Goal: Task Accomplishment & Management: Manage account settings

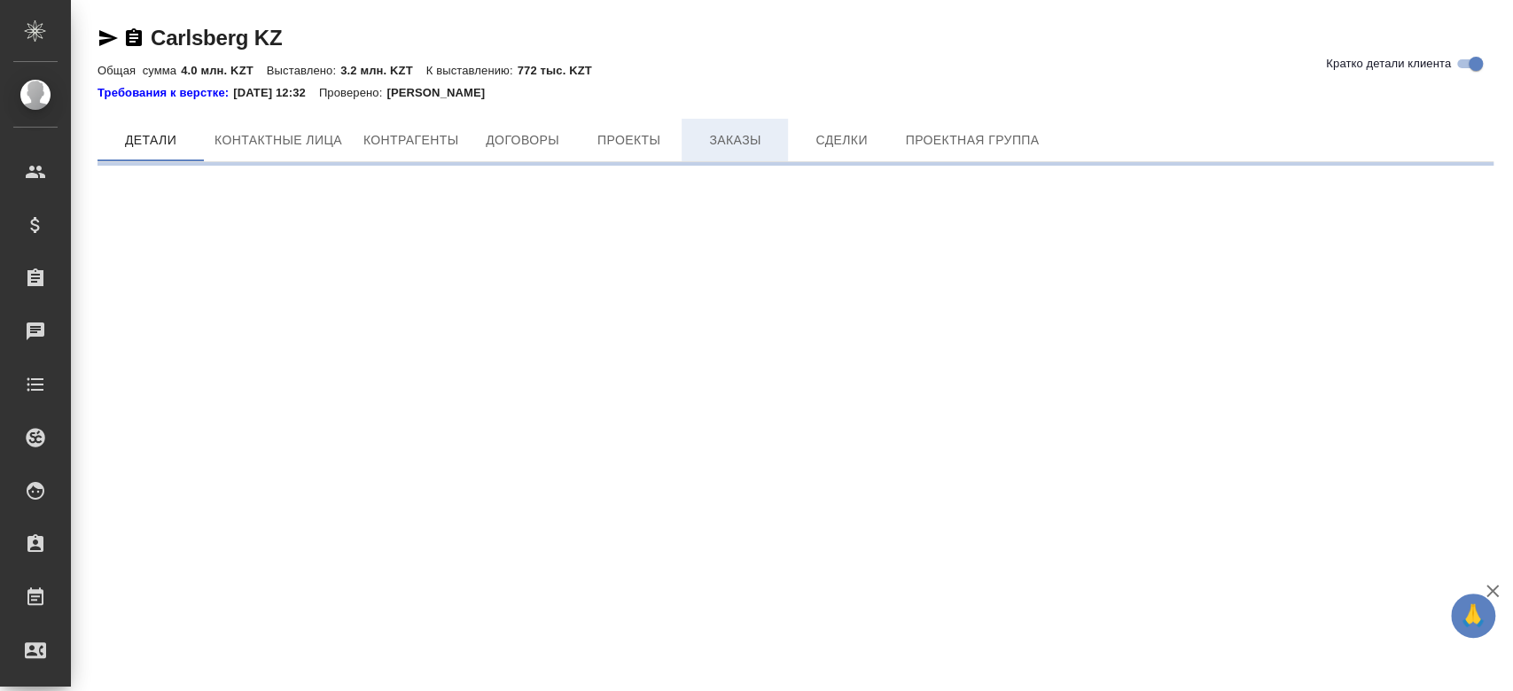
click at [739, 124] on button "Заказы" at bounding box center [735, 140] width 106 height 43
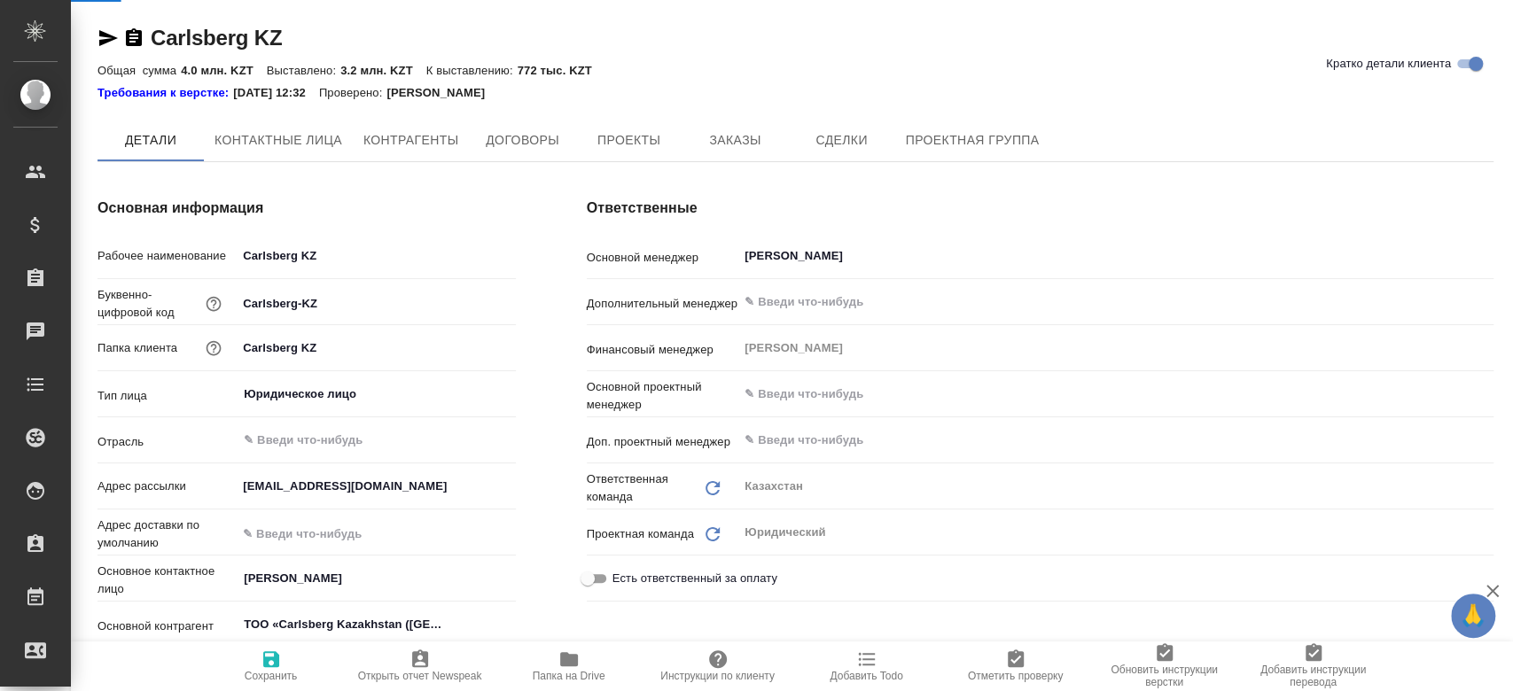
type textarea "x"
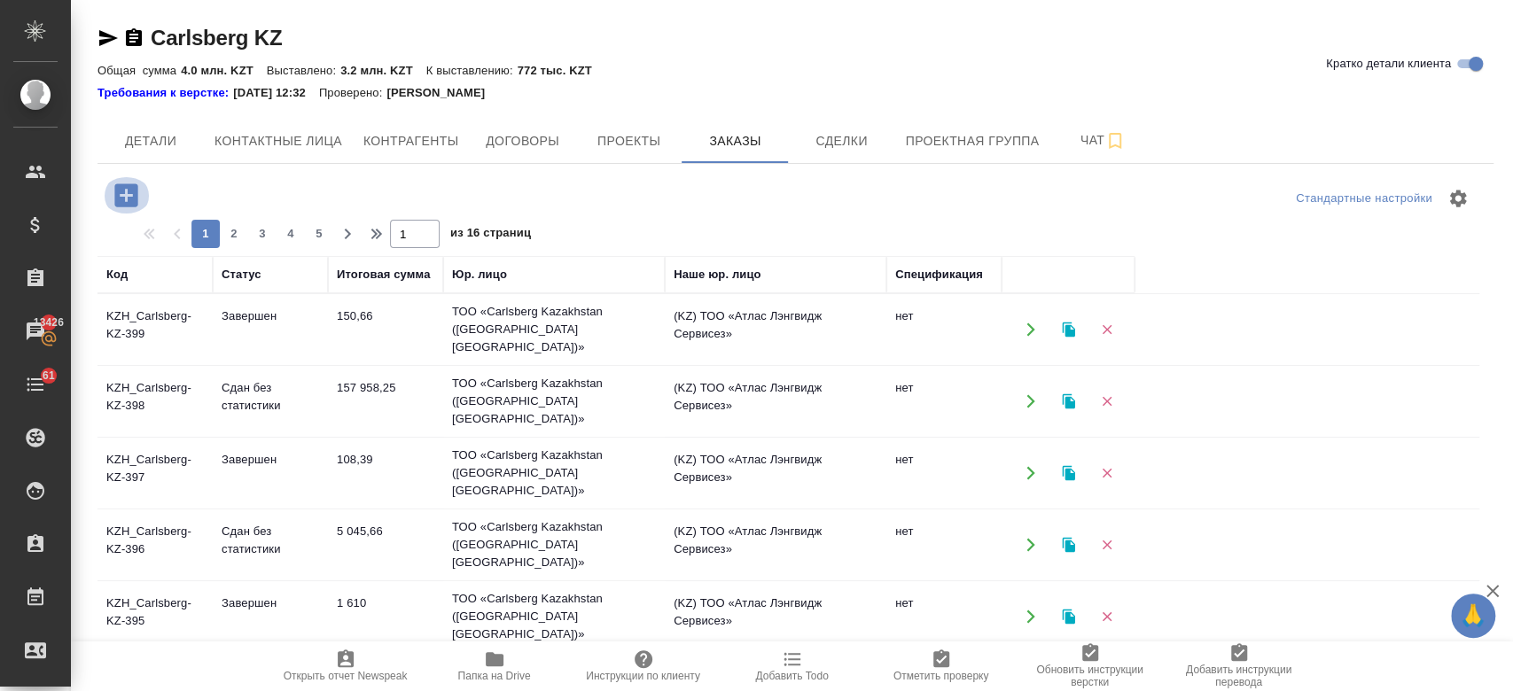
click at [124, 204] on icon "button" at bounding box center [125, 194] width 23 height 23
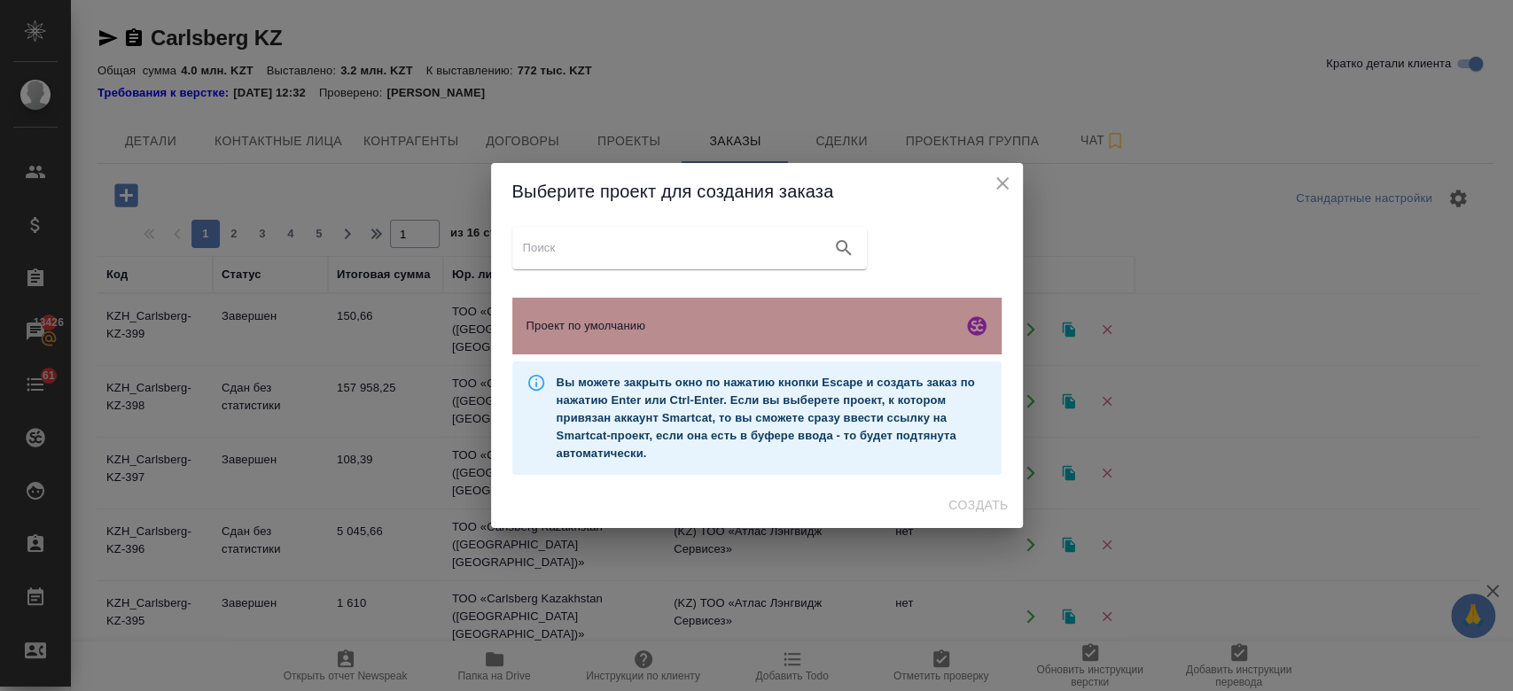
click at [686, 349] on div "Проект по умолчанию" at bounding box center [756, 326] width 489 height 57
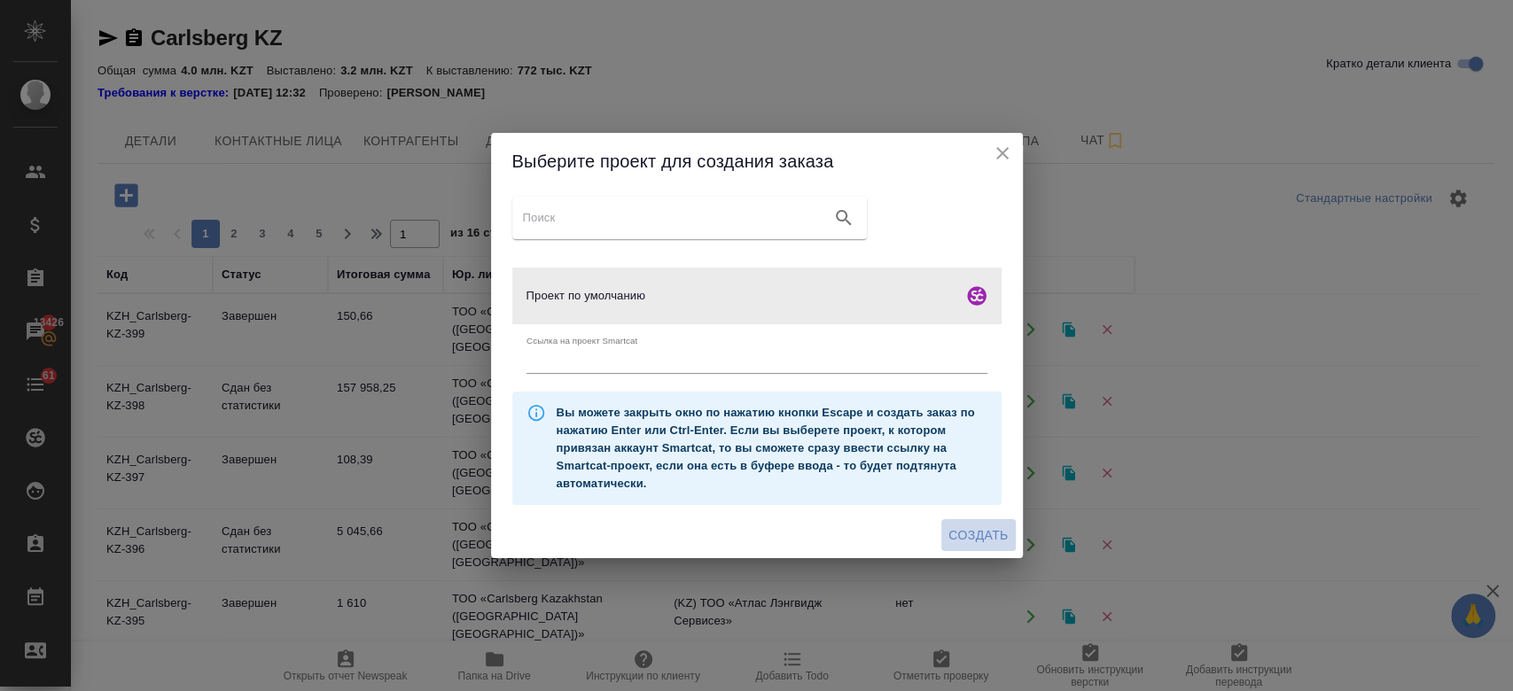
click at [978, 523] on button "Создать" at bounding box center [978, 535] width 74 height 33
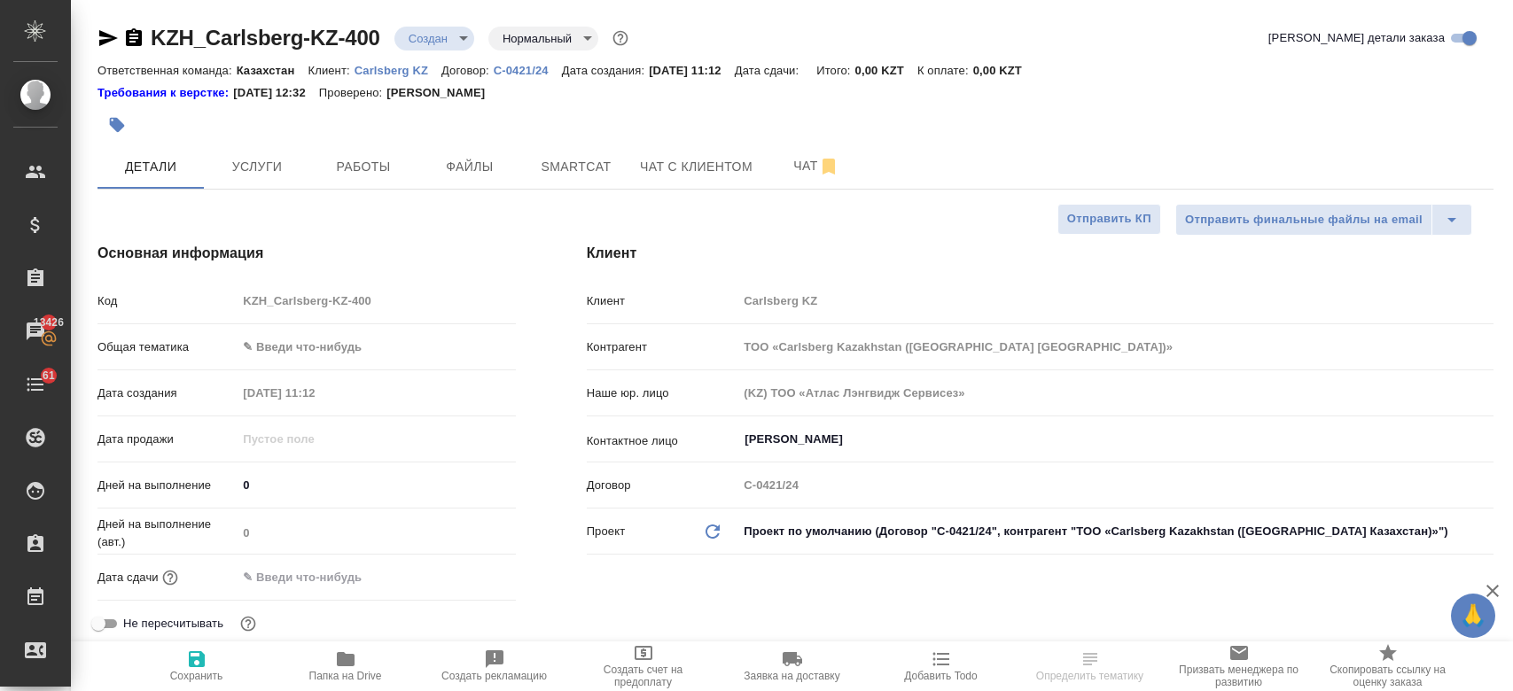
select select "RU"
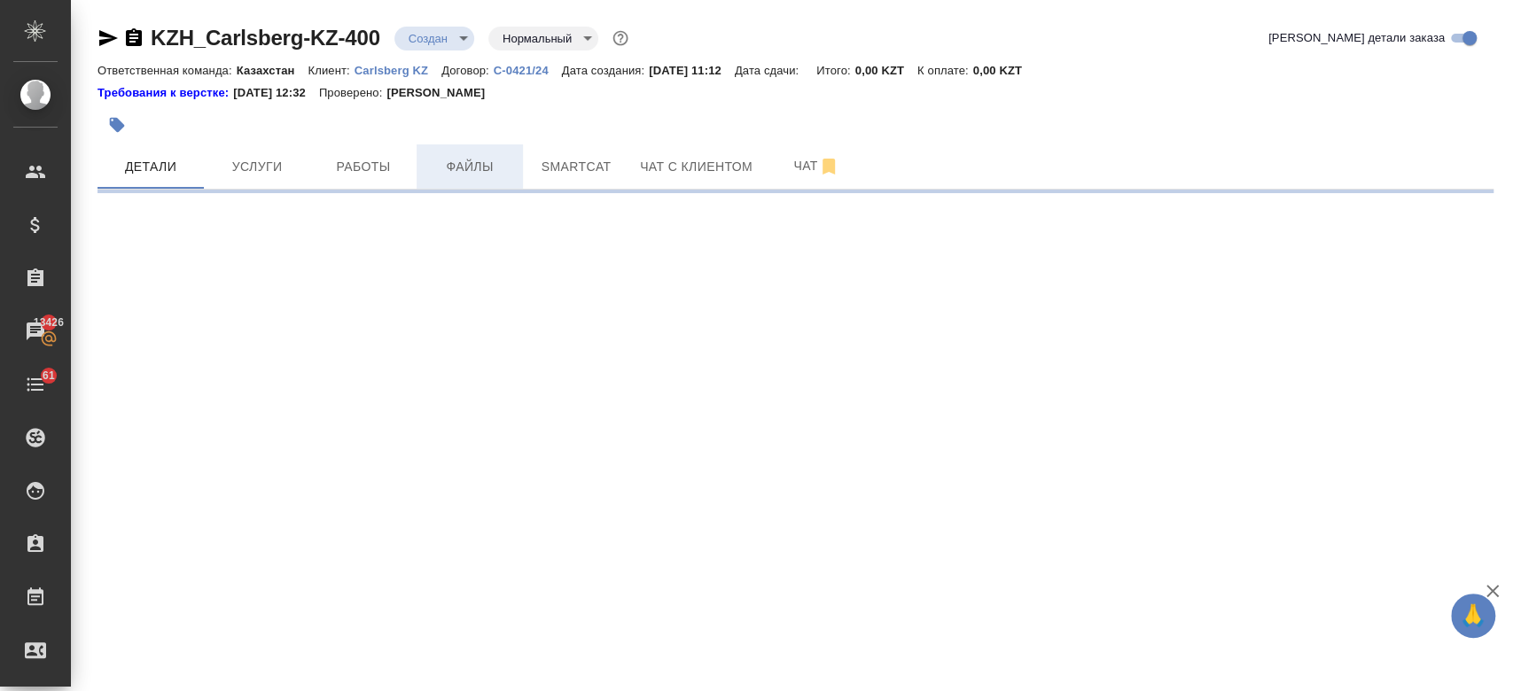
select select "RU"
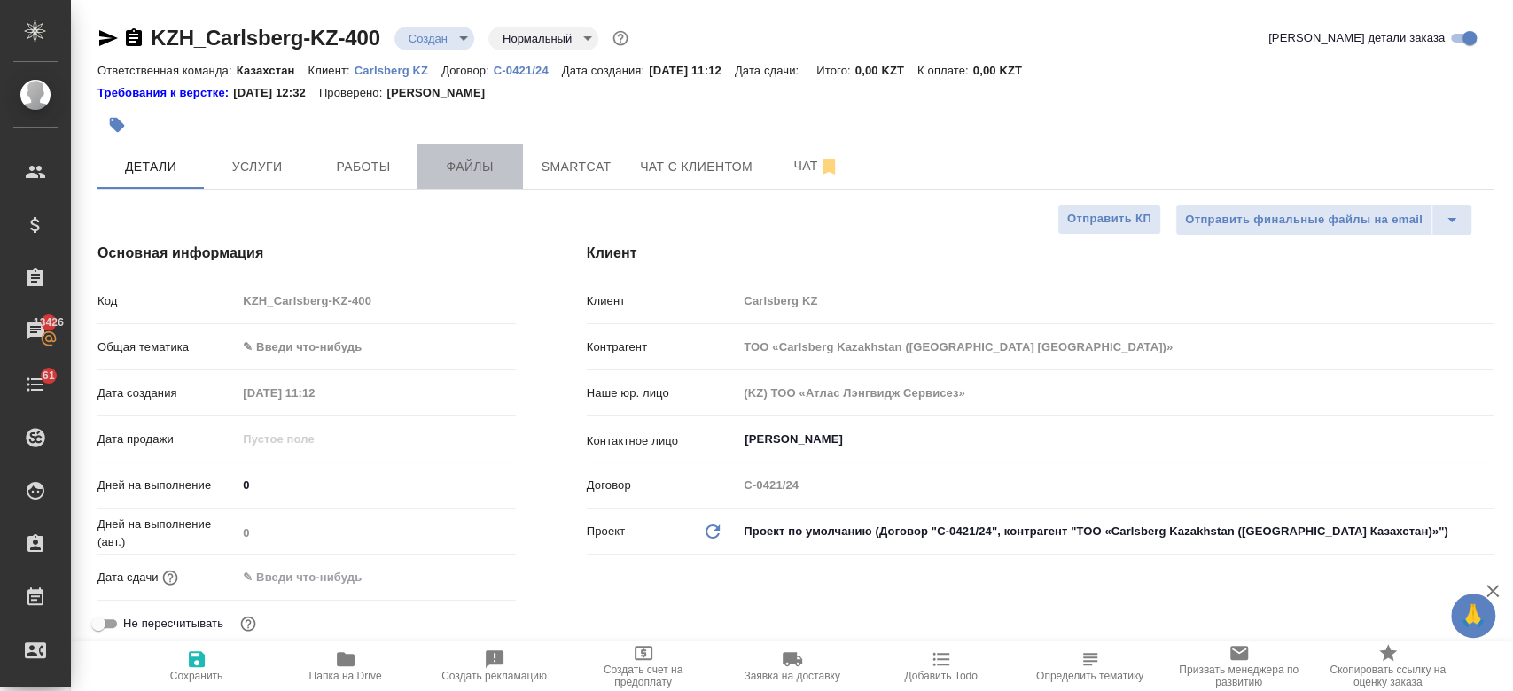
type textarea "x"
click at [483, 175] on span "Файлы" at bounding box center [469, 167] width 85 height 22
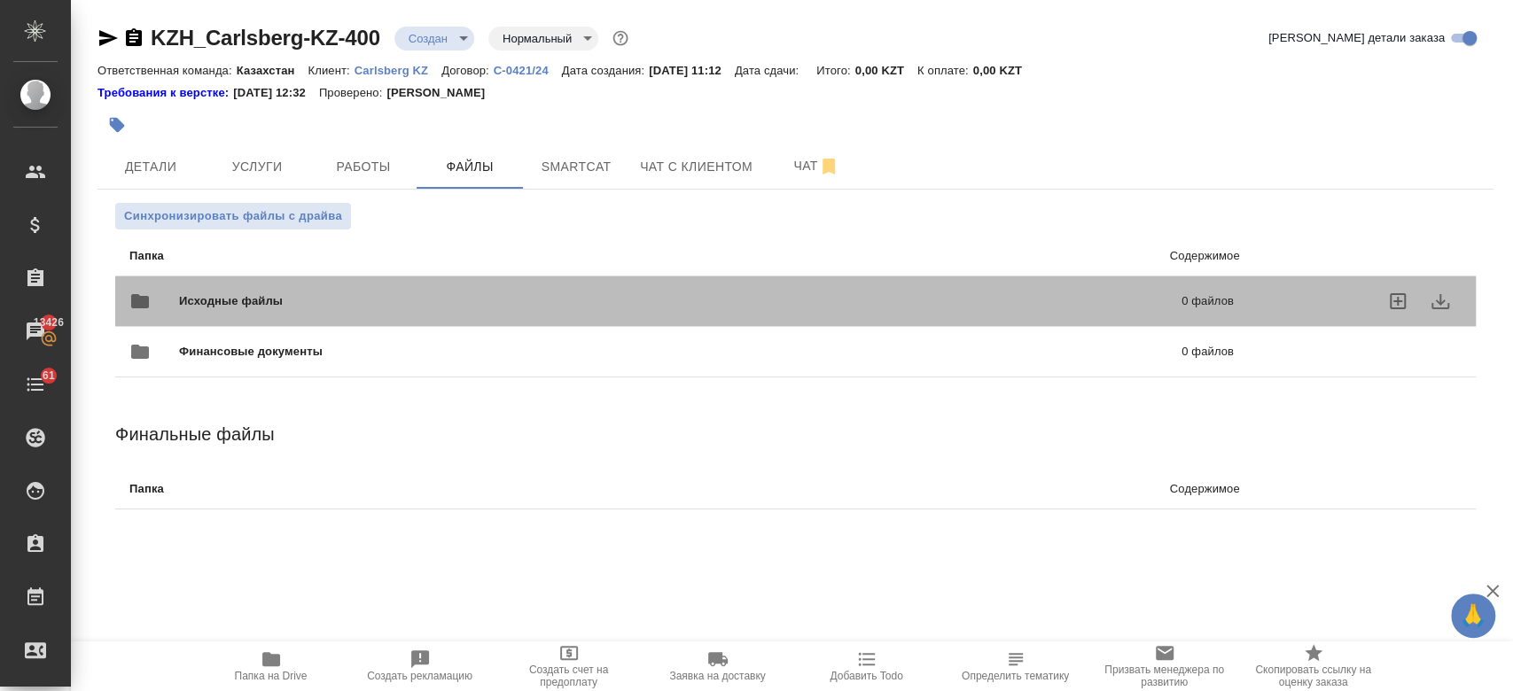
click at [206, 294] on span "Исходные файлы" at bounding box center [455, 301] width 553 height 18
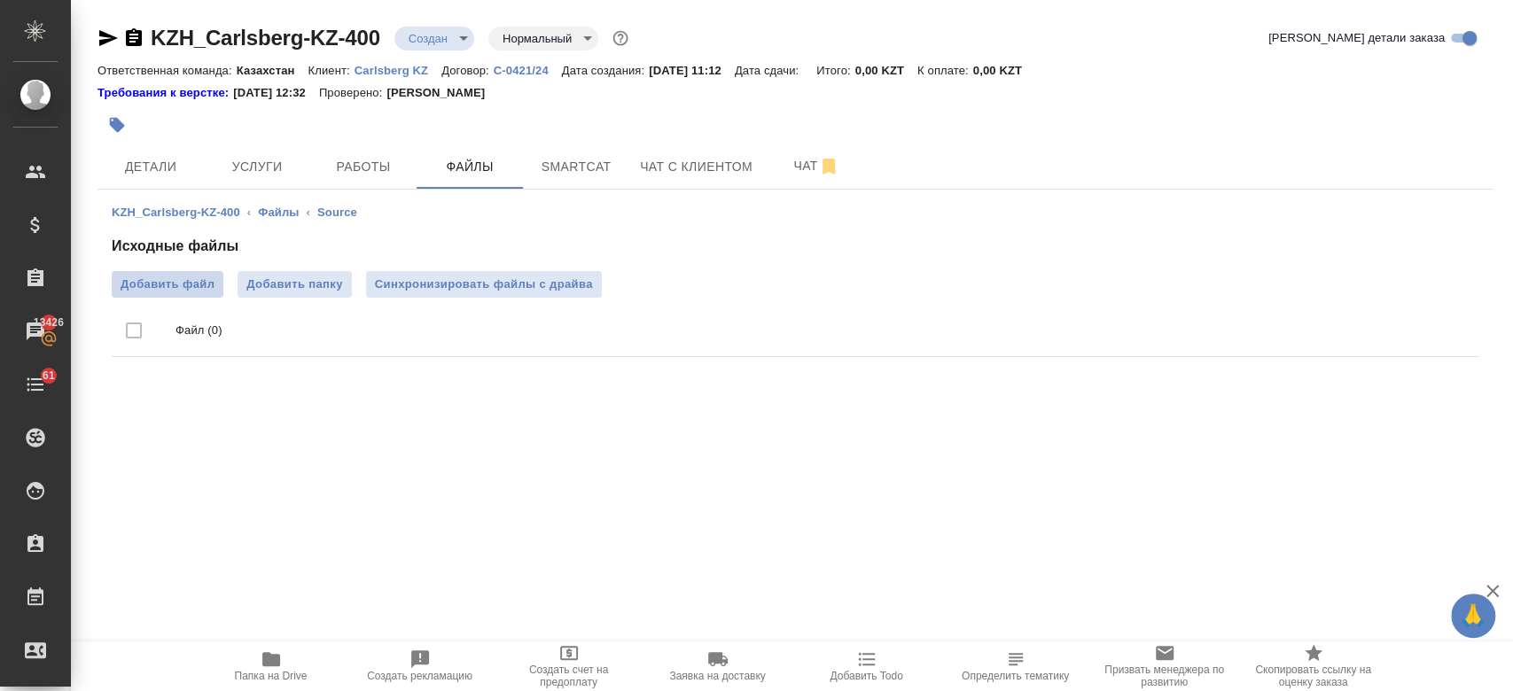
click at [190, 289] on span "Добавить файл" at bounding box center [168, 285] width 94 height 18
click at [0, 0] on input "Добавить файл" at bounding box center [0, 0] width 0 height 0
click at [170, 171] on span "Детали" at bounding box center [150, 167] width 85 height 22
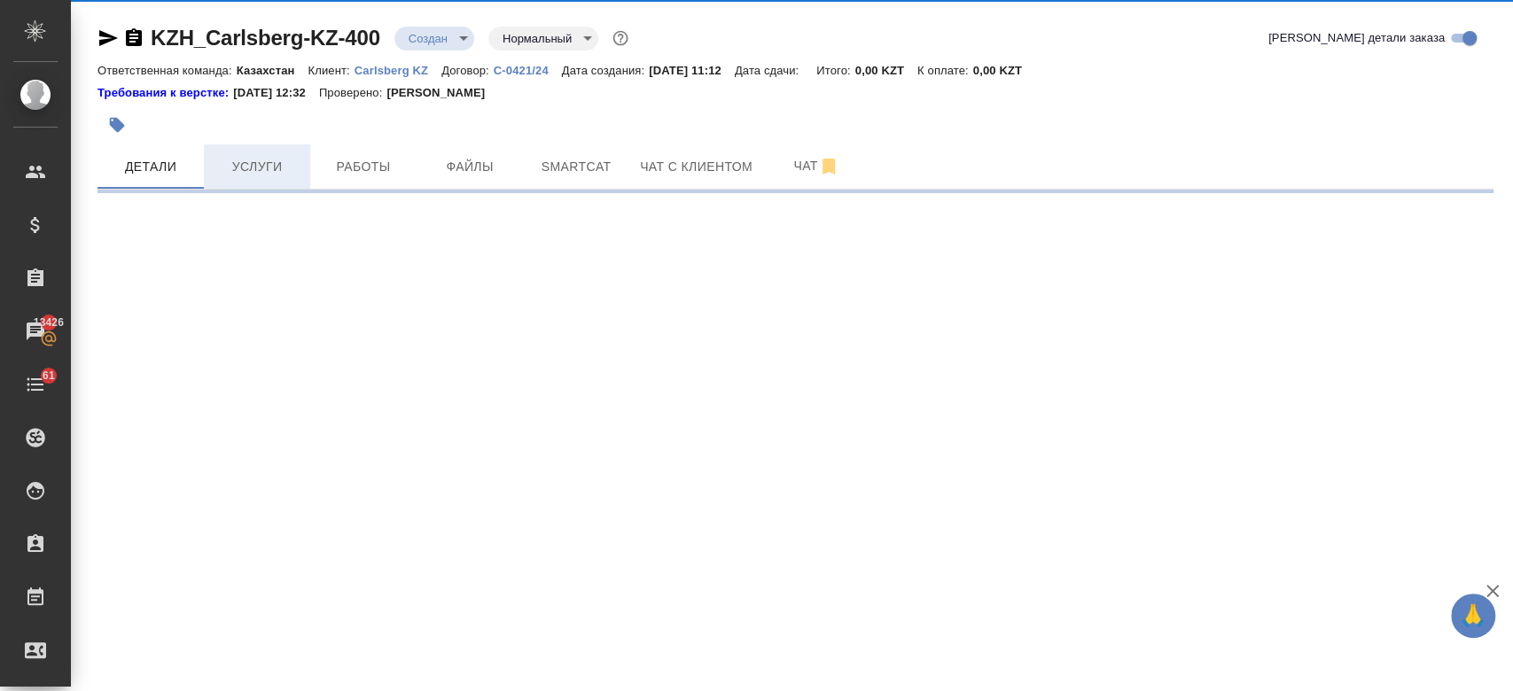
select select "RU"
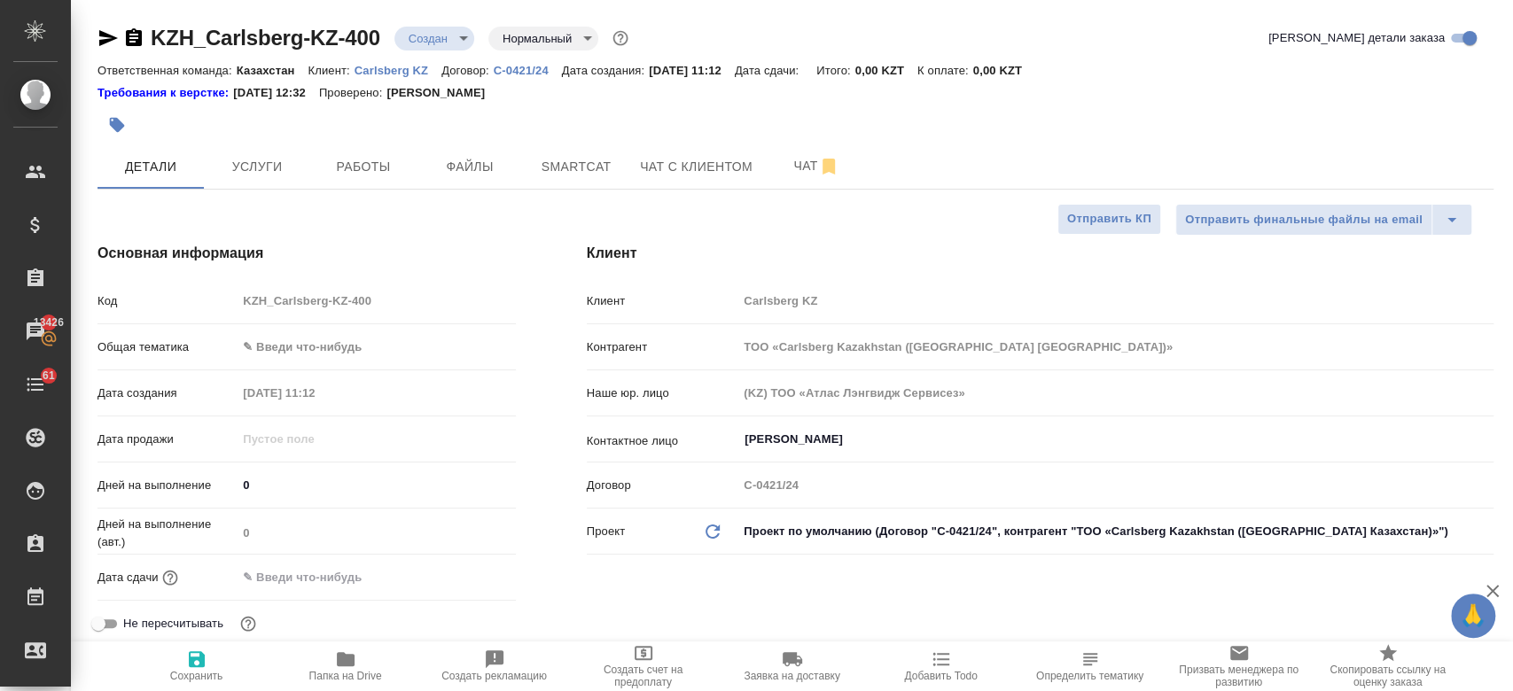
type textarea "x"
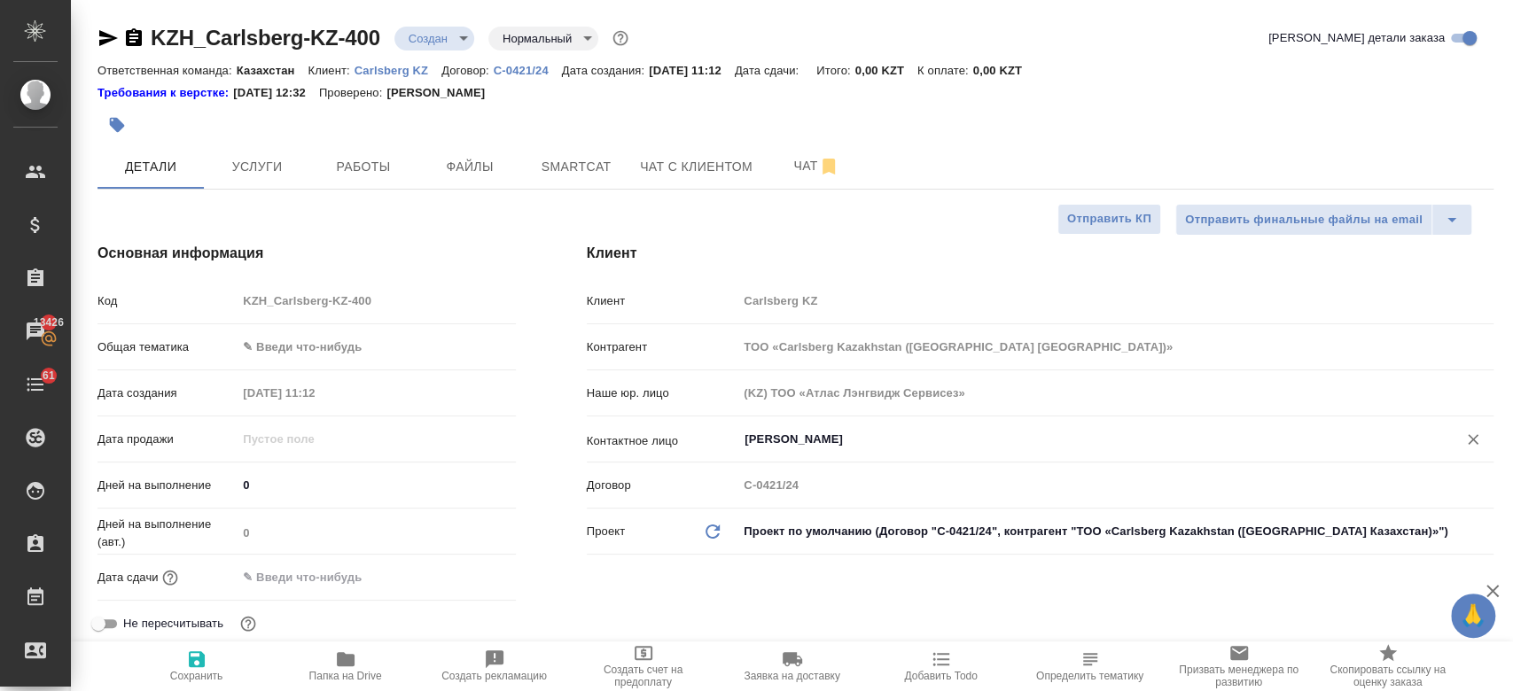
type textarea "x"
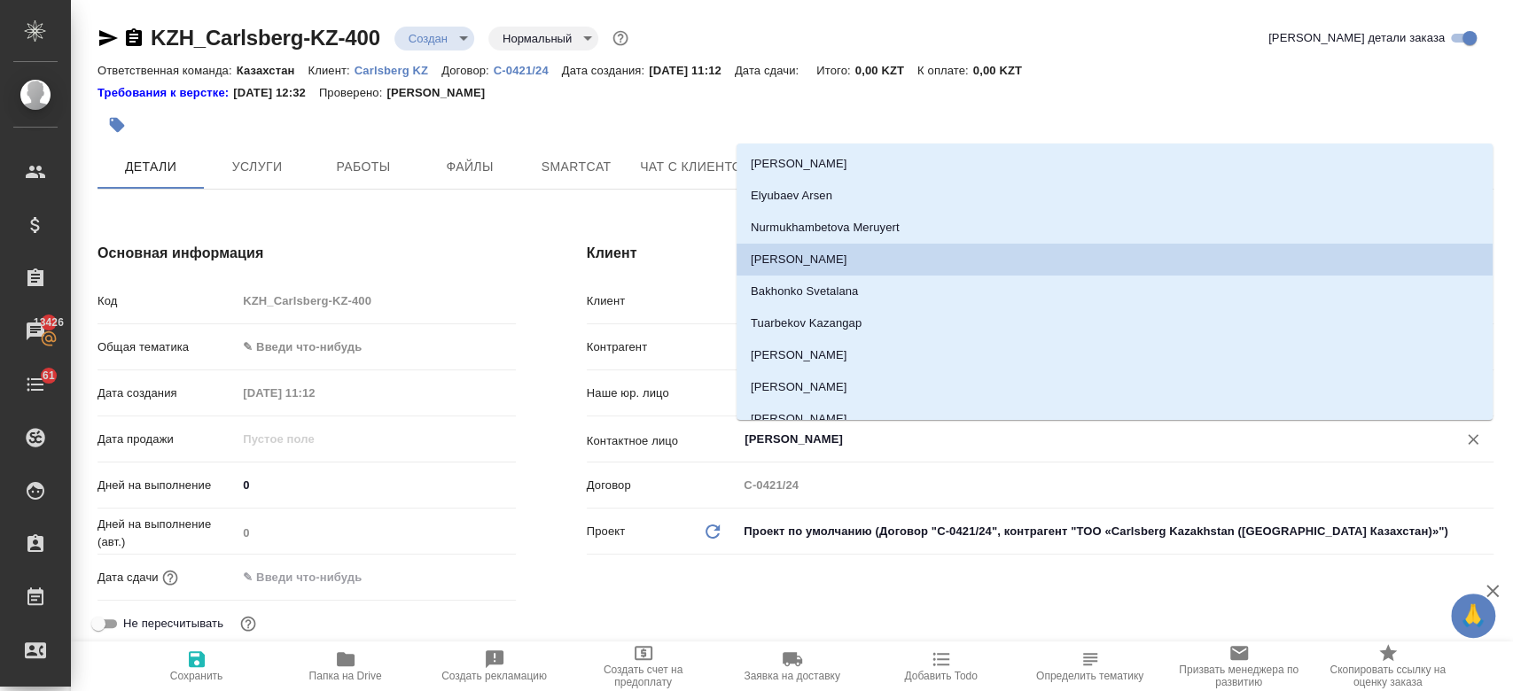
click at [797, 435] on input "Berniyaz Nurlybek" at bounding box center [1086, 439] width 686 height 21
type textarea "x"
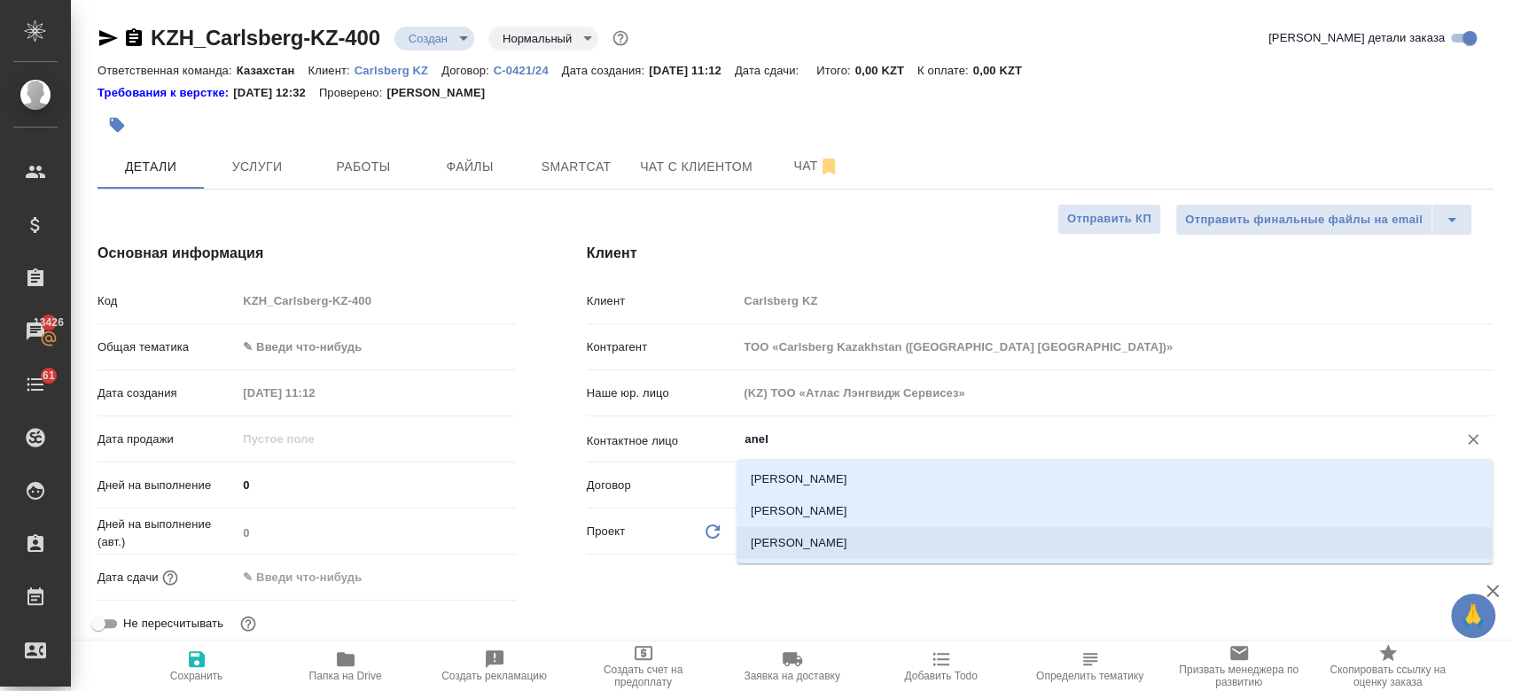
click at [796, 544] on li "Shybyntayeva Anel" at bounding box center [1114, 543] width 756 height 32
type input "Shybyntayeva Anel"
type textarea "x"
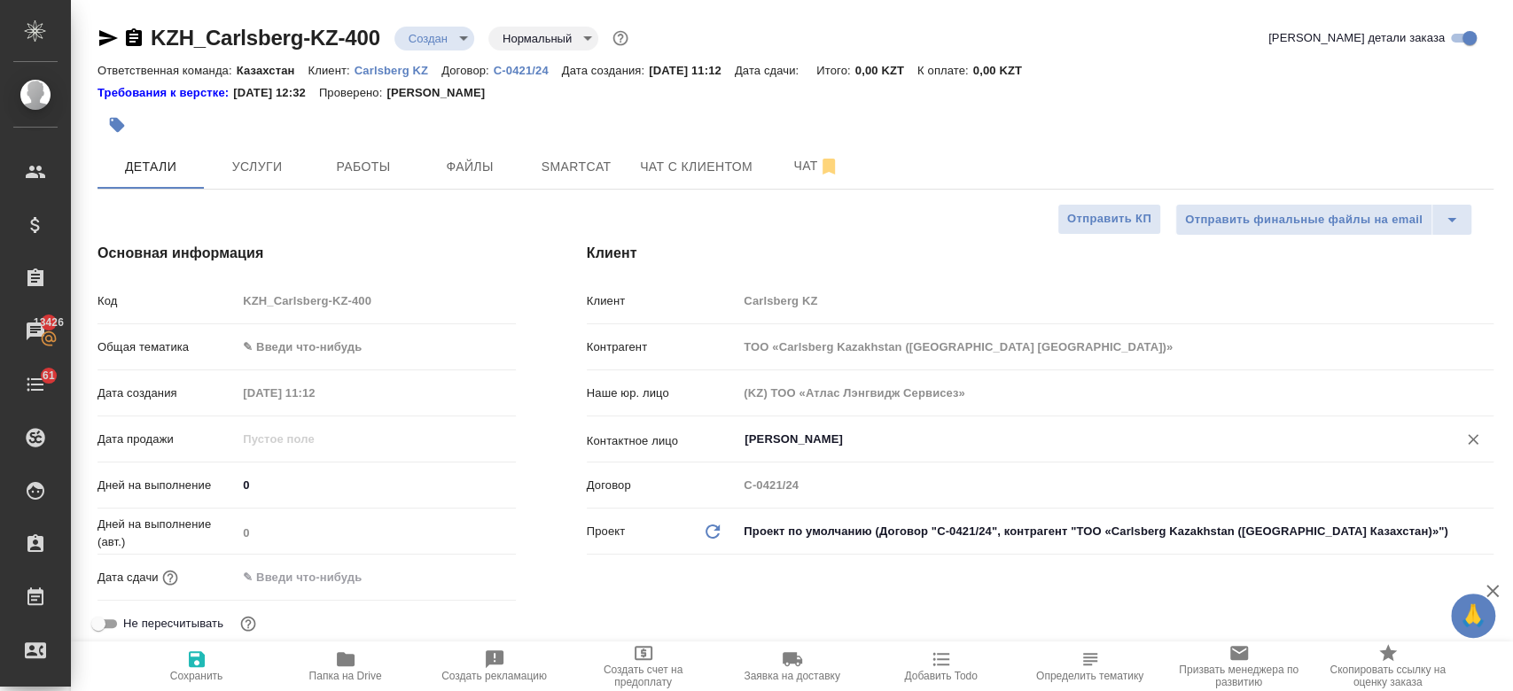
type input "Shybyntayeva Anel"
click at [202, 661] on icon "button" at bounding box center [197, 659] width 16 height 16
type textarea "x"
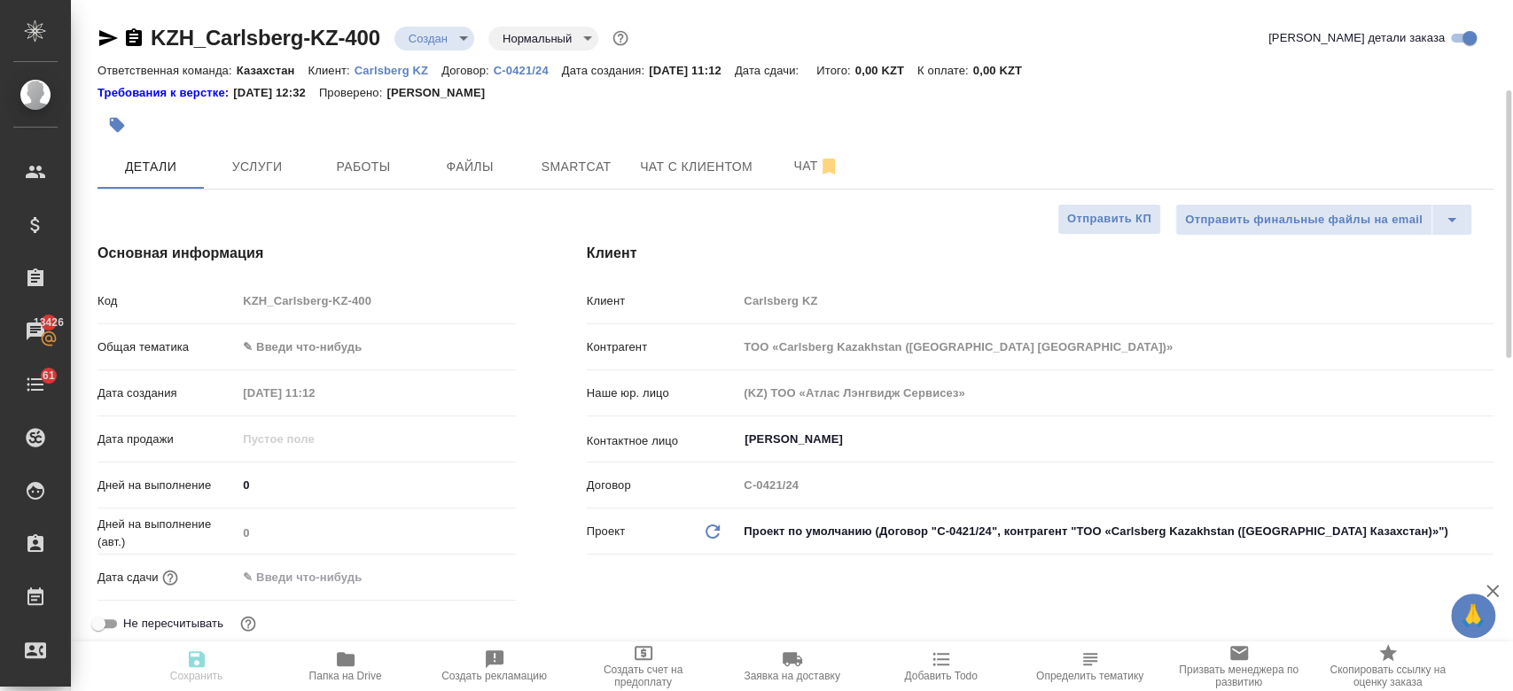
type textarea "x"
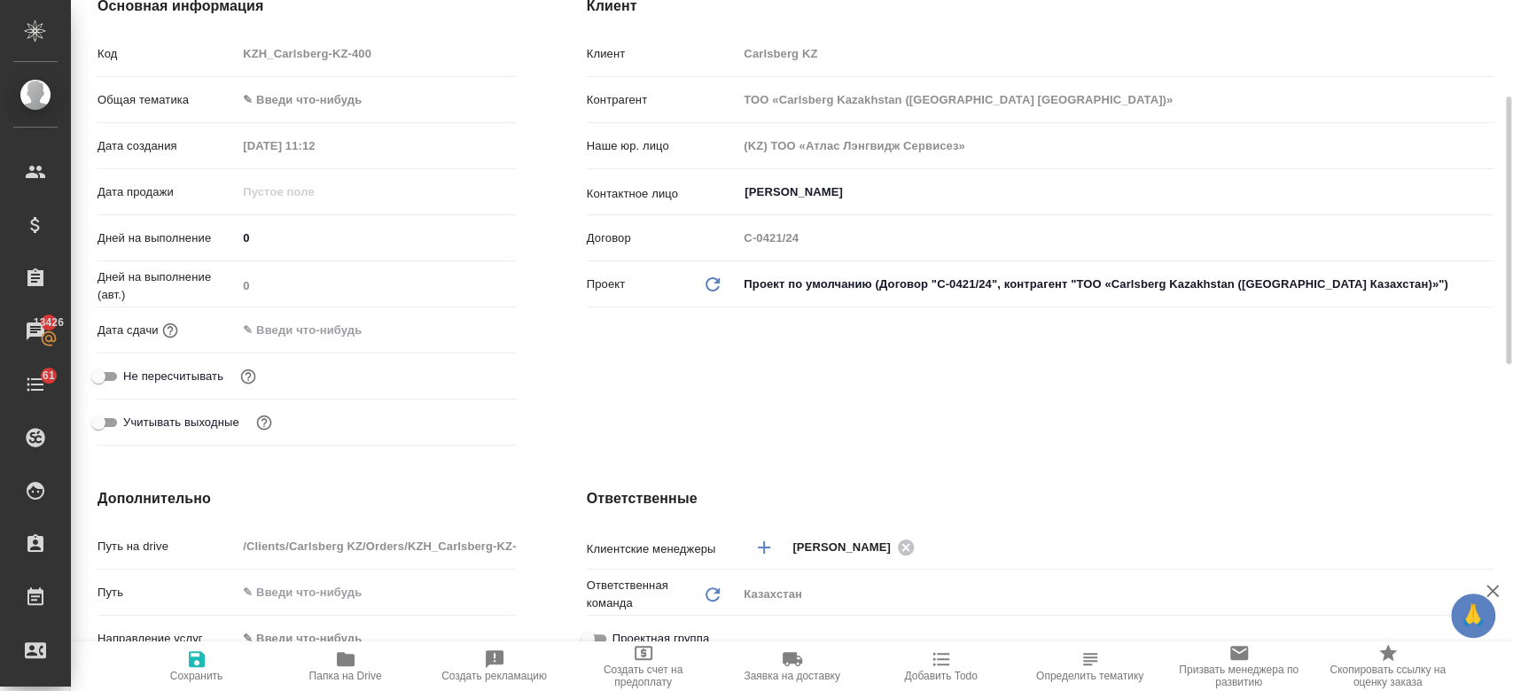
scroll to position [250, 0]
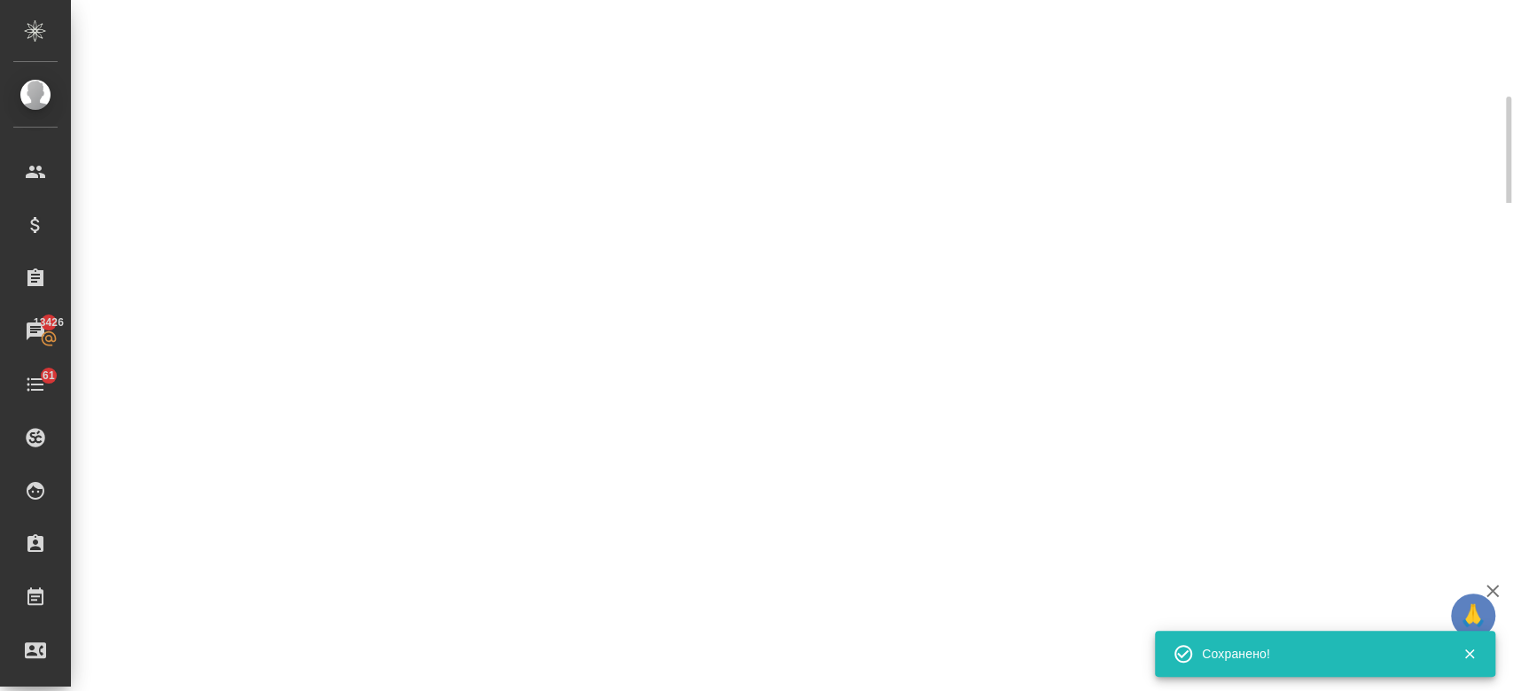
select select "RU"
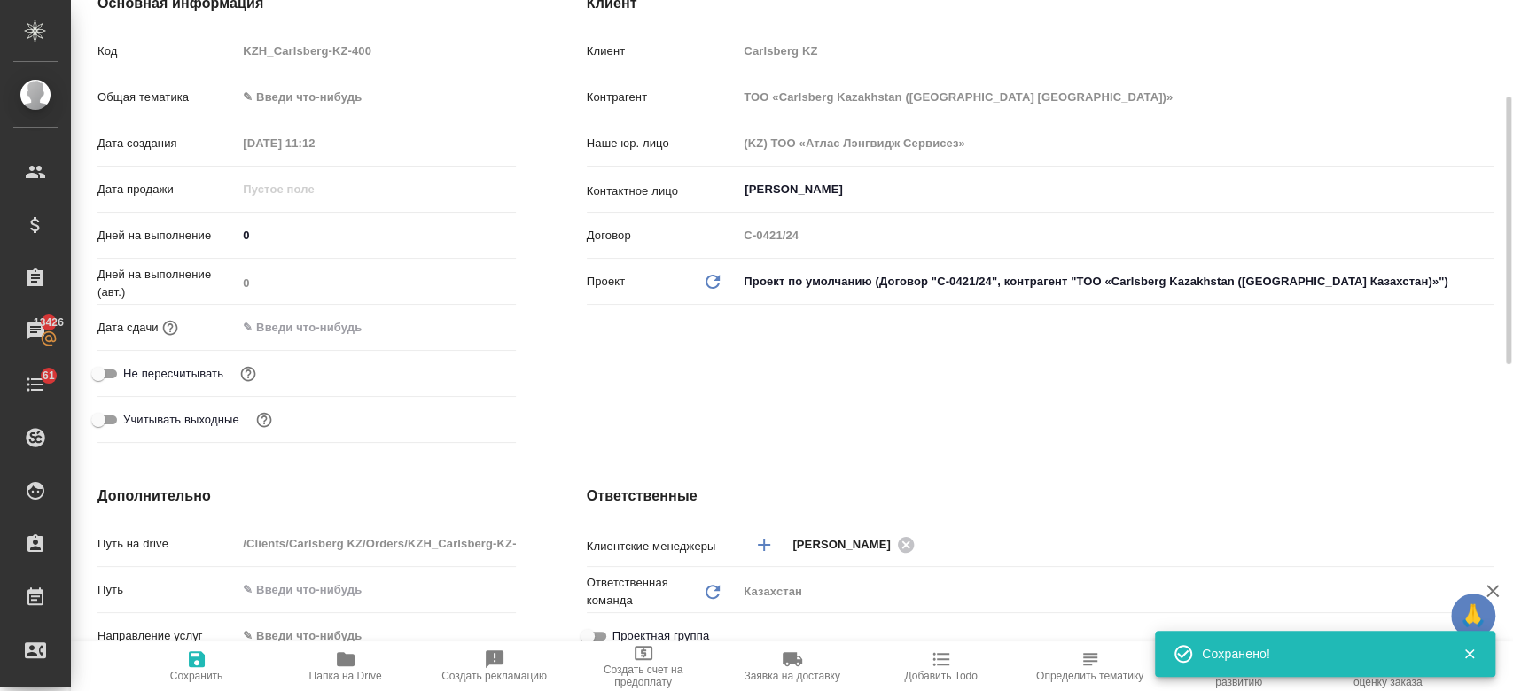
type textarea "x"
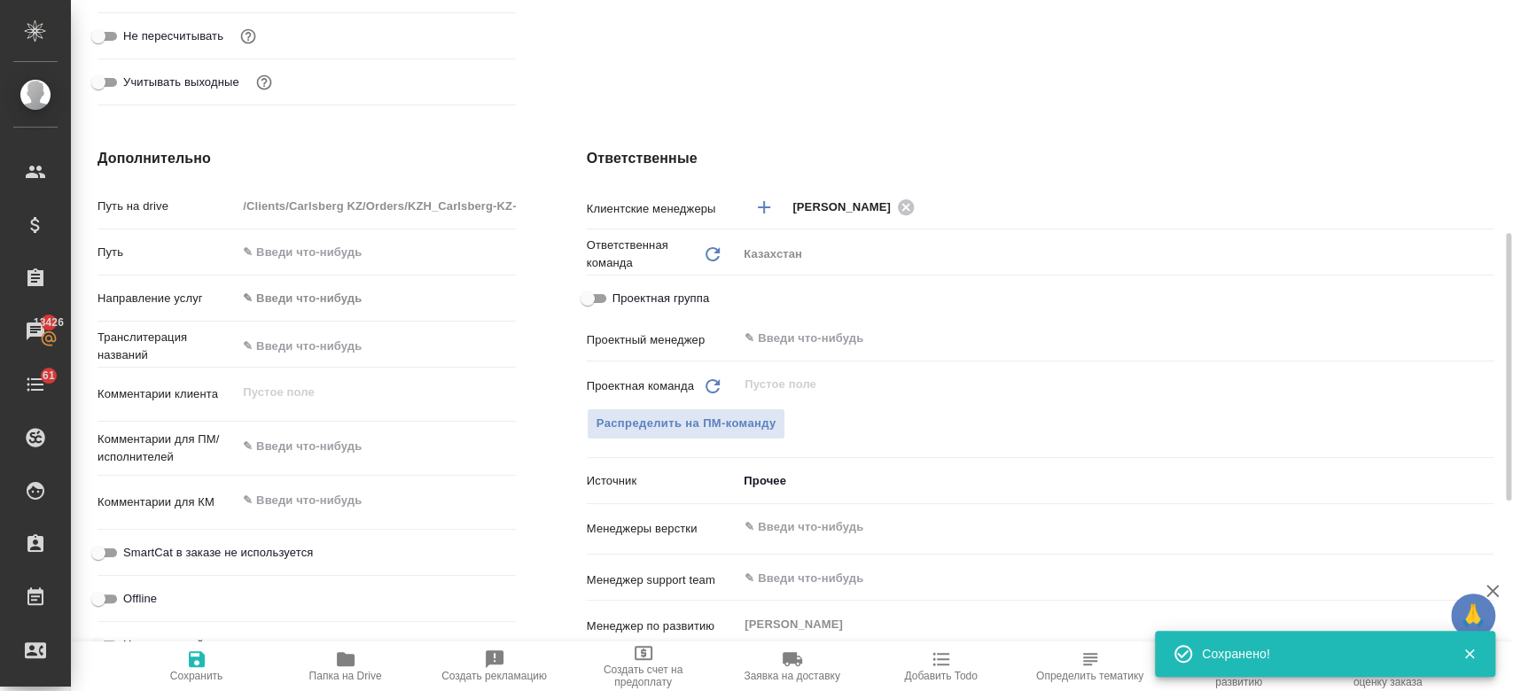
scroll to position [592, 0]
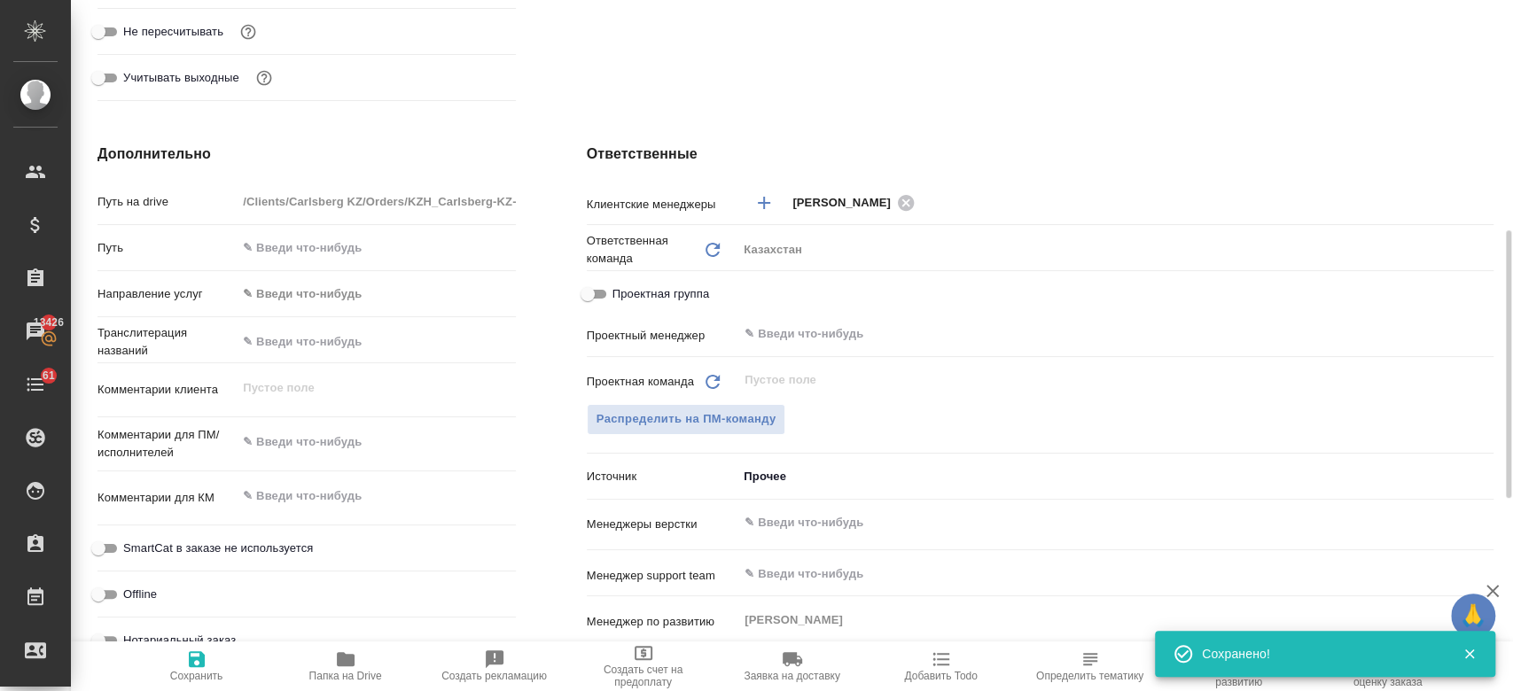
type textarea "x"
click at [307, 444] on textarea at bounding box center [376, 443] width 277 height 30
type textarea "gt"
type textarea "x"
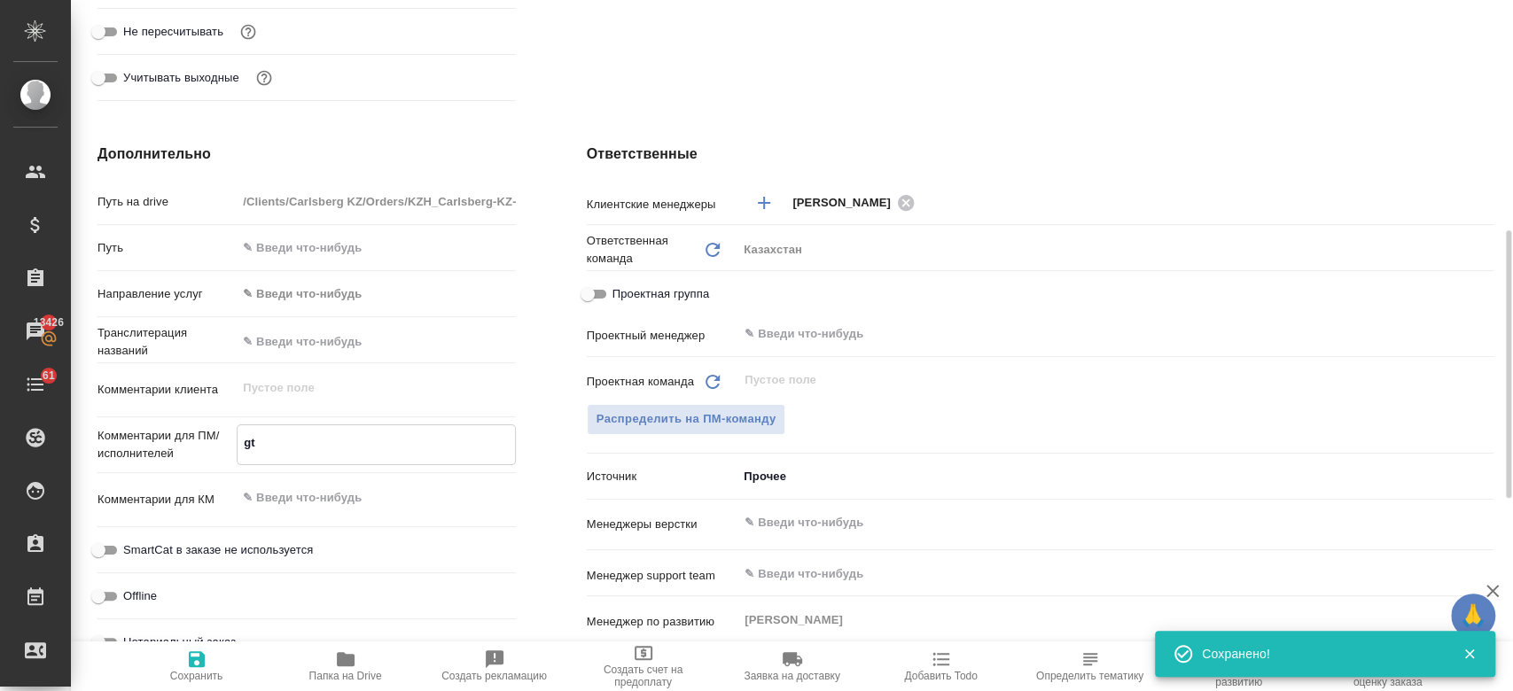
type textarea "x"
type textarea "gtht"
type textarea "x"
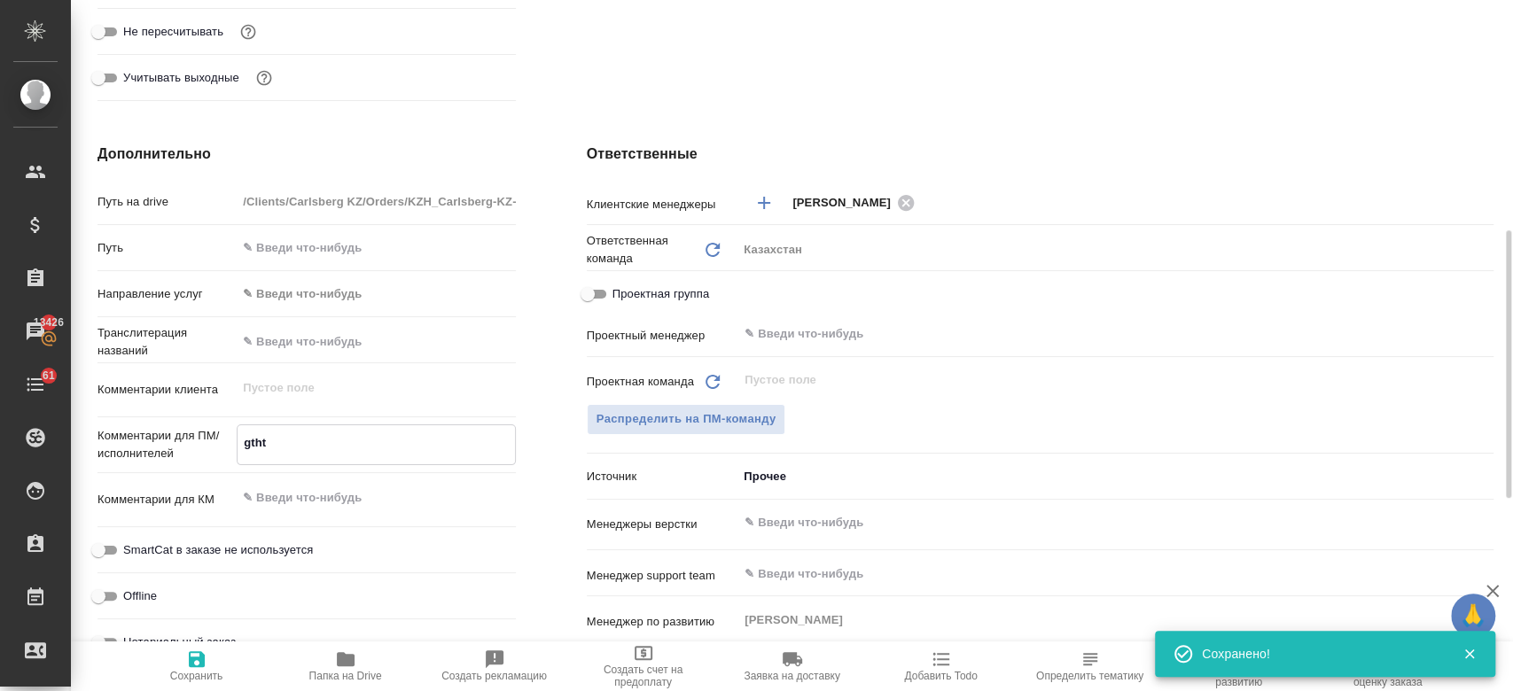
type textarea "gthtd"
type textarea "x"
type textarea "gthtdk"
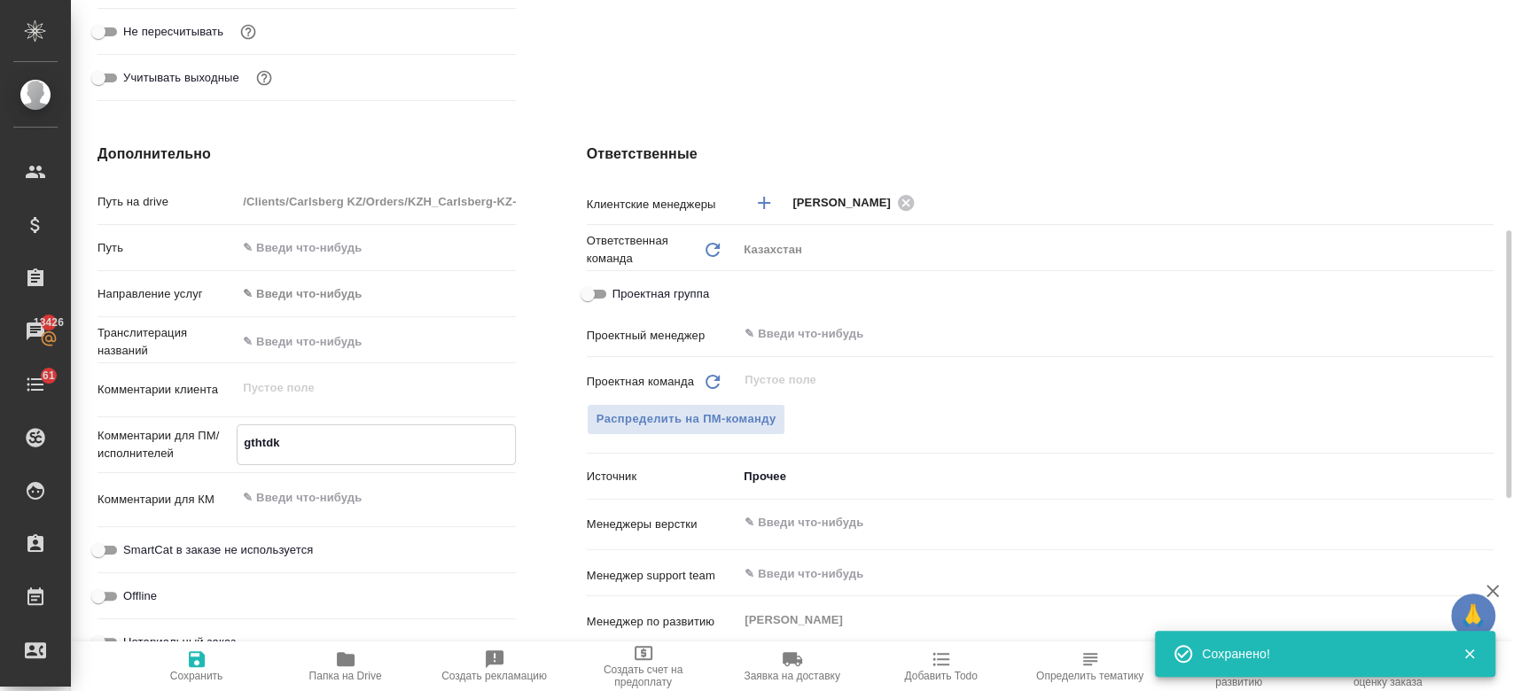
type textarea "x"
type textarea "gthtdkl"
type textarea "x"
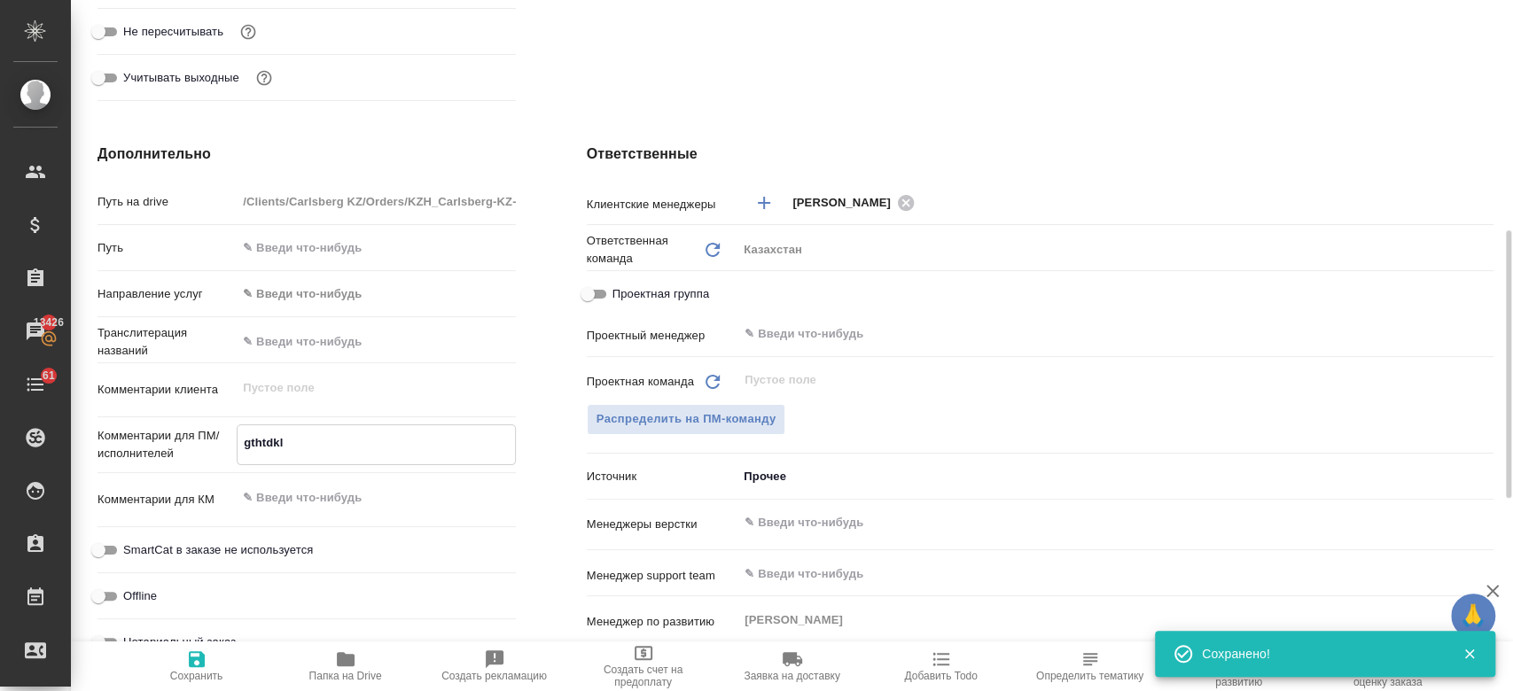
type textarea "x"
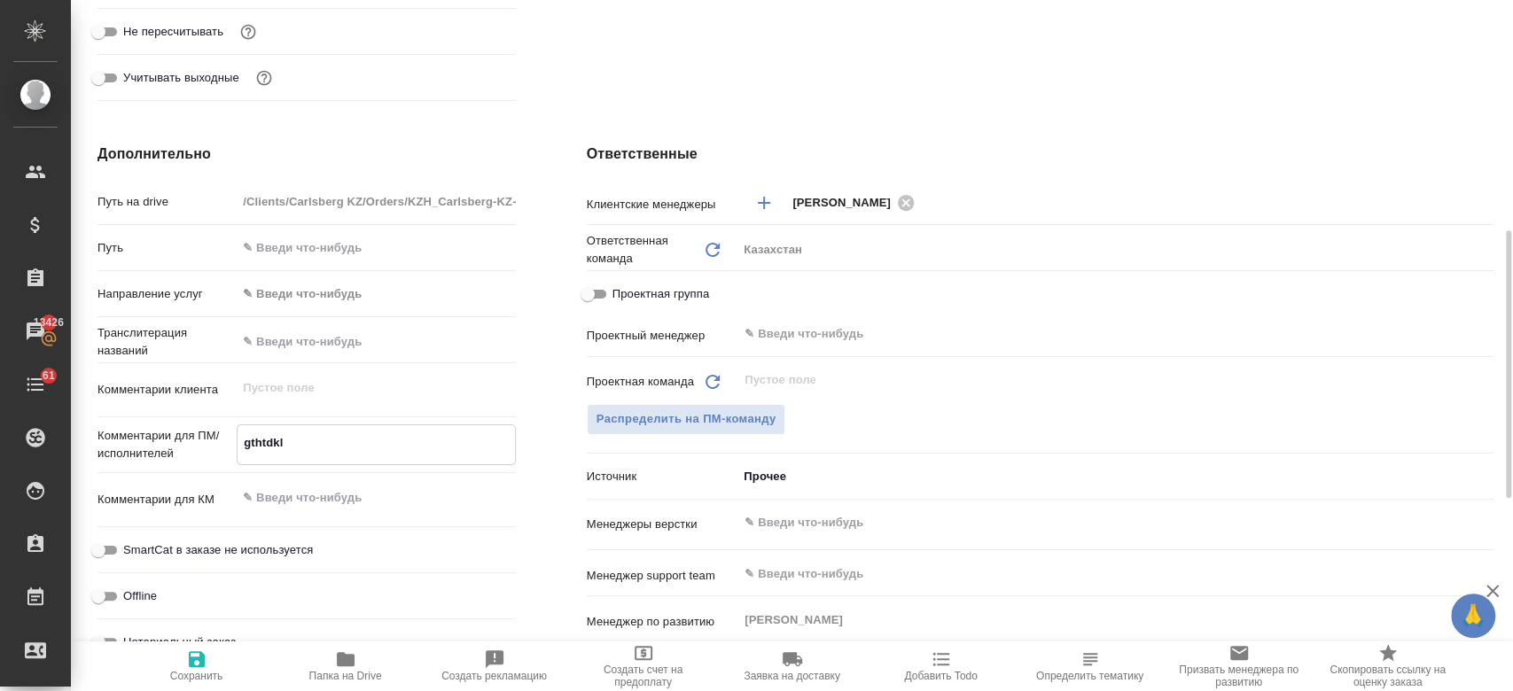
type textarea "x"
type textarea "gthtdk"
type textarea "x"
type textarea "g"
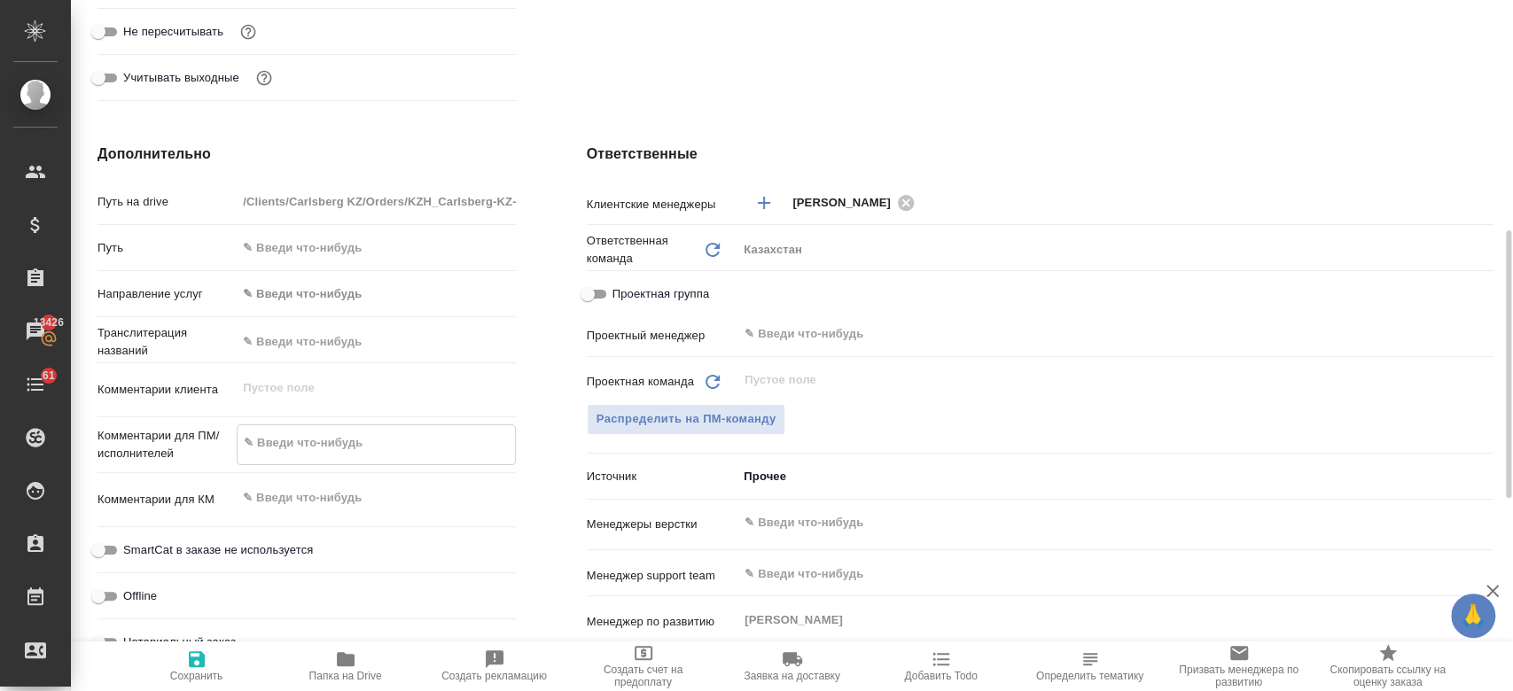
type textarea "x"
type textarea "пе"
type textarea "x"
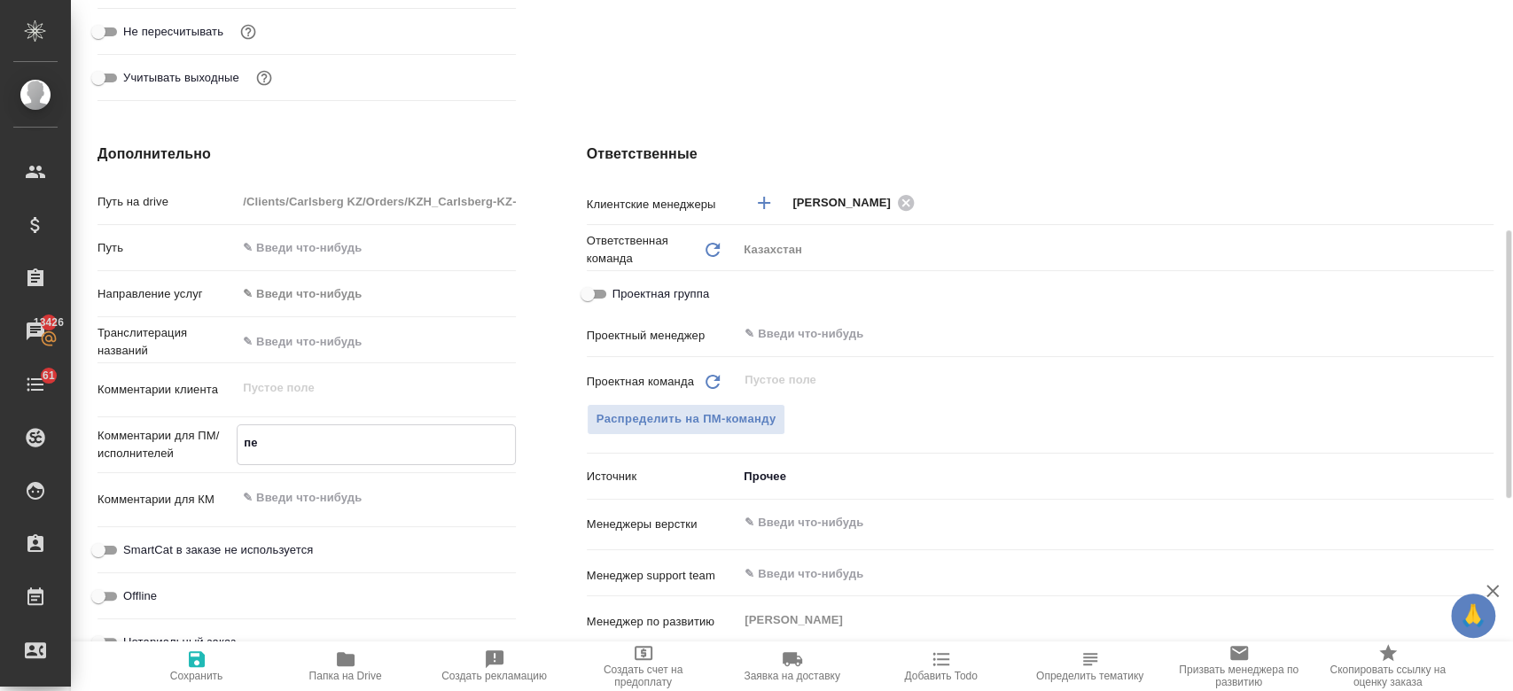
type textarea "x"
type textarea "пере"
type textarea "x"
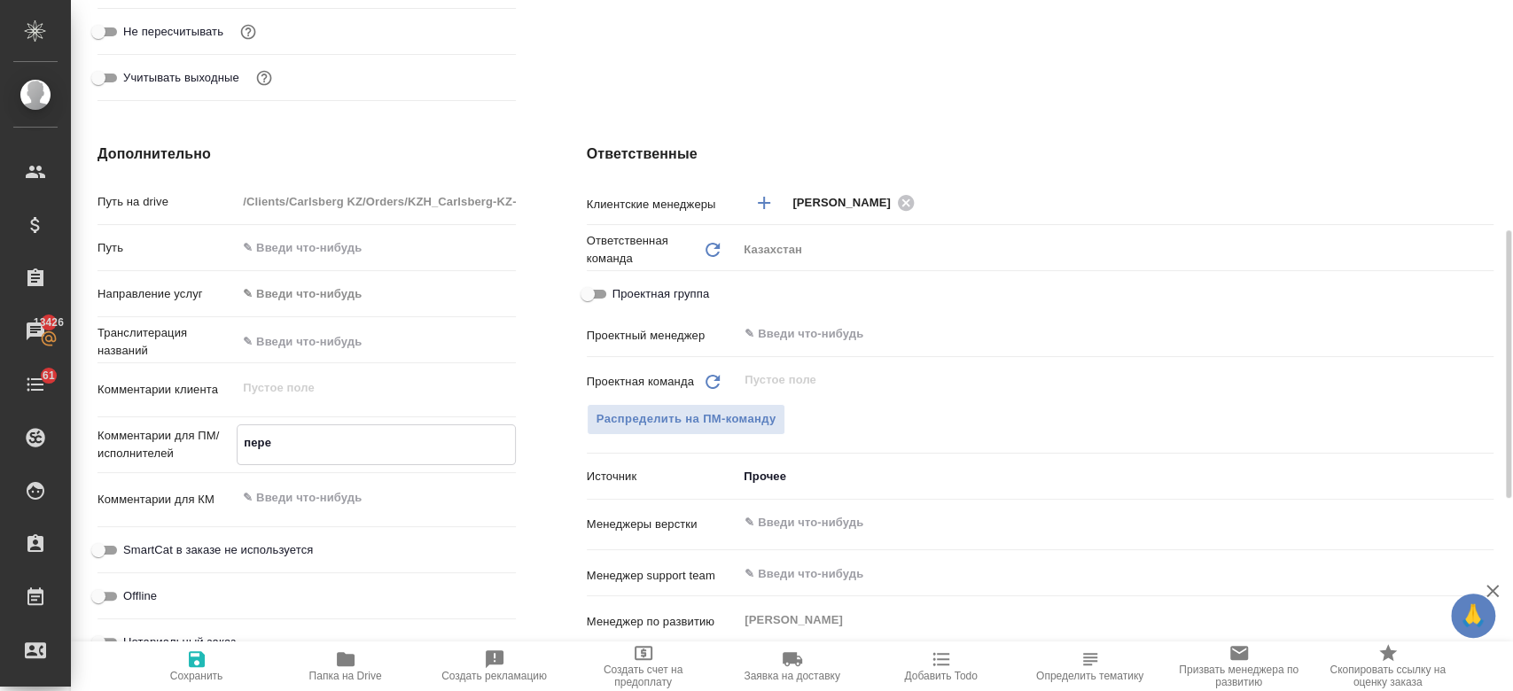
type textarea "x"
type textarea "перево"
type textarea "x"
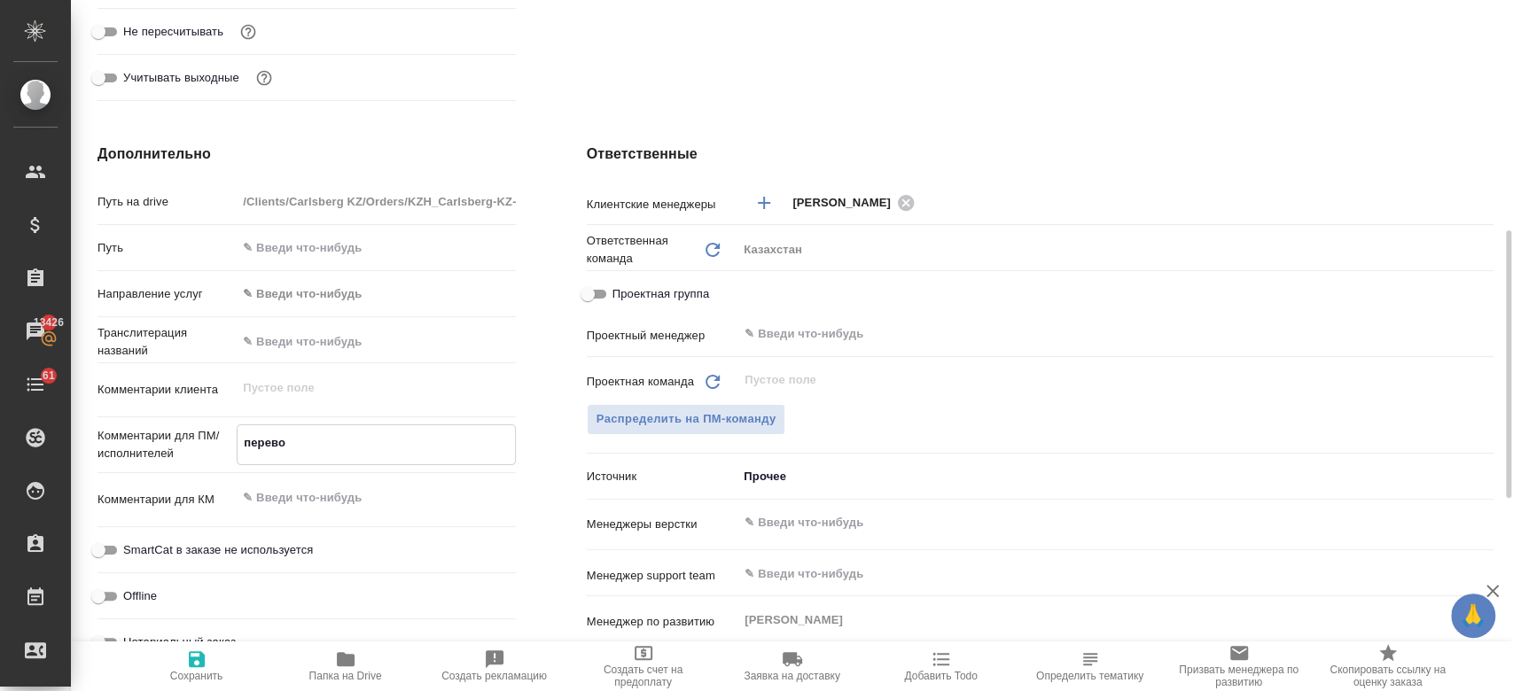
type textarea "перевож"
type textarea "x"
type textarea "перево"
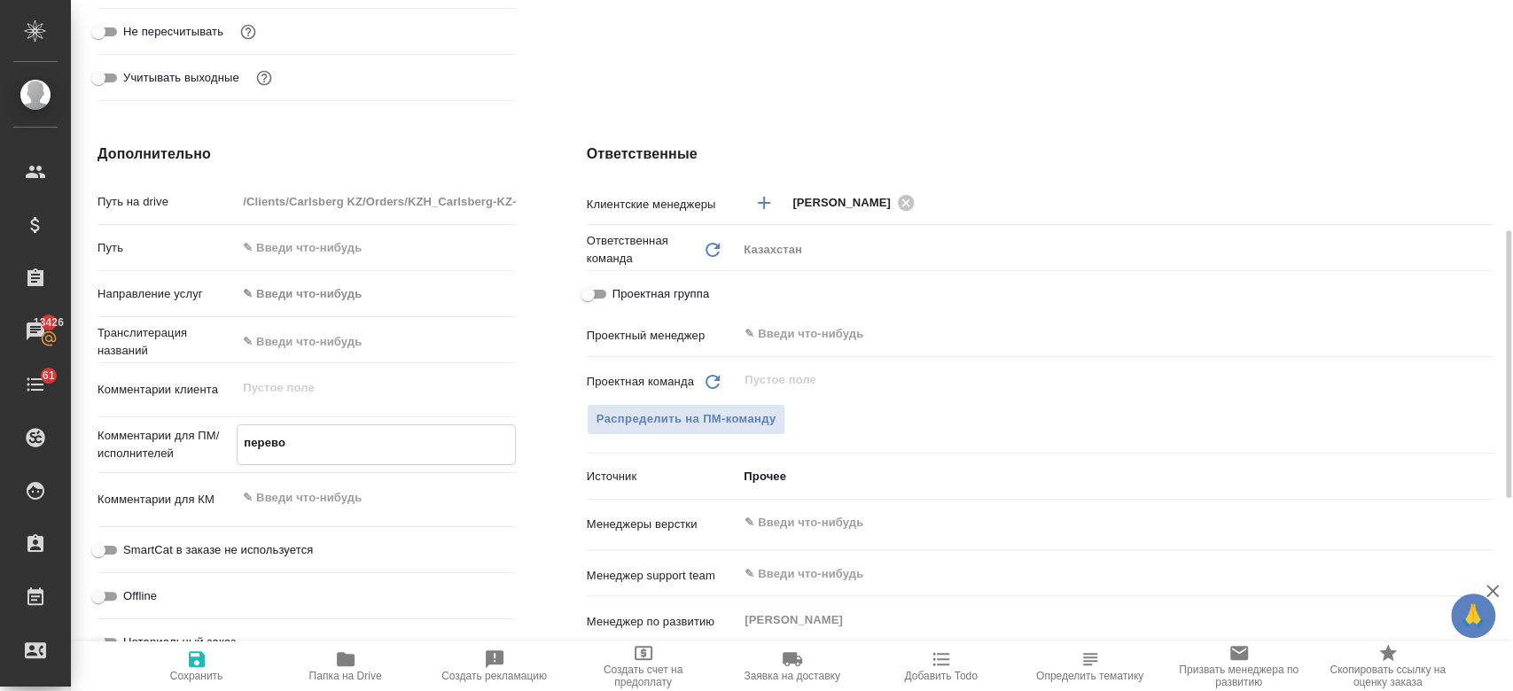
type textarea "x"
type textarea "перевод"
type textarea "x"
type textarea "перевод"
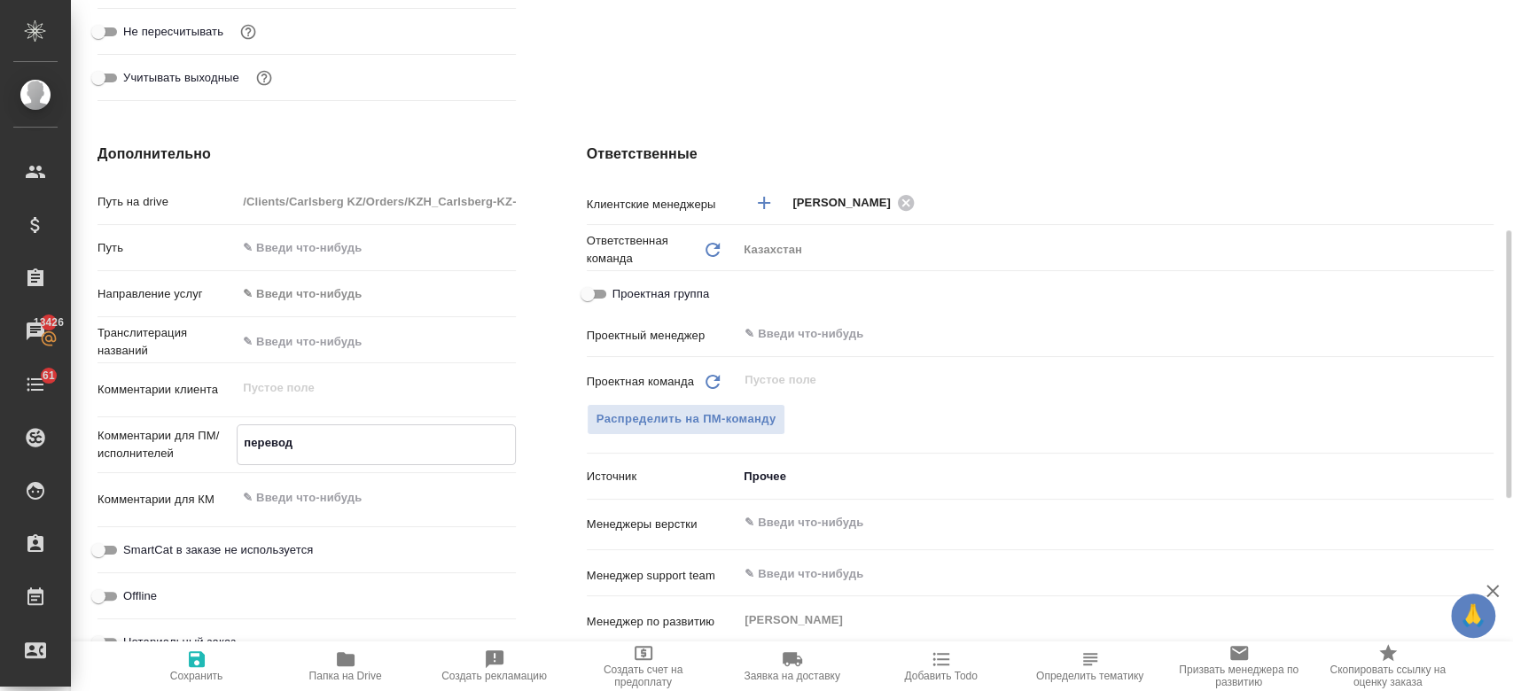
type textarea "x"
type textarea "перевод р"
type textarea "x"
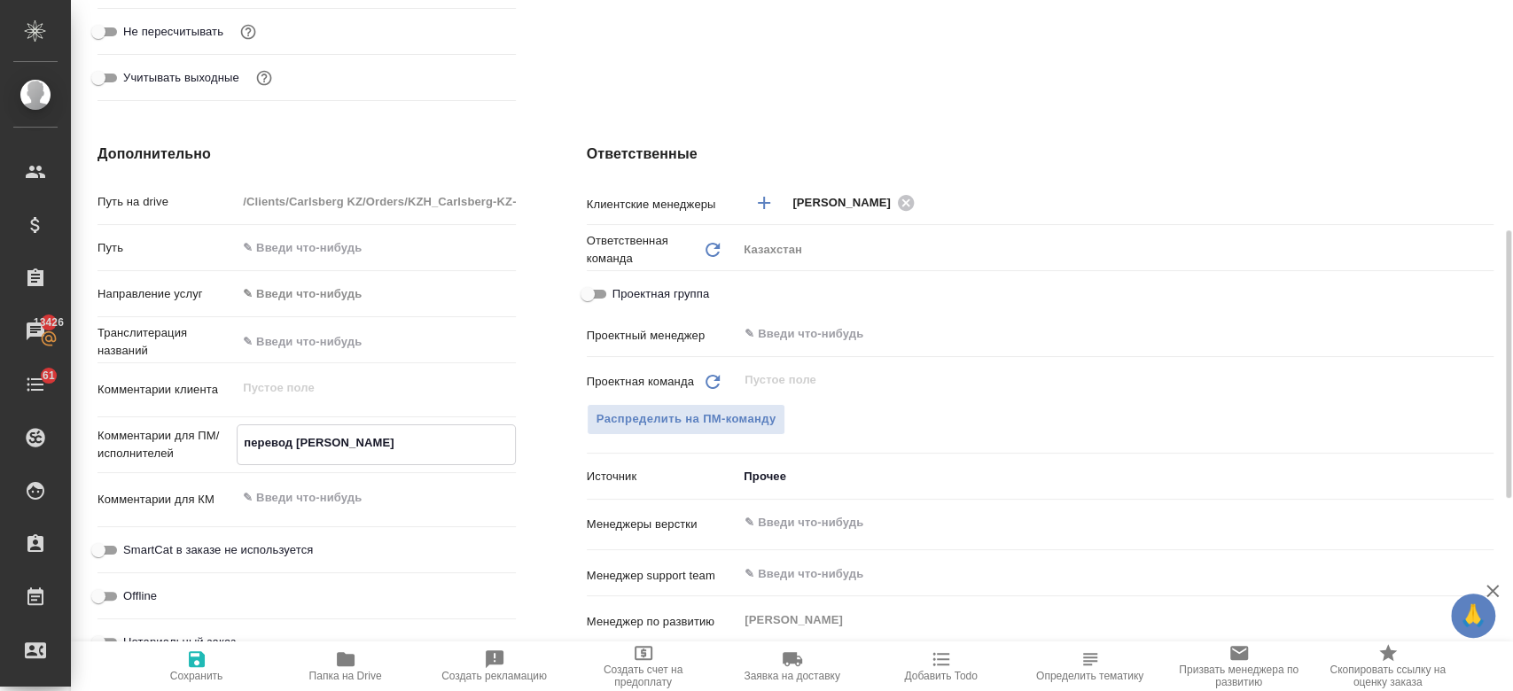
type textarea "перевод ру"
type textarea "x"
type textarea "перевод рус"
type textarea "x"
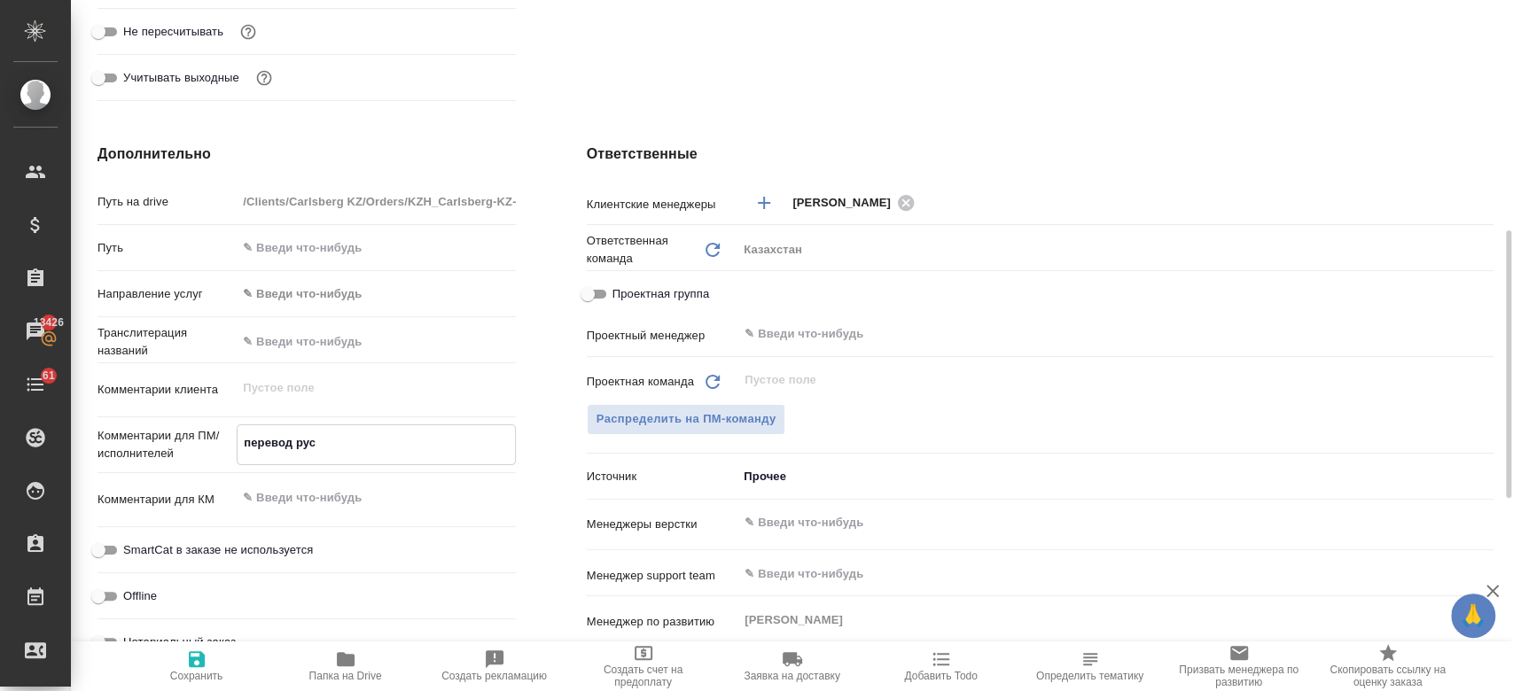
type textarea "x"
type textarea "перевод рус-"
type textarea "x"
type textarea "перевод рус-к"
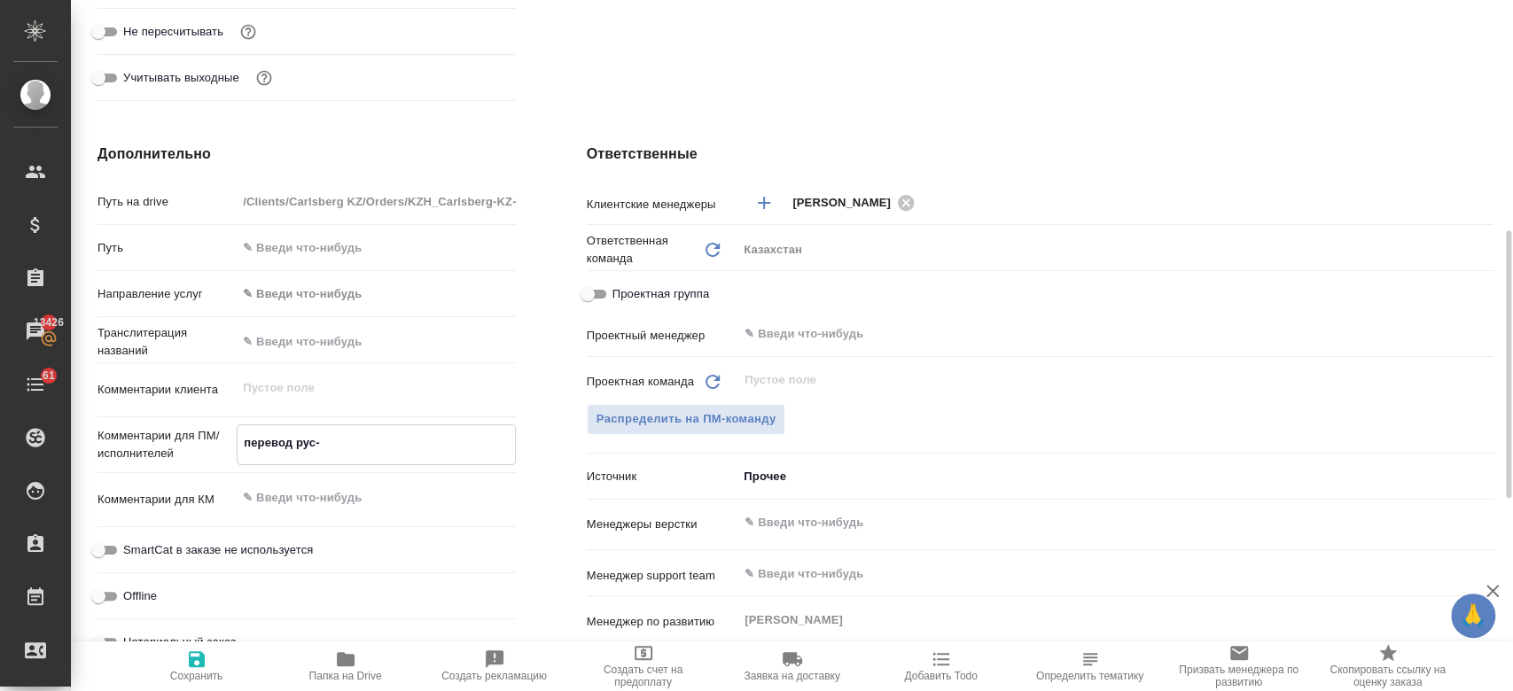
type textarea "x"
type textarea "перевод рус-ка"
type textarea "x"
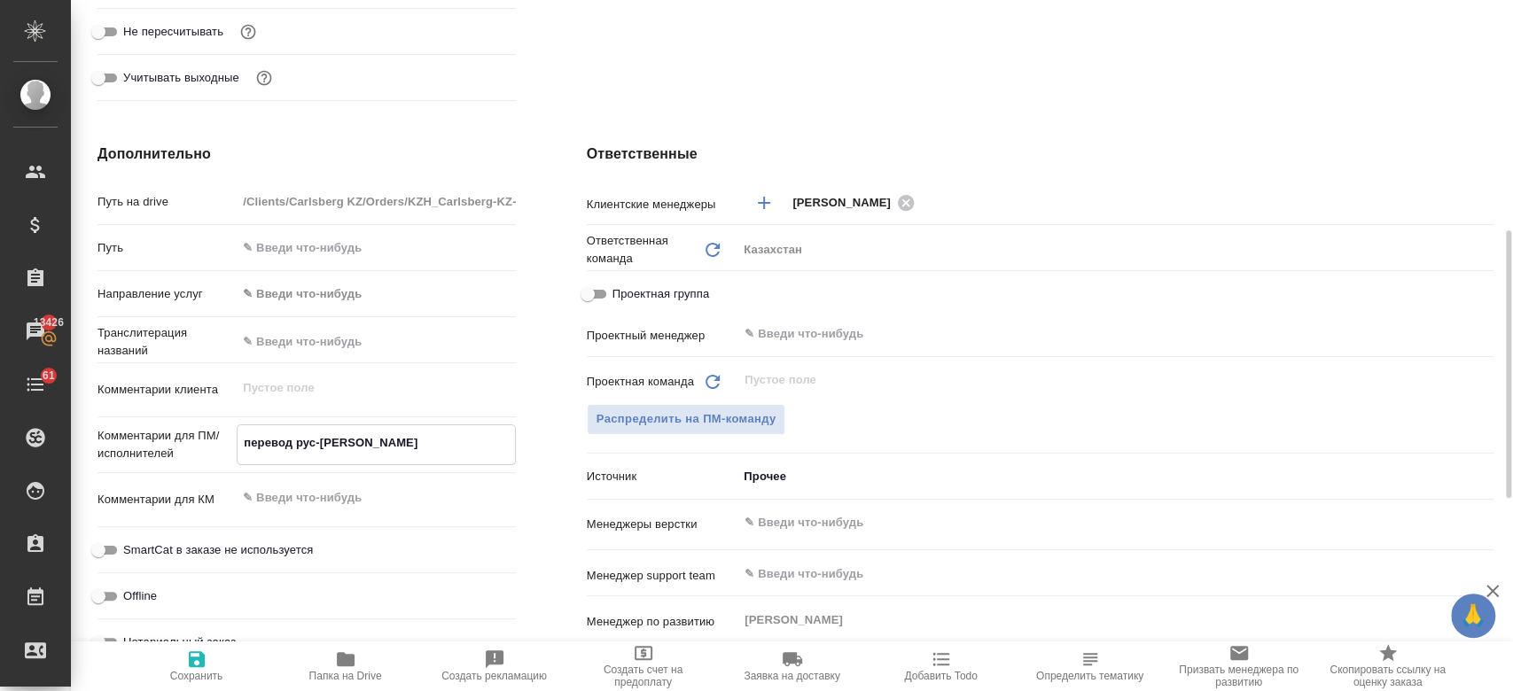
type textarea "x"
type textarea "перевод рус-каз"
type textarea "x"
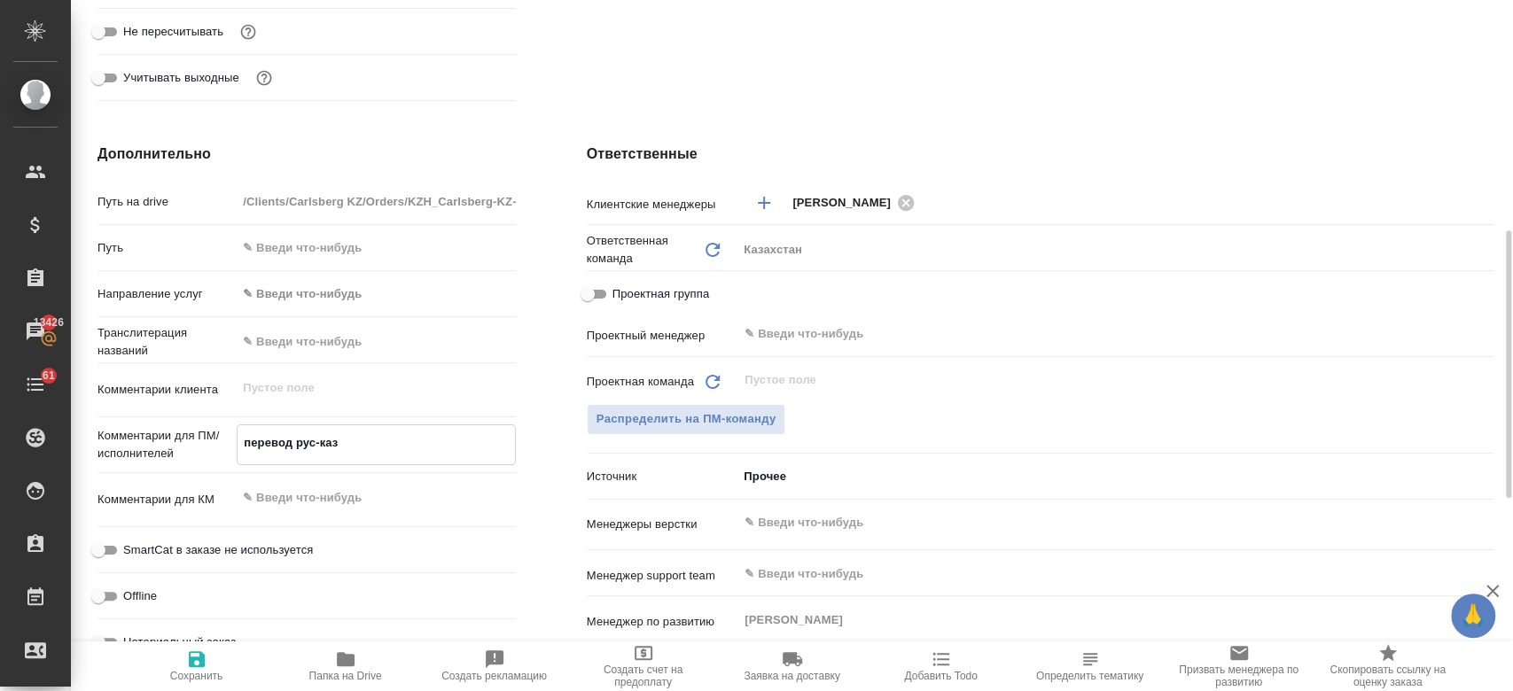
type textarea "перевод рус-каз"
type textarea "x"
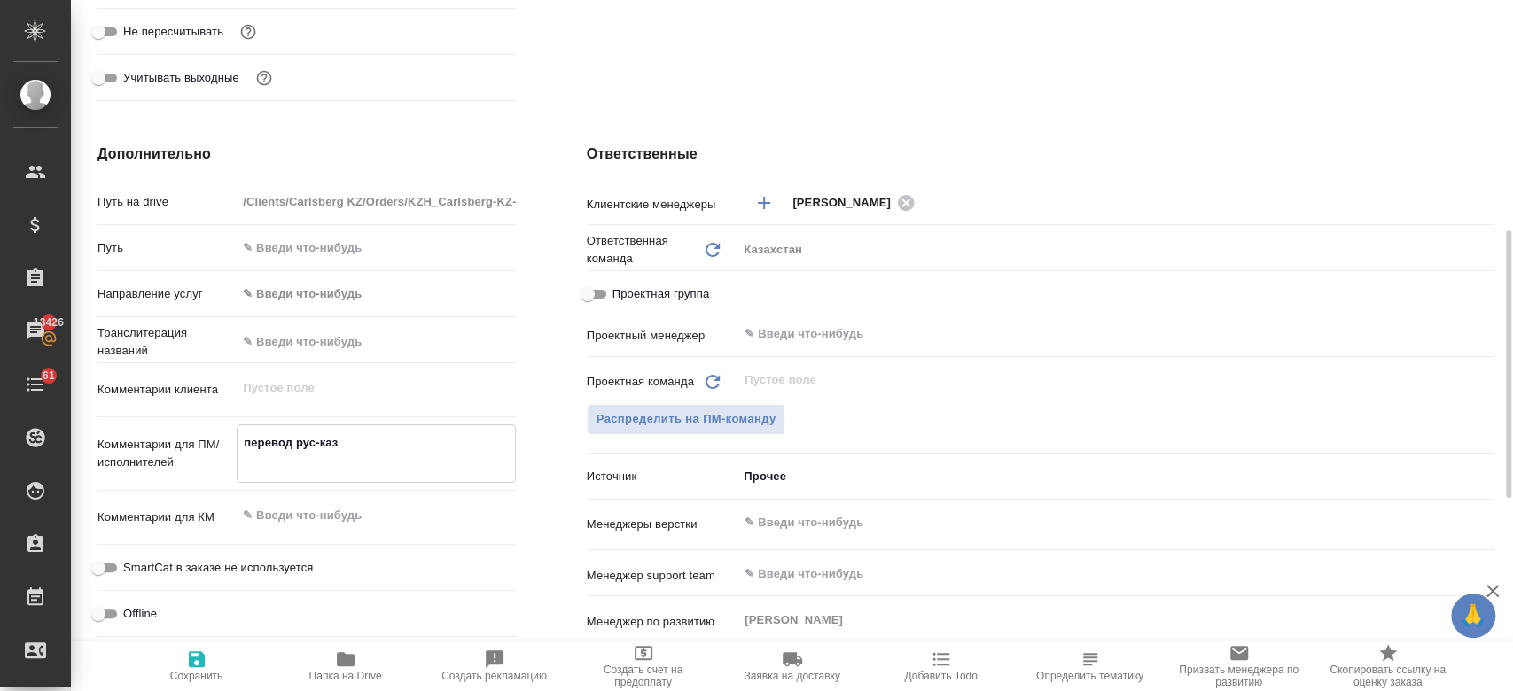
type textarea "перевод рус-каз"
type textarea "x"
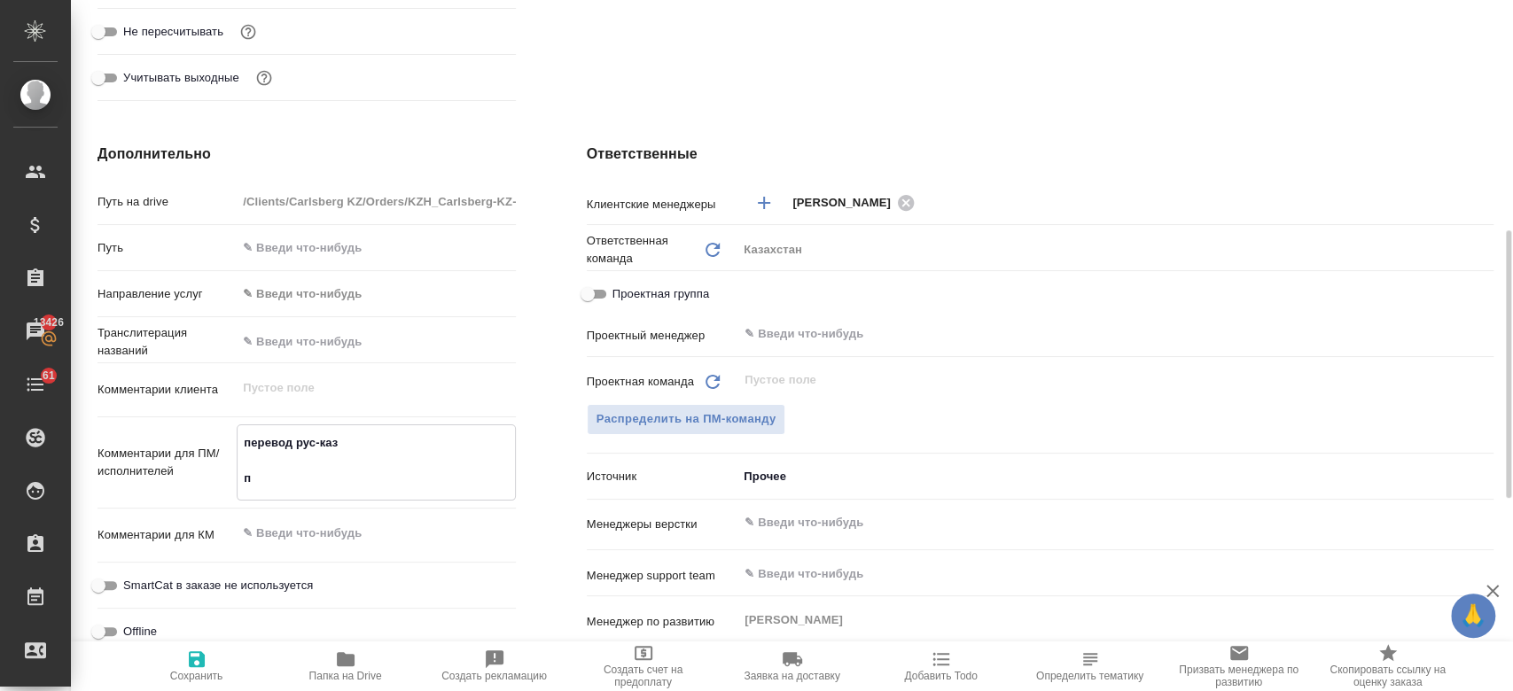
type textarea "перевод рус-каз пе"
type textarea "x"
type textarea "перевод рус-каз пер"
type textarea "x"
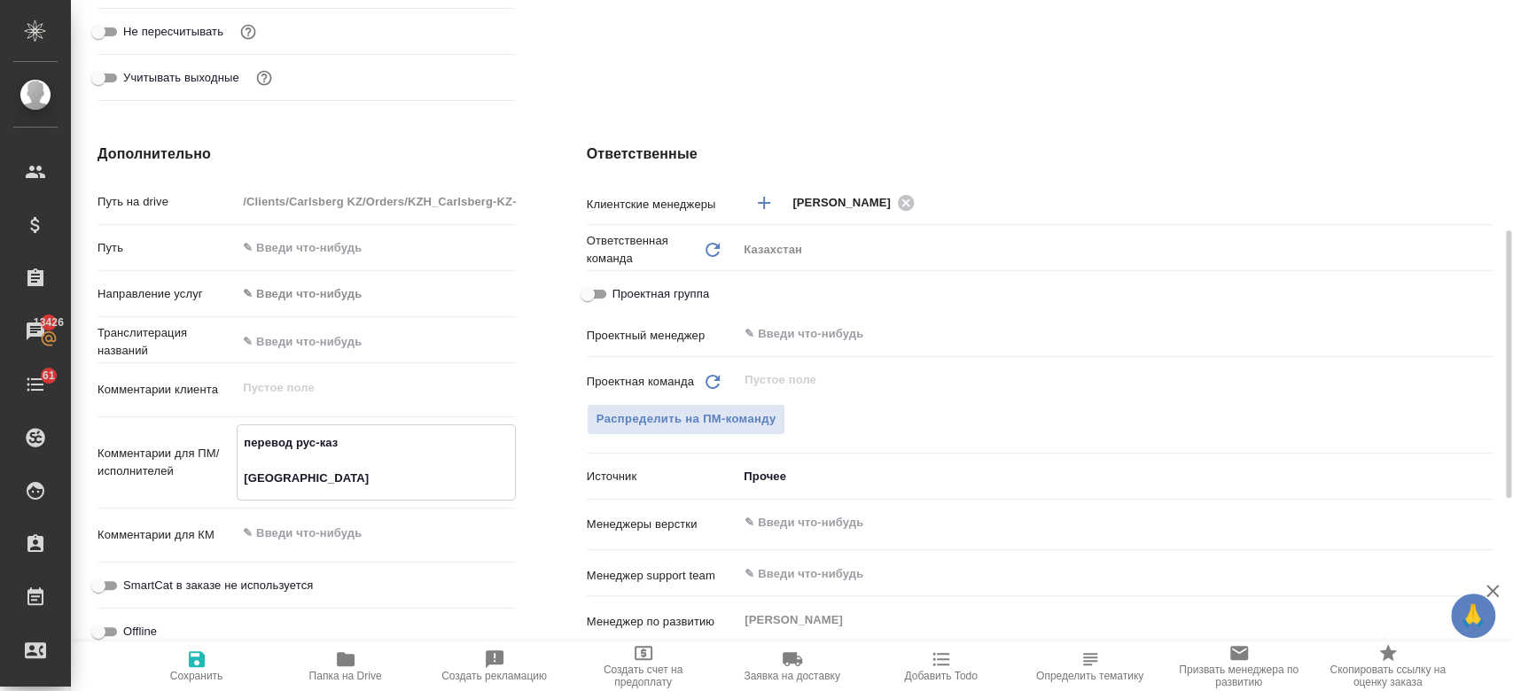
type textarea "перевод рус-каз перевож"
type textarea "x"
type textarea "перевод рус-каз перево"
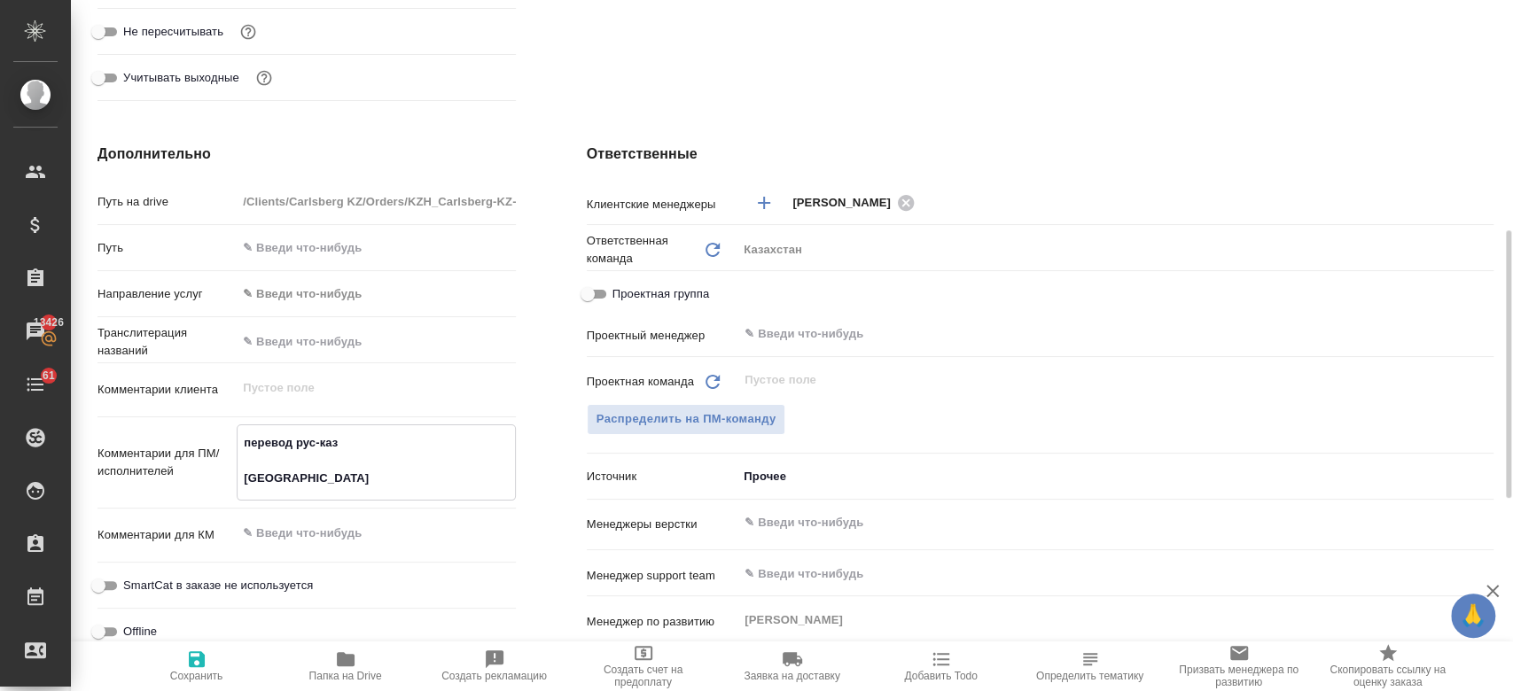
type textarea "x"
type textarea "перевод рус-каз перевод"
type textarea "x"
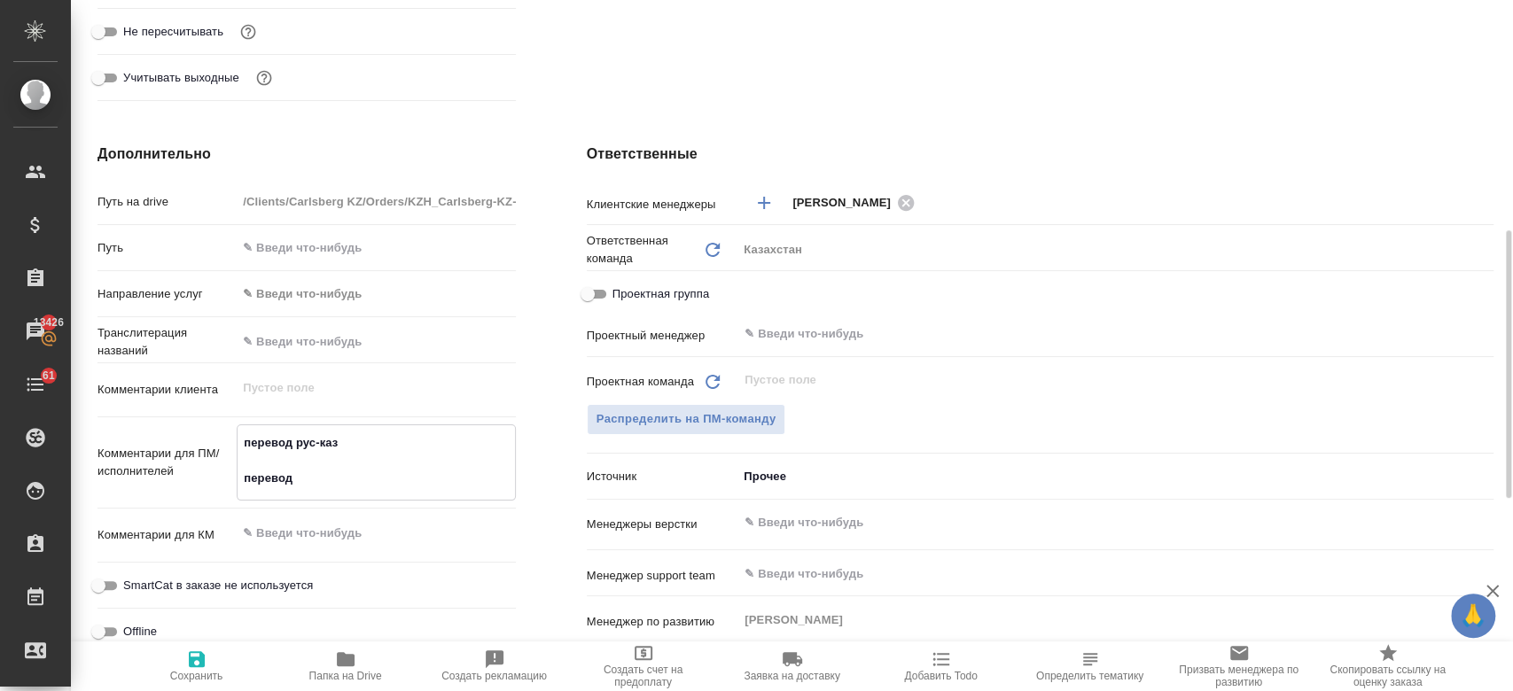
type textarea "x"
type textarea "перевод рус-каз переводм"
type textarea "x"
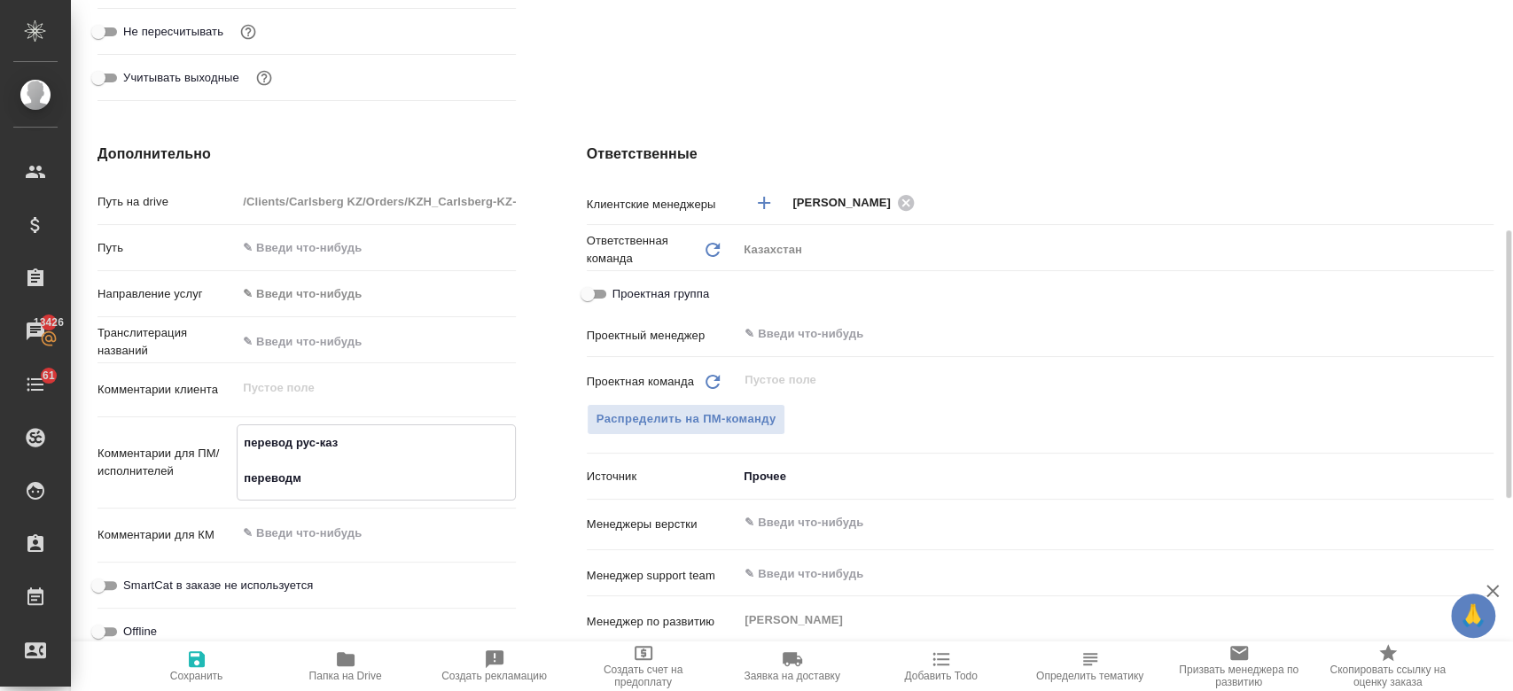
type textarea "x"
type textarea "перевод рус-каз перевод"
type textarea "x"
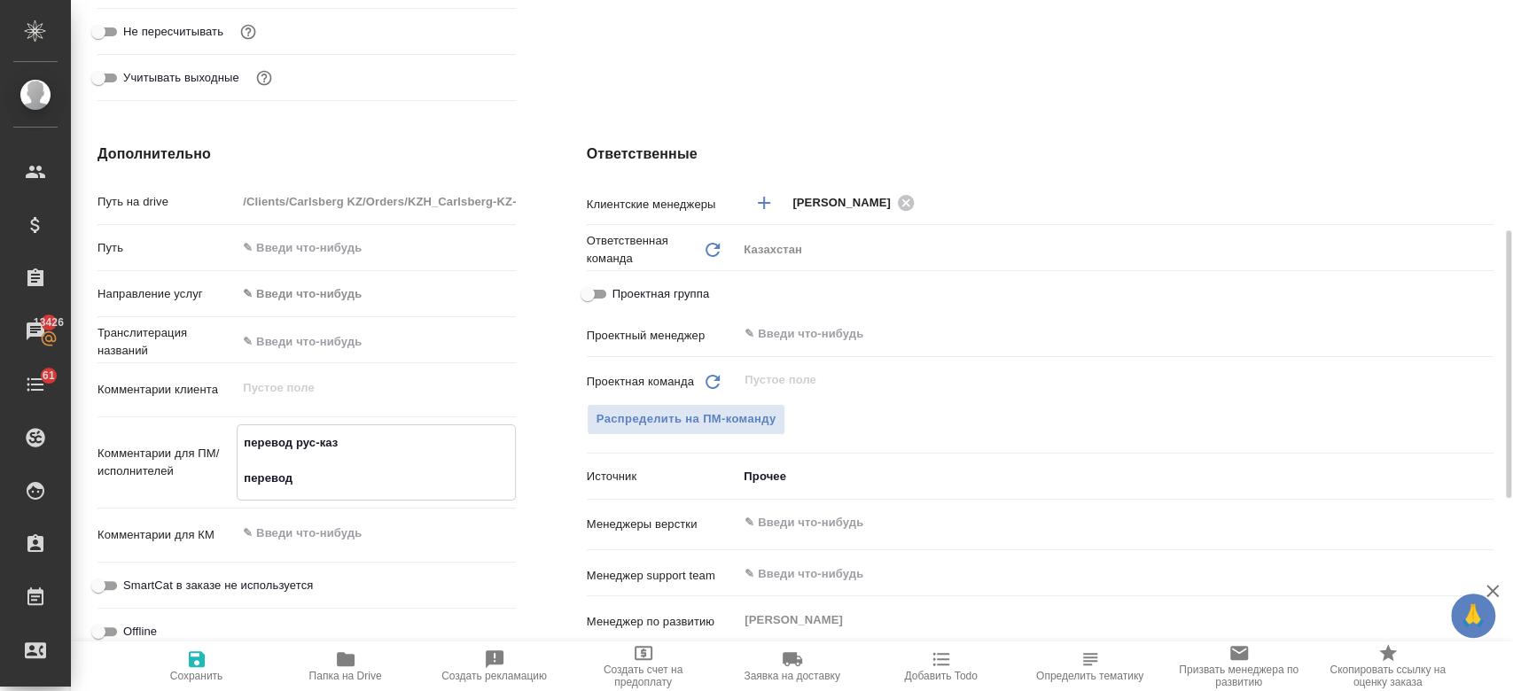
type textarea "перевод рус-каз переводи"
type textarea "x"
type textarea "перевод рус-каз переводим"
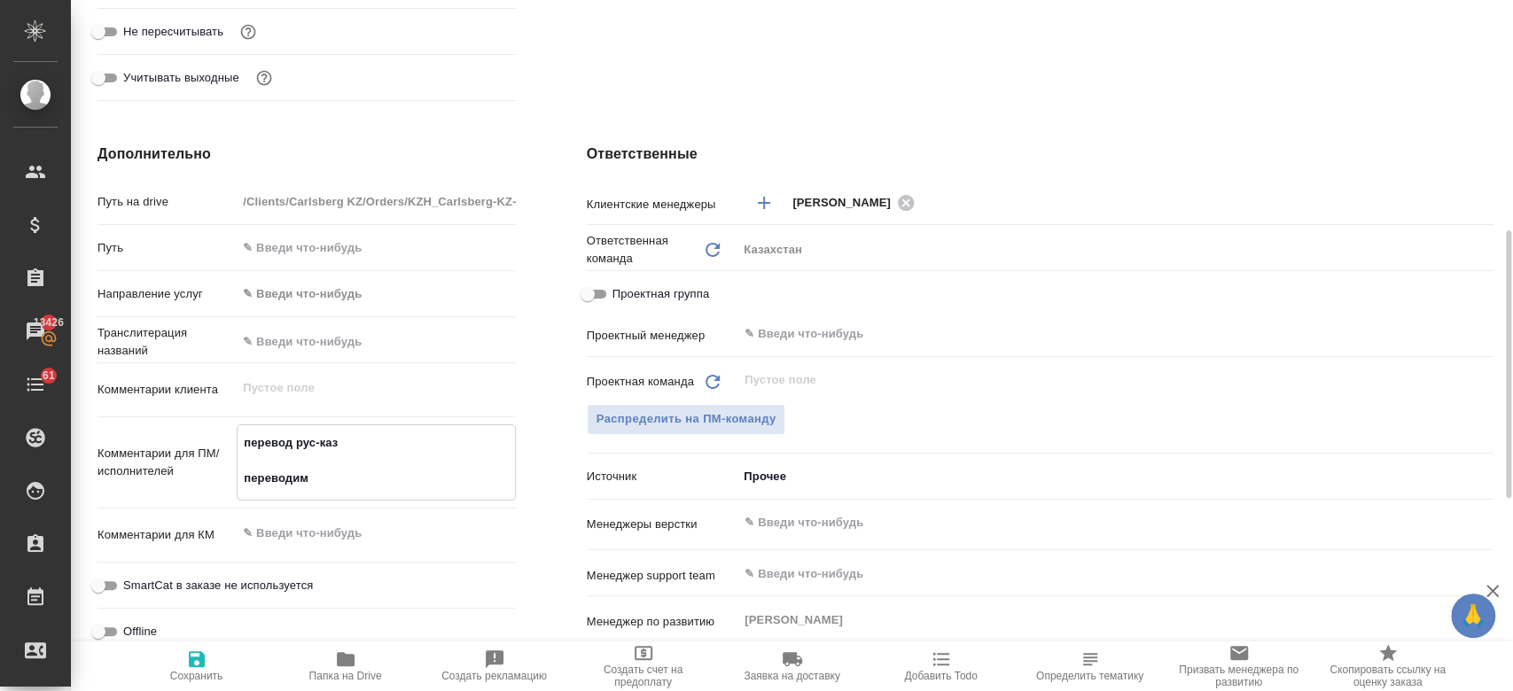
type textarea "x"
type textarea "перевод рус-каз переводим"
type textarea "x"
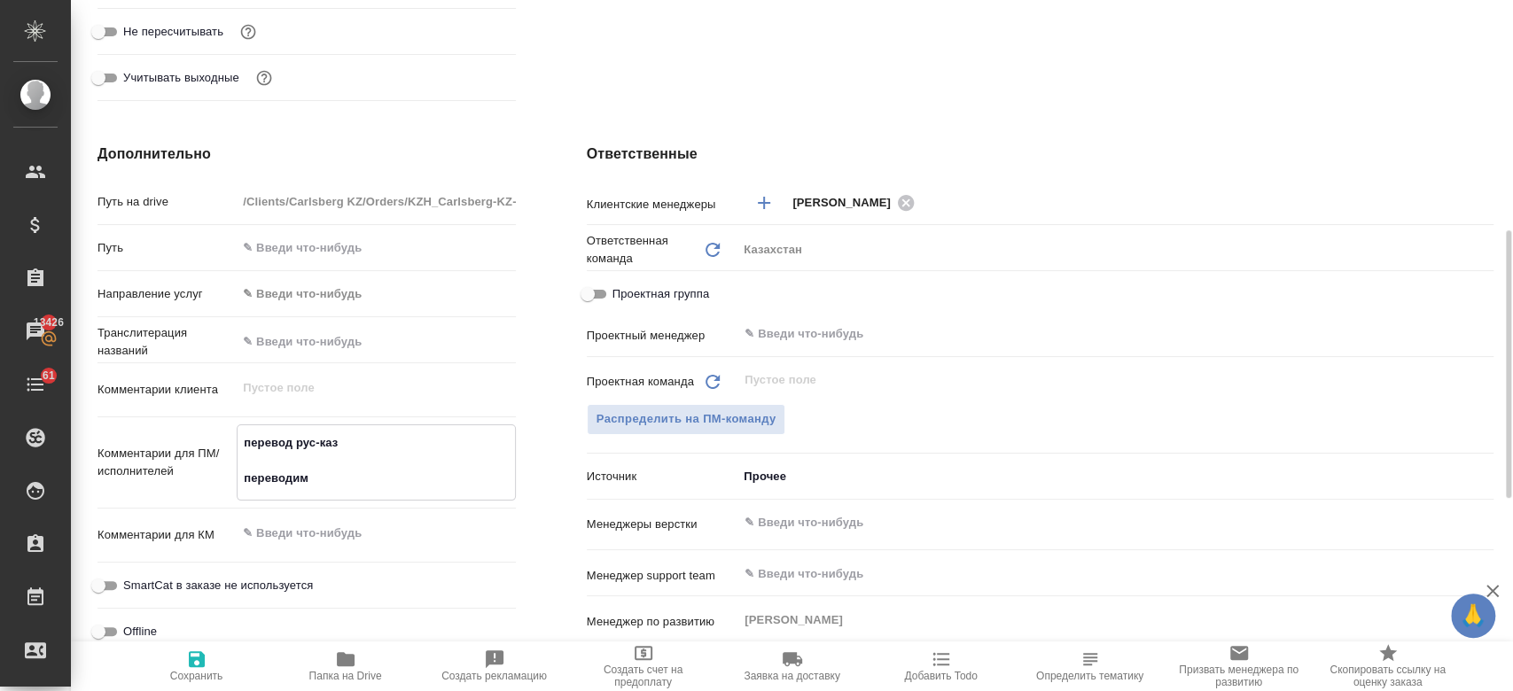
type textarea "x"
type textarea "перевод рус-каз переводим в"
type textarea "x"
type textarea "перевод рус-каз переводим в"
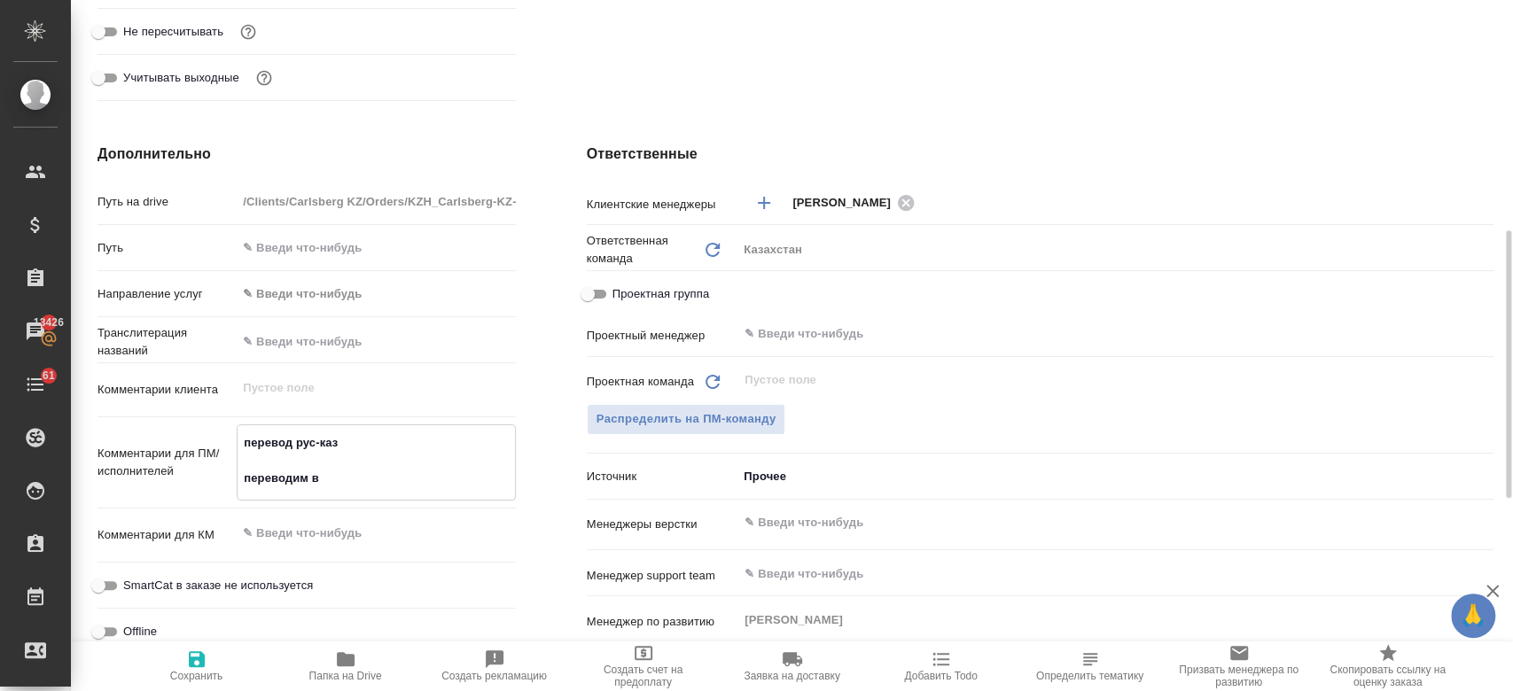
type textarea "x"
type textarea "перевод рус-каз переводим в том"
type textarea "x"
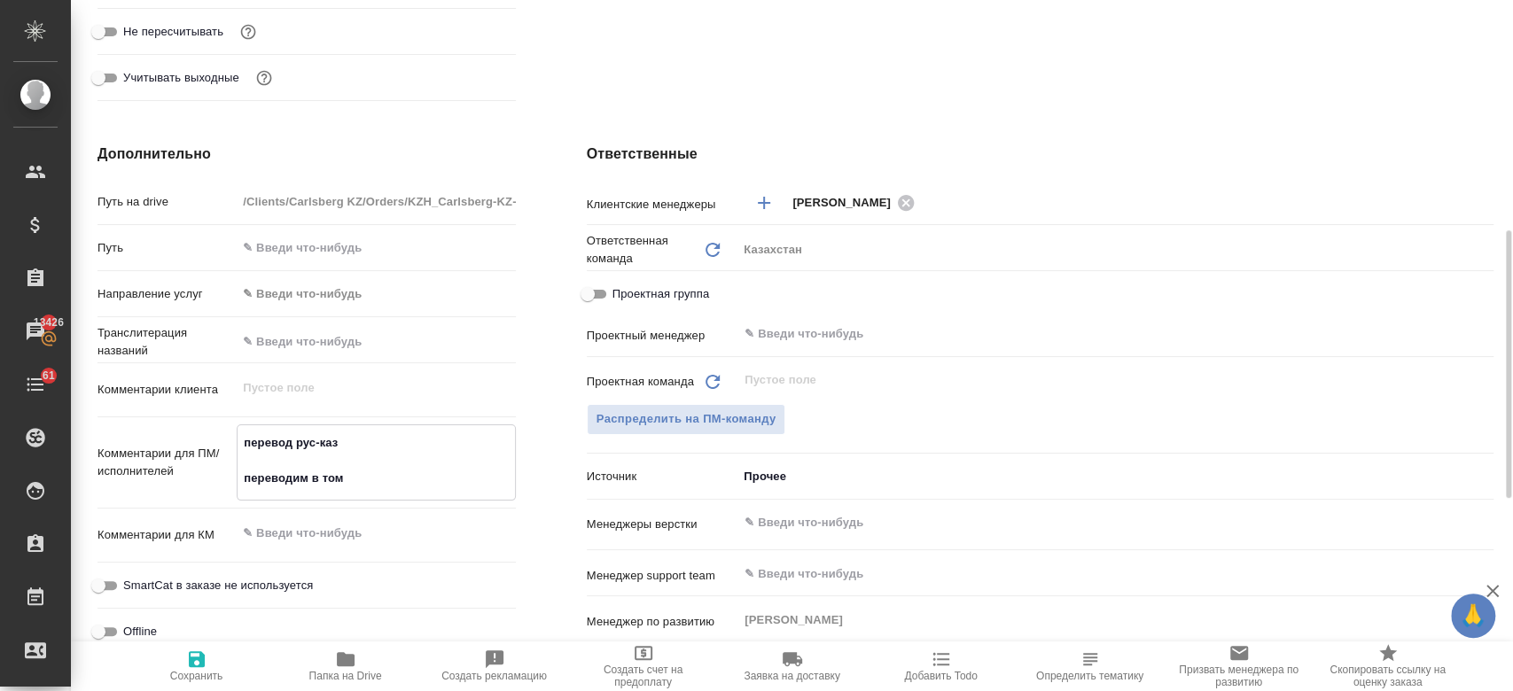
type textarea "x"
type textarea "перевод рус-каз переводим в том ж"
type textarea "x"
type textarea "перевод рус-каз переводим в том же"
type textarea "x"
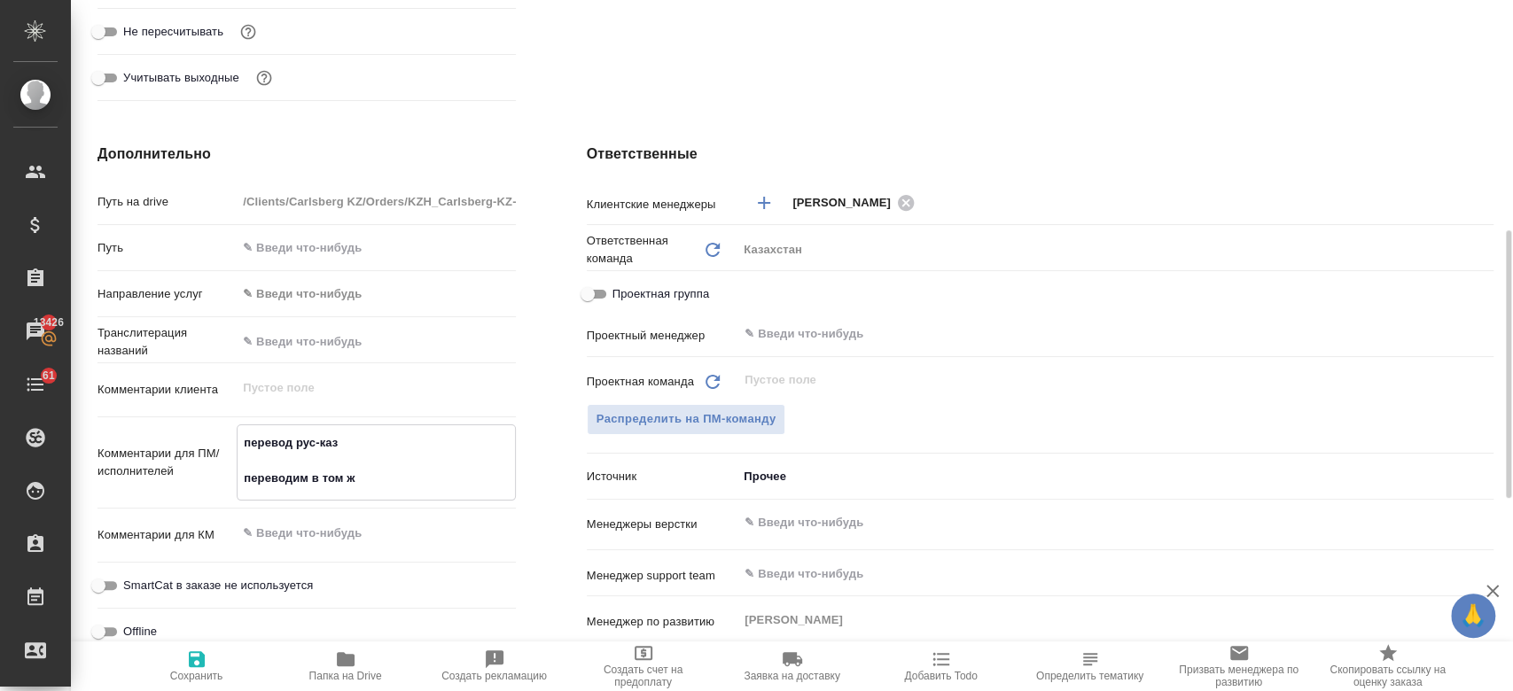
type textarea "x"
type textarea "перевод рус-каз переводим в том же"
type textarea "x"
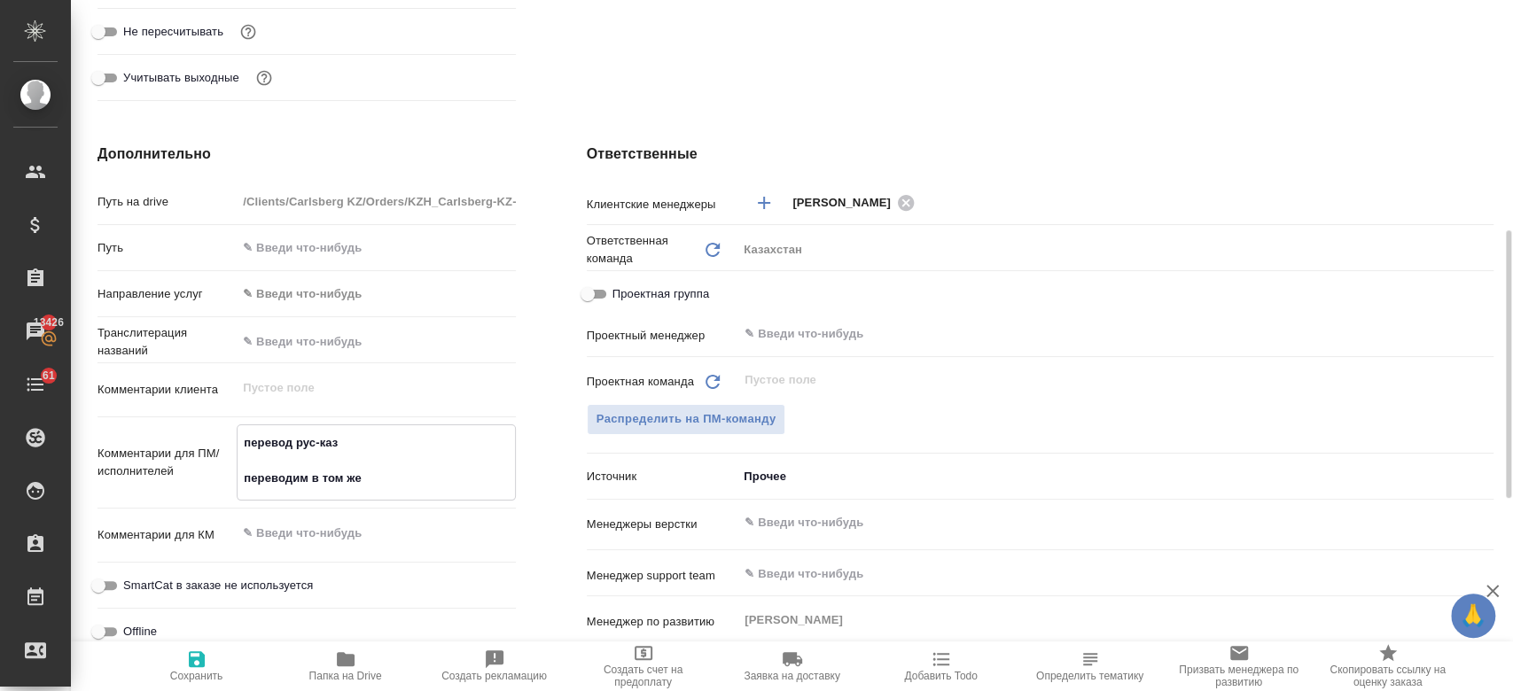
type textarea "x"
type textarea "перевод рус-каз переводим в том же ф"
type textarea "x"
type textarea "перевод рус-каз переводим в том же фор"
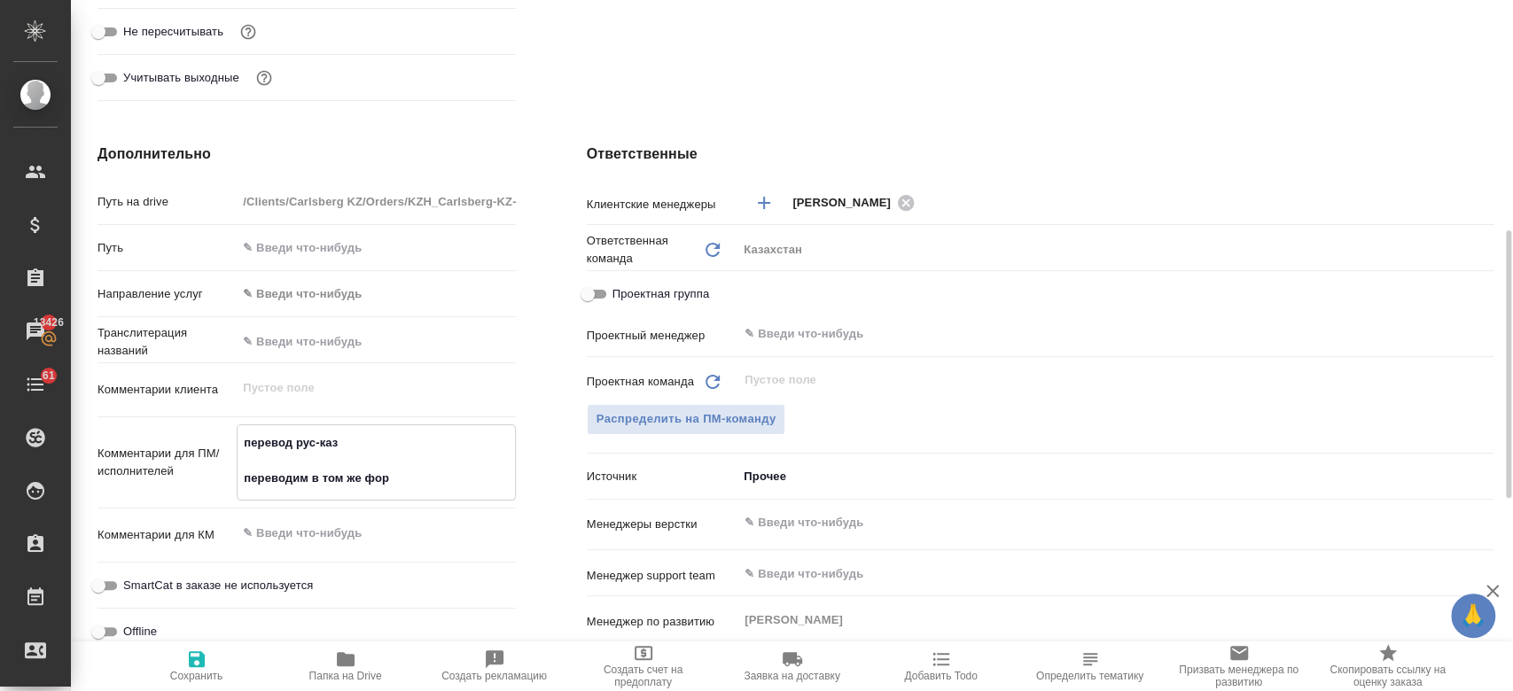
type textarea "x"
type textarea "перевод рус-каз переводим в том же форма"
type textarea "x"
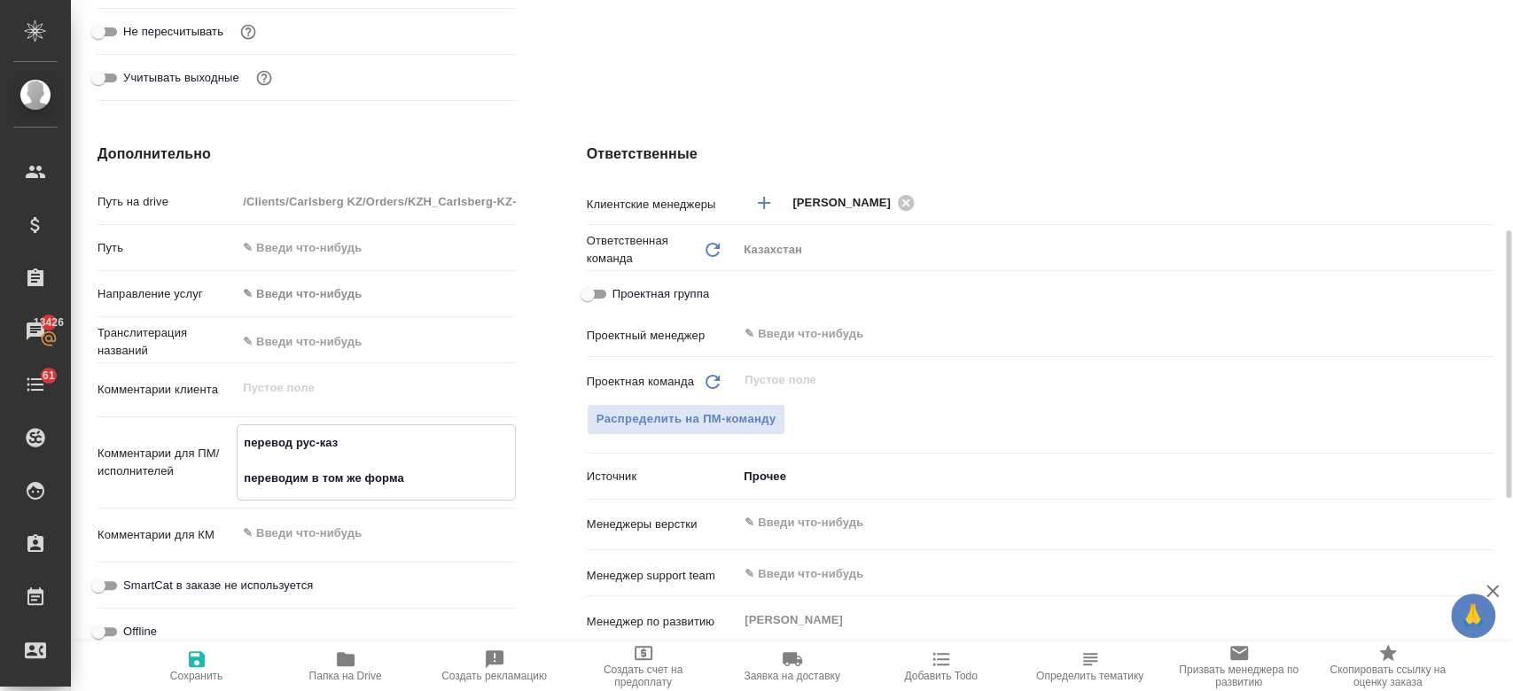
type textarea "x"
type textarea "перевод рус-каз переводим в том же формате"
type textarea "x"
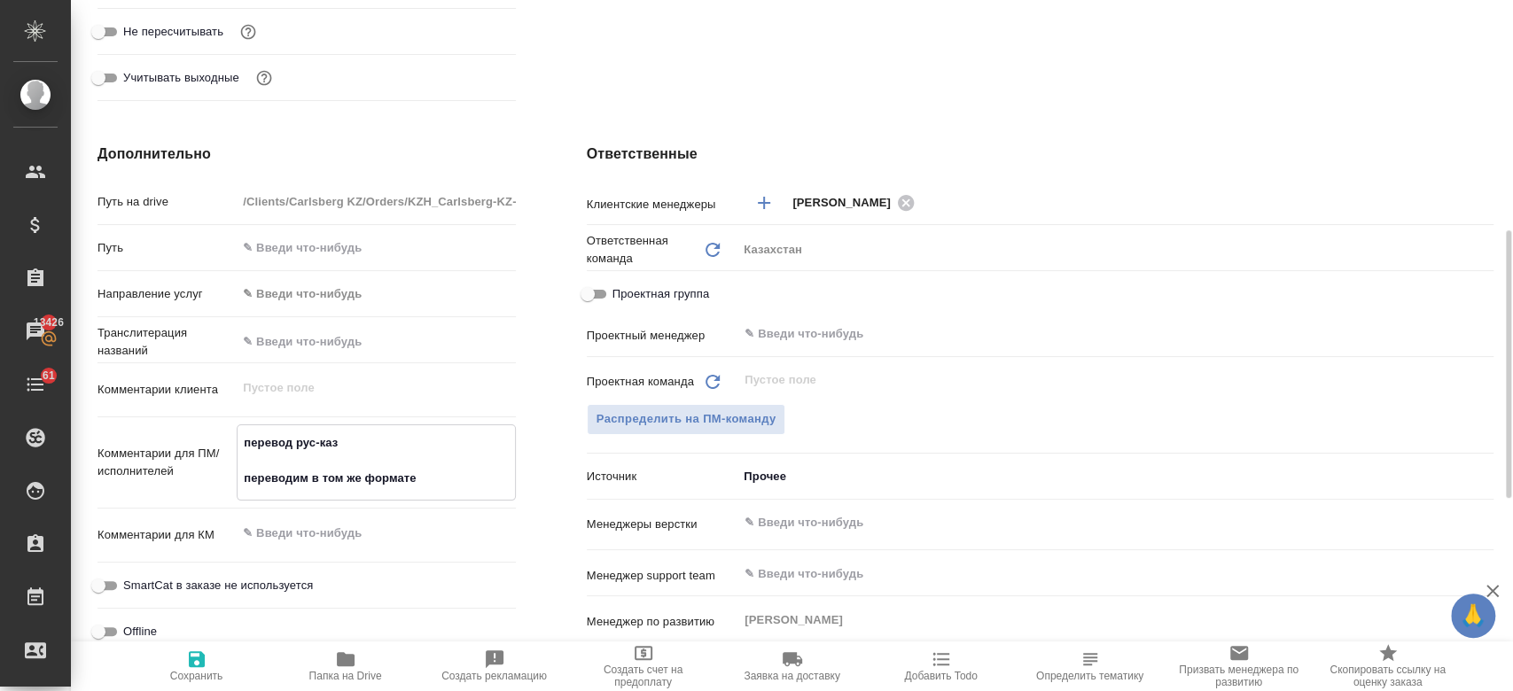
type textarea "x"
type textarea "перевод рус-каз переводим в том же формате,"
type textarea "x"
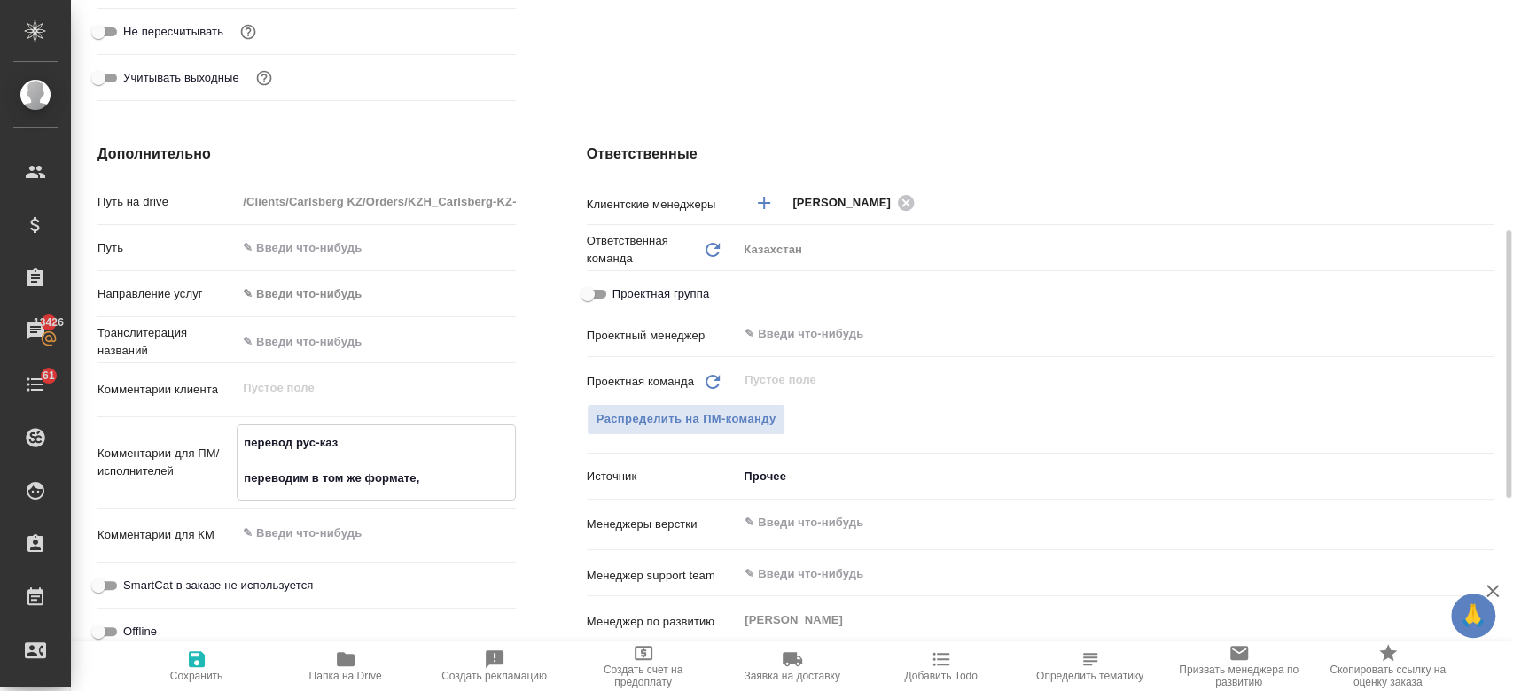
type textarea "перевод рус-каз переводим в том же формате, к"
type textarea "x"
type textarea "перевод рус-каз переводим в том же формате, ка"
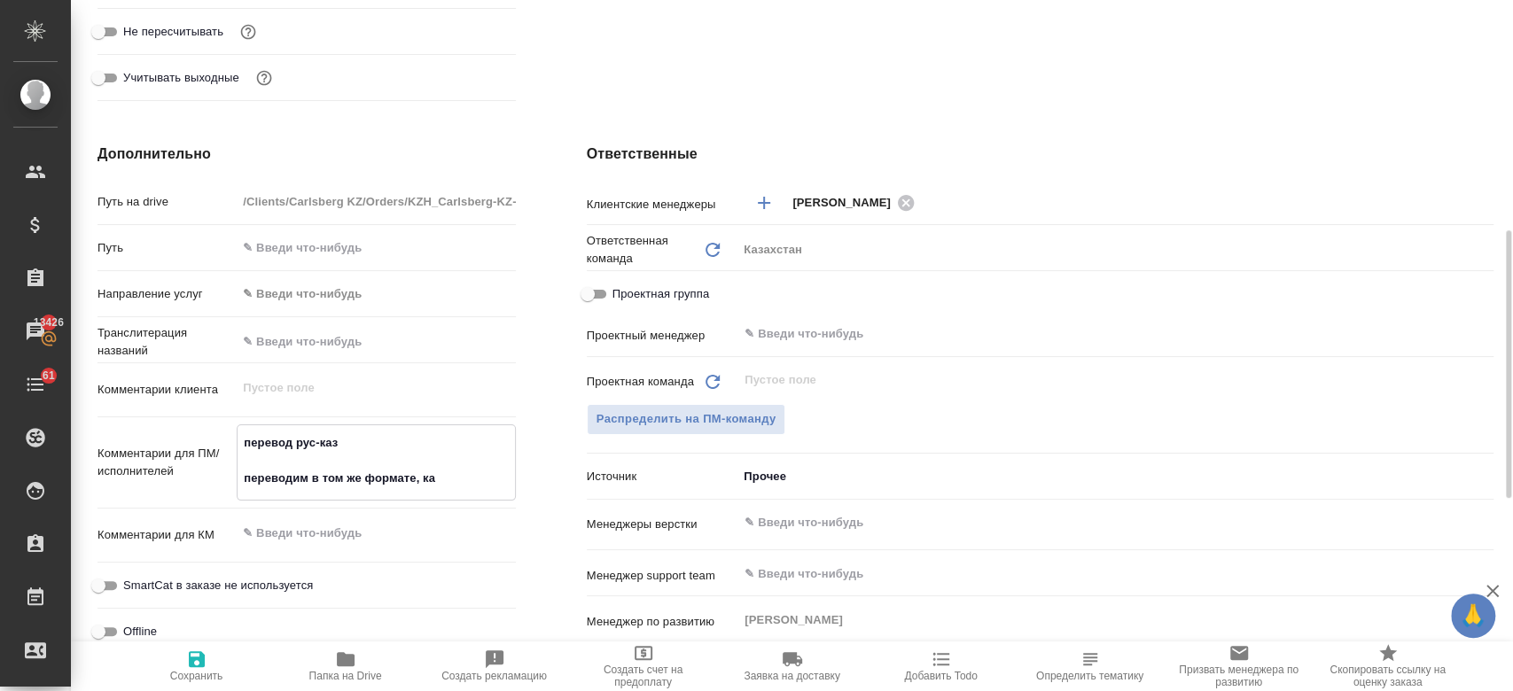
type textarea "x"
type textarea "перевод рус-каз переводим в том же формате, ка"
click at [196, 651] on icon "button" at bounding box center [196, 659] width 21 height 21
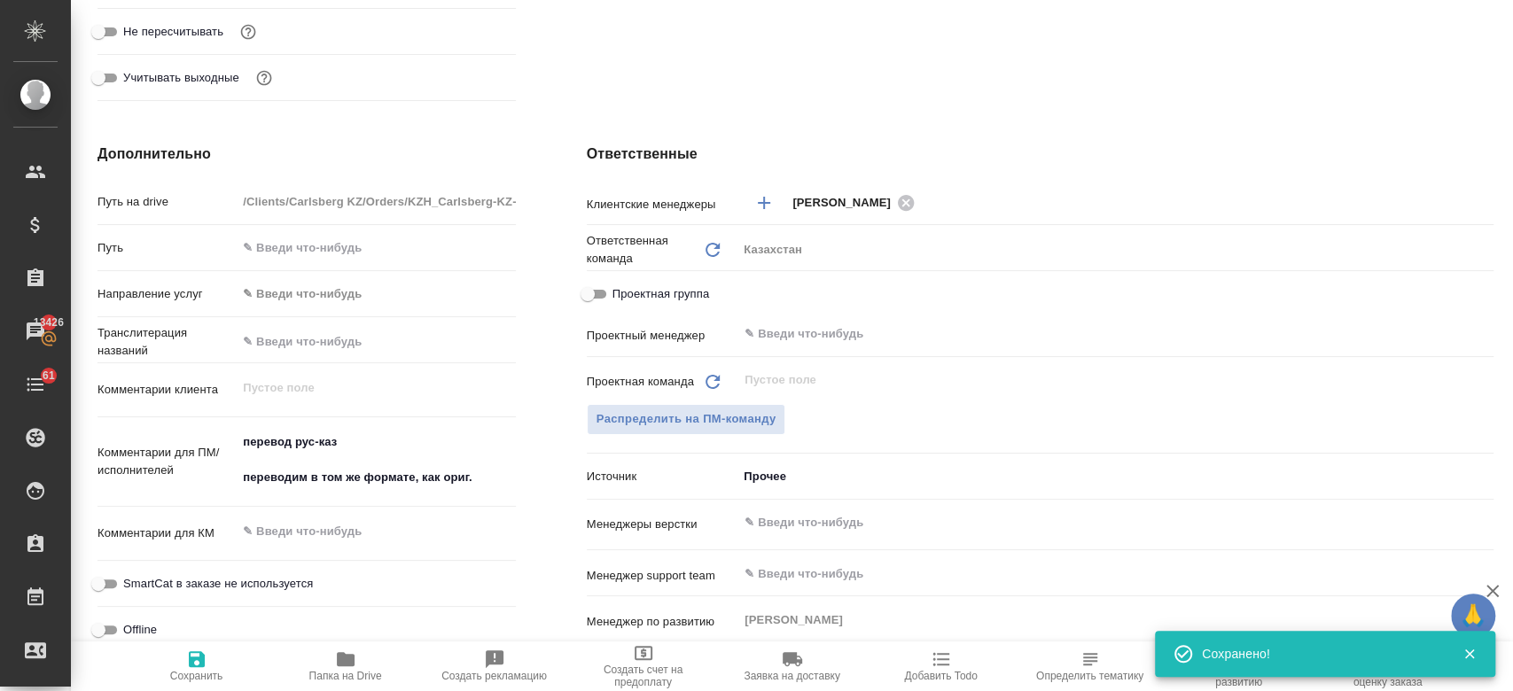
scroll to position [0, 0]
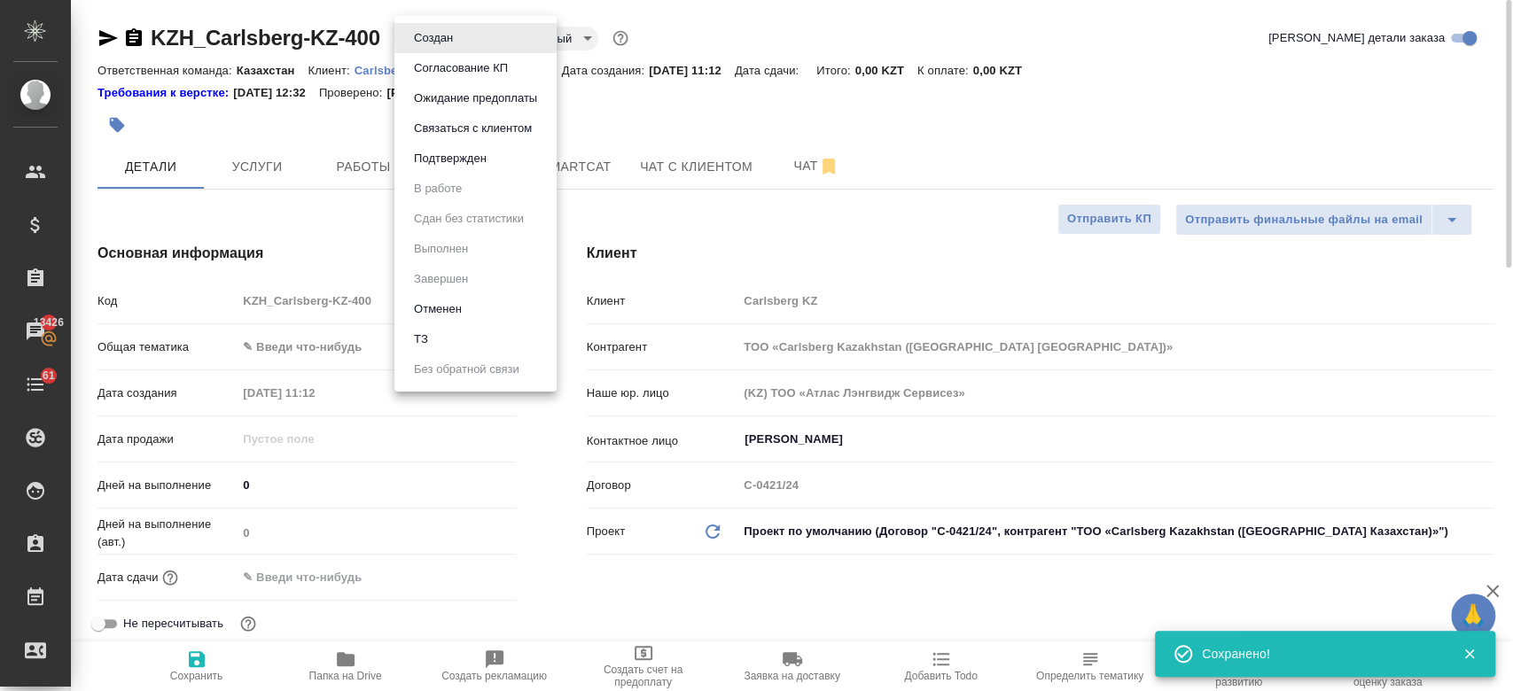
click at [409, 31] on body "🙏 .cls-1 fill:#fff; AWATERA Kosherbayeva Nazerke Клиенты Спецификации Заказы 13…" at bounding box center [756, 345] width 1513 height 691
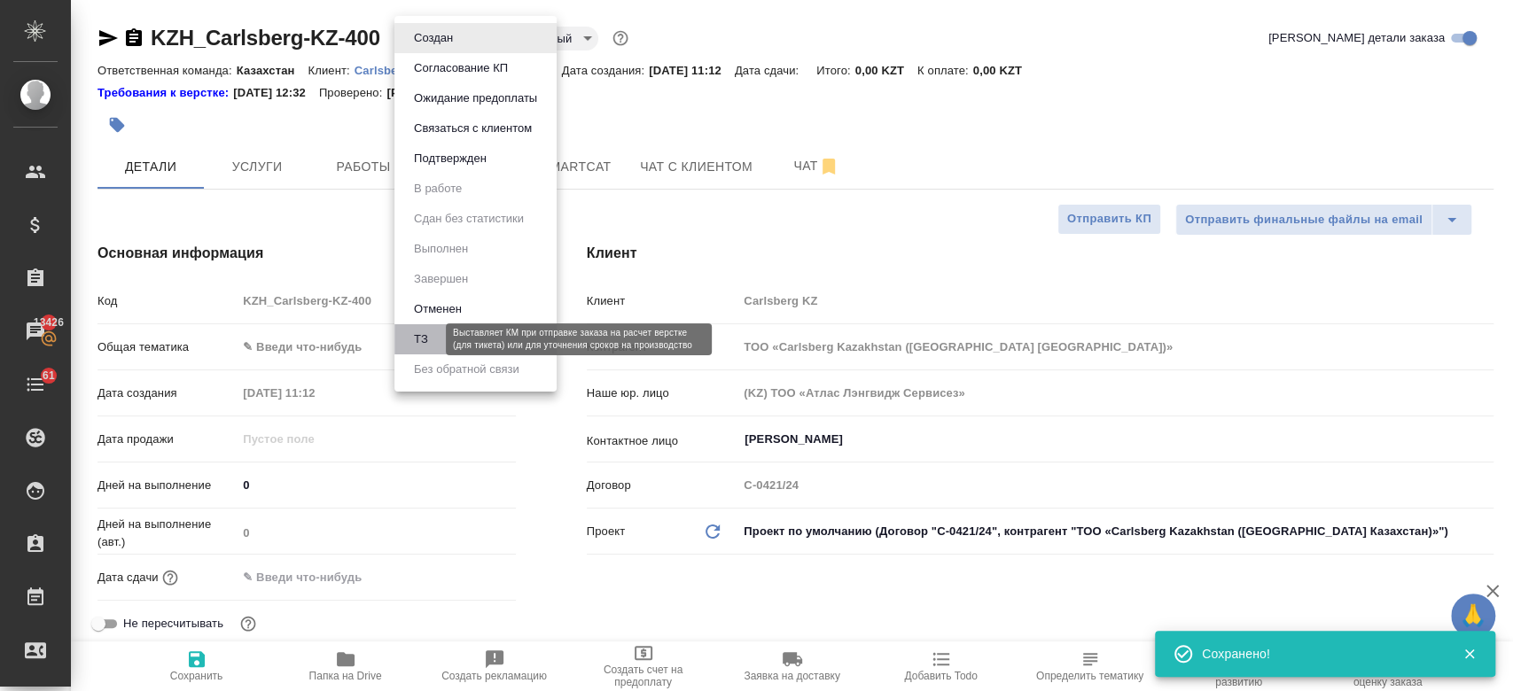
click at [432, 345] on button "ТЗ" at bounding box center [421, 339] width 25 height 19
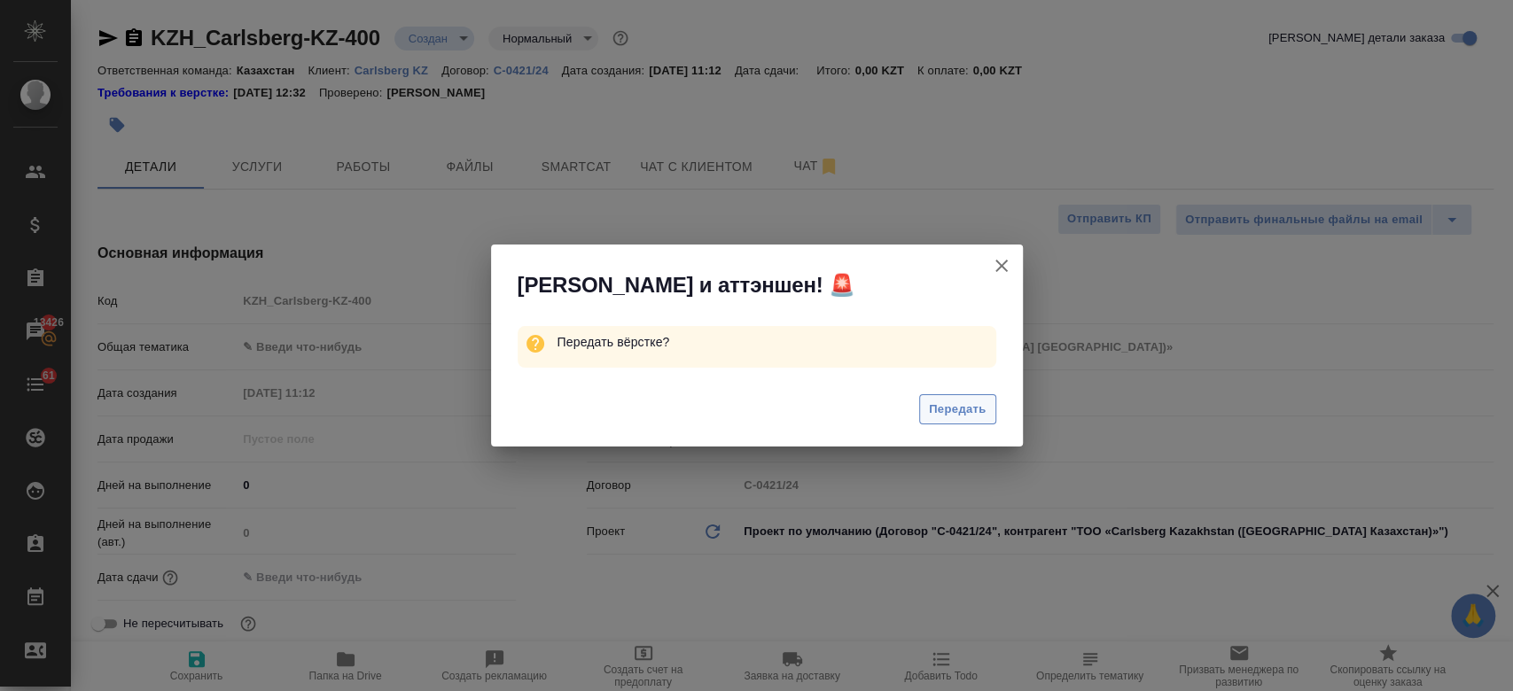
click at [947, 410] on span "Передать" at bounding box center [958, 410] width 58 height 20
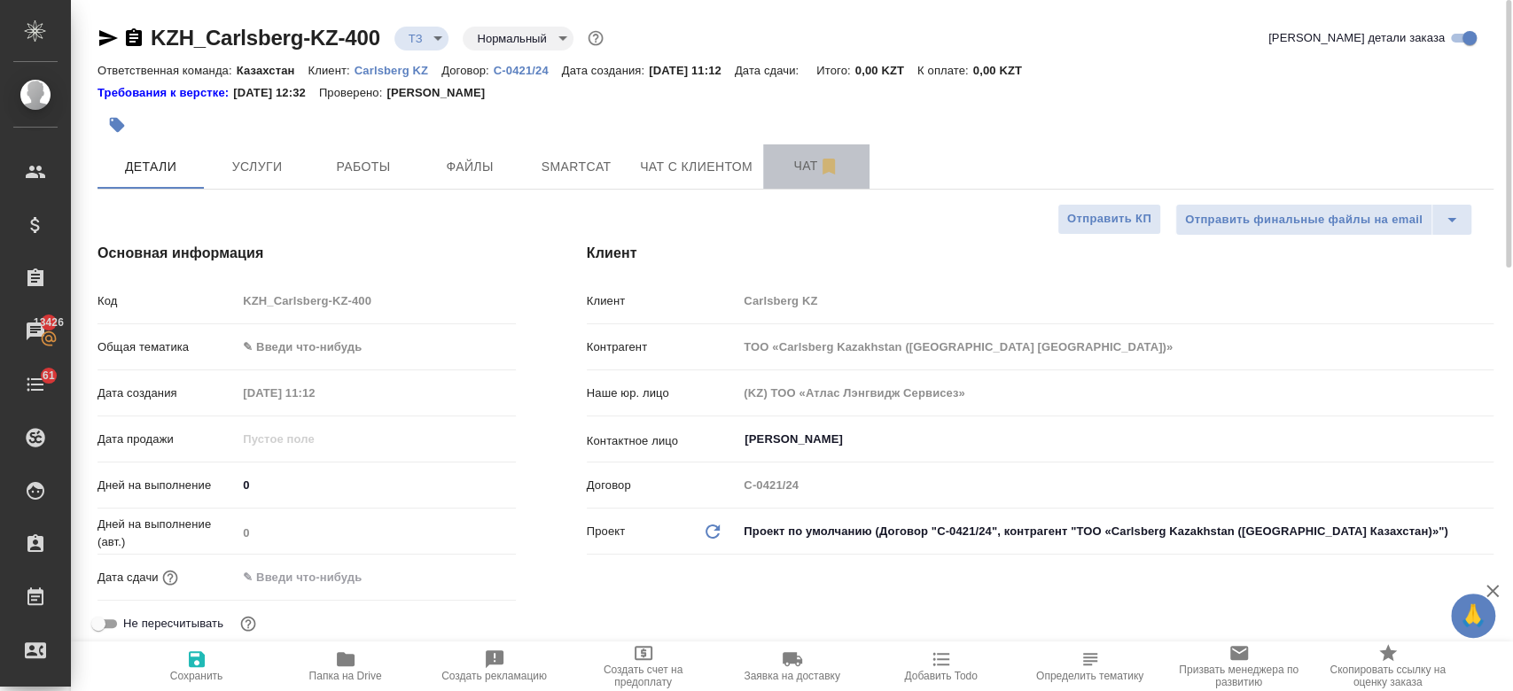
click at [789, 169] on span "Чат" at bounding box center [816, 166] width 85 height 22
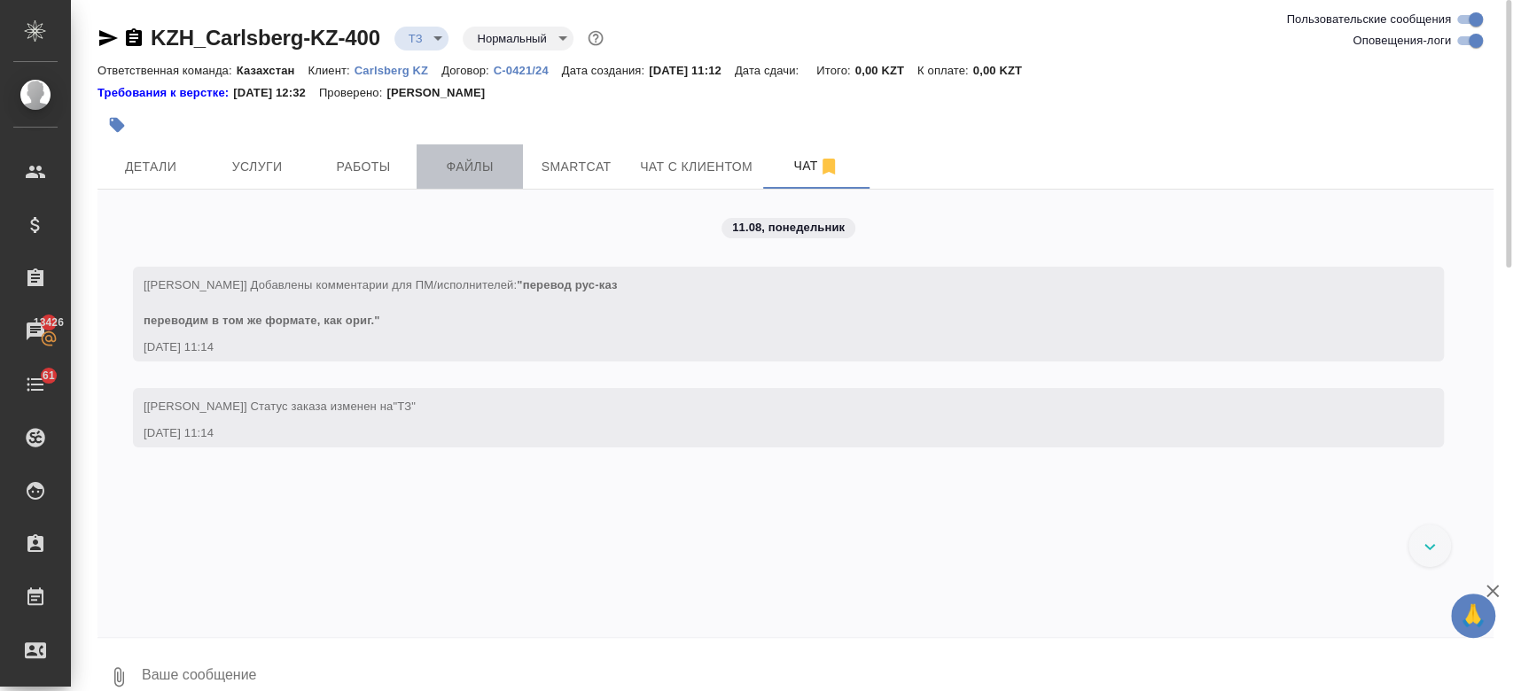
click at [478, 182] on button "Файлы" at bounding box center [470, 166] width 106 height 44
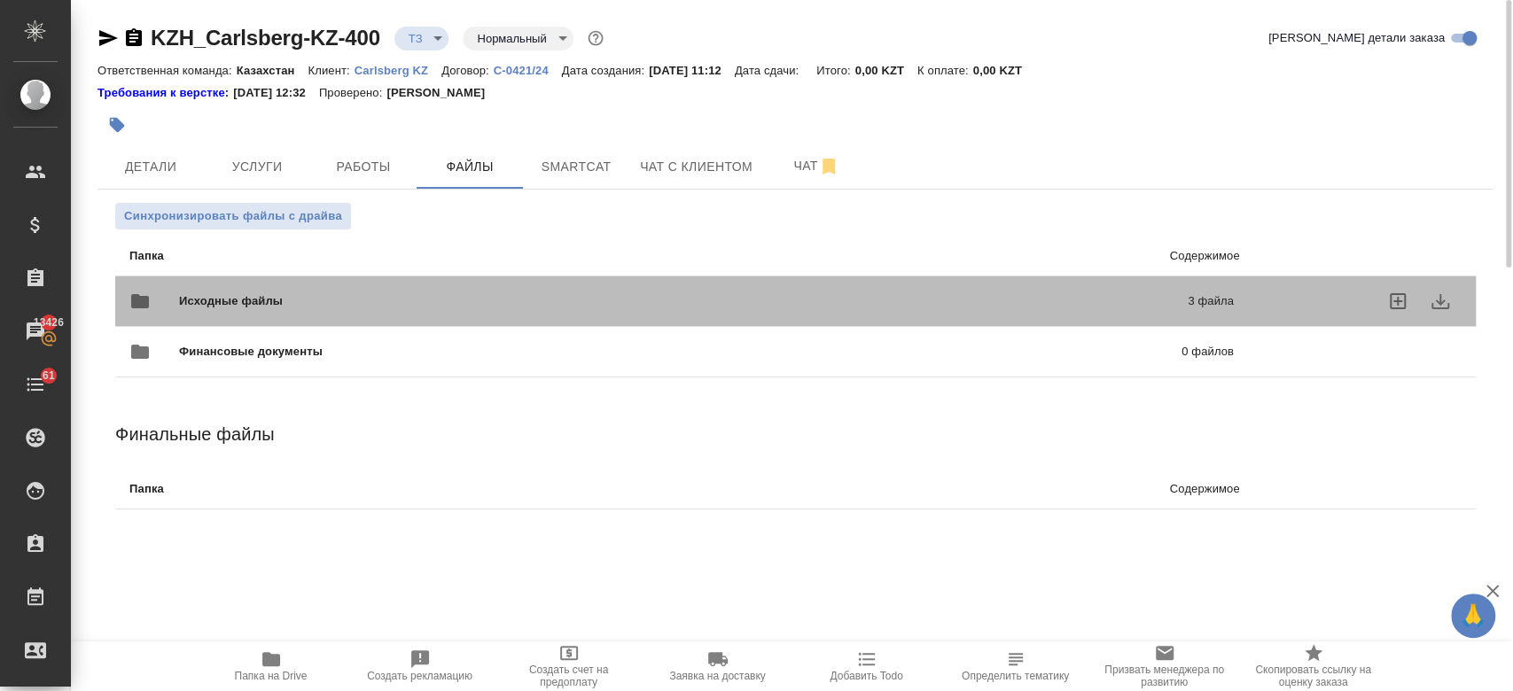
click at [335, 286] on div "Исходные файлы 3 файла" at bounding box center [681, 301] width 1104 height 43
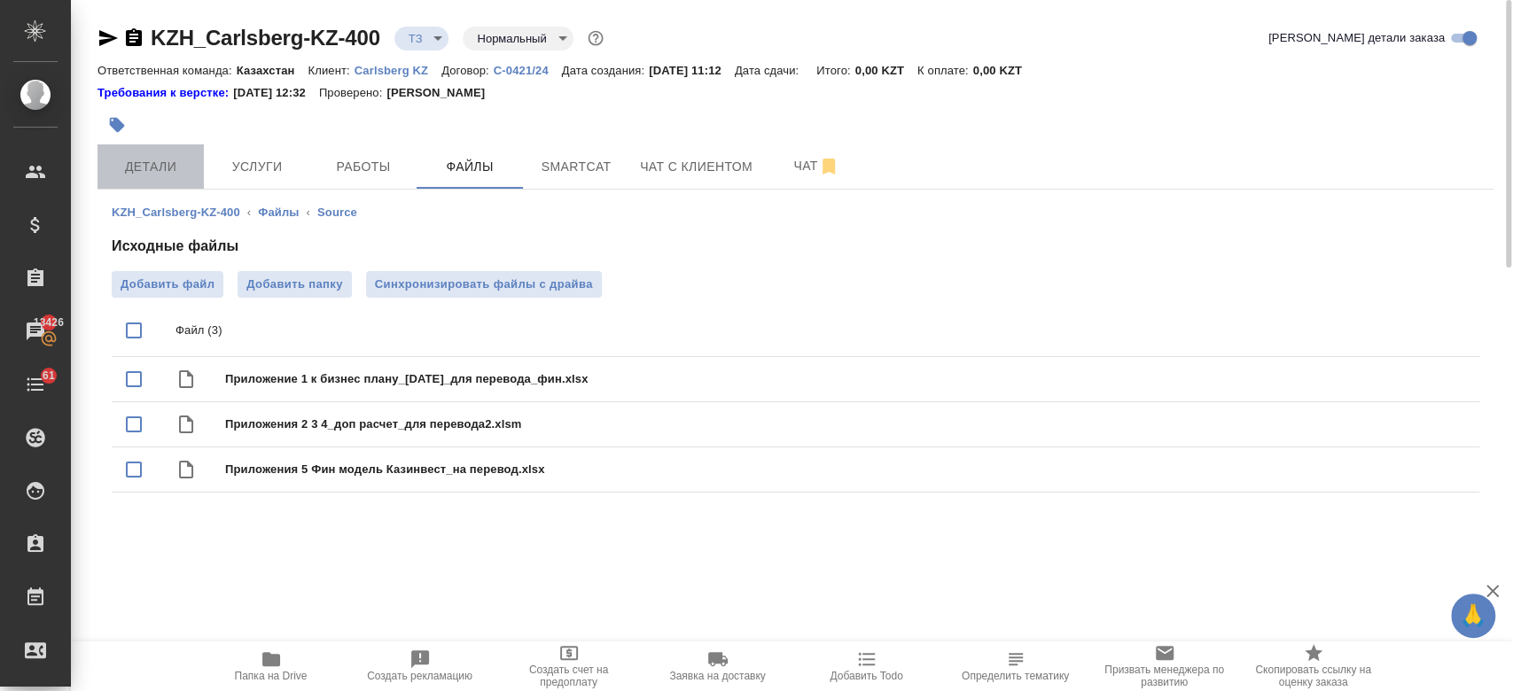
click at [163, 170] on span "Детали" at bounding box center [150, 167] width 85 height 22
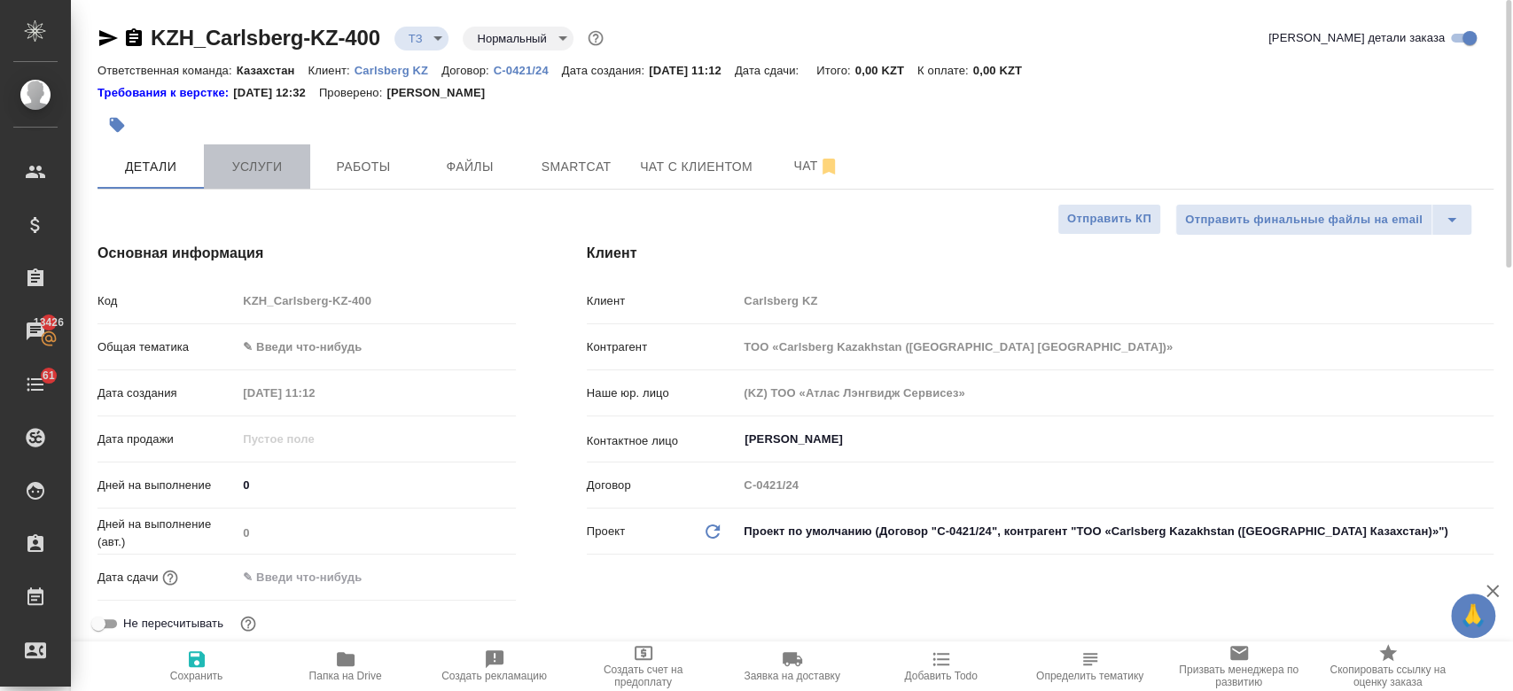
click at [272, 187] on button "Услуги" at bounding box center [257, 166] width 106 height 44
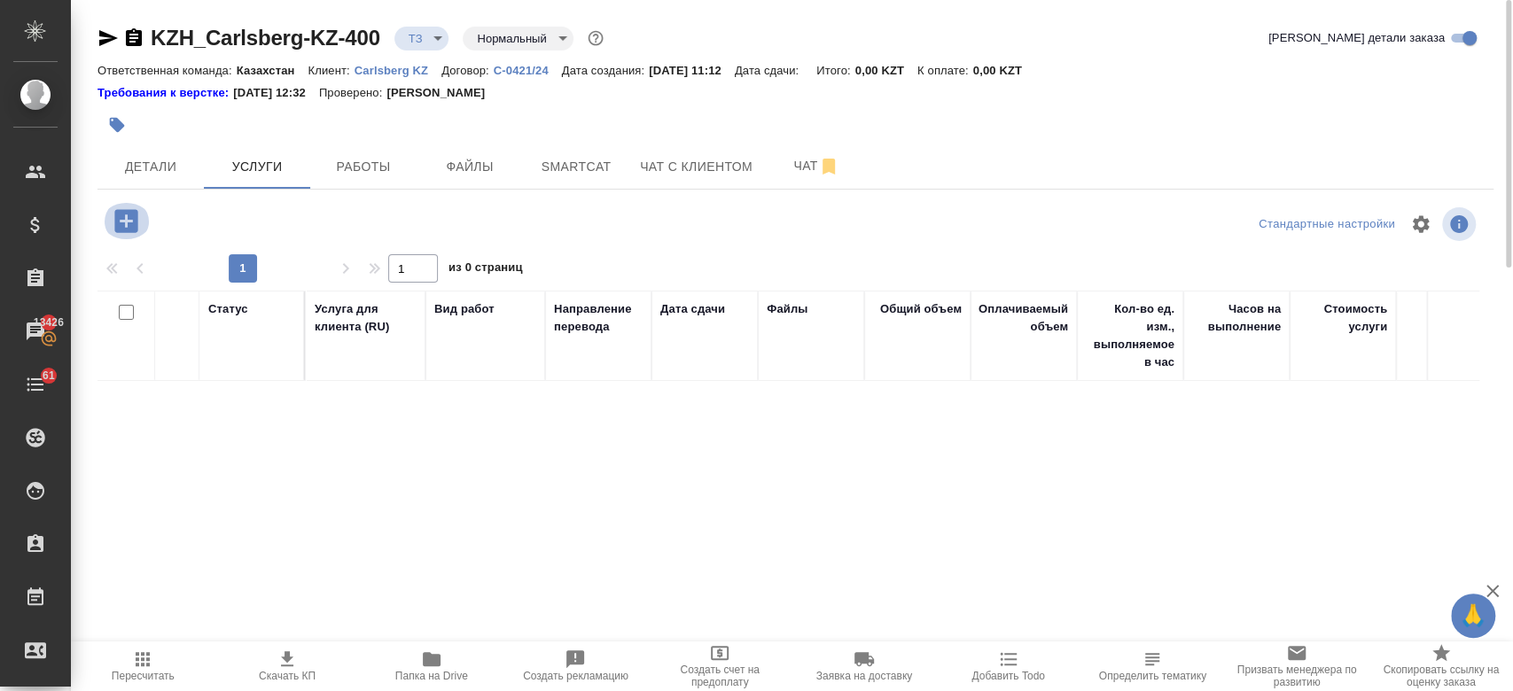
click at [129, 214] on icon "button" at bounding box center [125, 220] width 23 height 23
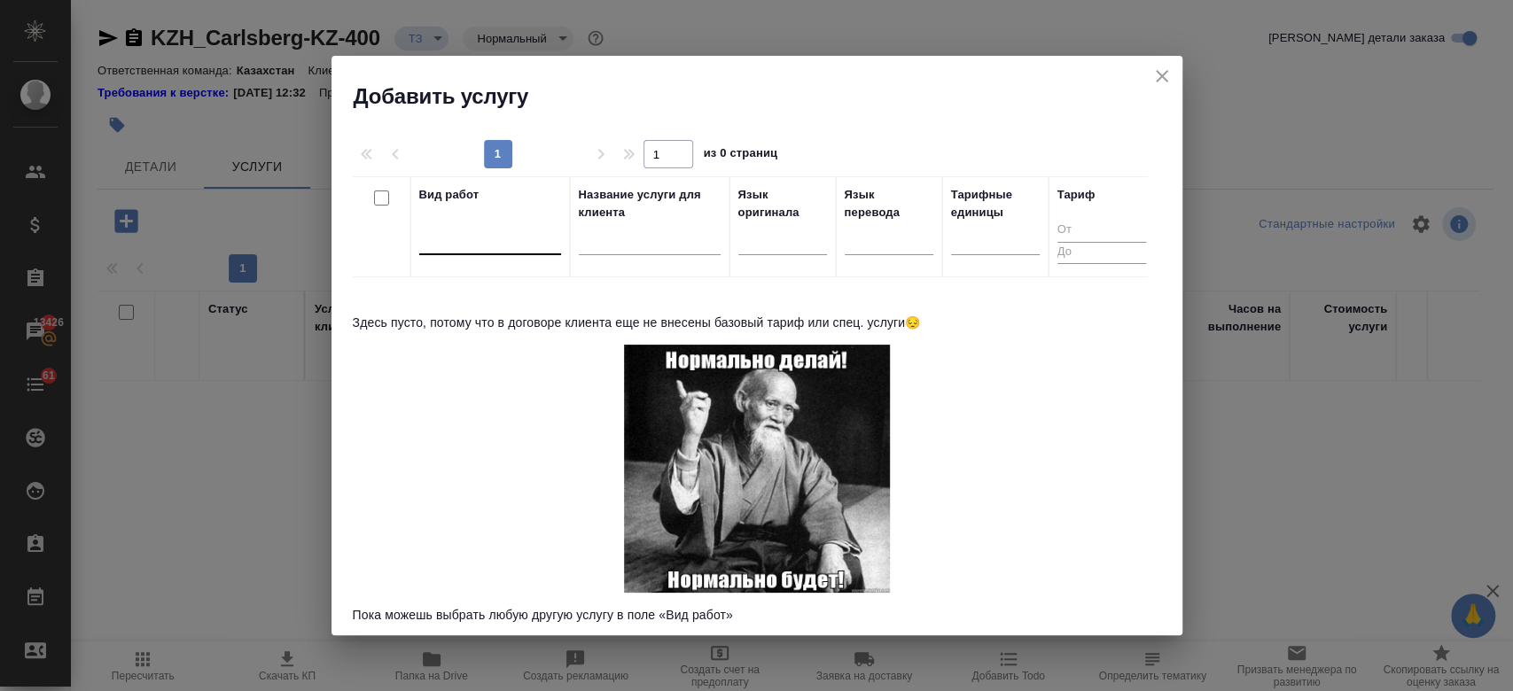
click at [487, 239] on div at bounding box center [490, 237] width 142 height 26
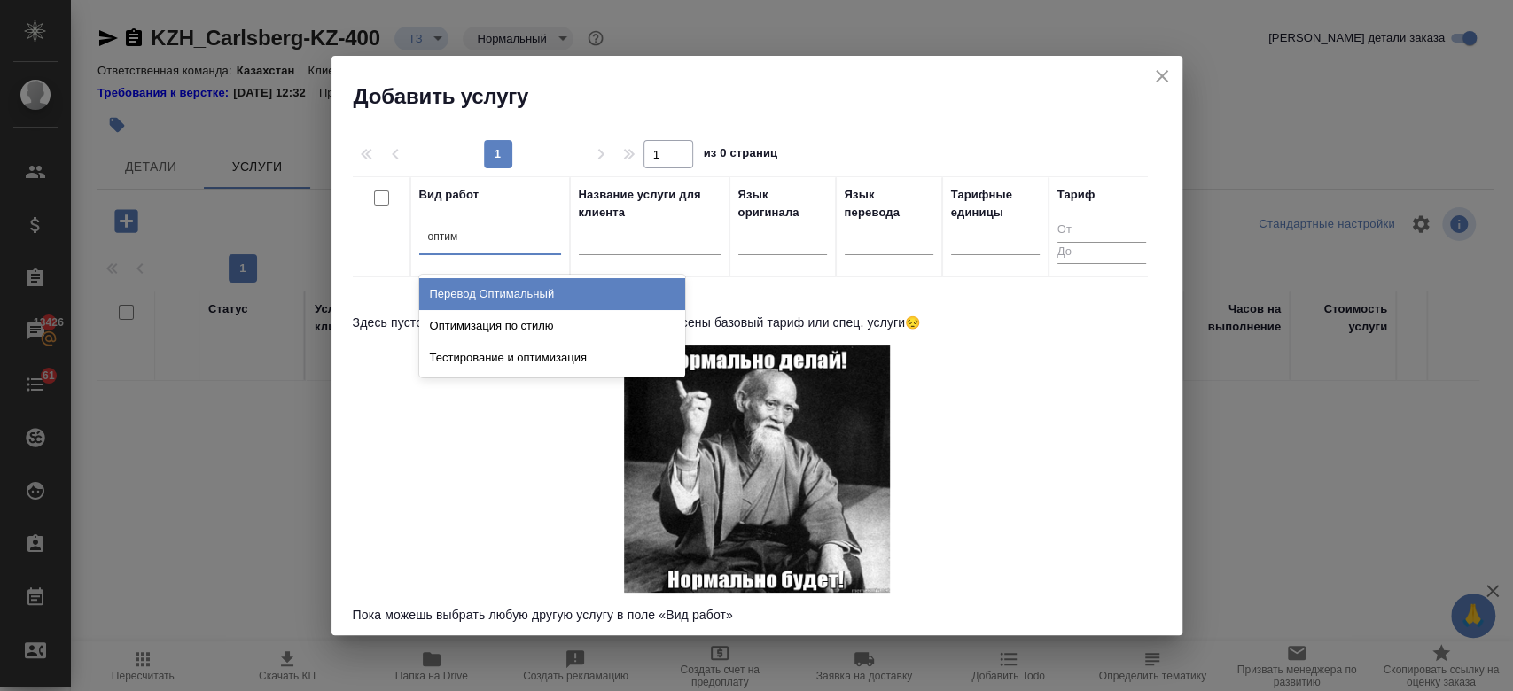
click at [525, 300] on div "Перевод Оптимальный" at bounding box center [552, 294] width 266 height 32
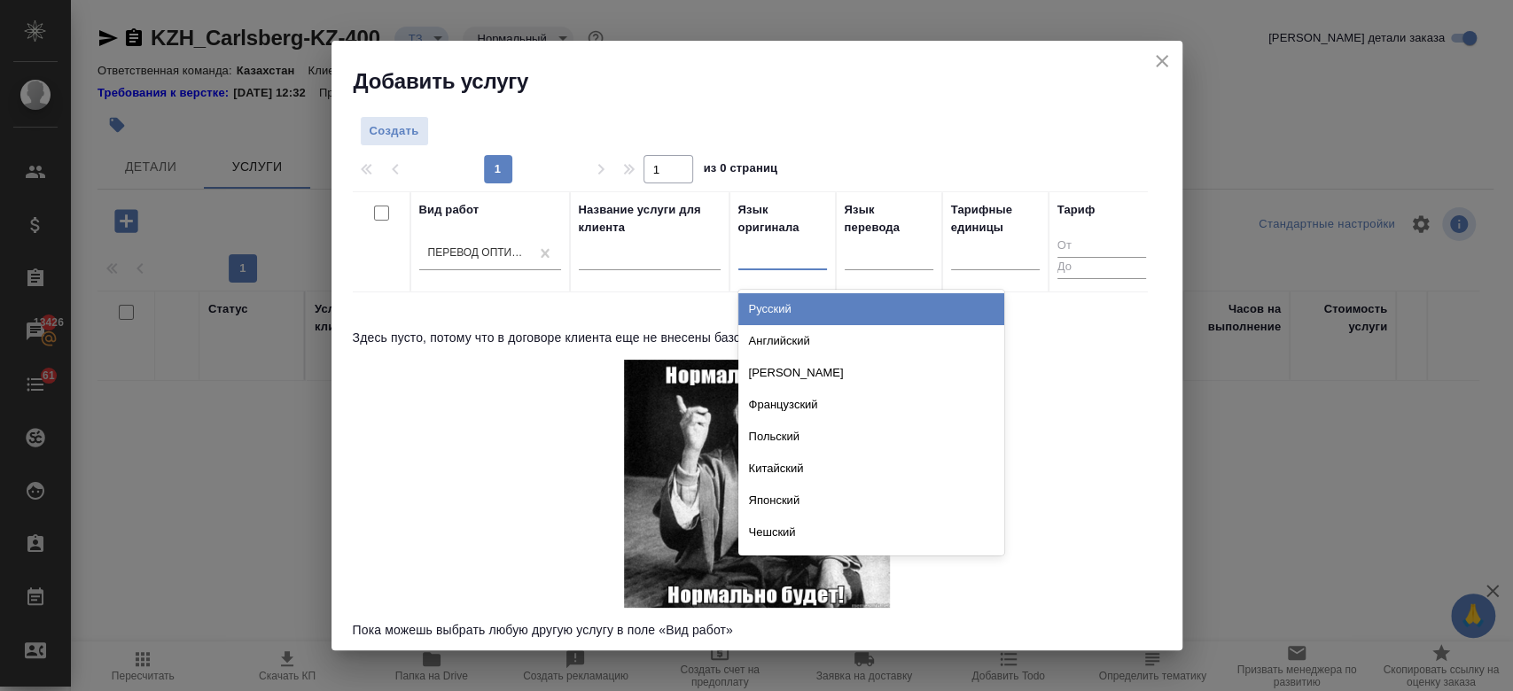
click at [776, 259] on div at bounding box center [782, 253] width 89 height 26
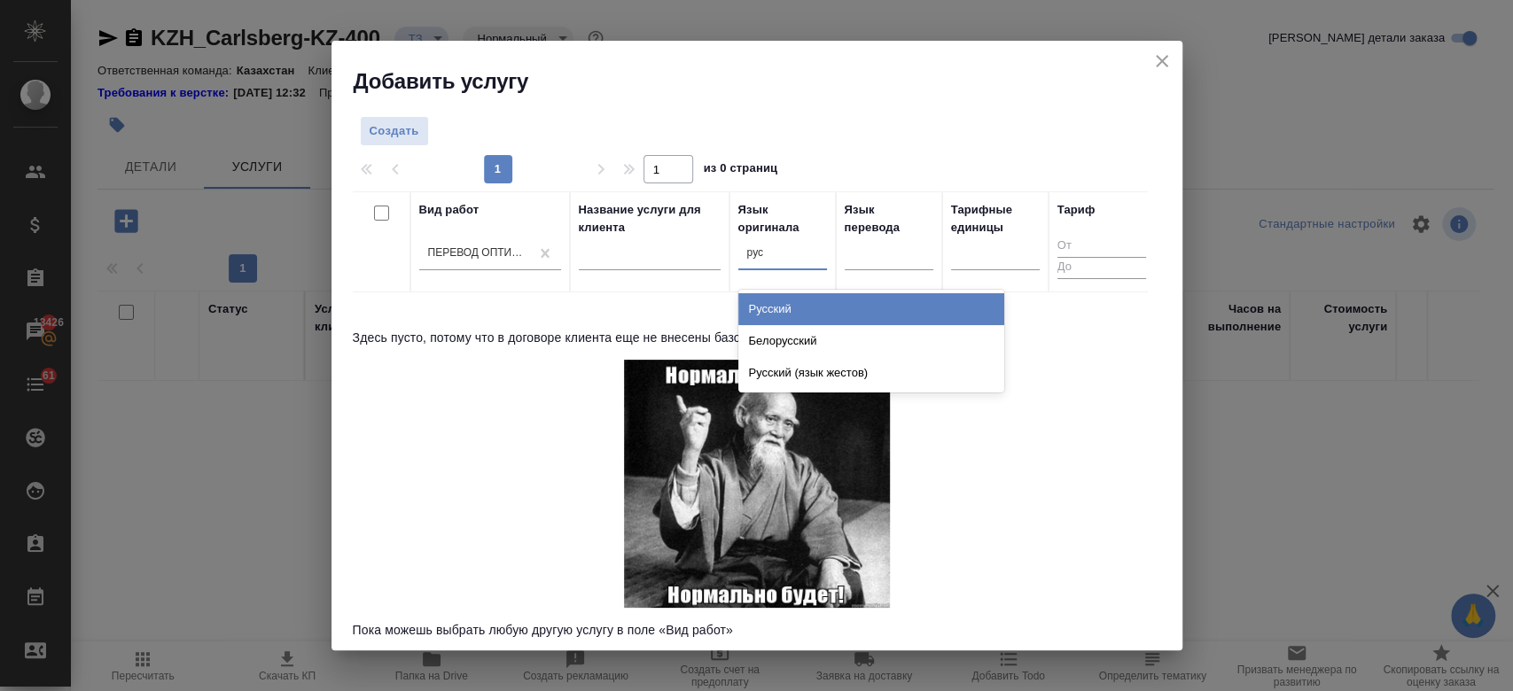
click at [783, 315] on div "Русский" at bounding box center [871, 309] width 266 height 32
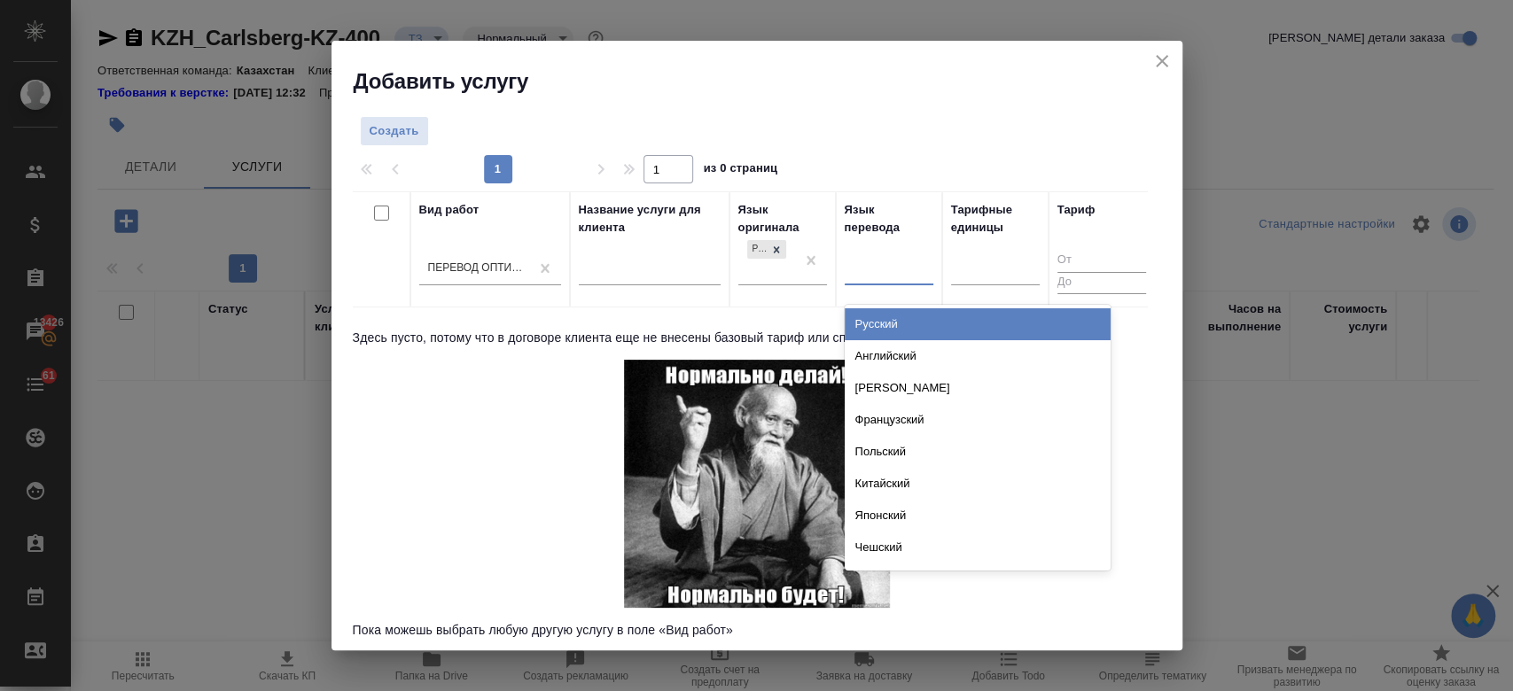
click at [892, 282] on div at bounding box center [889, 269] width 89 height 34
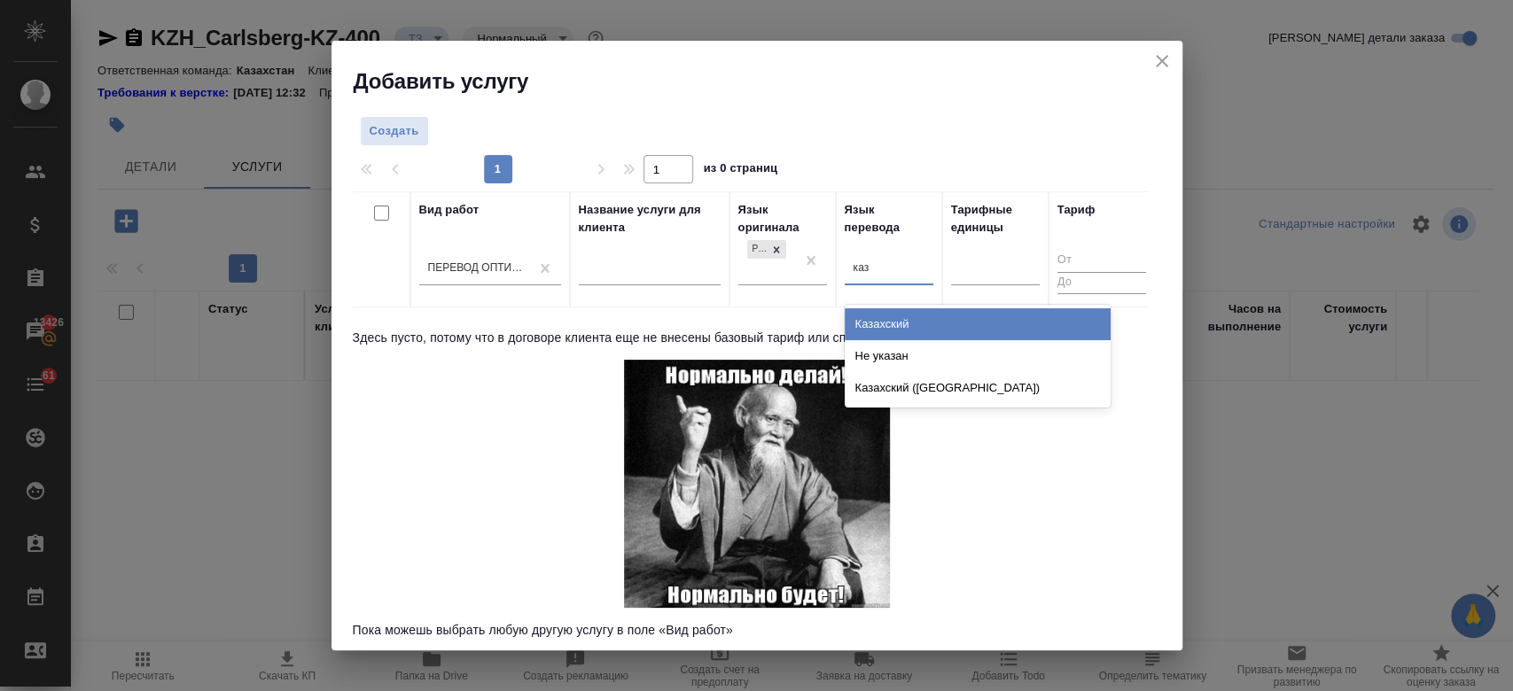
click at [906, 330] on div "Казахский" at bounding box center [978, 324] width 266 height 32
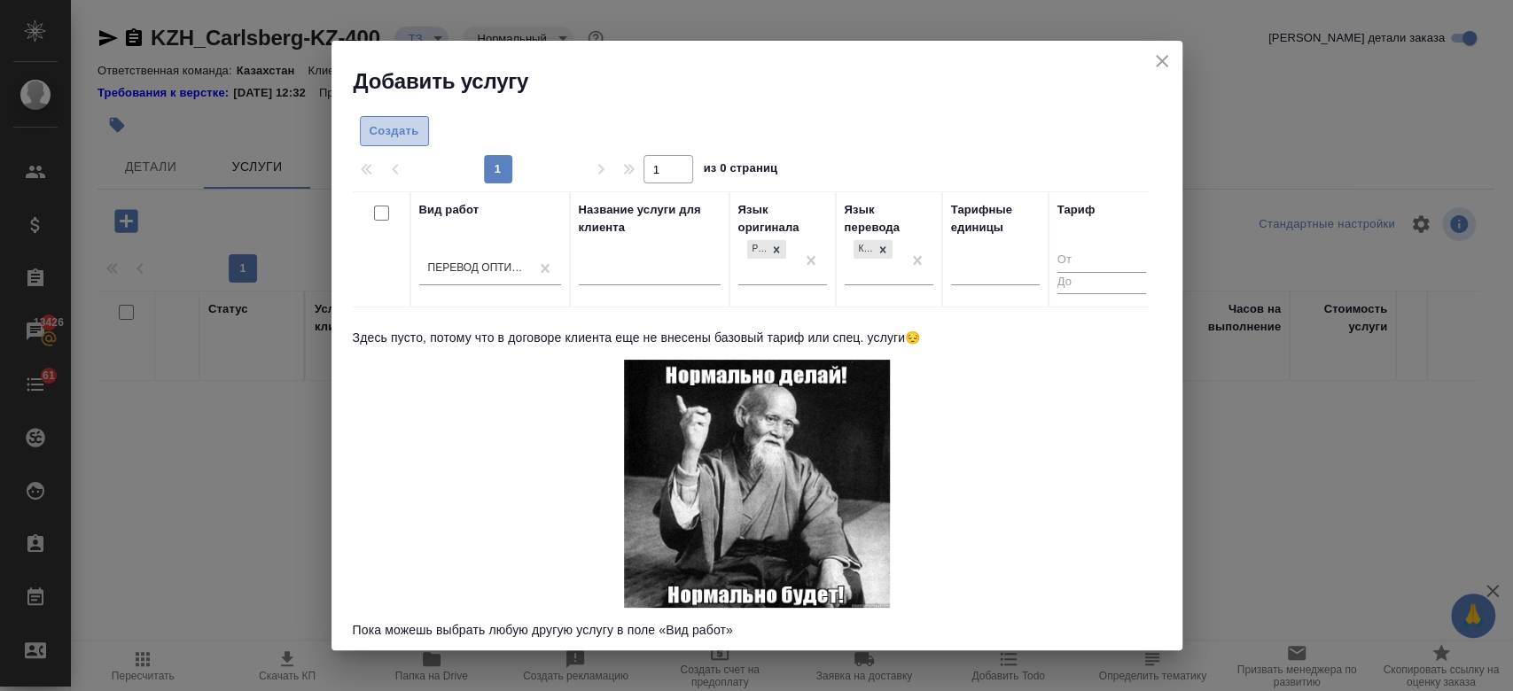
click at [388, 130] on span "Создать" at bounding box center [395, 131] width 50 height 20
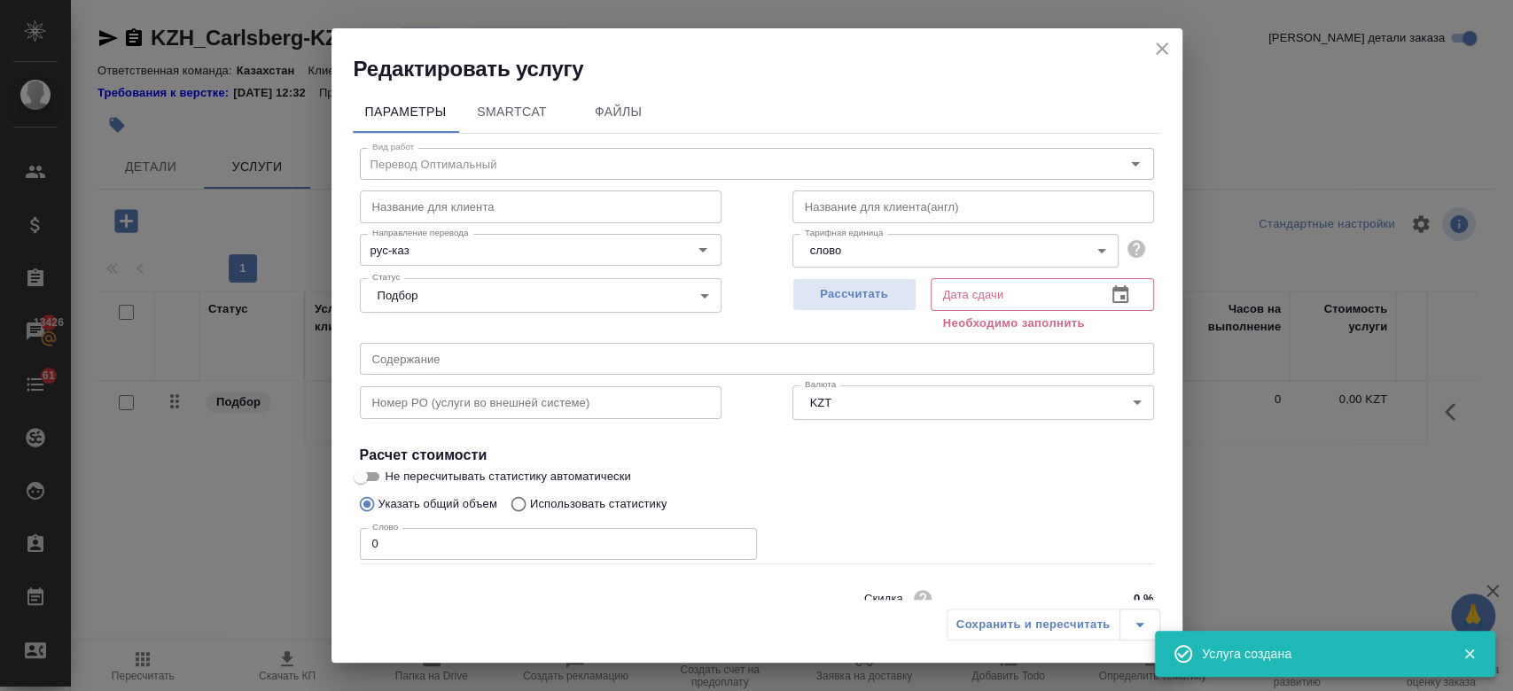
scroll to position [76, 0]
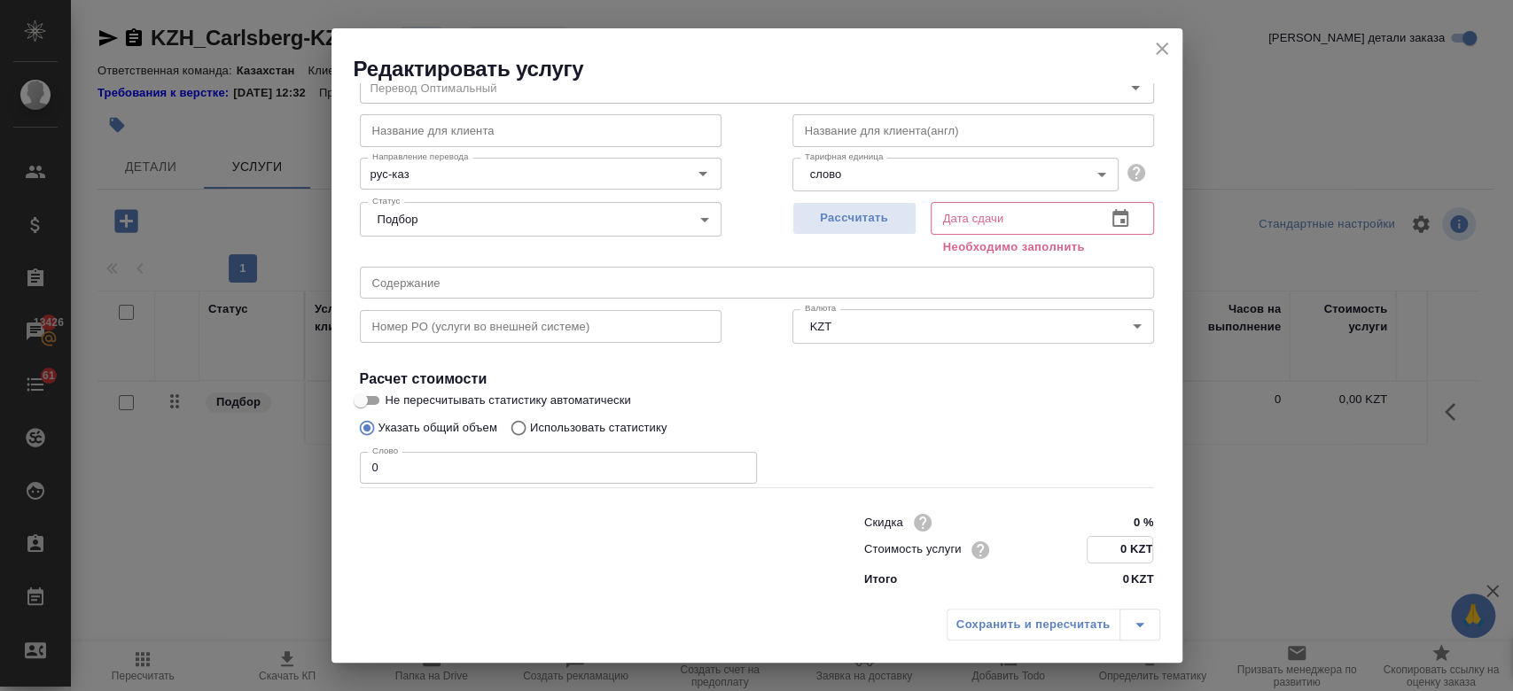
click at [1105, 547] on input "0 KZT" at bounding box center [1119, 550] width 65 height 26
click at [822, 219] on span "Рассчитать" at bounding box center [854, 218] width 105 height 20
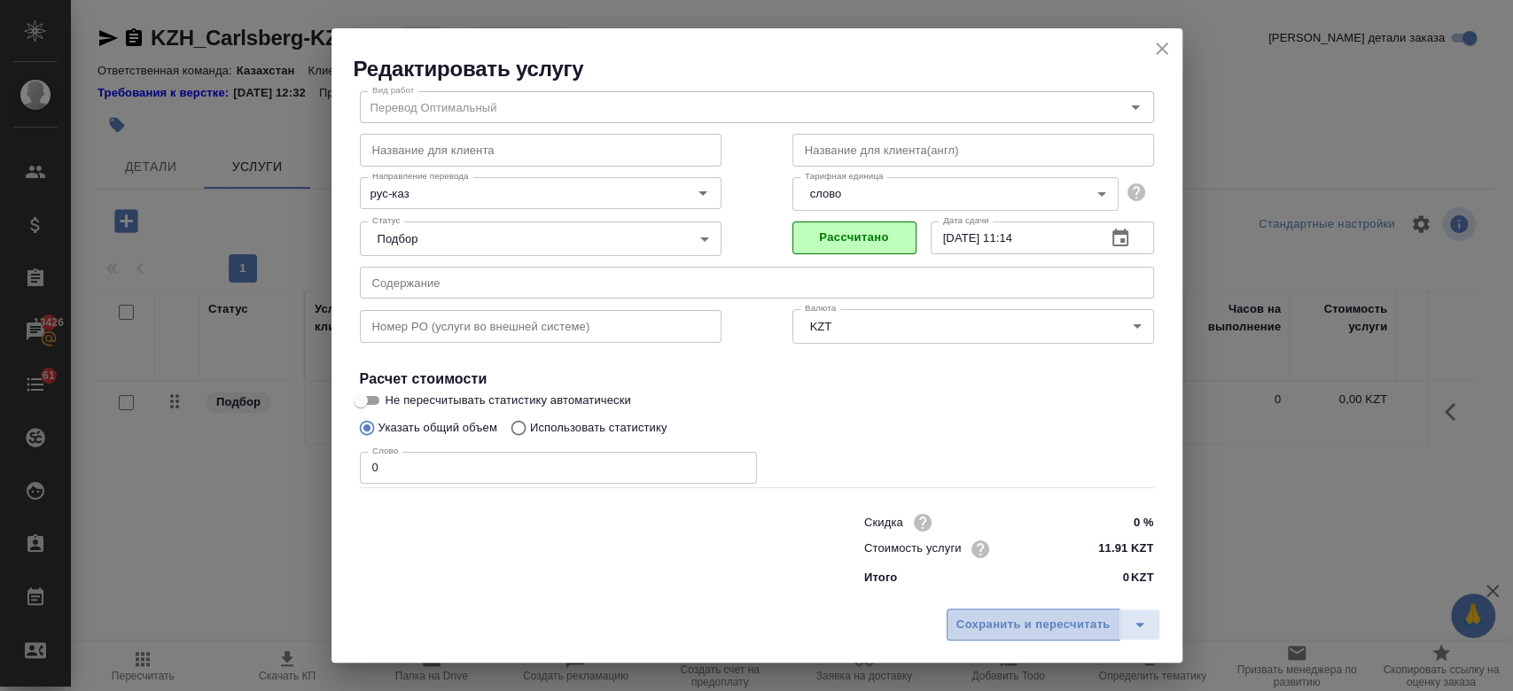
click at [1036, 620] on span "Сохранить и пересчитать" at bounding box center [1033, 625] width 154 height 20
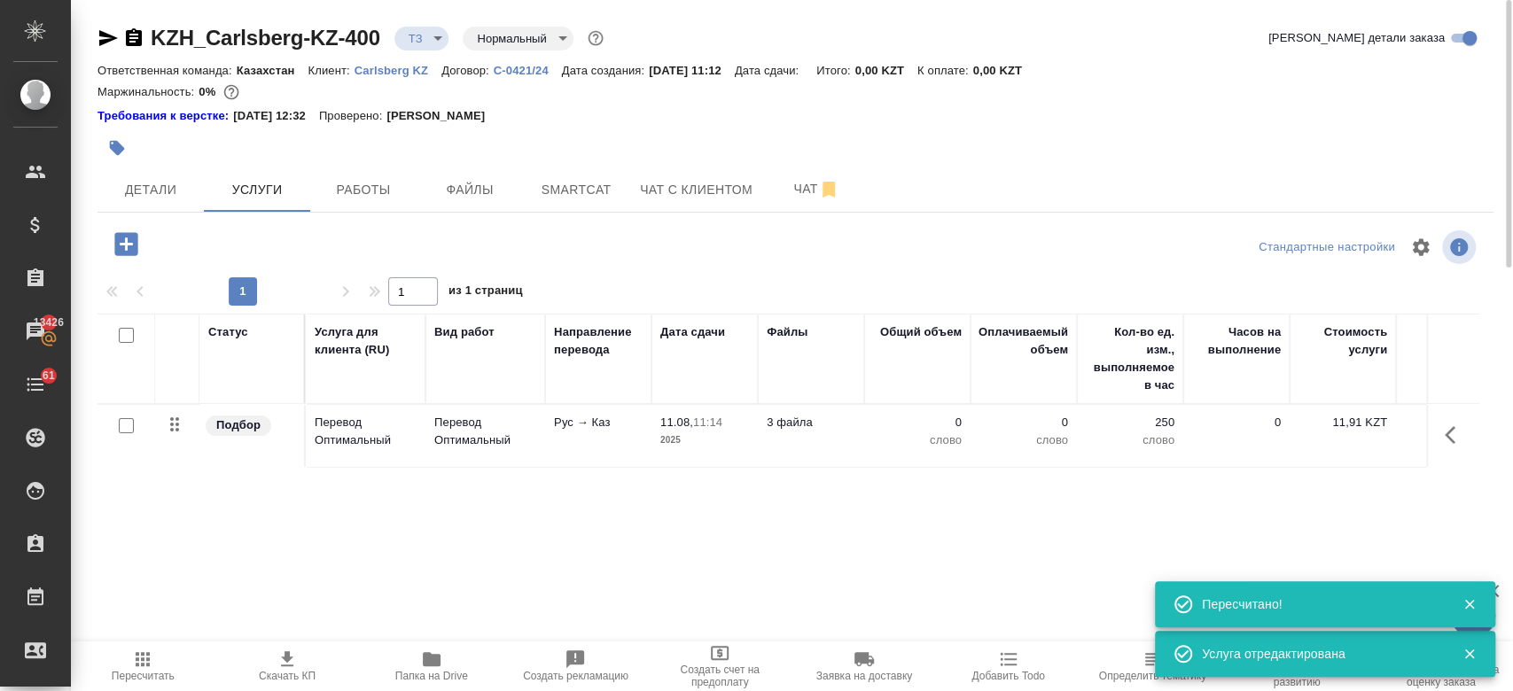
click at [115, 421] on div at bounding box center [126, 426] width 40 height 25
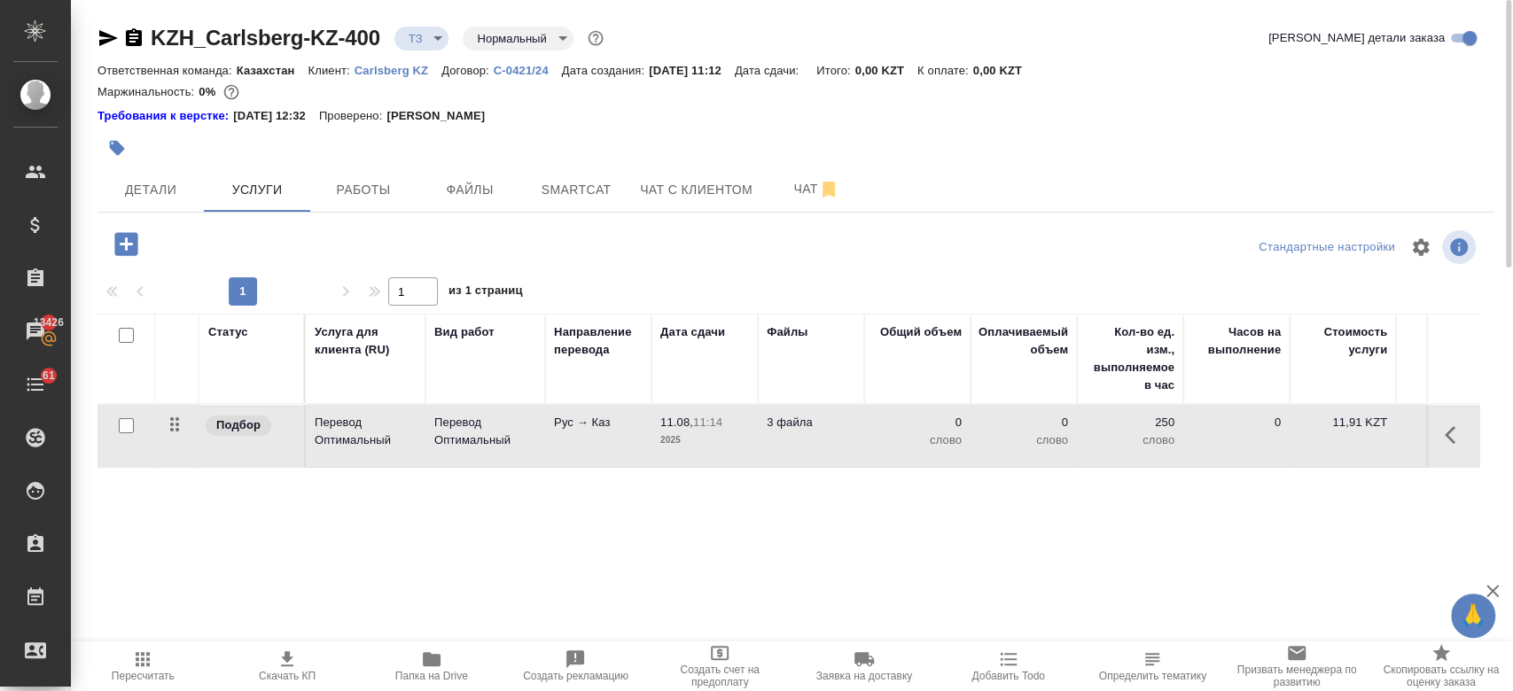
click at [128, 425] on input "checkbox" at bounding box center [126, 425] width 15 height 15
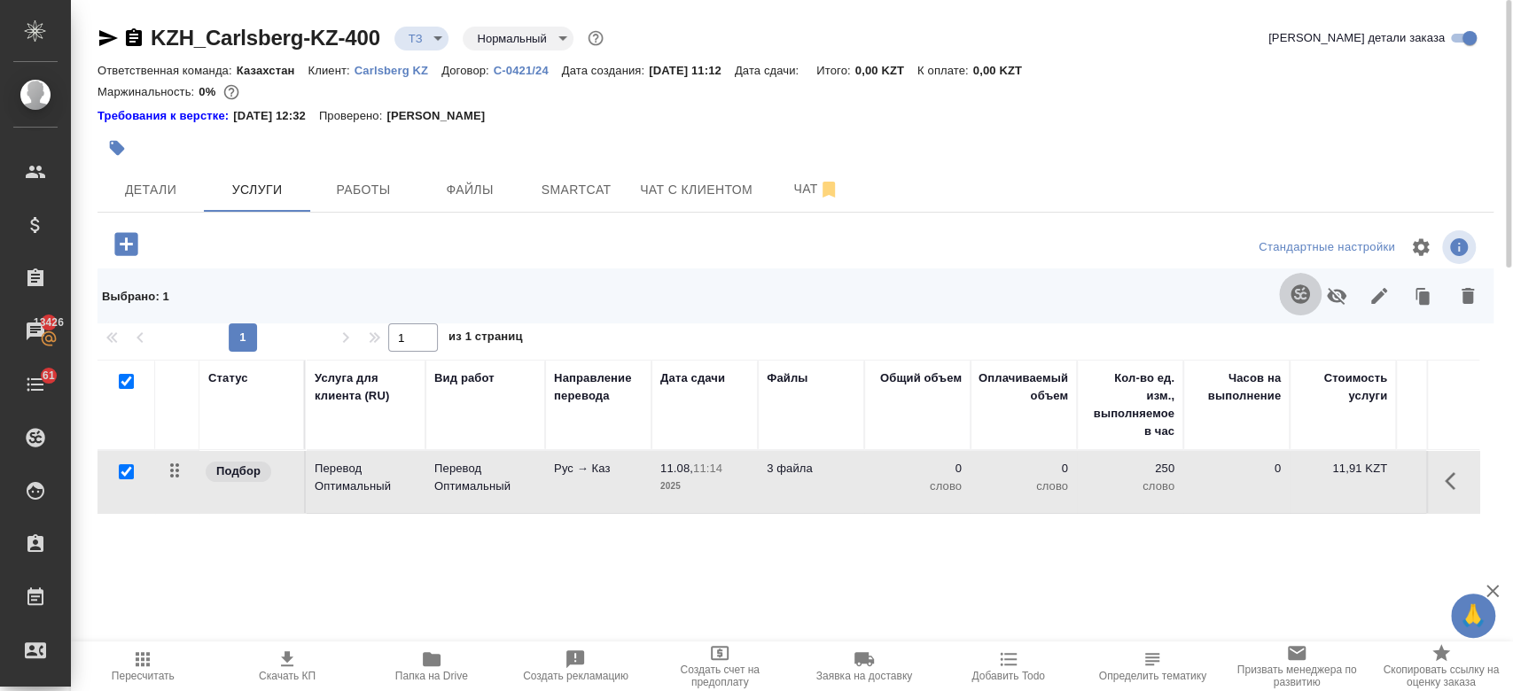
click at [1285, 291] on button "button" at bounding box center [1300, 294] width 43 height 43
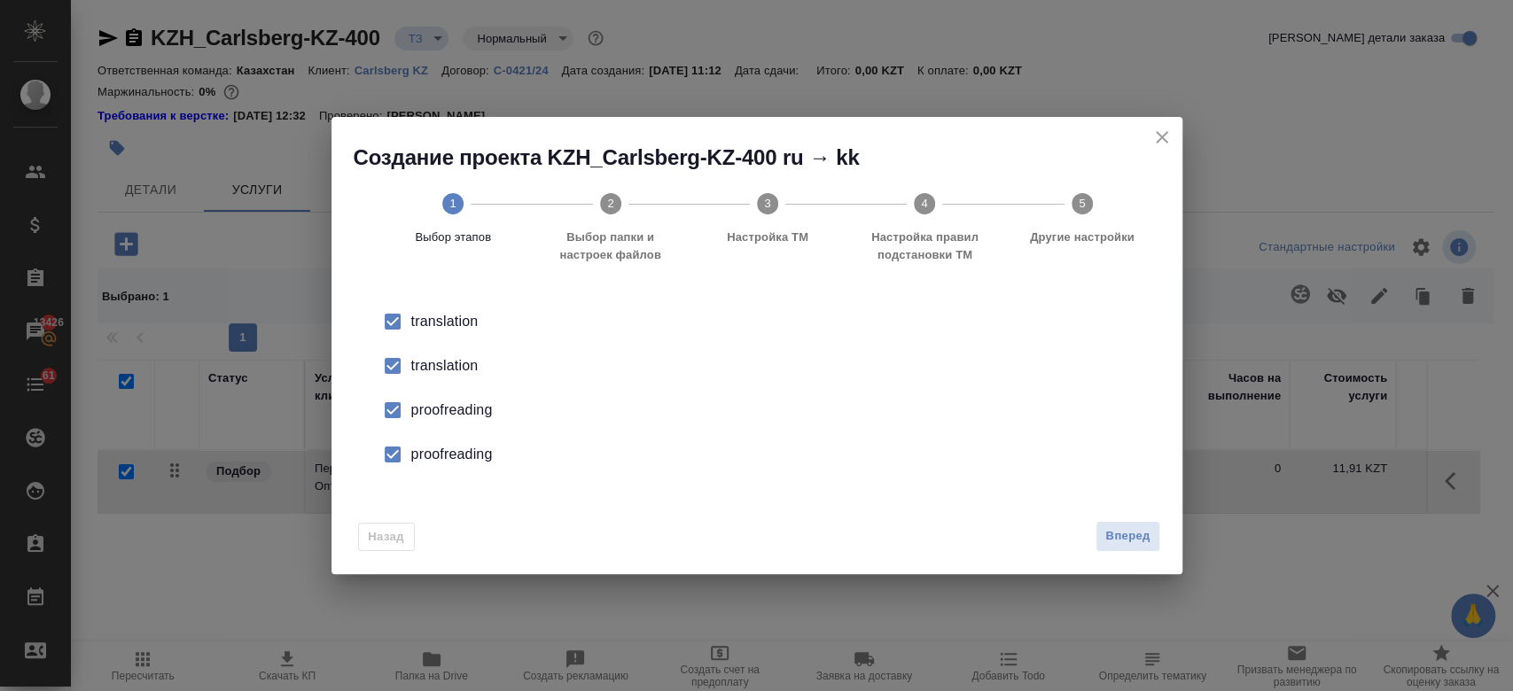
click at [456, 332] on div "translation" at bounding box center [775, 321] width 729 height 21
click at [454, 415] on div "proofreading" at bounding box center [775, 410] width 729 height 21
click at [456, 421] on div "proofreading" at bounding box center [775, 410] width 729 height 21
click at [1127, 545] on span "Вперед" at bounding box center [1127, 536] width 44 height 20
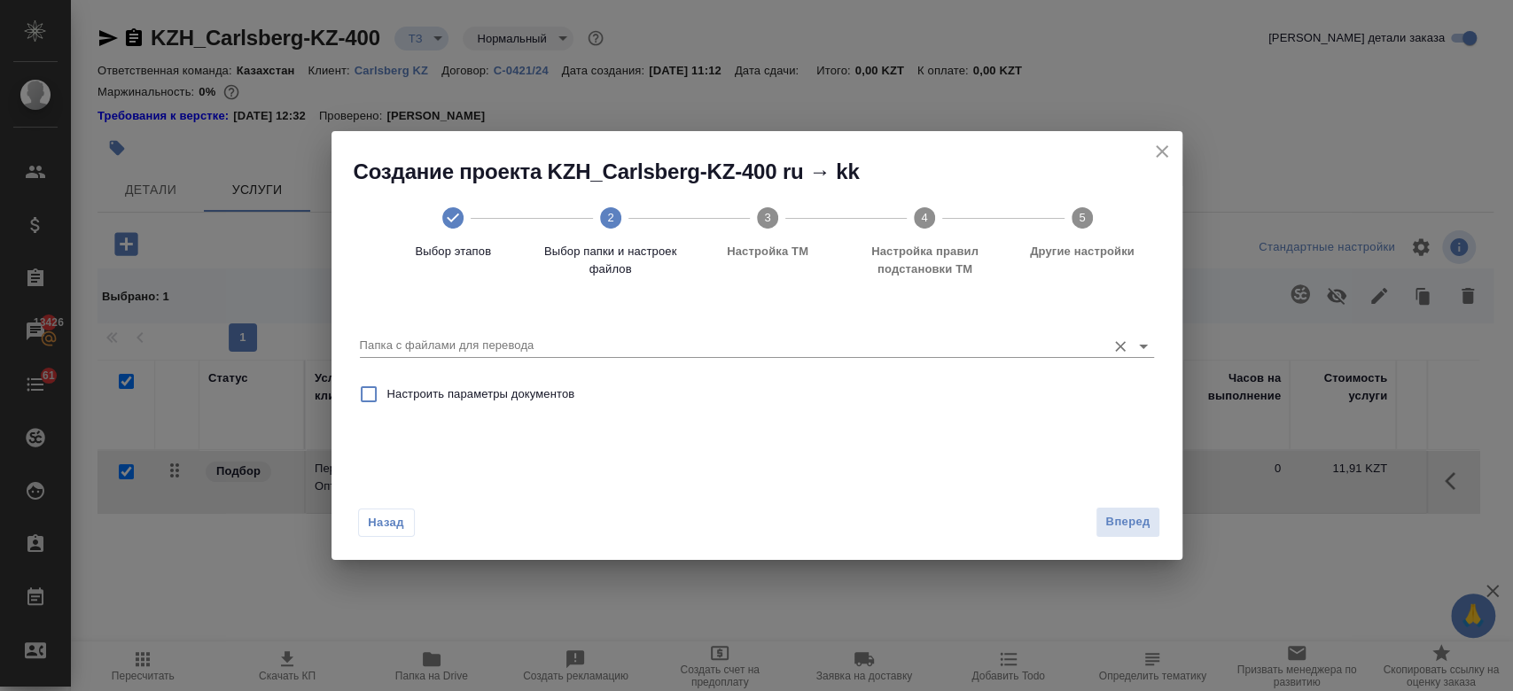
click at [561, 344] on input "Папка с файлами для перевода" at bounding box center [728, 345] width 737 height 21
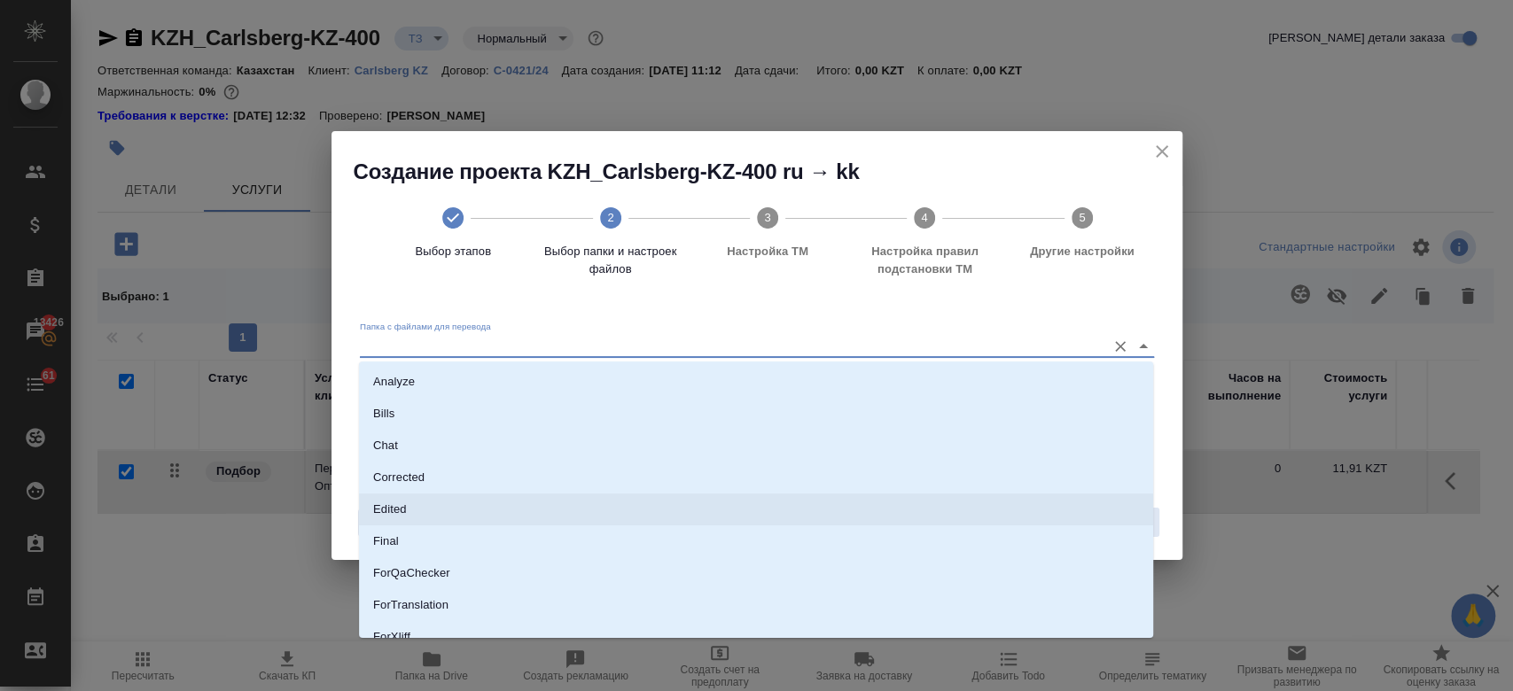
scroll to position [143, 0]
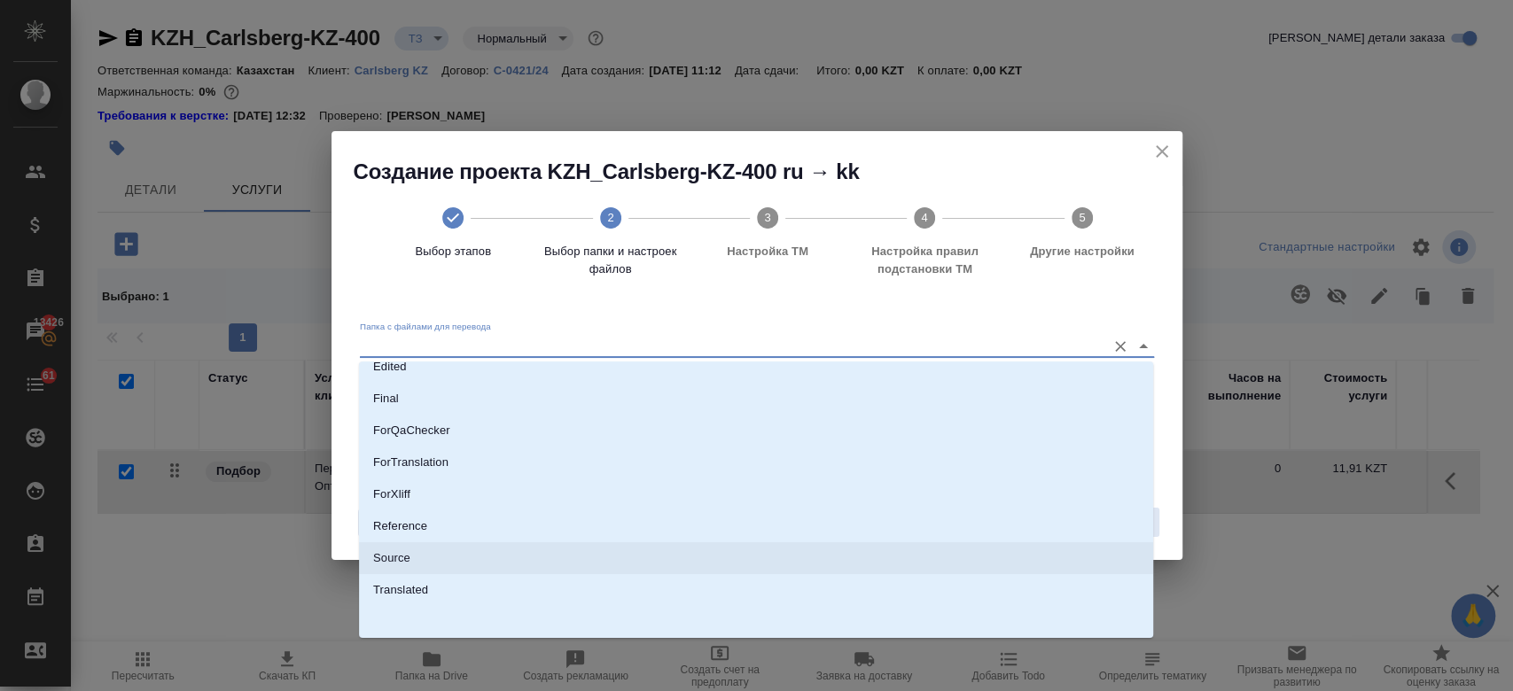
click at [508, 561] on li "Source" at bounding box center [756, 558] width 794 height 32
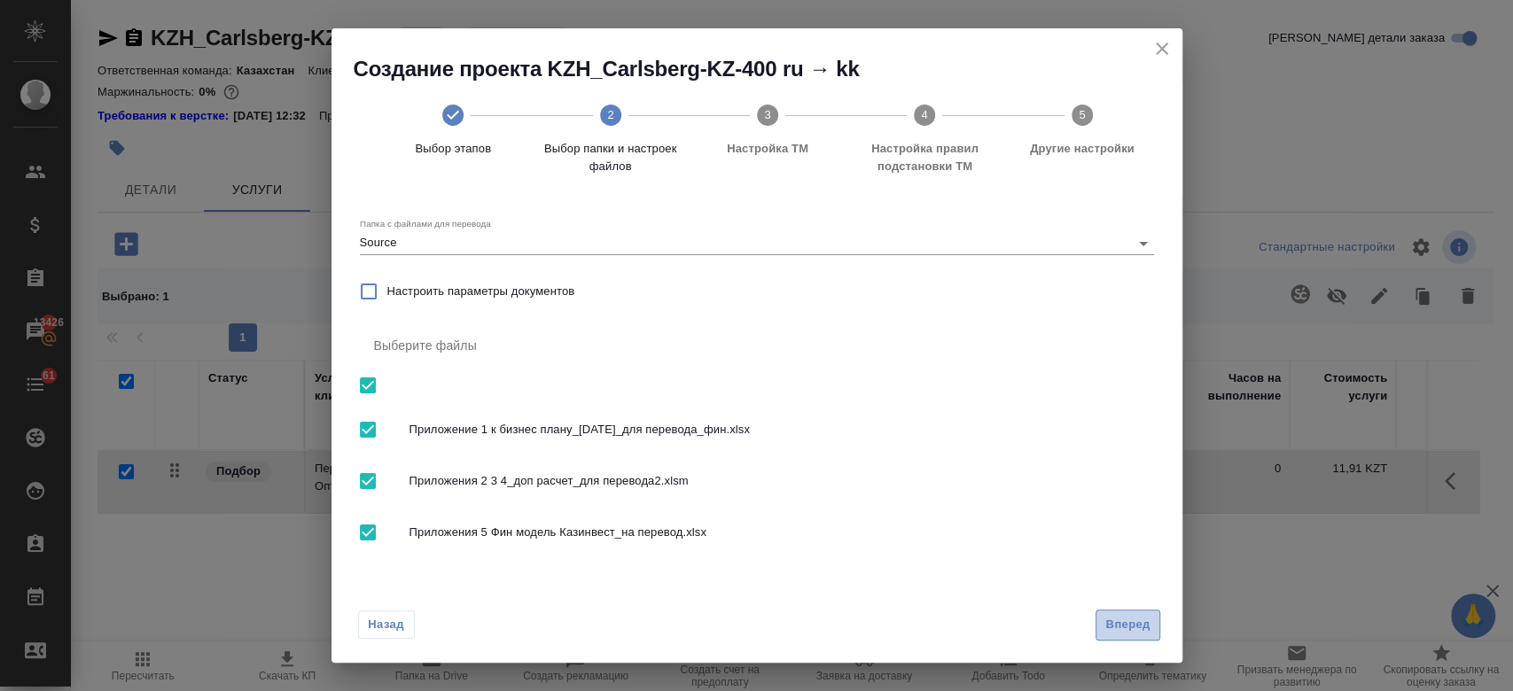
click at [1142, 624] on span "Вперед" at bounding box center [1127, 625] width 44 height 20
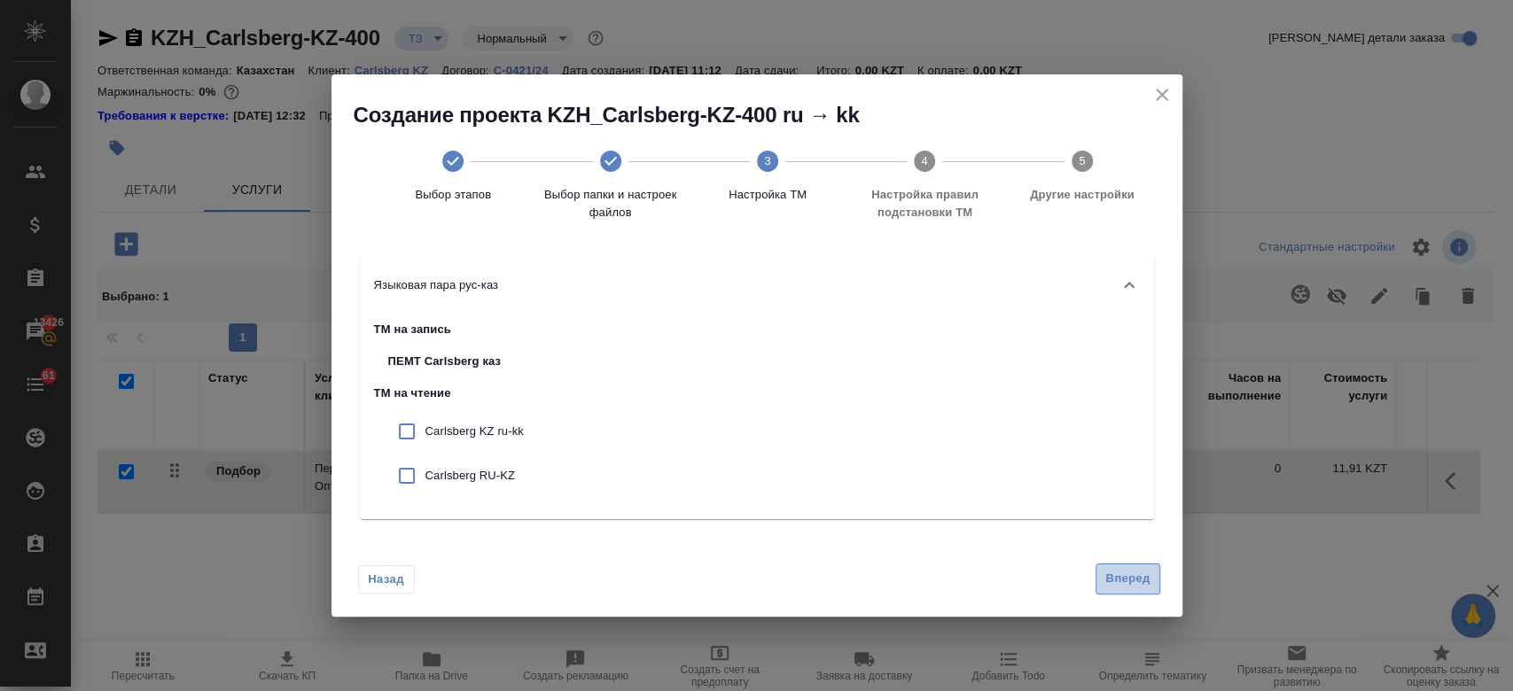
click at [1157, 578] on button "Вперед" at bounding box center [1127, 579] width 64 height 31
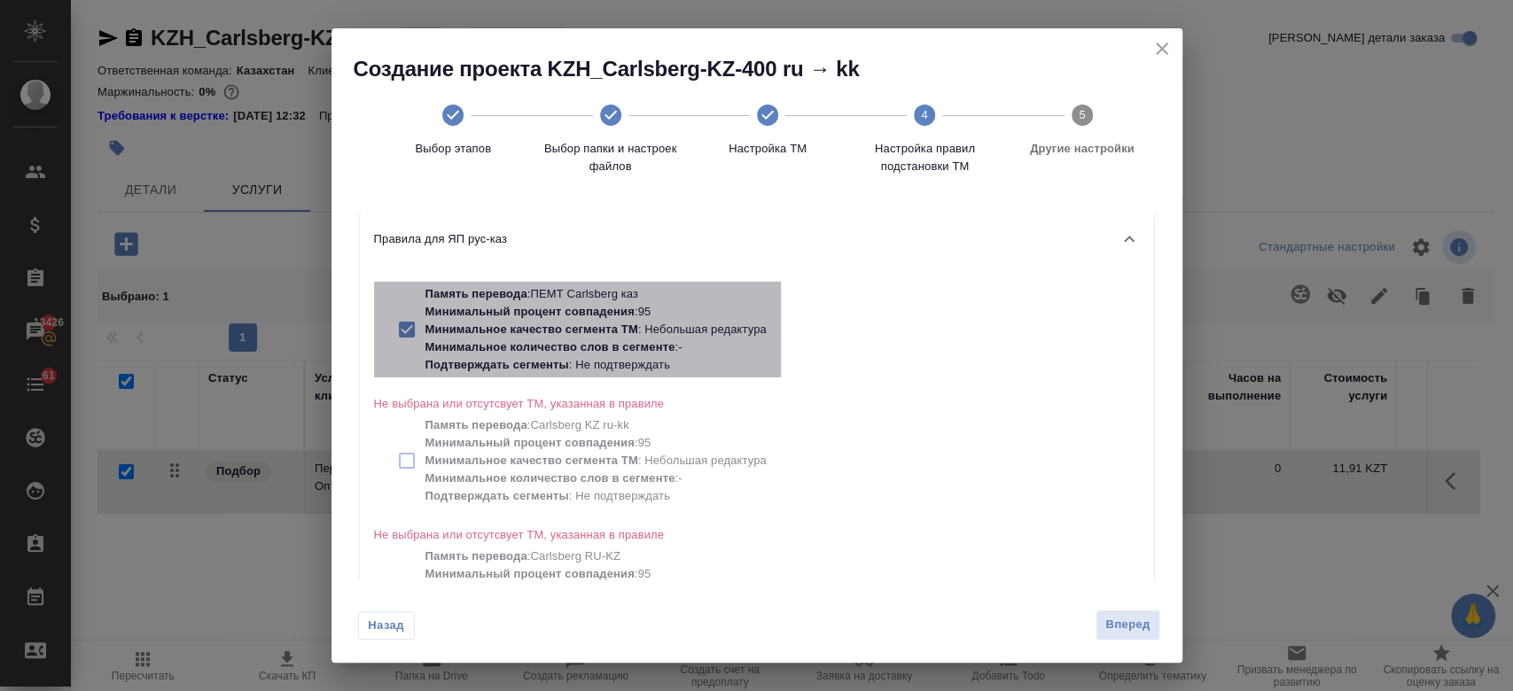
click at [650, 323] on p "Минимальное качество сегмента ТМ : Небольшая редактура" at bounding box center [595, 330] width 341 height 18
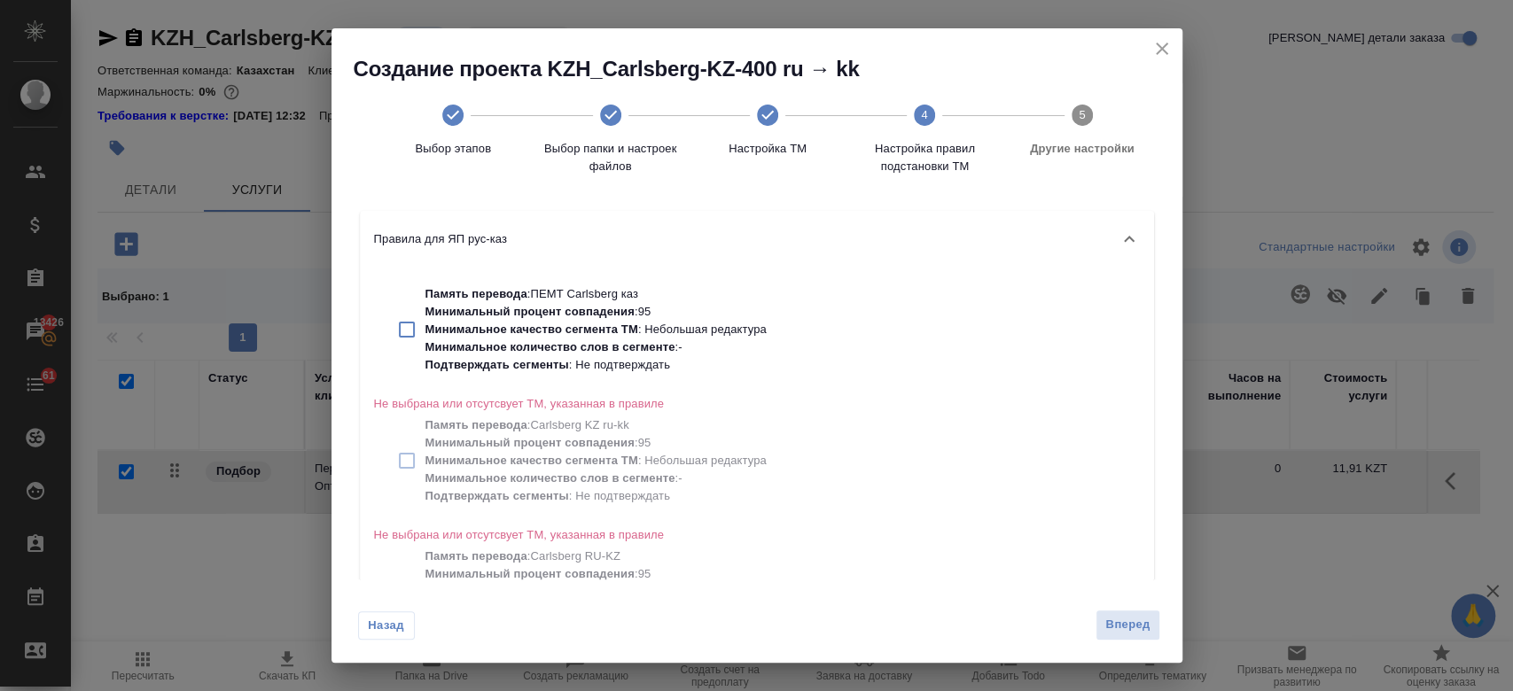
scroll to position [113, 0]
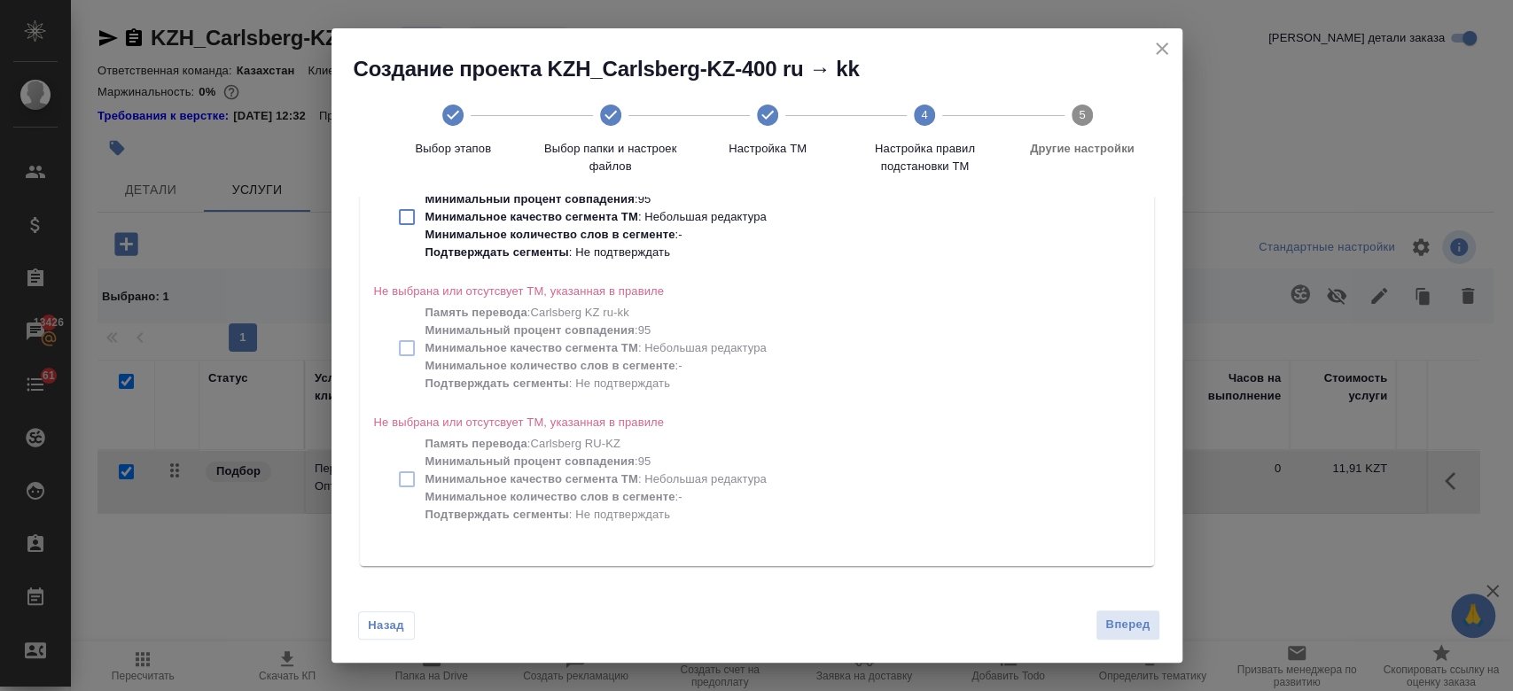
click at [1125, 643] on div "Назад Вперед" at bounding box center [756, 621] width 851 height 83
click at [1125, 634] on span "Вперед" at bounding box center [1127, 625] width 44 height 20
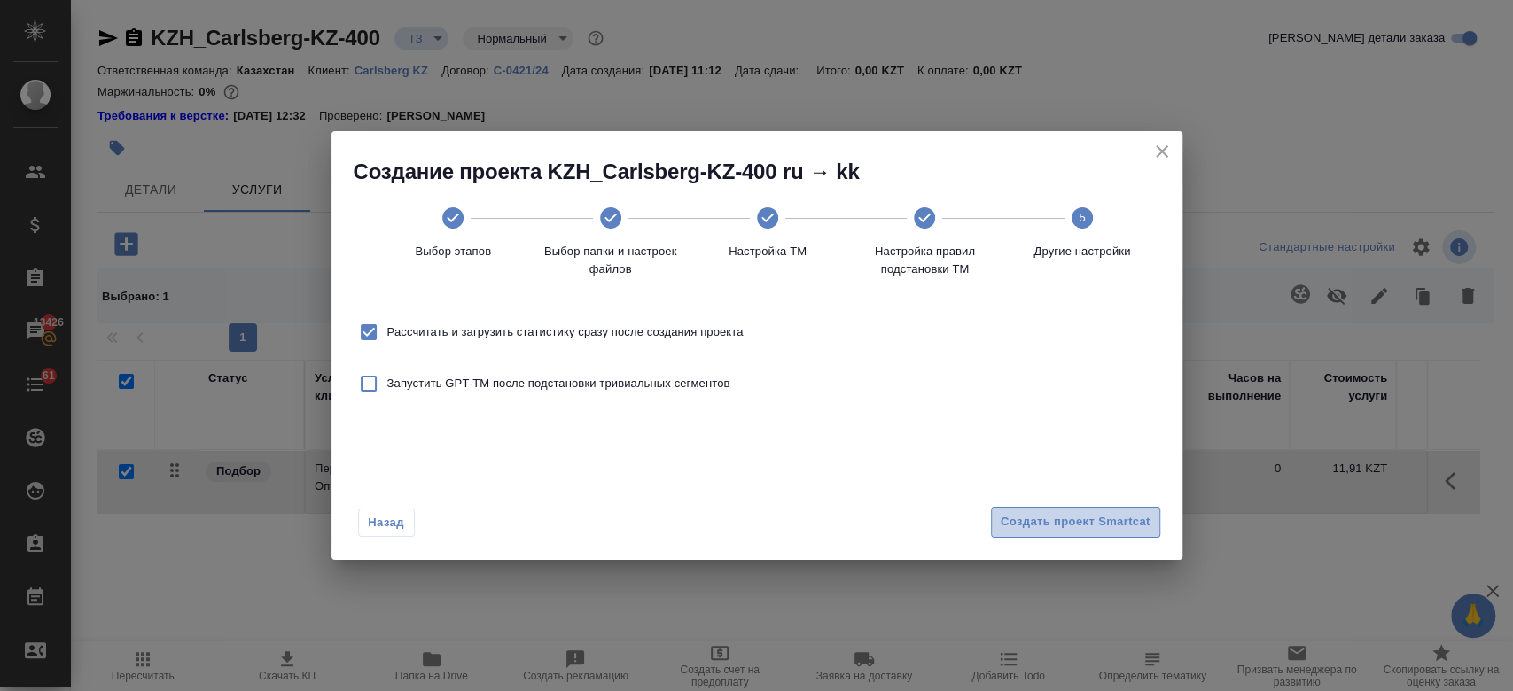
click at [1075, 527] on span "Создать проект Smartcat" at bounding box center [1076, 522] width 150 height 20
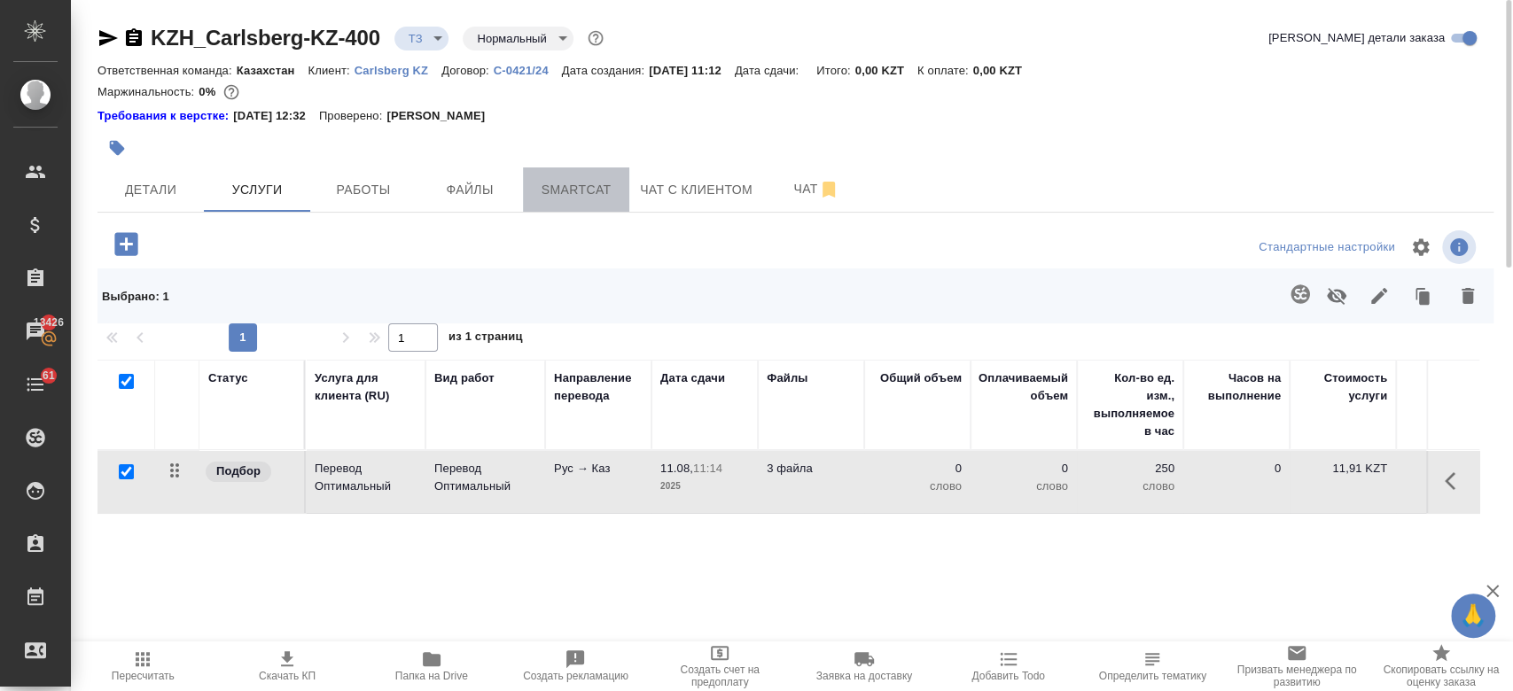
click at [574, 175] on button "Smartcat" at bounding box center [576, 190] width 106 height 44
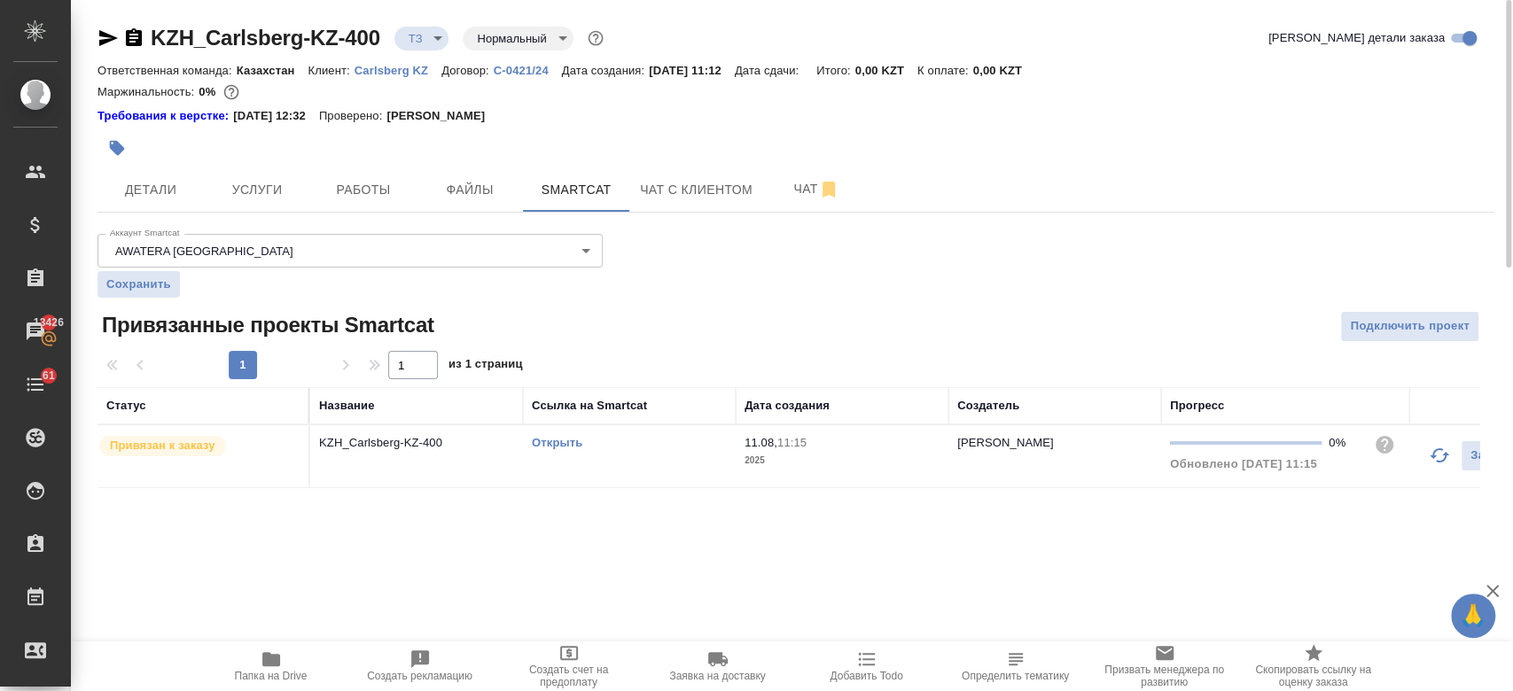
click at [567, 441] on link "Открыть" at bounding box center [557, 442] width 51 height 13
click at [255, 190] on span "Услуги" at bounding box center [256, 190] width 85 height 22
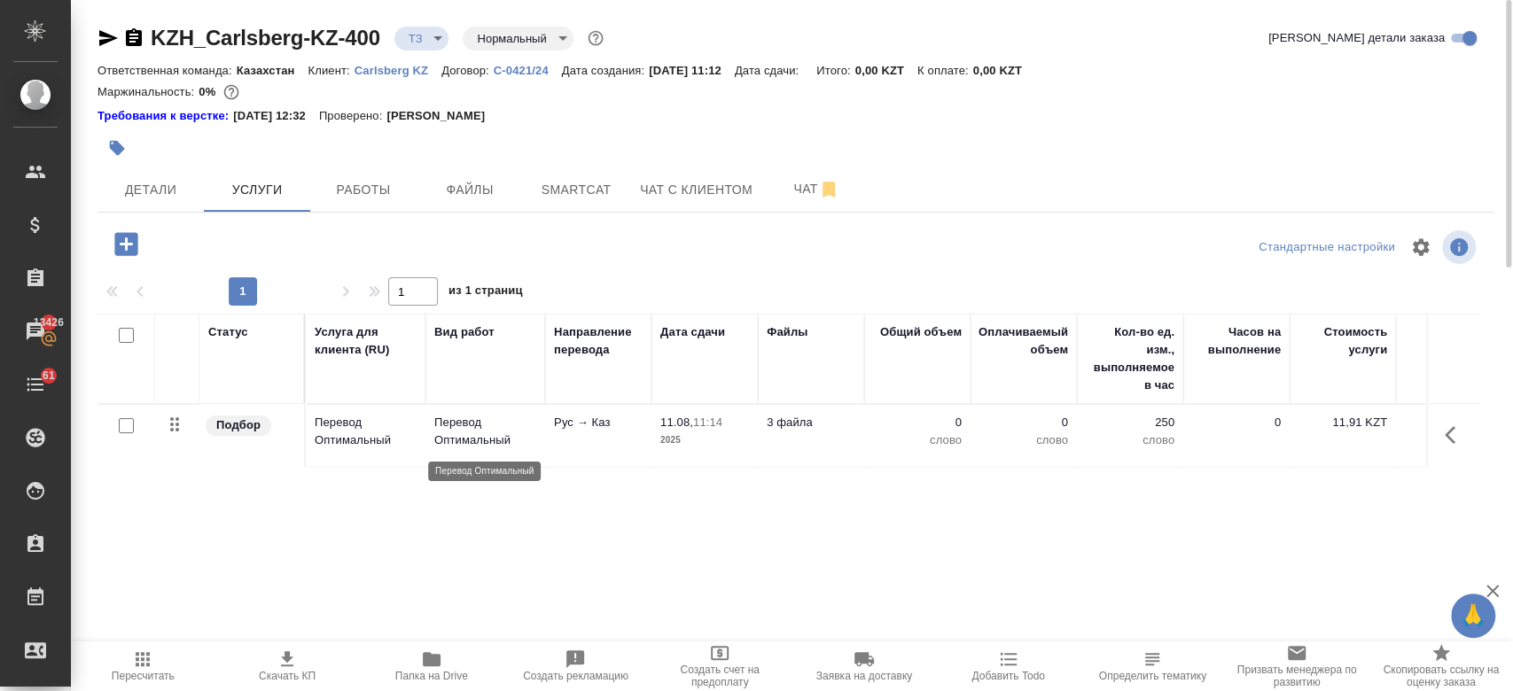
click at [500, 429] on p "Перевод Оптимальный" at bounding box center [485, 431] width 102 height 35
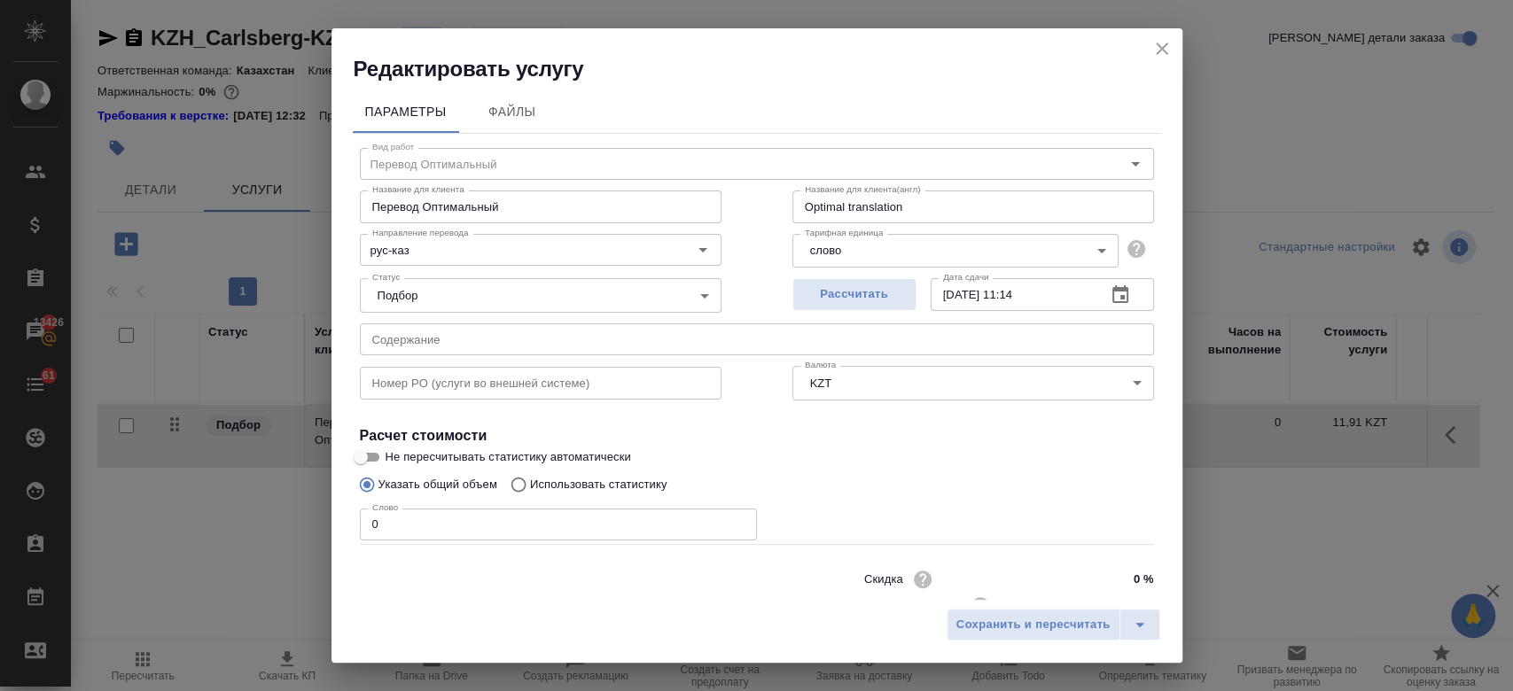
click at [553, 482] on p "Использовать статистику" at bounding box center [598, 485] width 137 height 18
click at [530, 482] on input "Использовать статистику" at bounding box center [516, 485] width 28 height 34
click at [1122, 569] on icon at bounding box center [1132, 567] width 21 height 21
click at [0, 0] on input "file" at bounding box center [0, 0] width 0 height 0
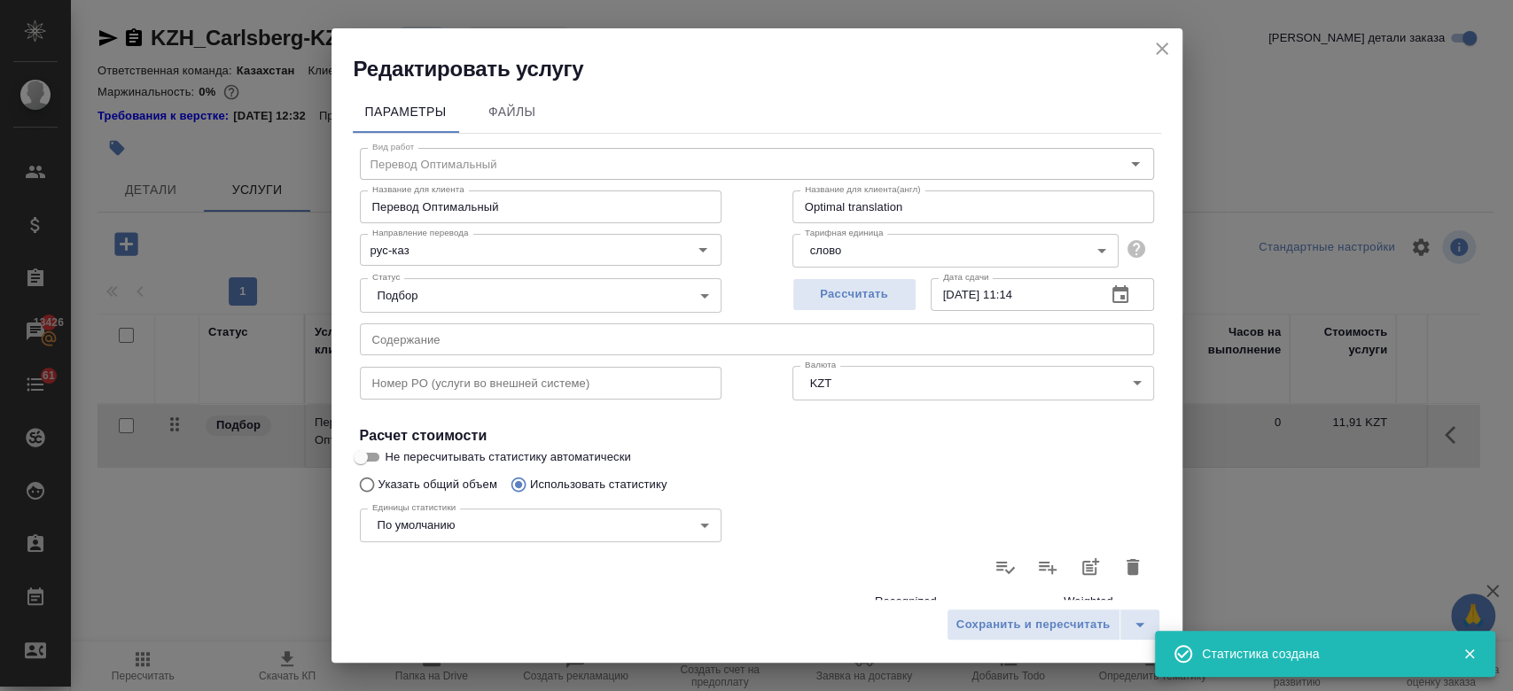
scroll to position [515, 0]
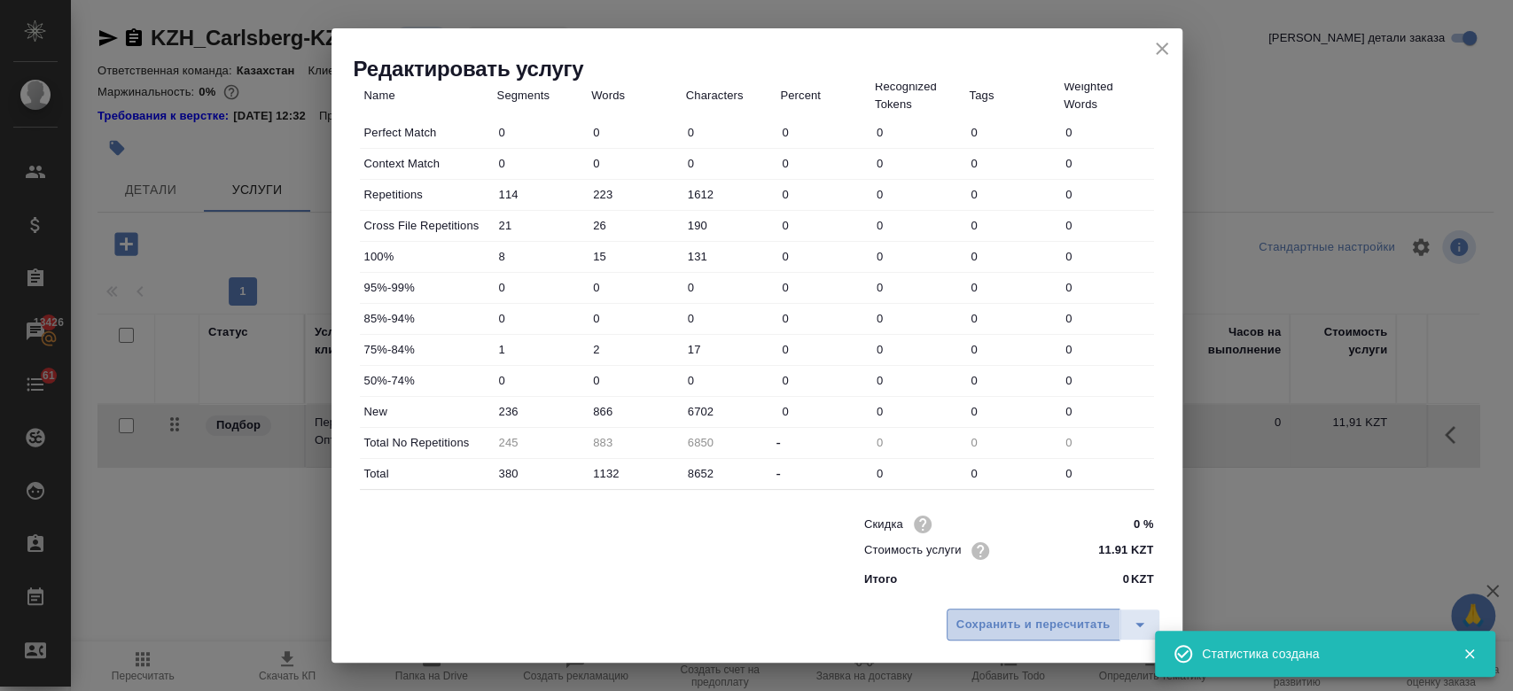
click at [970, 634] on span "Сохранить и пересчитать" at bounding box center [1033, 625] width 154 height 20
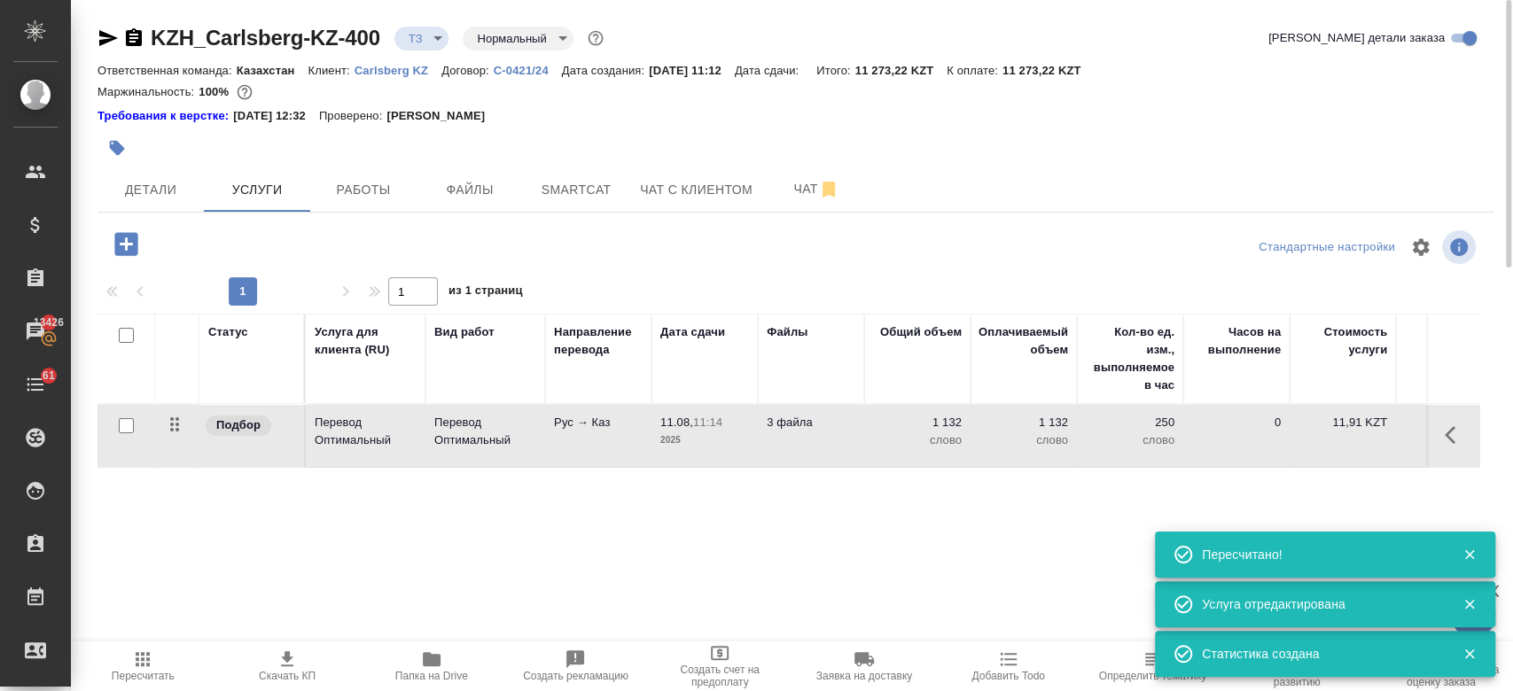
click at [817, 118] on div "Требования к верстке: 01.04.2025 12:32 Проверено: Петрова Валерия" at bounding box center [795, 116] width 1396 height 18
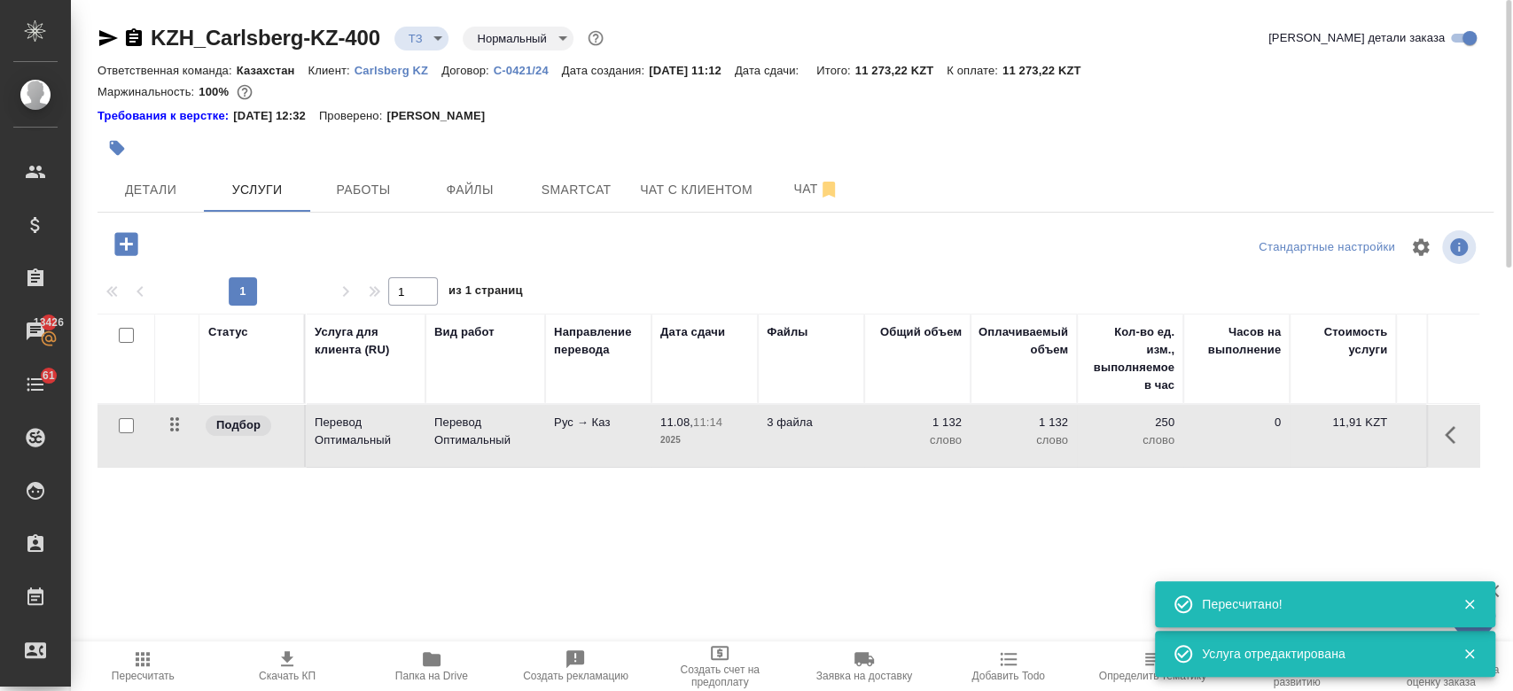
scroll to position [0, 289]
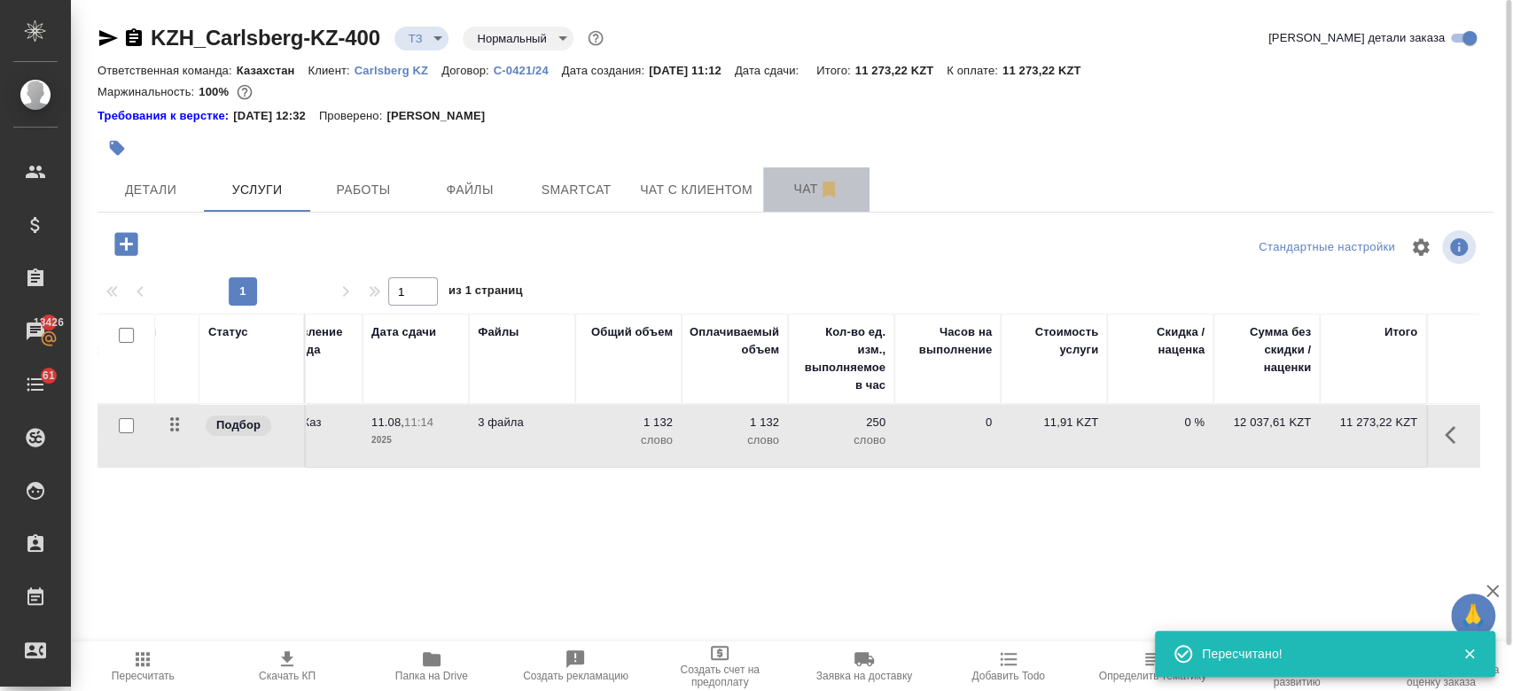
click at [808, 185] on span "Чат" at bounding box center [816, 189] width 85 height 22
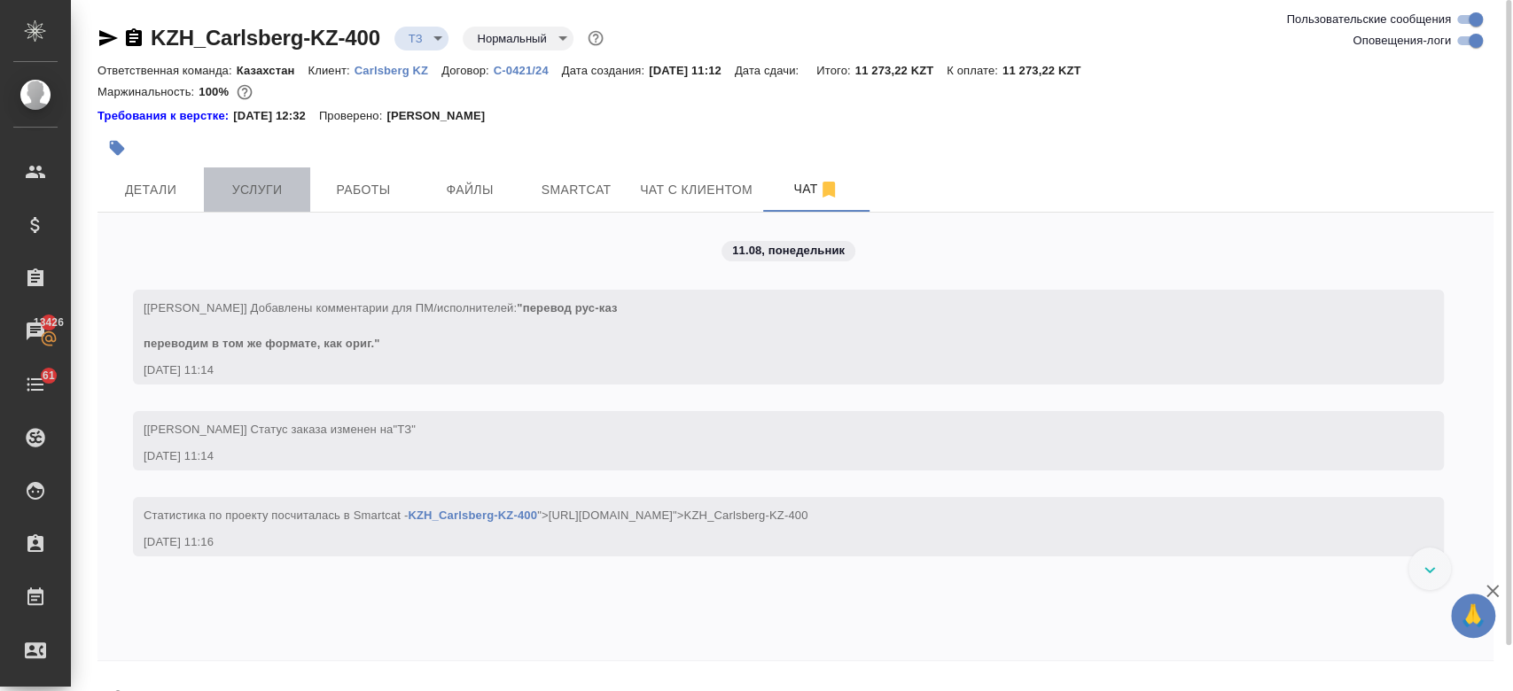
click at [241, 202] on button "Услуги" at bounding box center [257, 190] width 106 height 44
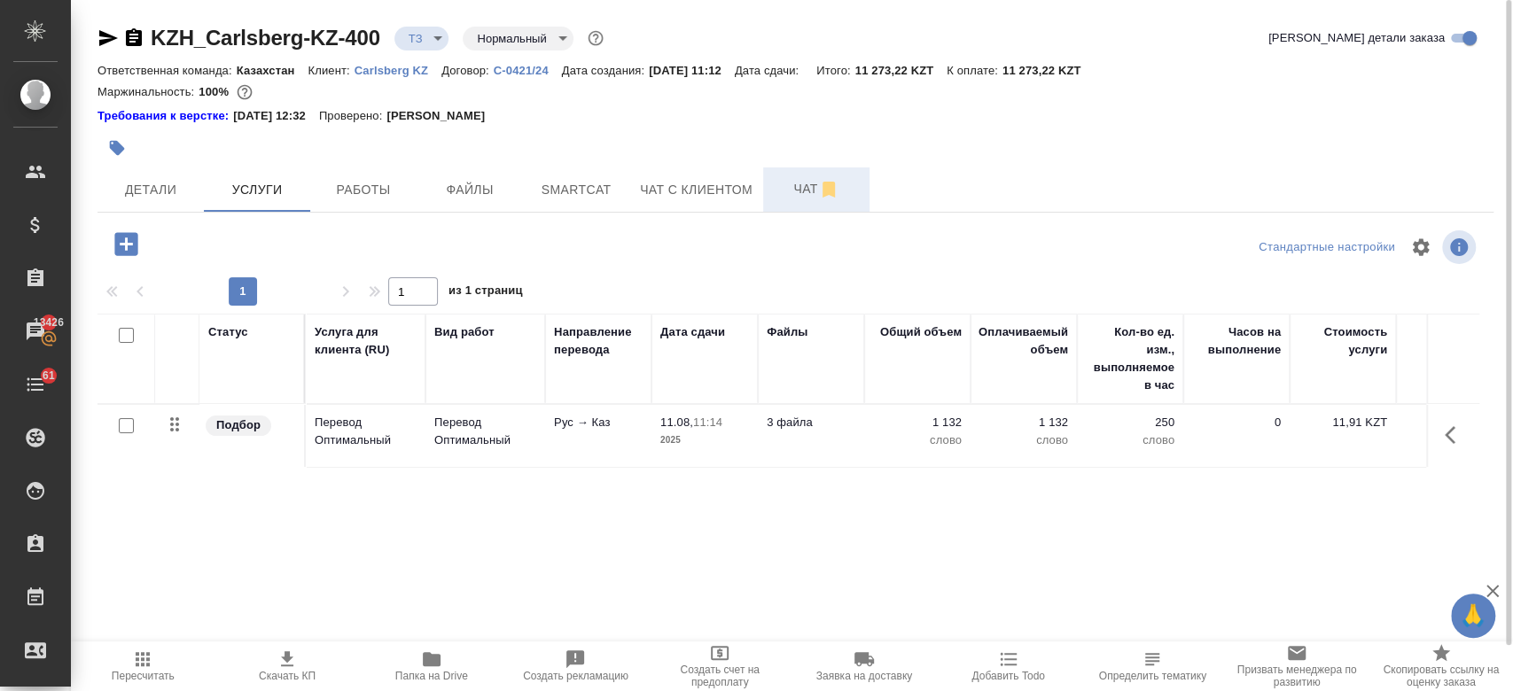
click at [789, 189] on span "Чат" at bounding box center [816, 189] width 85 height 22
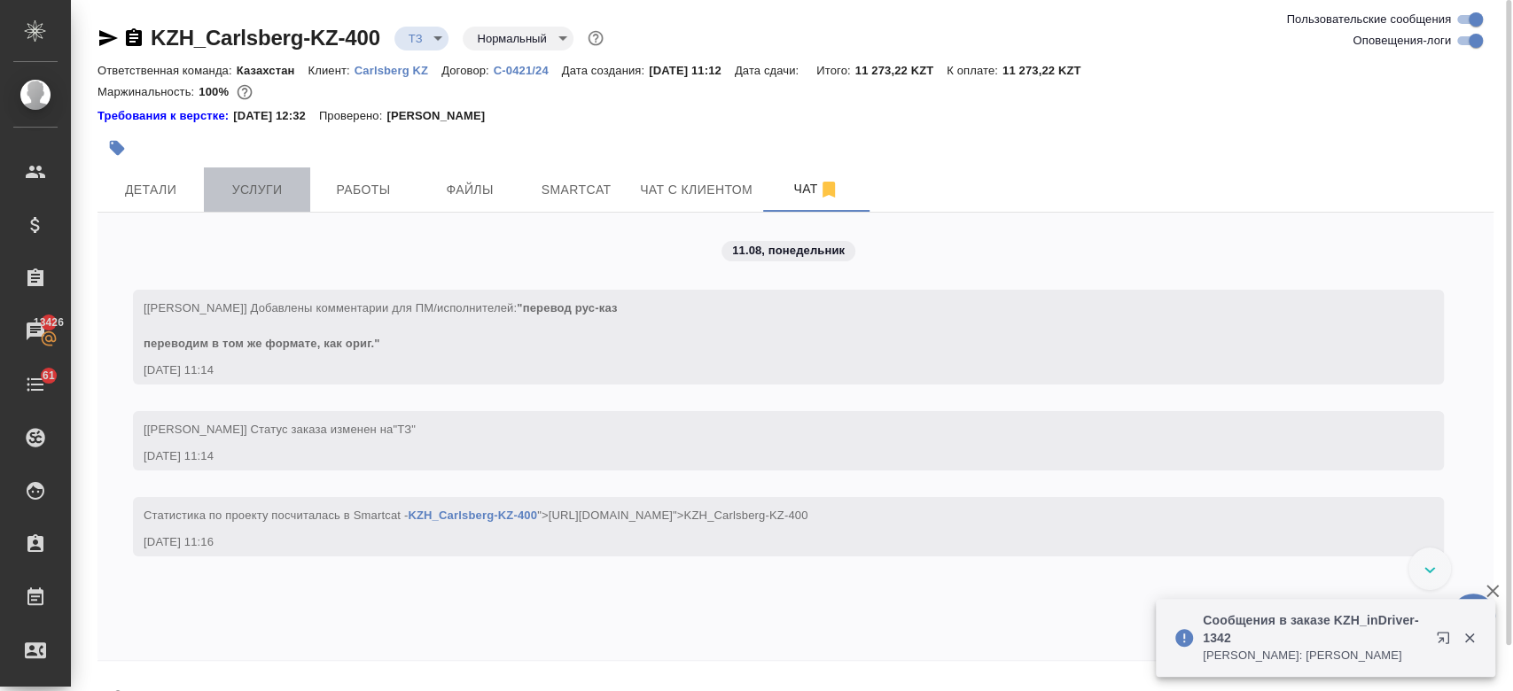
click at [271, 169] on button "Услуги" at bounding box center [257, 190] width 106 height 44
click at [677, 100] on div "Маржинальность: 100%" at bounding box center [795, 92] width 1396 height 23
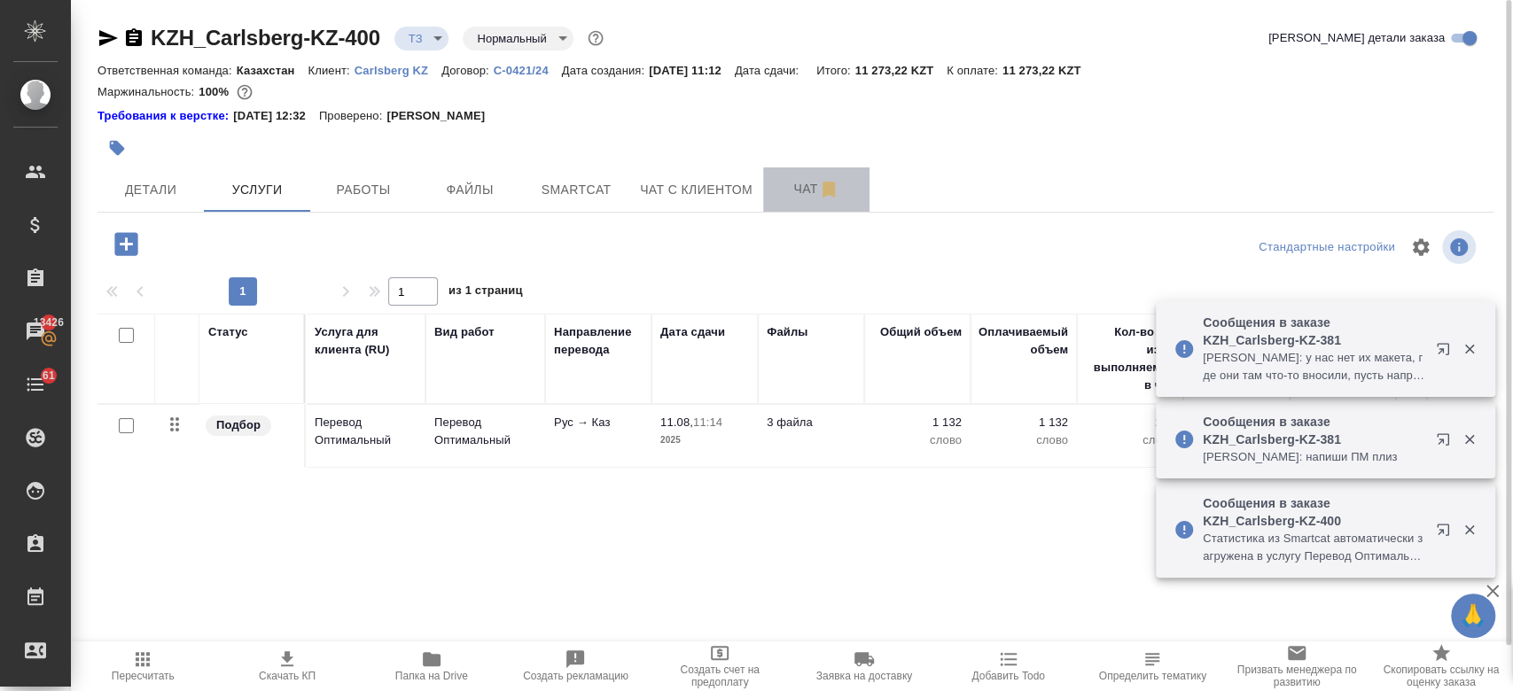
click at [799, 197] on span "Чат" at bounding box center [816, 189] width 85 height 22
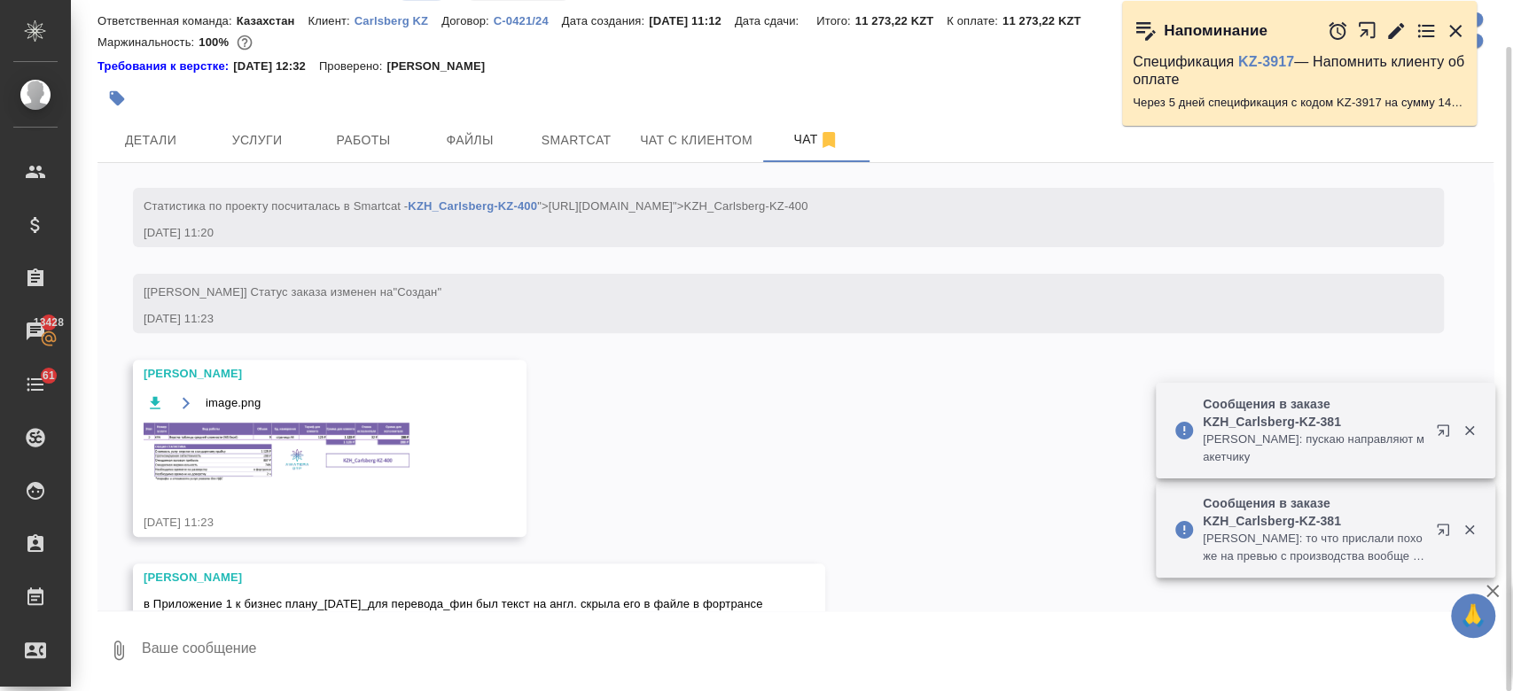
scroll to position [492, 0]
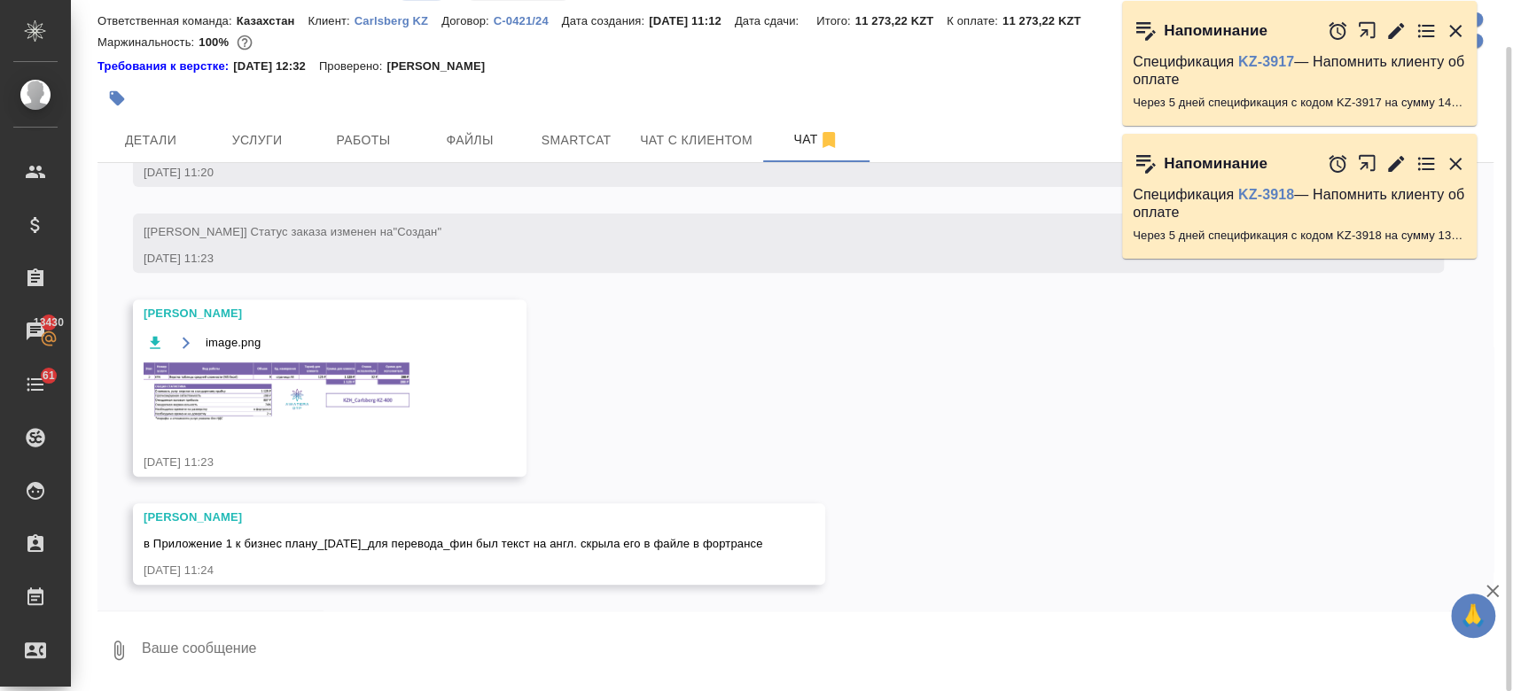
click at [768, 100] on div at bounding box center [562, 98] width 931 height 39
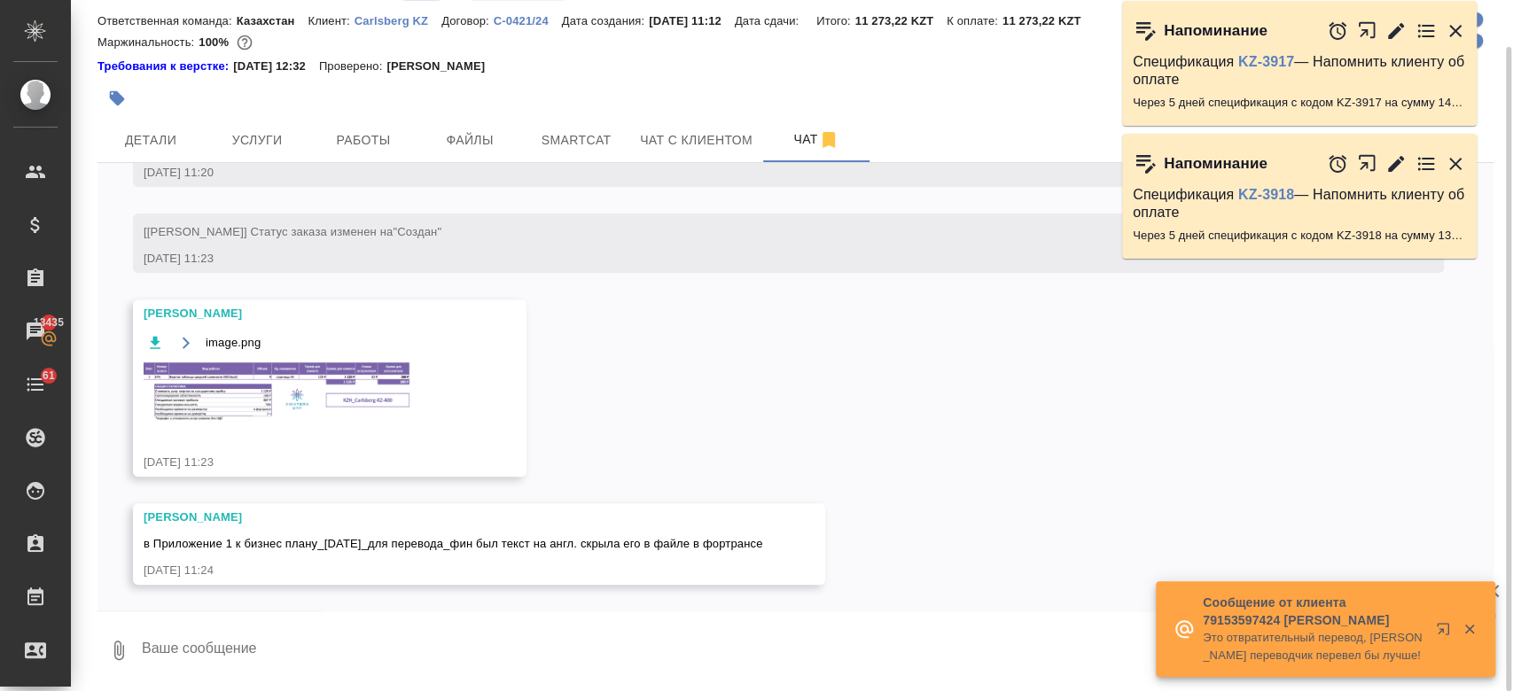
click at [738, 83] on div at bounding box center [562, 98] width 931 height 39
click at [263, 96] on div at bounding box center [562, 98] width 931 height 39
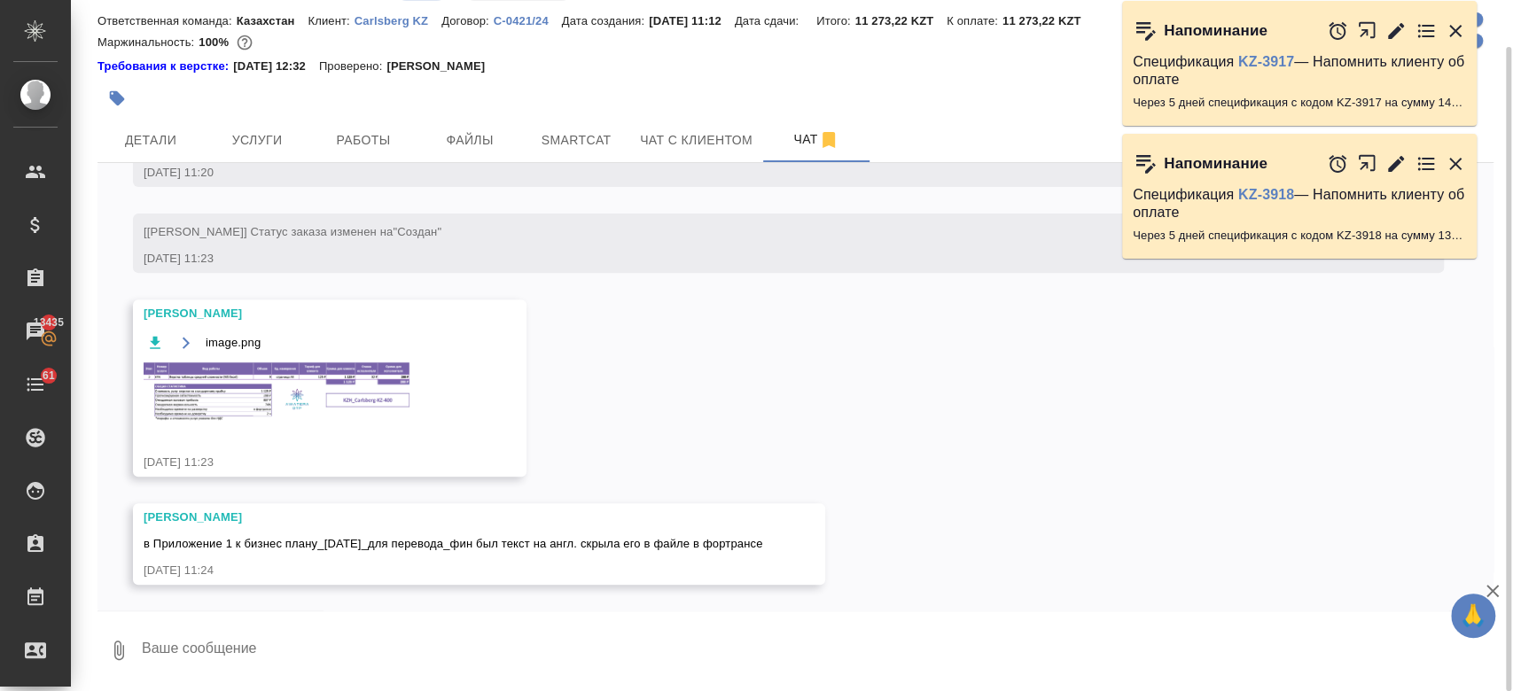
click at [321, 379] on img at bounding box center [277, 392] width 266 height 60
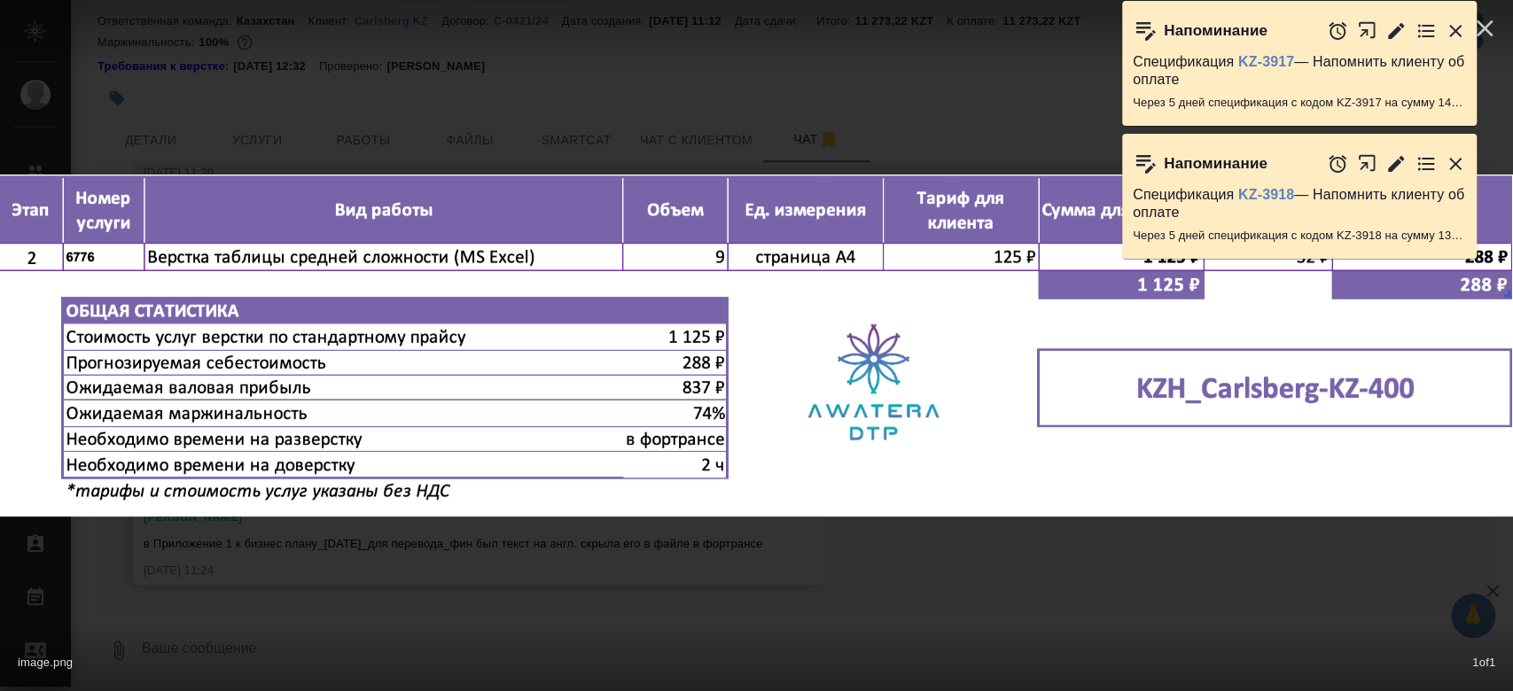
click at [1459, 28] on icon "button" at bounding box center [1455, 30] width 21 height 21
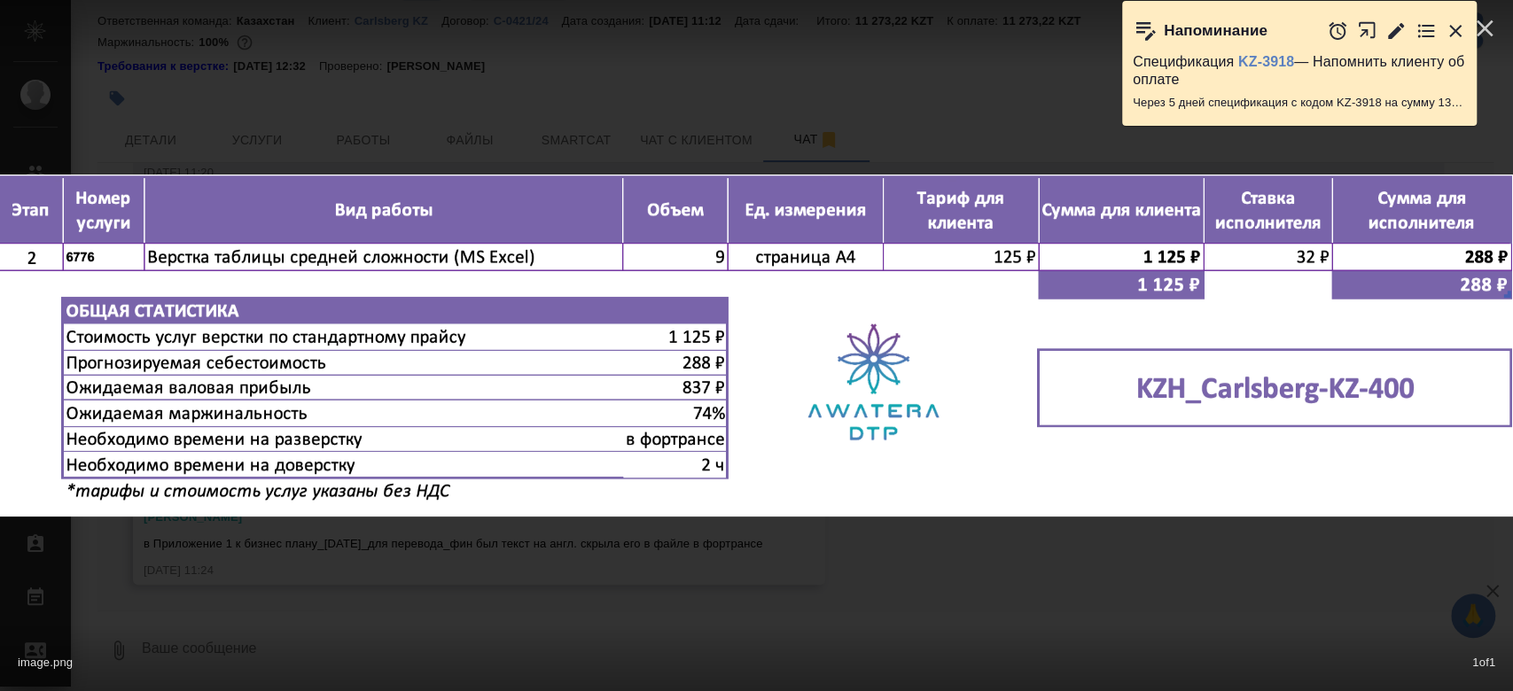
click at [1459, 28] on icon "button" at bounding box center [1455, 30] width 21 height 21
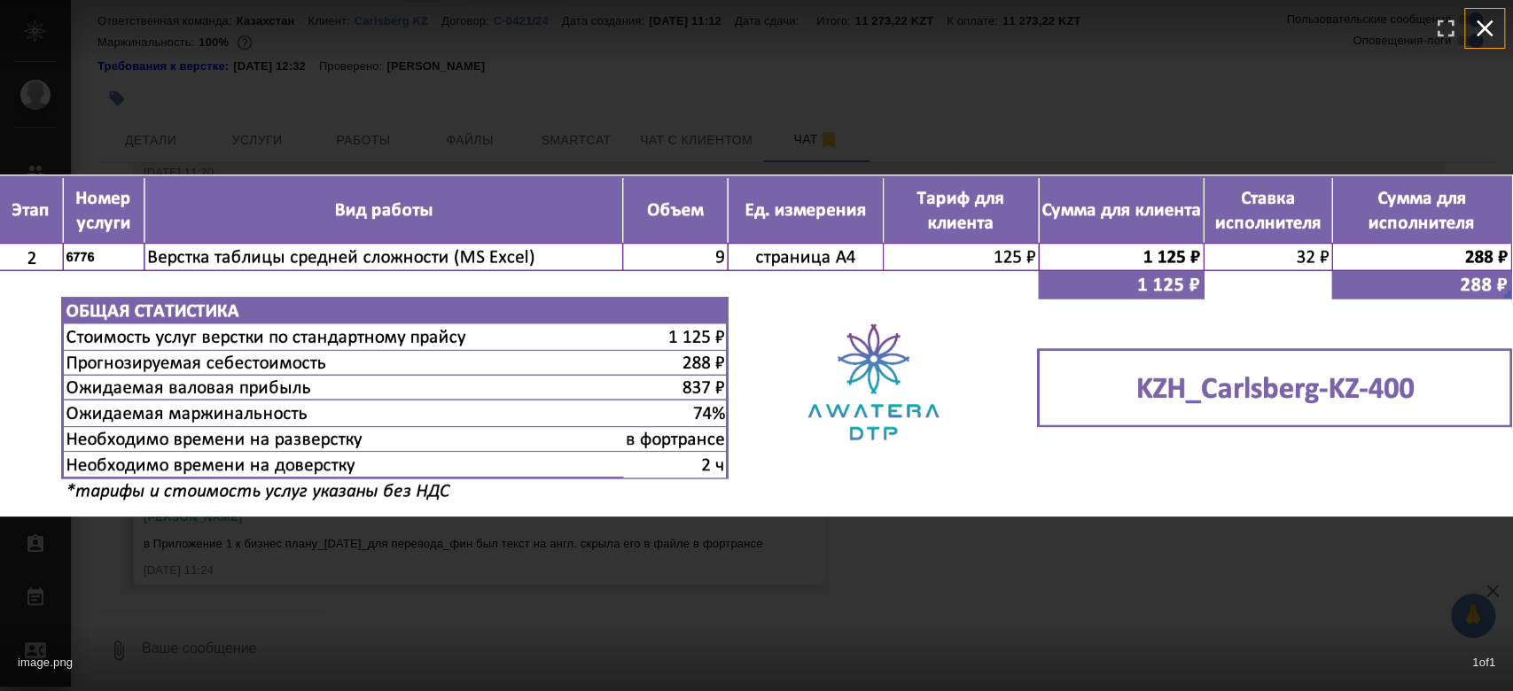
click at [1490, 27] on icon "button" at bounding box center [1484, 28] width 28 height 28
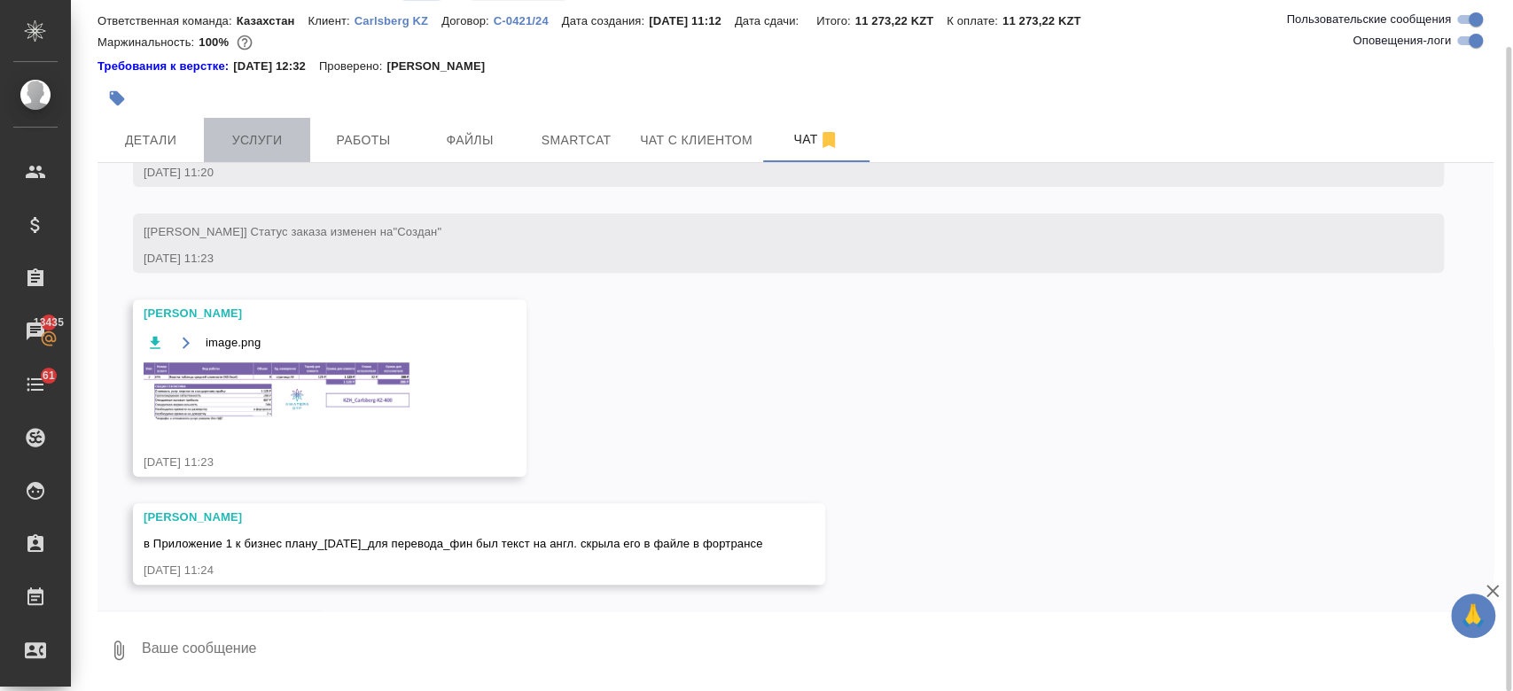
click at [259, 138] on span "Услуги" at bounding box center [256, 140] width 85 height 22
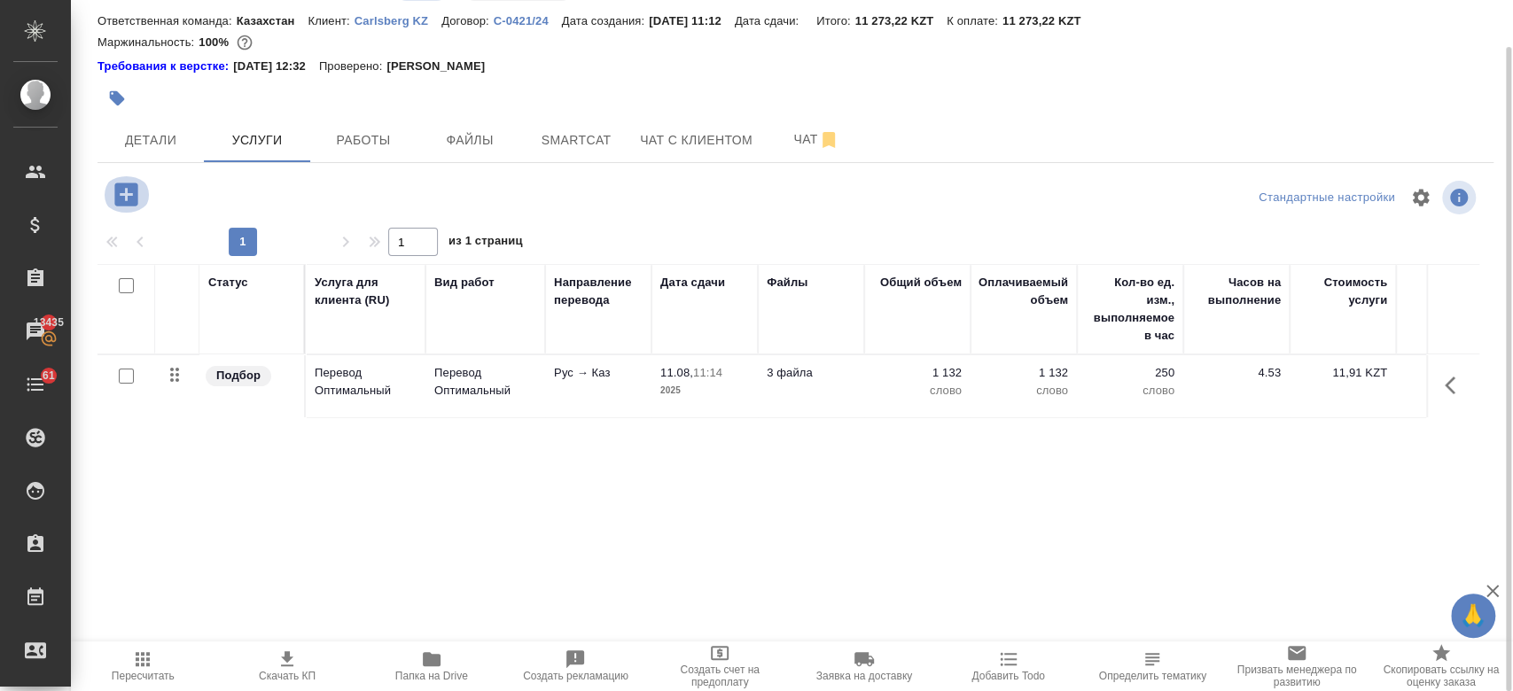
click at [136, 185] on icon "button" at bounding box center [125, 194] width 23 height 23
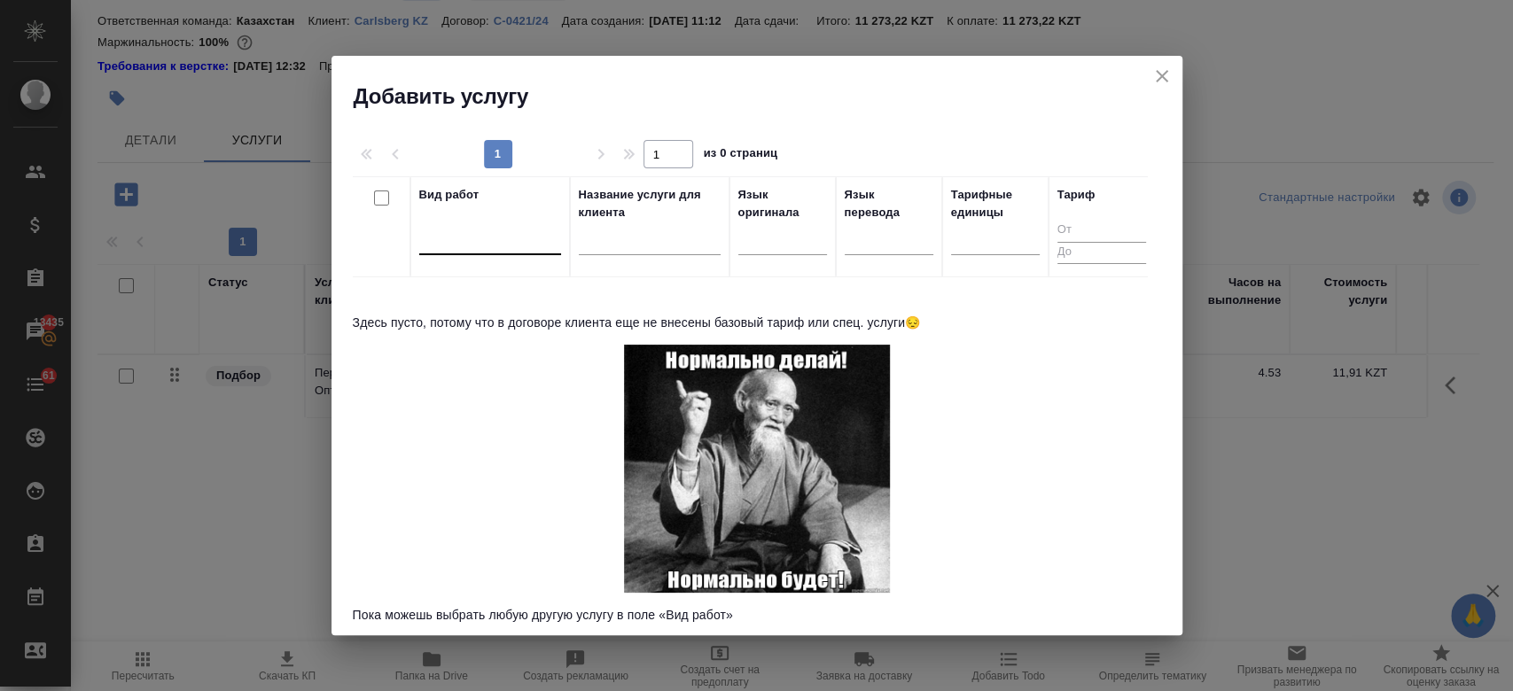
click at [482, 245] on div at bounding box center [490, 237] width 142 height 26
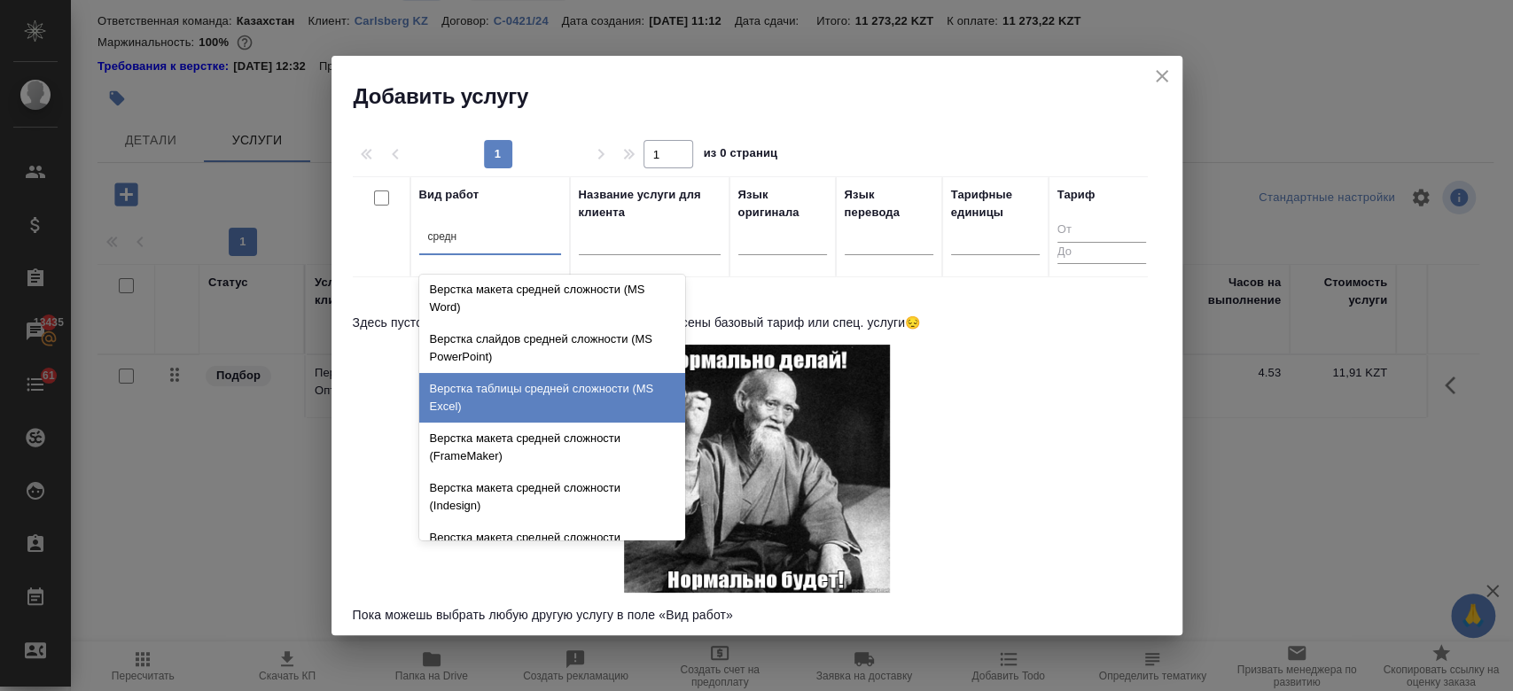
scroll to position [37, 0]
click at [549, 400] on div "Верстка таблицы средней сложности (MS Excel)" at bounding box center [552, 397] width 266 height 50
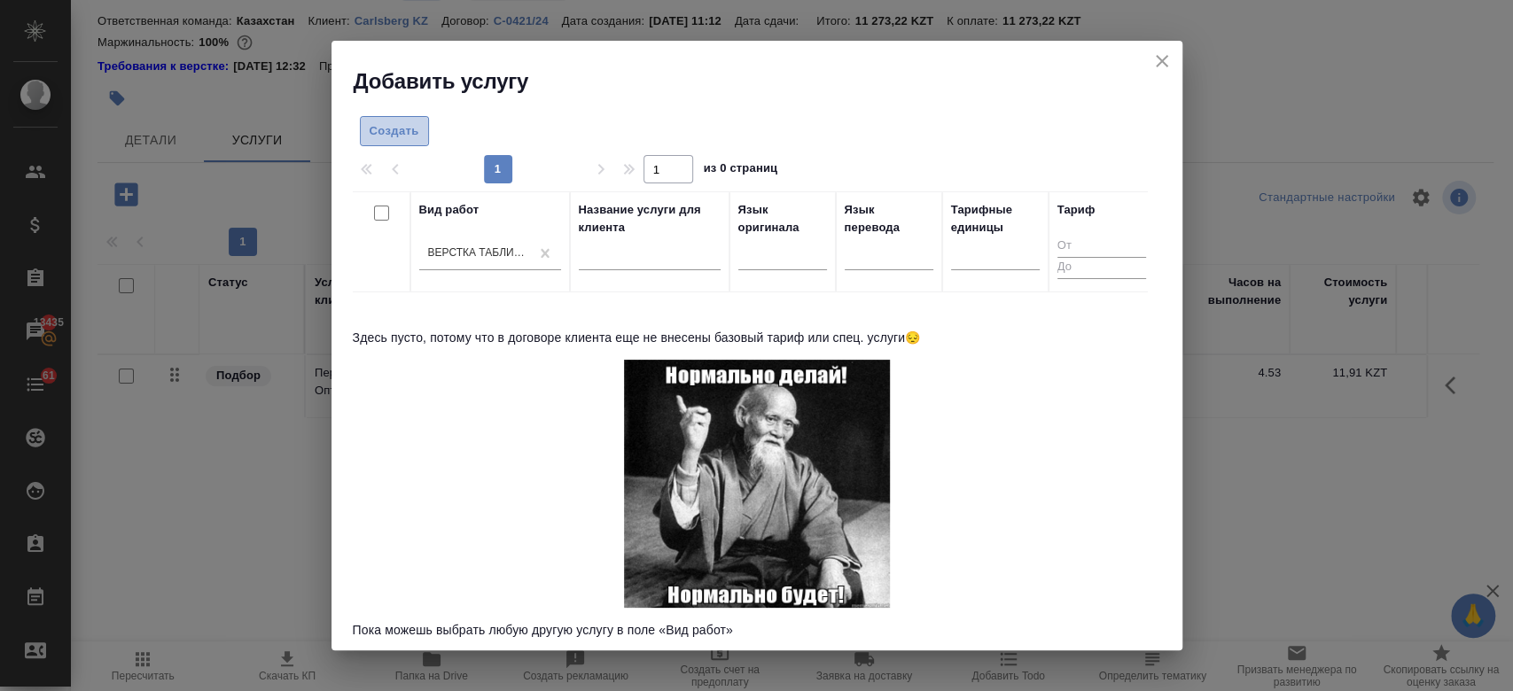
click at [383, 134] on span "Создать" at bounding box center [395, 131] width 50 height 20
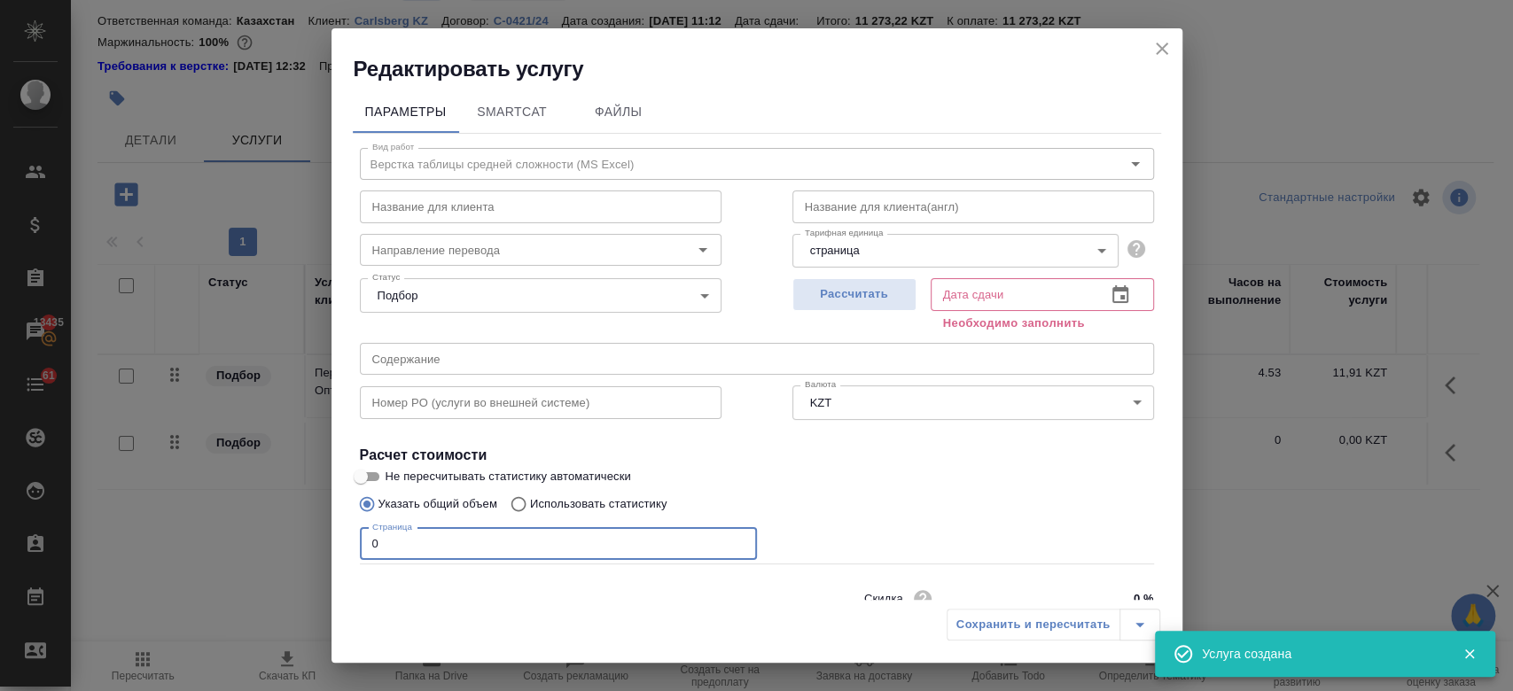
click at [468, 533] on input "0" at bounding box center [558, 544] width 397 height 32
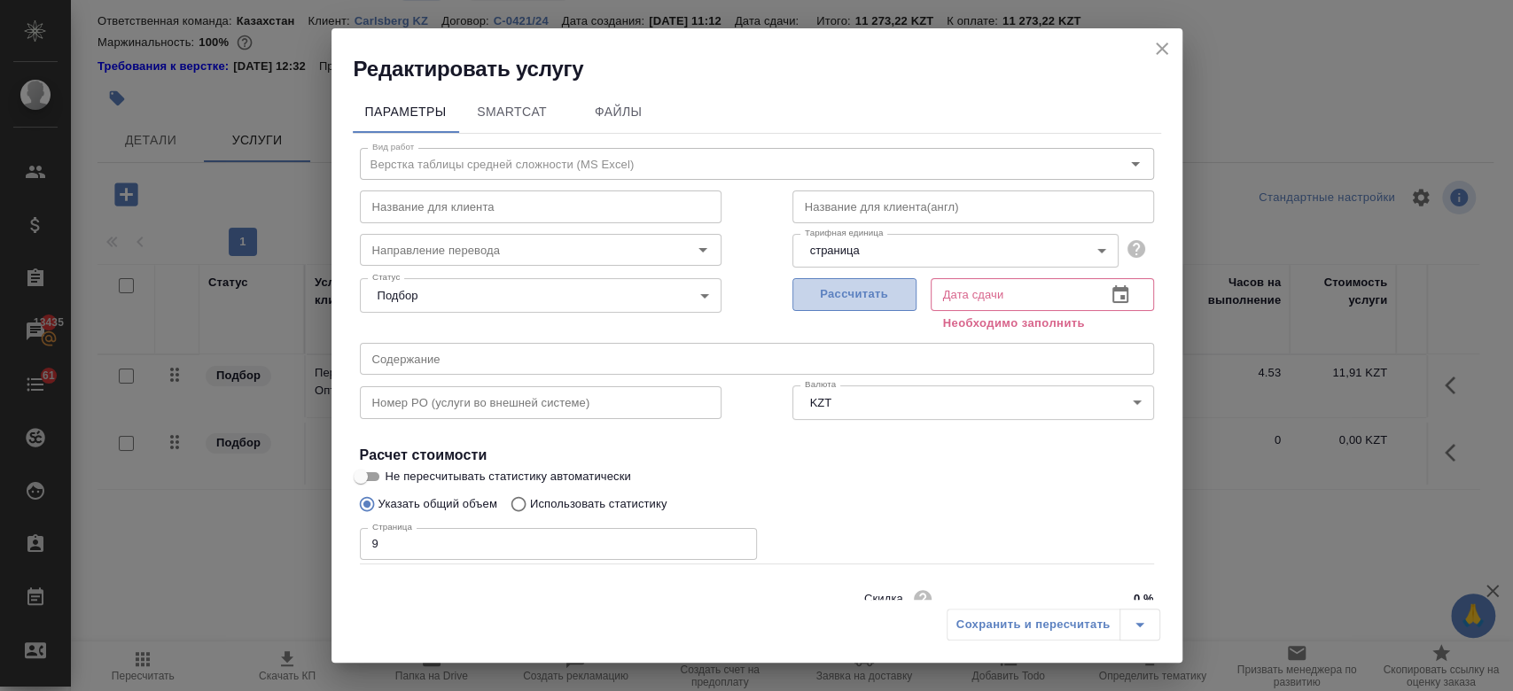
click at [836, 283] on button "Рассчитать" at bounding box center [854, 294] width 124 height 33
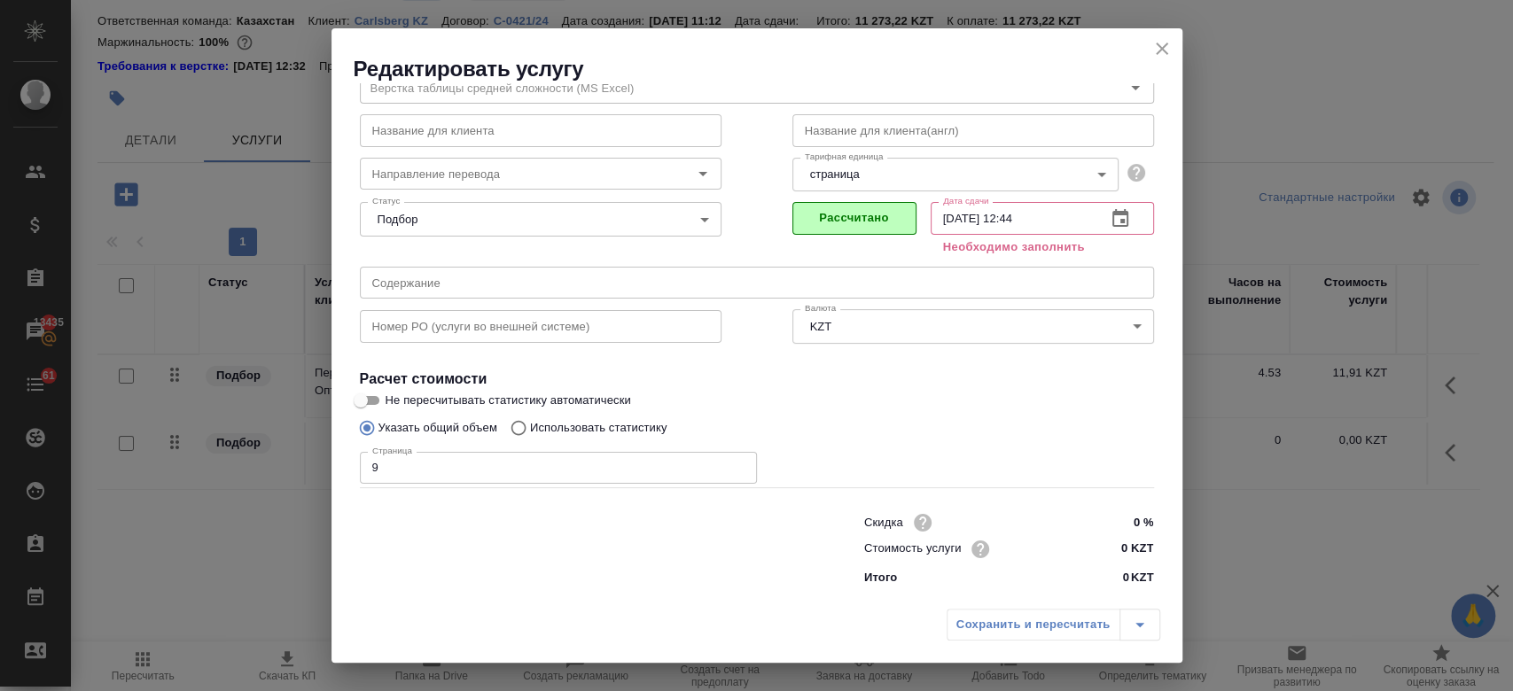
scroll to position [57, 0]
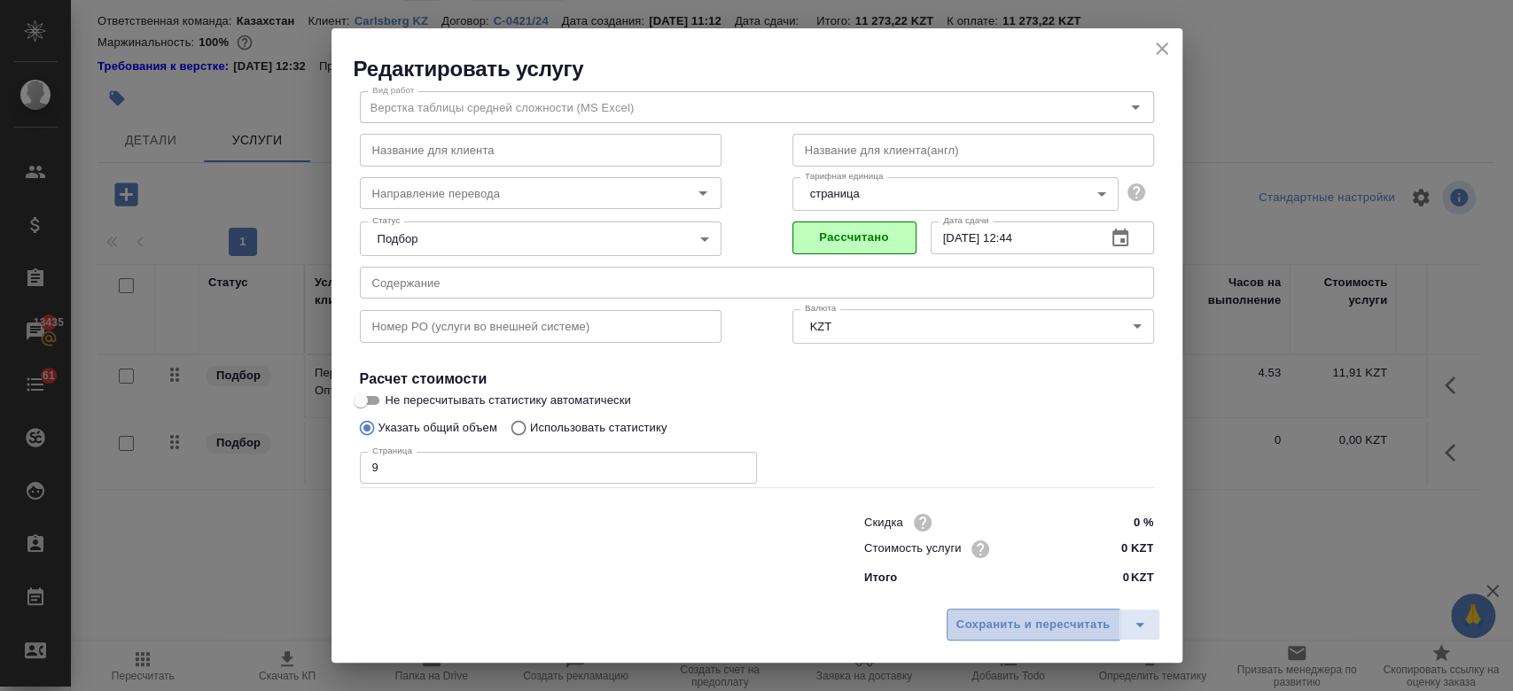
click at [989, 631] on span "Сохранить и пересчитать" at bounding box center [1033, 625] width 154 height 20
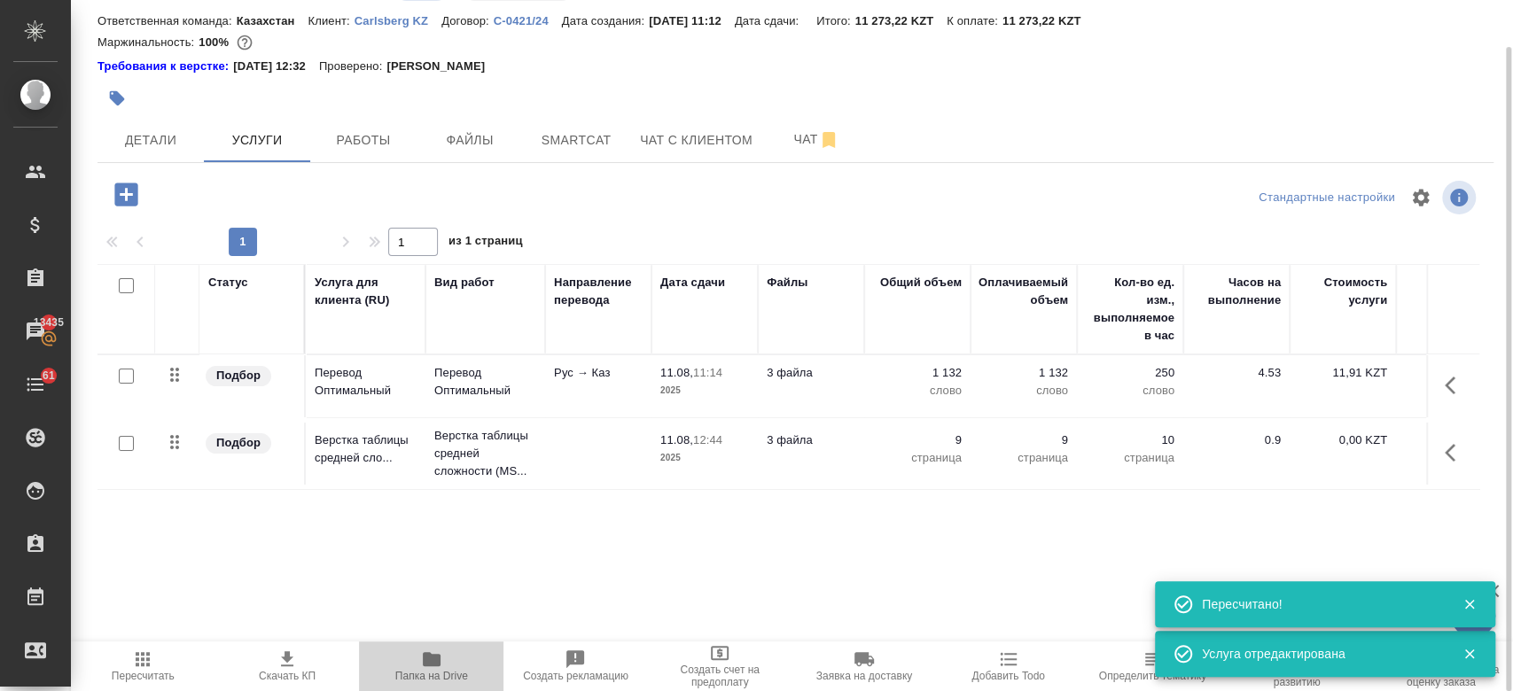
click at [427, 666] on icon "button" at bounding box center [432, 659] width 18 height 14
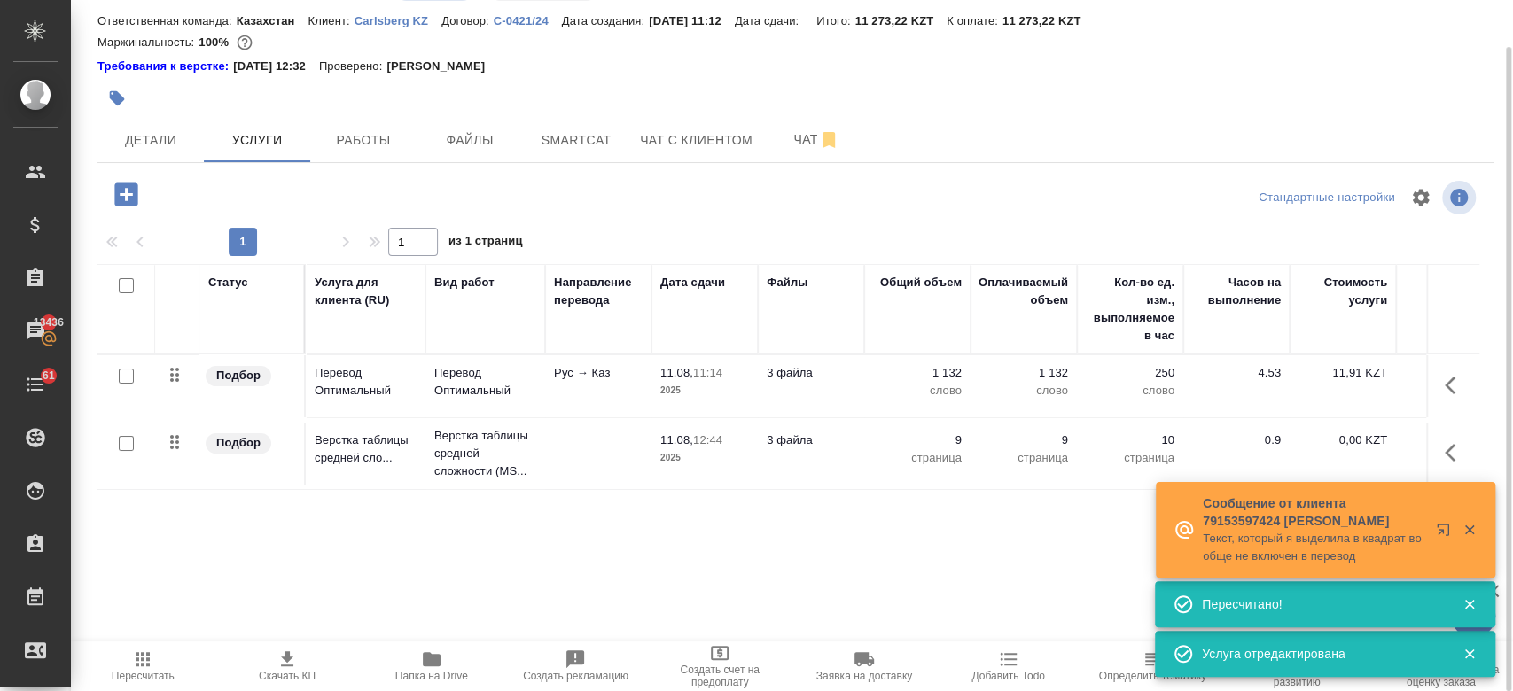
click at [578, 417] on td at bounding box center [598, 386] width 106 height 62
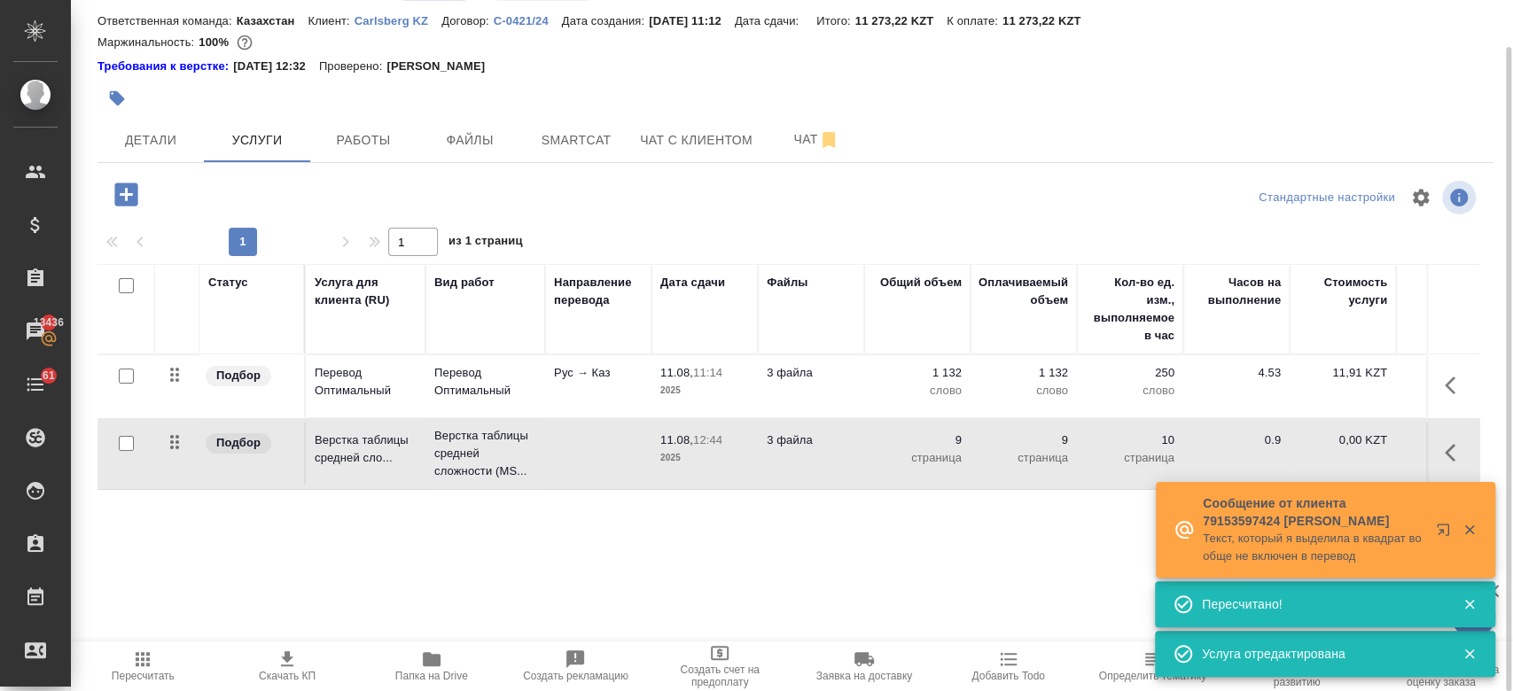
click at [578, 417] on td at bounding box center [598, 386] width 106 height 62
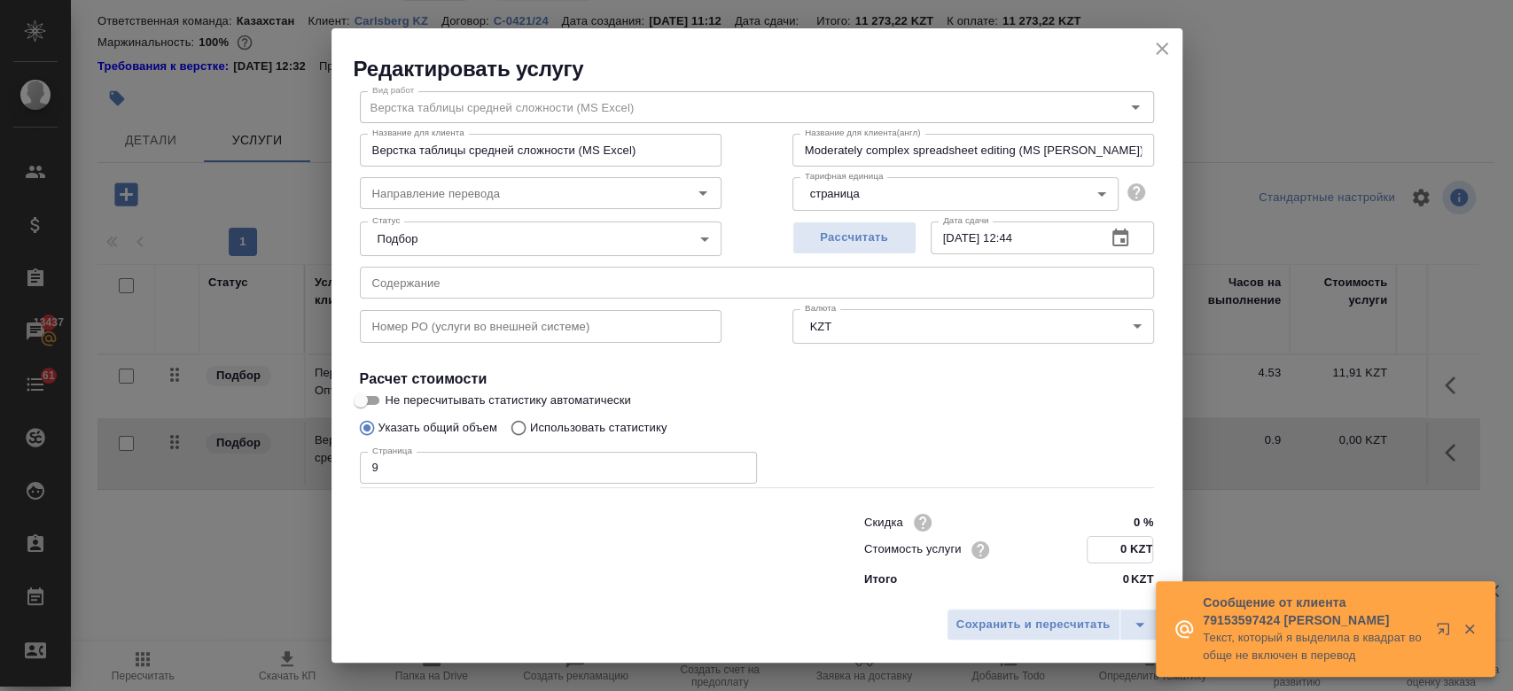
click at [1113, 550] on input "0 KZT" at bounding box center [1119, 550] width 65 height 26
click at [939, 448] on div "Страница 9 Страница" at bounding box center [757, 466] width 794 height 43
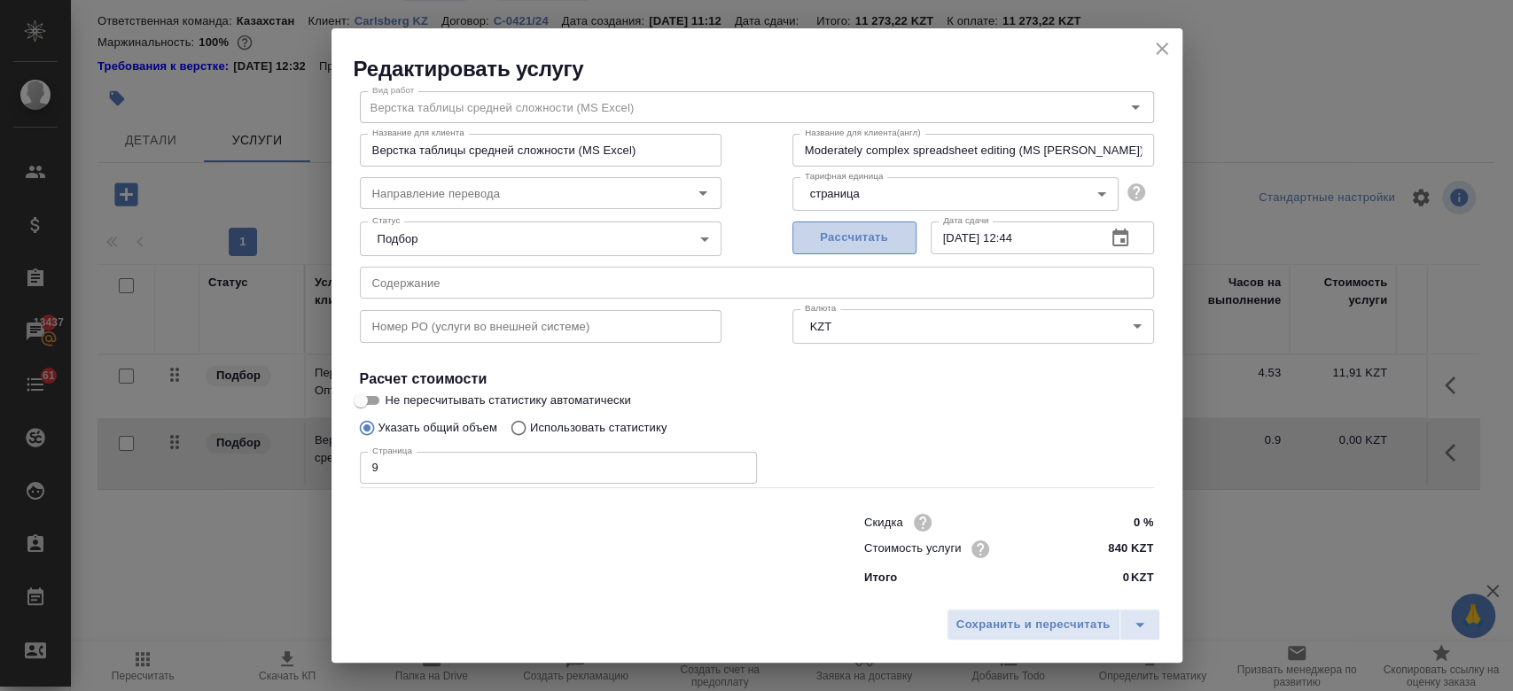
click at [855, 239] on span "Рассчитать" at bounding box center [854, 238] width 105 height 20
click at [968, 633] on span "Сохранить и пересчитать" at bounding box center [1033, 625] width 154 height 20
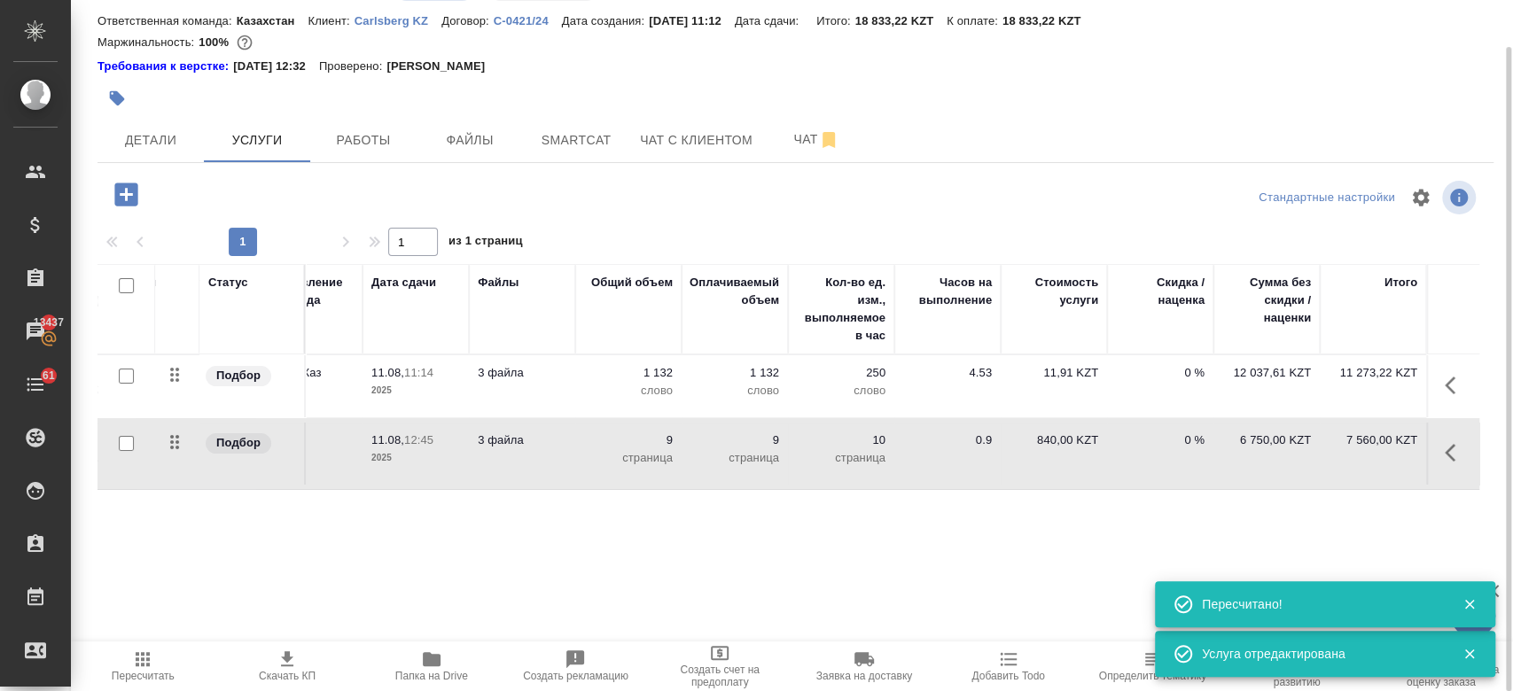
scroll to position [0, 0]
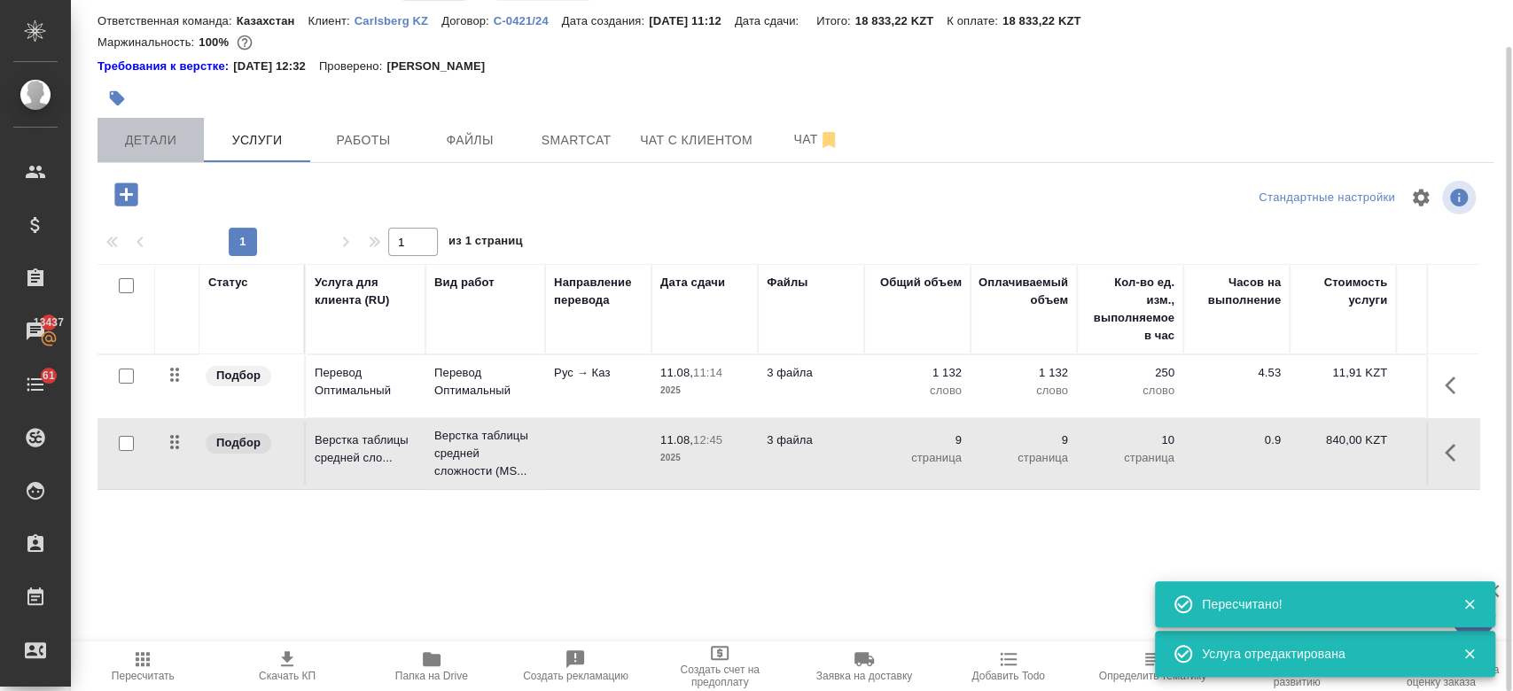
click at [171, 148] on span "Детали" at bounding box center [150, 140] width 85 height 22
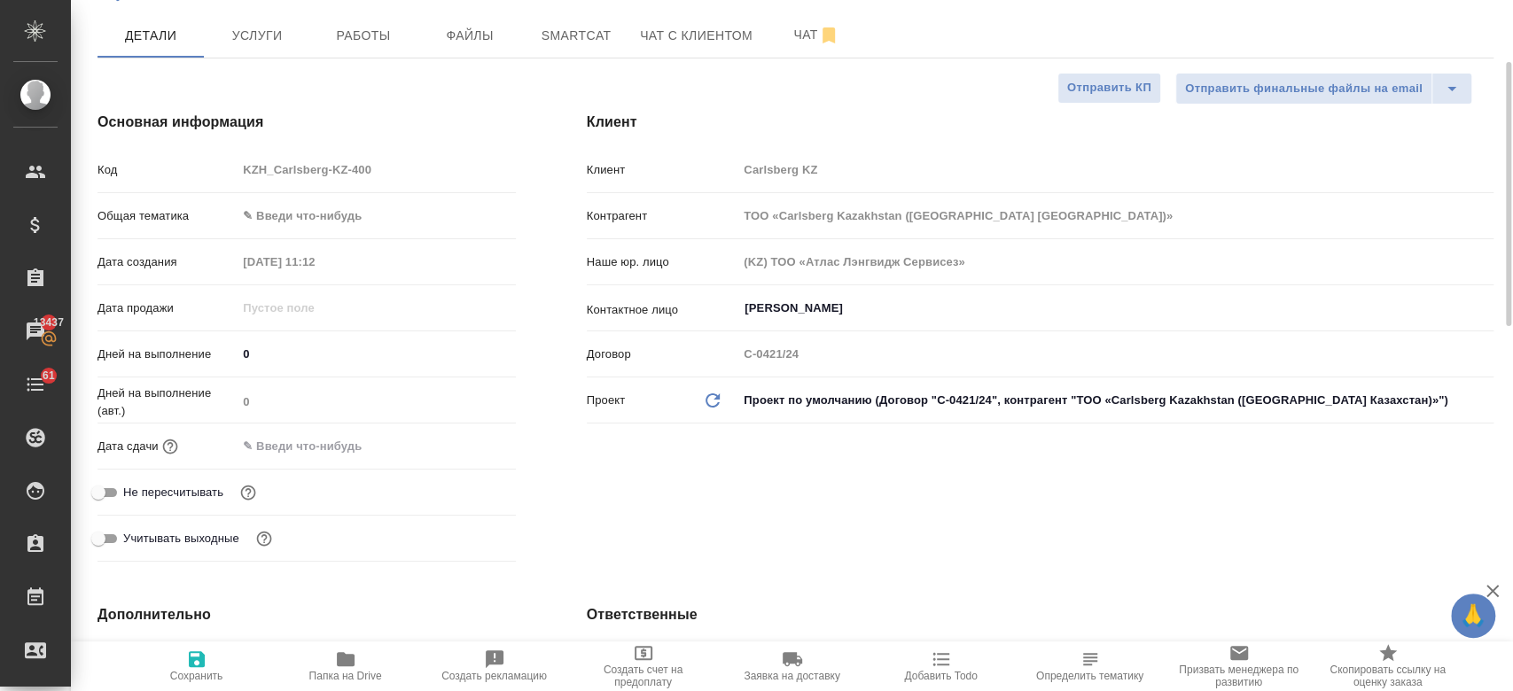
scroll to position [157, 0]
click at [308, 449] on input "text" at bounding box center [315, 444] width 155 height 26
click at [459, 440] on icon "button" at bounding box center [464, 442] width 21 height 21
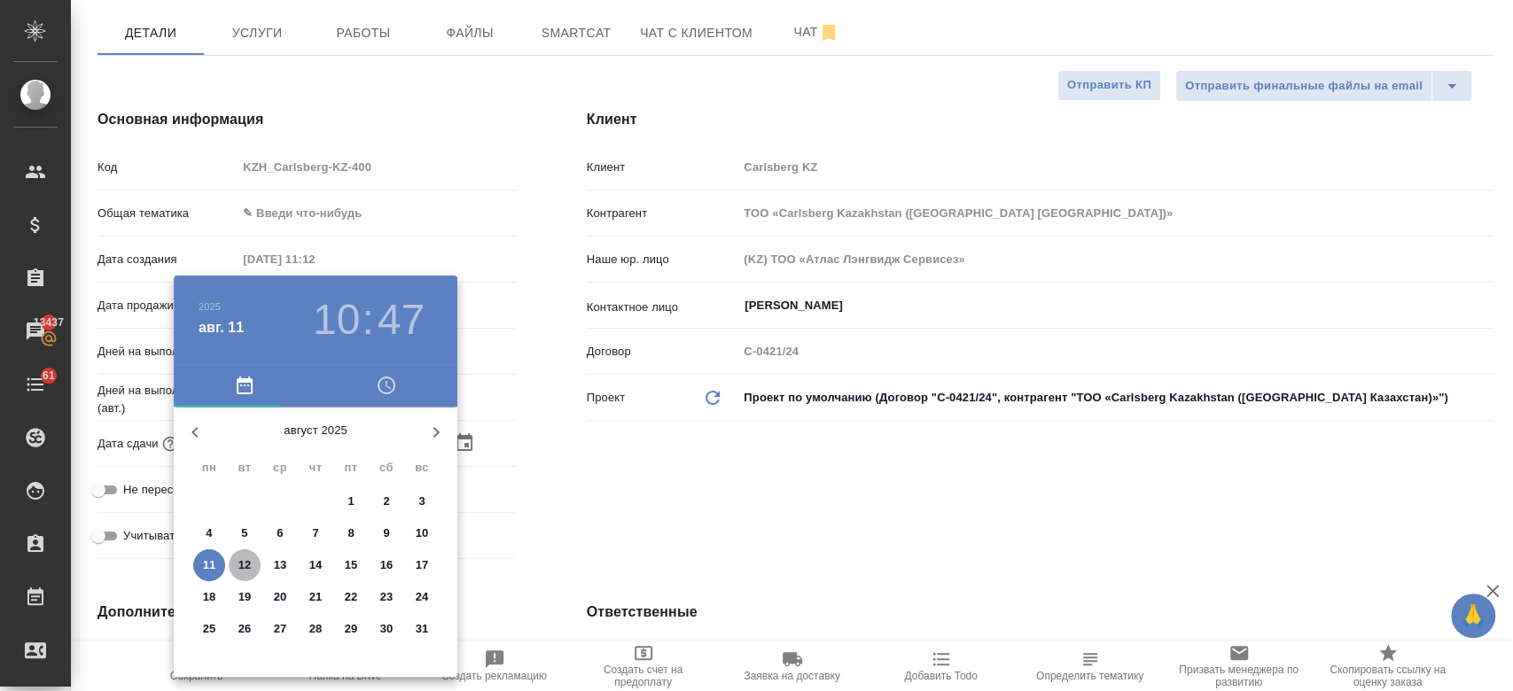
click at [248, 558] on p "12" at bounding box center [244, 566] width 13 height 18
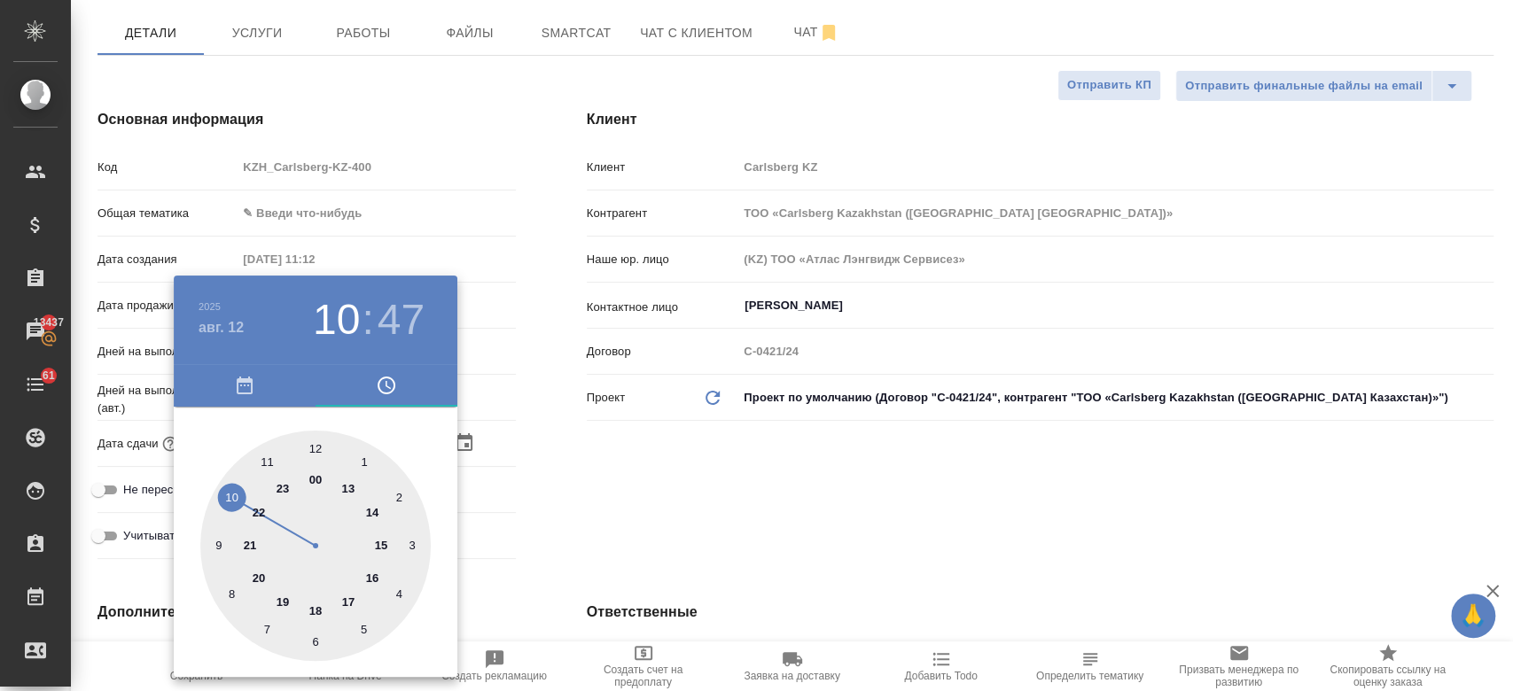
click at [263, 456] on div at bounding box center [315, 546] width 230 height 230
click at [316, 445] on div at bounding box center [315, 546] width 230 height 230
click at [638, 496] on div at bounding box center [756, 345] width 1513 height 691
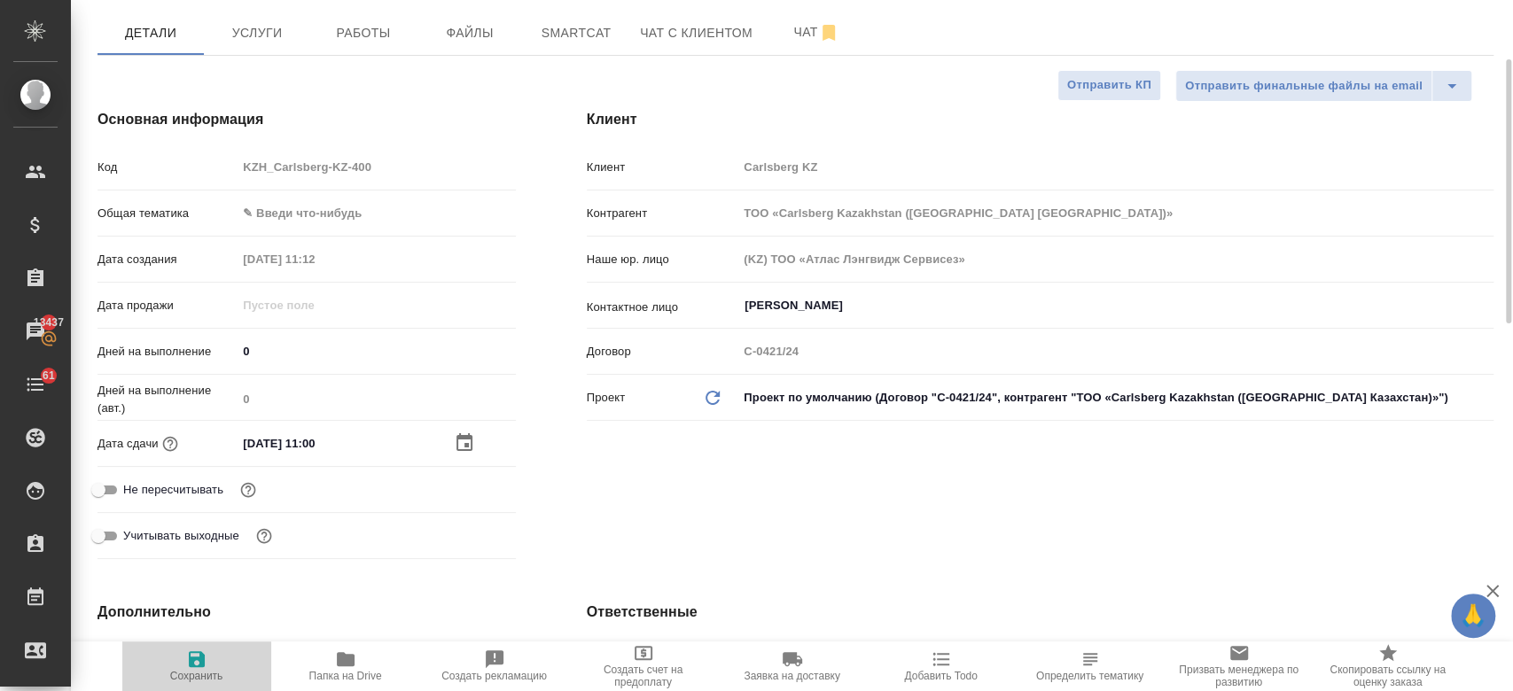
click at [181, 667] on span "Сохранить" at bounding box center [197, 666] width 128 height 34
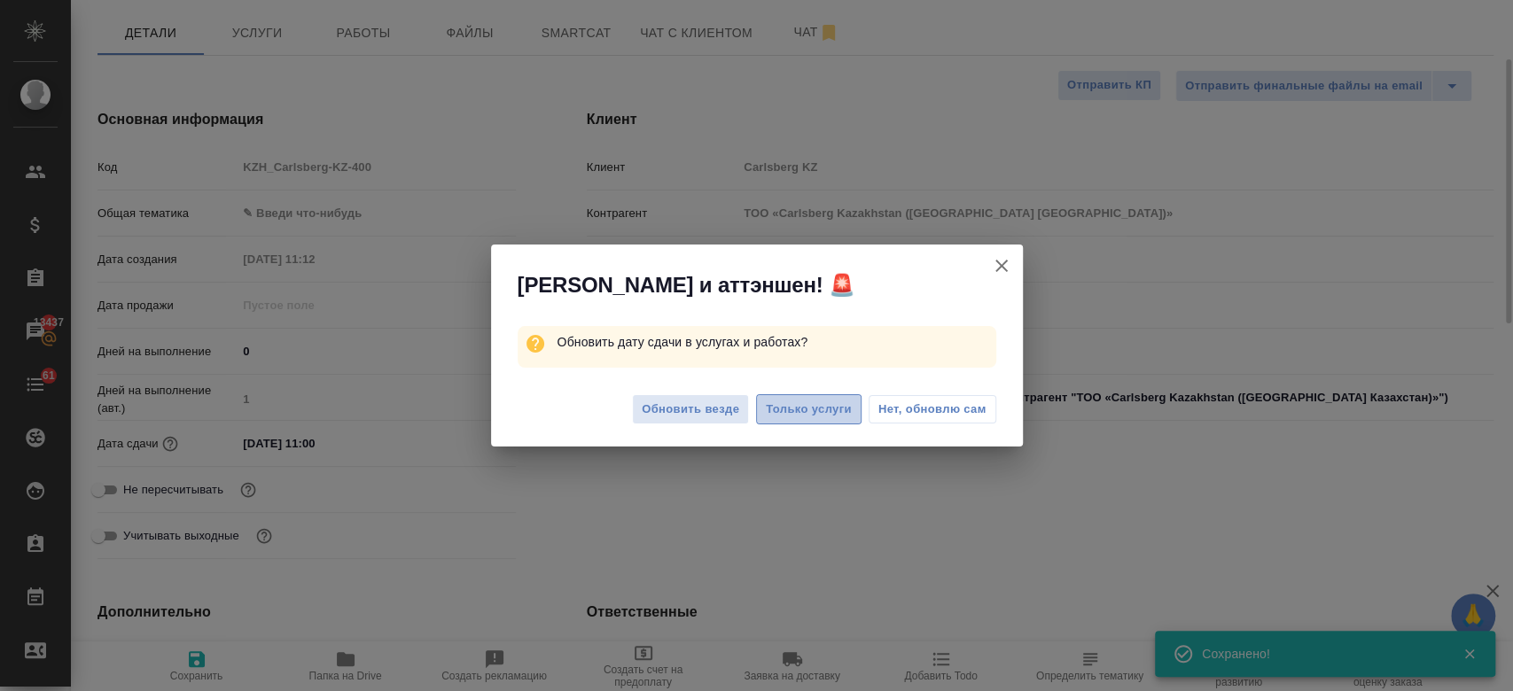
click at [794, 413] on span "Только услуги" at bounding box center [809, 410] width 86 height 20
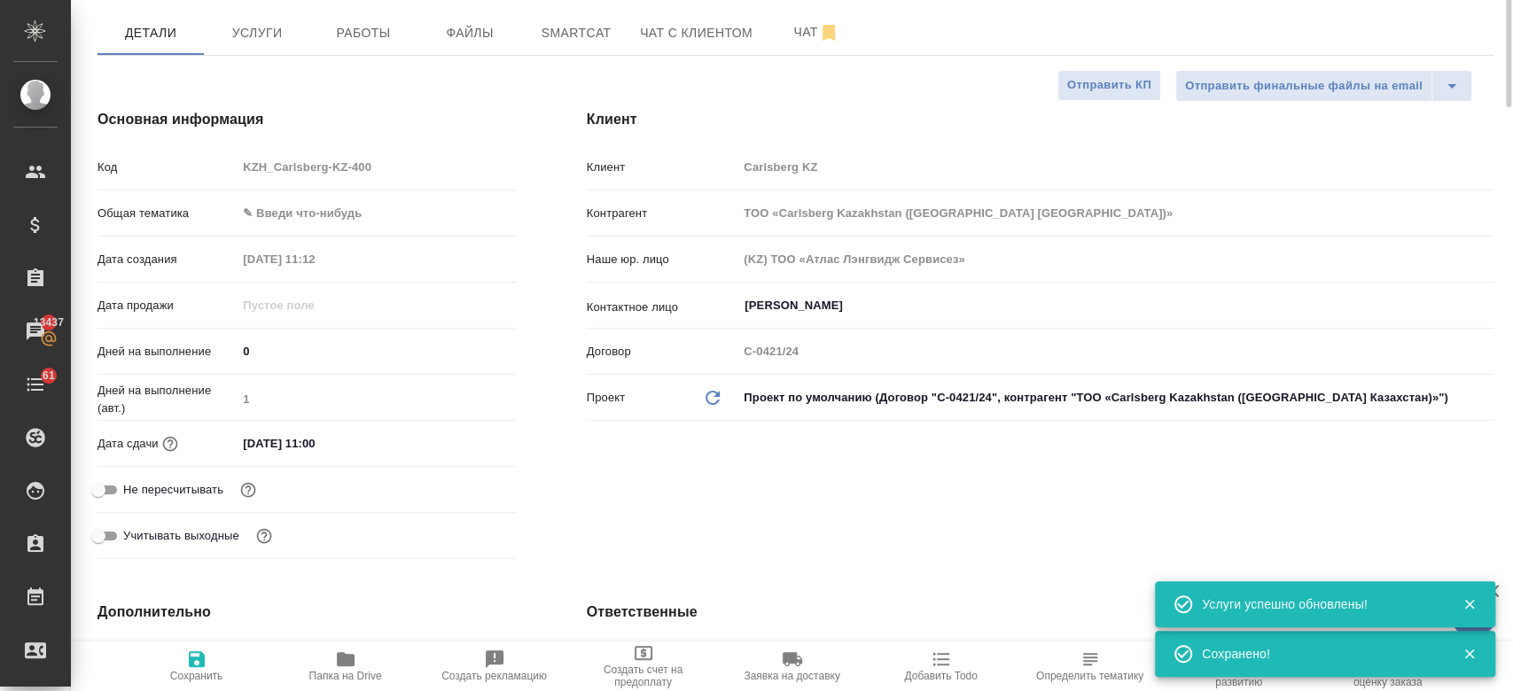
scroll to position [0, 0]
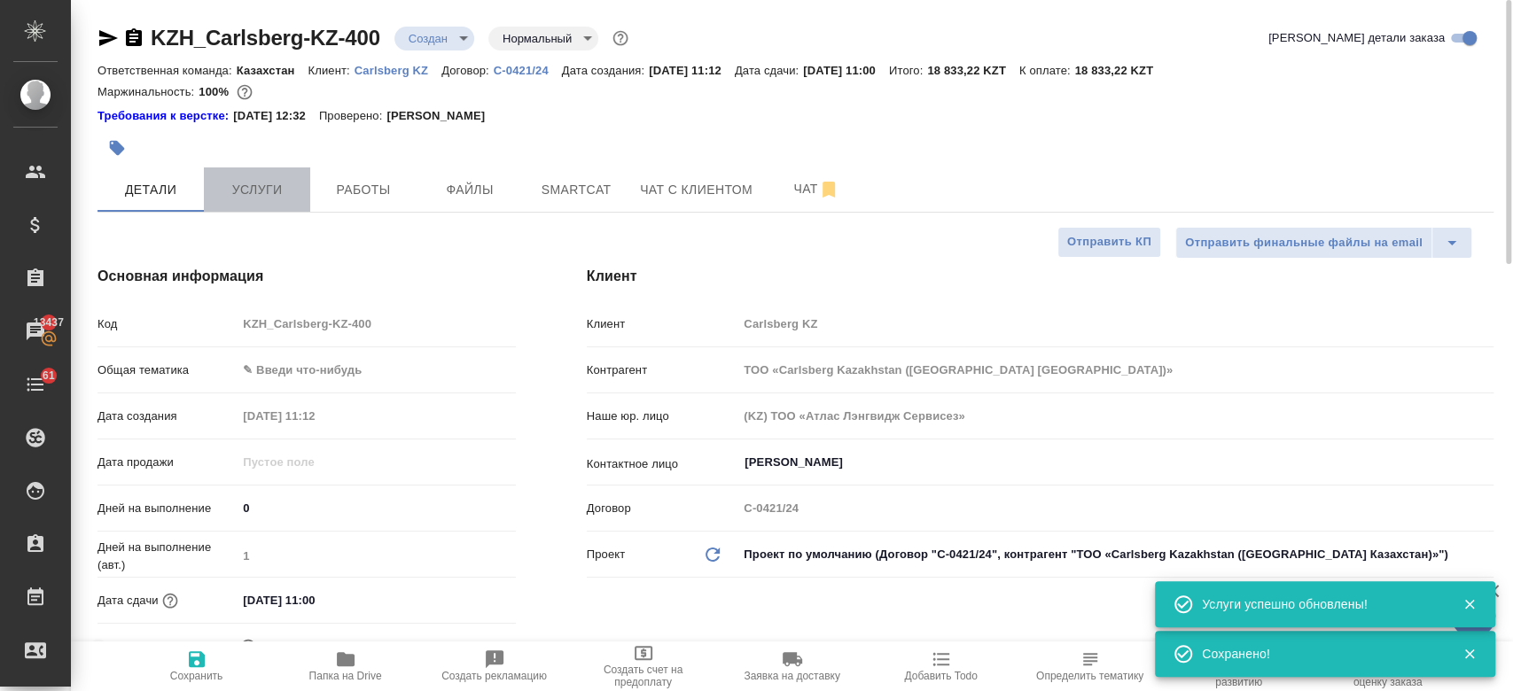
click at [265, 200] on span "Услуги" at bounding box center [256, 190] width 85 height 22
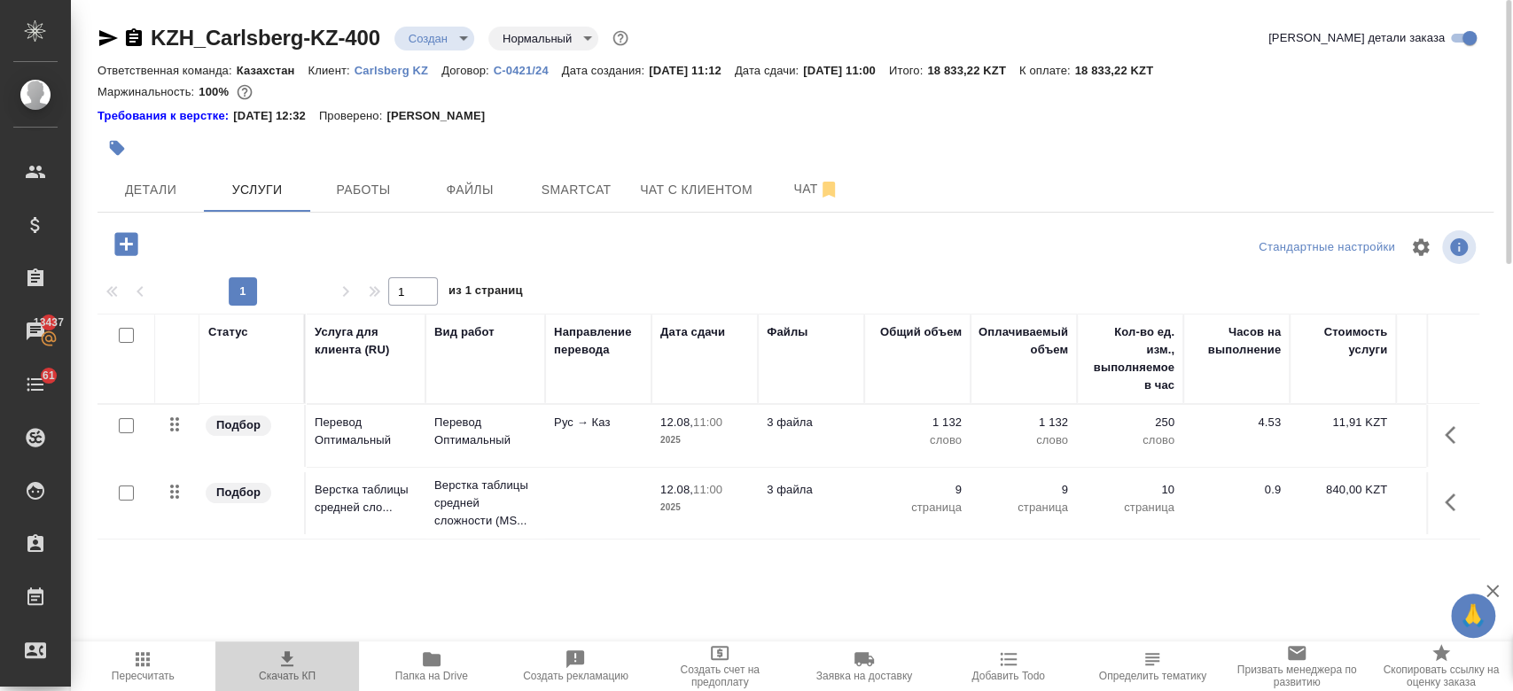
click at [286, 661] on icon "button" at bounding box center [287, 658] width 12 height 15
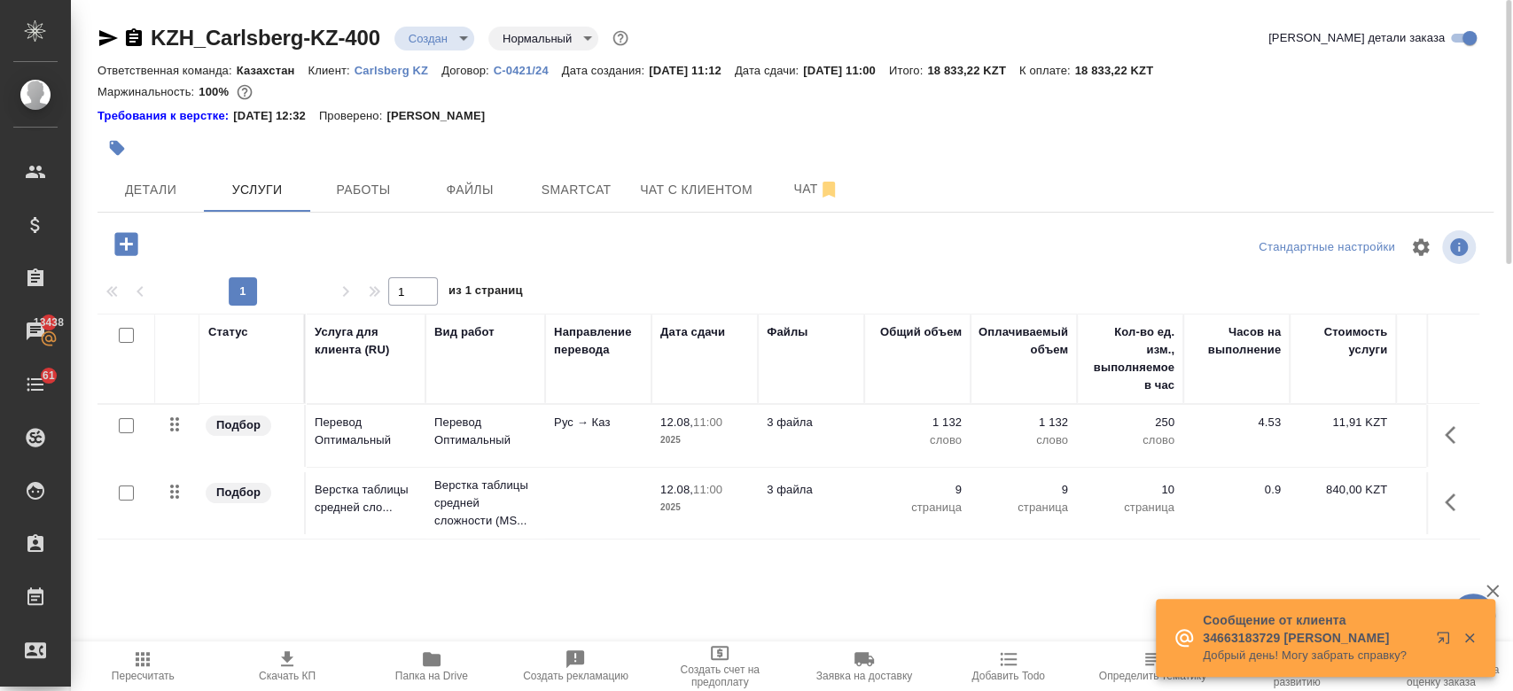
click at [823, 87] on div "Маржинальность: 100%" at bounding box center [795, 92] width 1396 height 23
drag, startPoint x: 789, startPoint y: 231, endPoint x: 791, endPoint y: 200, distance: 31.1
click at [791, 200] on div "KZH_Carlsberg-KZ-400 Создан new Нормальный normal Кратко детали заказа Ответств…" at bounding box center [795, 370] width 1415 height 740
click at [791, 200] on button "Чат" at bounding box center [816, 190] width 106 height 44
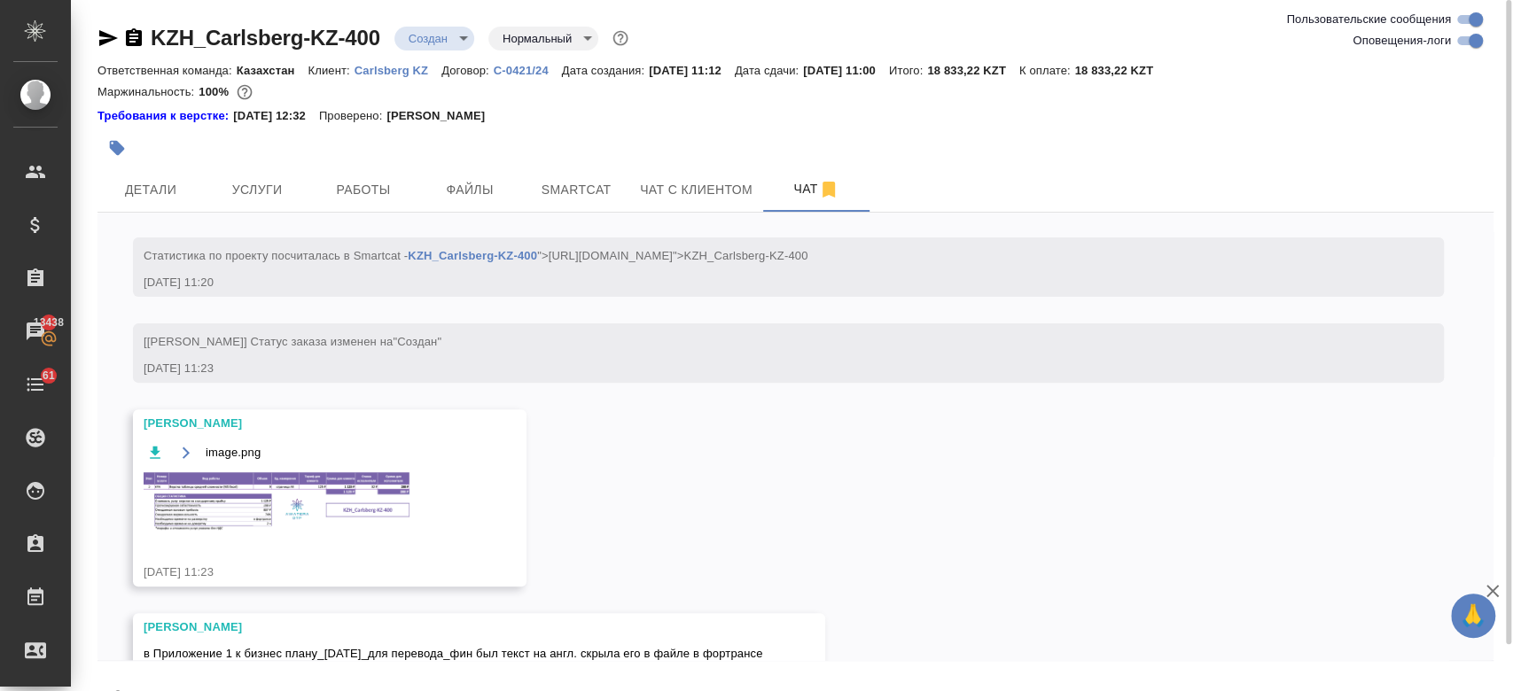
scroll to position [492, 0]
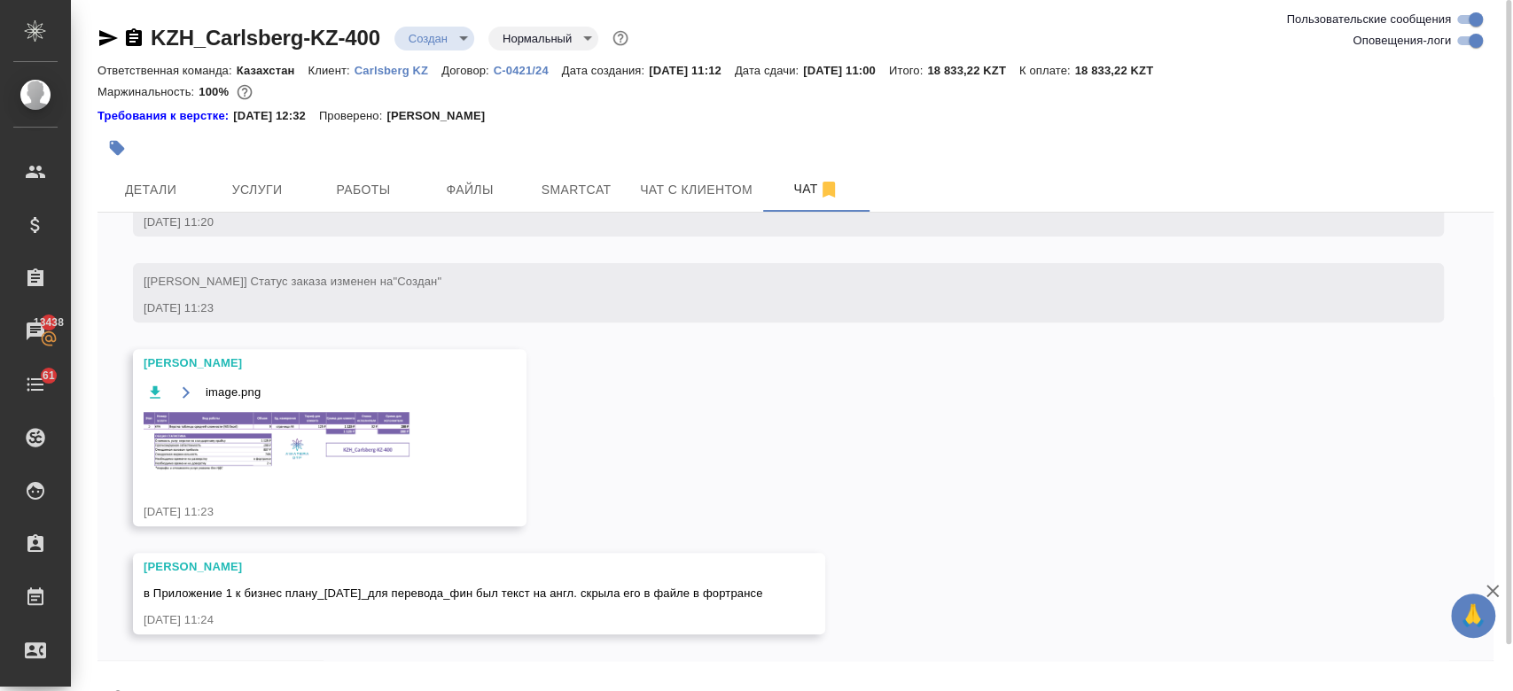
click at [922, 113] on div "Требования к верстке: 01.04.2025 12:32 Проверено: Петрова Валерия" at bounding box center [795, 116] width 1396 height 18
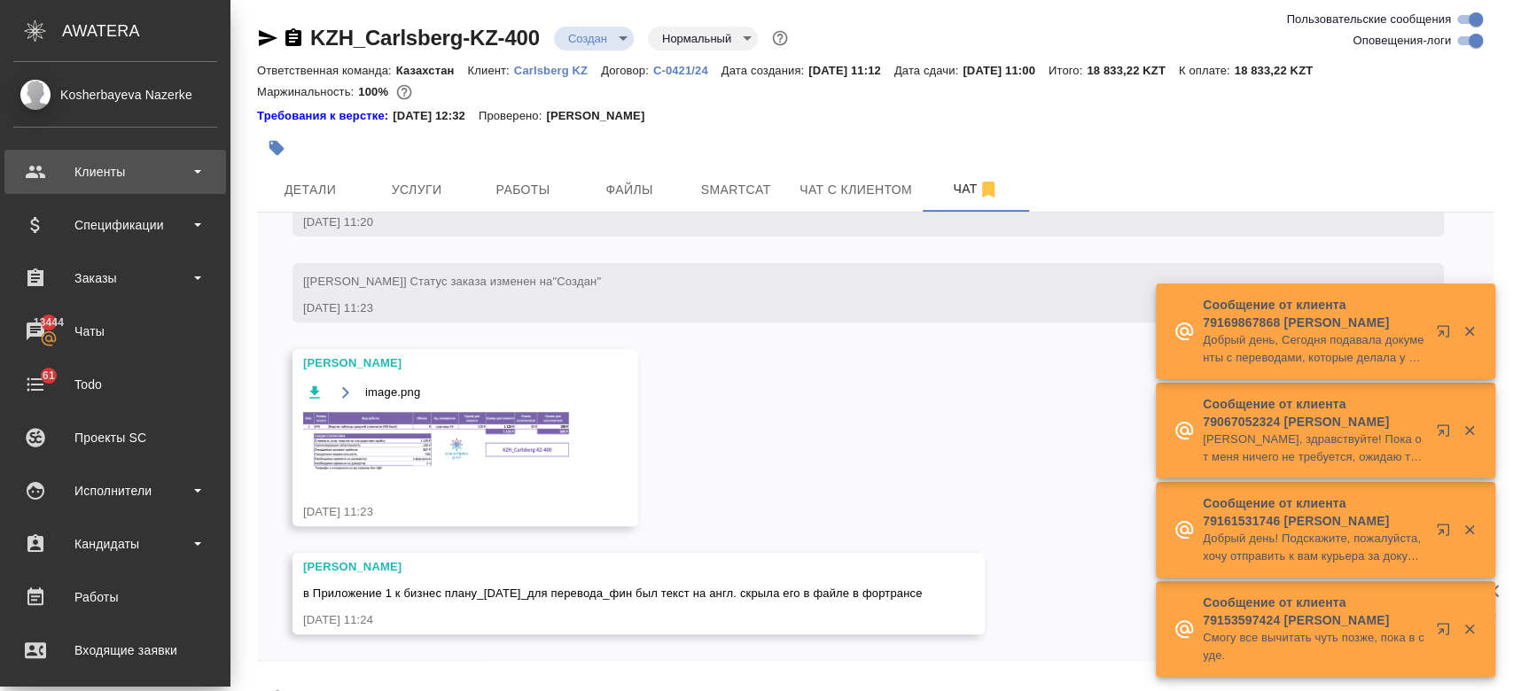
click at [76, 175] on div "Клиенты" at bounding box center [115, 172] width 204 height 27
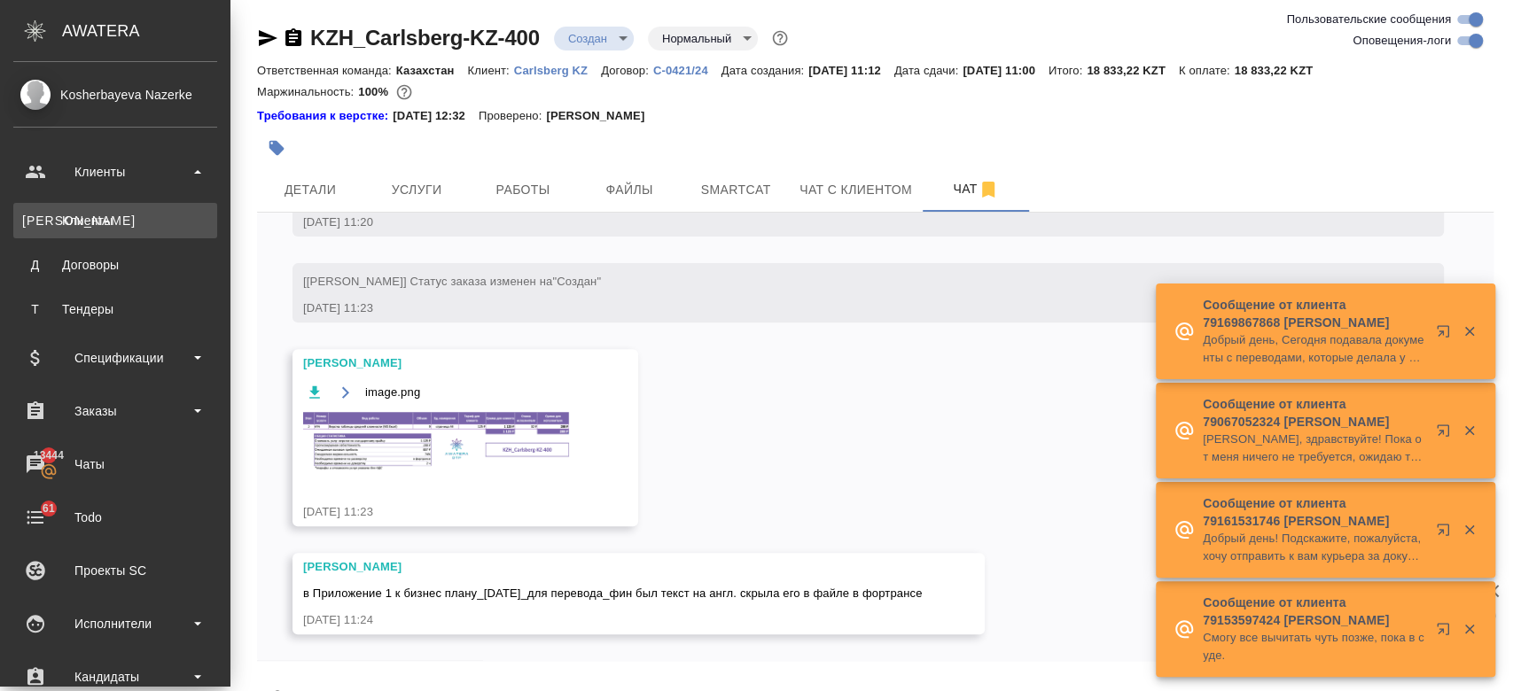
click at [105, 215] on li "К Клиенты" at bounding box center [115, 220] width 230 height 35
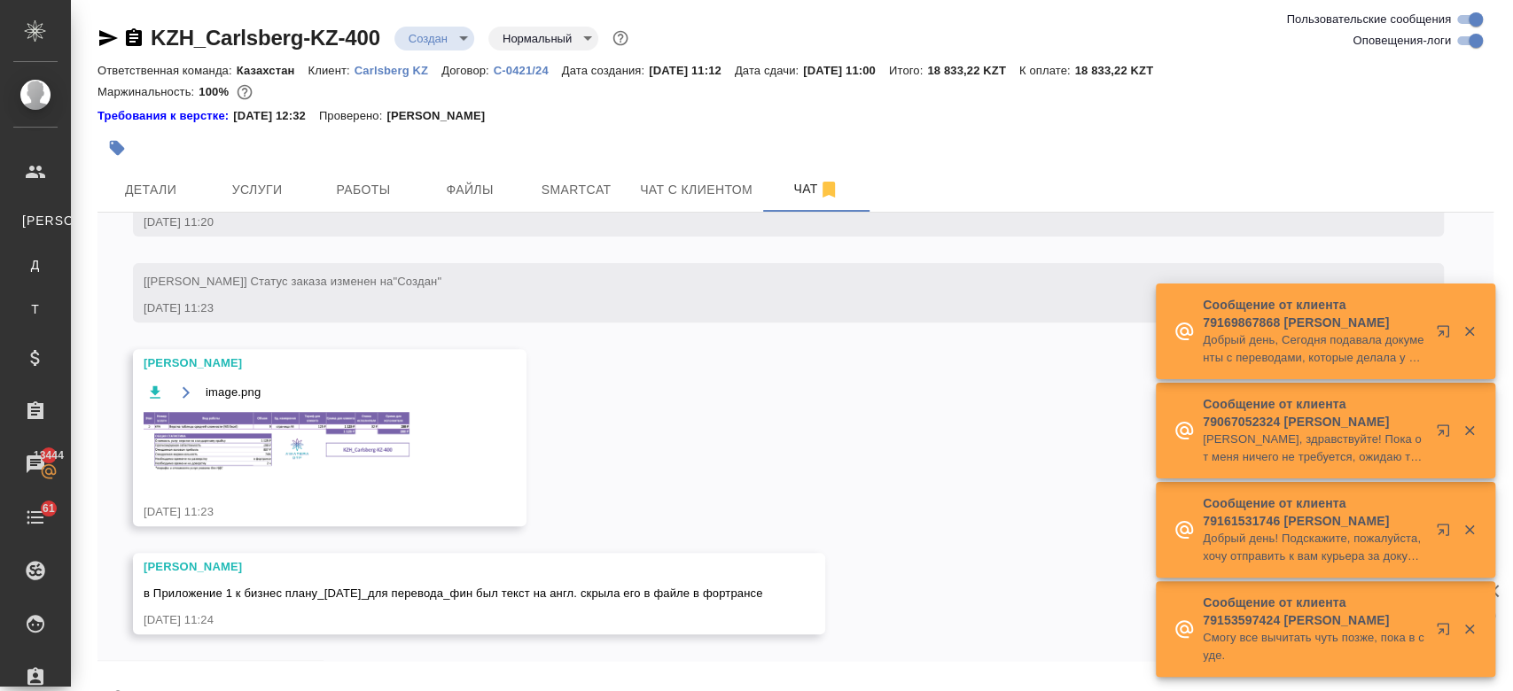
scroll to position [50, 0]
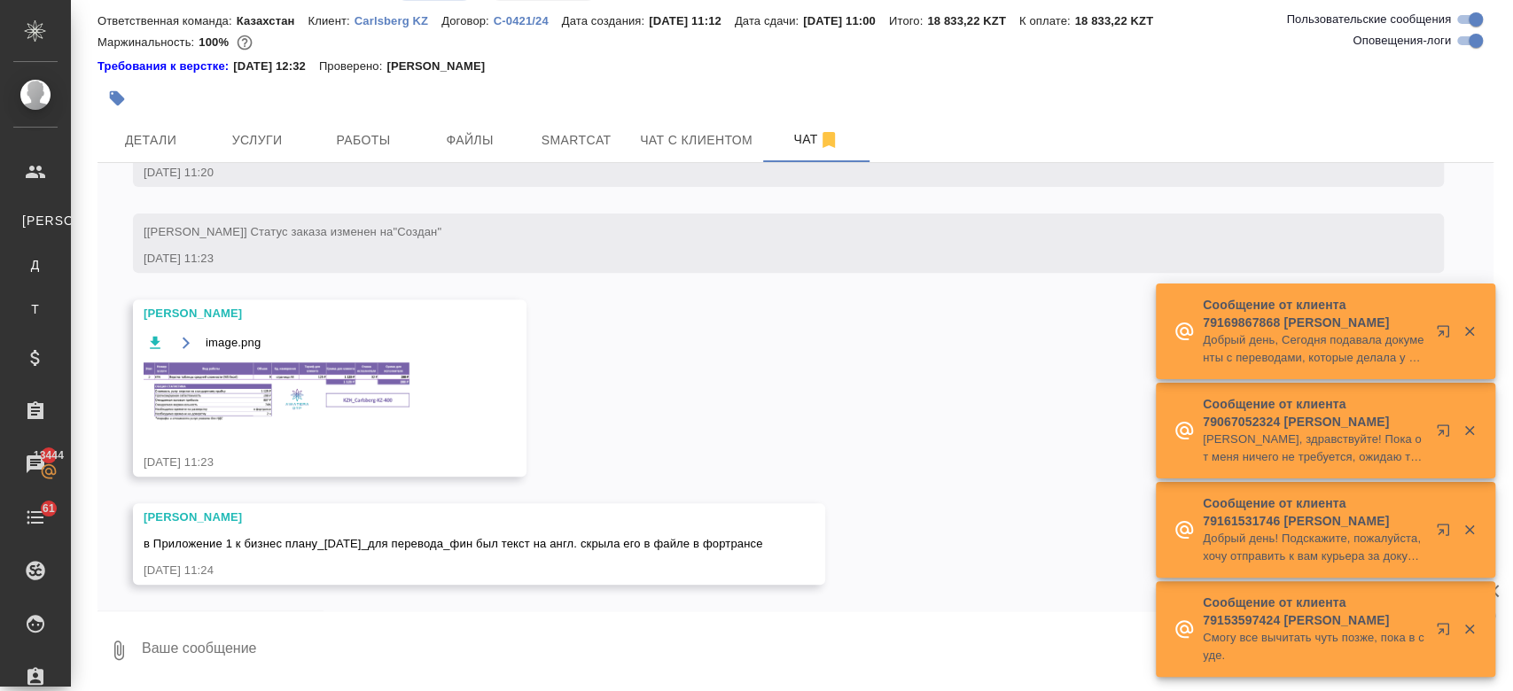
click at [557, 58] on div "Требования к верстке: 01.04.2025 12:32 Проверено: Петрова Валерия" at bounding box center [795, 67] width 1396 height 18
click at [251, 137] on span "Услуги" at bounding box center [256, 140] width 85 height 22
click at [174, 144] on span "Детали" at bounding box center [150, 140] width 85 height 22
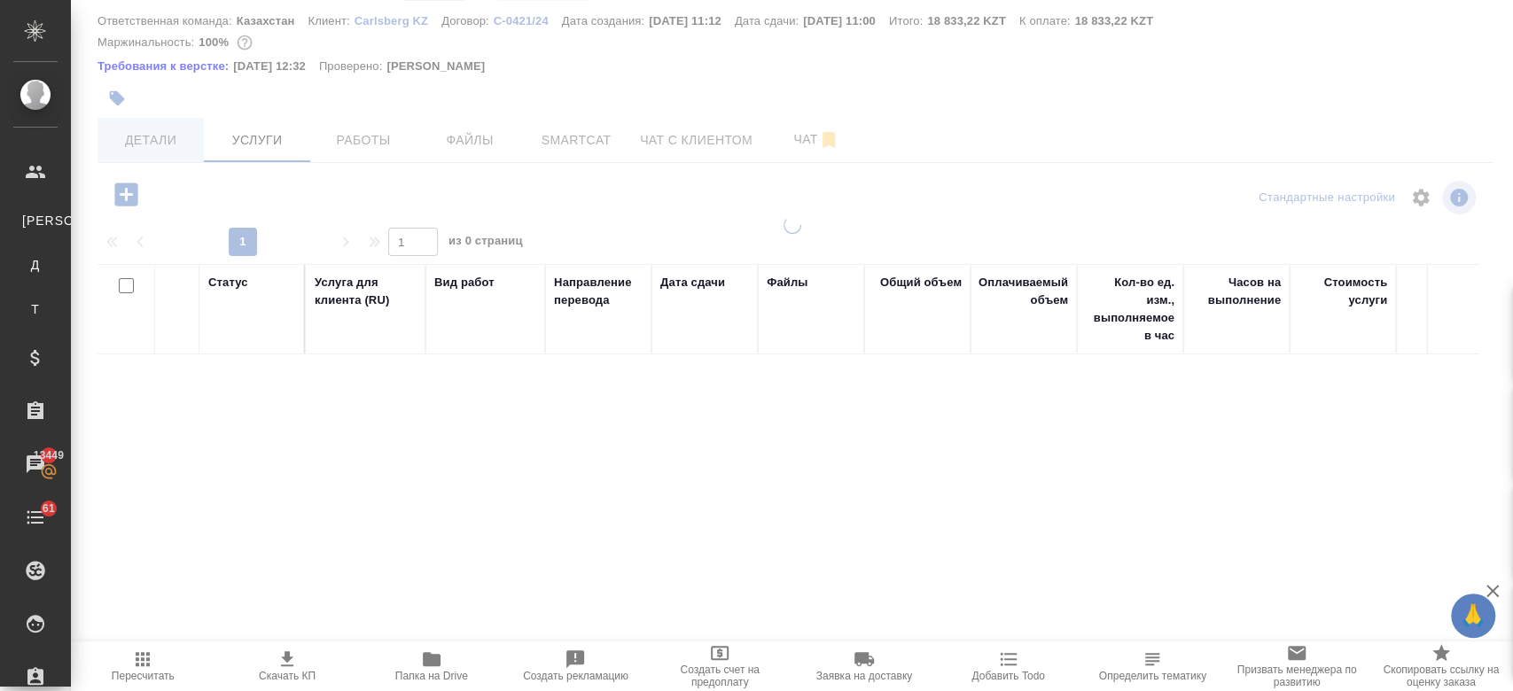
click at [156, 144] on span "Детали" at bounding box center [150, 140] width 85 height 22
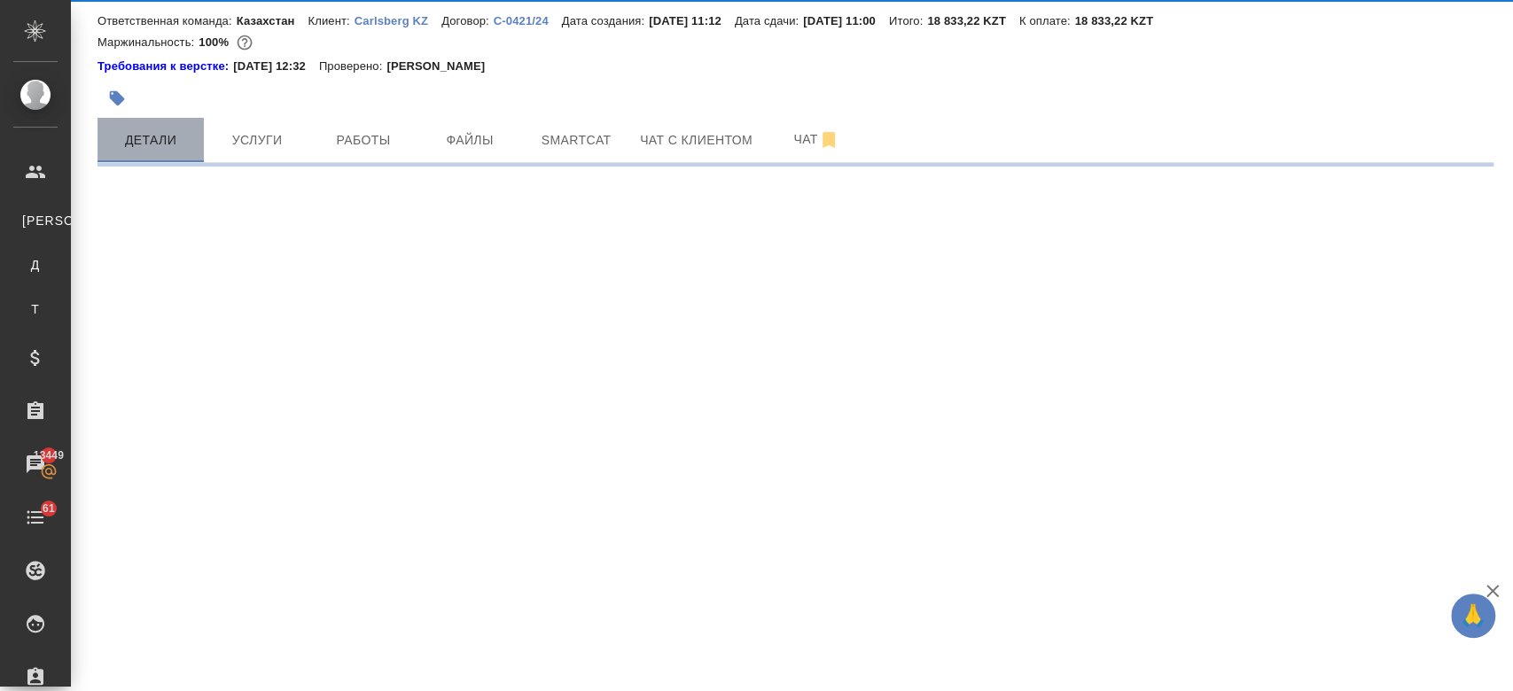
click at [156, 144] on span "Детали" at bounding box center [150, 140] width 85 height 22
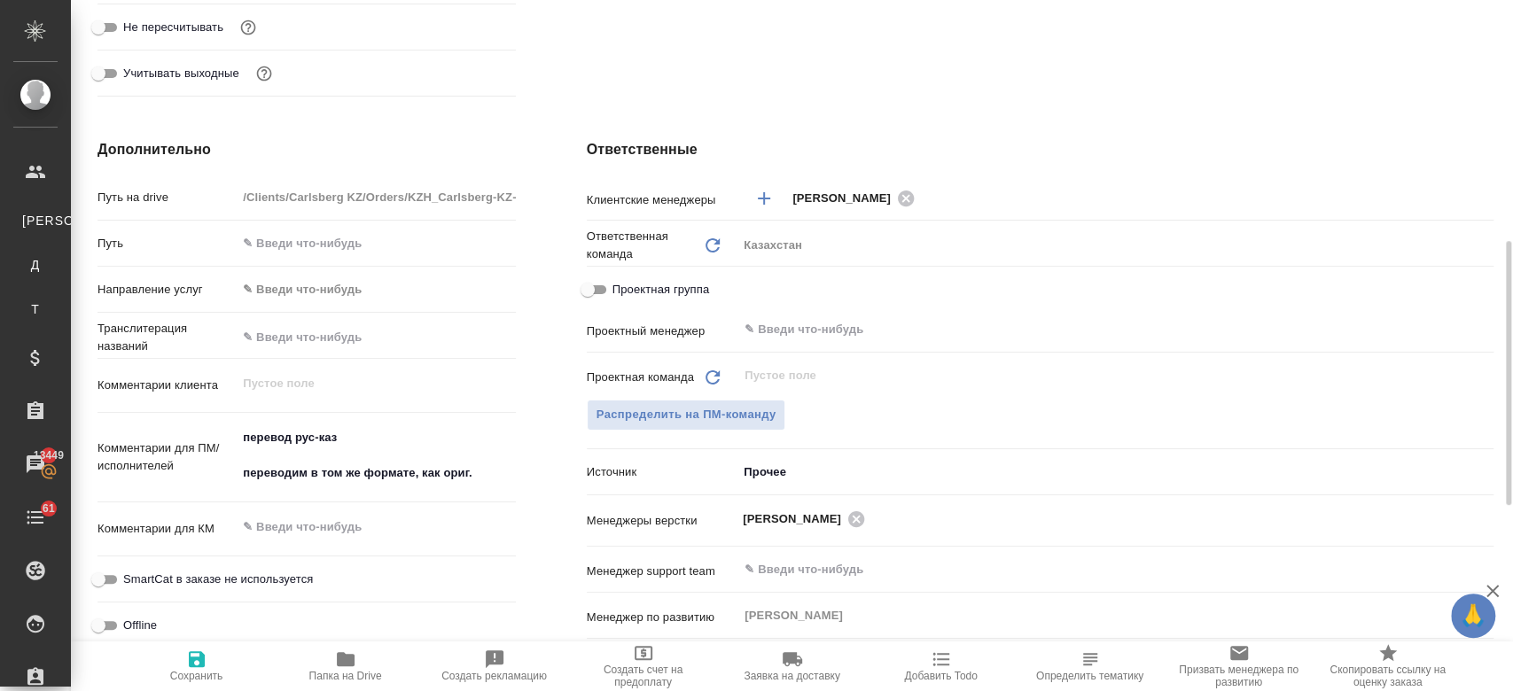
scroll to position [622, 0]
click at [489, 453] on textarea "перевод рус-каз переводим в том же формате, как ориг." at bounding box center [376, 454] width 277 height 66
click at [493, 470] on textarea "перевод рус-каз переводим в том же формате, как ориг." at bounding box center [376, 454] width 277 height 66
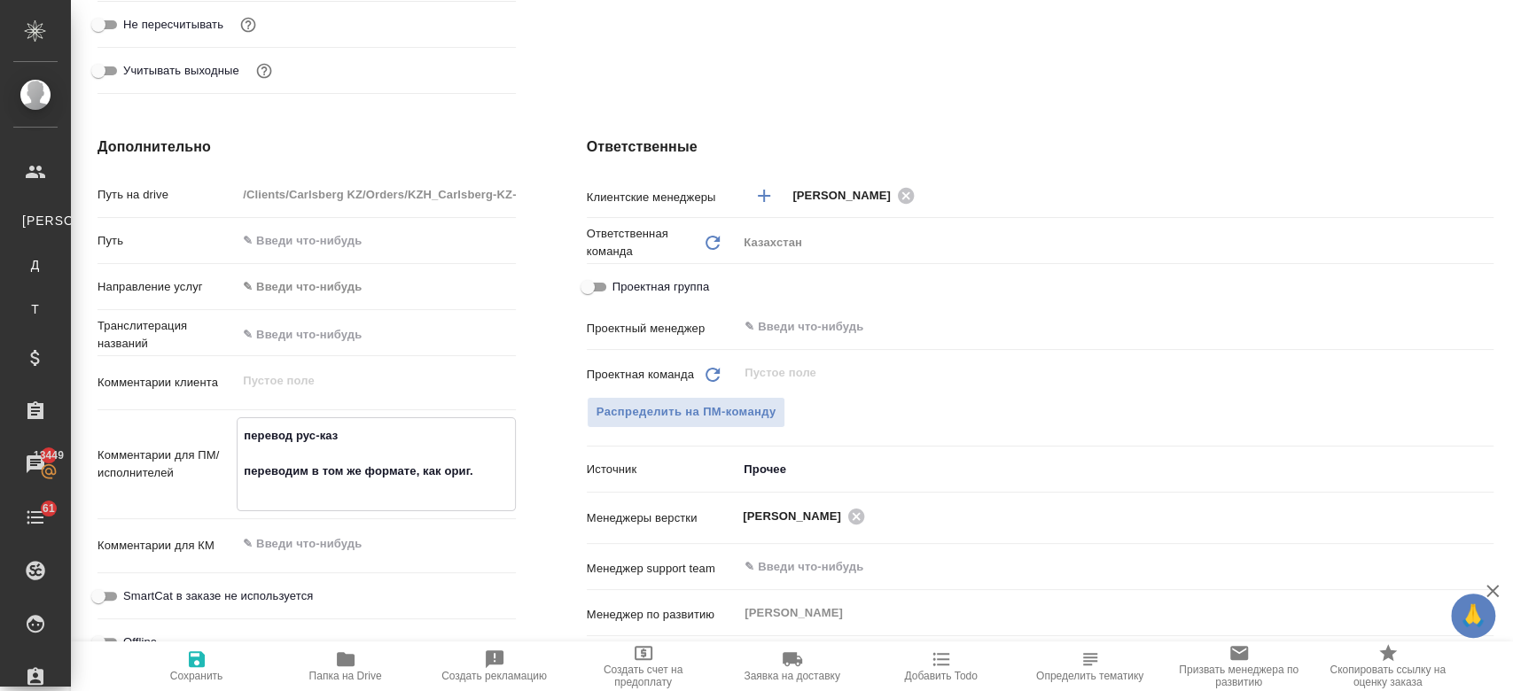
paste textarea "Приложение 1, то нужно перевести только страницу, на которой написано Приложени…"
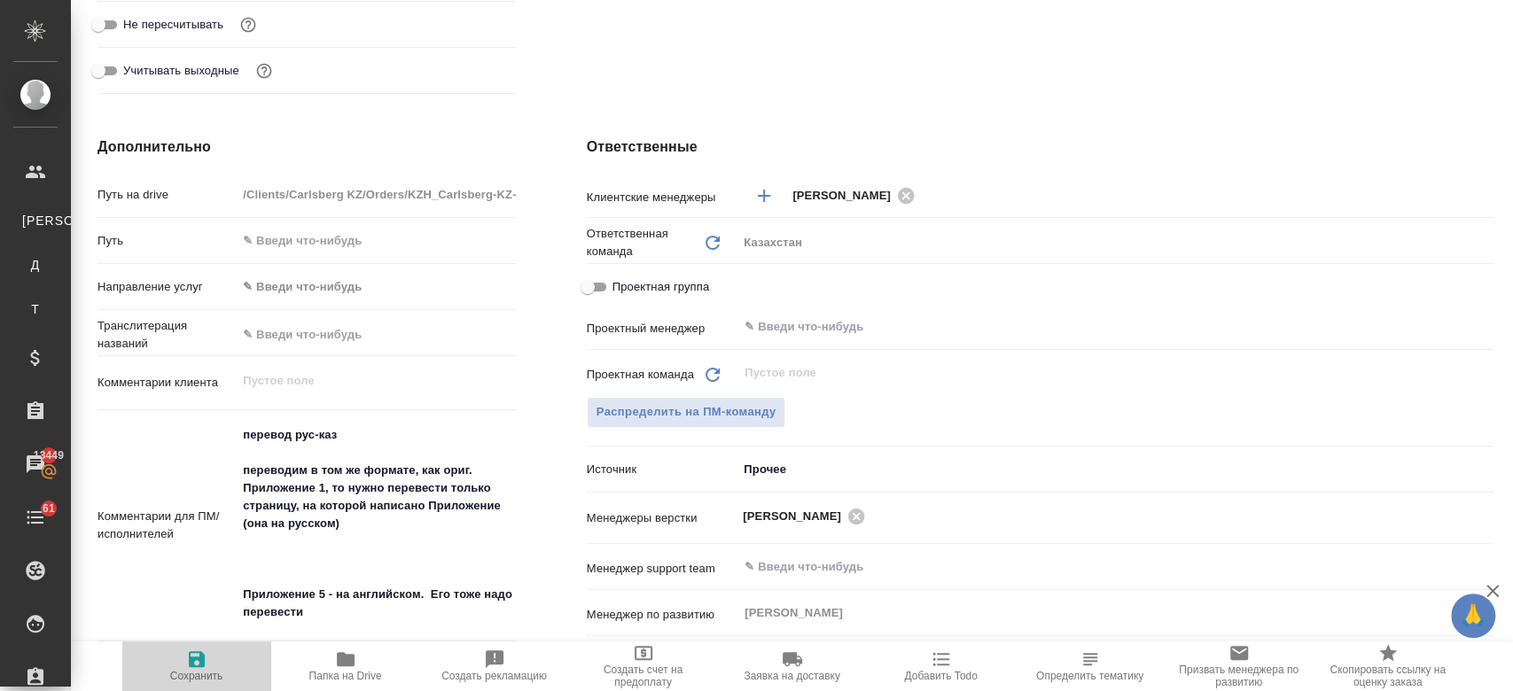
click at [187, 663] on icon "button" at bounding box center [196, 659] width 21 height 21
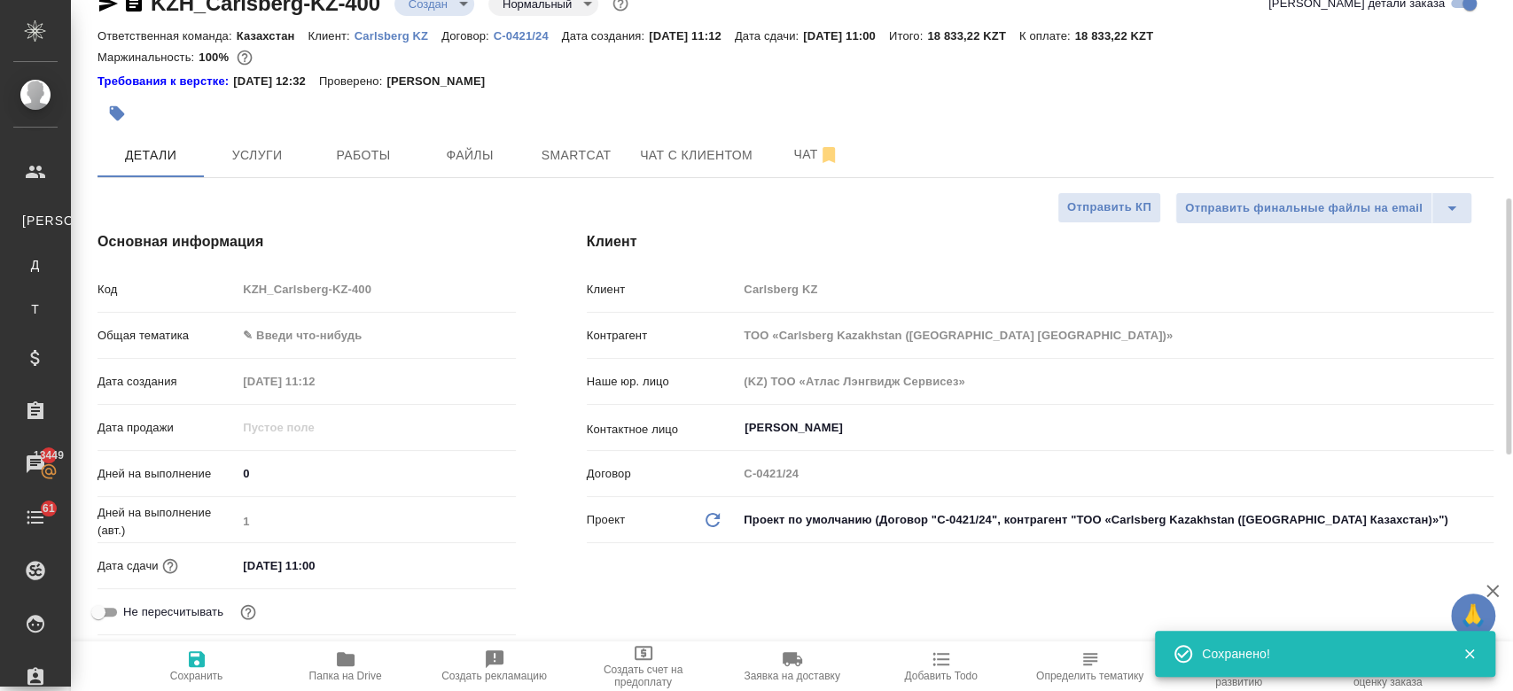
scroll to position [0, 0]
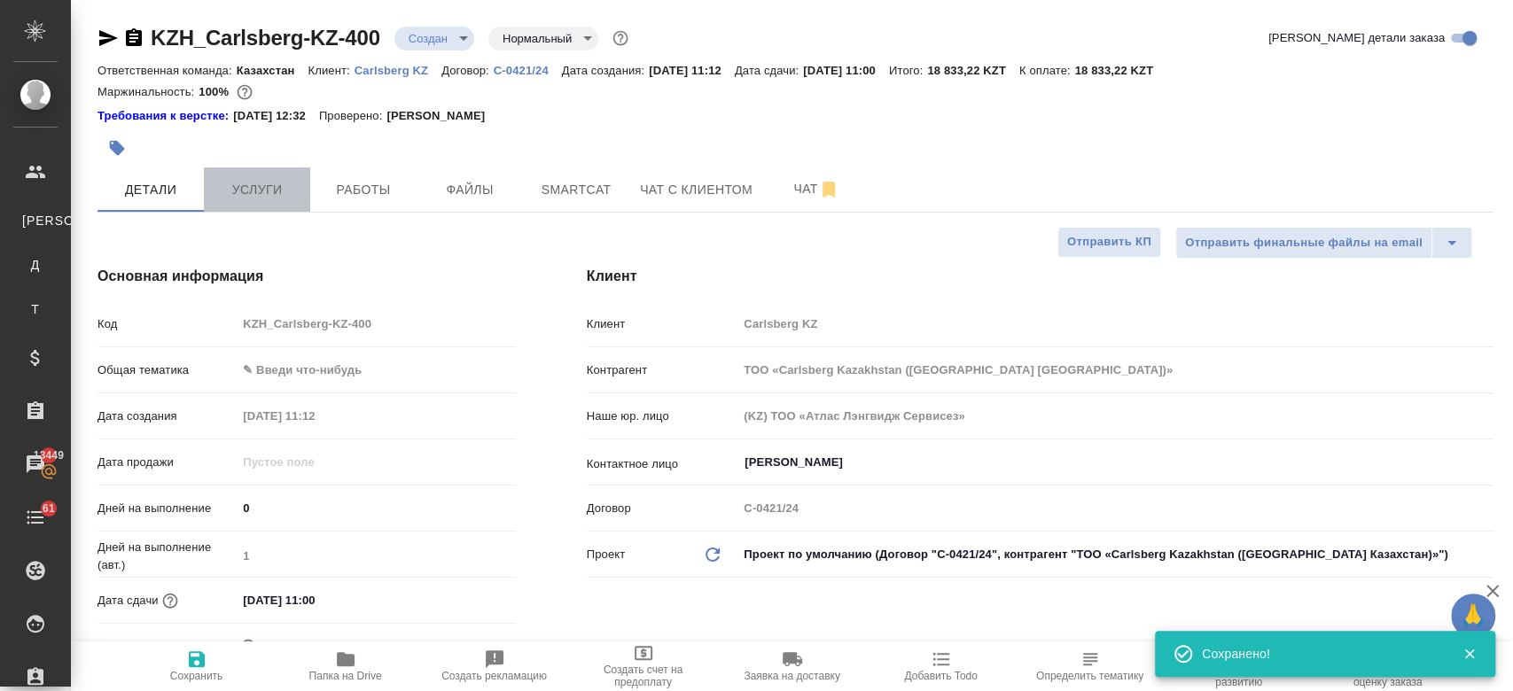
click at [266, 208] on button "Услуги" at bounding box center [257, 190] width 106 height 44
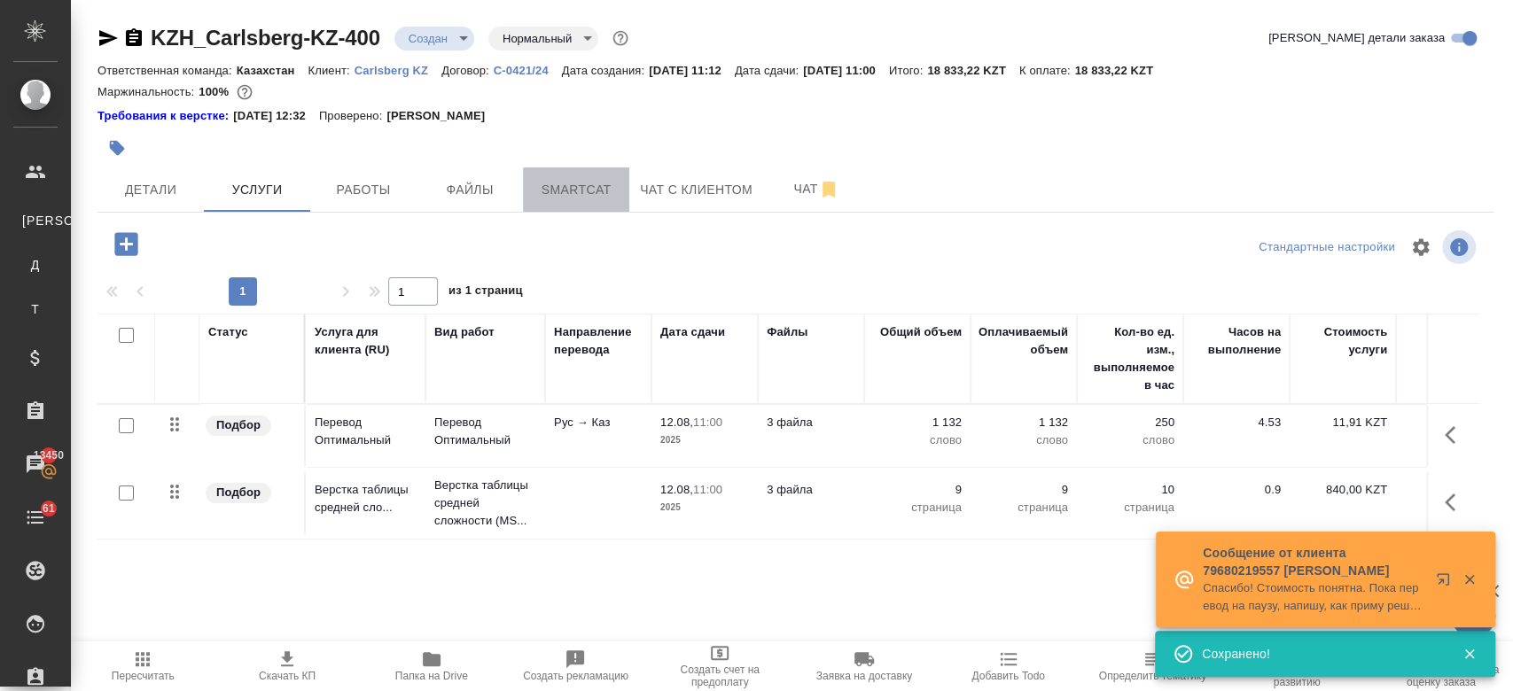
click at [598, 188] on span "Smartcat" at bounding box center [576, 190] width 85 height 22
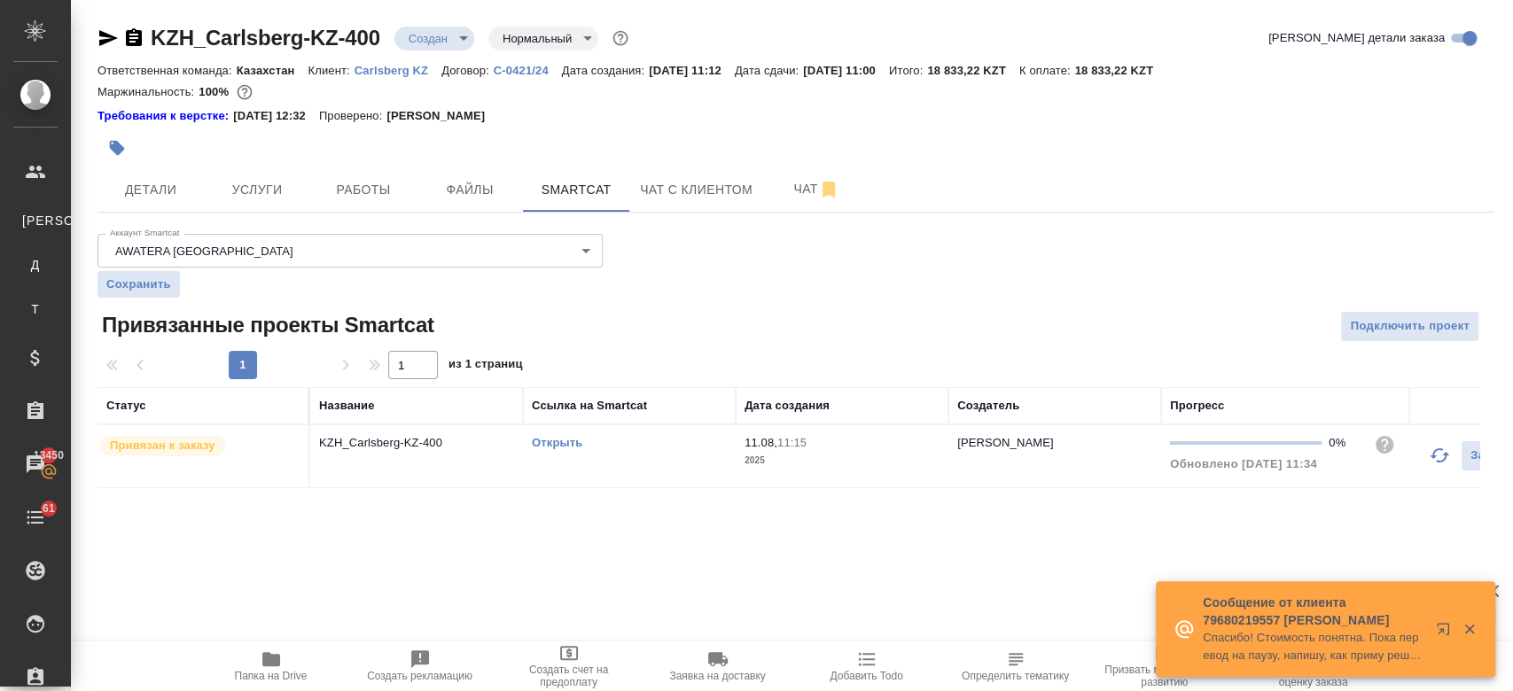
click at [567, 436] on link "Открыть" at bounding box center [557, 442] width 51 height 13
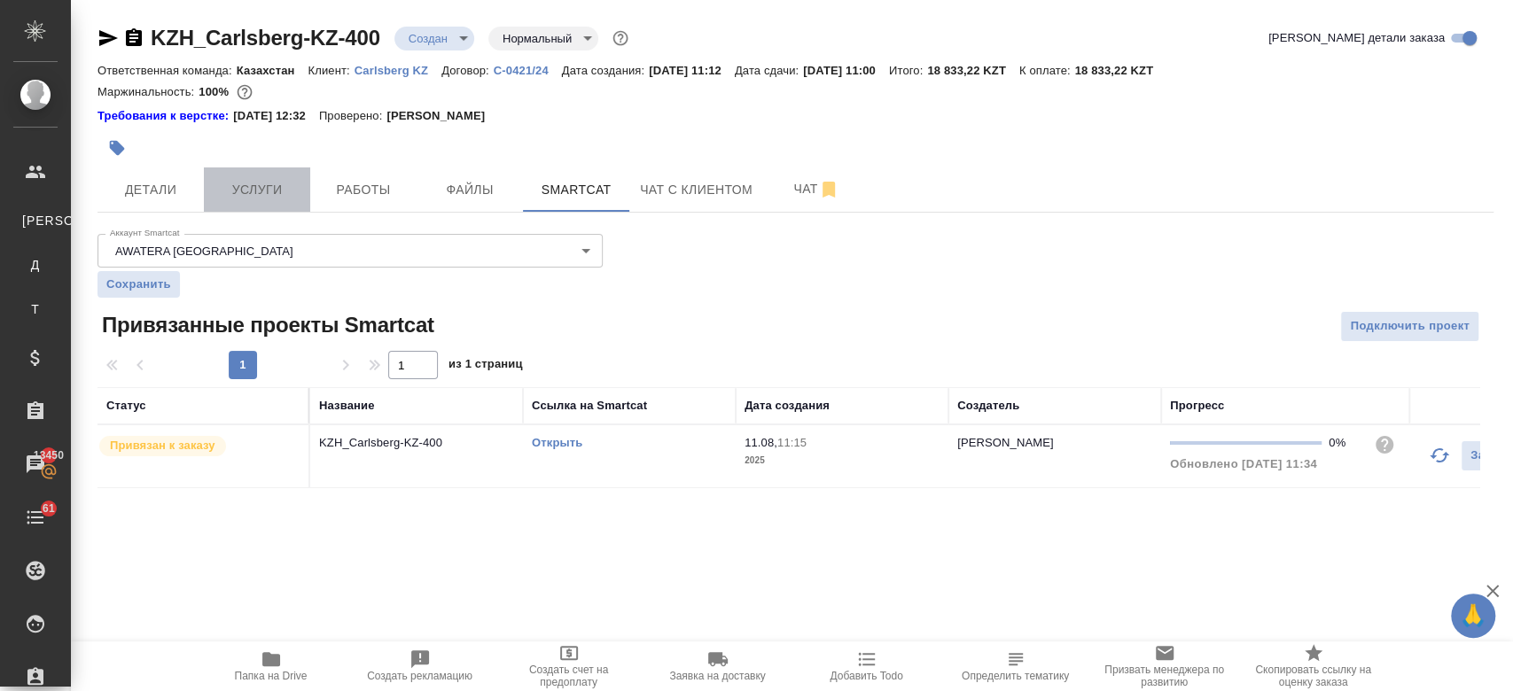
click at [268, 195] on span "Услуги" at bounding box center [256, 190] width 85 height 22
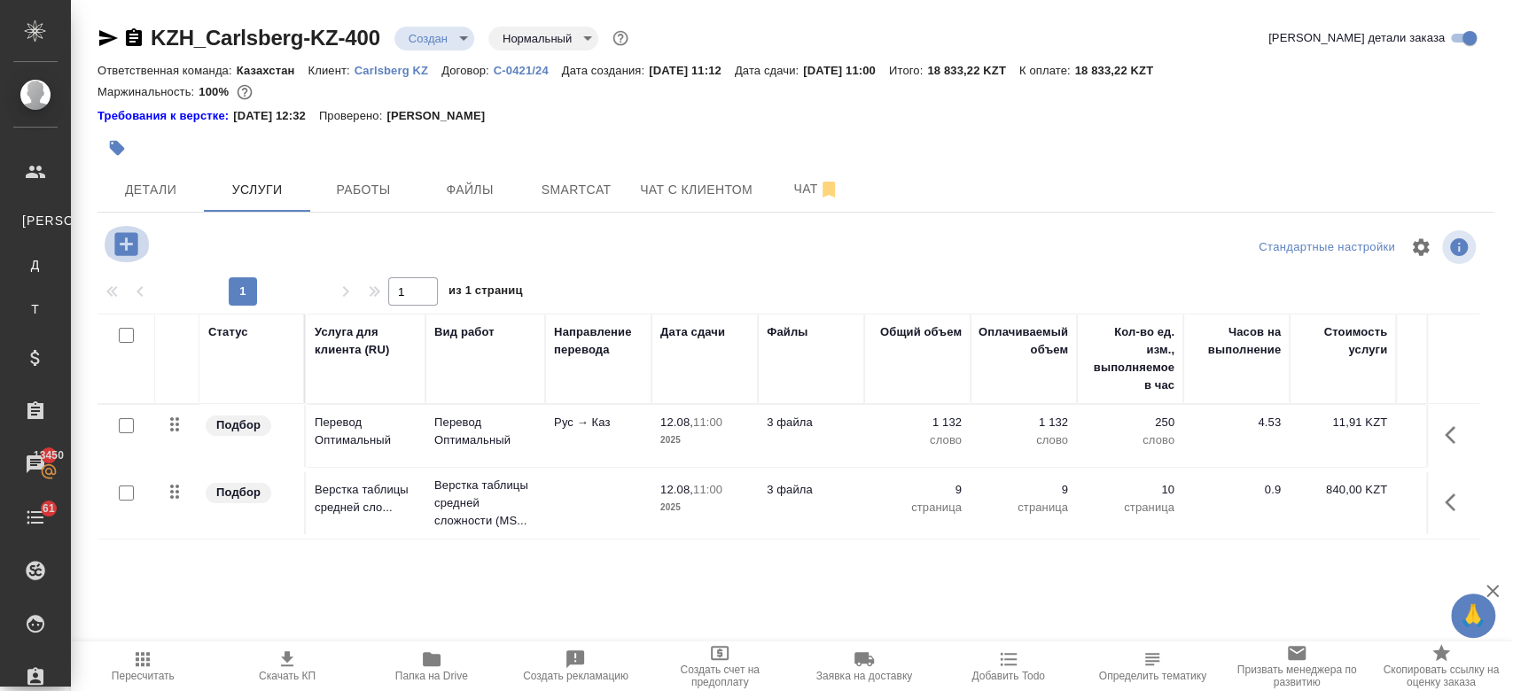
click at [113, 233] on icon "button" at bounding box center [126, 244] width 31 height 31
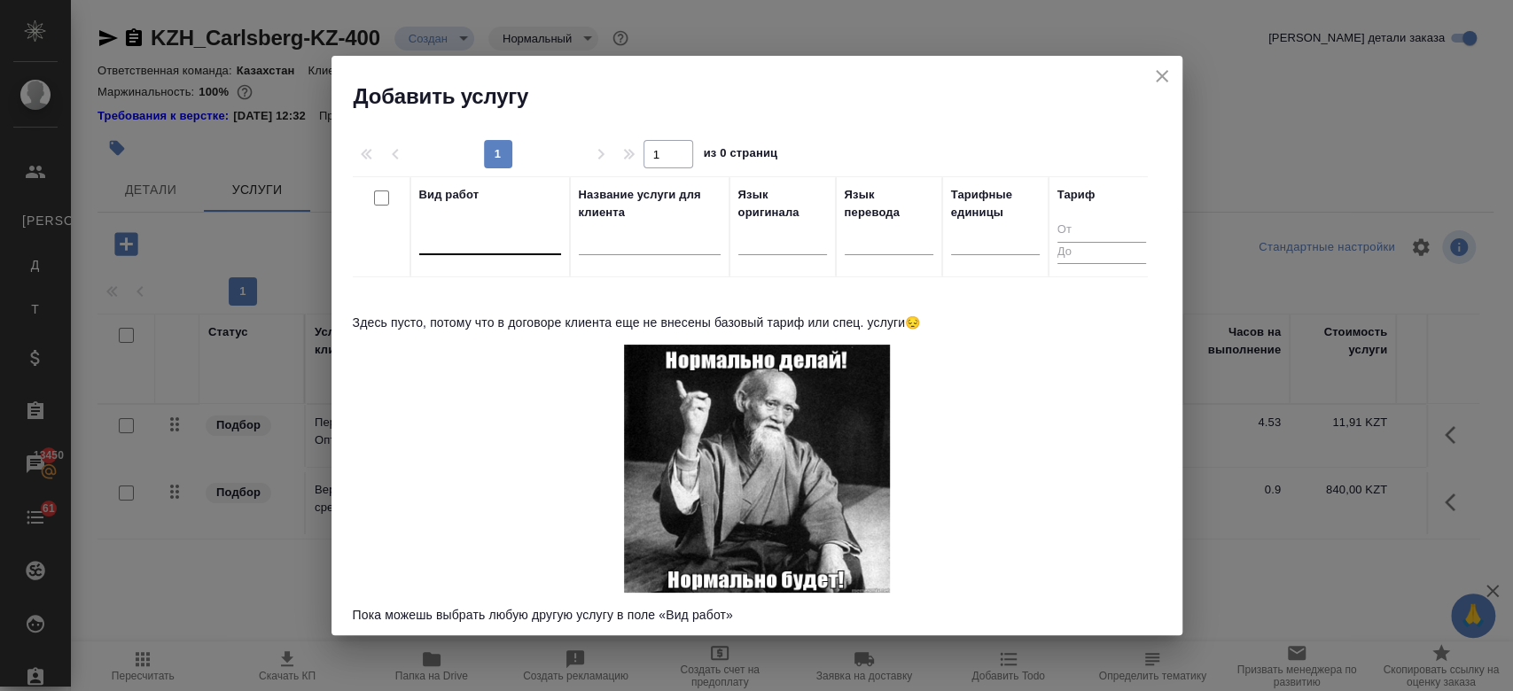
click at [520, 230] on div at bounding box center [490, 237] width 142 height 26
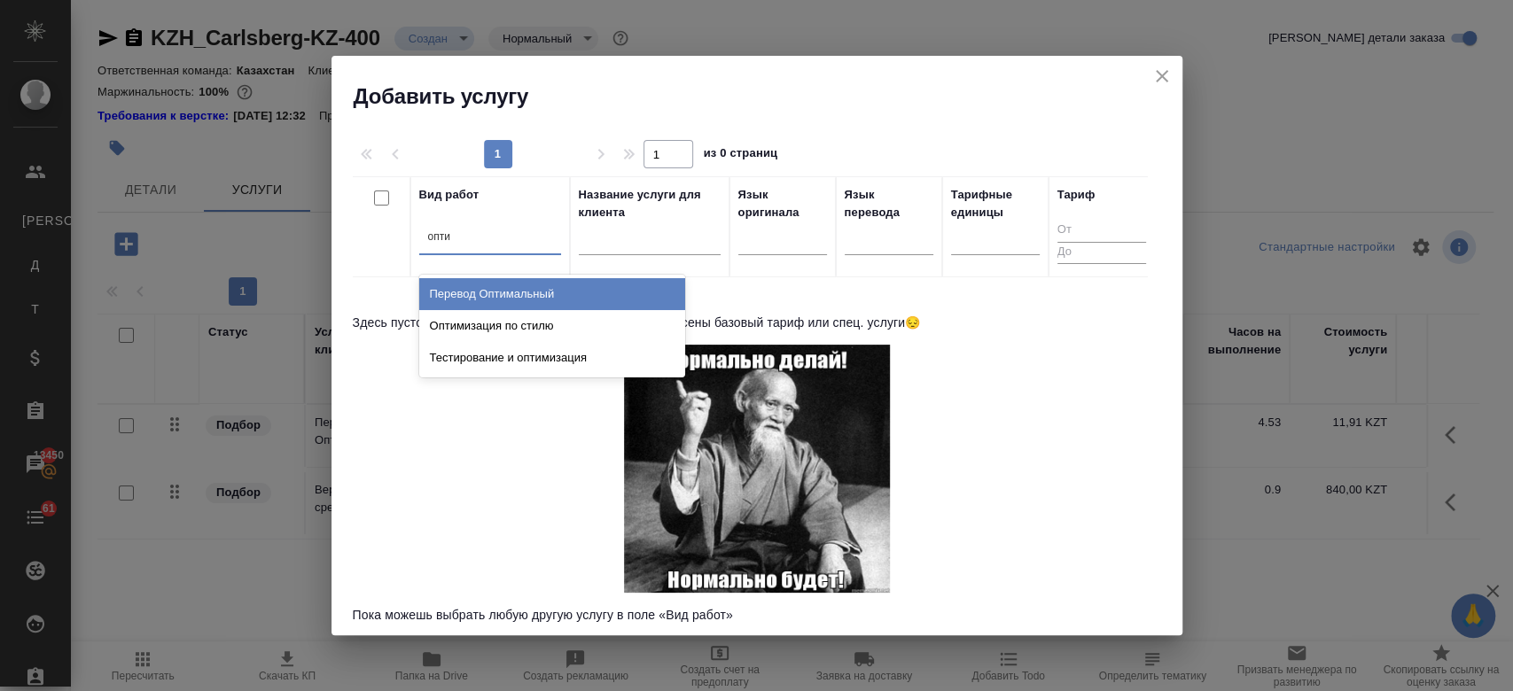
click at [519, 301] on div "Перевод Оптимальный" at bounding box center [552, 294] width 266 height 32
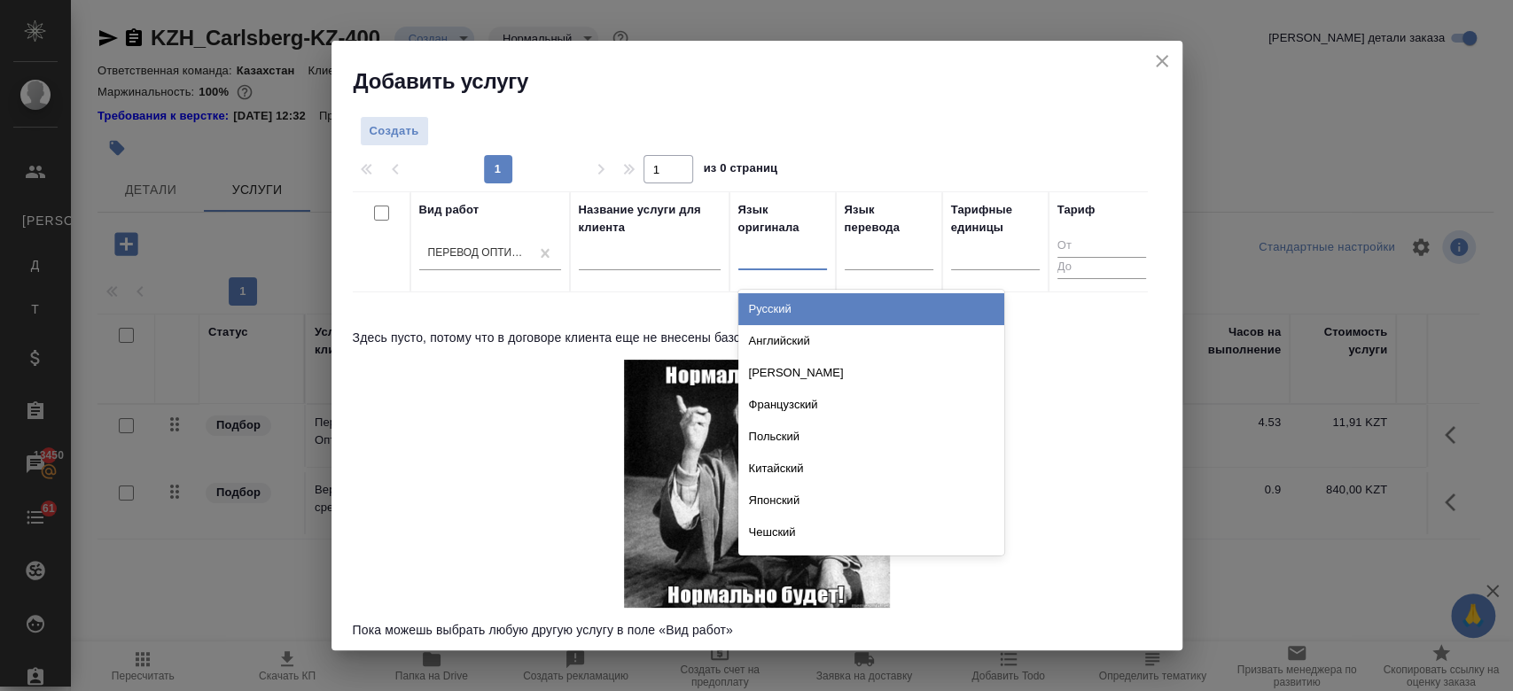
click at [757, 262] on div at bounding box center [782, 253] width 89 height 26
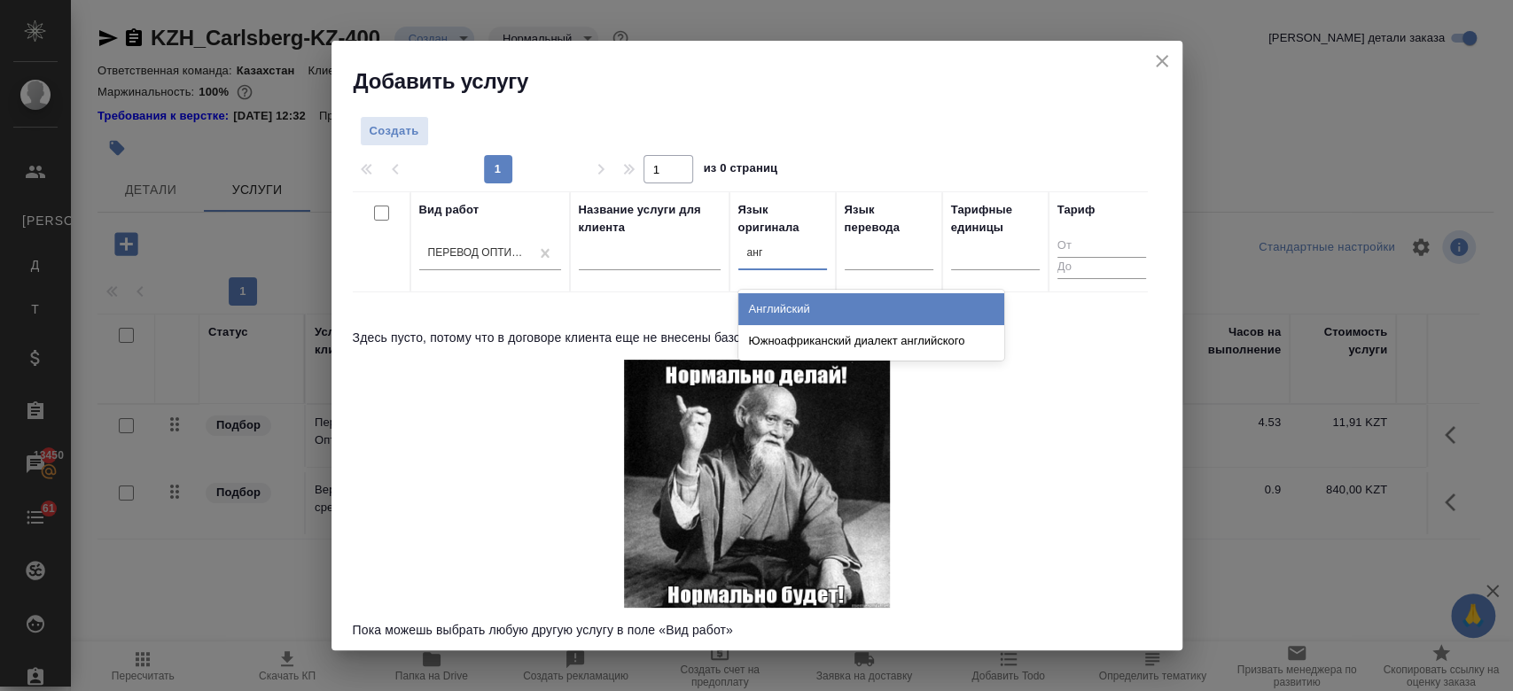
click at [782, 296] on div "Английский" at bounding box center [871, 309] width 266 height 32
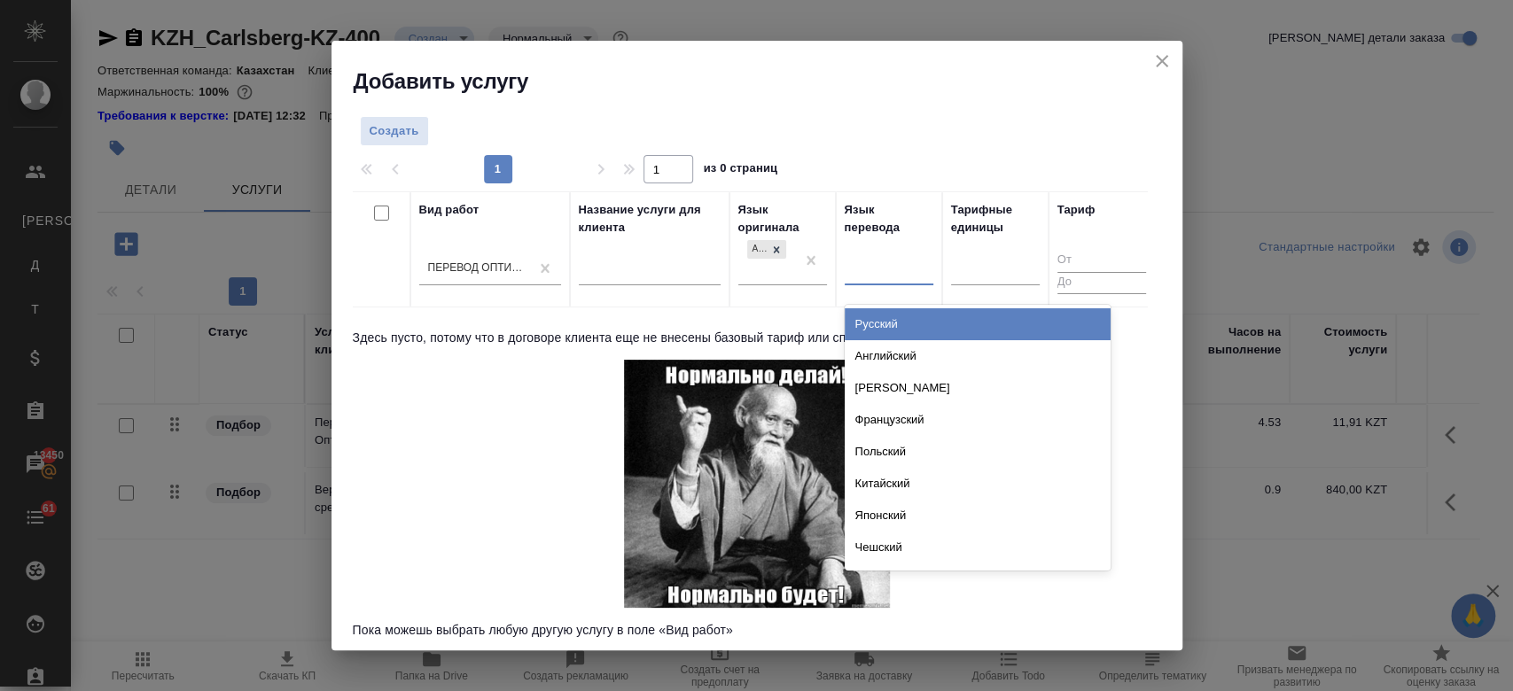
click at [877, 277] on div at bounding box center [889, 268] width 89 height 26
click at [876, 331] on div "Русский" at bounding box center [978, 324] width 266 height 32
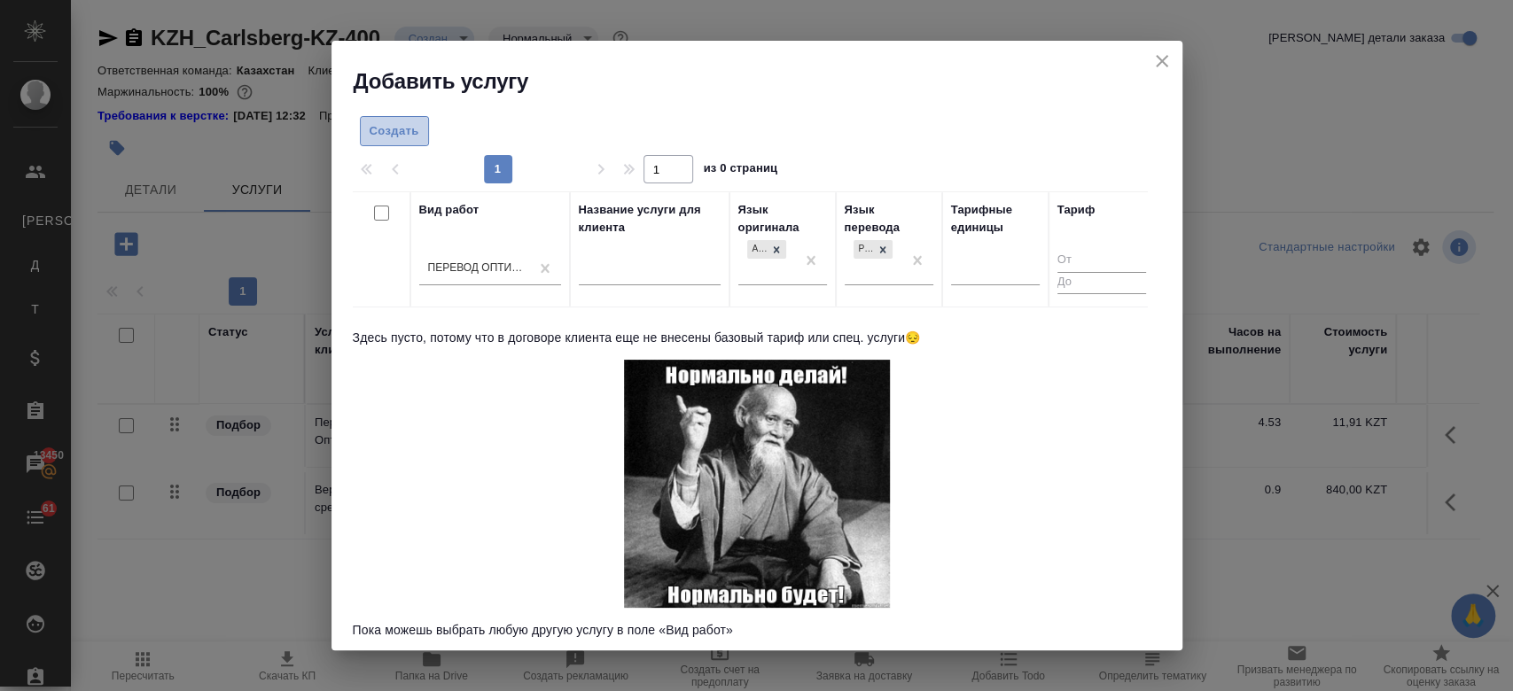
click at [411, 133] on span "Создать" at bounding box center [395, 131] width 50 height 20
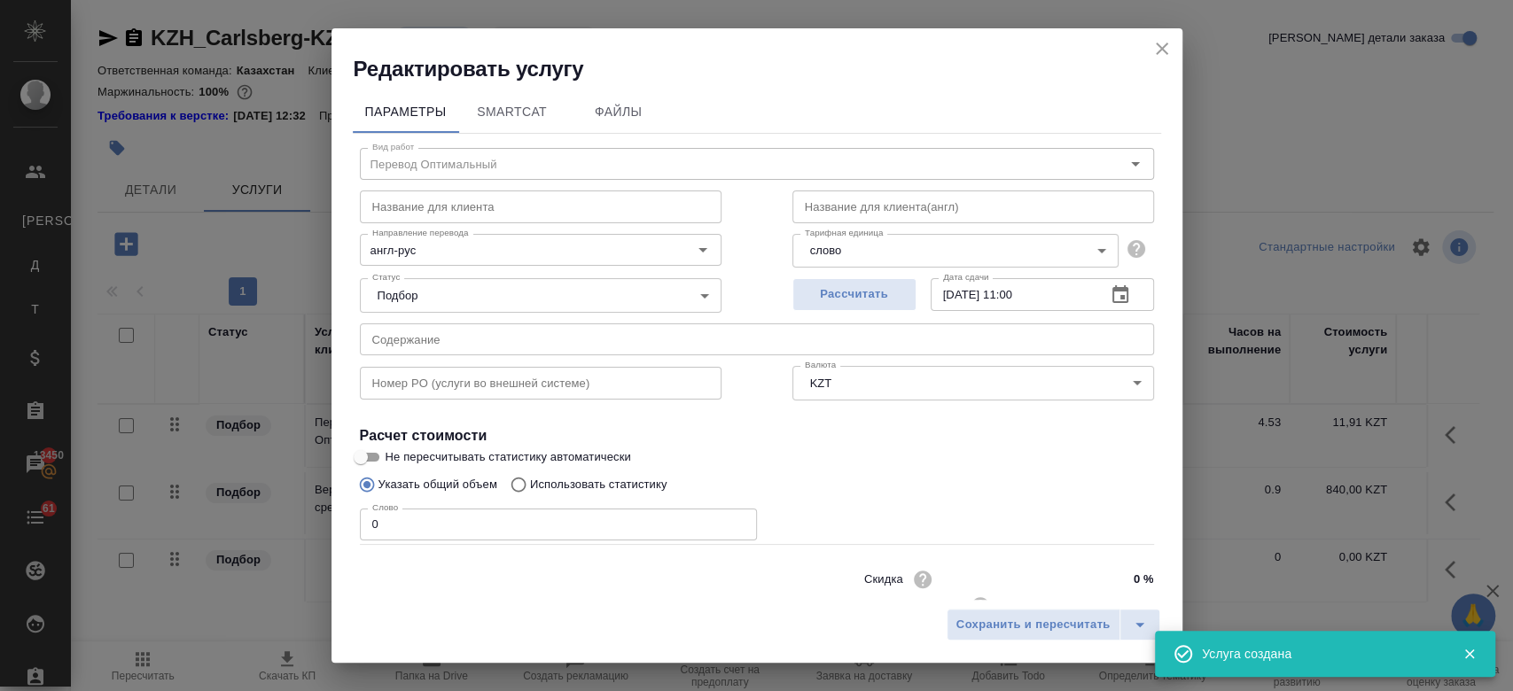
scroll to position [57, 0]
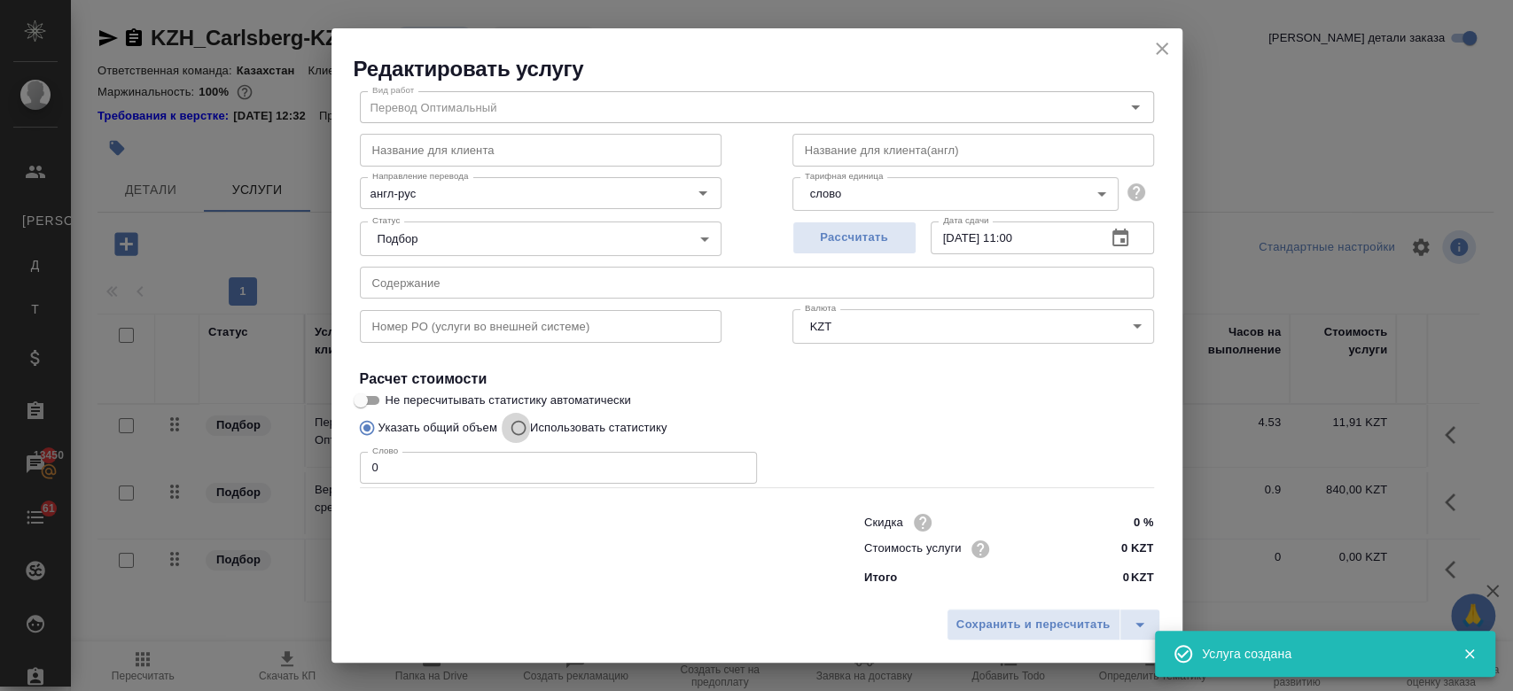
click at [525, 424] on input "Использовать статистику" at bounding box center [516, 428] width 28 height 34
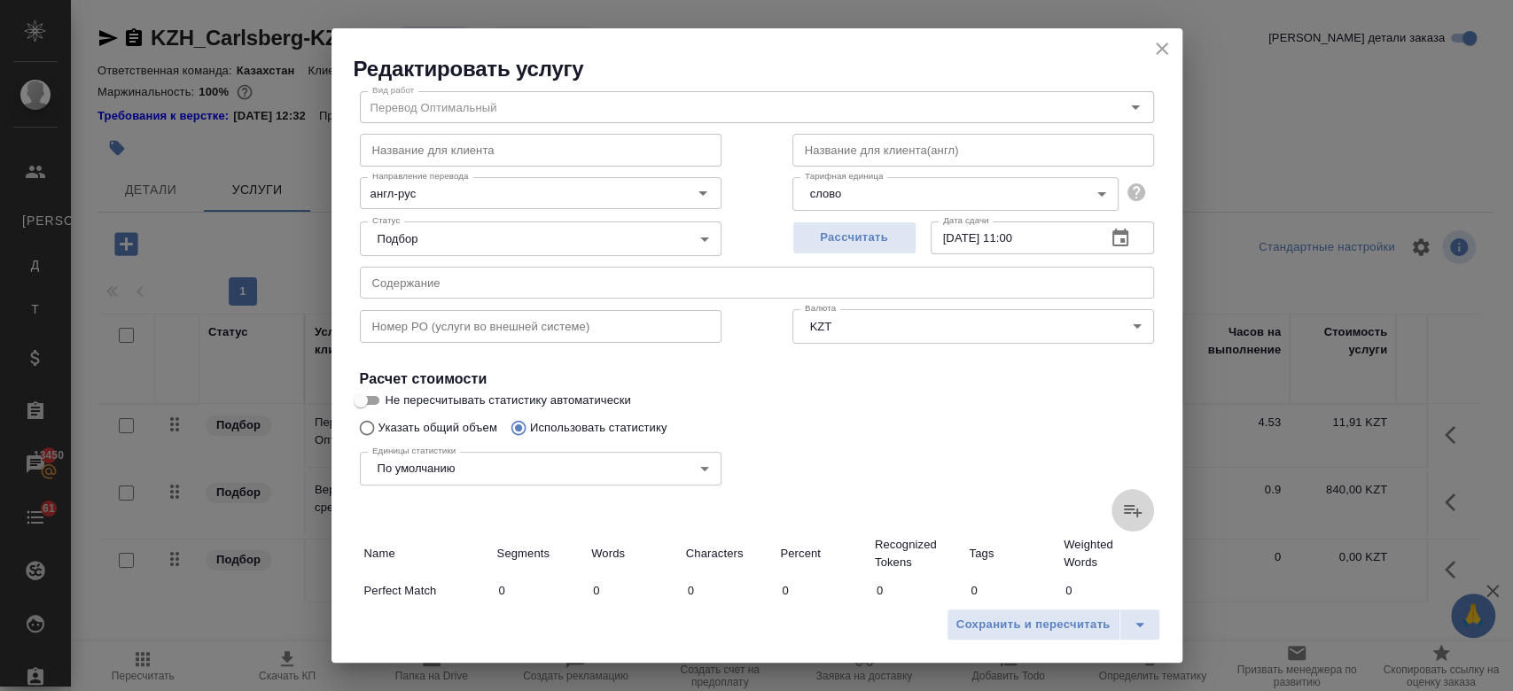
click at [1122, 517] on icon at bounding box center [1132, 510] width 21 height 21
click at [0, 0] on input "file" at bounding box center [0, 0] width 0 height 0
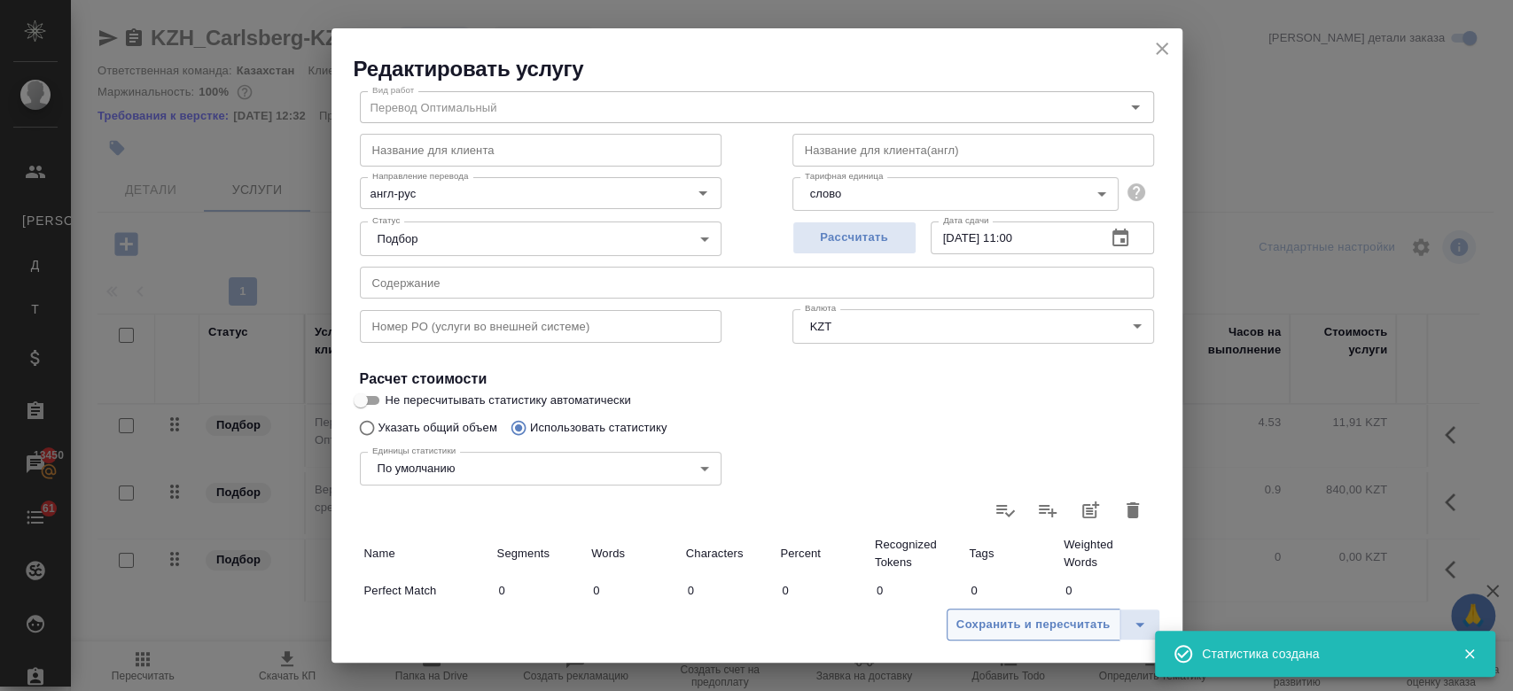
click at [1006, 623] on span "Сохранить и пересчитать" at bounding box center [1033, 625] width 154 height 20
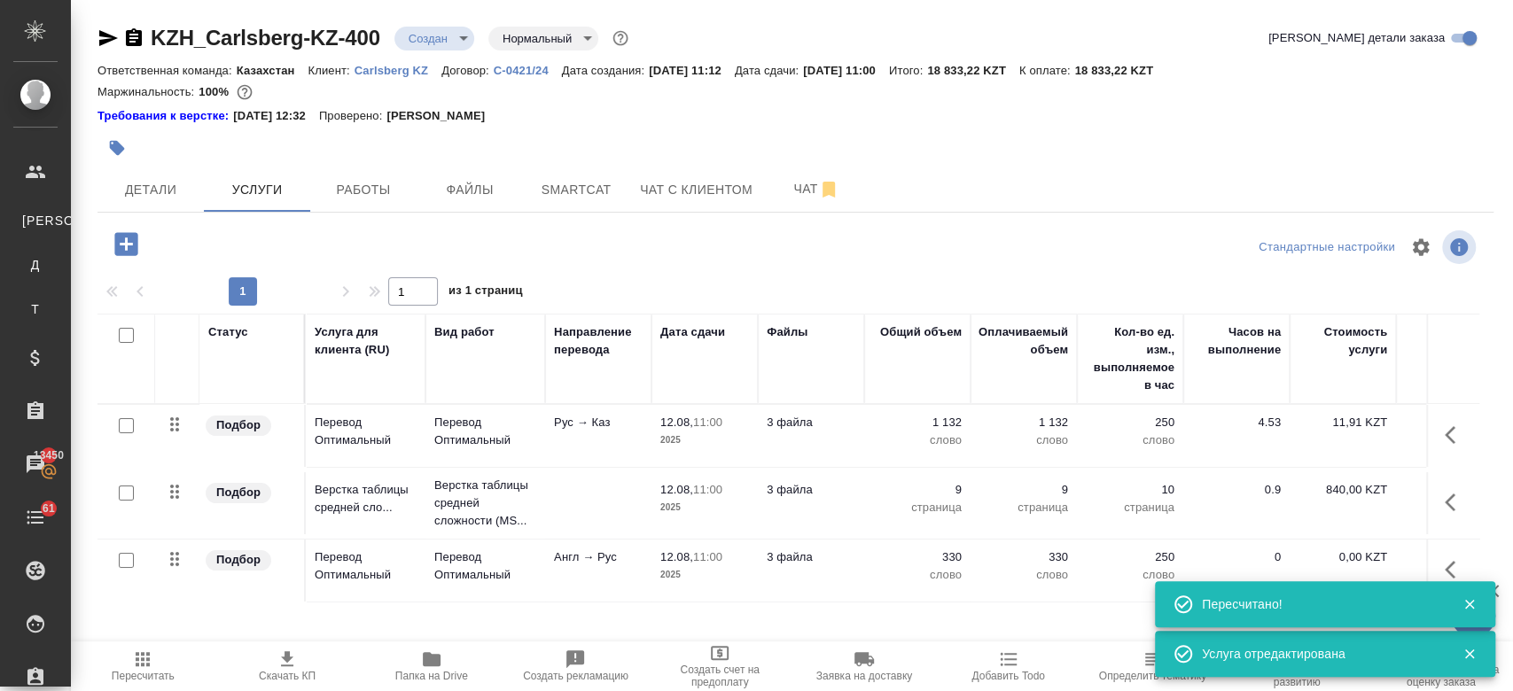
drag, startPoint x: 425, startPoint y: 666, endPoint x: 434, endPoint y: 658, distance: 11.3
click at [434, 658] on icon "button" at bounding box center [432, 659] width 18 height 14
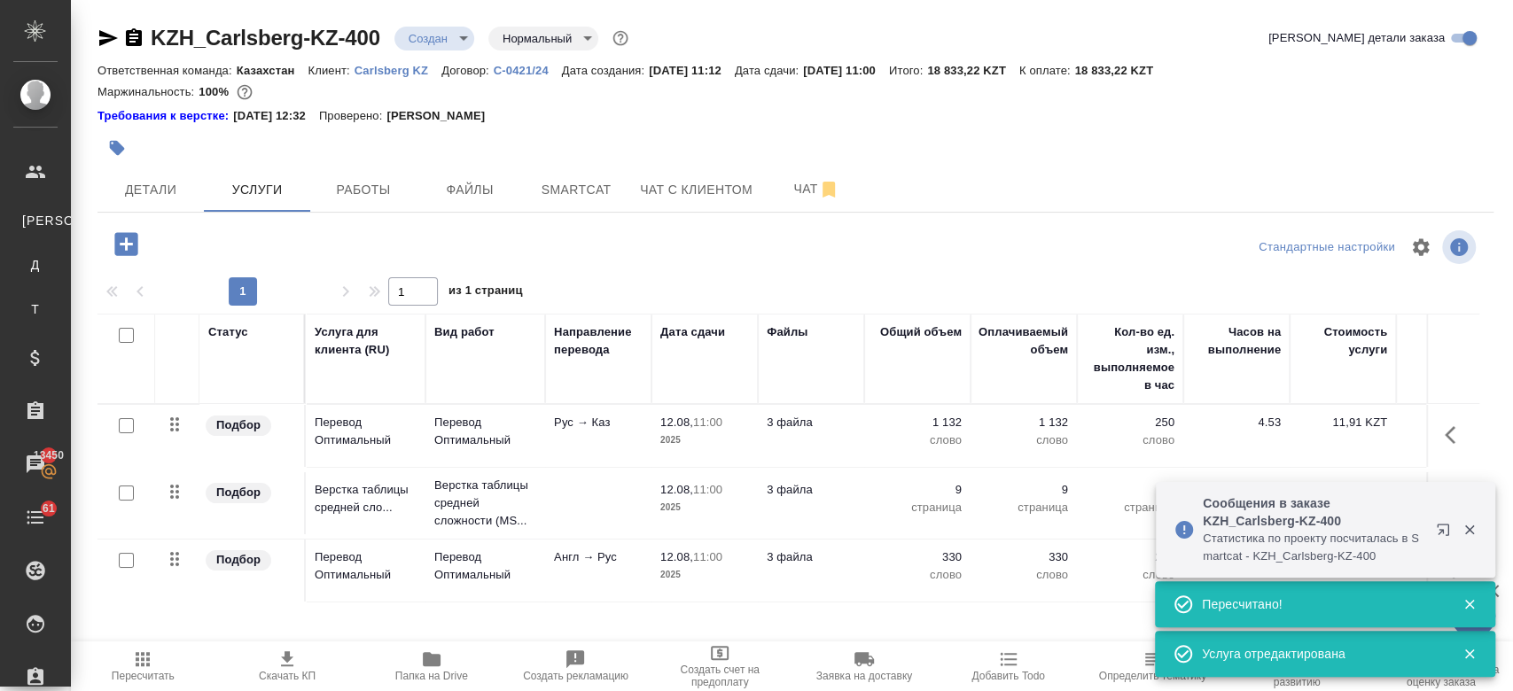
click at [580, 467] on td "Англ → Рус" at bounding box center [598, 436] width 106 height 62
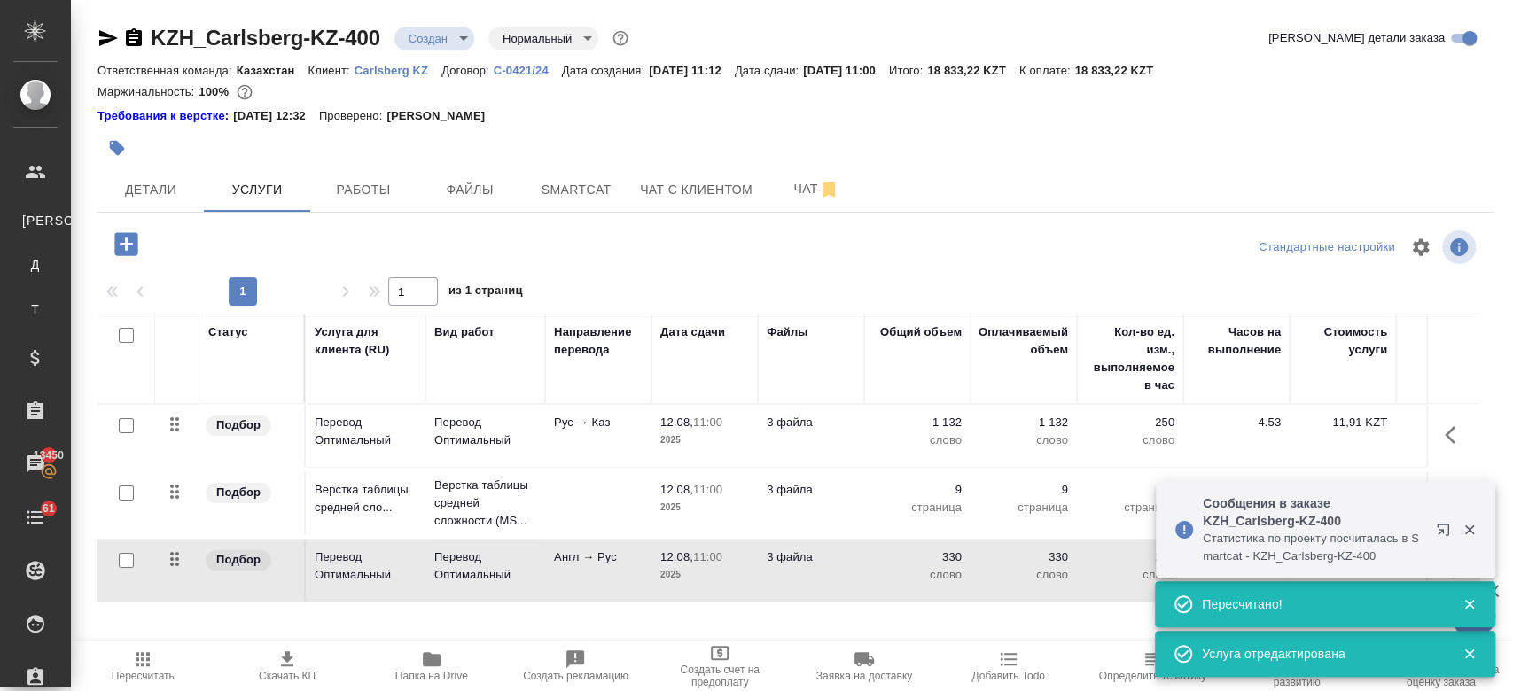
click at [580, 467] on td "Англ → Рус" at bounding box center [598, 436] width 106 height 62
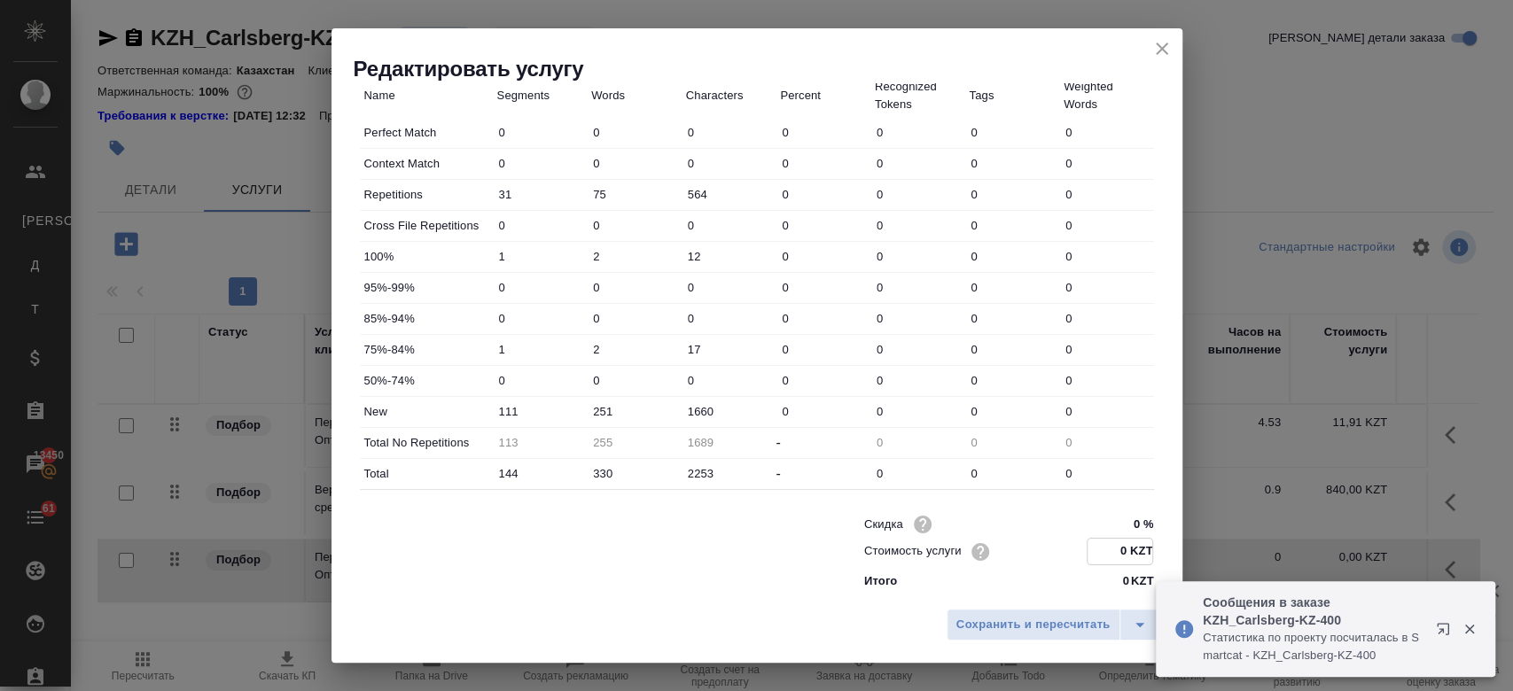
click at [1119, 549] on input "0 KZT" at bounding box center [1119, 552] width 65 height 26
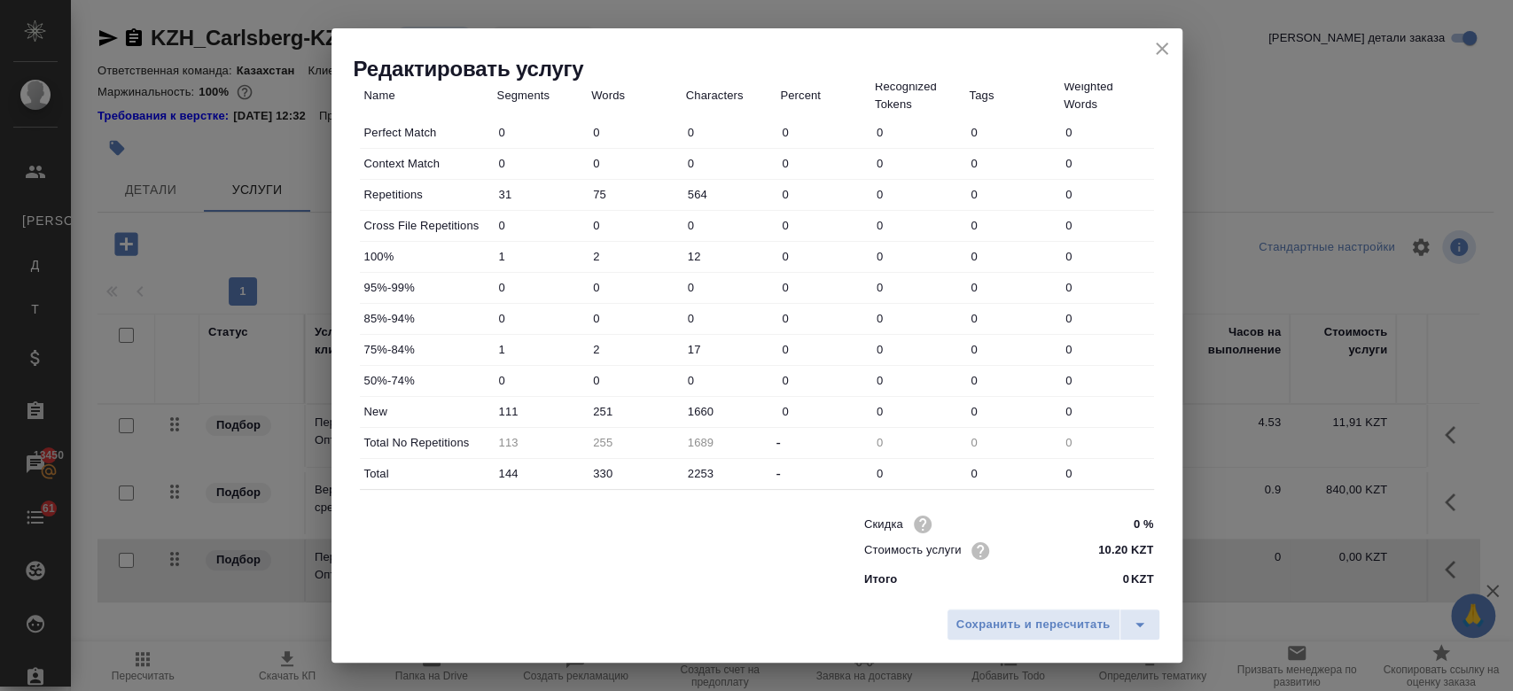
click at [716, 575] on div at bounding box center [576, 550] width 504 height 71
click at [1000, 643] on div "Сохранить и пересчитать" at bounding box center [756, 631] width 851 height 63
click at [985, 627] on span "Сохранить и пересчитать" at bounding box center [1033, 625] width 154 height 20
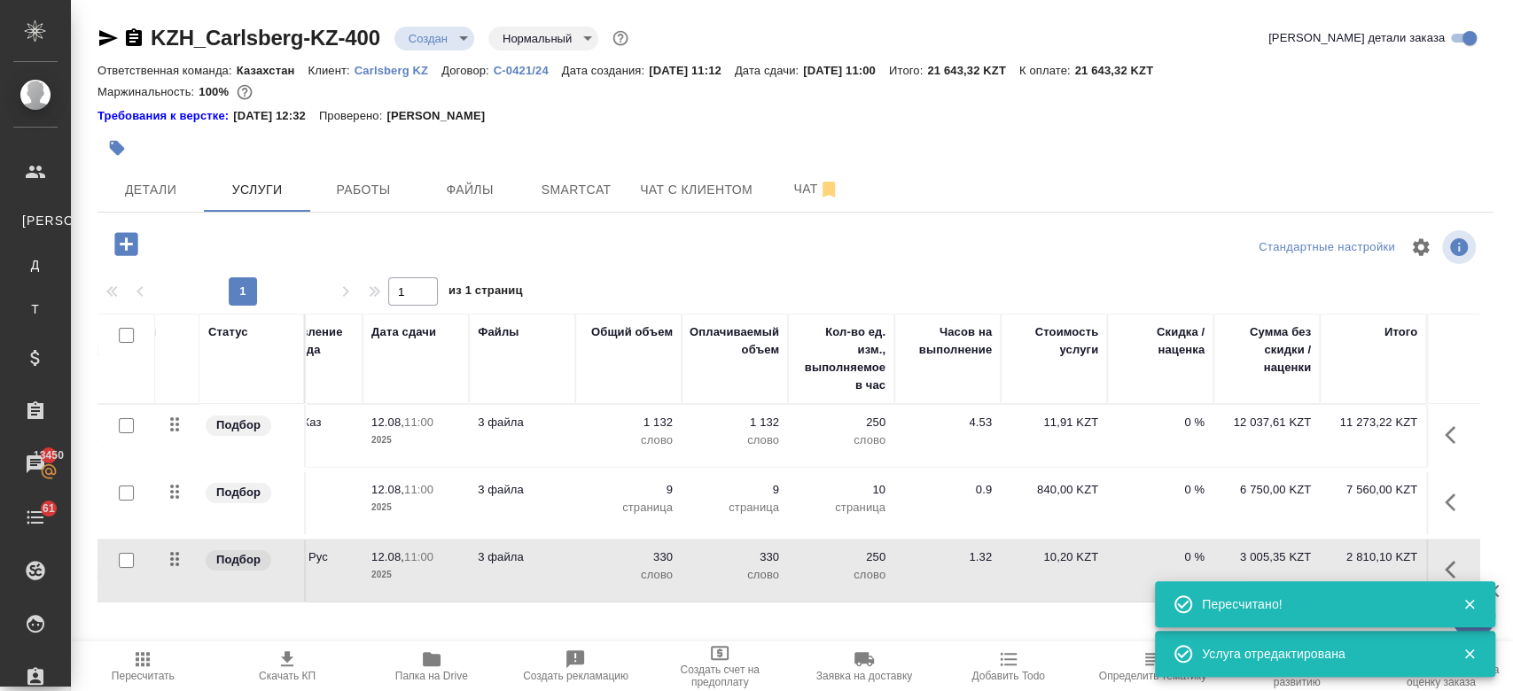
scroll to position [0, 0]
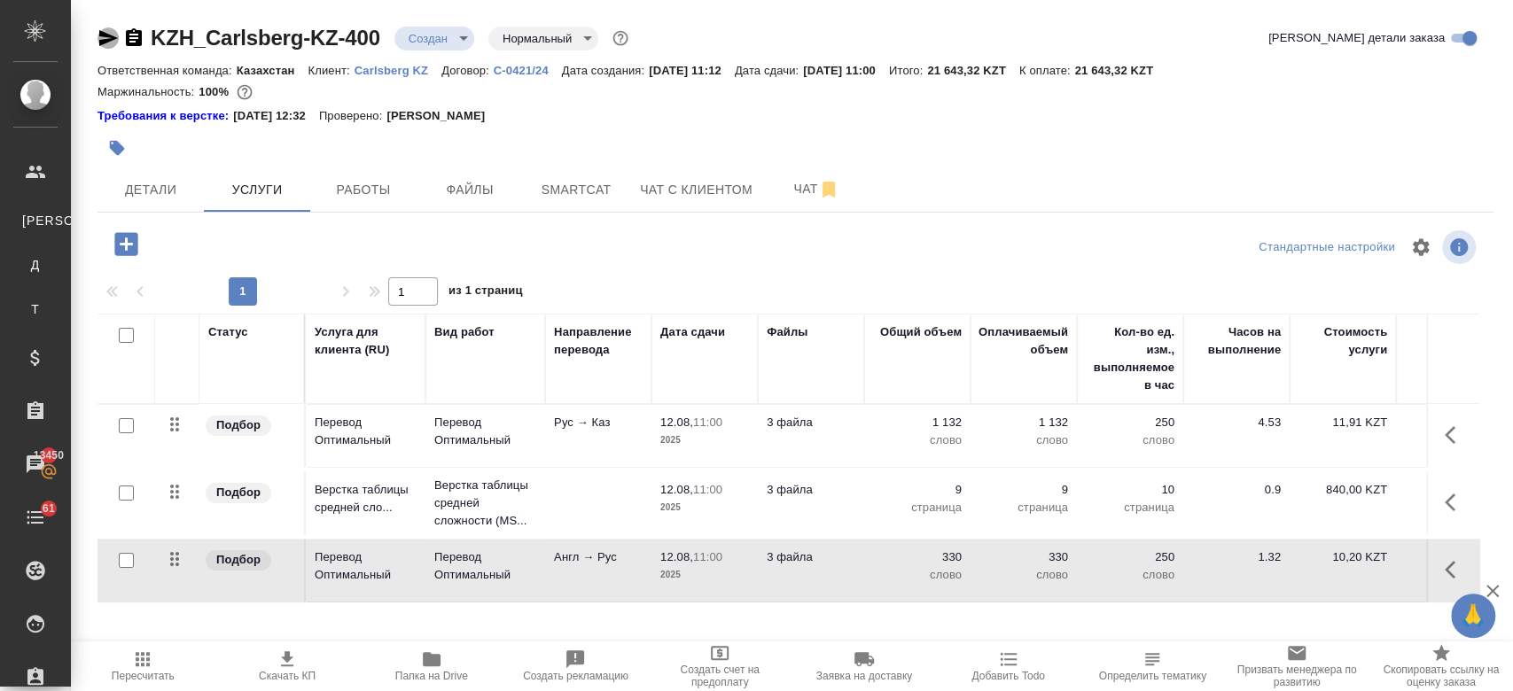
click at [106, 36] on icon "button" at bounding box center [108, 38] width 19 height 16
click at [705, 127] on div at bounding box center [795, 127] width 1396 height 4
click at [284, 680] on span "Скачать КП" at bounding box center [287, 676] width 57 height 12
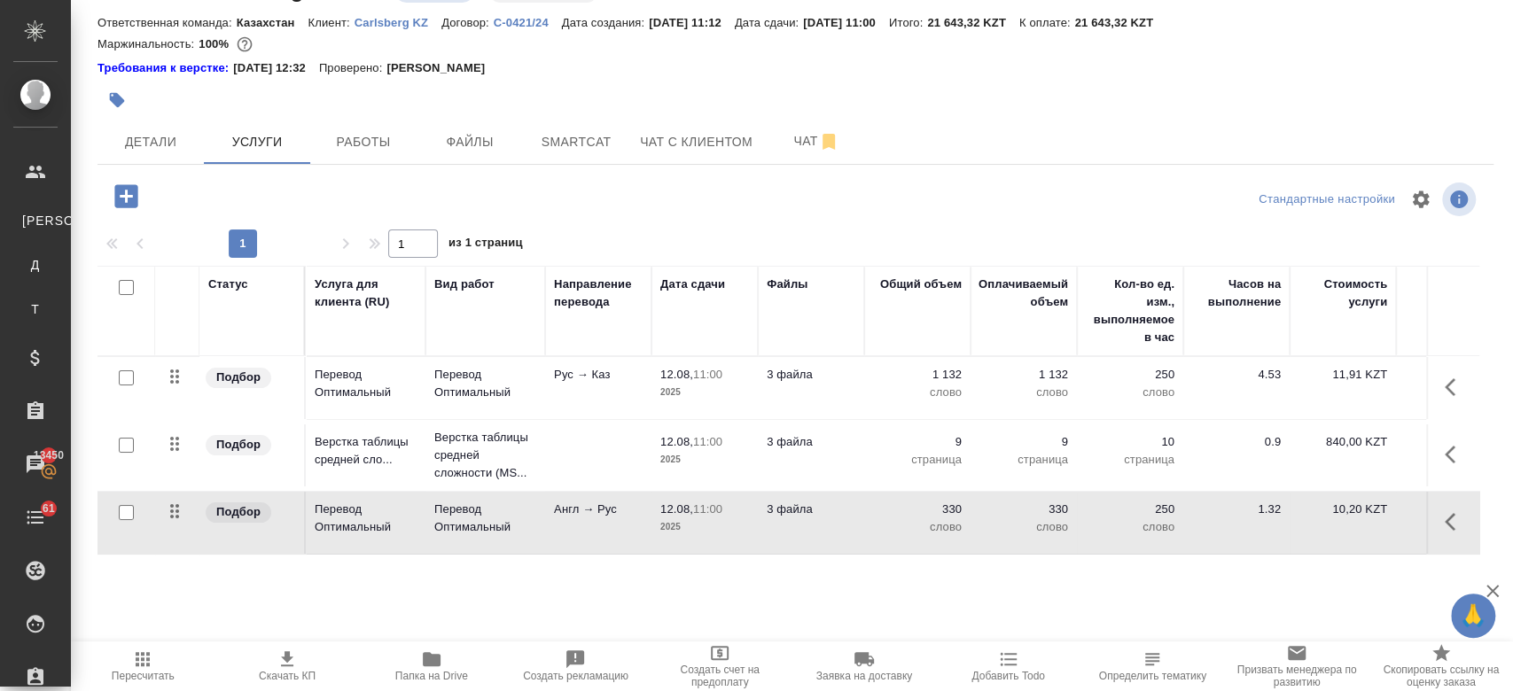
click at [894, 56] on div "Требования к верстке: 01.04.2025 12:32 Проверено: Петрова Валерия" at bounding box center [795, 66] width 1396 height 21
click at [277, 658] on icon "button" at bounding box center [287, 659] width 21 height 21
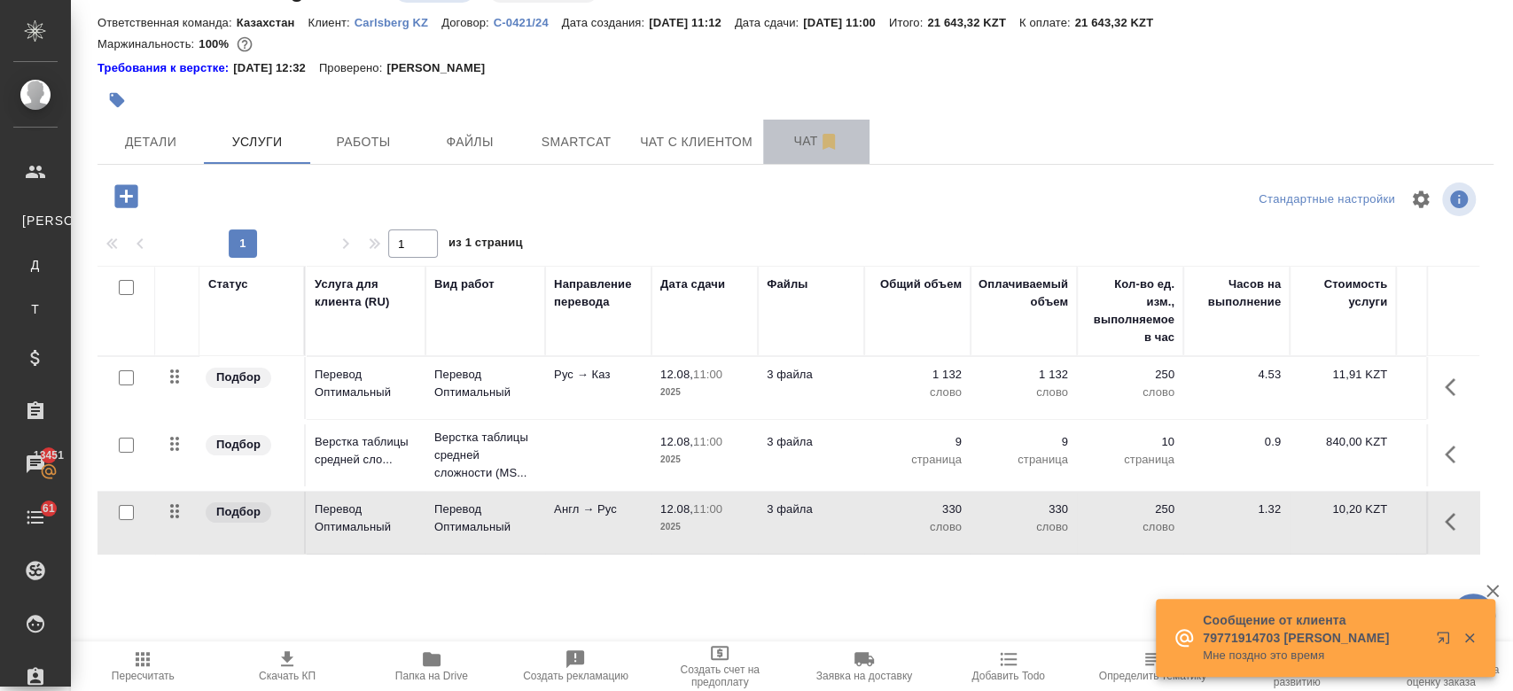
click at [781, 136] on span "Чат" at bounding box center [816, 141] width 85 height 22
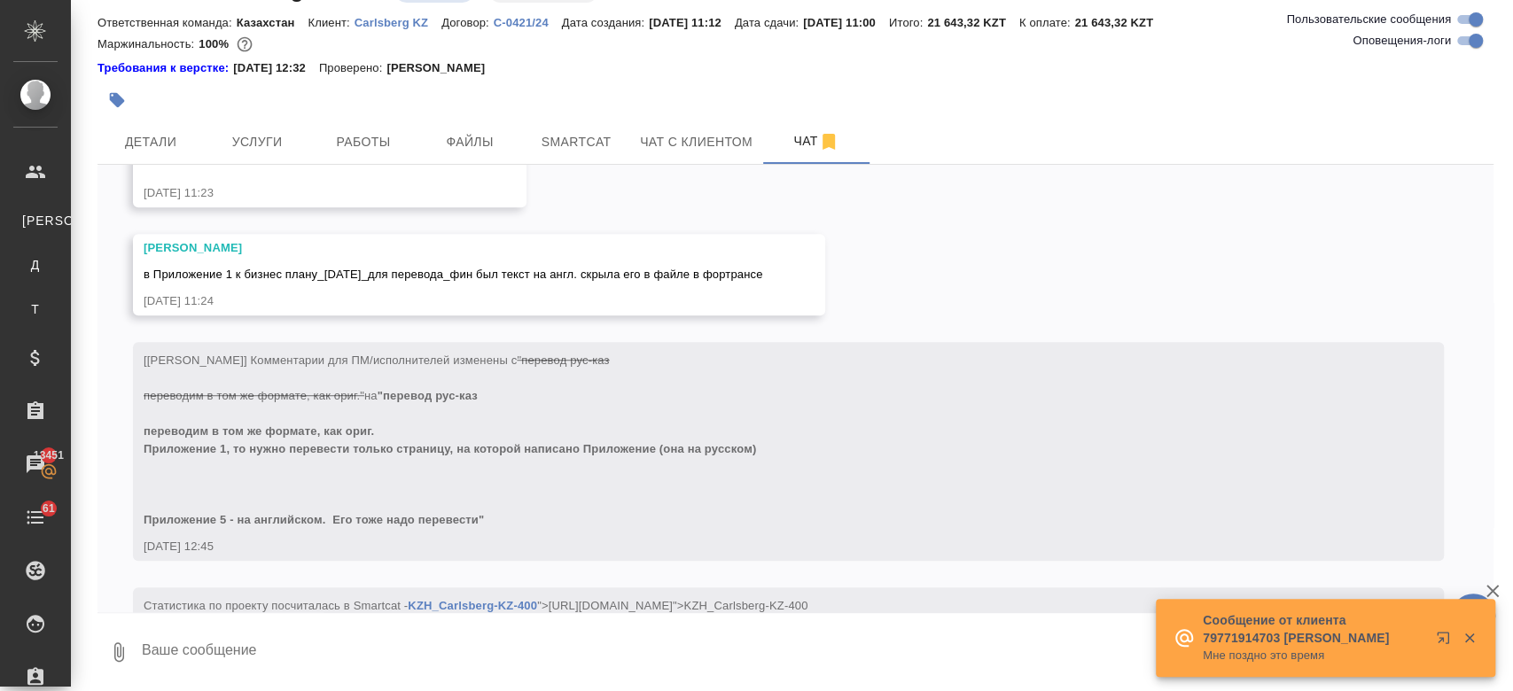
scroll to position [50, 0]
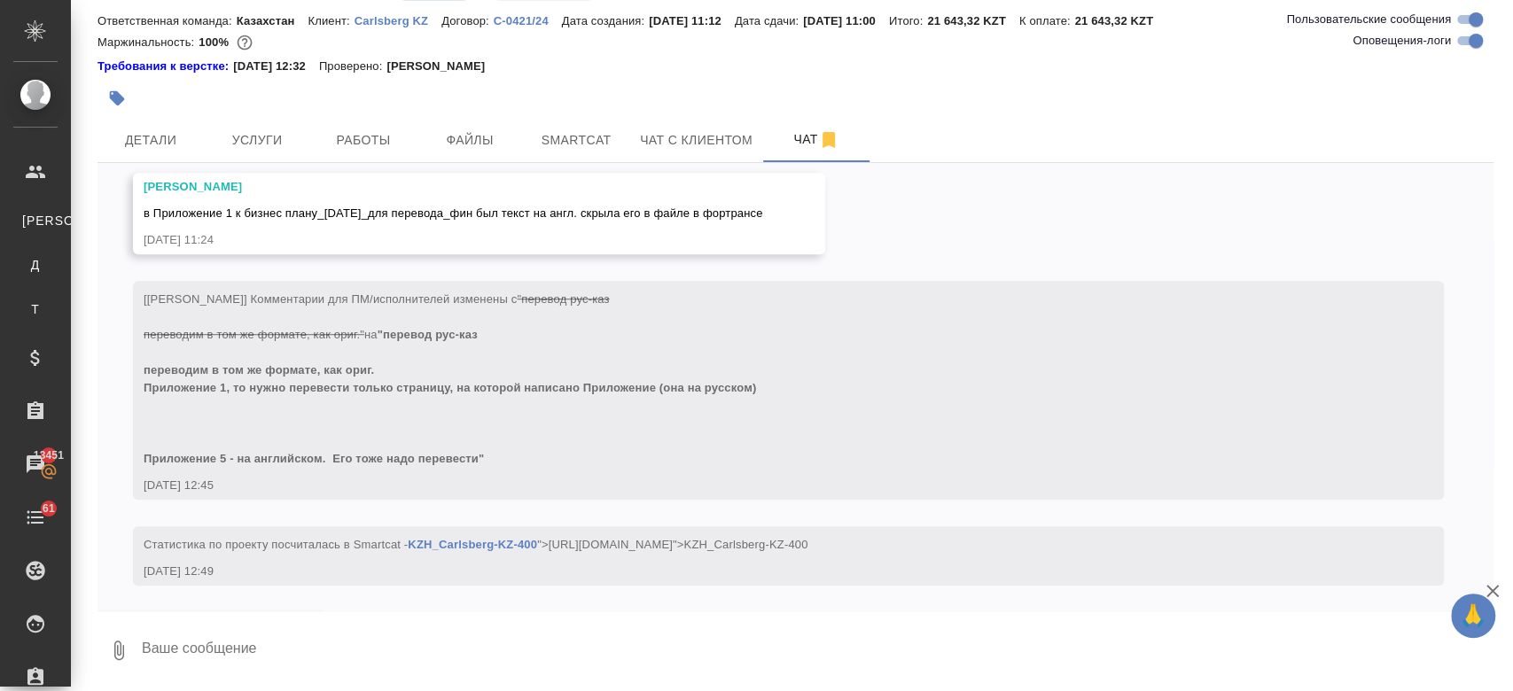
click at [431, 639] on textarea at bounding box center [816, 650] width 1353 height 60
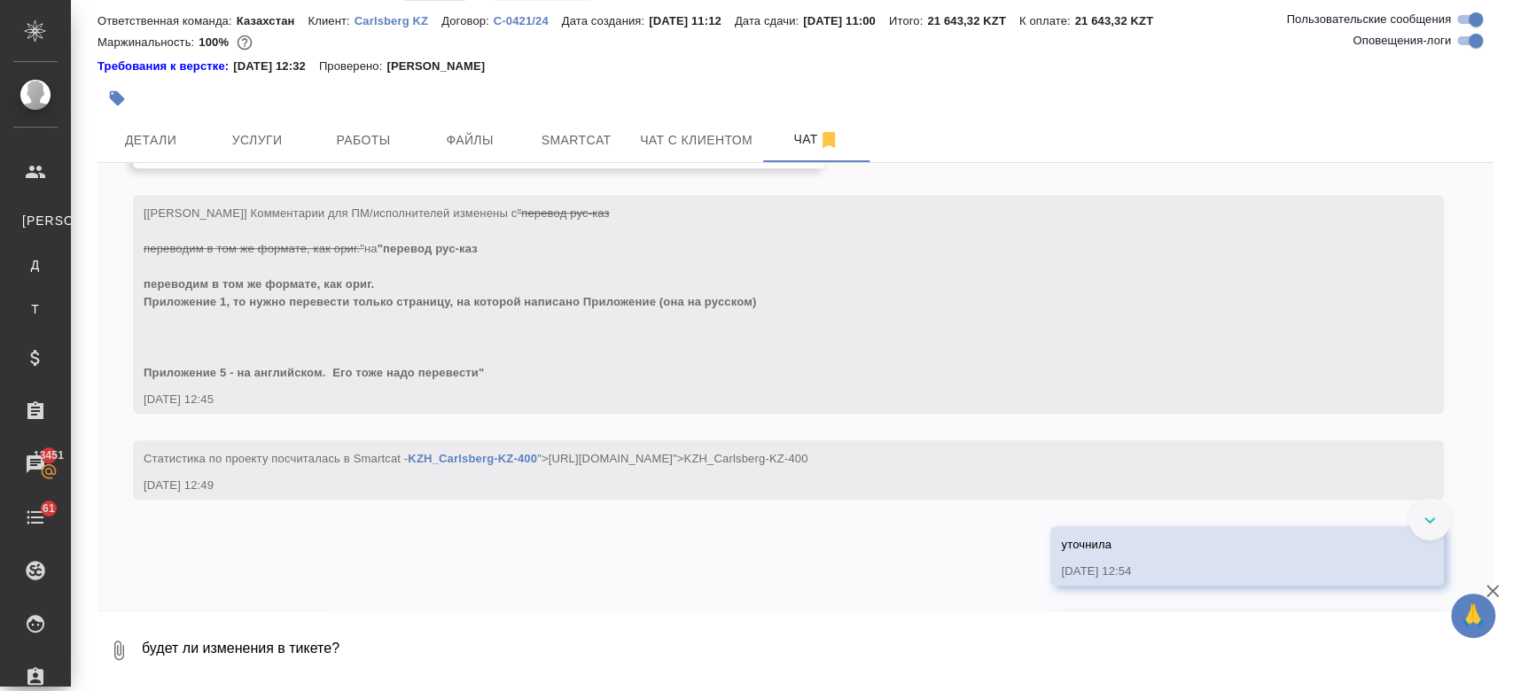
scroll to position [995, 0]
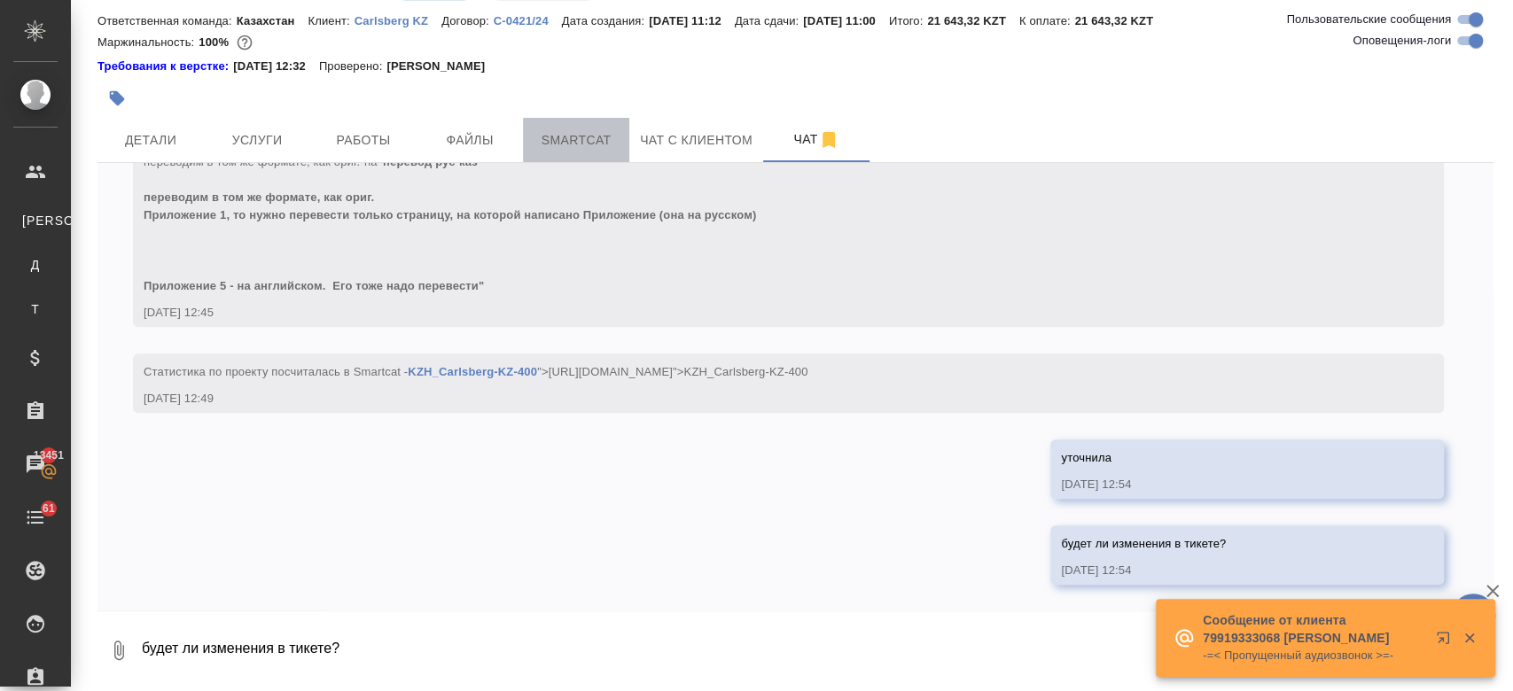
click at [564, 127] on button "Smartcat" at bounding box center [576, 140] width 106 height 44
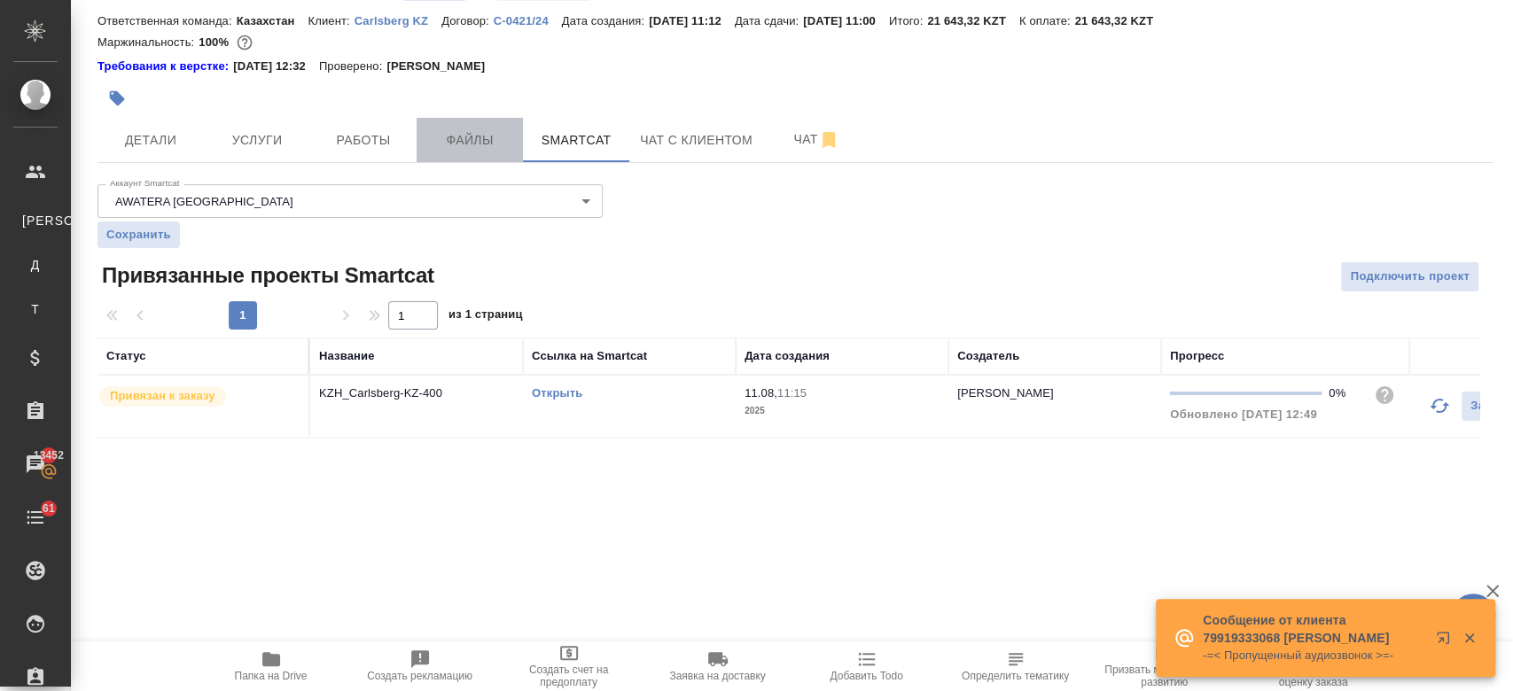
click at [467, 141] on span "Файлы" at bounding box center [469, 140] width 85 height 22
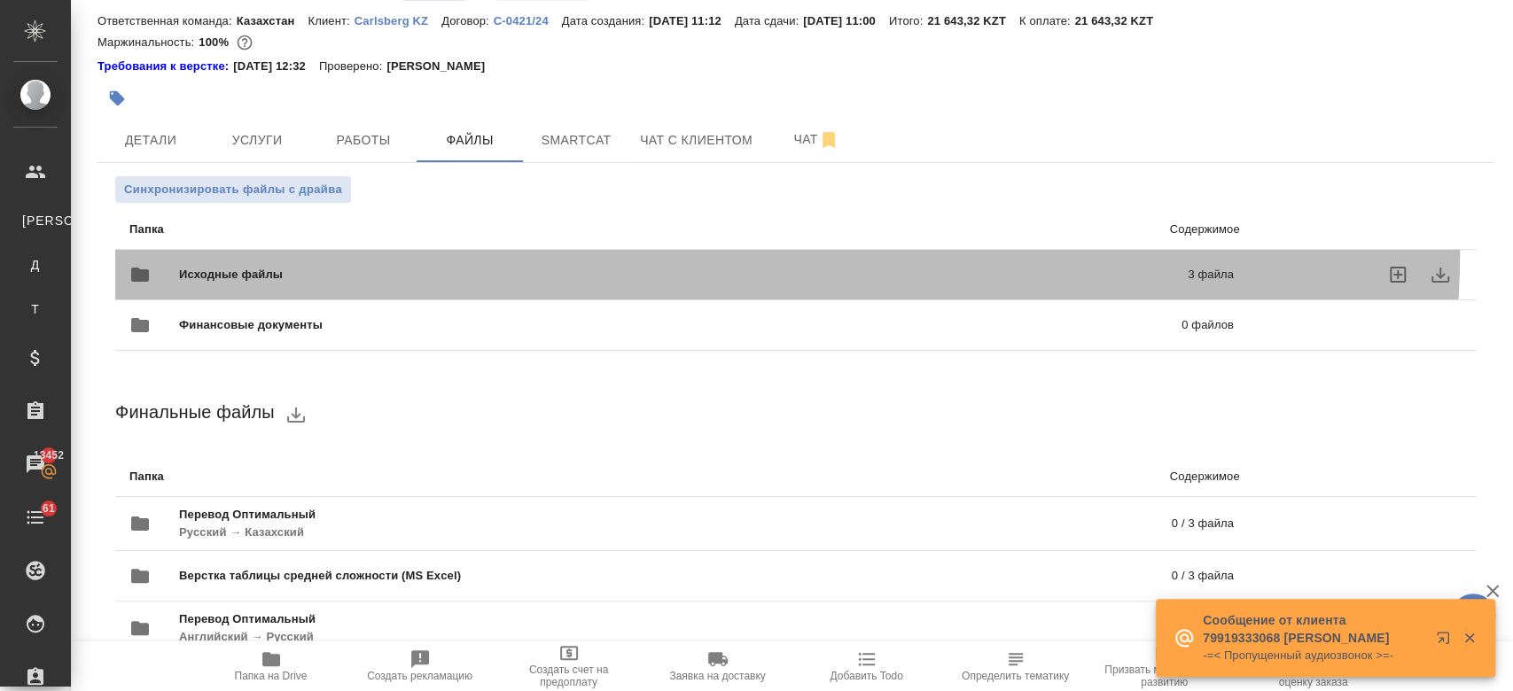
click at [588, 248] on div "Исходные файлы 3 файла" at bounding box center [682, 275] width 1140 height 78
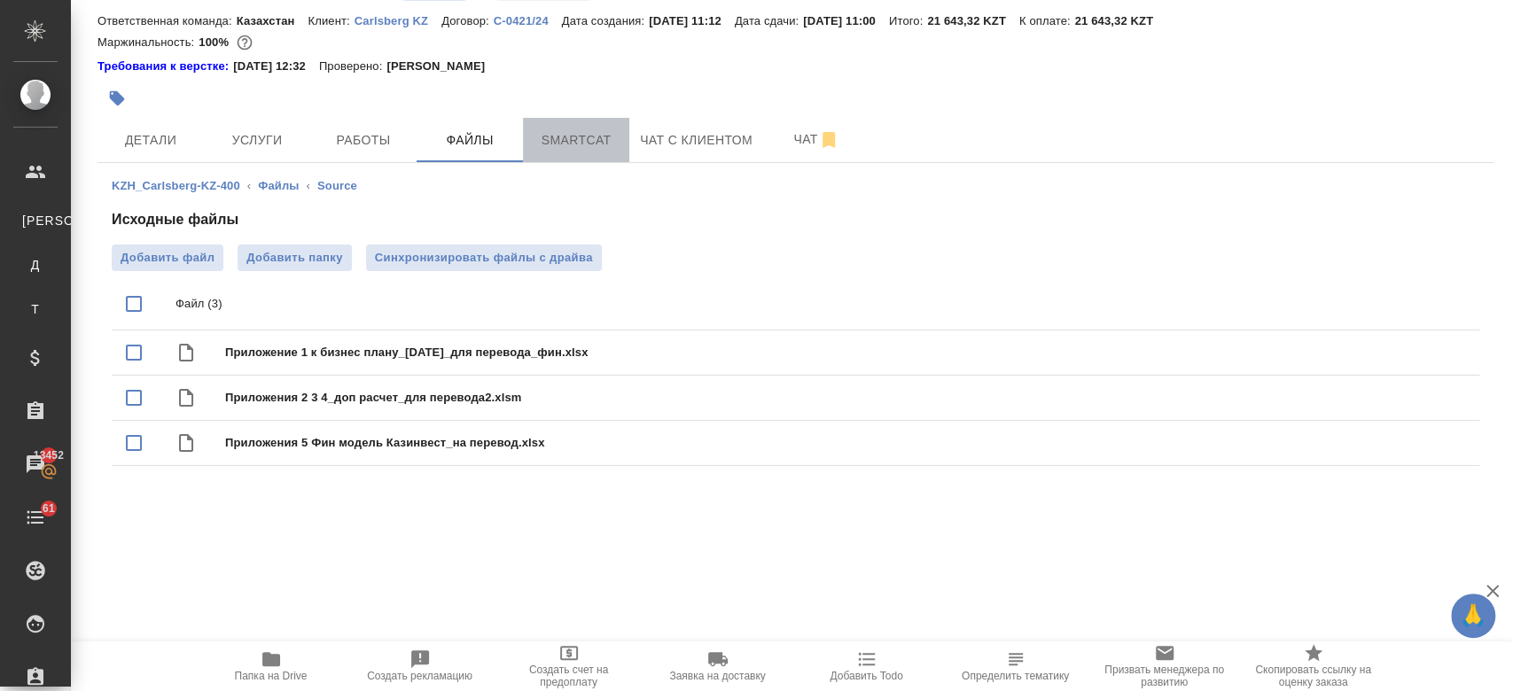
click at [557, 152] on button "Smartcat" at bounding box center [576, 140] width 106 height 44
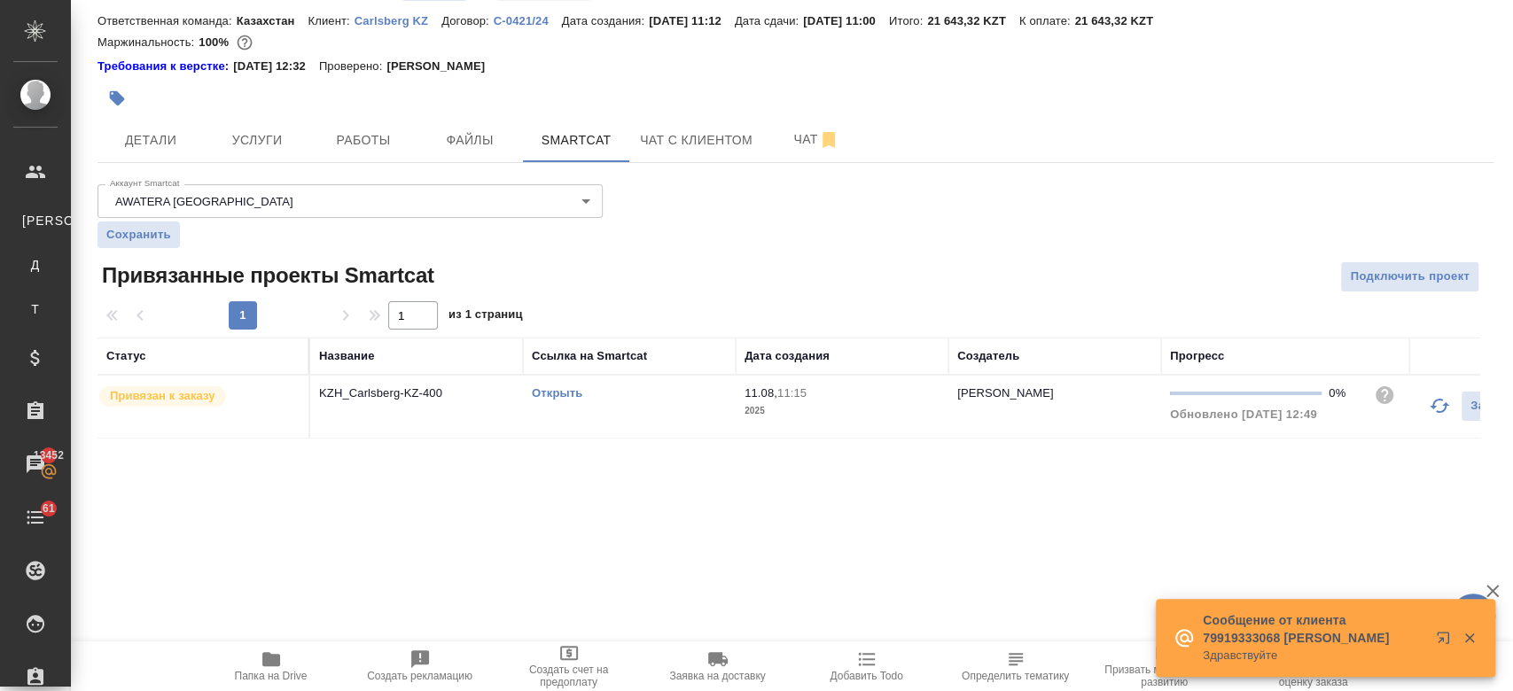
click at [560, 392] on link "Открыть" at bounding box center [557, 392] width 51 height 13
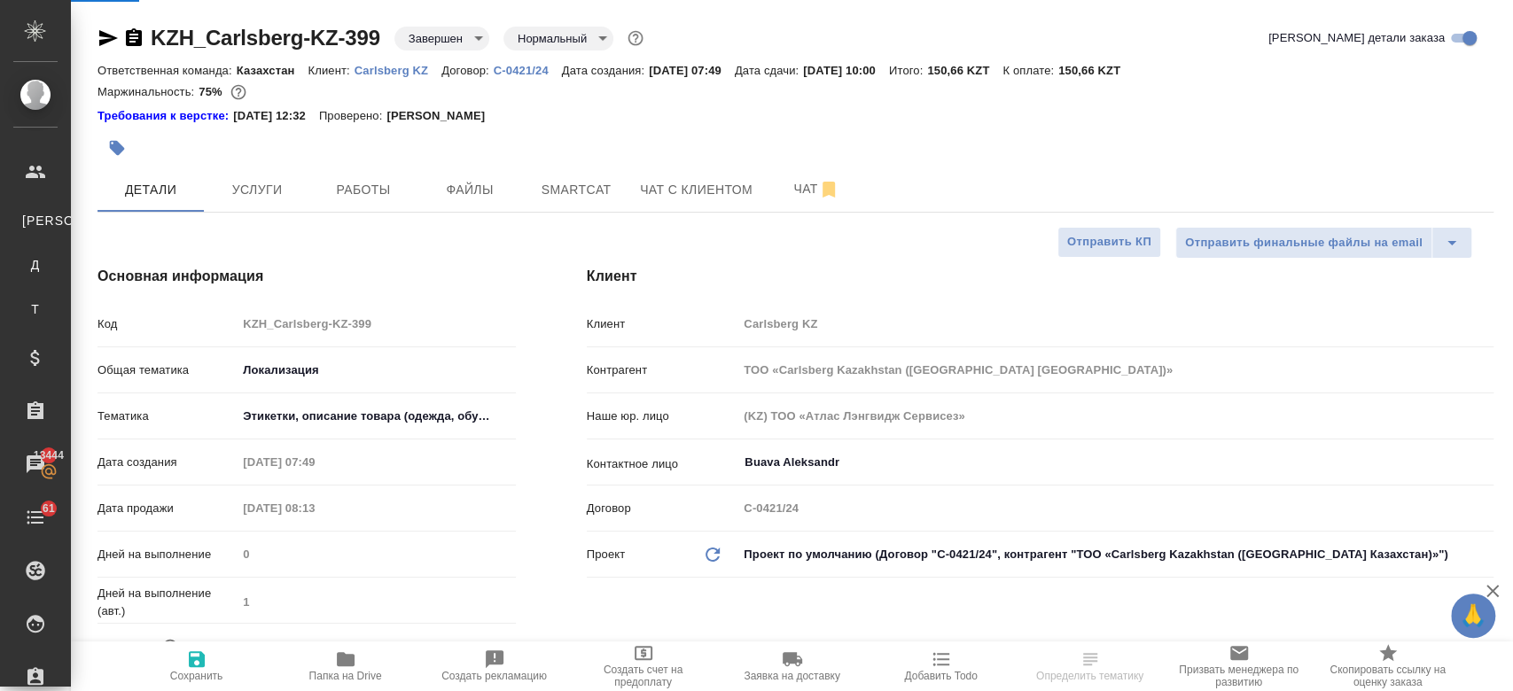
select select "RU"
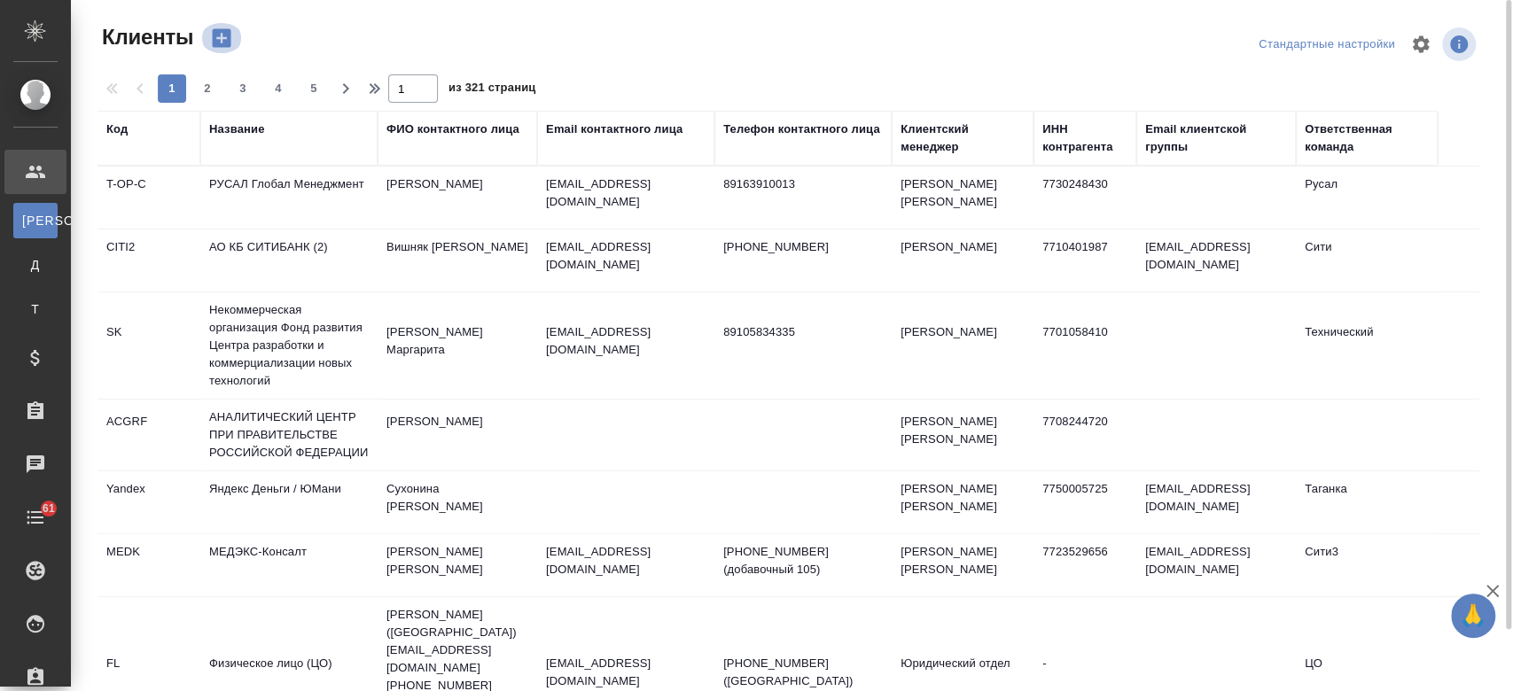
click at [227, 46] on icon "button" at bounding box center [222, 38] width 19 height 19
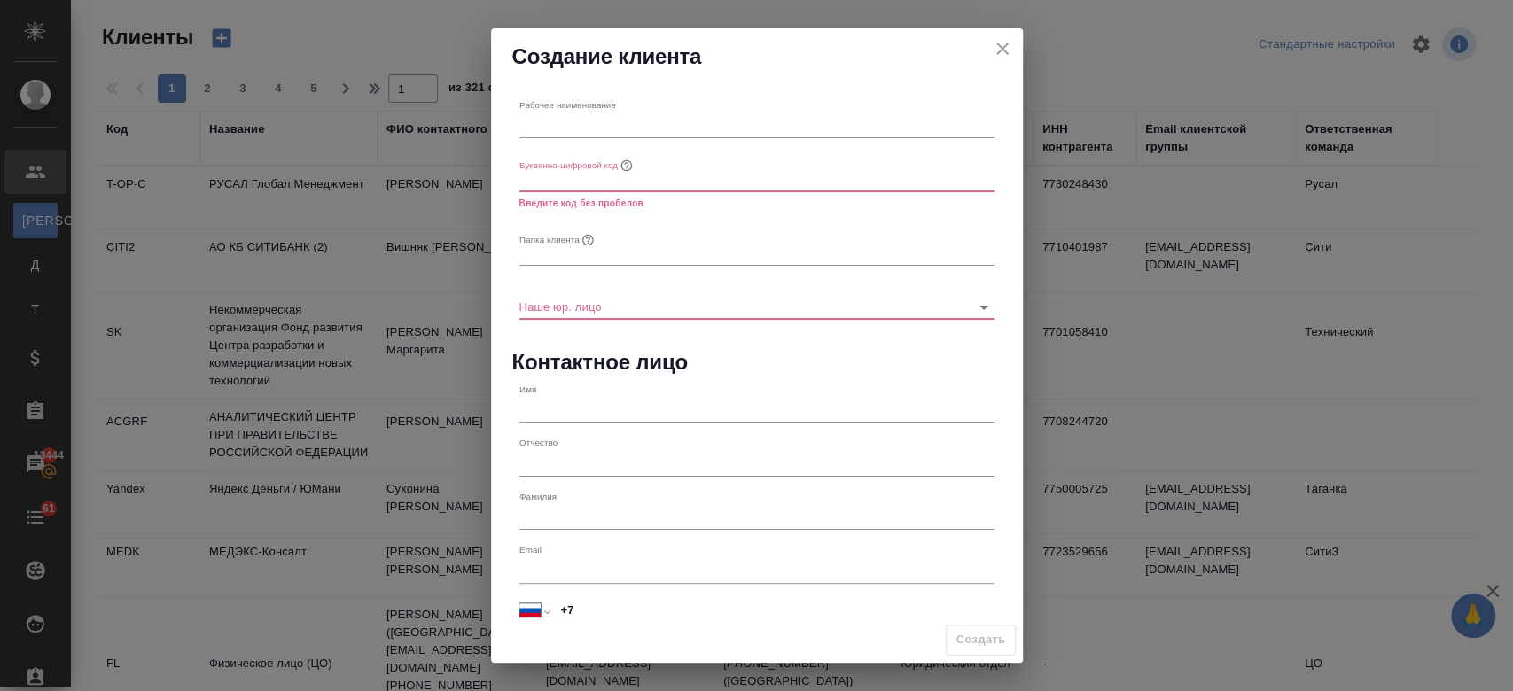
click at [1007, 49] on icon "close" at bounding box center [1002, 48] width 21 height 21
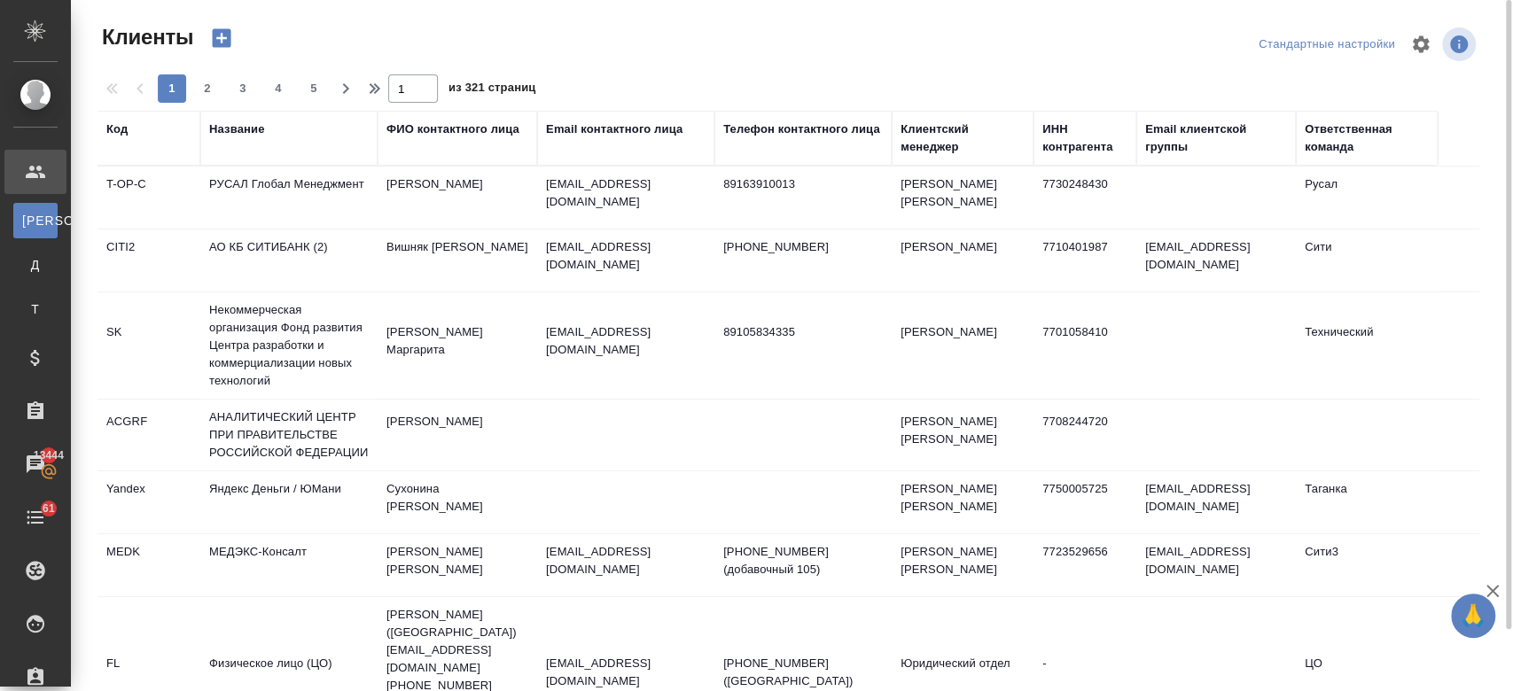
click at [228, 136] on div "Название" at bounding box center [236, 130] width 55 height 18
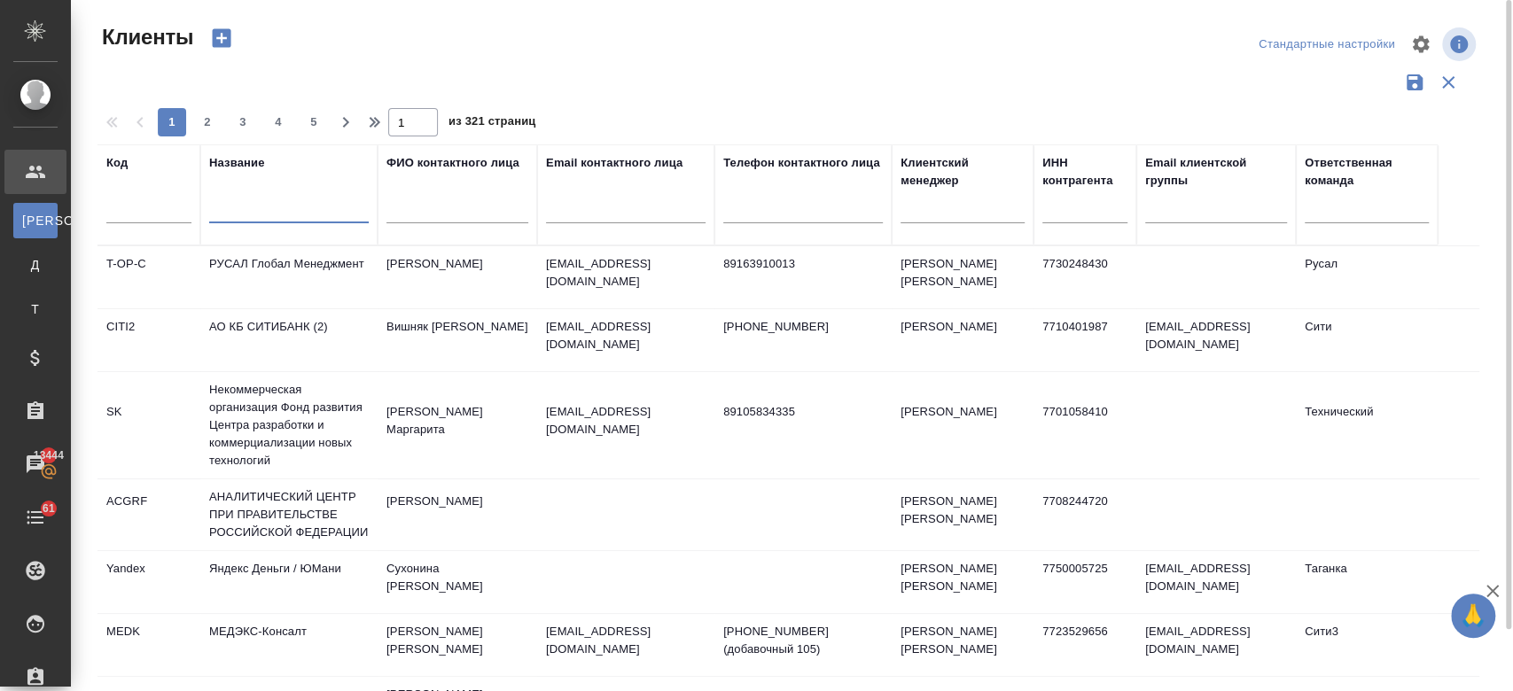
click at [254, 214] on input "text" at bounding box center [289, 212] width 160 height 22
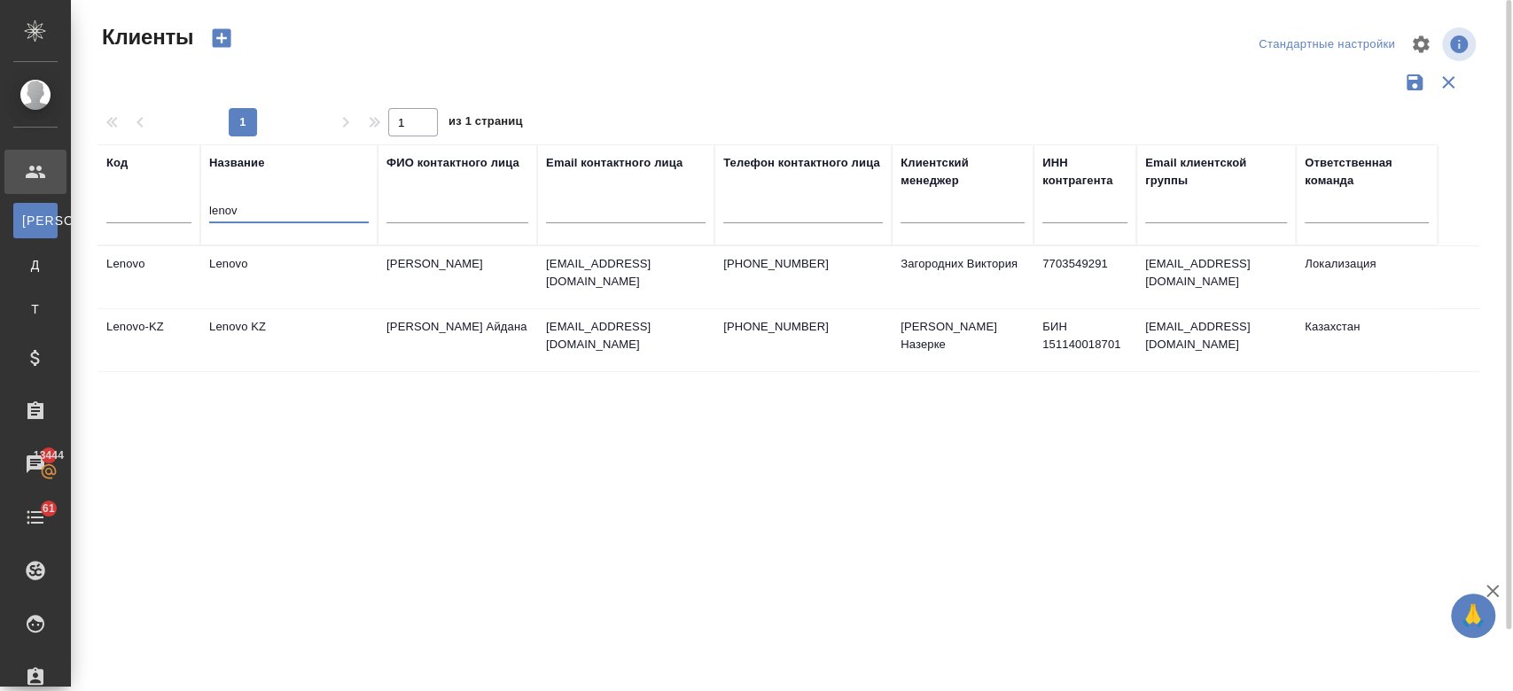
type input "lenov"
click at [267, 308] on td "Lenovo KZ" at bounding box center [288, 277] width 177 height 62
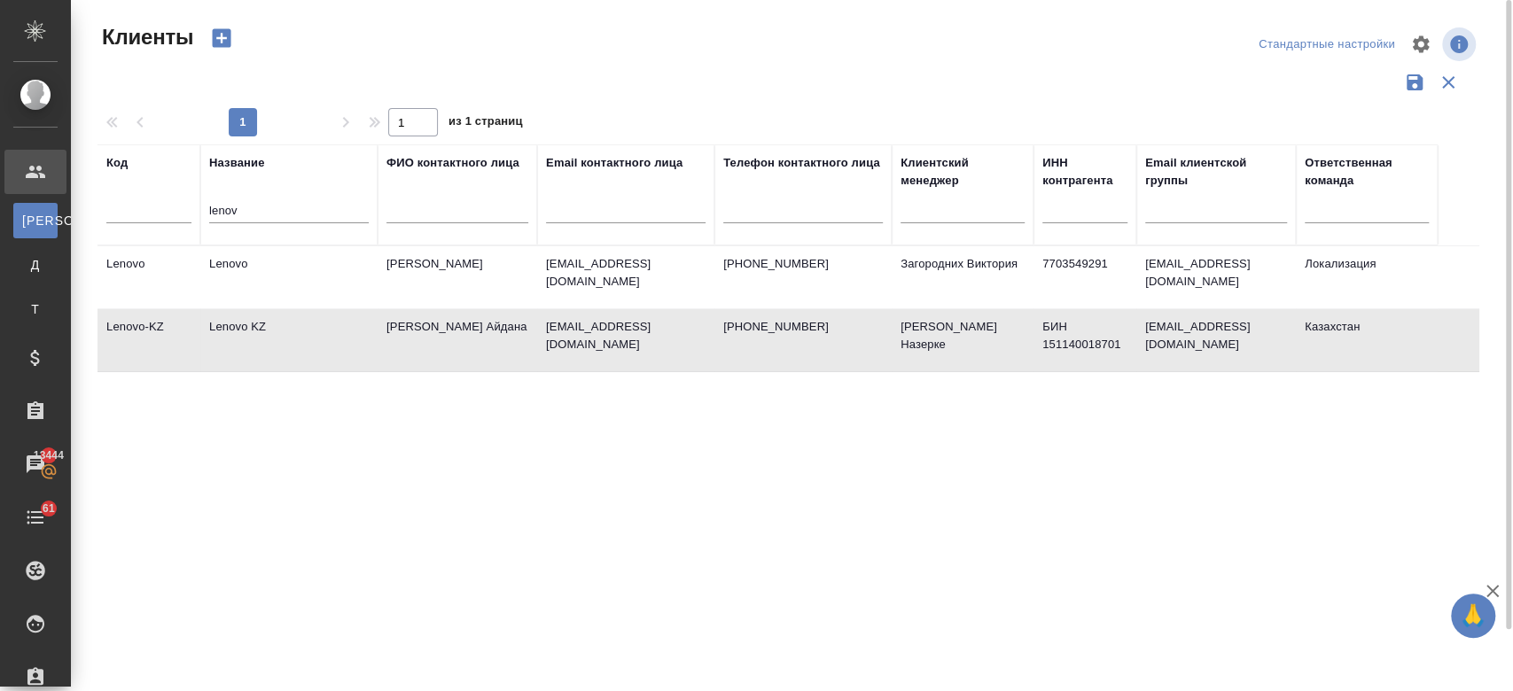
click at [267, 308] on td "Lenovo KZ" at bounding box center [288, 277] width 177 height 62
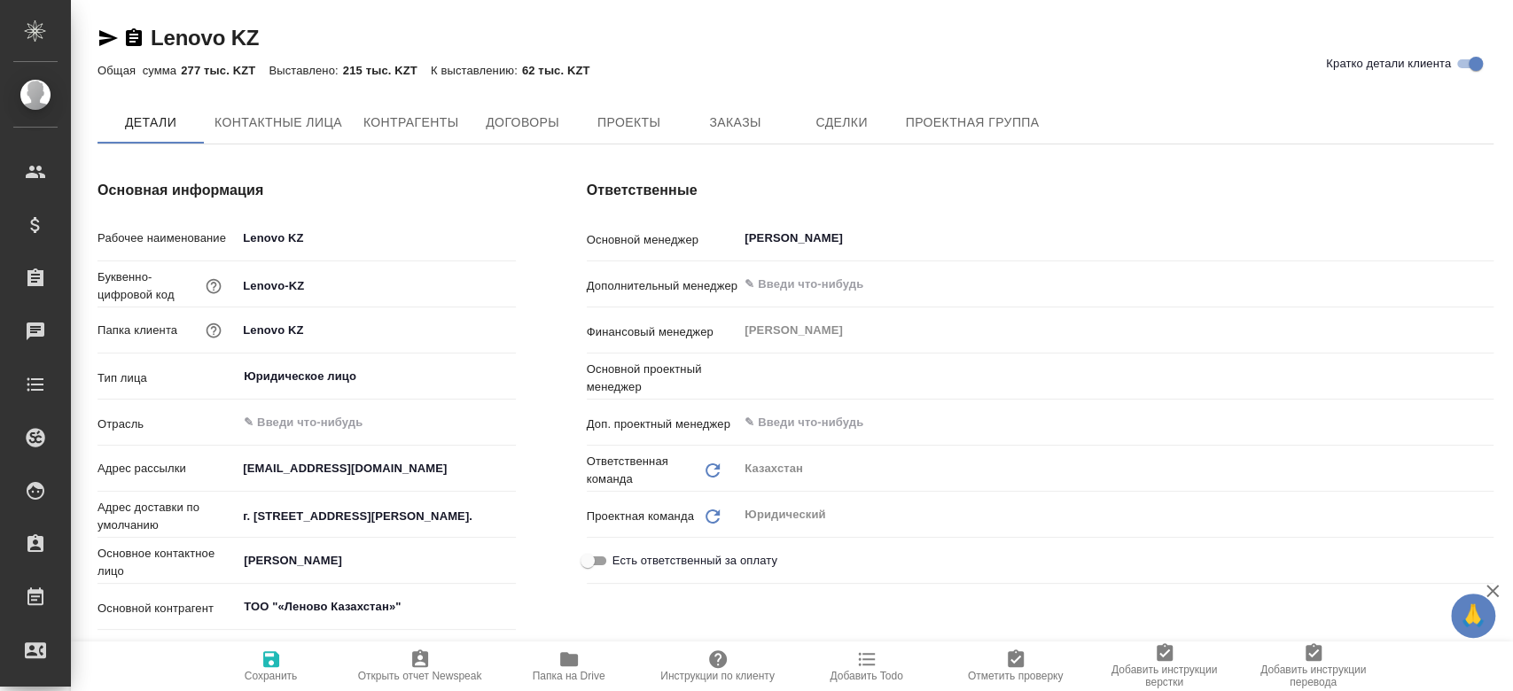
type textarea "x"
click at [736, 119] on span "Заказы" at bounding box center [734, 124] width 85 height 22
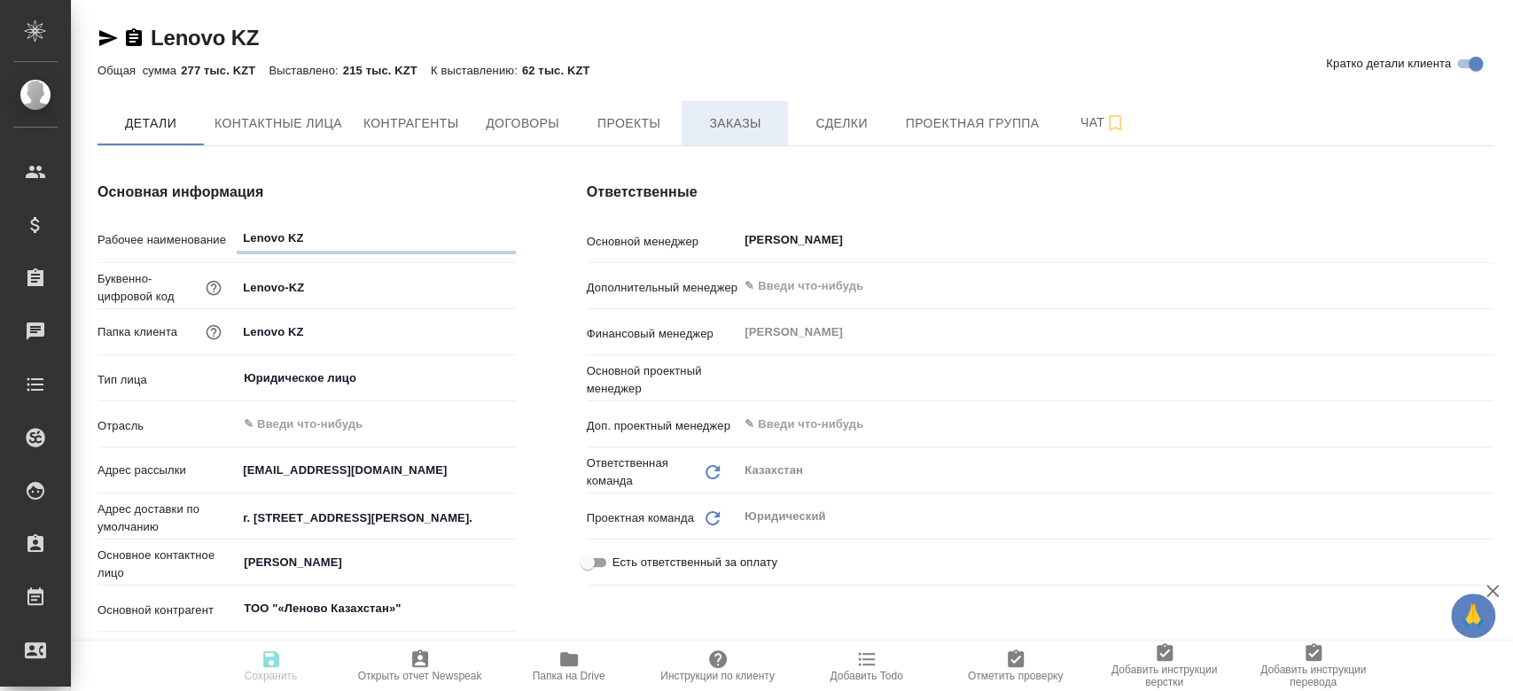
type textarea "x"
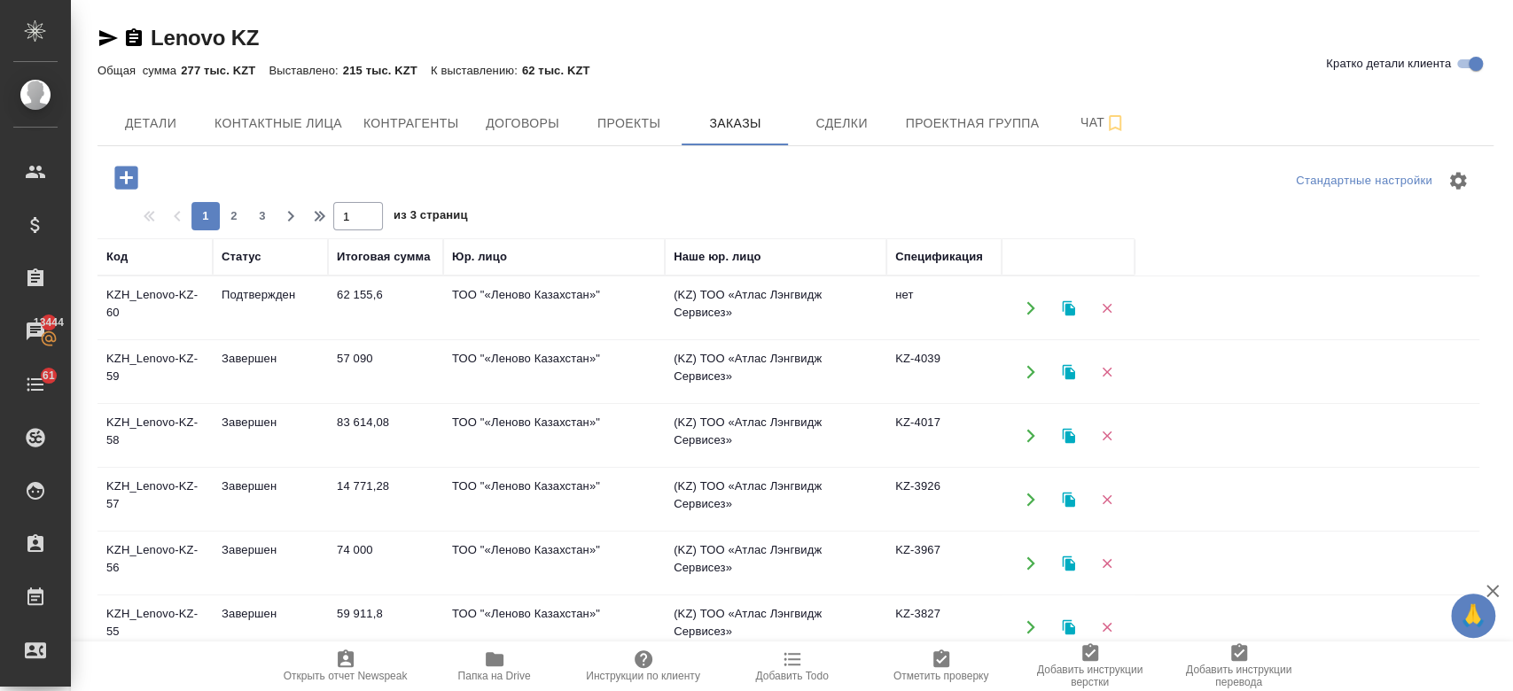
click at [180, 317] on td "KZH_Lenovo-KZ-60" at bounding box center [154, 308] width 115 height 62
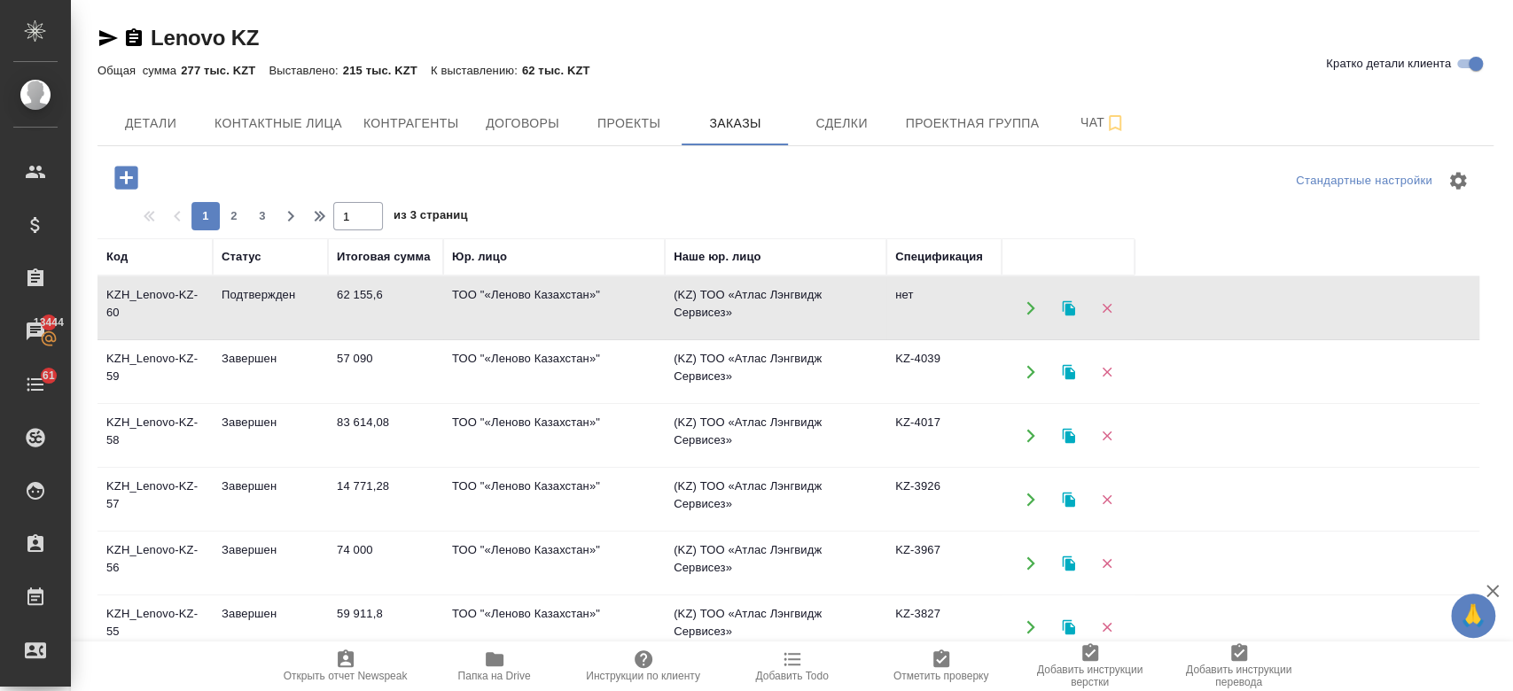
click at [180, 317] on td "KZH_Lenovo-KZ-60" at bounding box center [154, 308] width 115 height 62
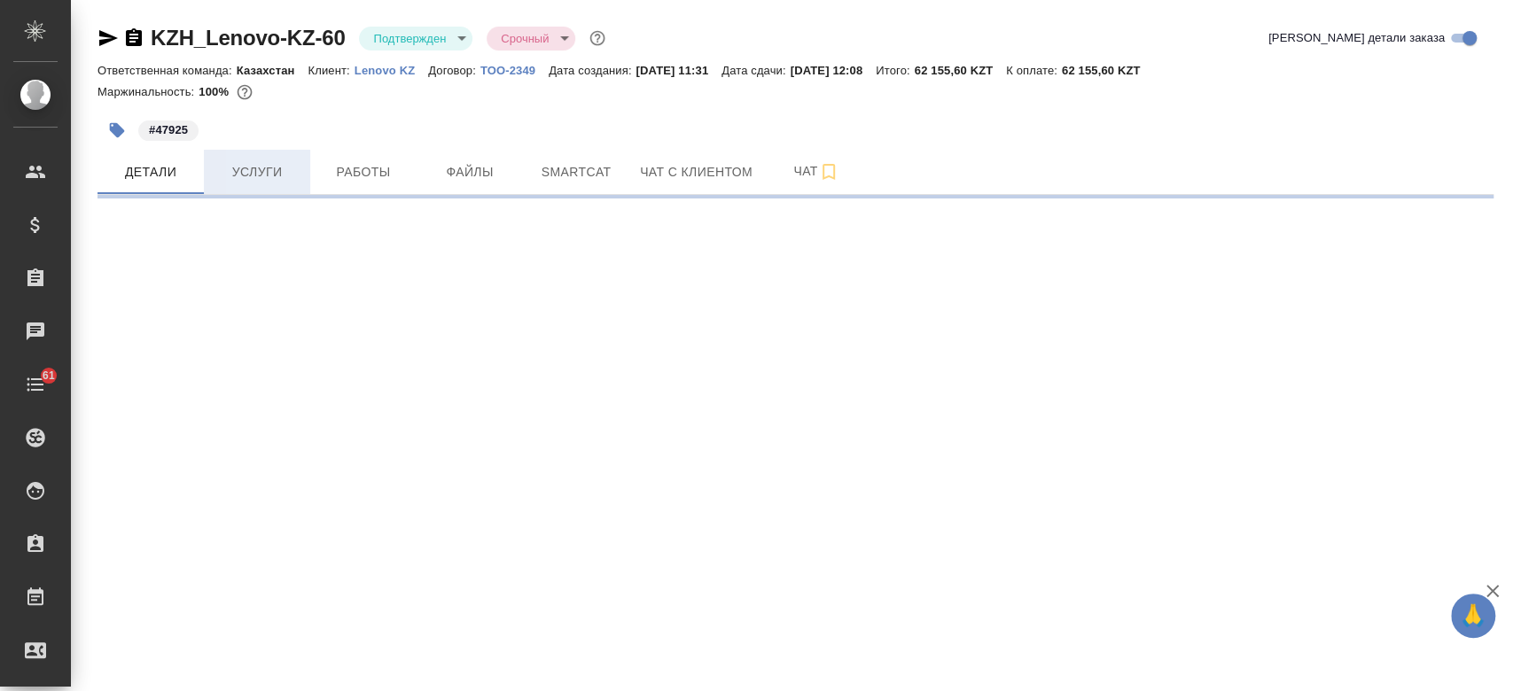
click at [258, 160] on button "Услуги" at bounding box center [257, 172] width 106 height 44
select select "RU"
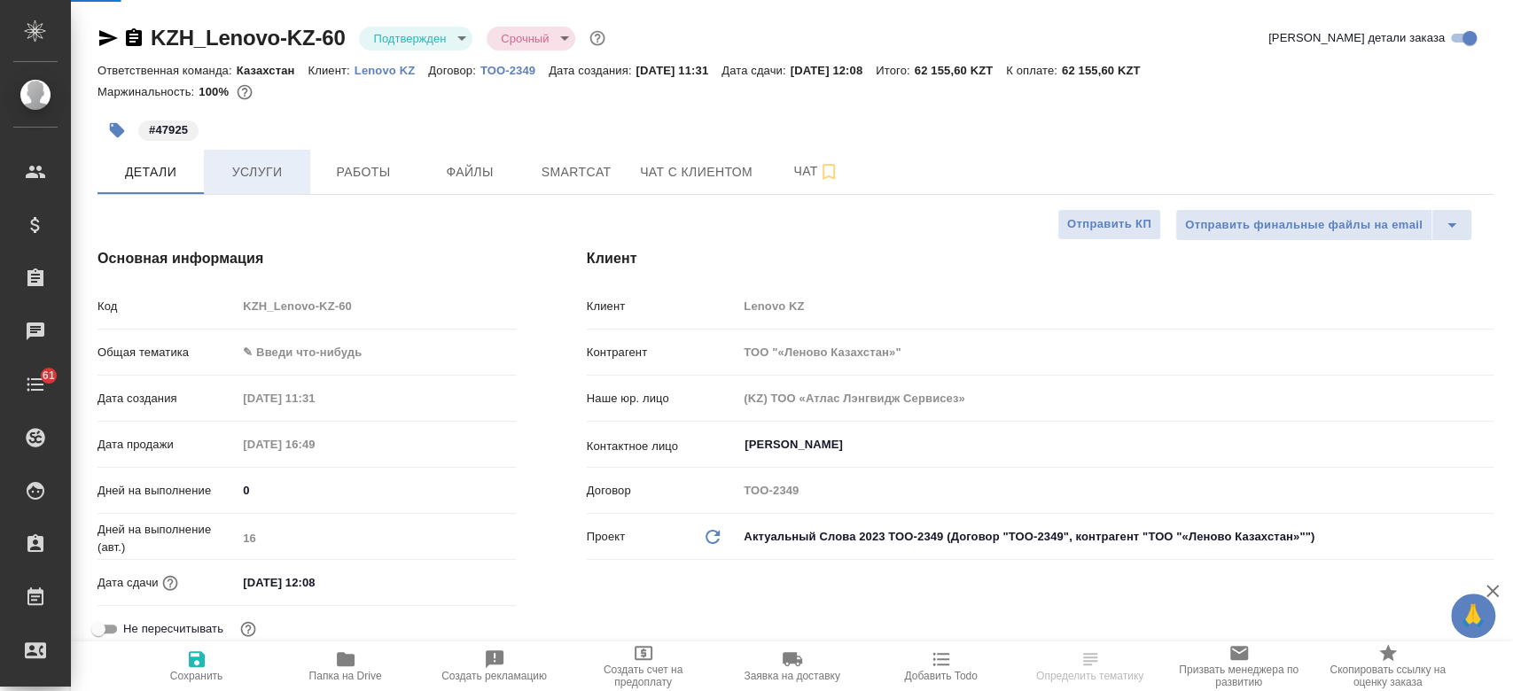
type textarea "x"
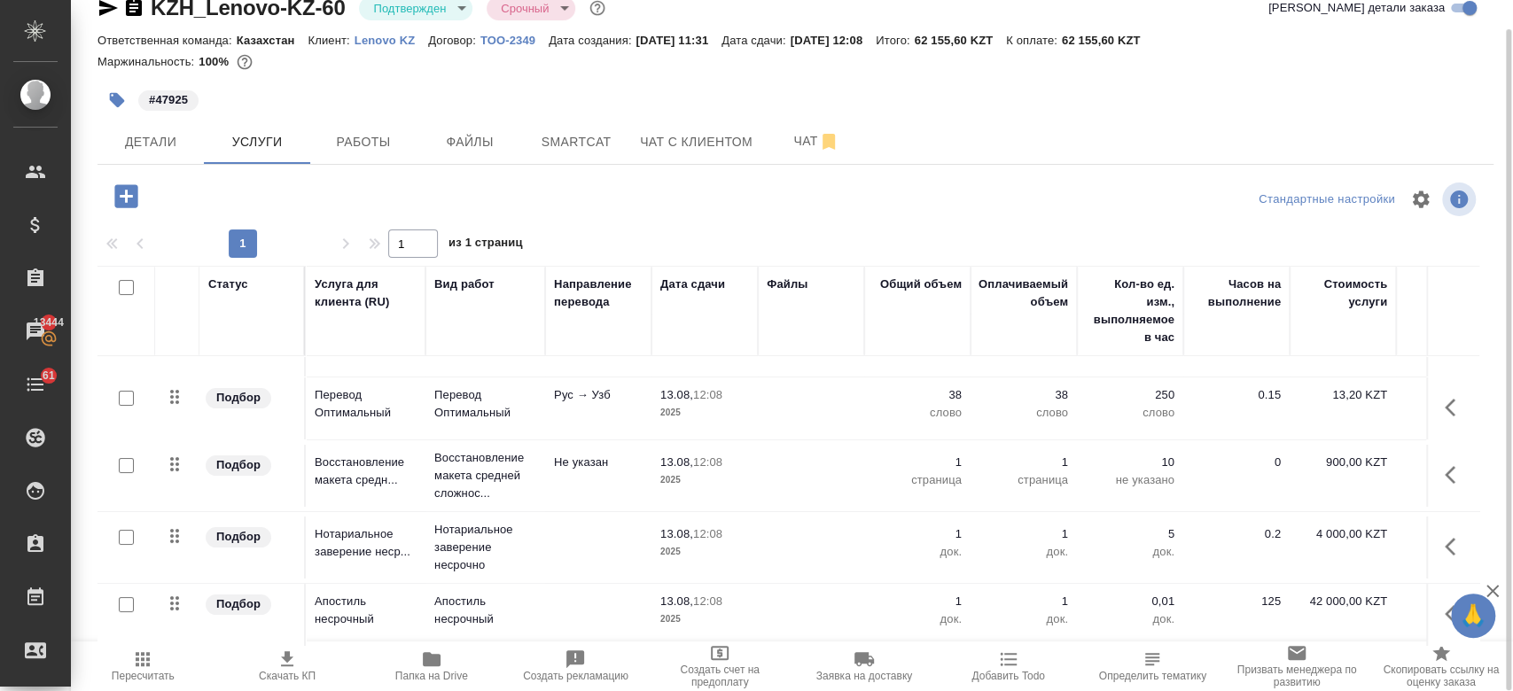
scroll to position [59, 307]
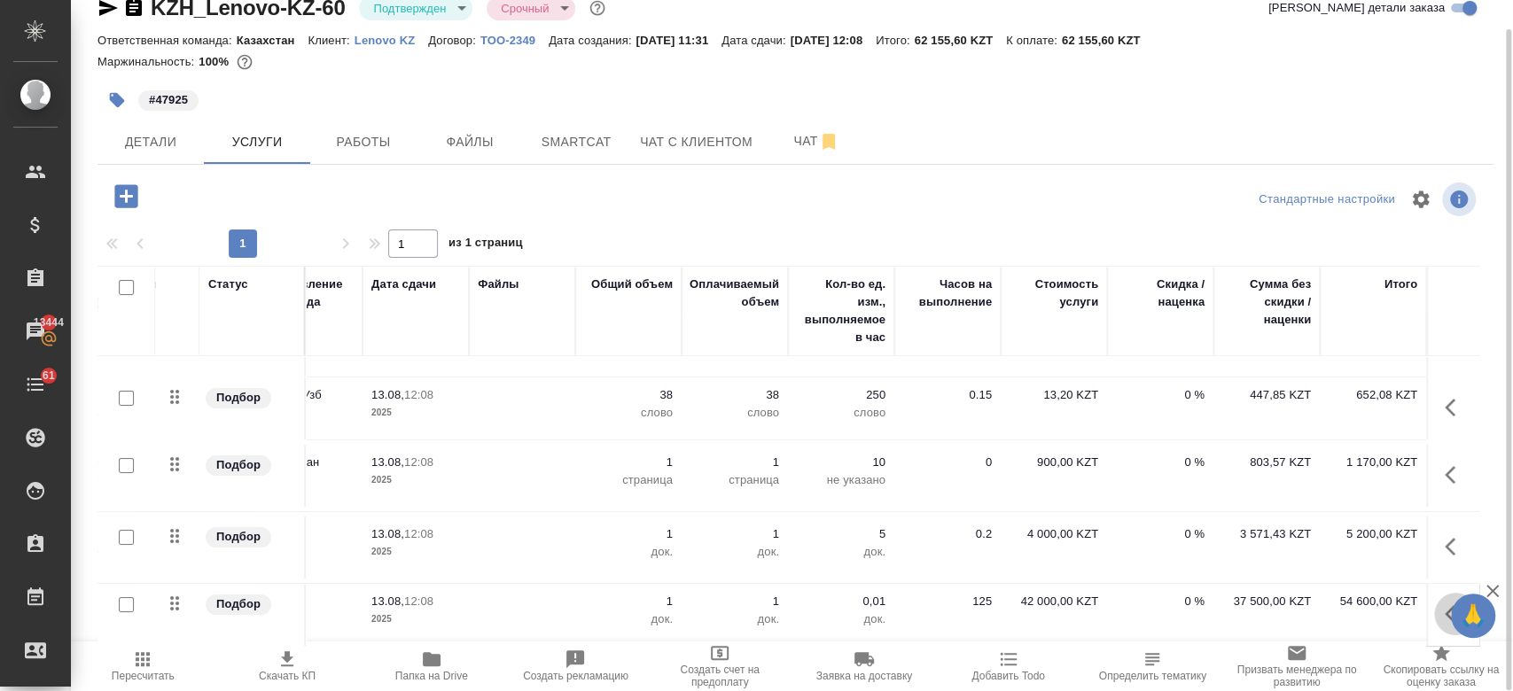
click at [1445, 604] on icon "button" at bounding box center [1455, 614] width 21 height 21
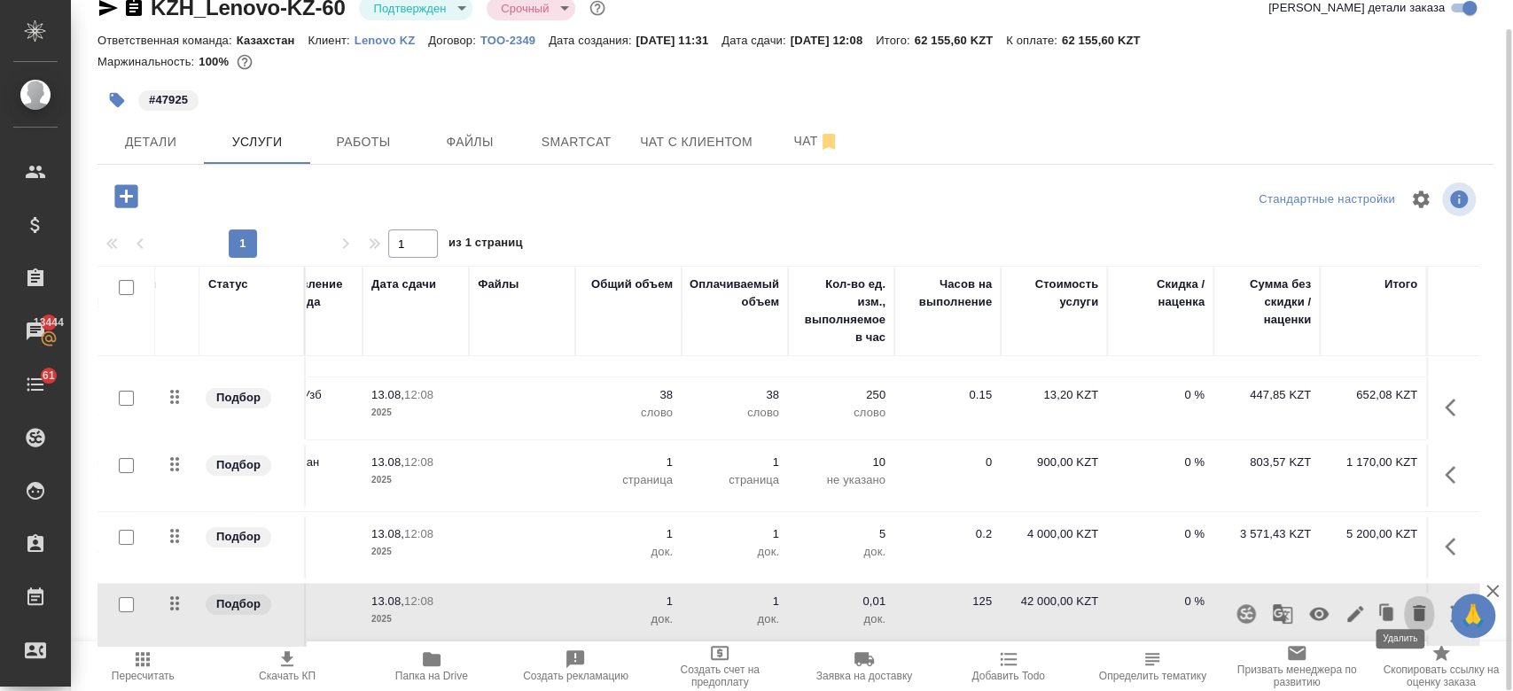
click at [1408, 603] on icon "button" at bounding box center [1418, 613] width 21 height 21
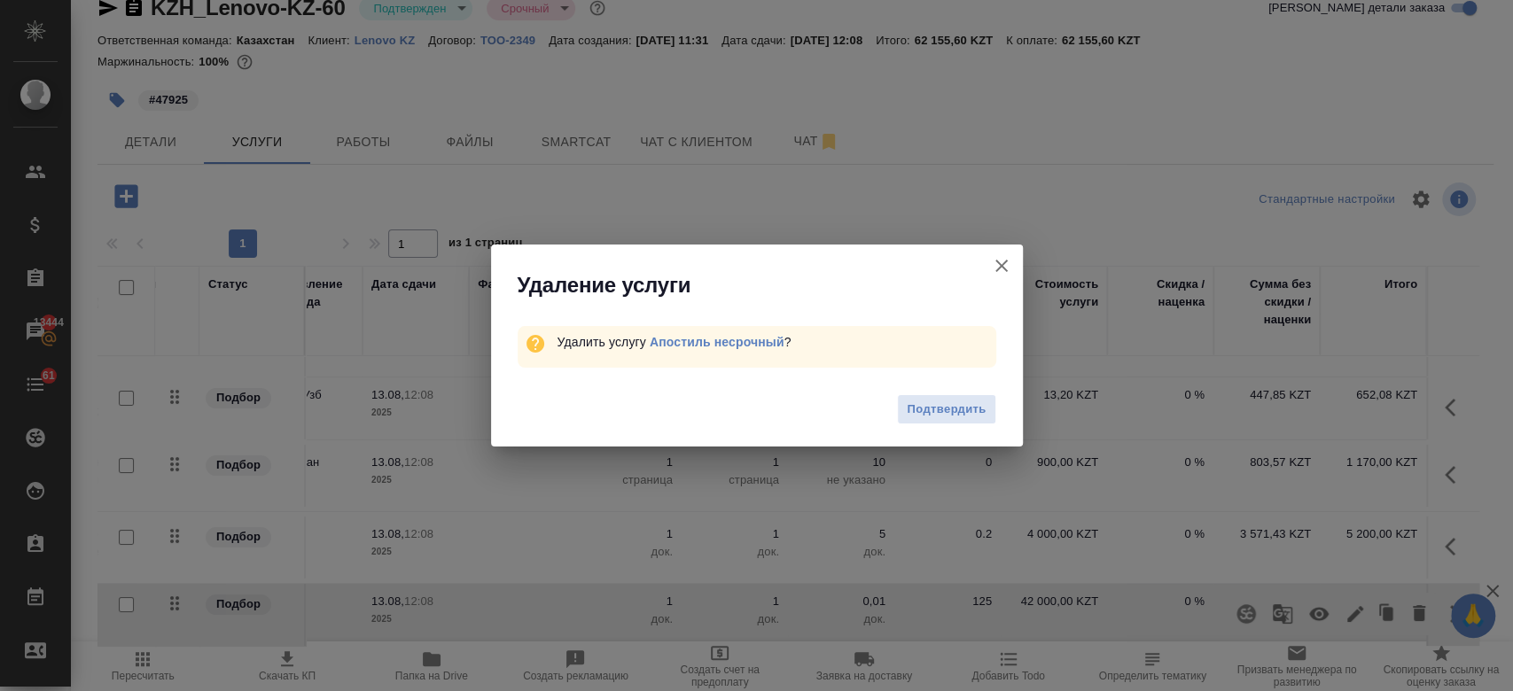
click at [918, 426] on div "Подтвердить" at bounding box center [757, 412] width 532 height 71
click at [918, 416] on span "Подтвердить" at bounding box center [946, 410] width 79 height 20
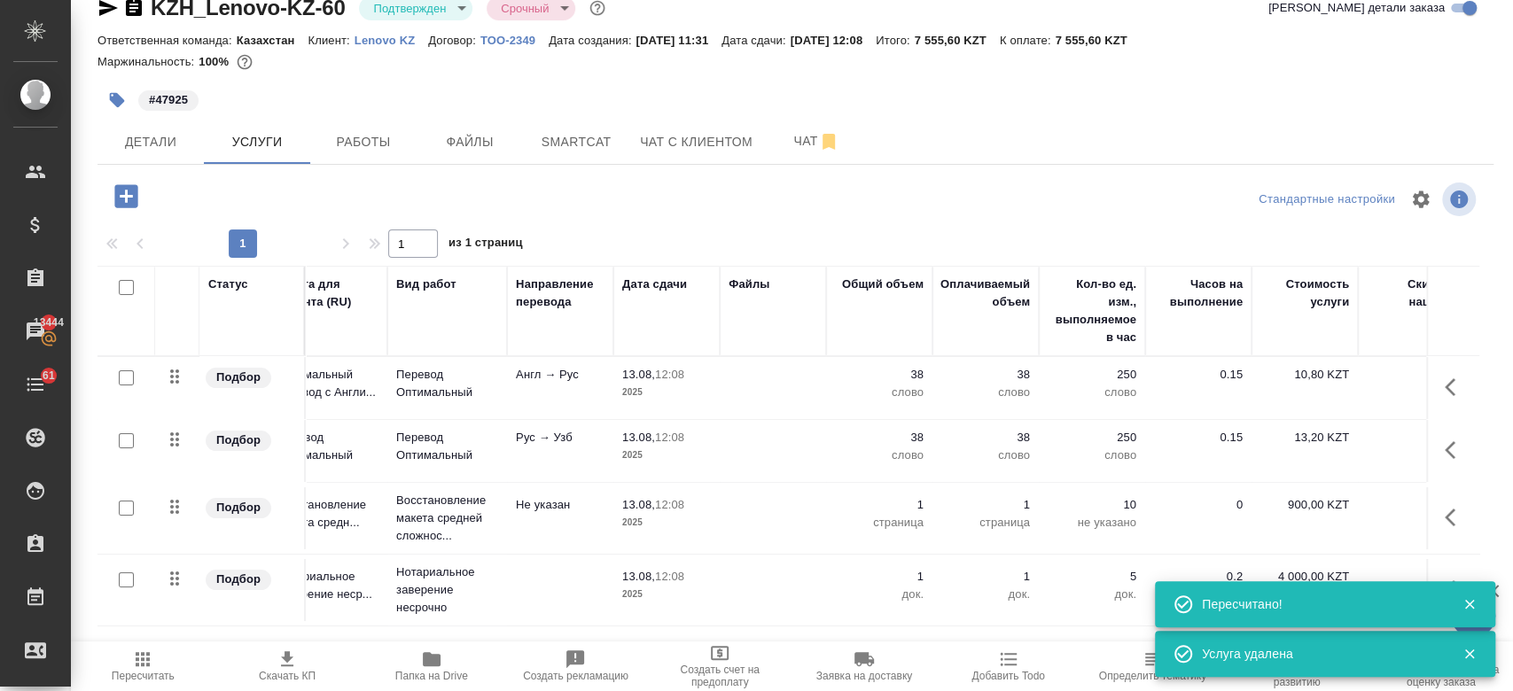
scroll to position [0, 0]
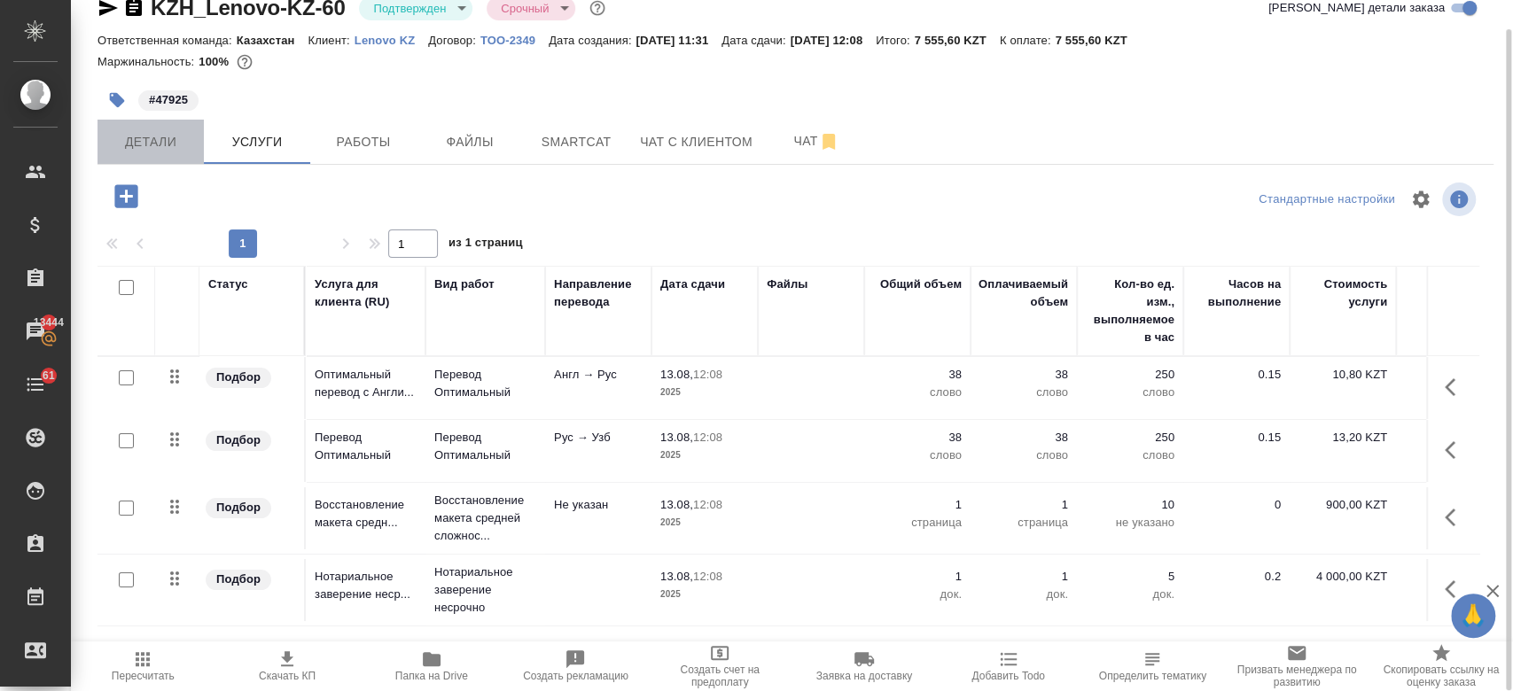
click at [167, 145] on span "Детали" at bounding box center [150, 142] width 85 height 22
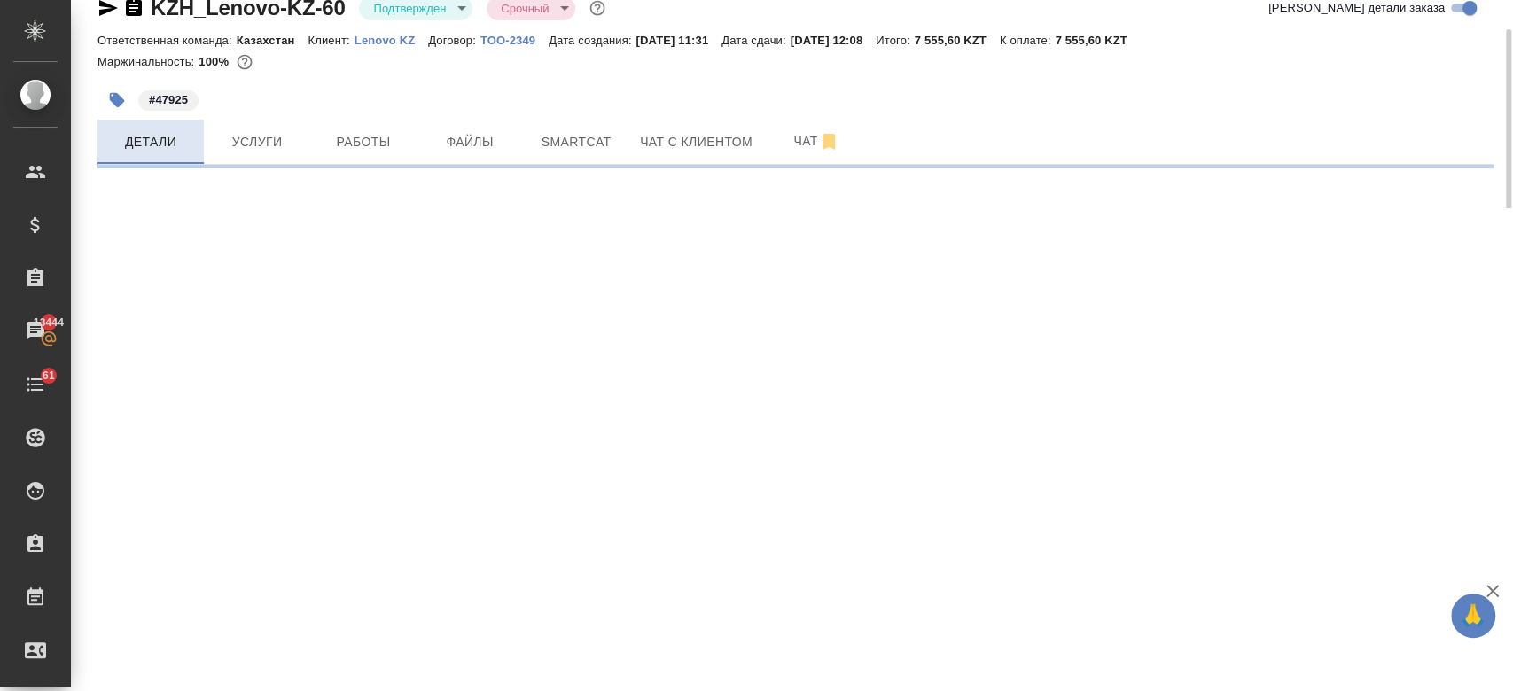
select select "RU"
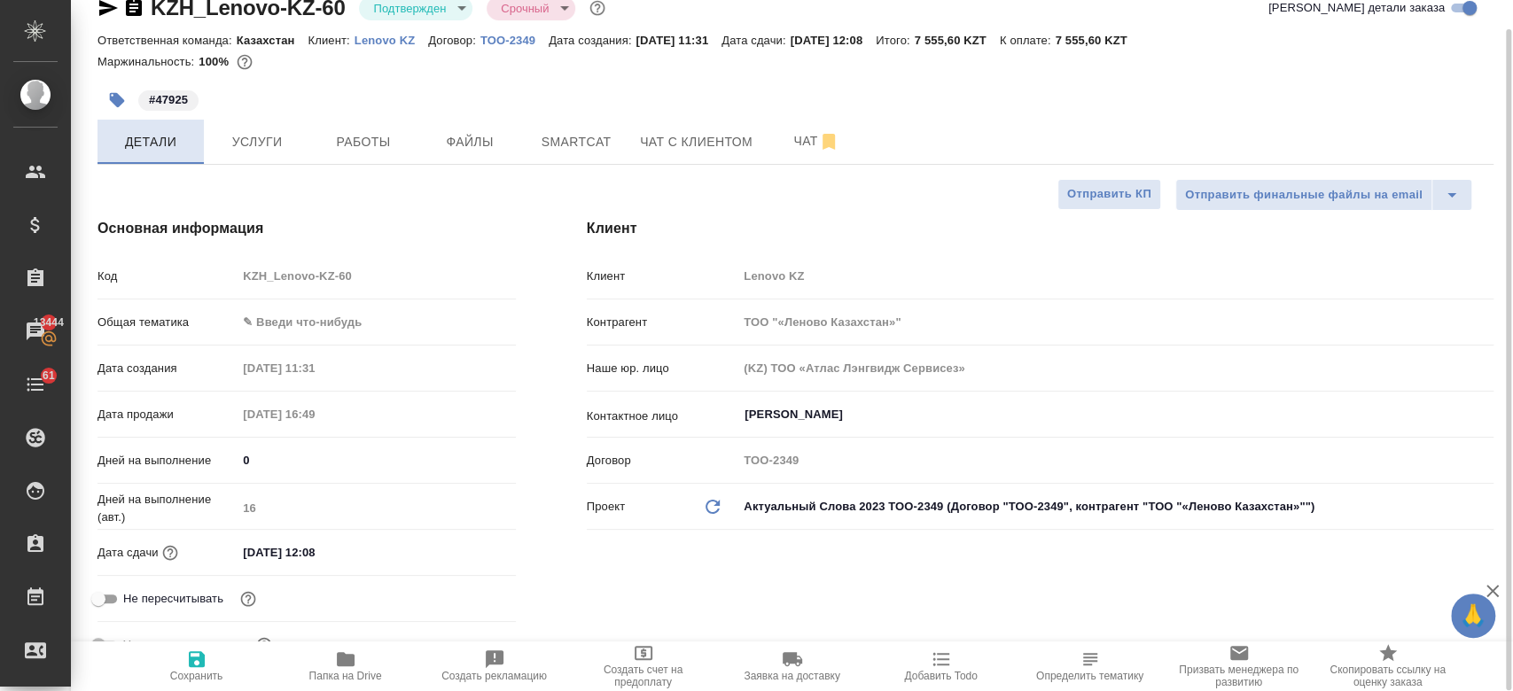
type textarea "x"
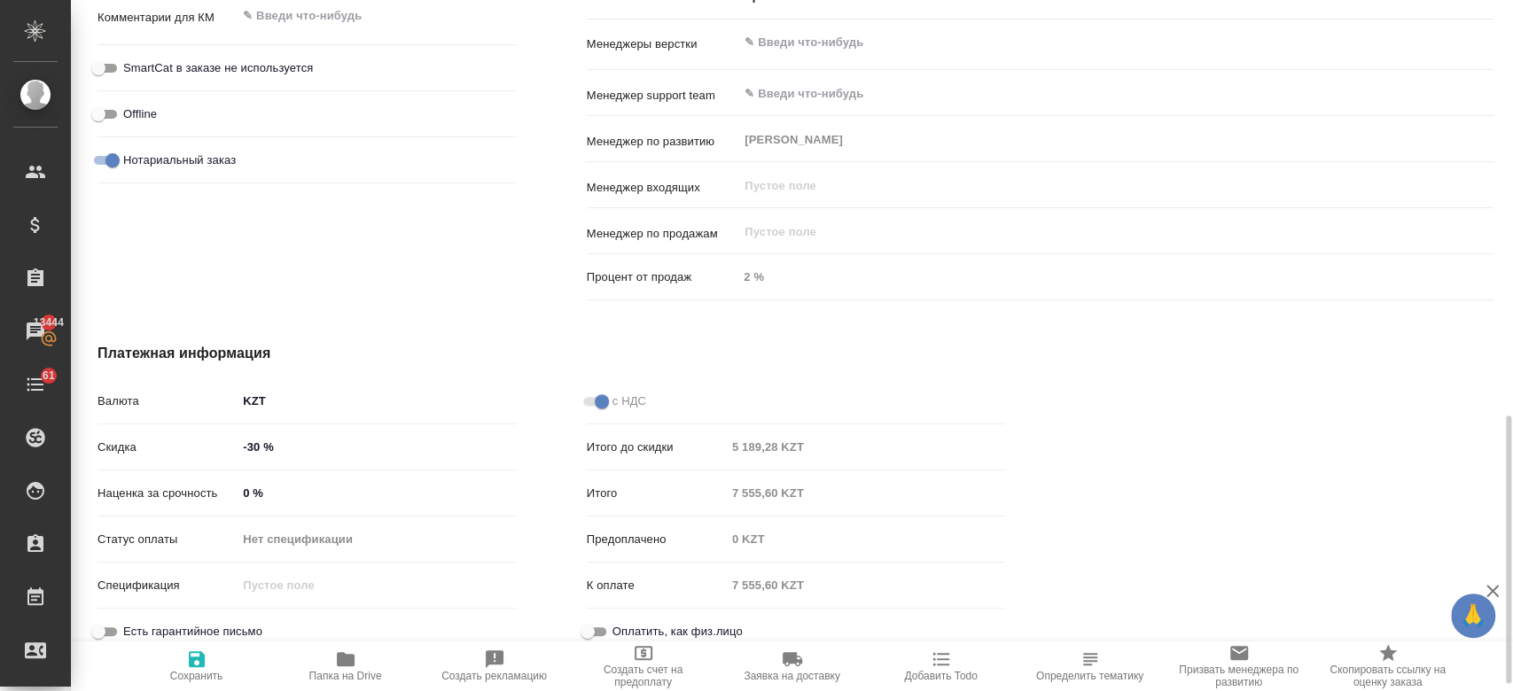
scroll to position [1079, 0]
click at [198, 661] on icon "button" at bounding box center [197, 659] width 16 height 16
type textarea "x"
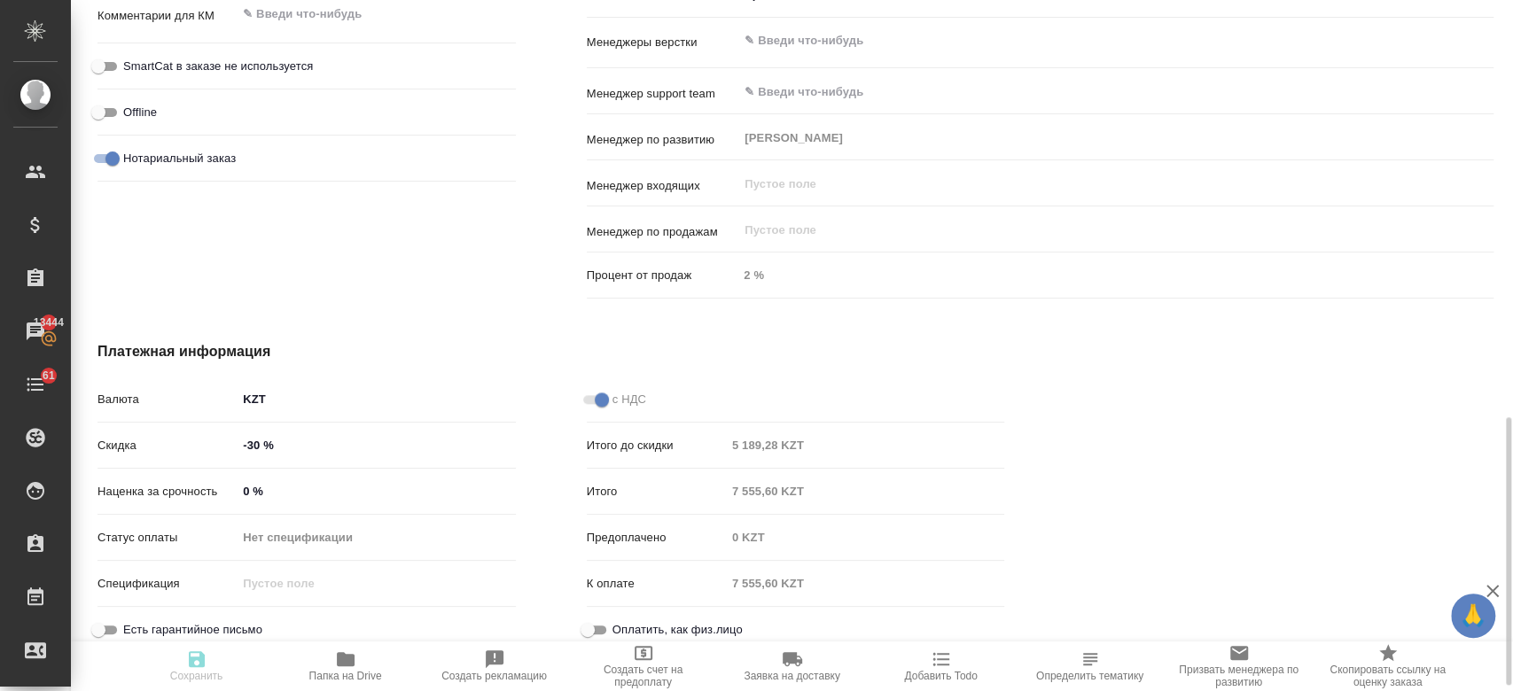
type textarea "x"
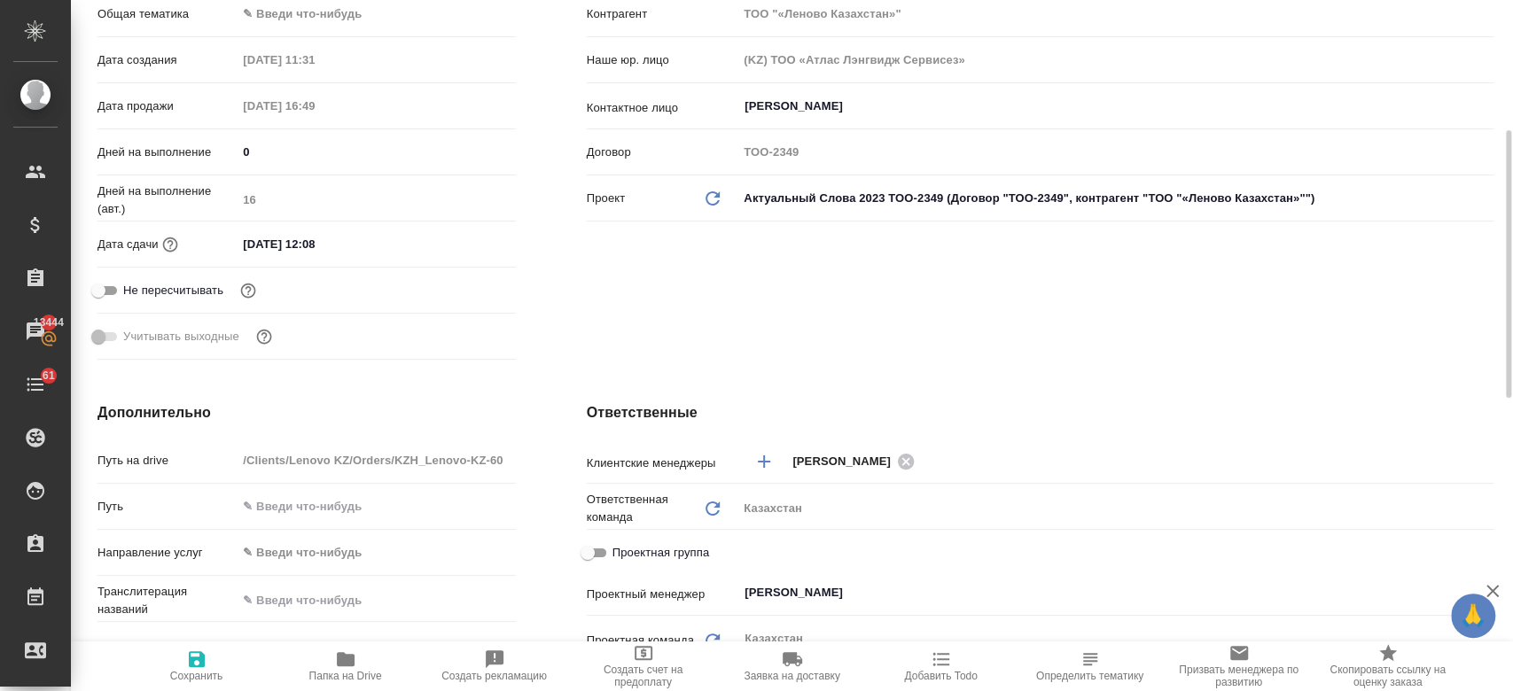
scroll to position [277, 0]
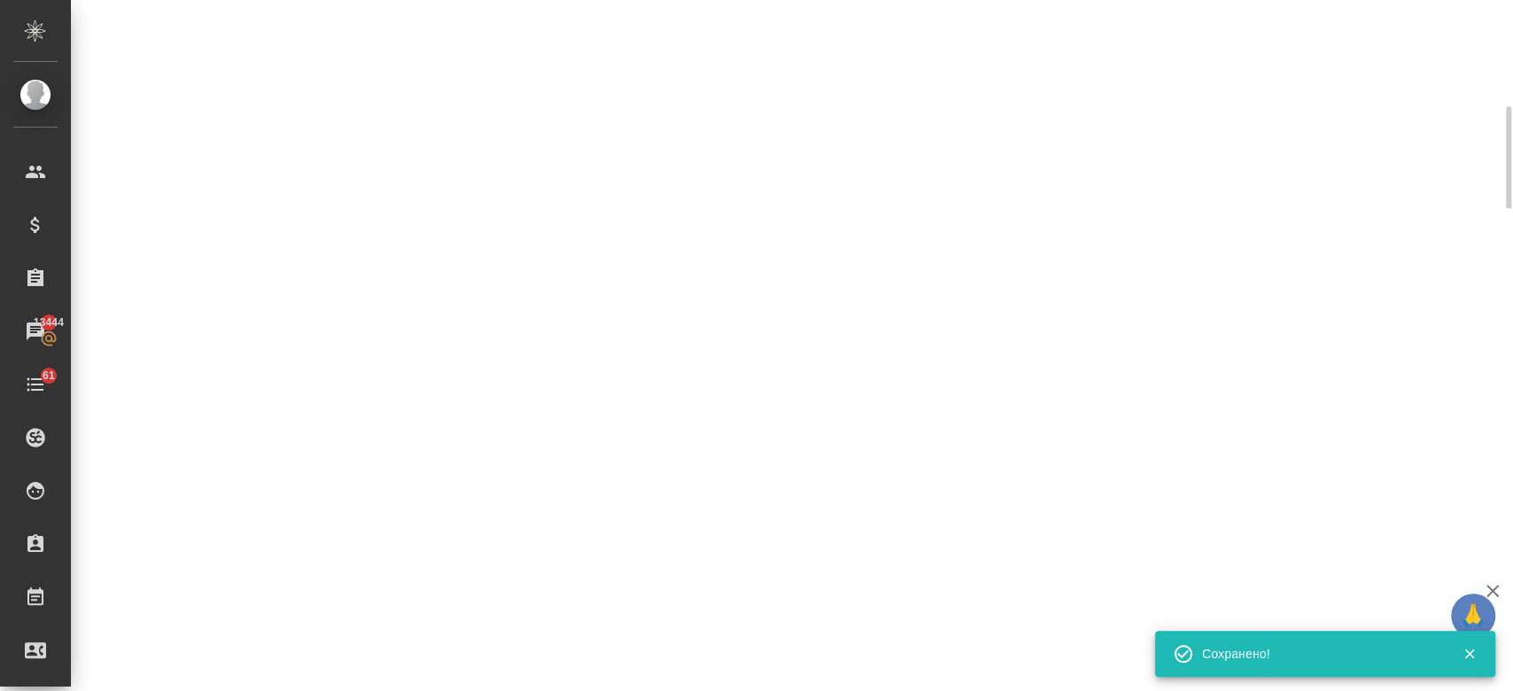
select select "RU"
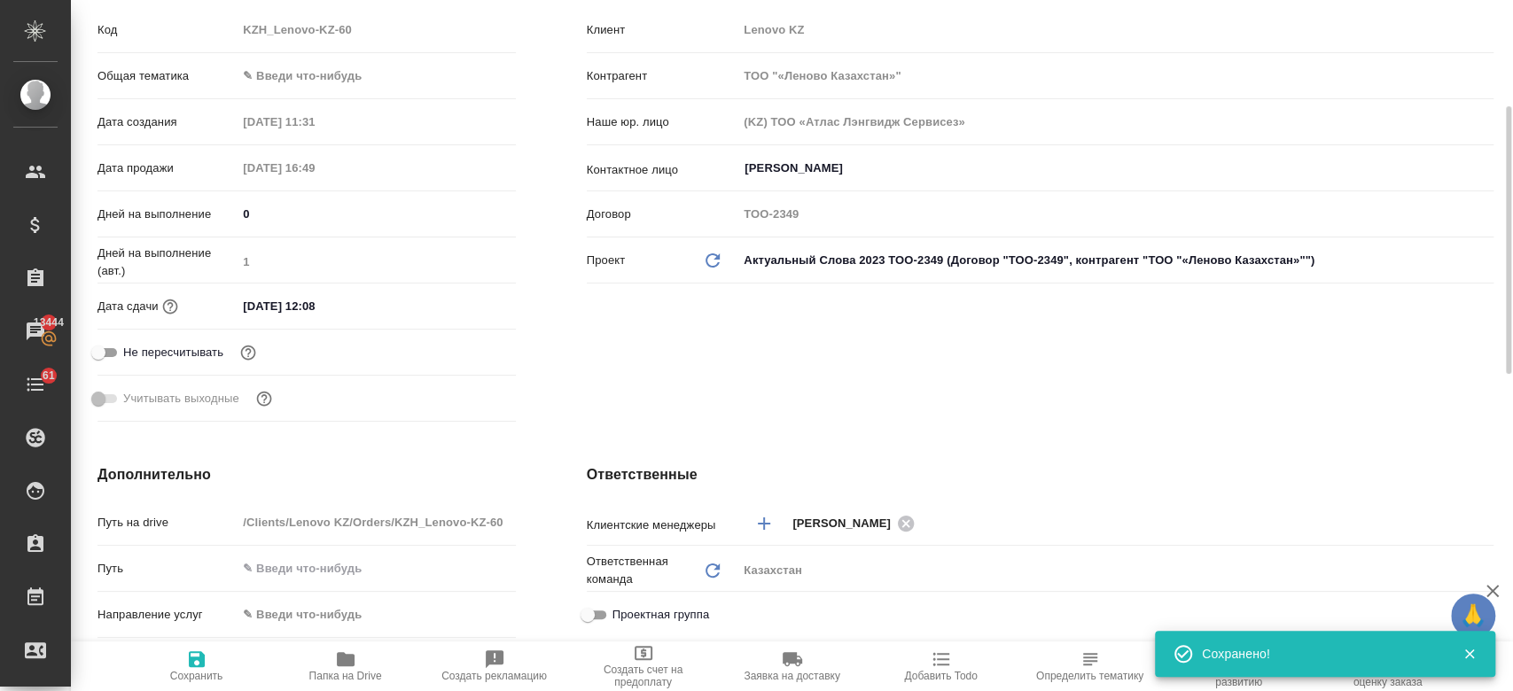
type textarea "x"
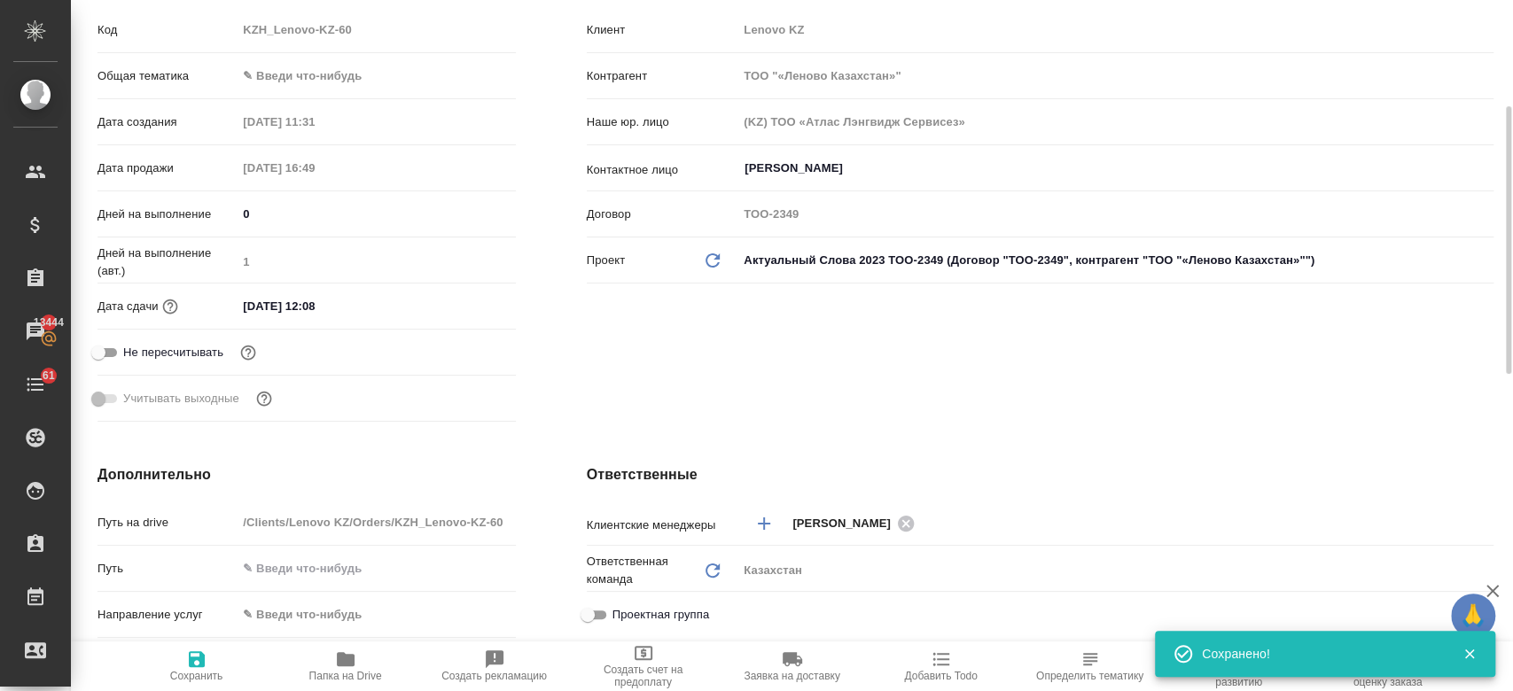
type textarea "x"
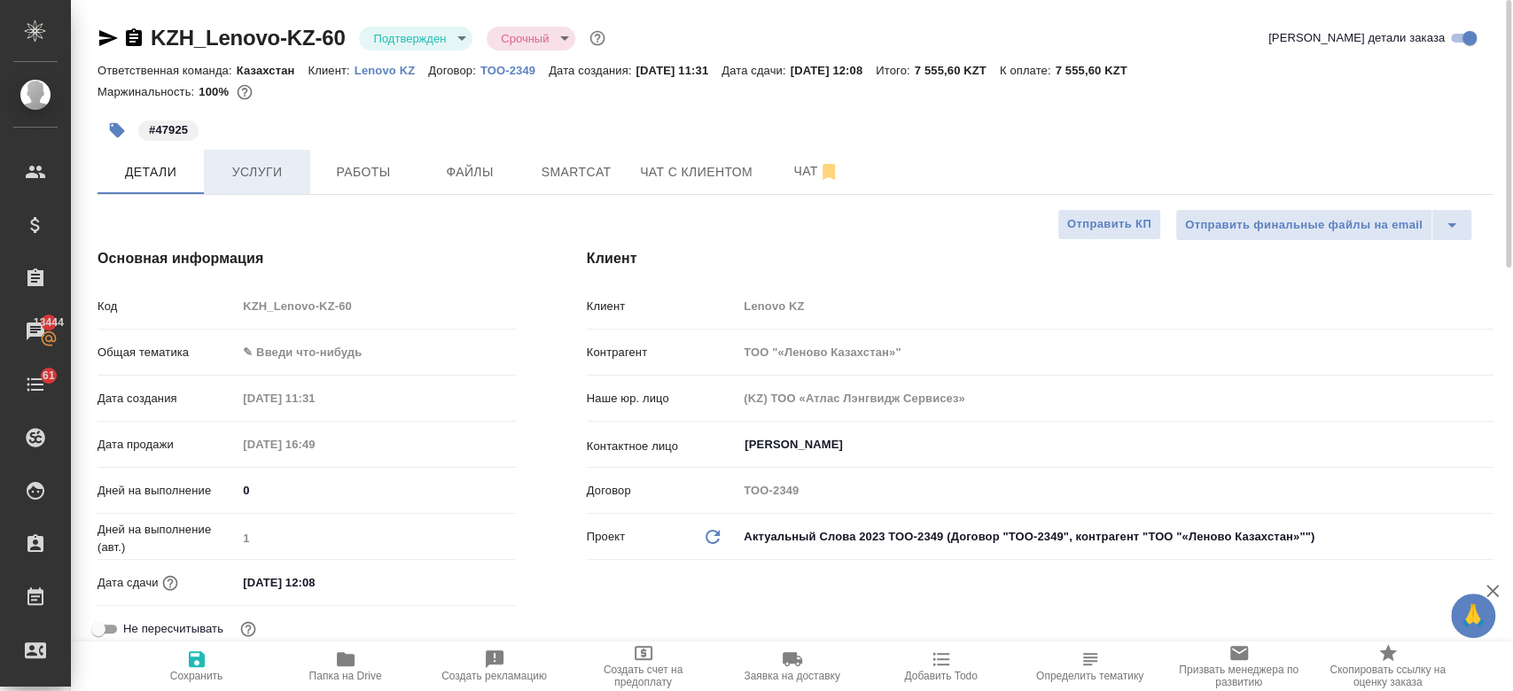
click at [268, 164] on span "Услуги" at bounding box center [256, 172] width 85 height 22
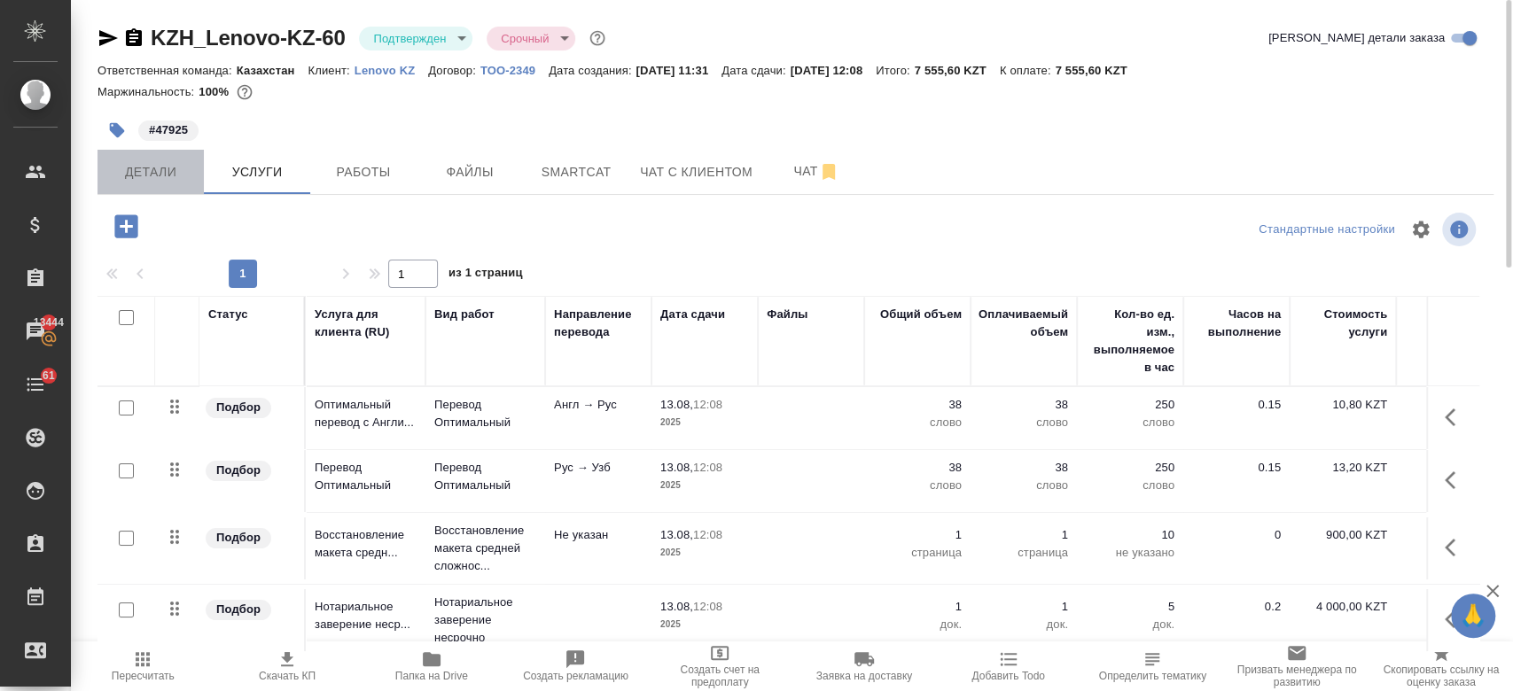
click at [152, 178] on span "Детали" at bounding box center [150, 172] width 85 height 22
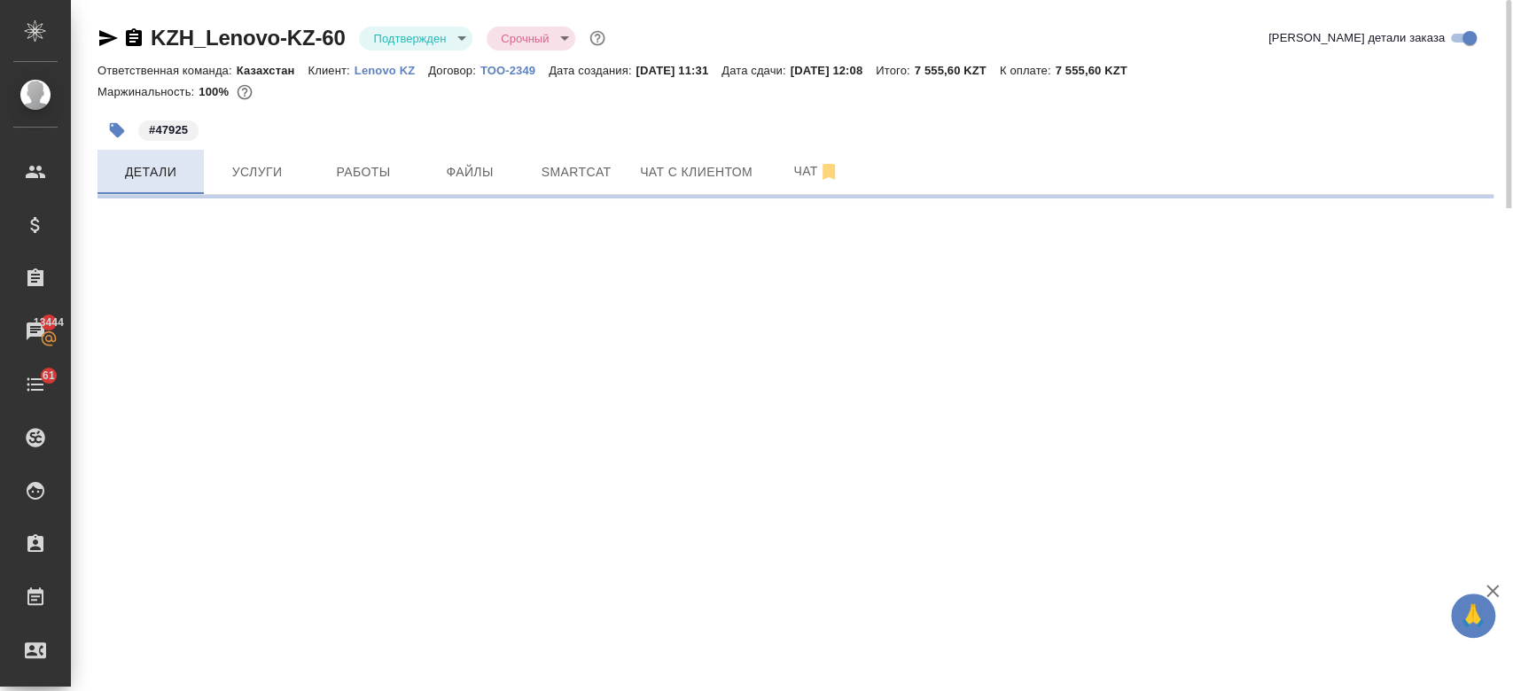
select select "RU"
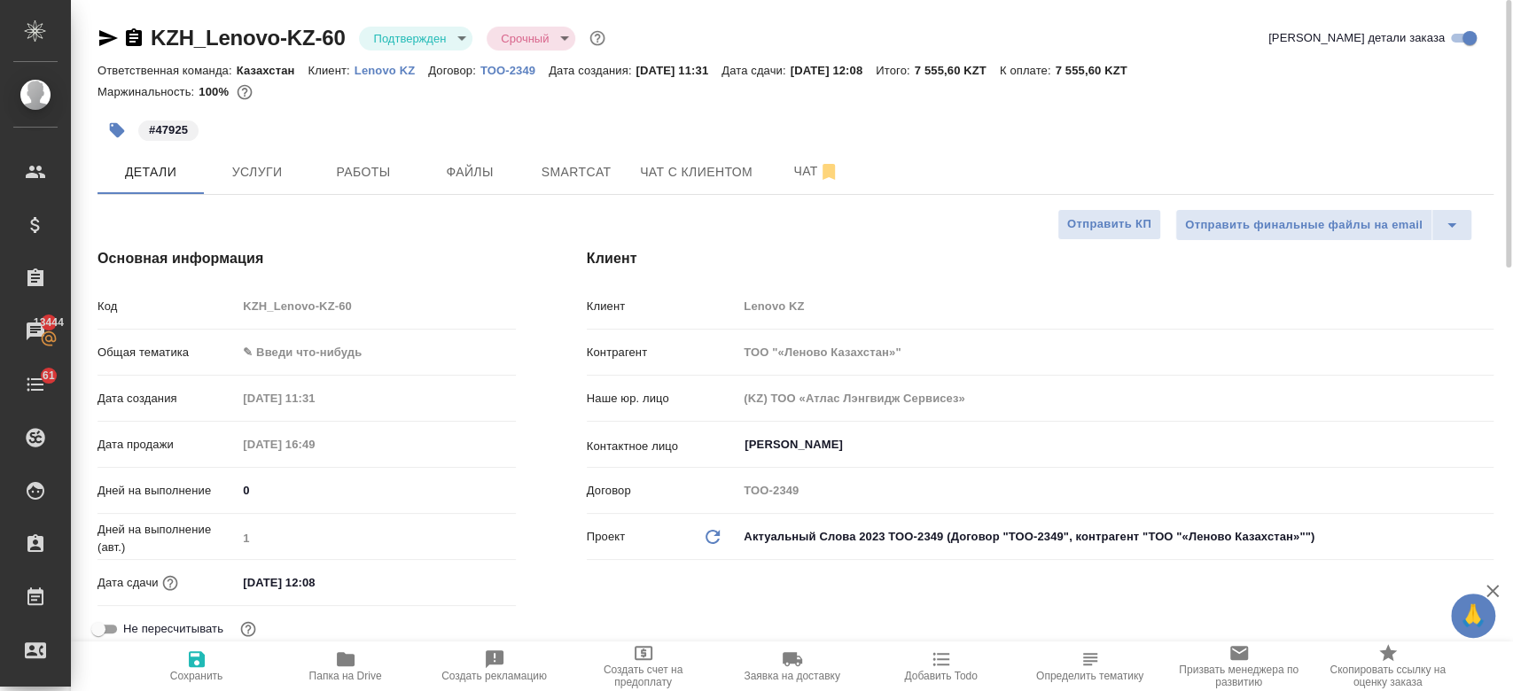
type textarea "x"
click at [185, 124] on p "#47925" at bounding box center [168, 130] width 39 height 18
click at [105, 127] on button "button" at bounding box center [116, 130] width 39 height 39
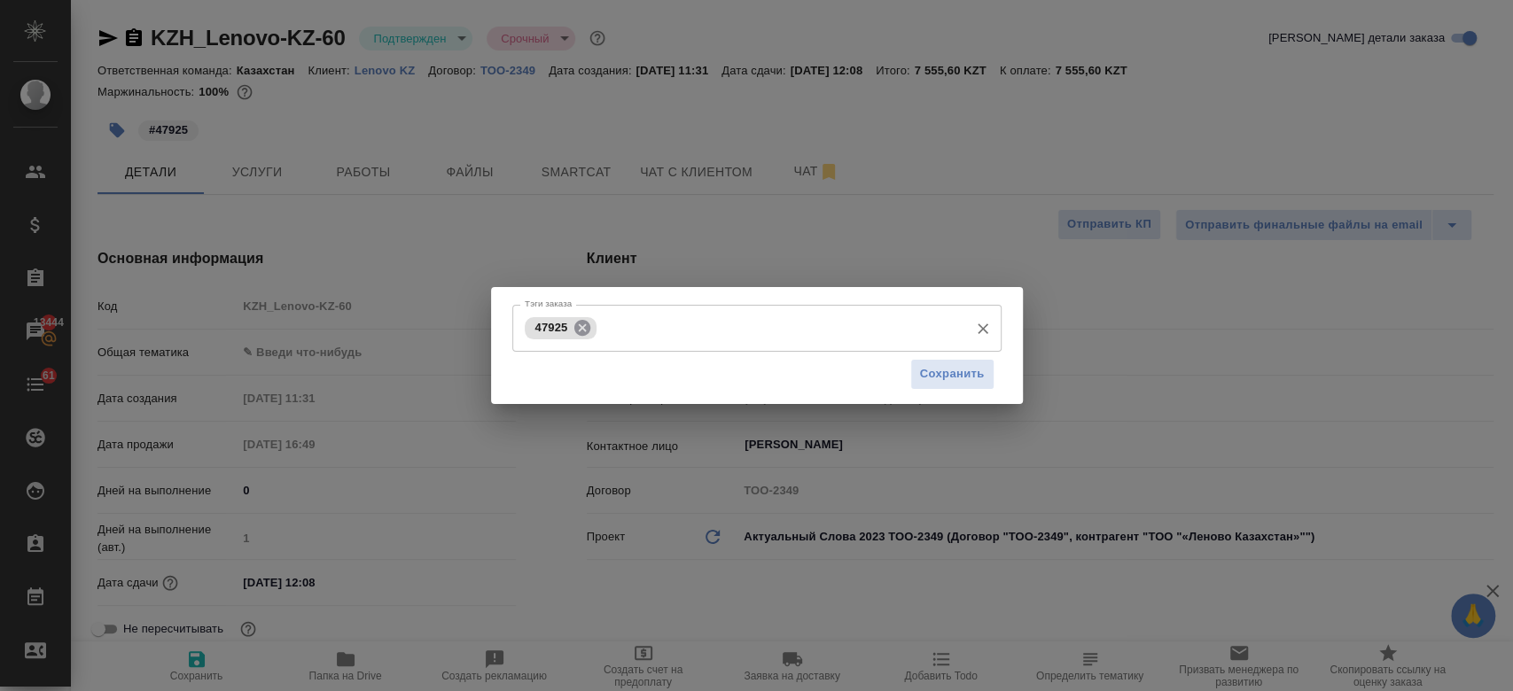
click at [581, 321] on icon at bounding box center [582, 327] width 16 height 16
click at [581, 330] on input "Тэги заказа" at bounding box center [740, 328] width 440 height 30
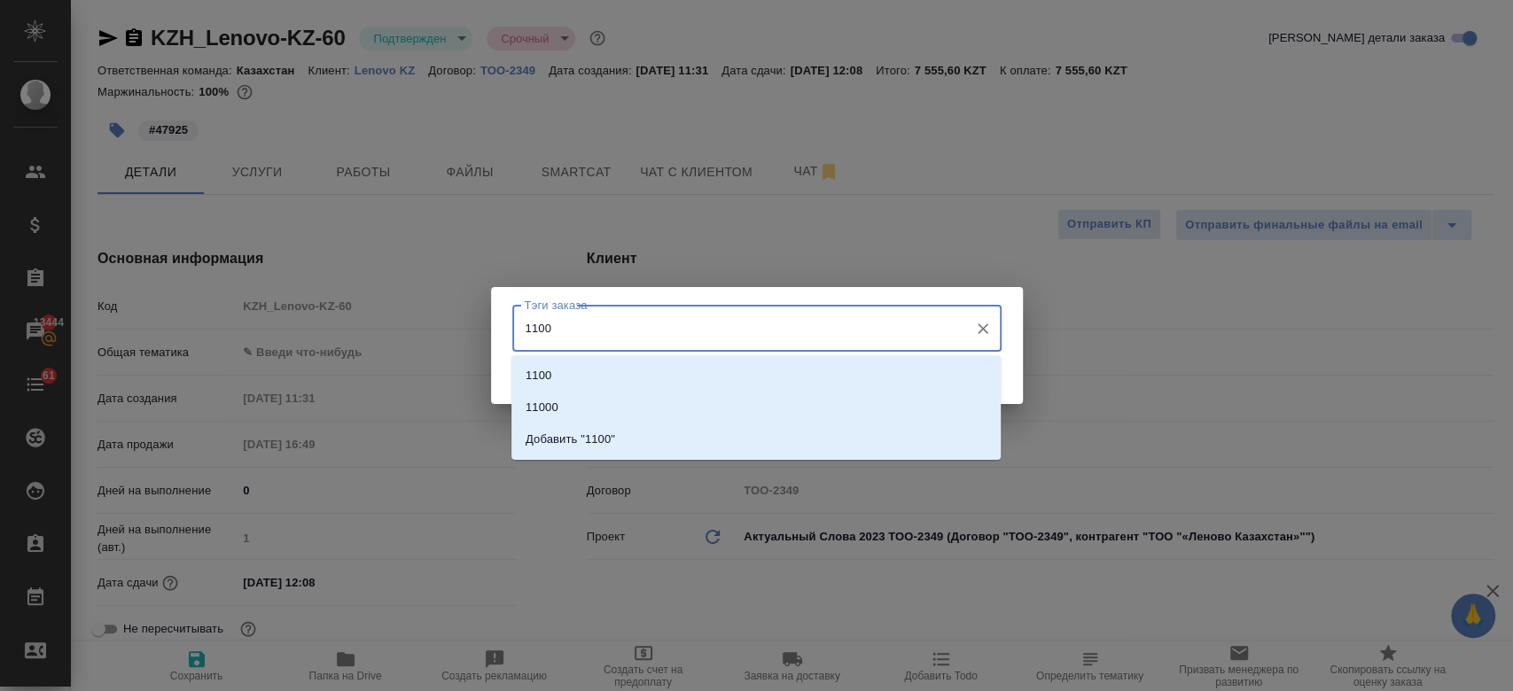
type input "11000"
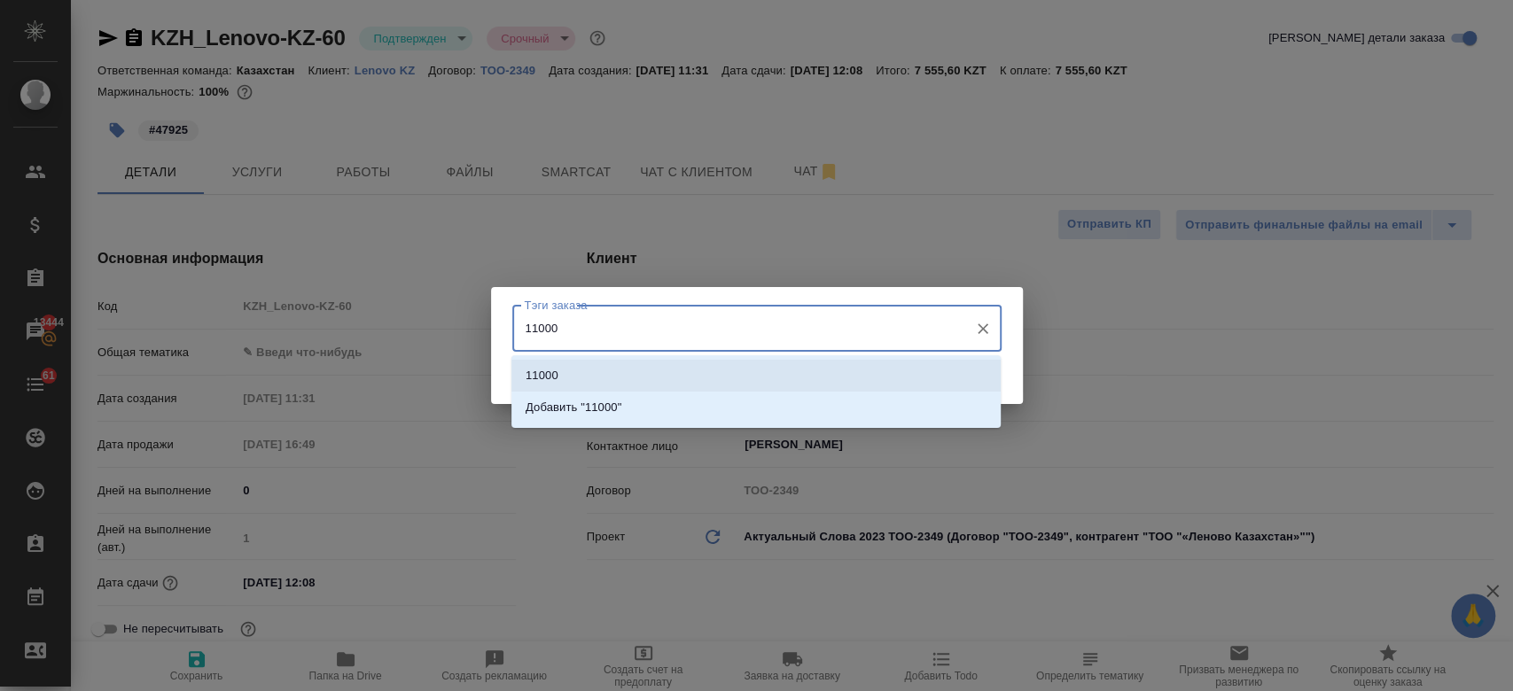
click at [761, 375] on li "11000" at bounding box center [755, 376] width 489 height 32
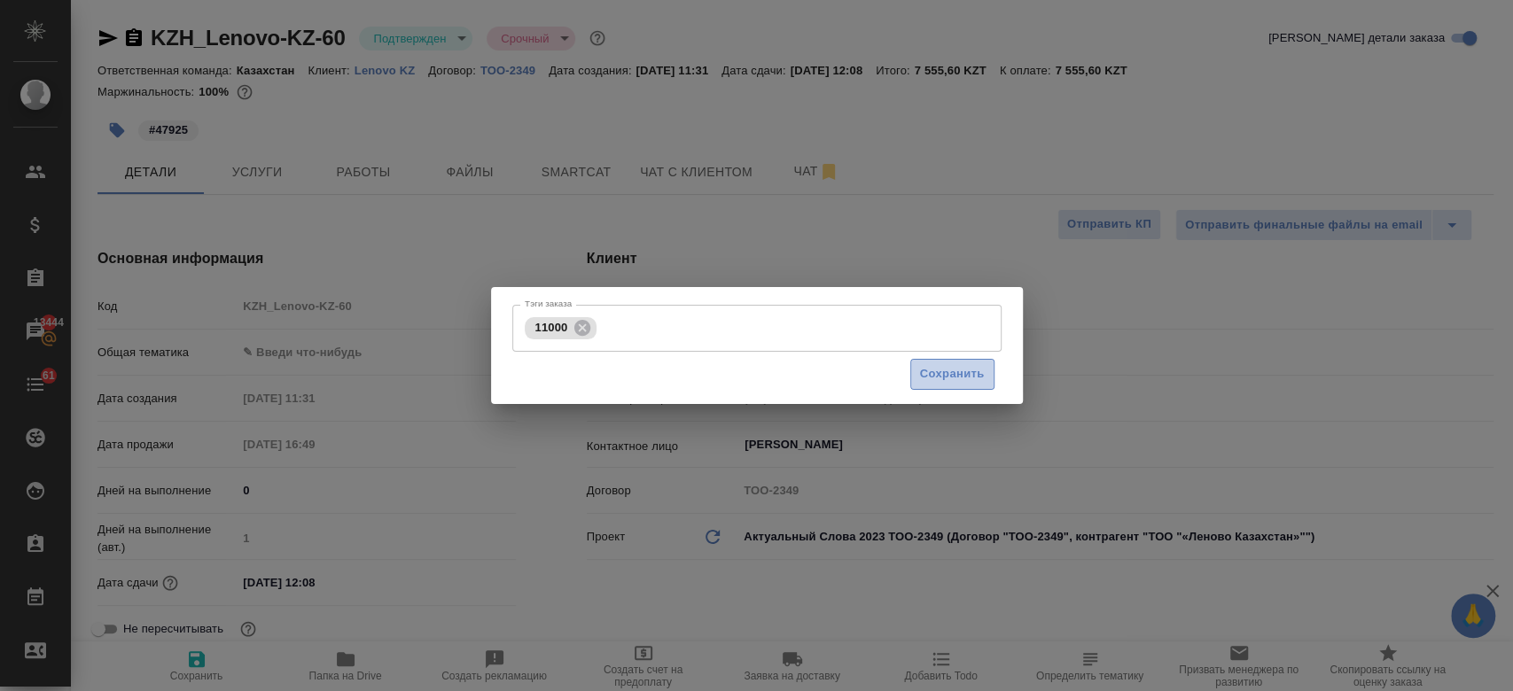
click at [938, 376] on span "Сохранить" at bounding box center [952, 374] width 65 height 20
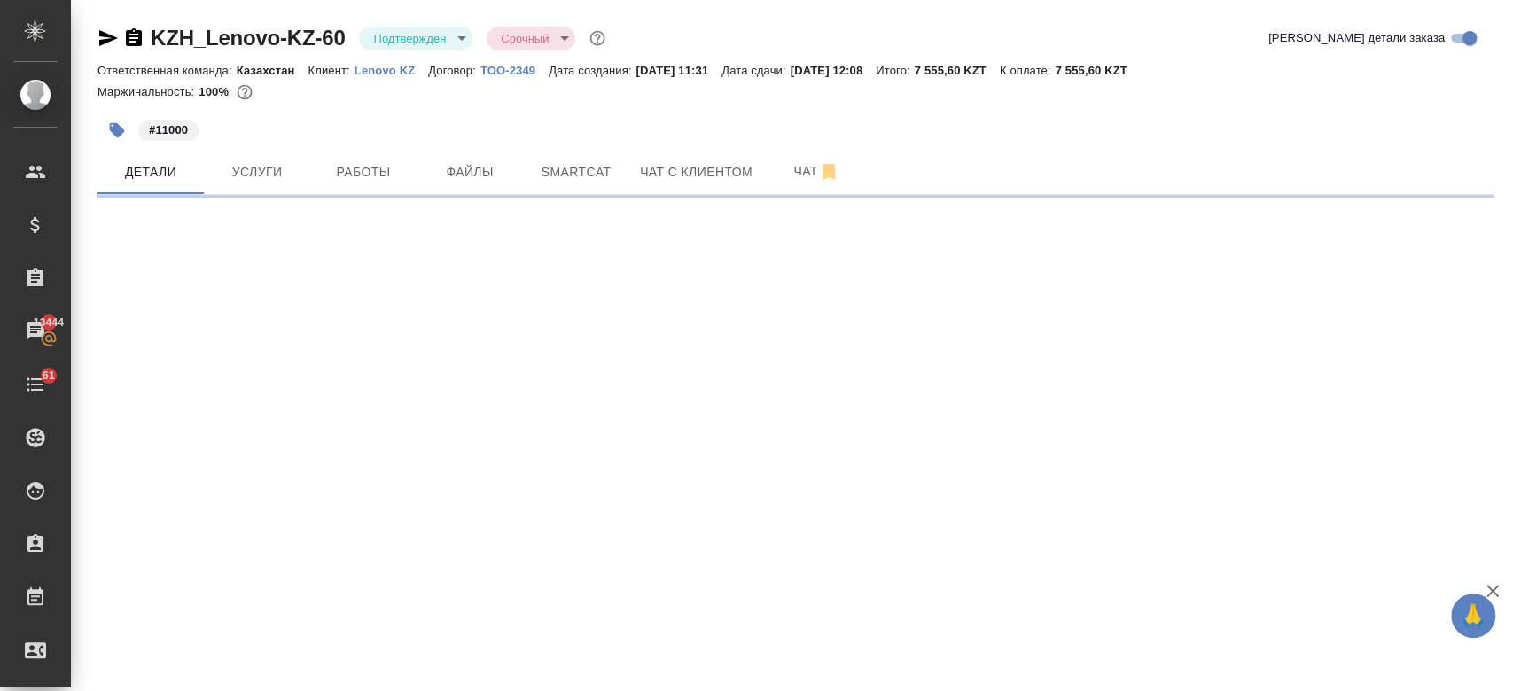
select select "RU"
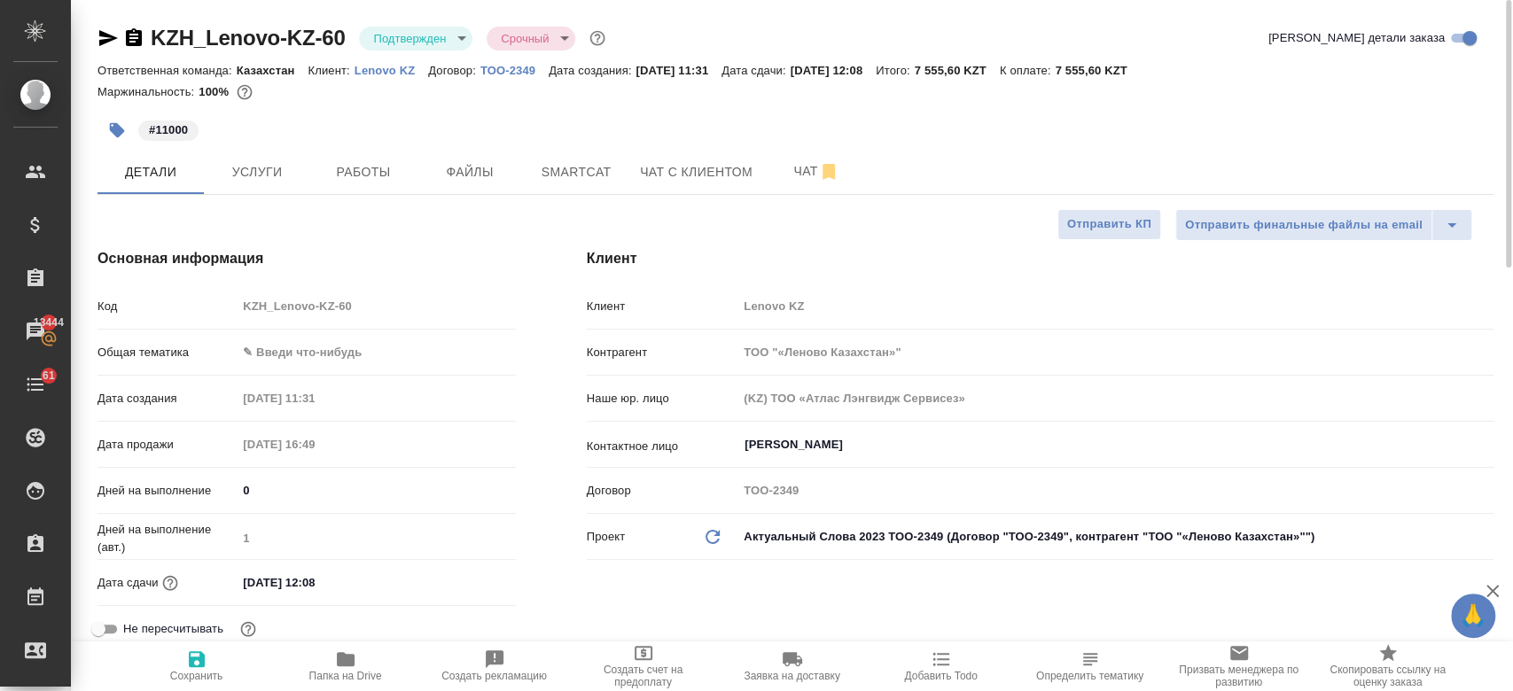
type textarea "x"
click at [268, 188] on button "Услуги" at bounding box center [257, 172] width 106 height 44
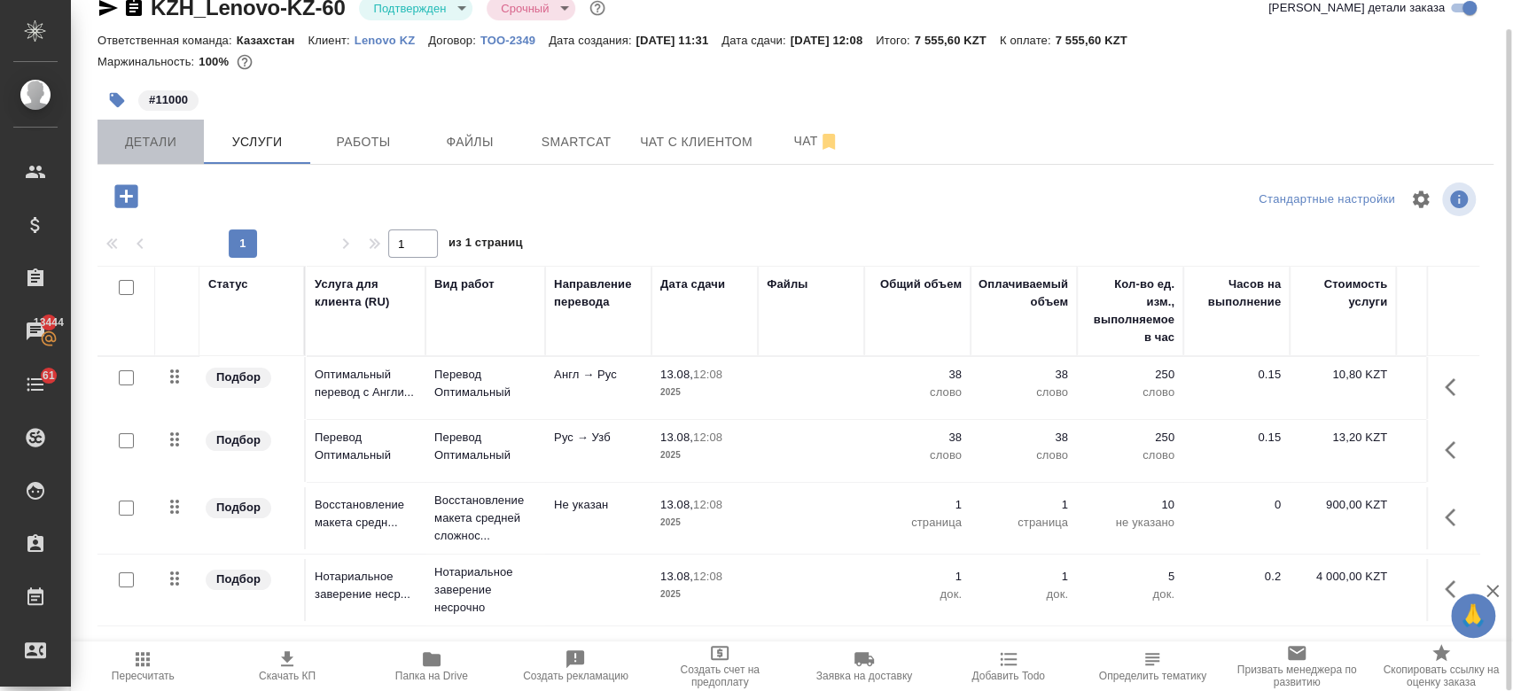
click at [152, 145] on span "Детали" at bounding box center [150, 142] width 85 height 22
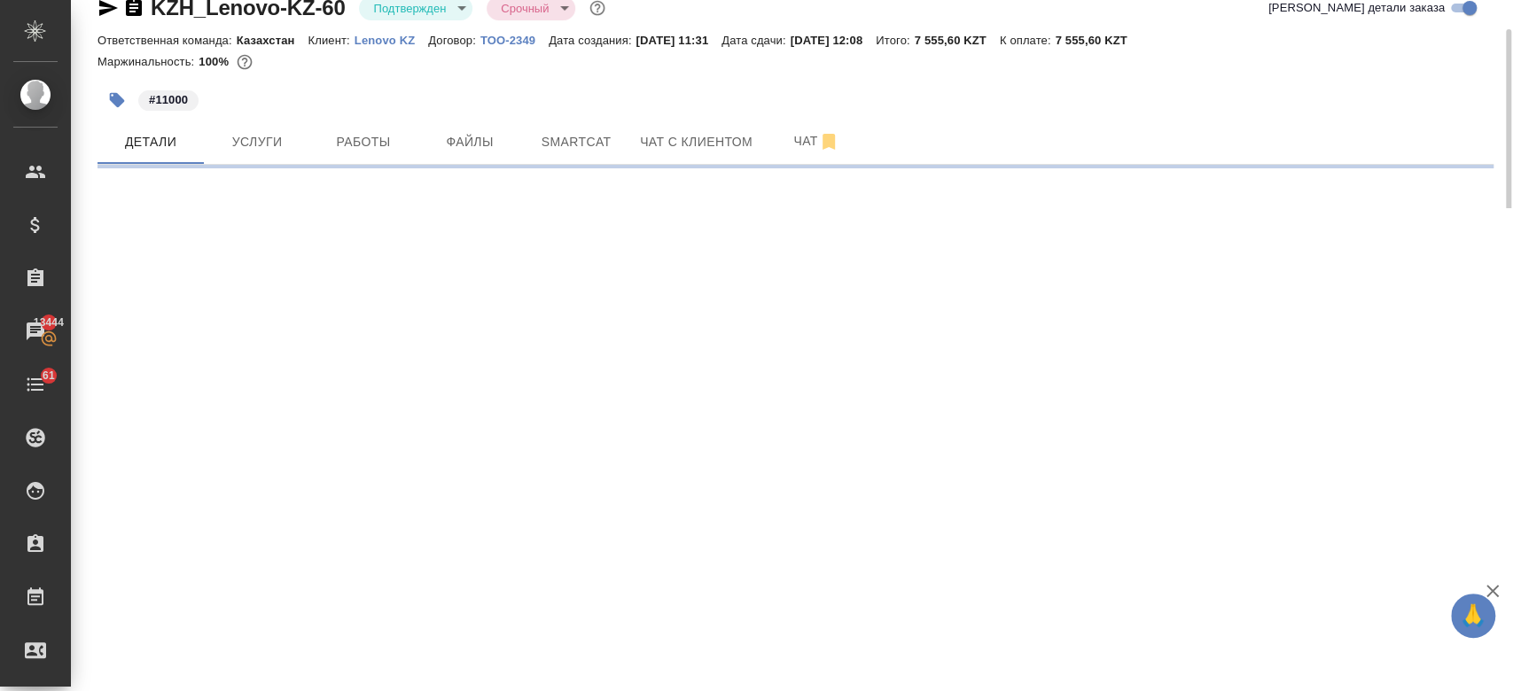
select select "RU"
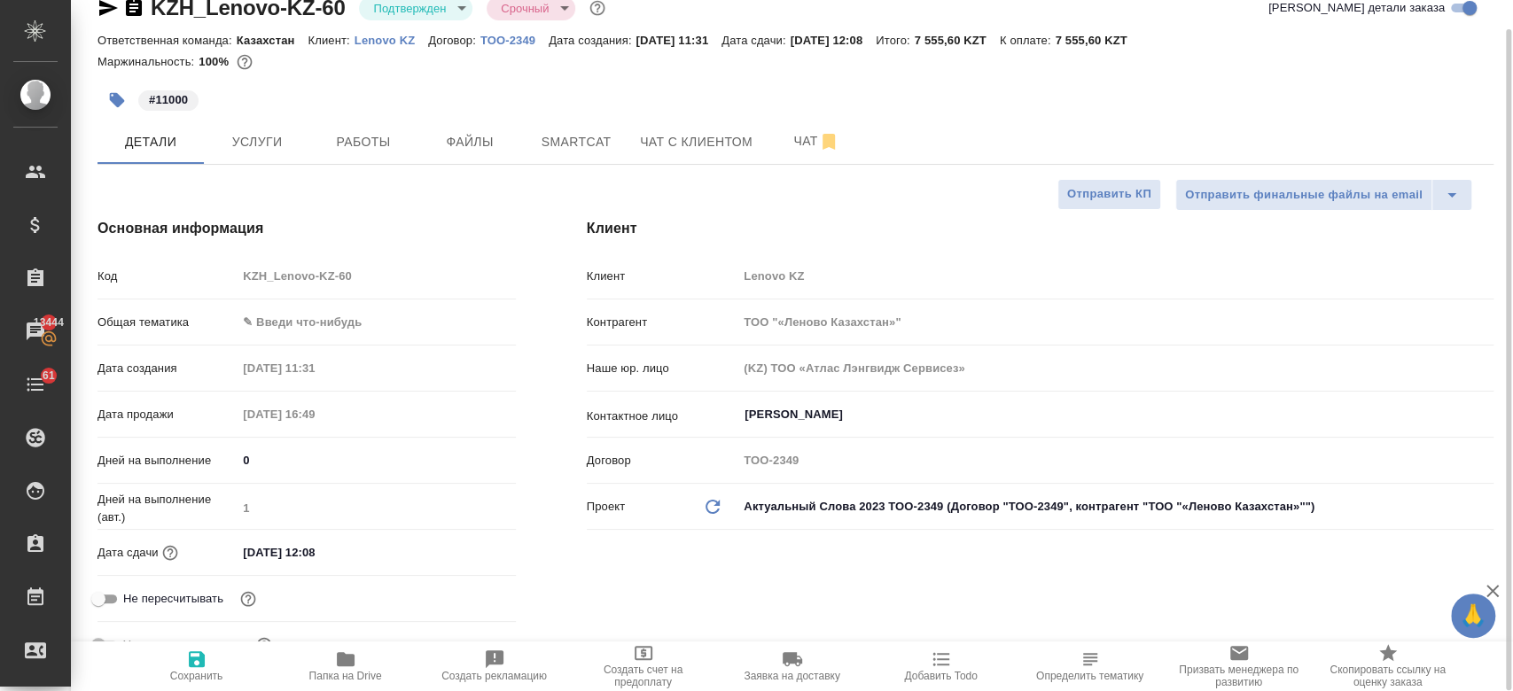
type textarea "x"
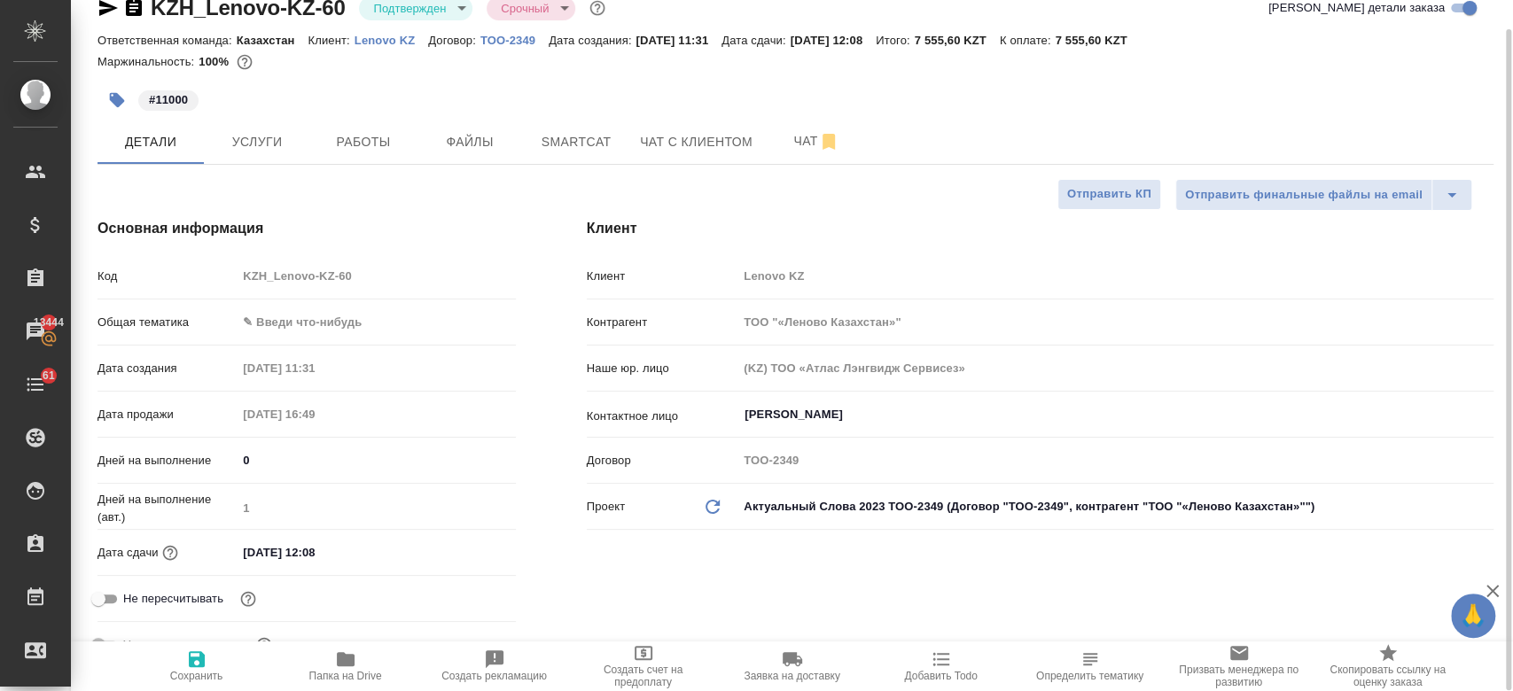
type textarea "x"
click at [596, 74] on div at bounding box center [795, 76] width 1396 height 4
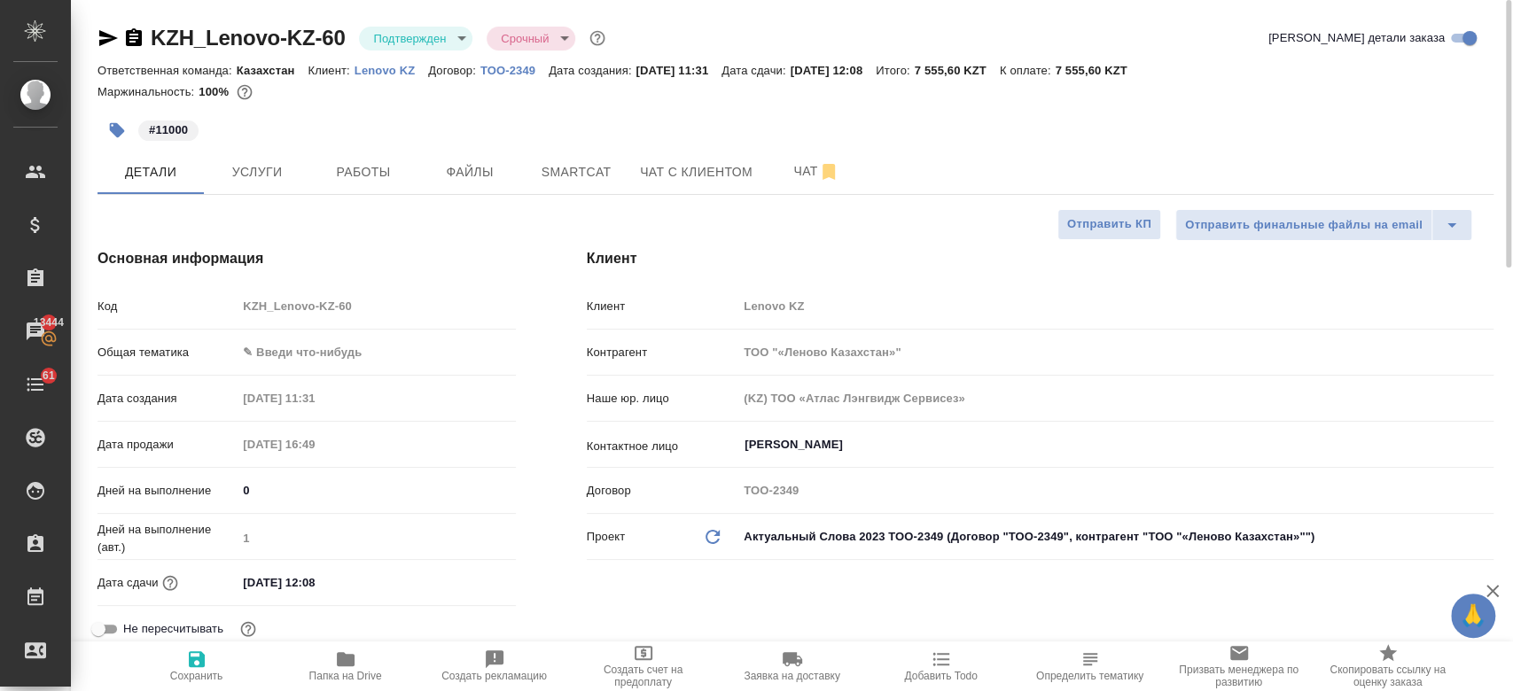
click at [496, 115] on div "#11000" at bounding box center [562, 130] width 931 height 39
type textarea "x"
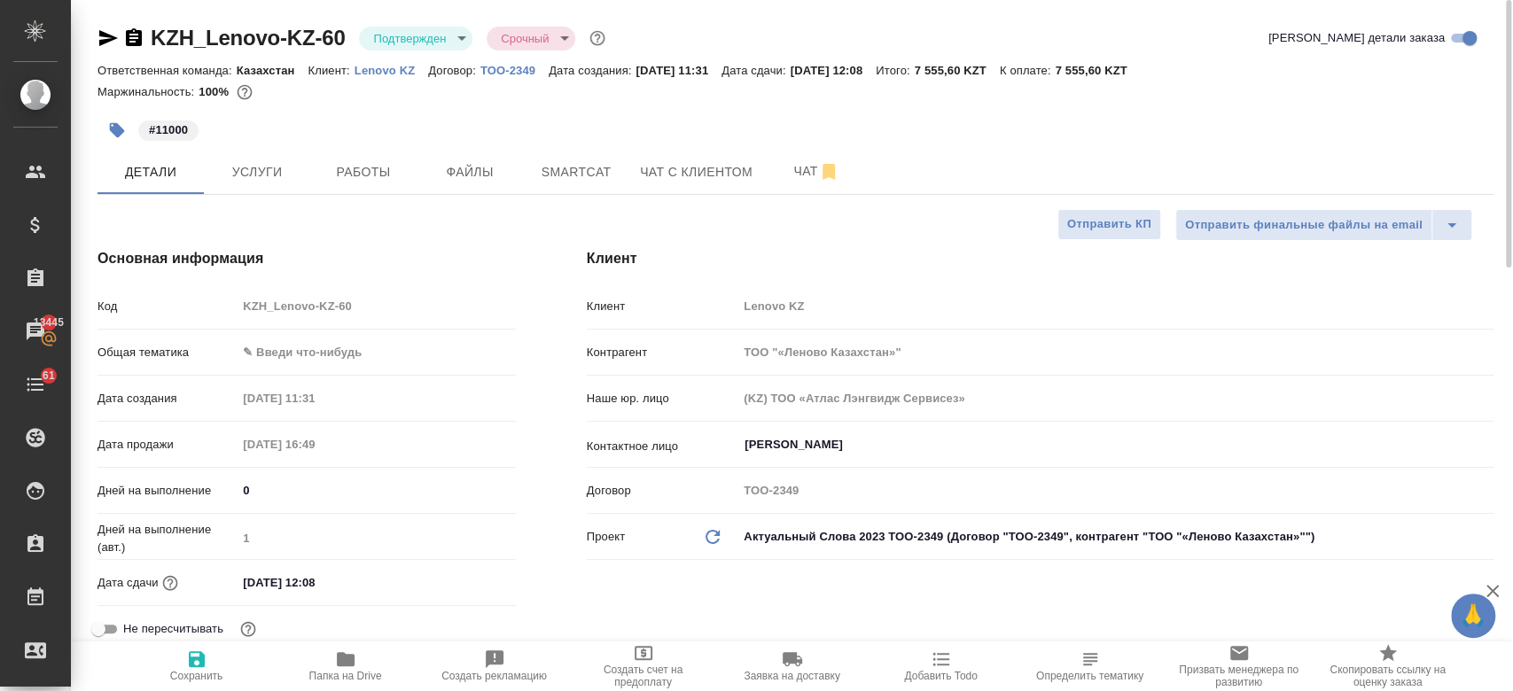
type textarea "x"
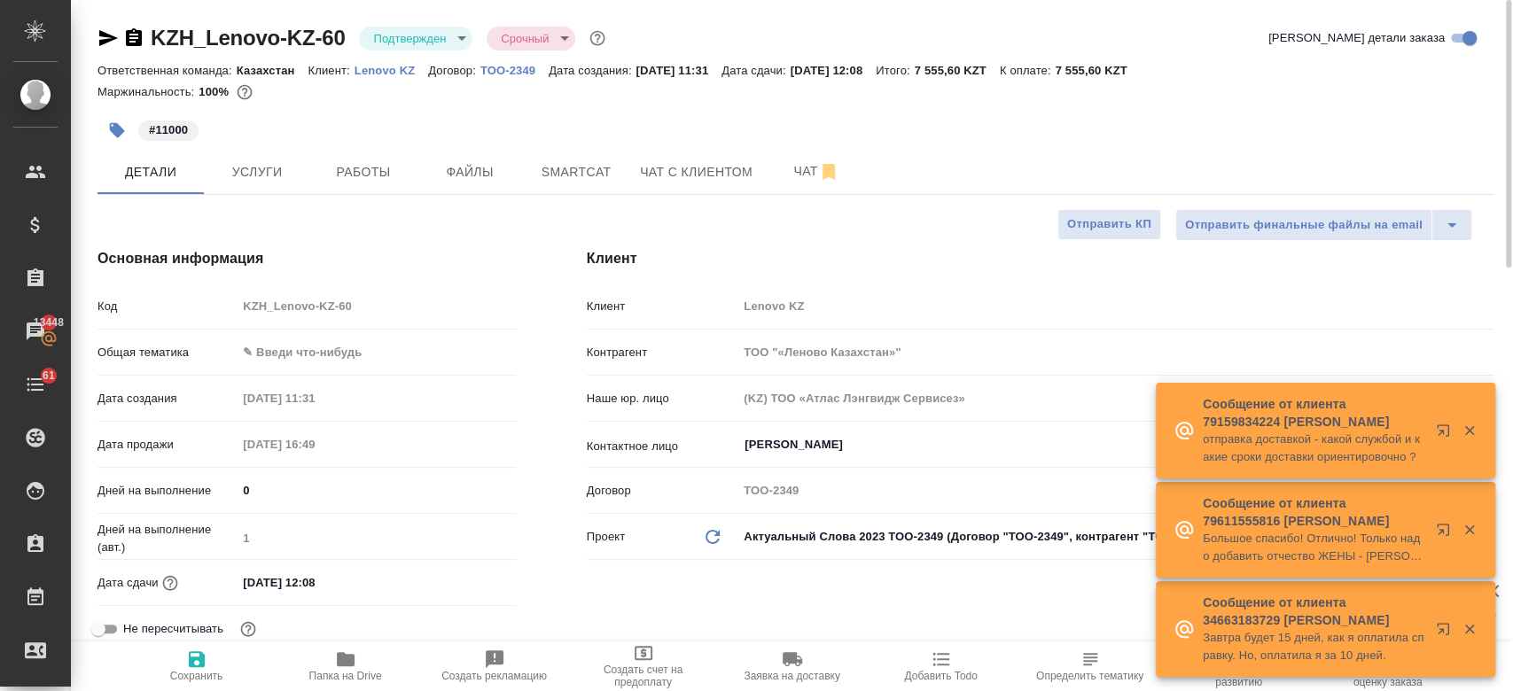
click at [536, 146] on div "#11000" at bounding box center [562, 130] width 931 height 39
type textarea "x"
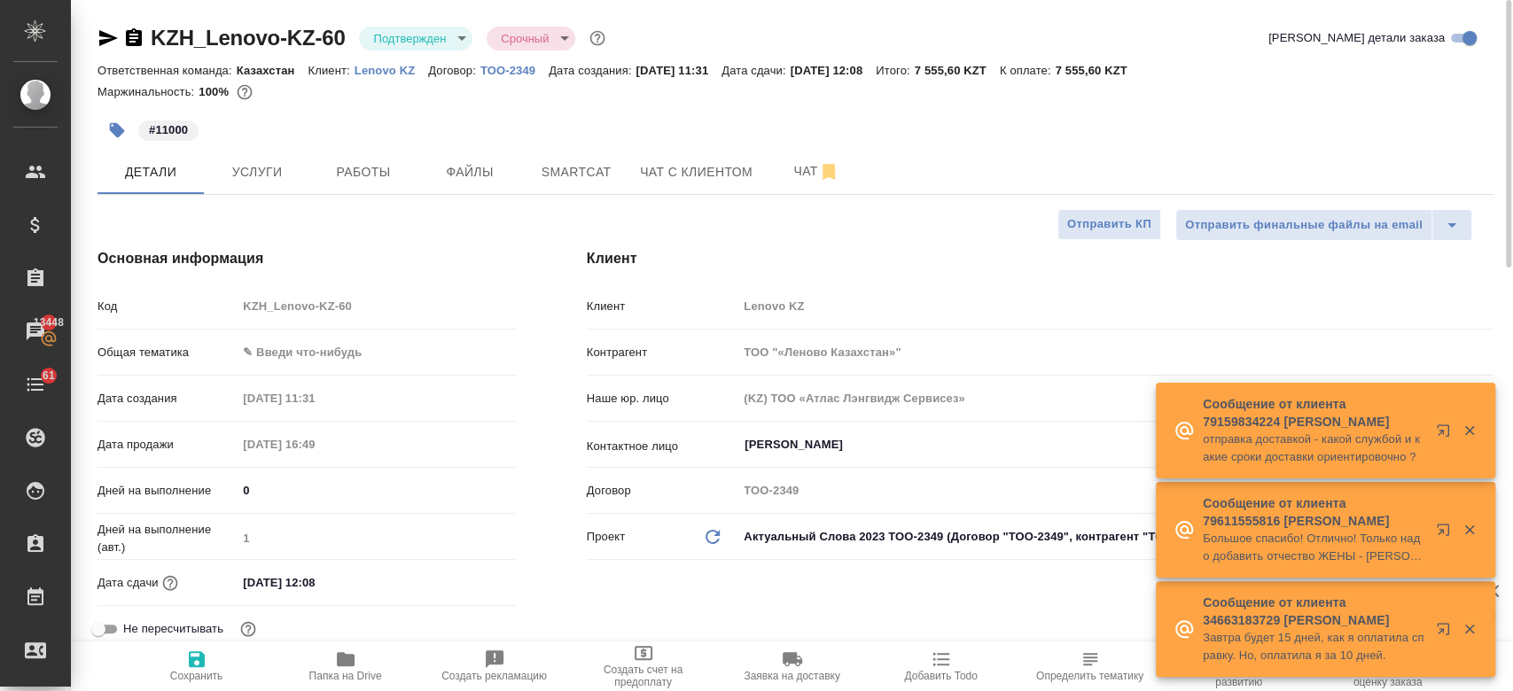
type textarea "x"
click at [607, 101] on div "Маржинальность: 100%" at bounding box center [795, 92] width 1396 height 23
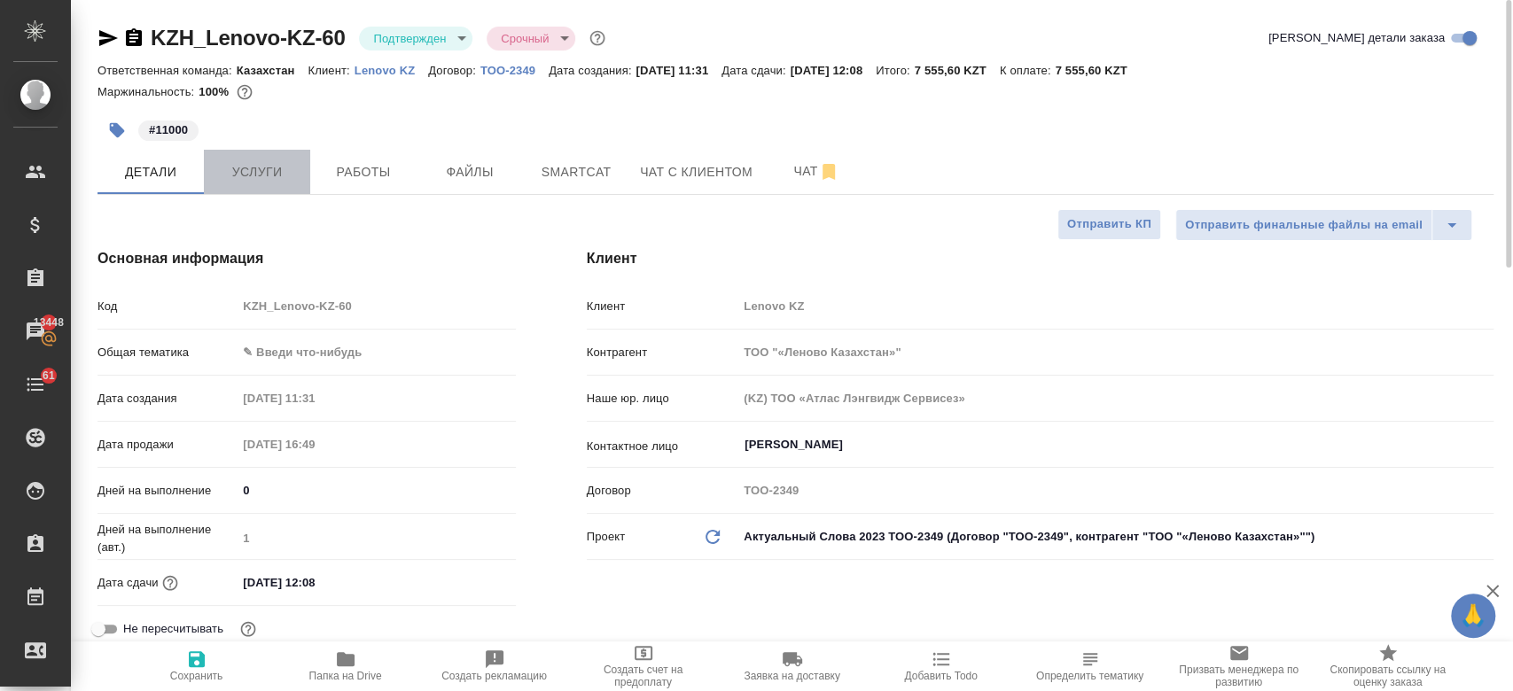
click at [262, 178] on span "Услуги" at bounding box center [256, 172] width 85 height 22
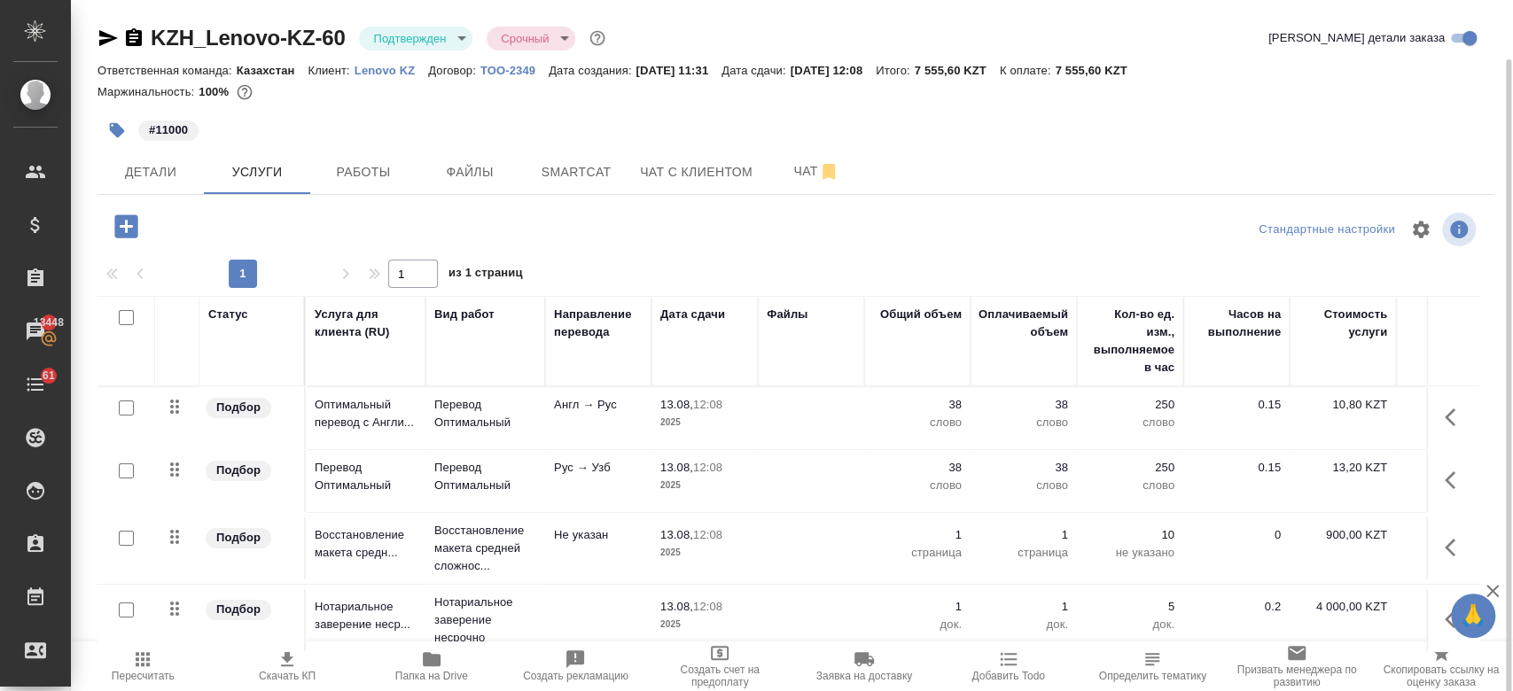
scroll to position [30, 0]
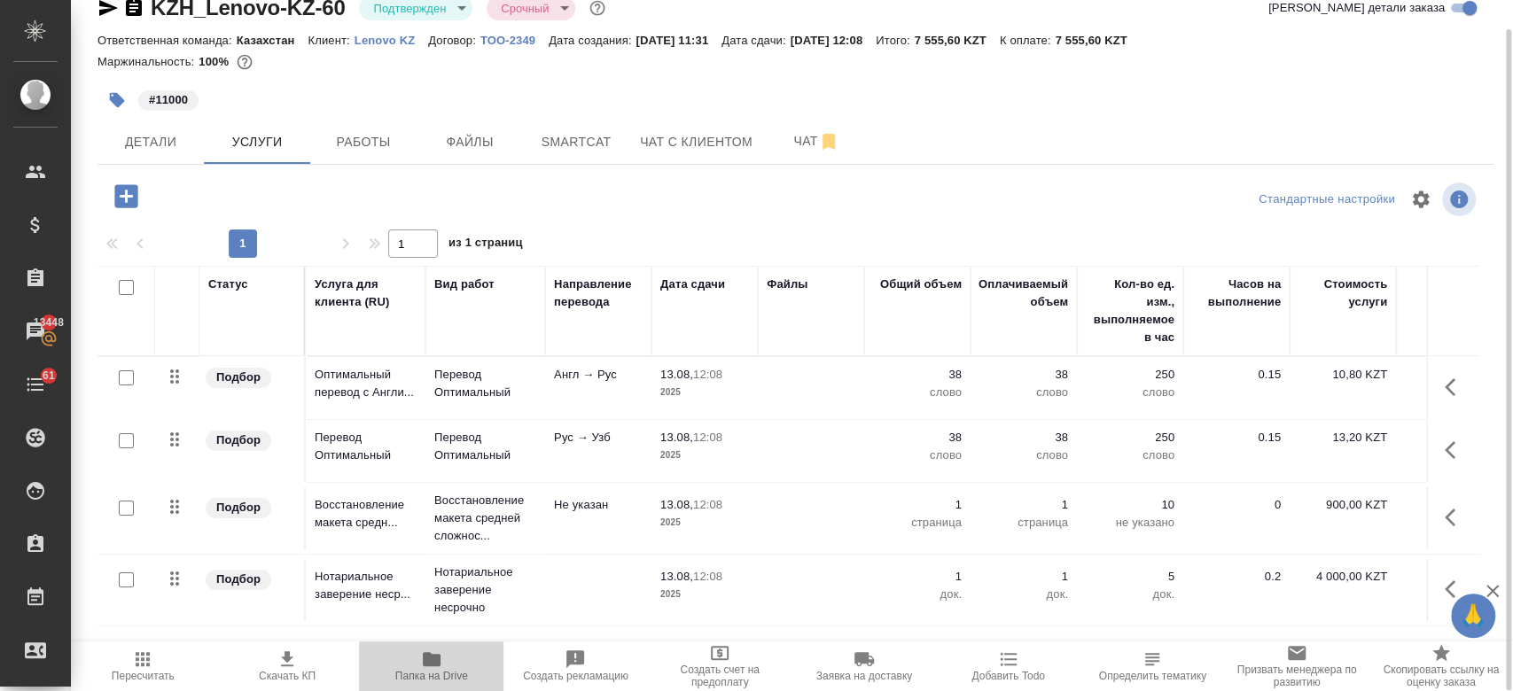
click at [434, 666] on icon "button" at bounding box center [432, 659] width 18 height 14
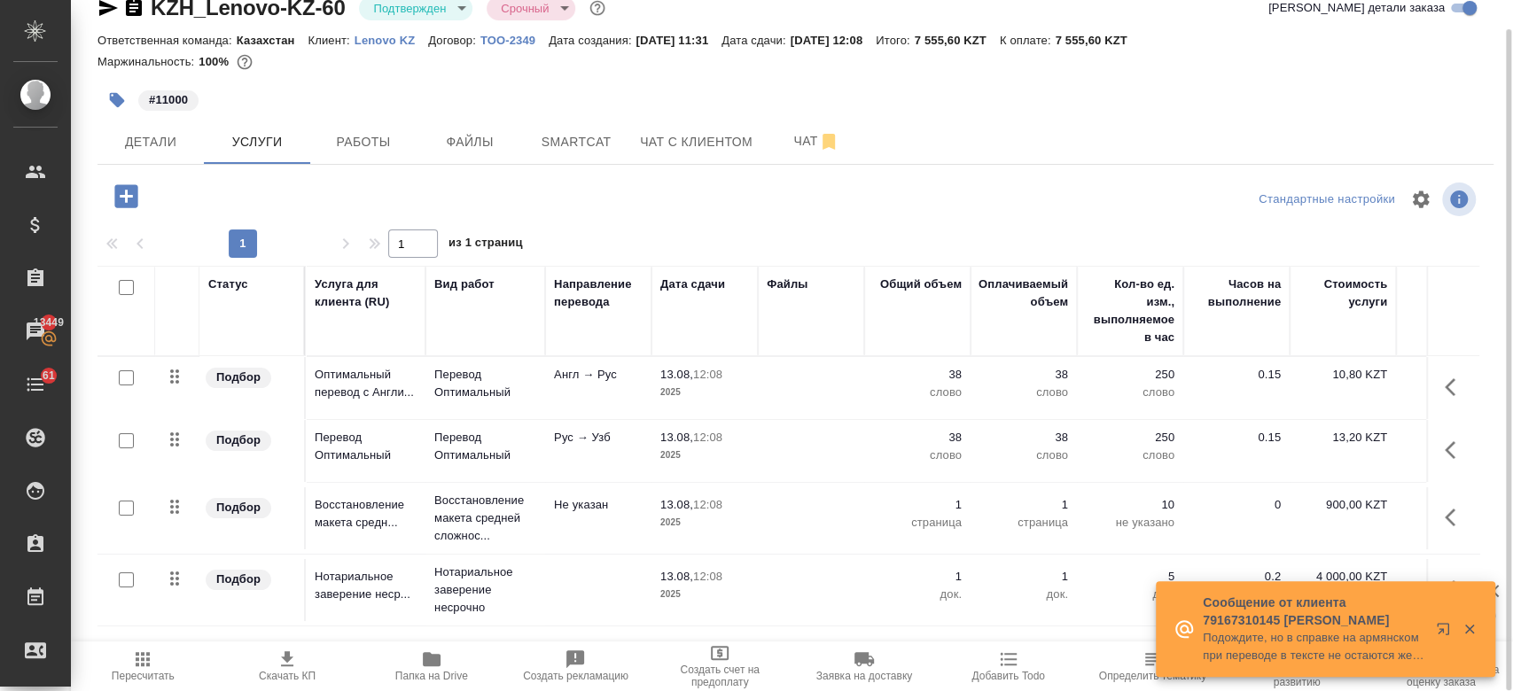
click at [120, 189] on icon "button" at bounding box center [125, 195] width 23 height 23
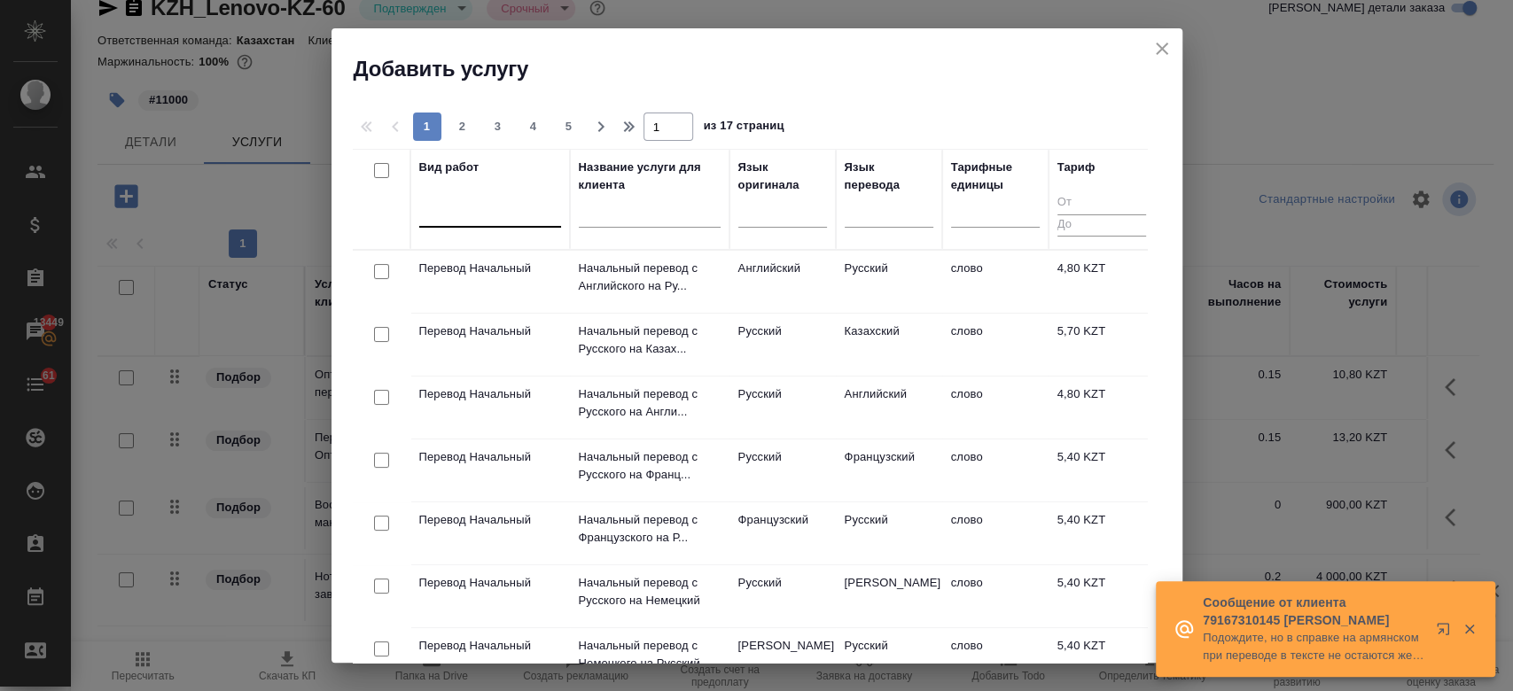
click at [505, 215] on div at bounding box center [490, 210] width 142 height 26
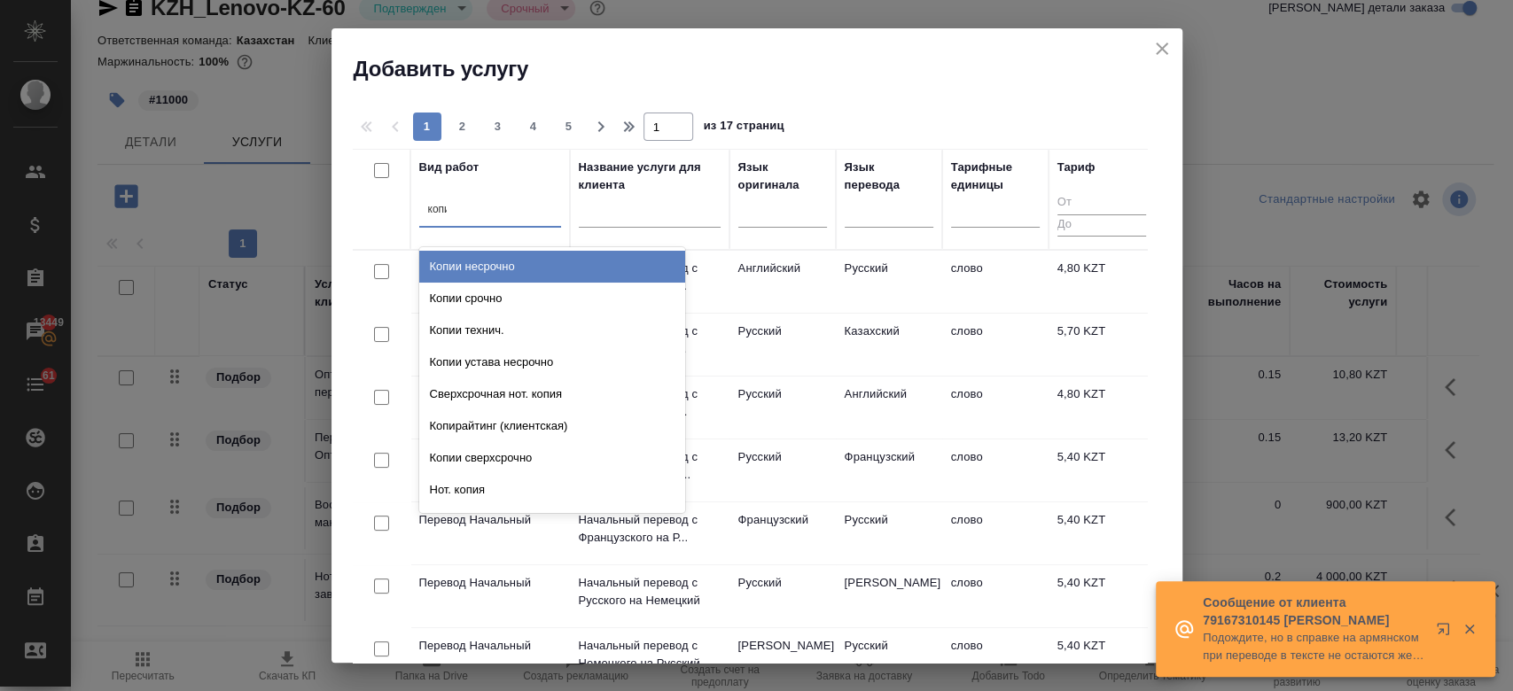
type input "копии"
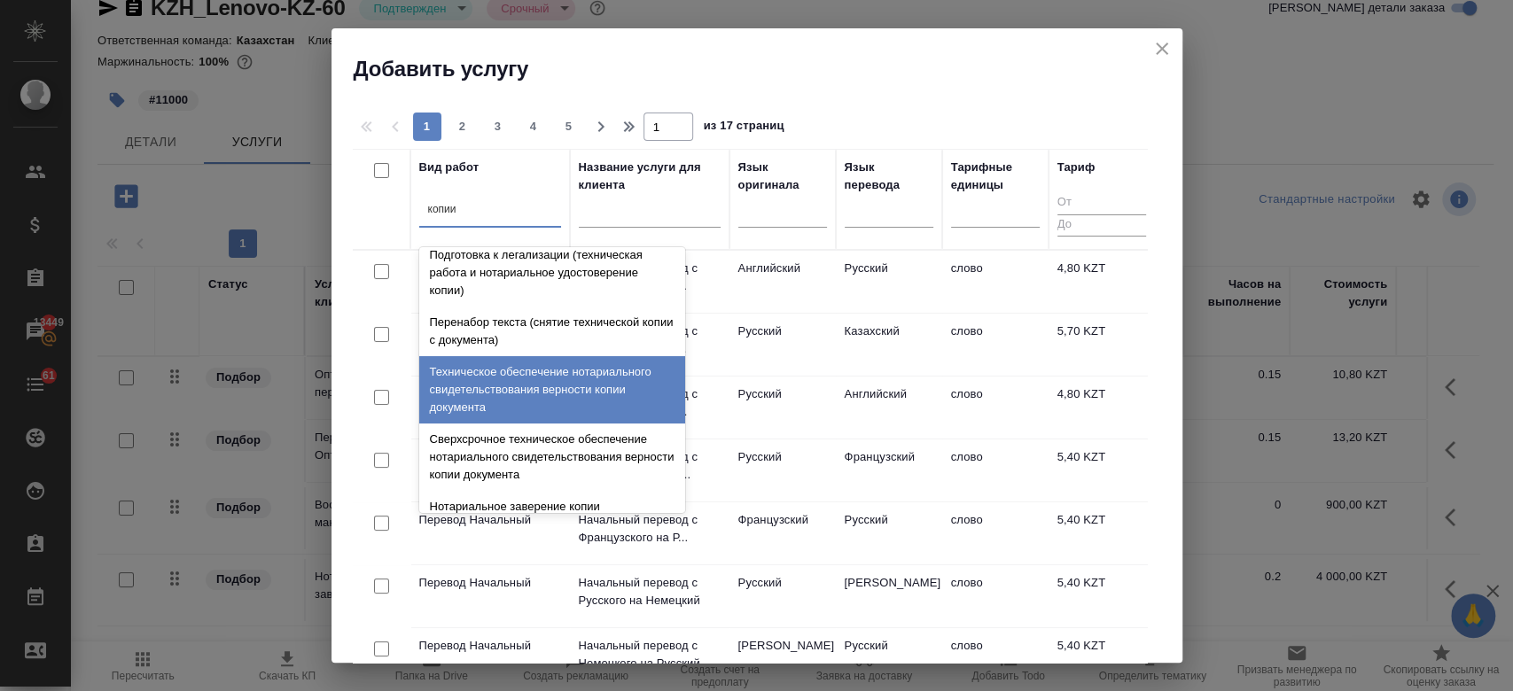
scroll to position [172, 0]
click at [557, 379] on div "Техническое обеспечение нотариального свидетельствования верности копии докумен…" at bounding box center [552, 388] width 266 height 67
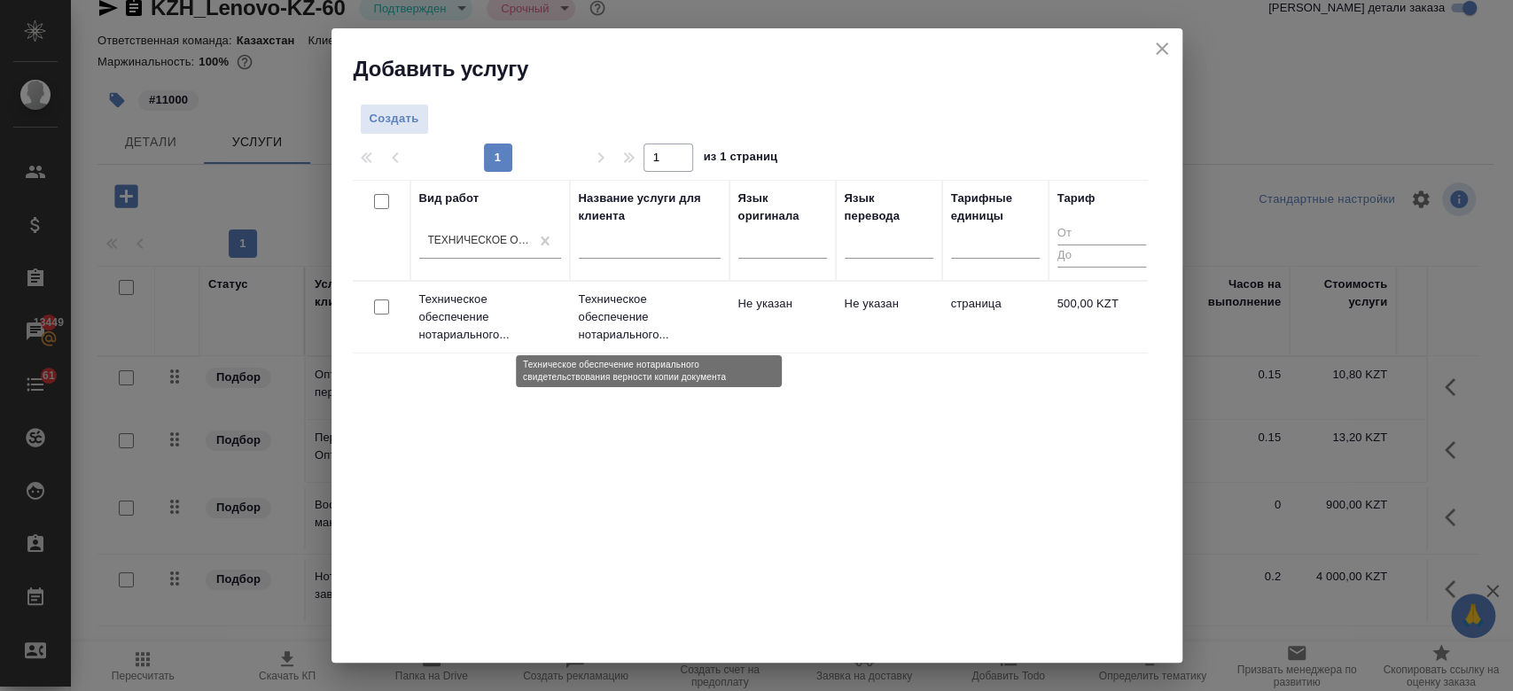
click at [603, 319] on p "Техническое обеспечение нотариального..." at bounding box center [650, 317] width 142 height 53
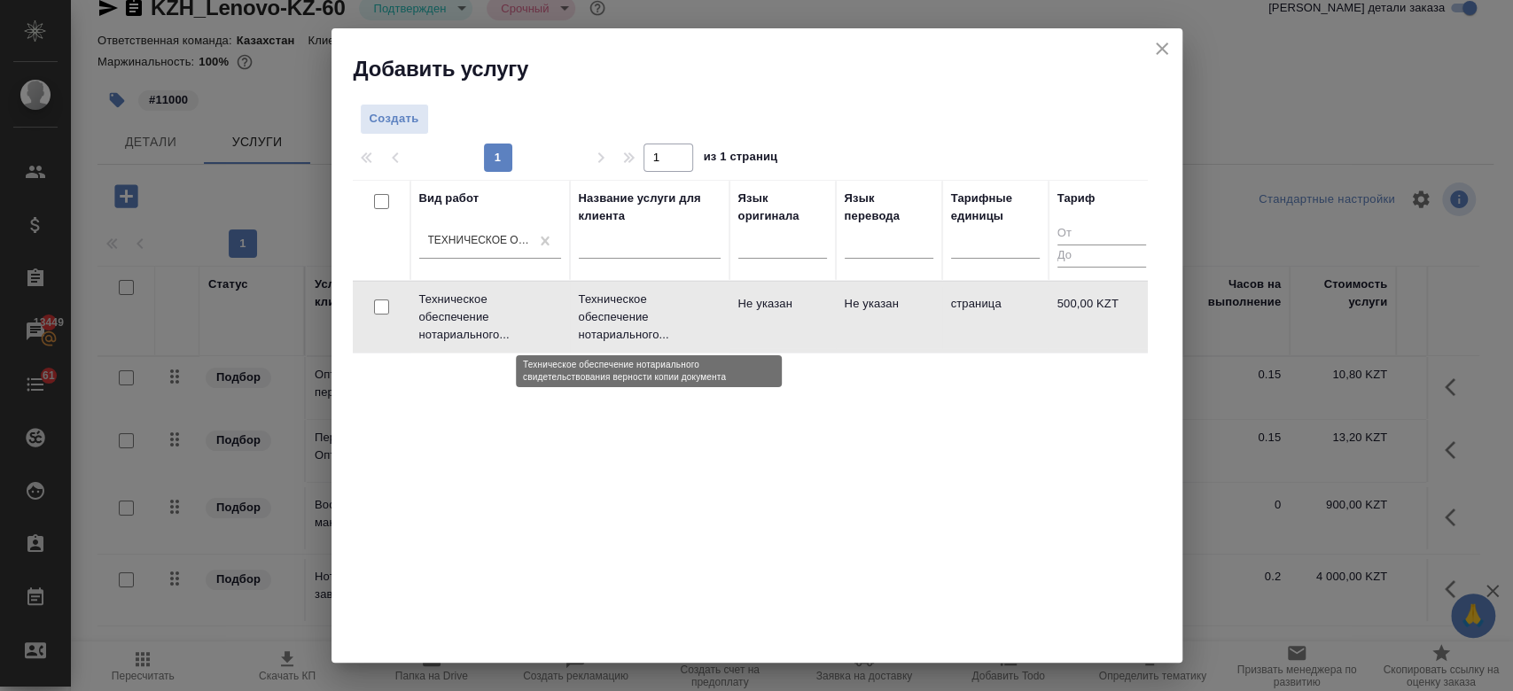
click at [603, 319] on p "Техническое обеспечение нотариального..." at bounding box center [650, 317] width 142 height 53
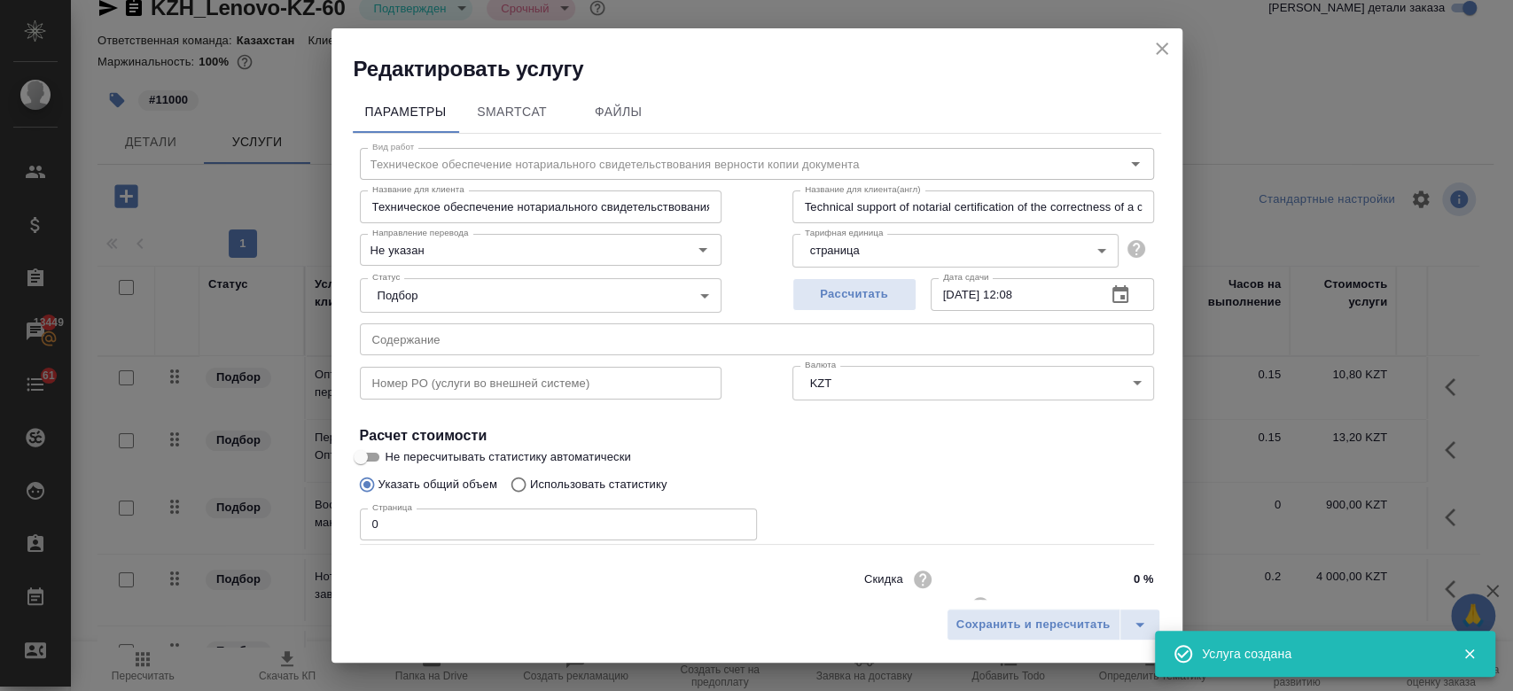
scroll to position [57, 0]
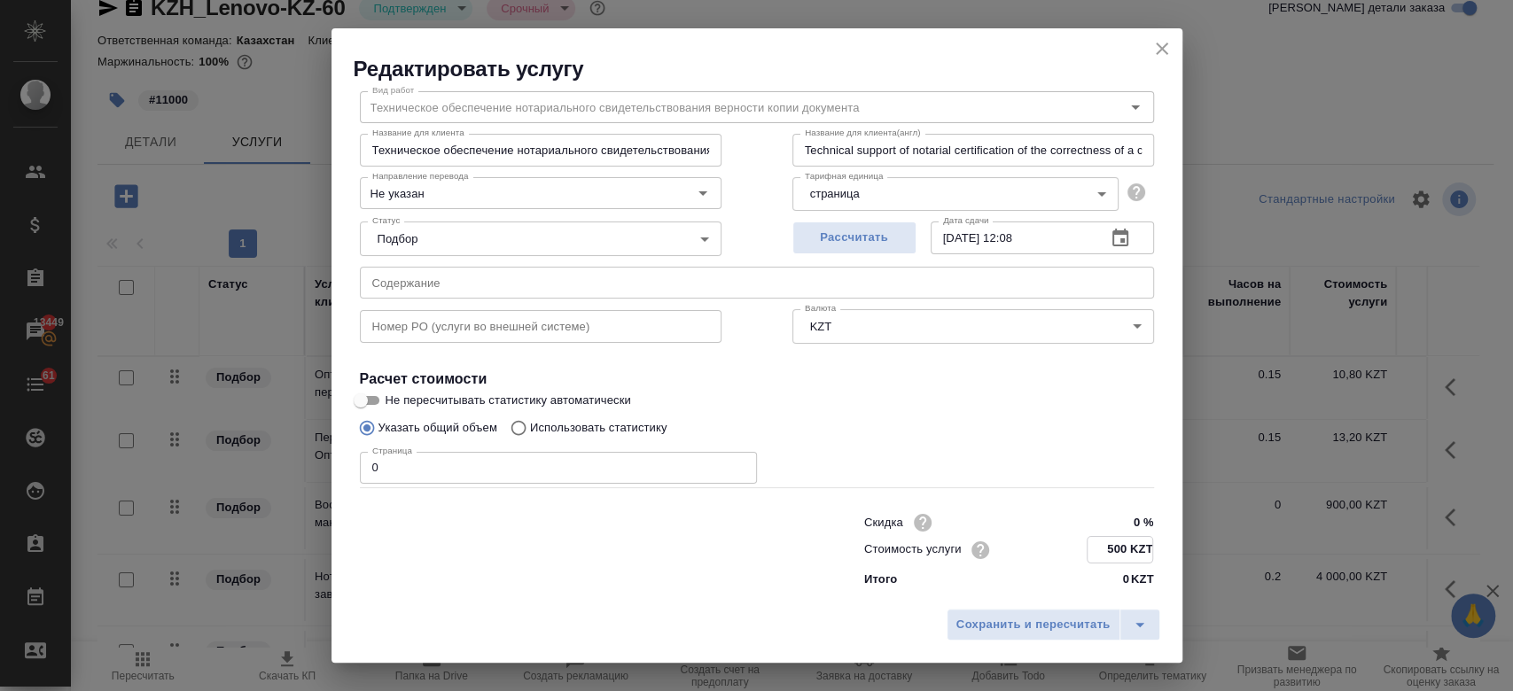
click at [1118, 549] on input "500 KZT" at bounding box center [1119, 550] width 65 height 26
type input "5 KZT"
type input "1000 KZT"
click at [1004, 458] on div "Страница 0 Страница" at bounding box center [757, 466] width 794 height 43
click at [494, 476] on input "0" at bounding box center [558, 468] width 397 height 32
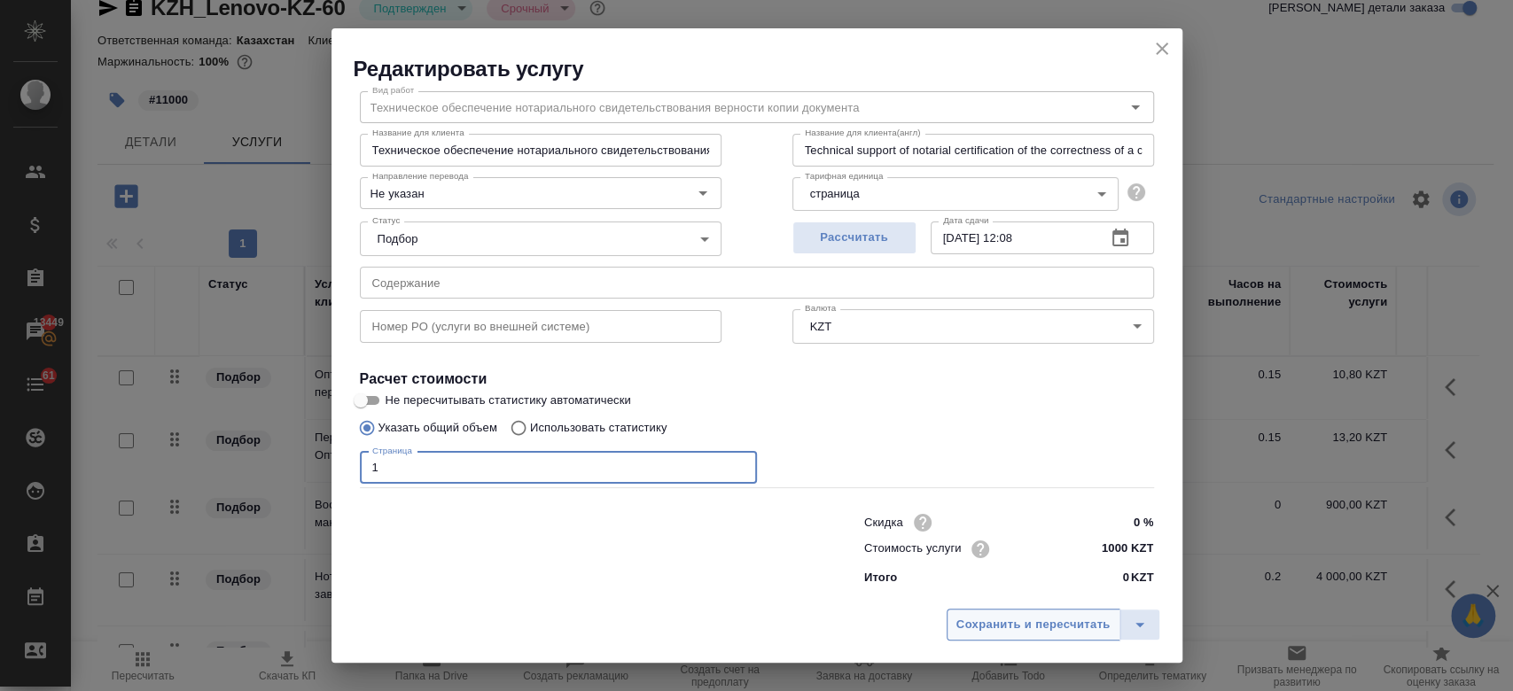
type input "1"
click at [1032, 617] on span "Сохранить и пересчитать" at bounding box center [1033, 625] width 154 height 20
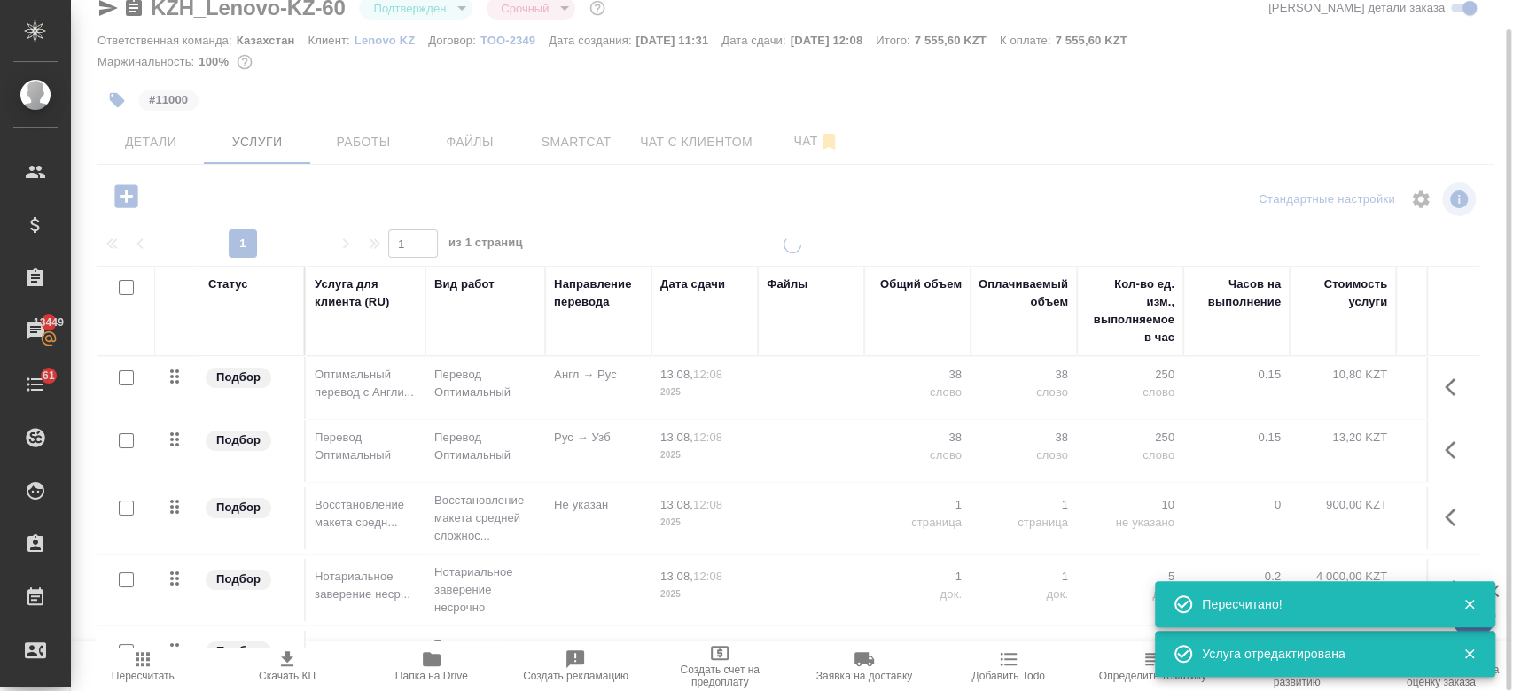
type input "normal"
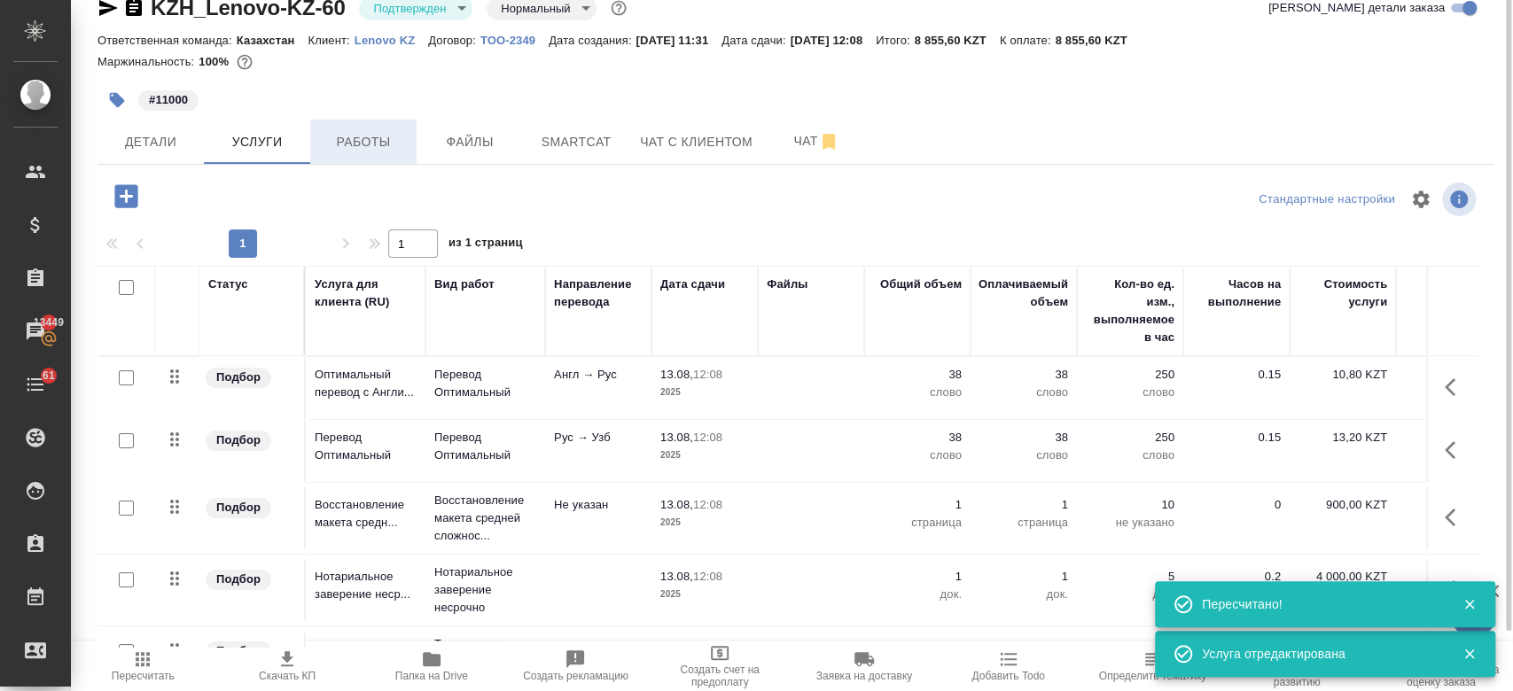
scroll to position [0, 0]
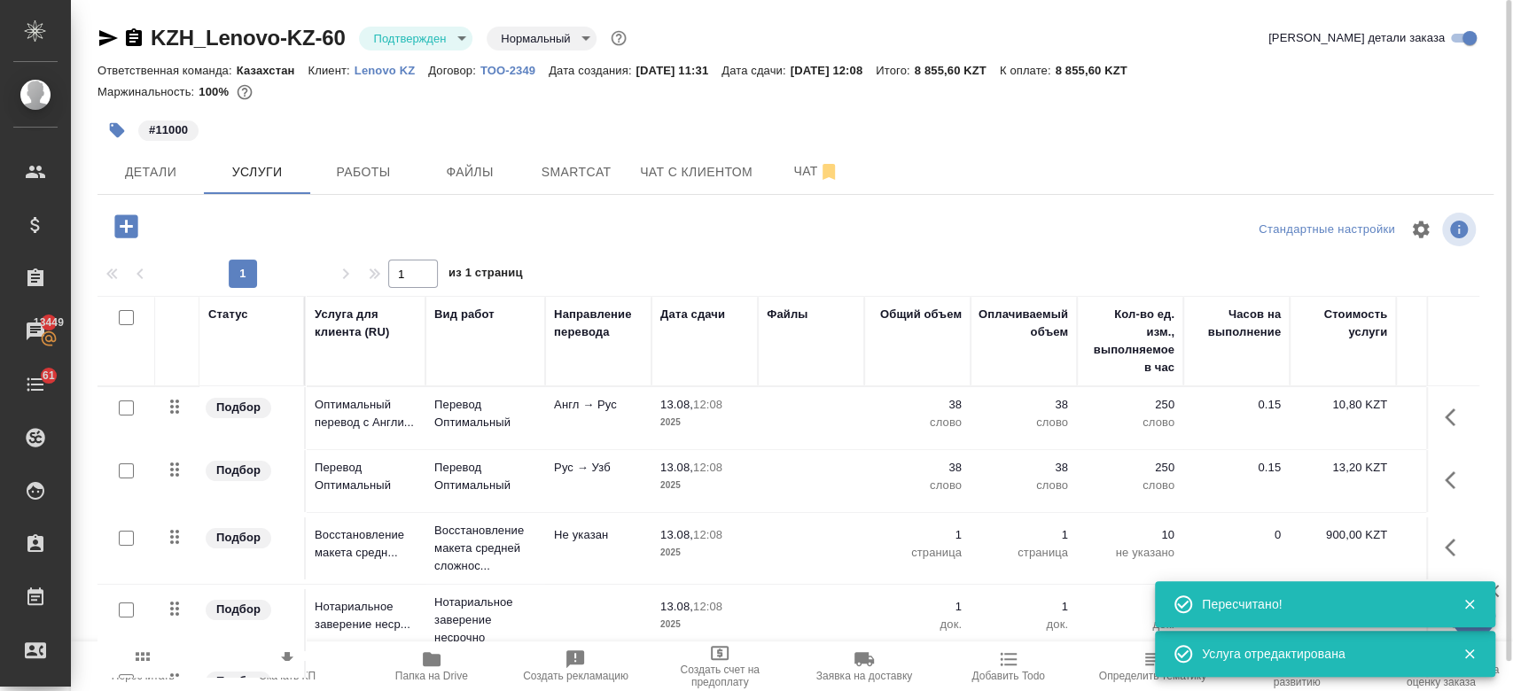
click at [97, 51] on div "KZH_Lenovo-KZ-60 Подтвержден confirmed Нормальный normal" at bounding box center [363, 38] width 533 height 28
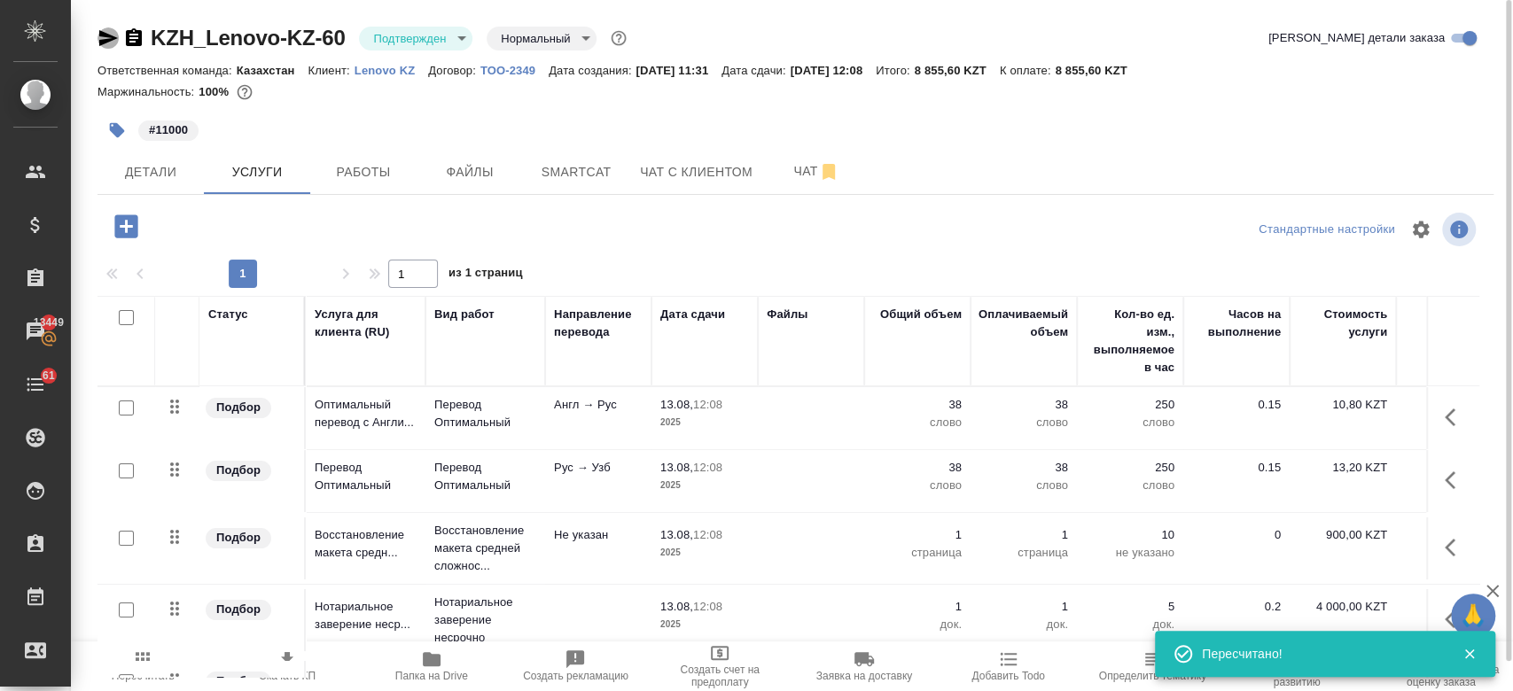
click at [97, 46] on icon "button" at bounding box center [107, 37] width 21 height 21
click at [609, 134] on div "#11000" at bounding box center [562, 130] width 931 height 39
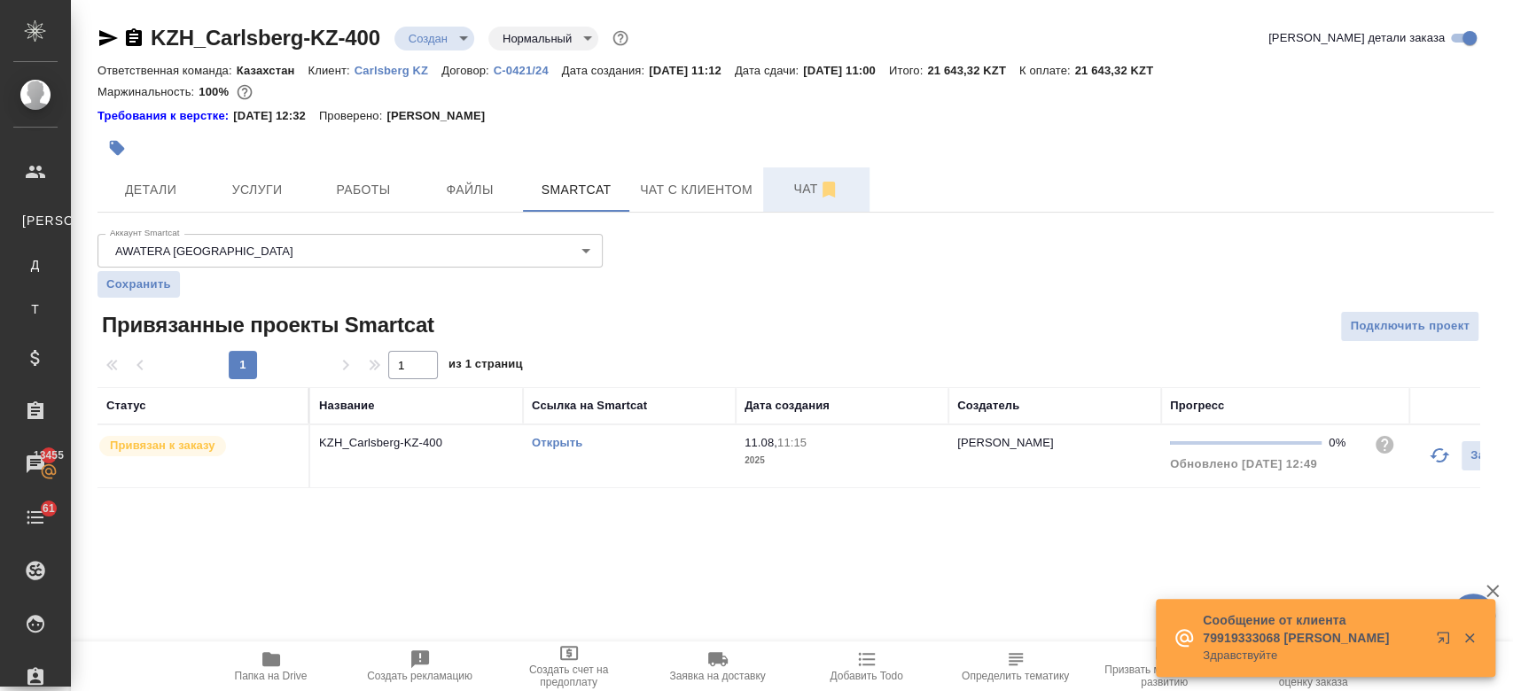
scroll to position [50, 0]
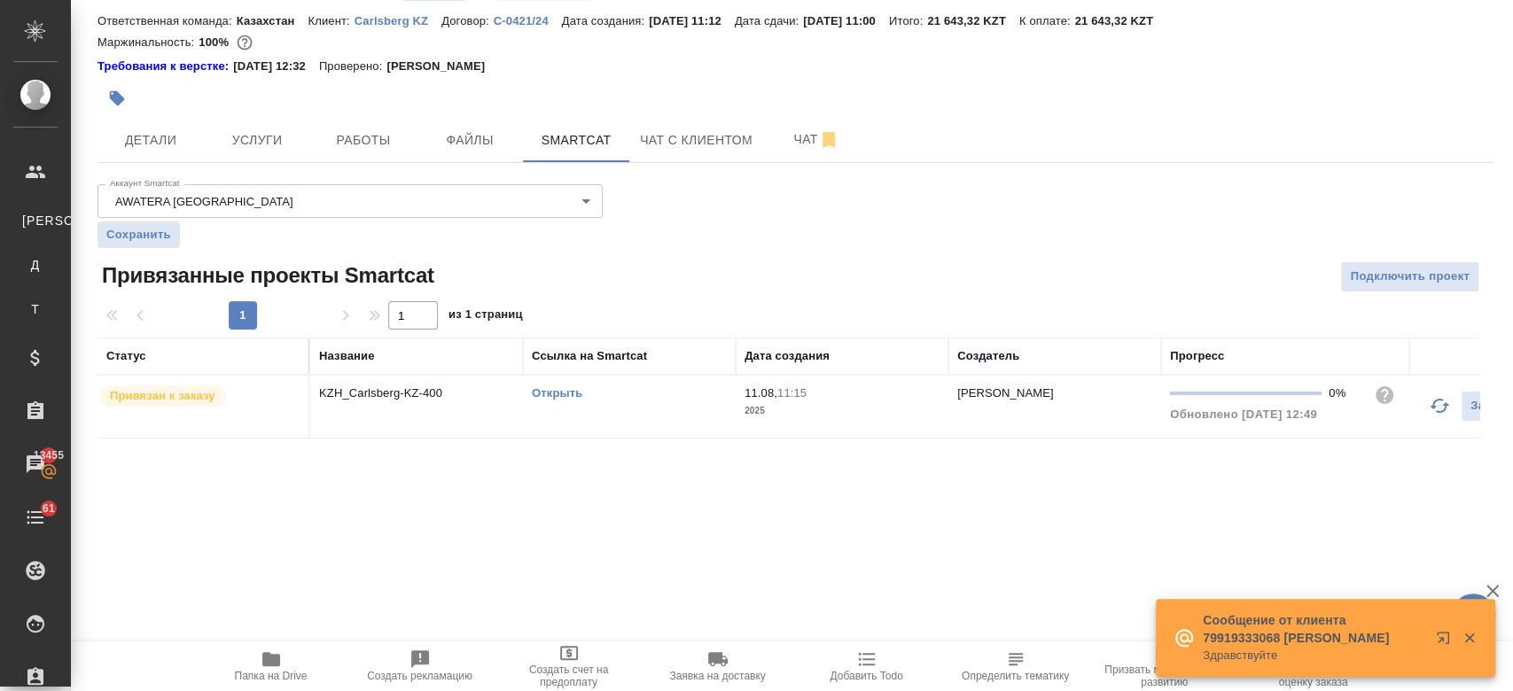
click at [797, 140] on span "Чат" at bounding box center [816, 140] width 85 height 22
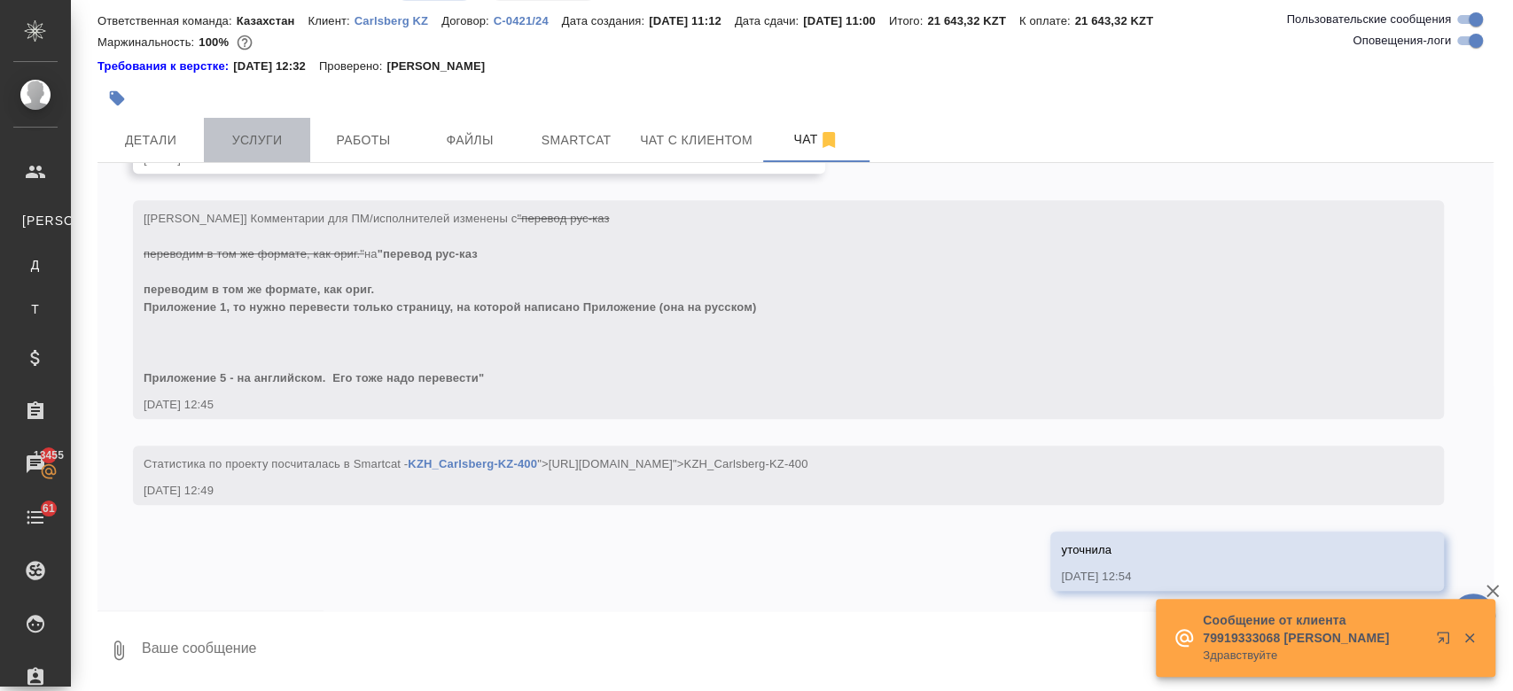
click at [282, 128] on button "Услуги" at bounding box center [257, 140] width 106 height 44
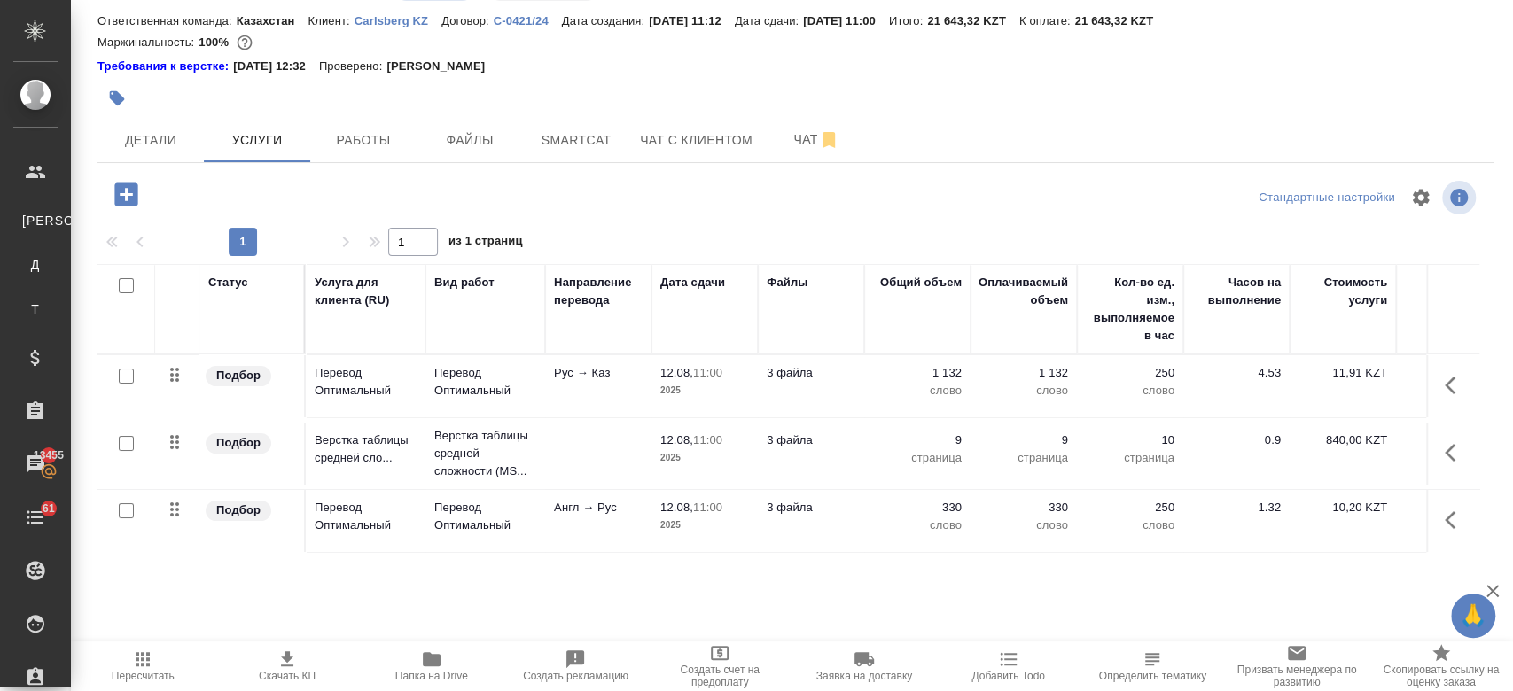
scroll to position [0, 307]
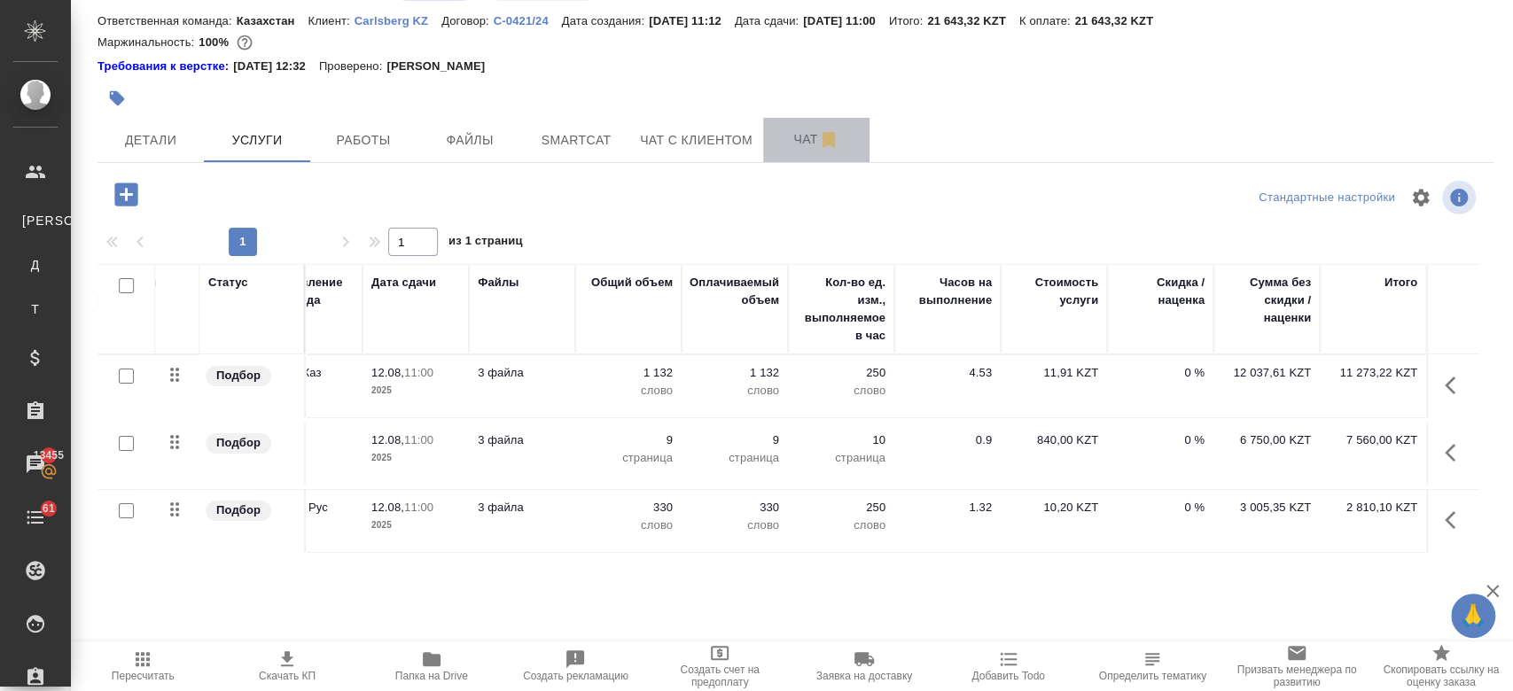
click at [780, 132] on span "Чат" at bounding box center [816, 140] width 85 height 22
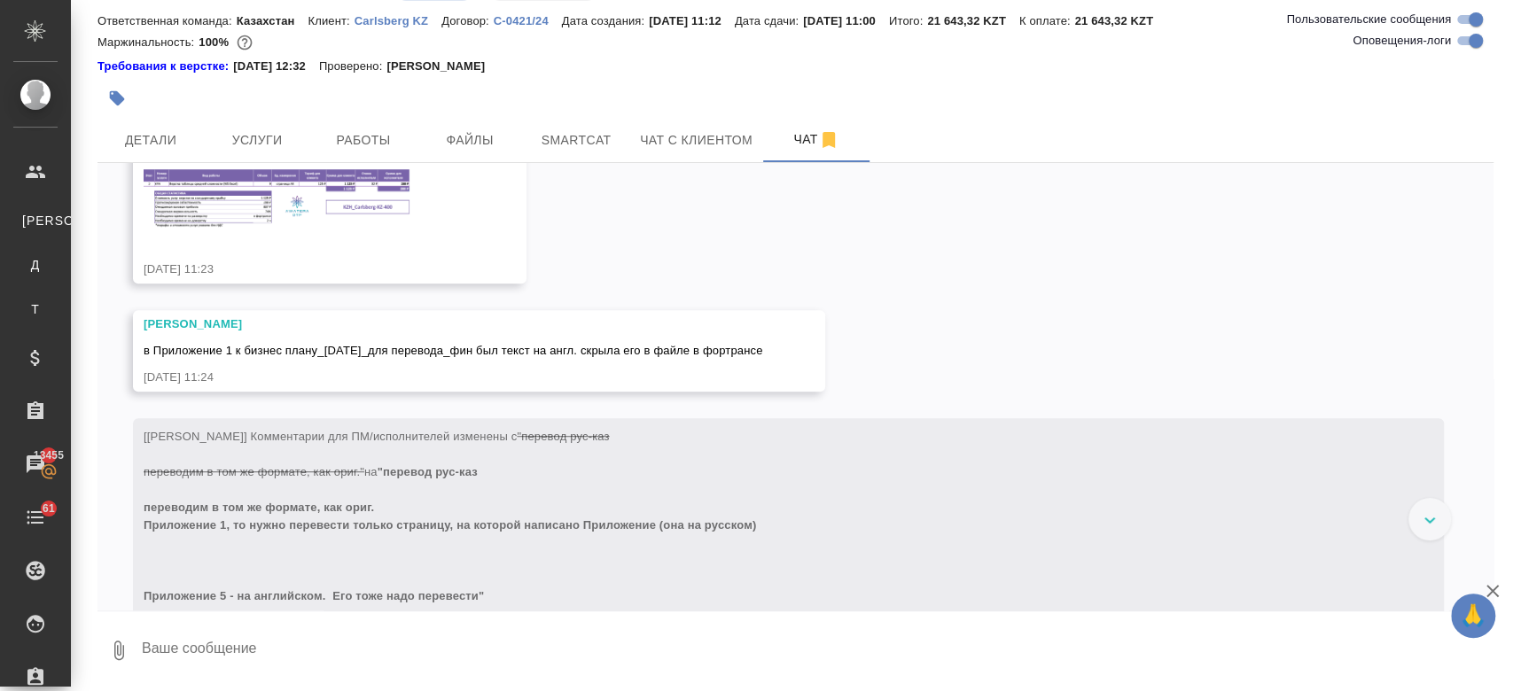
scroll to position [995, 0]
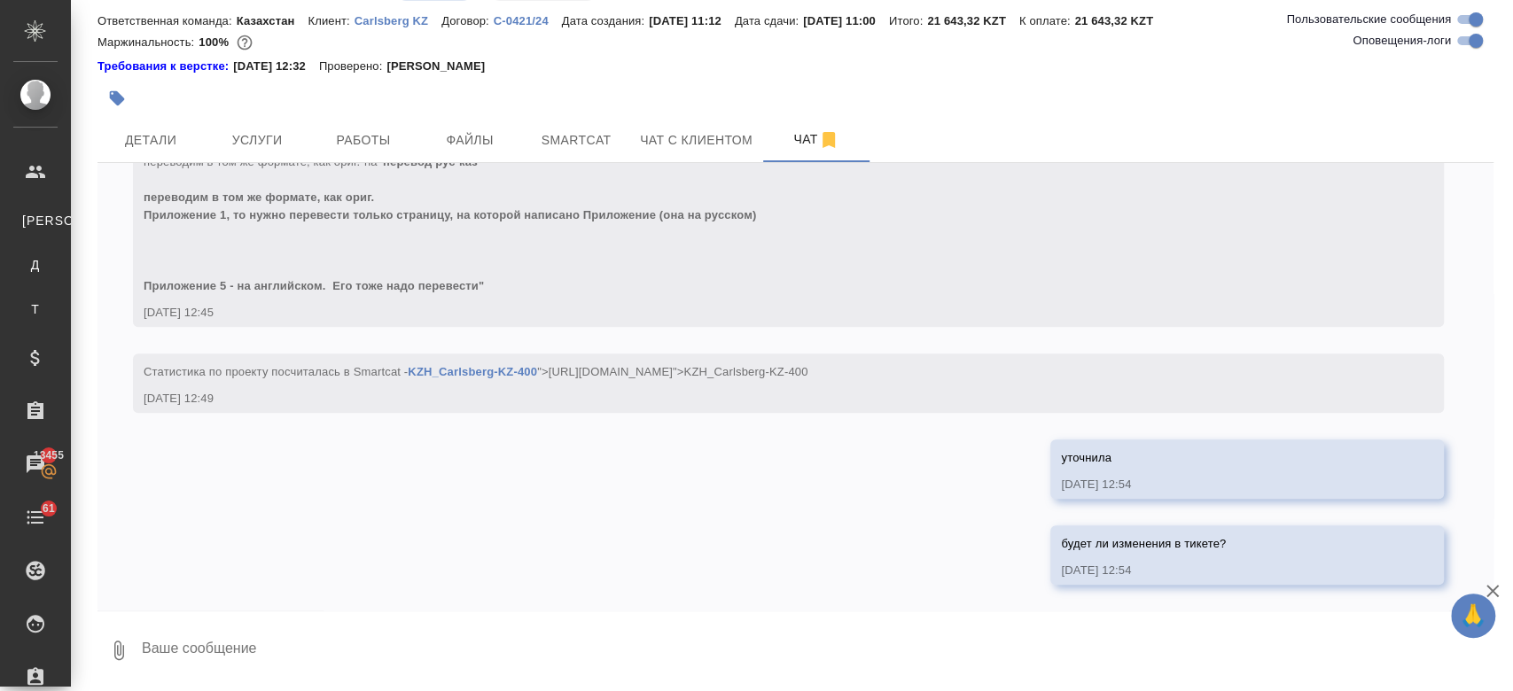
click at [349, 651] on textarea at bounding box center [816, 650] width 1353 height 60
type textarea """
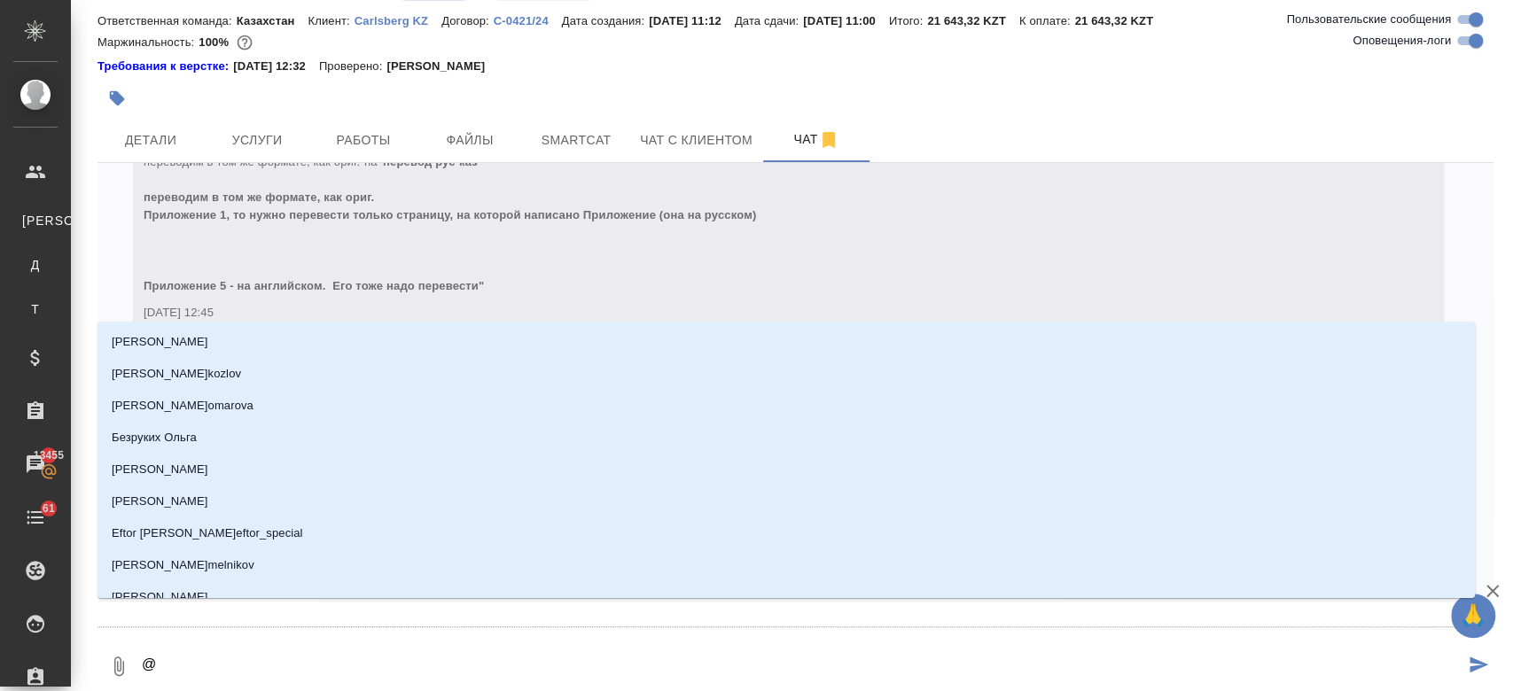
type textarea "@з"
type input "з"
click at [349, 651] on textarea "@з" at bounding box center [802, 666] width 1324 height 60
type textarea "@за"
type input "за"
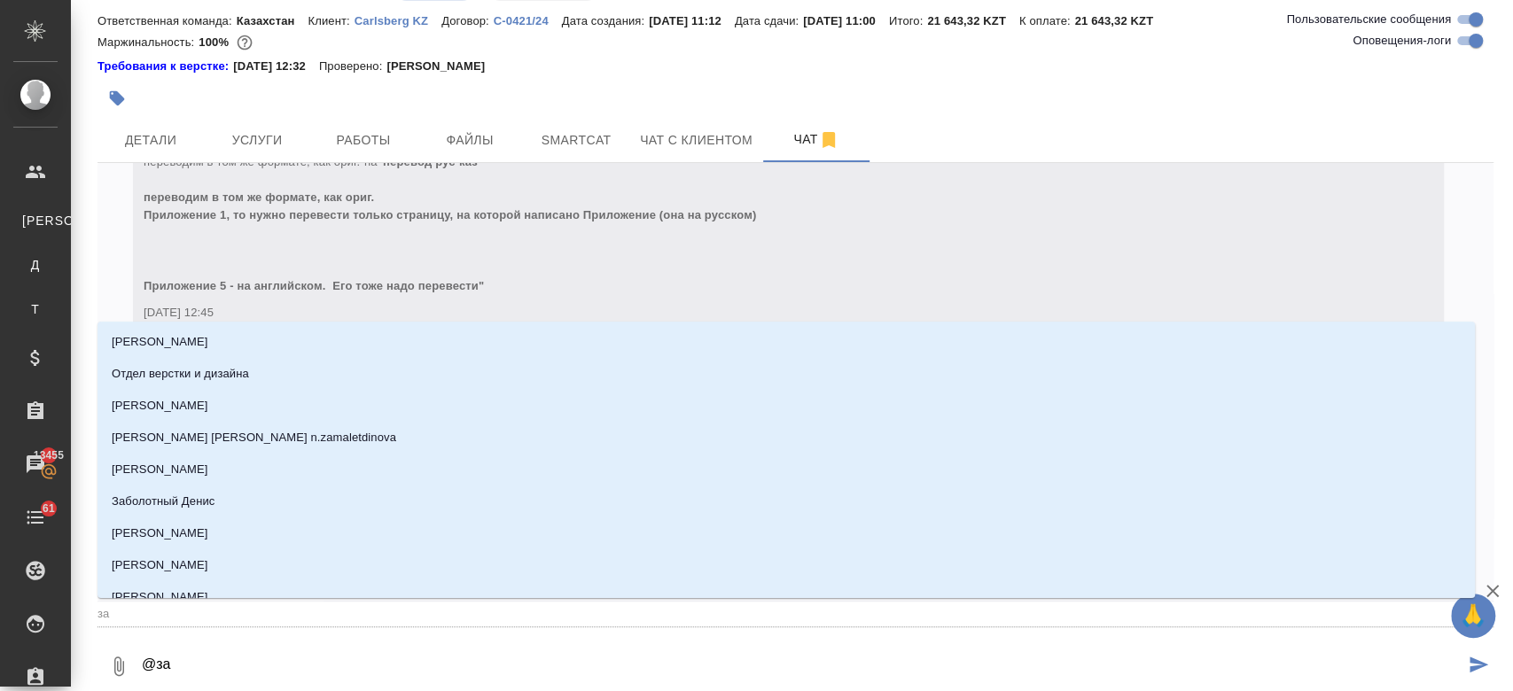
type textarea "@заб"
type input "заб"
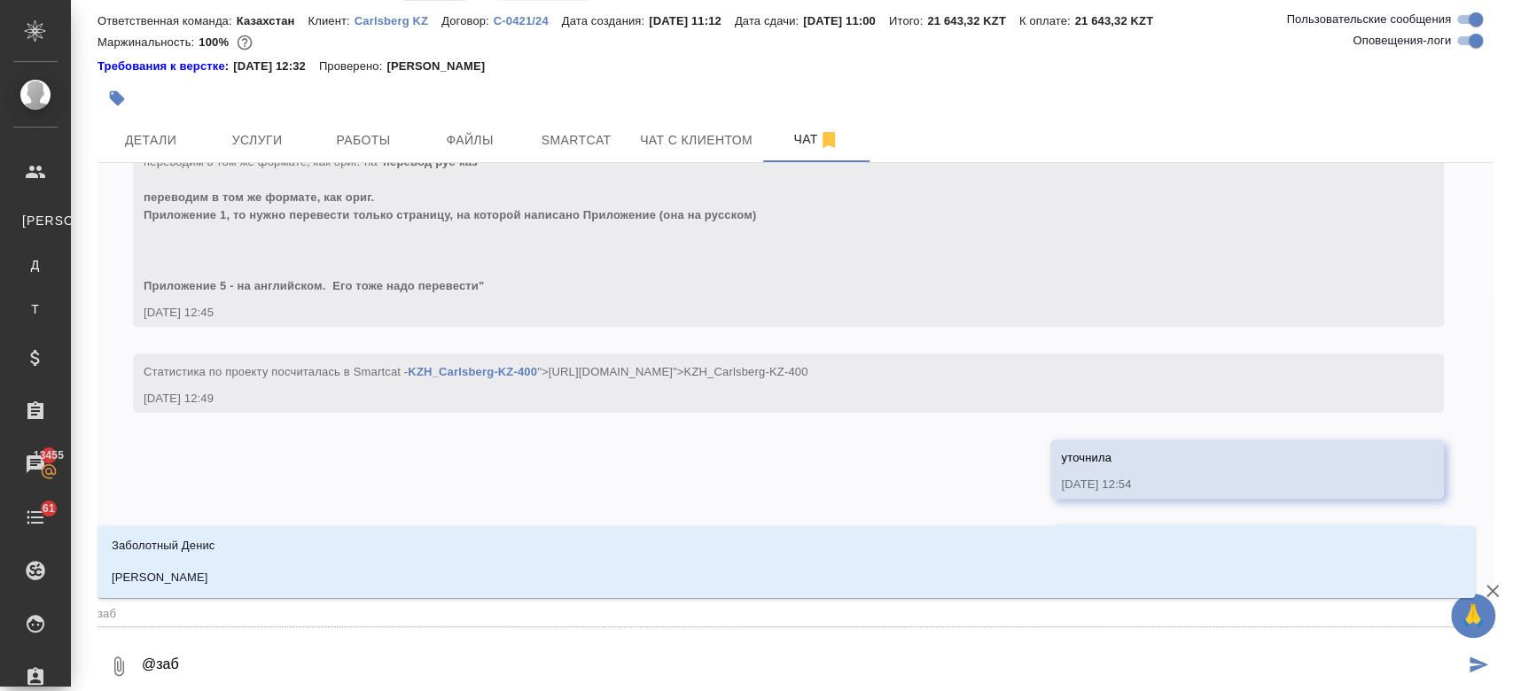
type textarea "@забо"
type input "забо"
type textarea "@забор"
type input "забор"
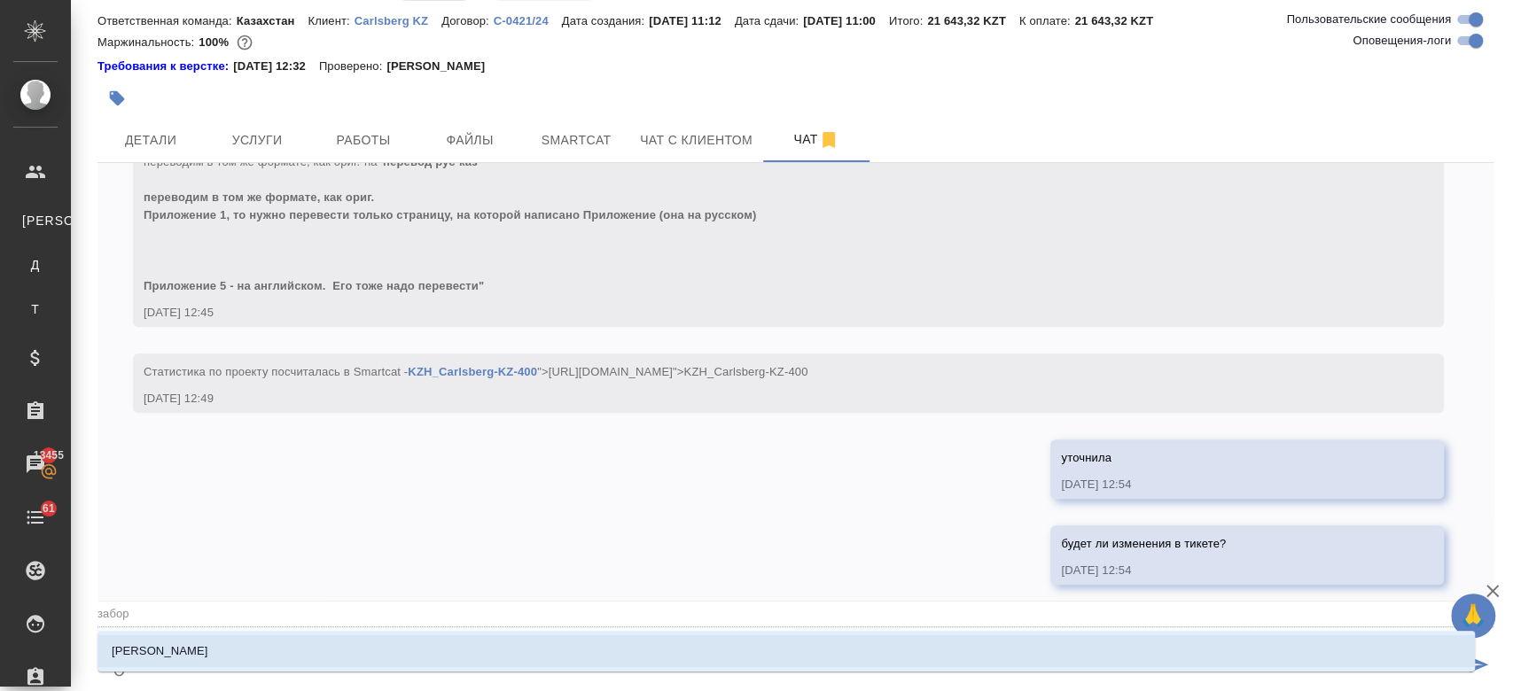
click at [295, 651] on li "[PERSON_NAME]" at bounding box center [785, 651] width 1377 height 32
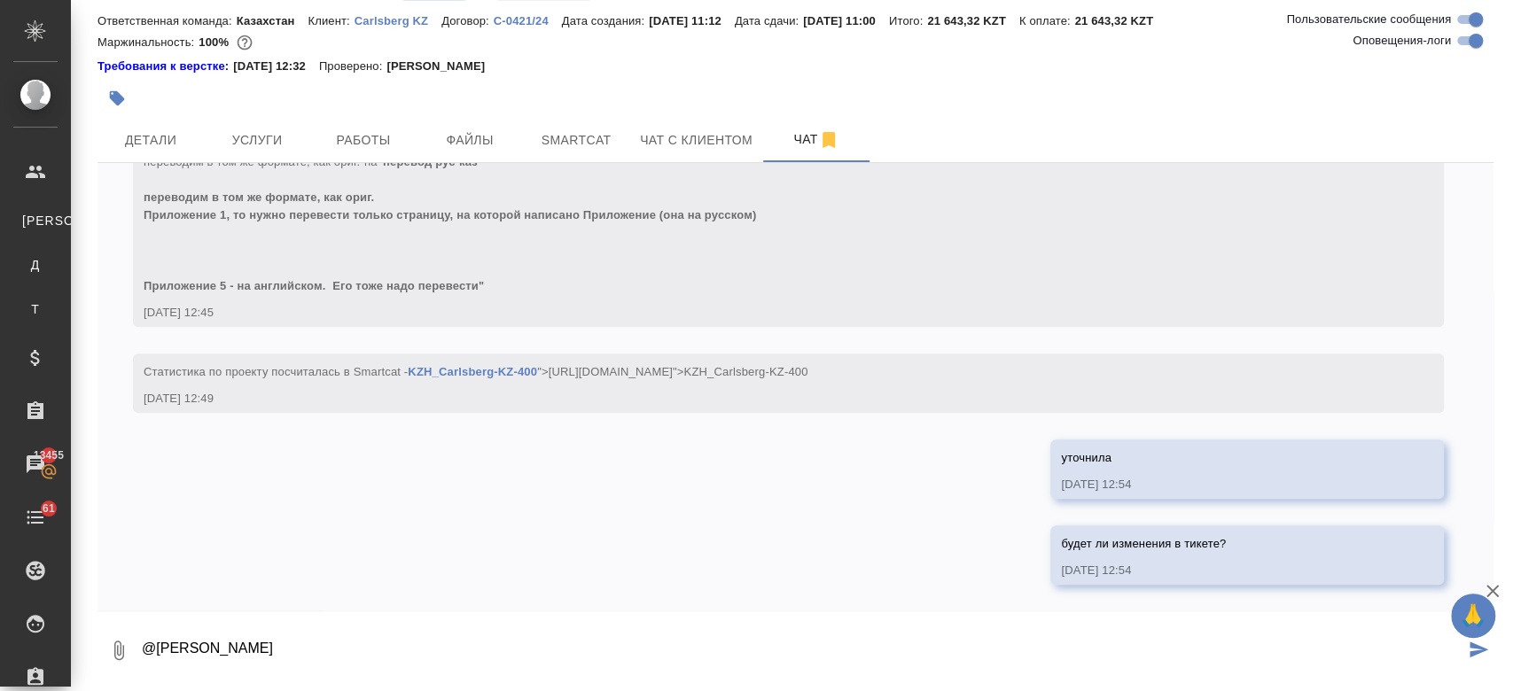
type textarea "@[PERSON_NAME]"
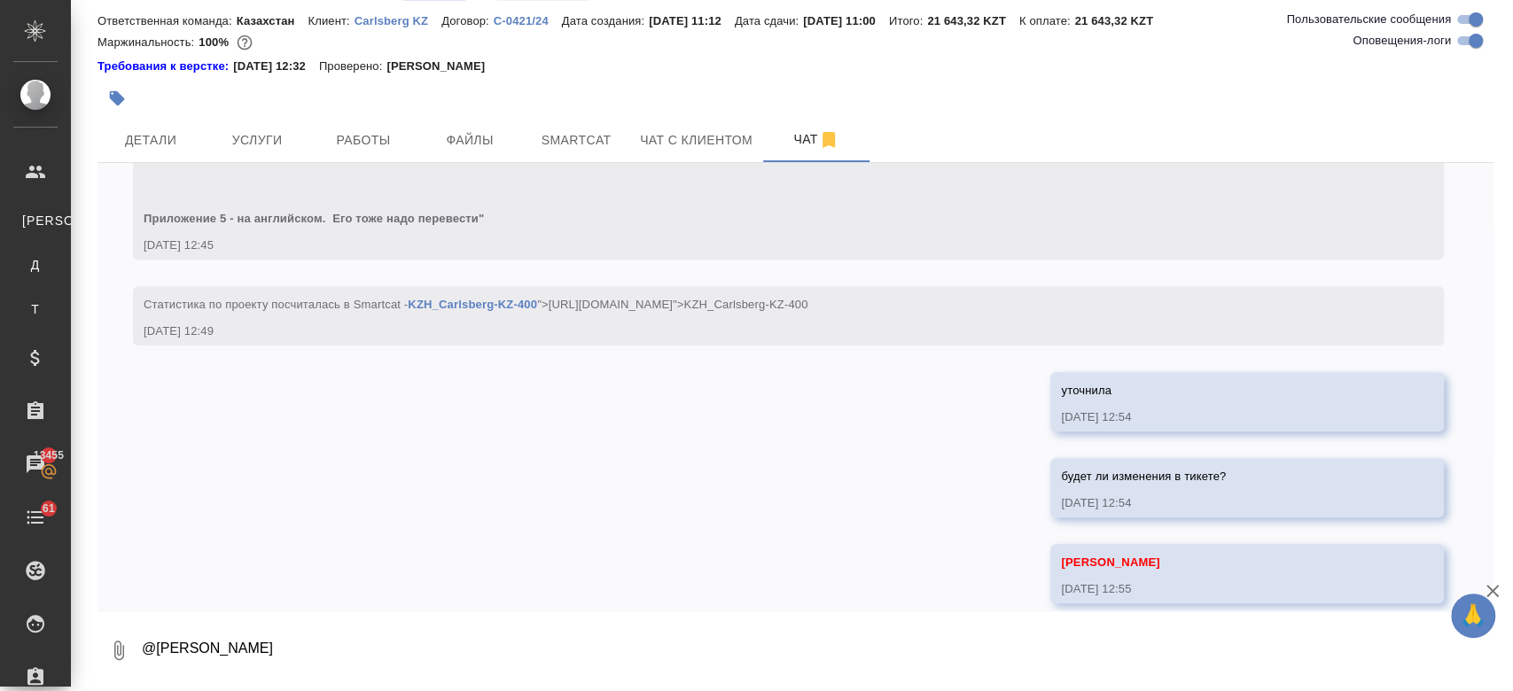
scroll to position [1081, 0]
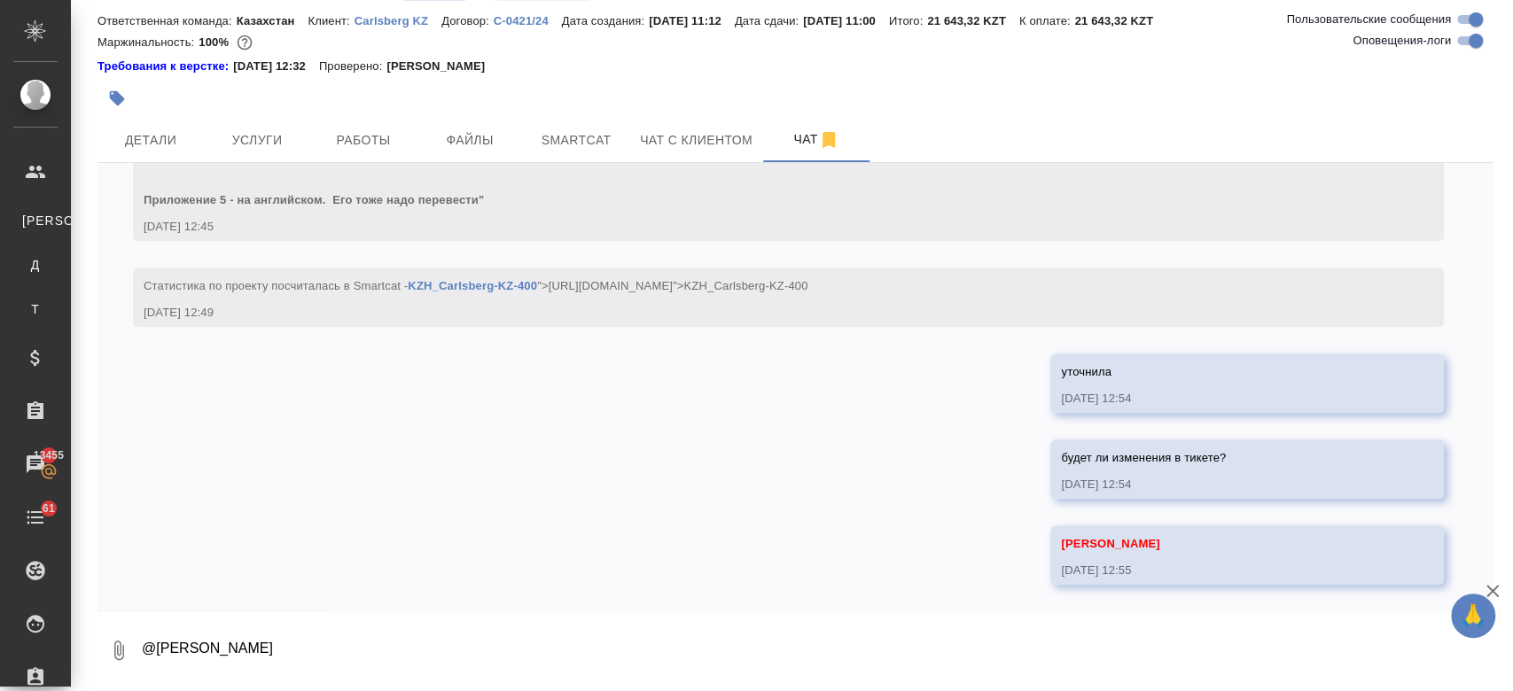
click at [327, 404] on div "11.08, [DATE] [[PERSON_NAME]] Добавлены комментарии для [PERSON_NAME]/исполните…" at bounding box center [795, 387] width 1396 height 448
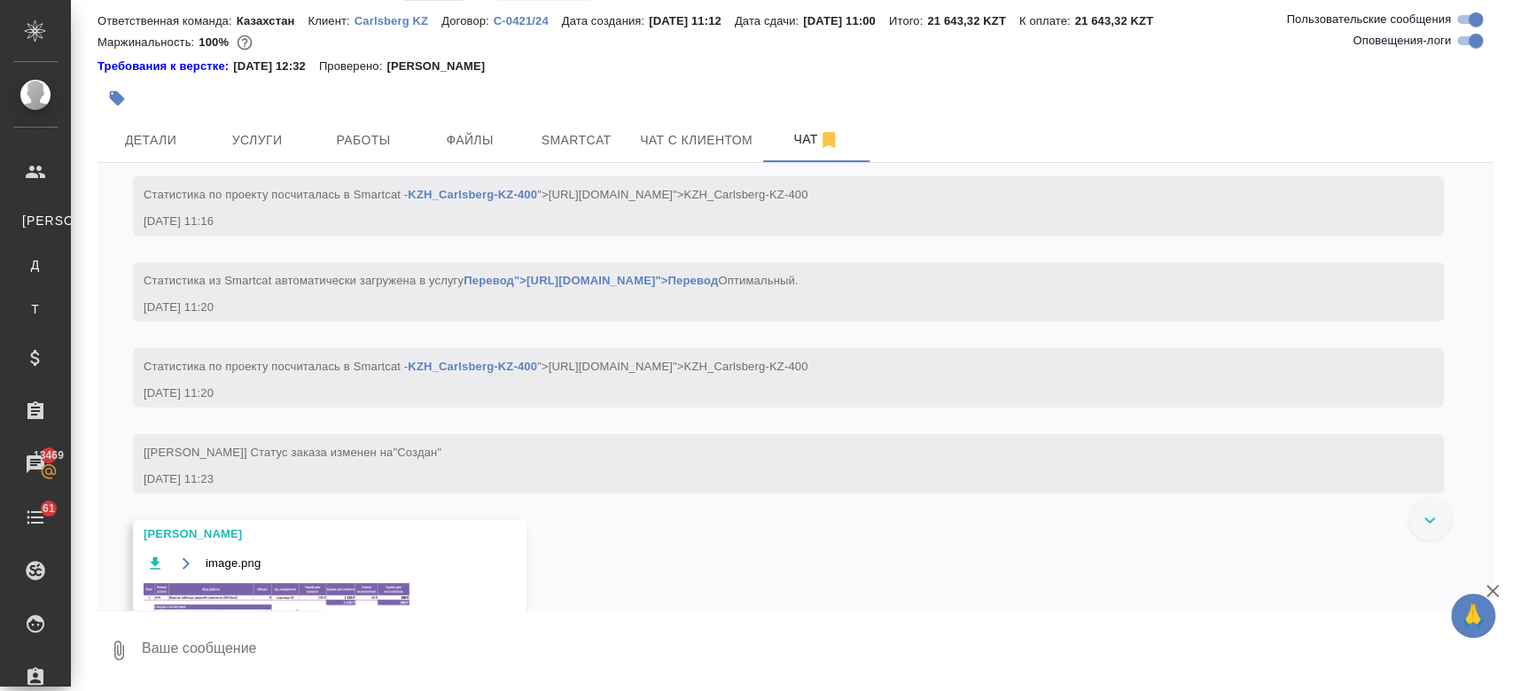
scroll to position [268, 0]
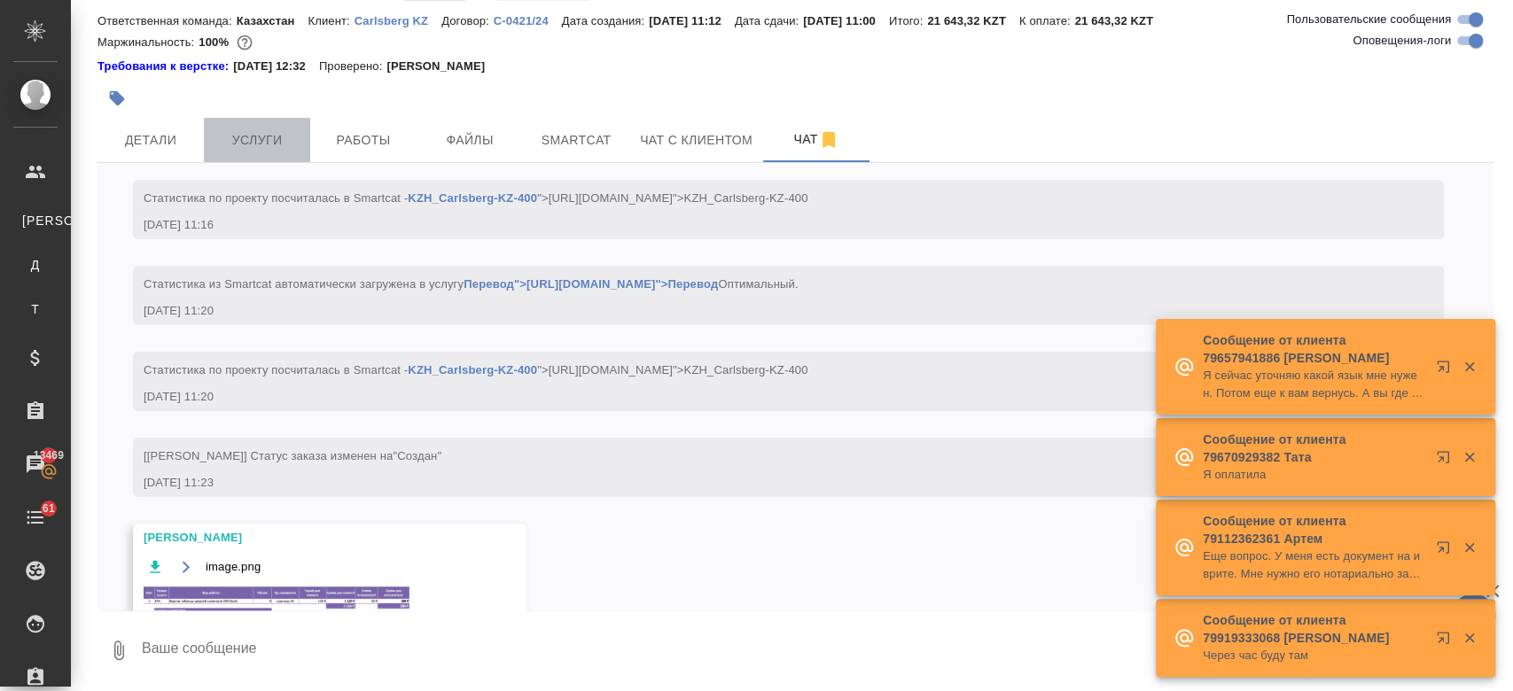
click at [260, 133] on span "Услуги" at bounding box center [256, 140] width 85 height 22
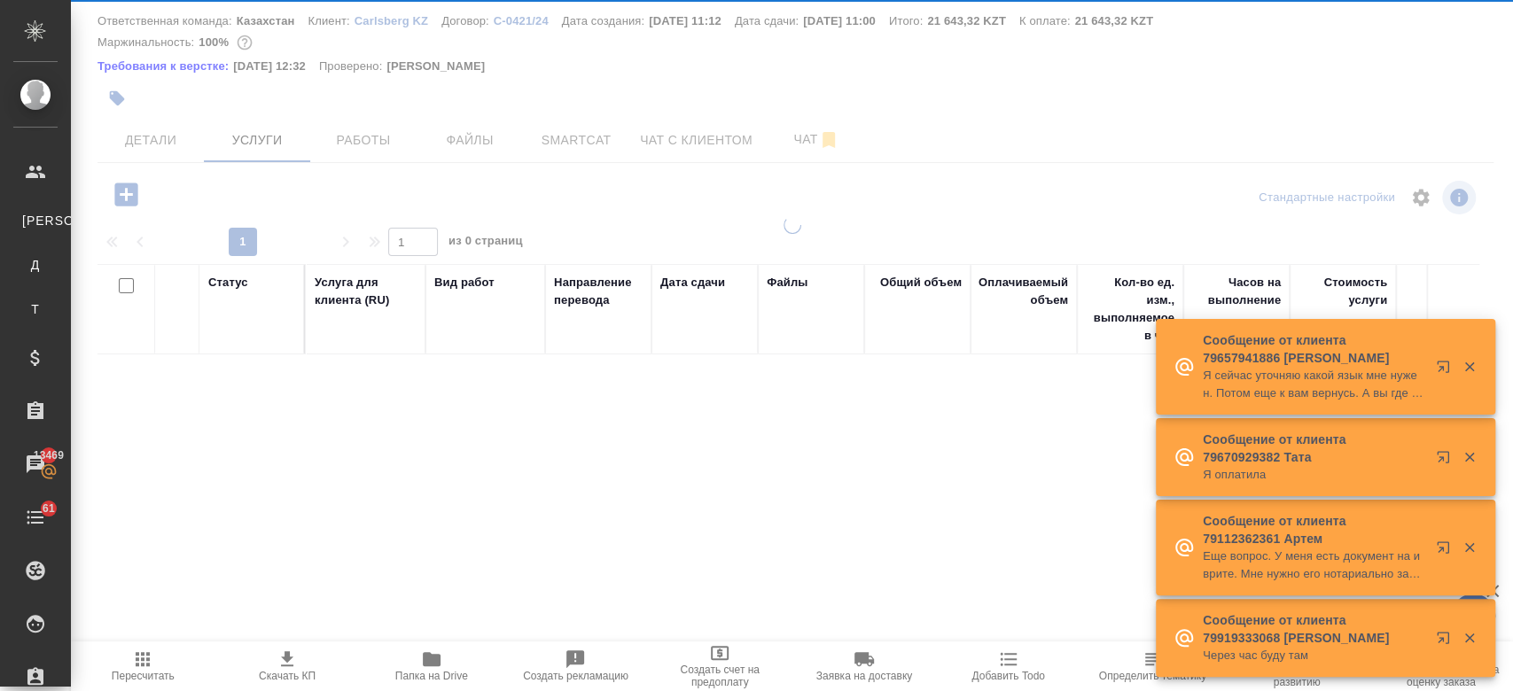
click at [284, 665] on icon "button" at bounding box center [287, 659] width 21 height 21
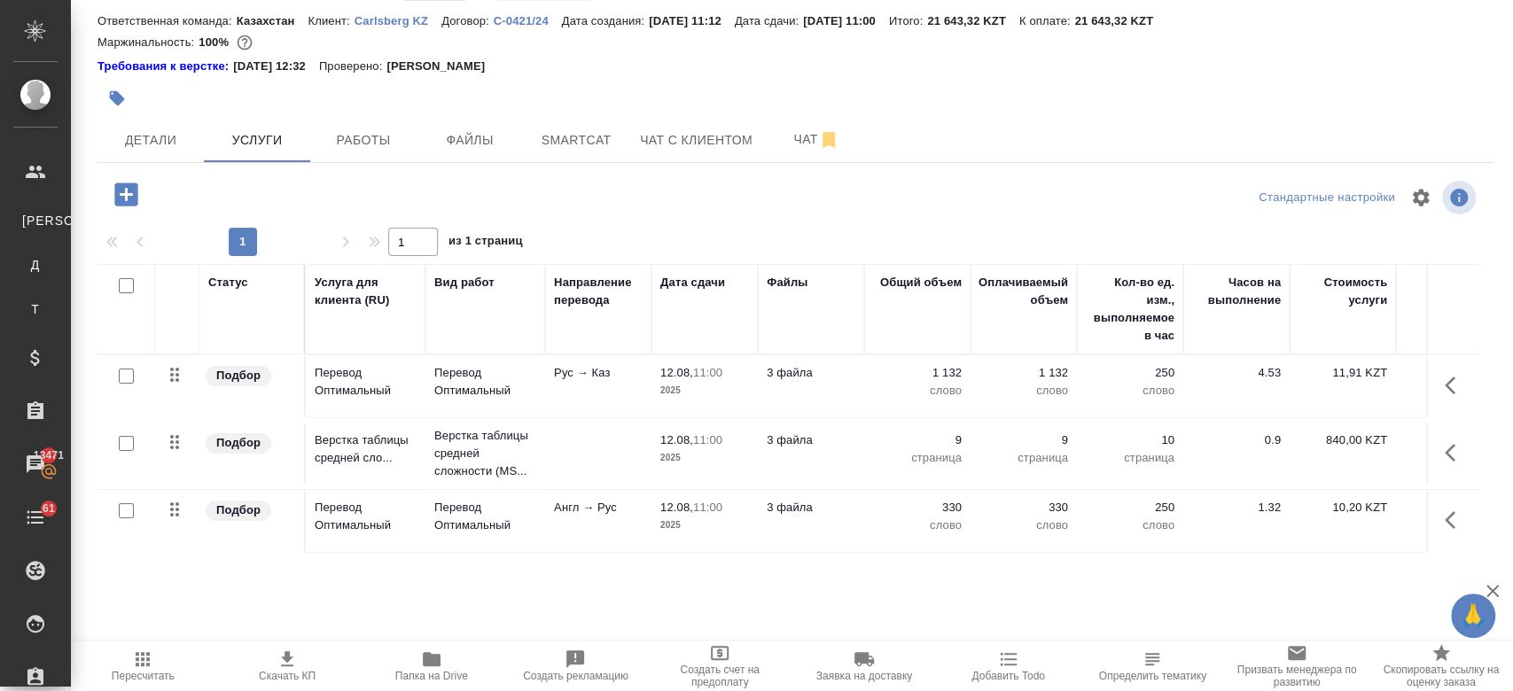
click at [549, 96] on div at bounding box center [562, 98] width 931 height 39
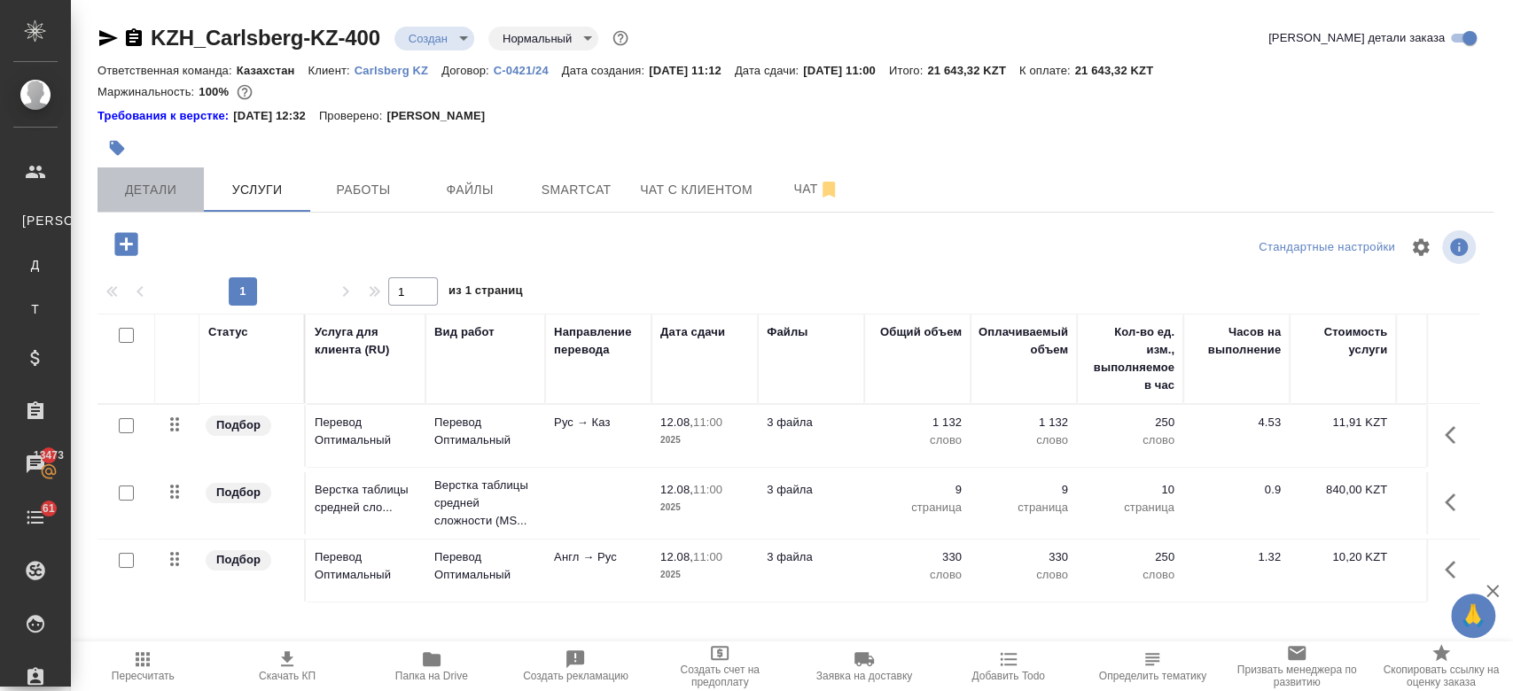
click at [178, 199] on span "Детали" at bounding box center [150, 190] width 85 height 22
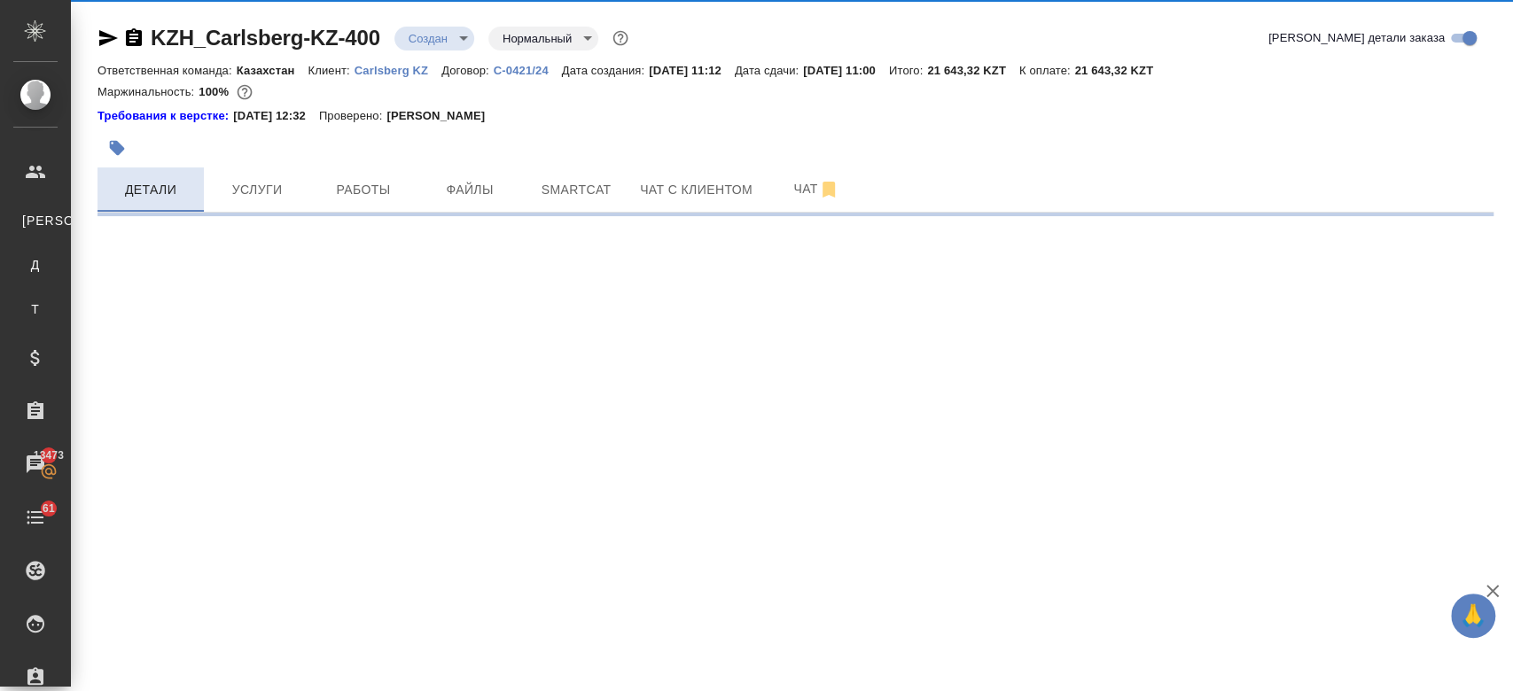
select select "RU"
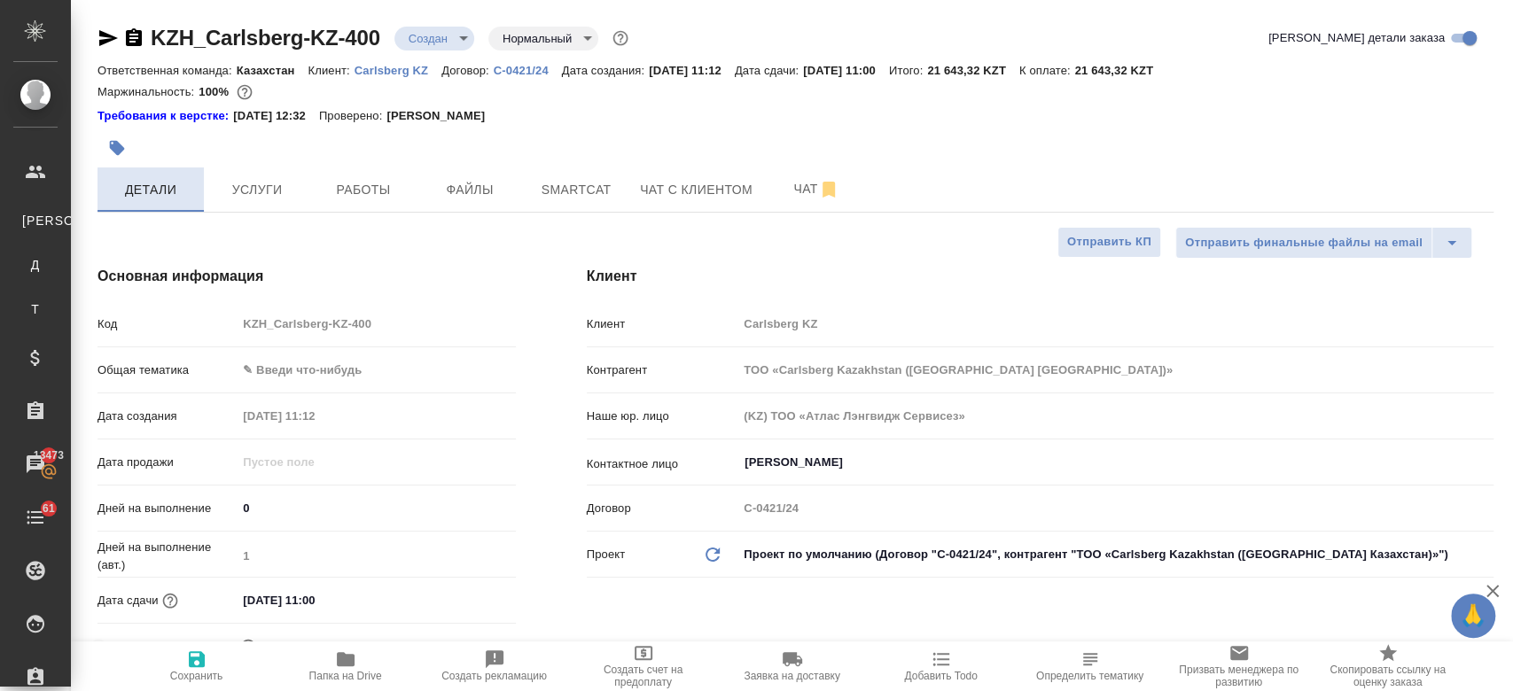
type textarea "x"
click at [283, 588] on input "12.08.2025 11:00" at bounding box center [314, 601] width 155 height 26
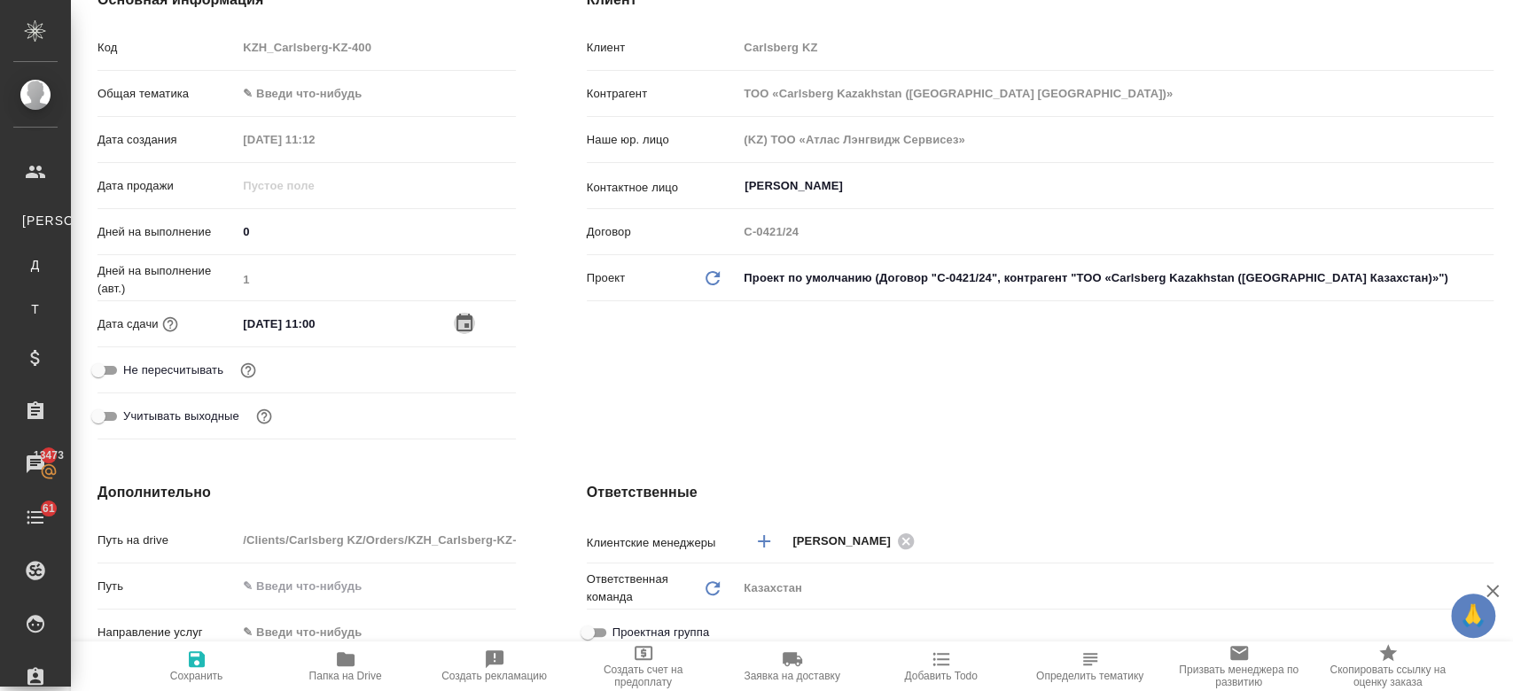
click at [456, 328] on icon "button" at bounding box center [464, 323] width 21 height 21
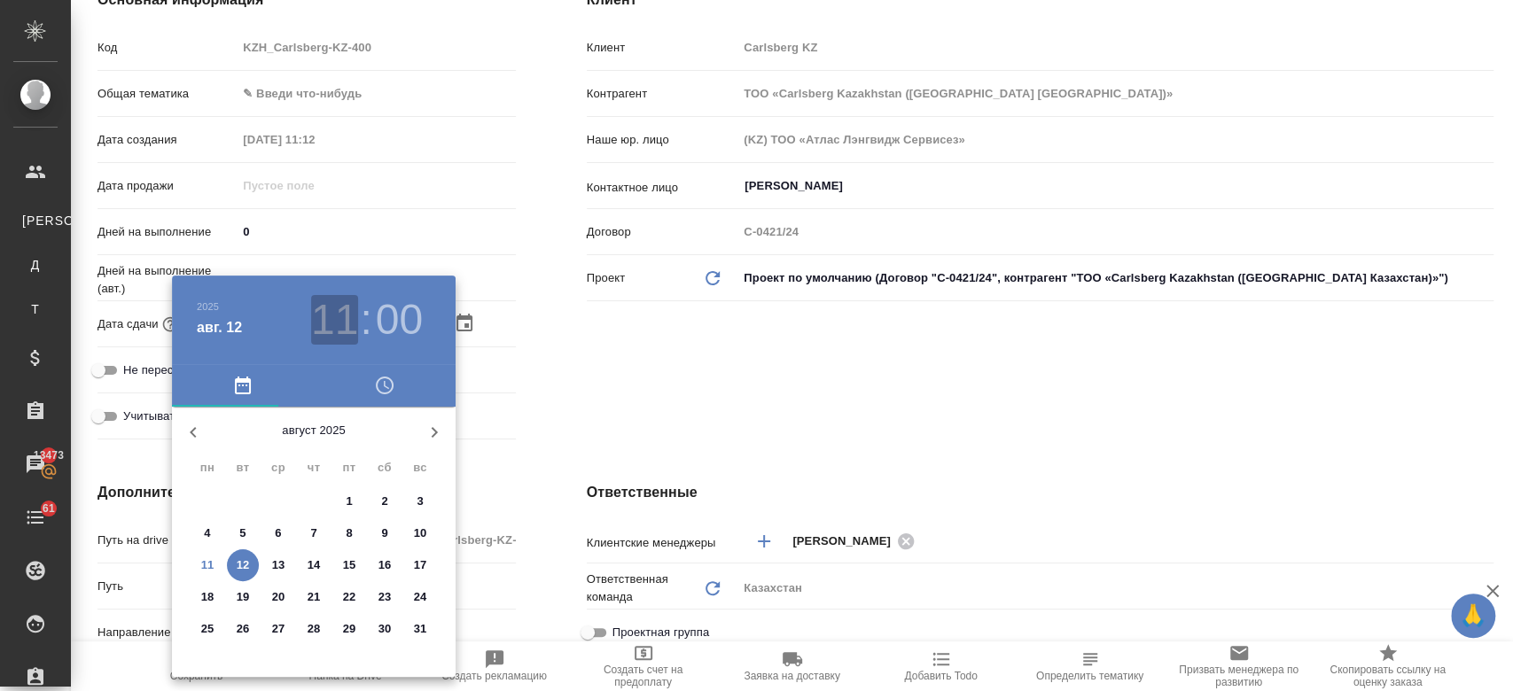
click at [331, 333] on h3 "11" at bounding box center [334, 320] width 47 height 50
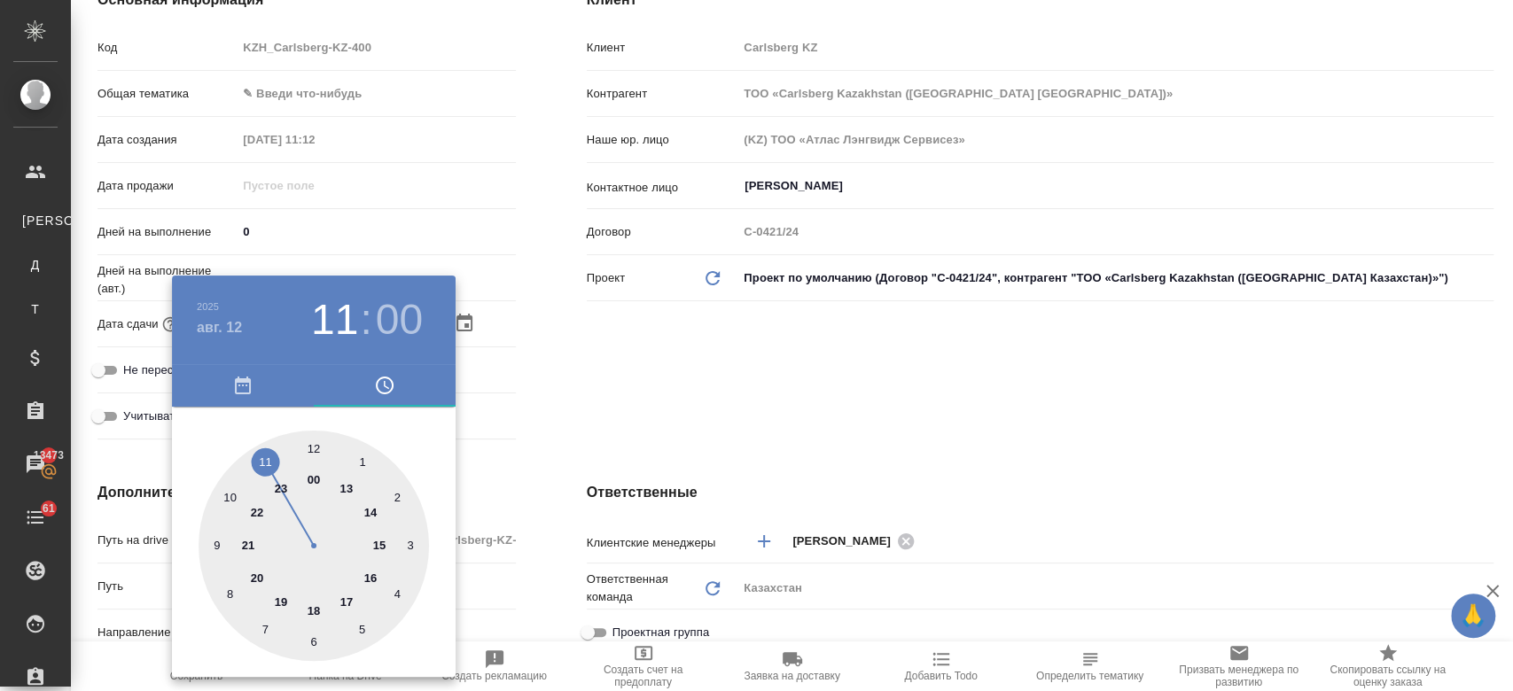
click at [315, 450] on div at bounding box center [314, 546] width 230 height 230
type input "12.08.2025 12:00"
type textarea "x"
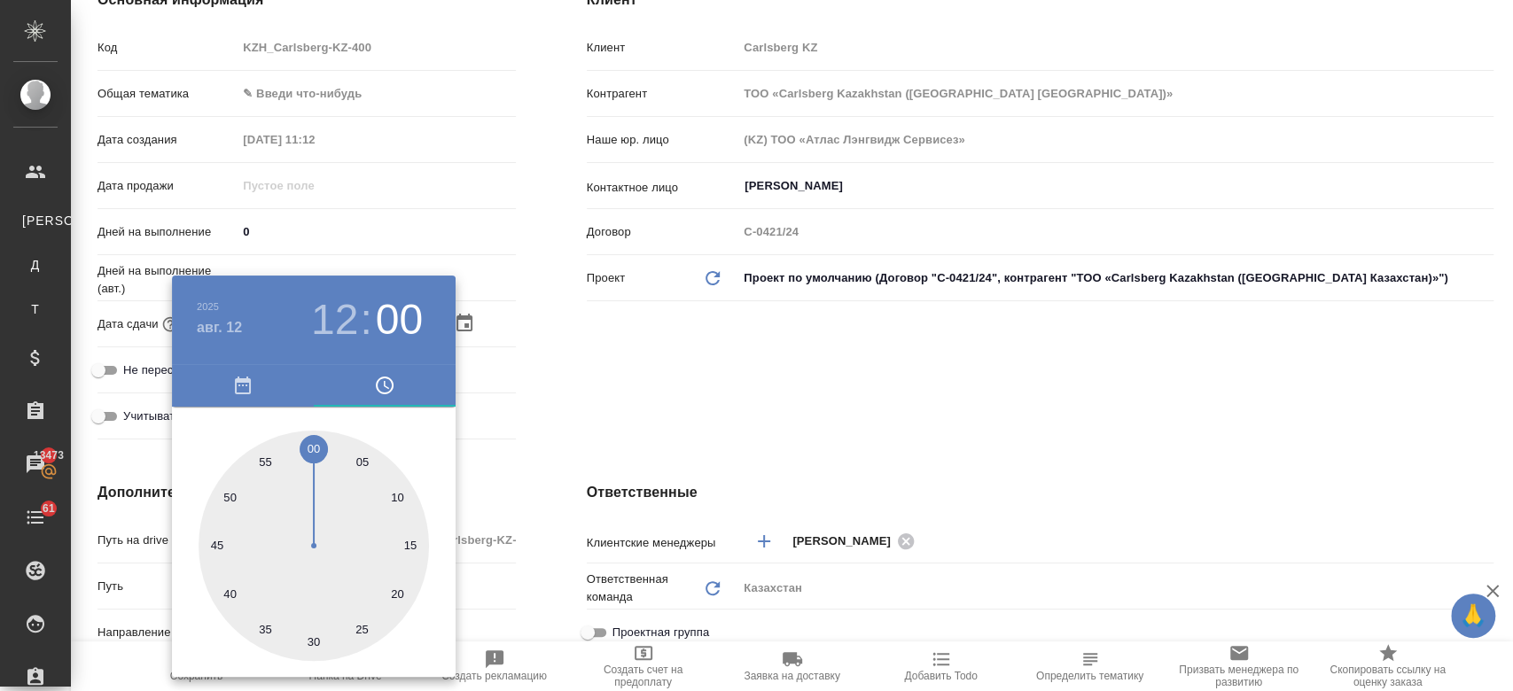
click at [577, 409] on div at bounding box center [756, 345] width 1513 height 691
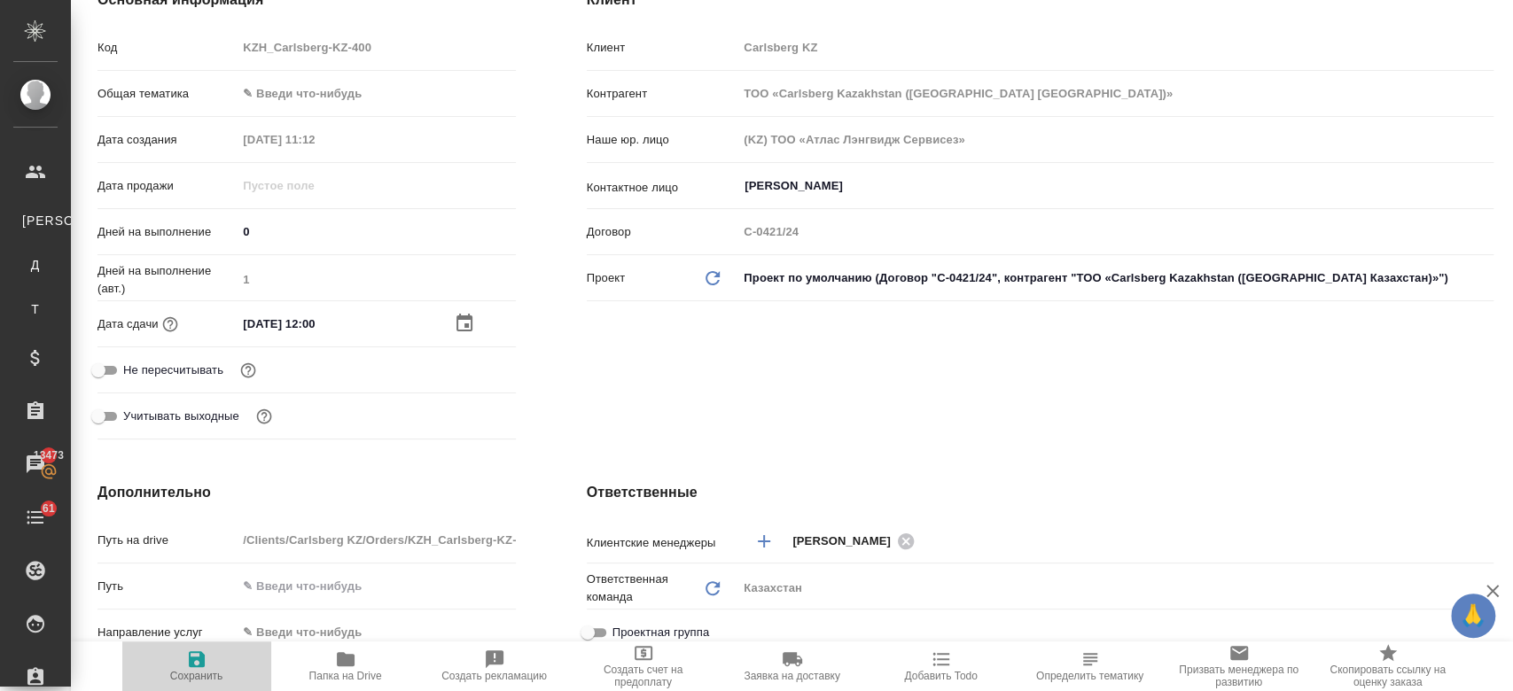
click at [199, 667] on icon "button" at bounding box center [197, 659] width 16 height 16
type textarea "x"
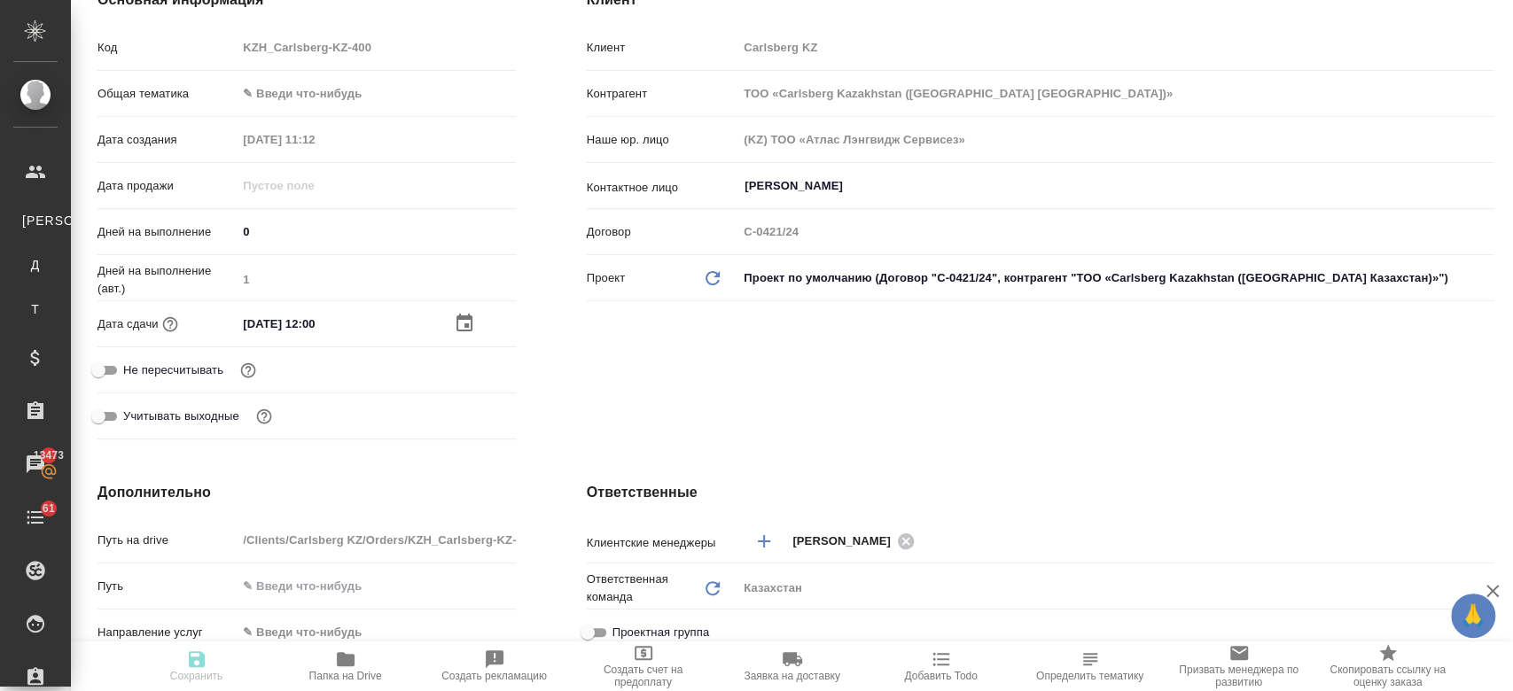
type textarea "x"
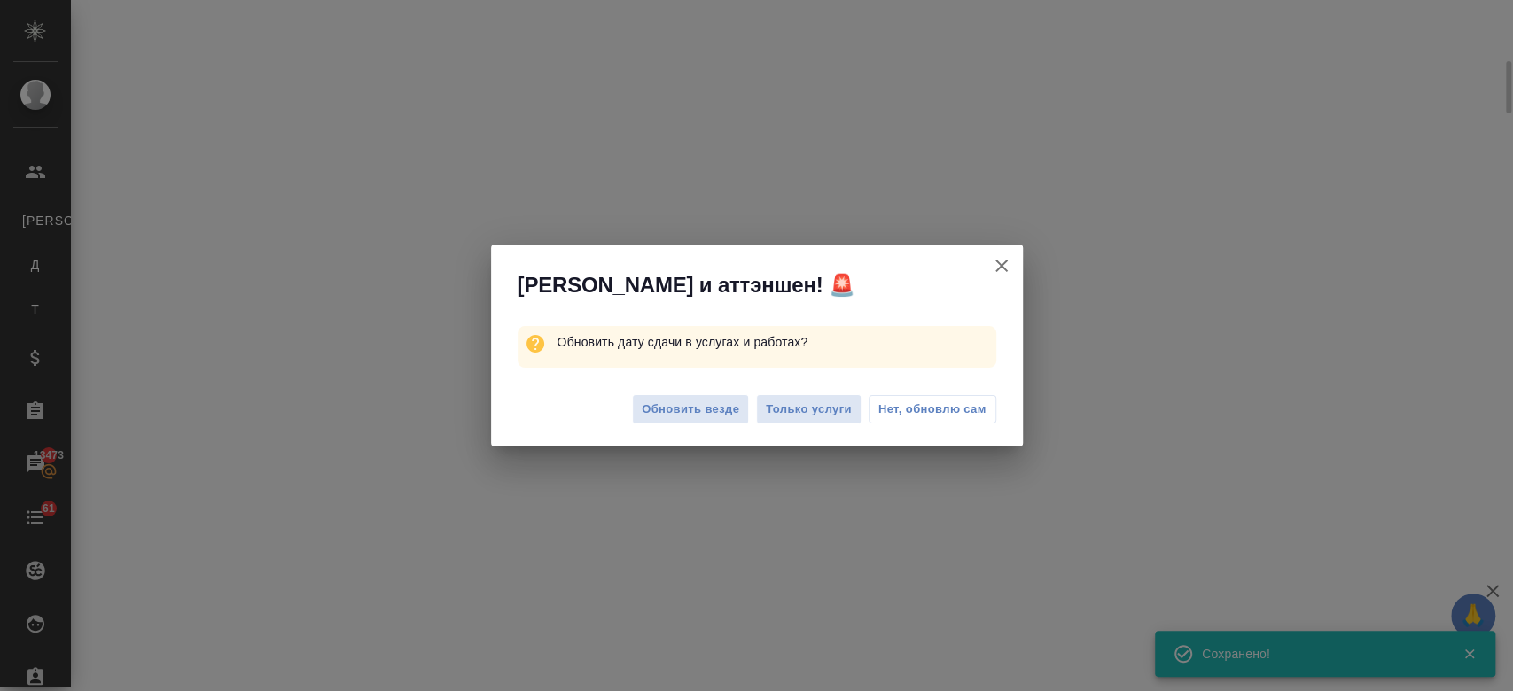
scroll to position [262, 0]
click at [803, 410] on span "Только услуги" at bounding box center [809, 410] width 86 height 20
select select "RU"
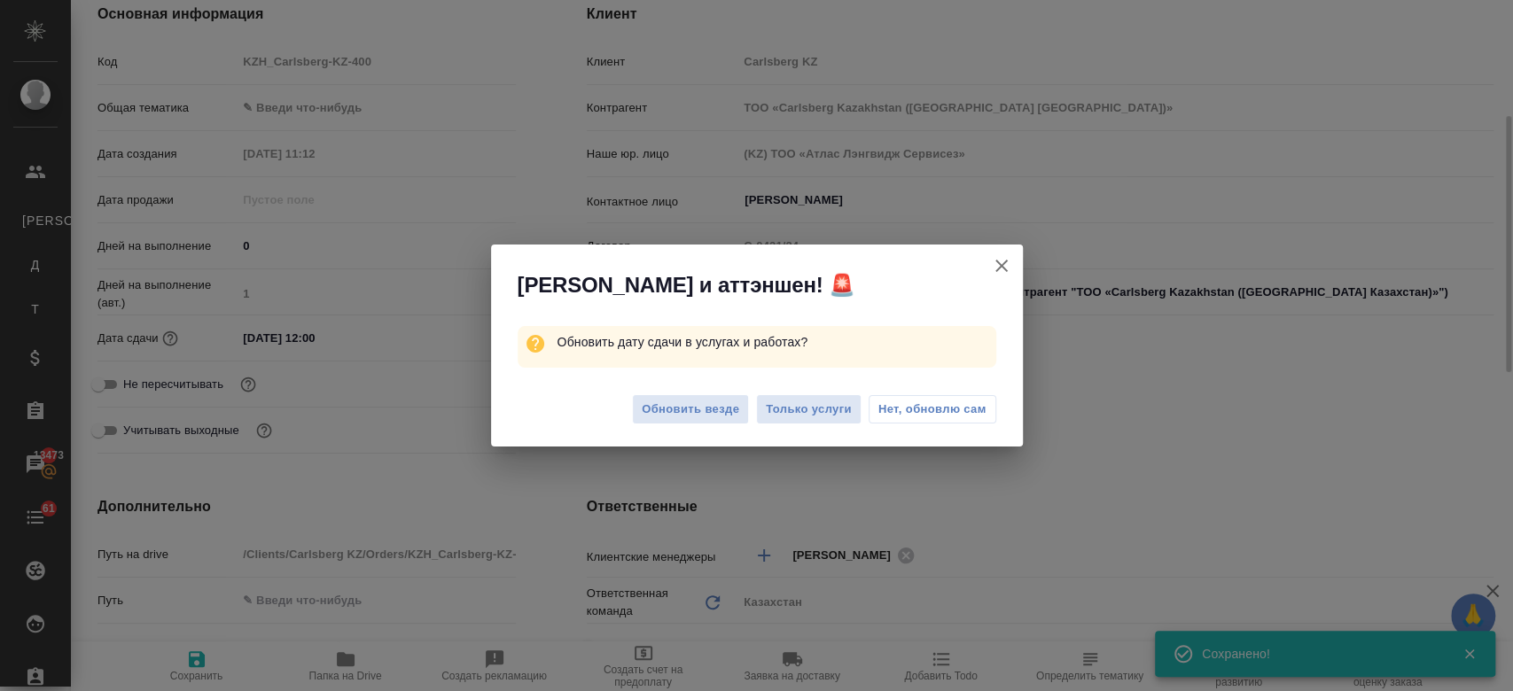
type textarea "x"
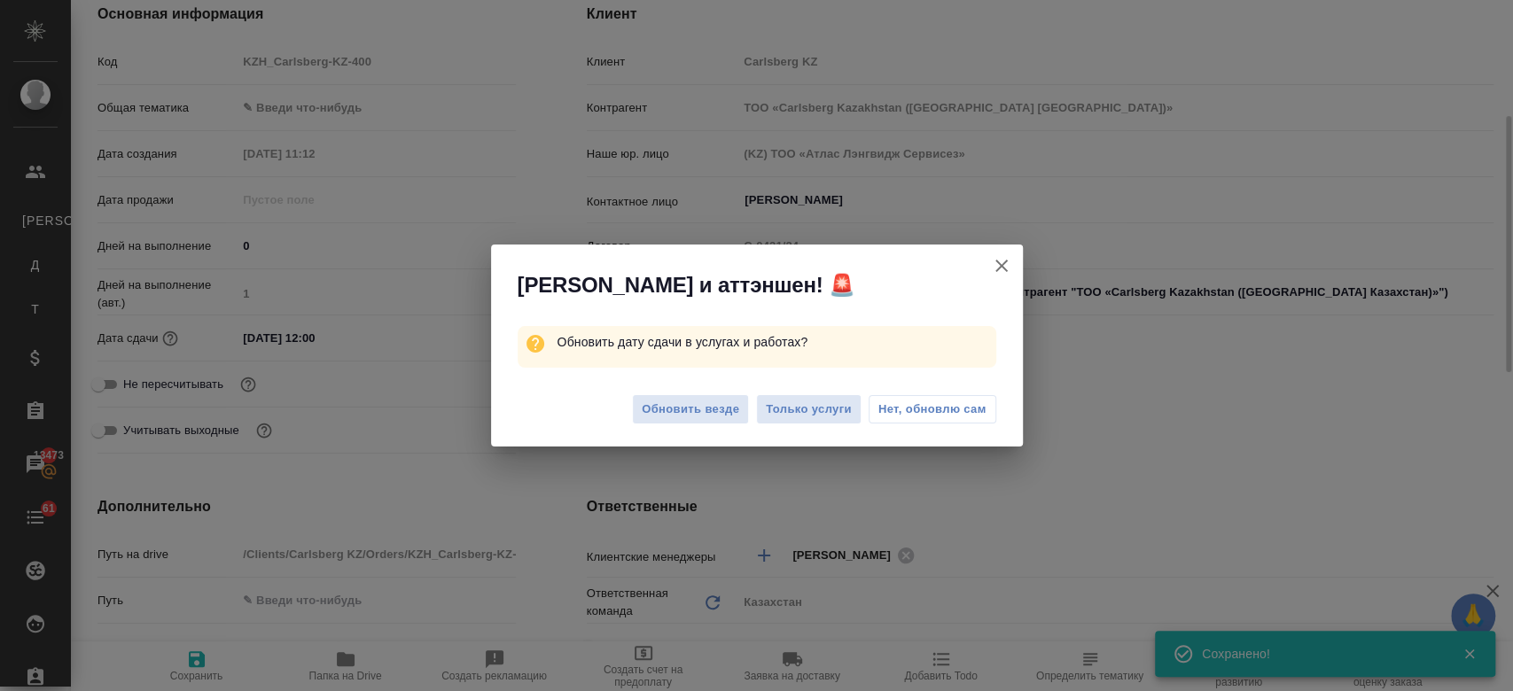
type textarea "x"
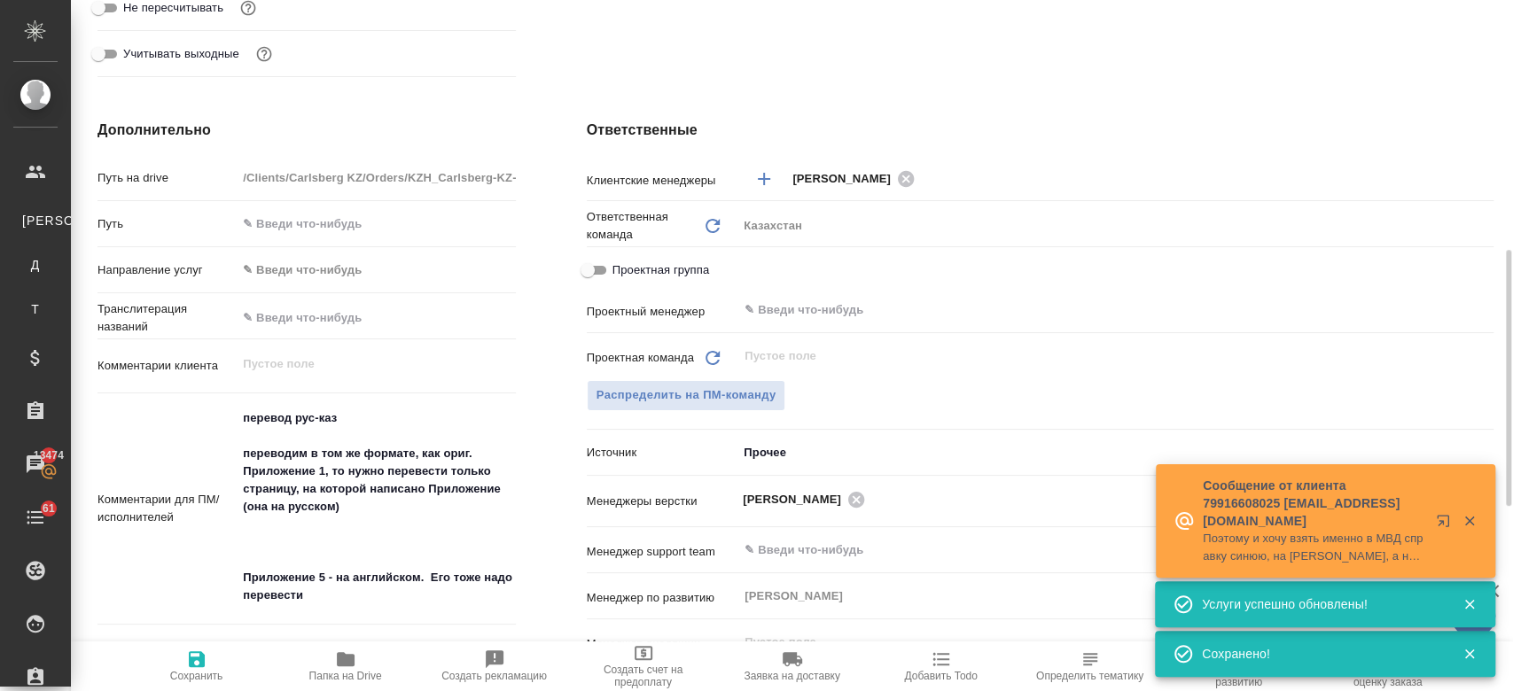
scroll to position [649, 0]
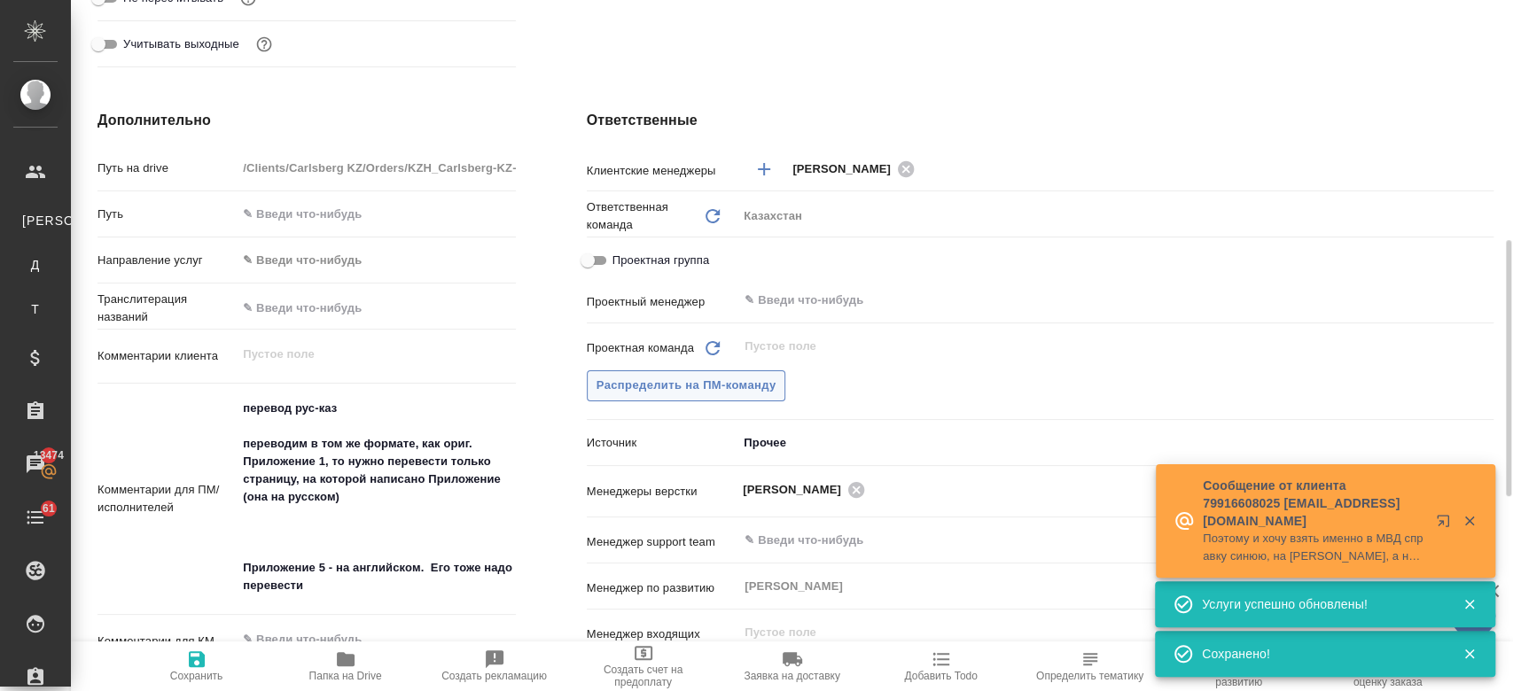
click at [712, 388] on span "Распределить на ПМ-команду" at bounding box center [686, 386] width 180 height 20
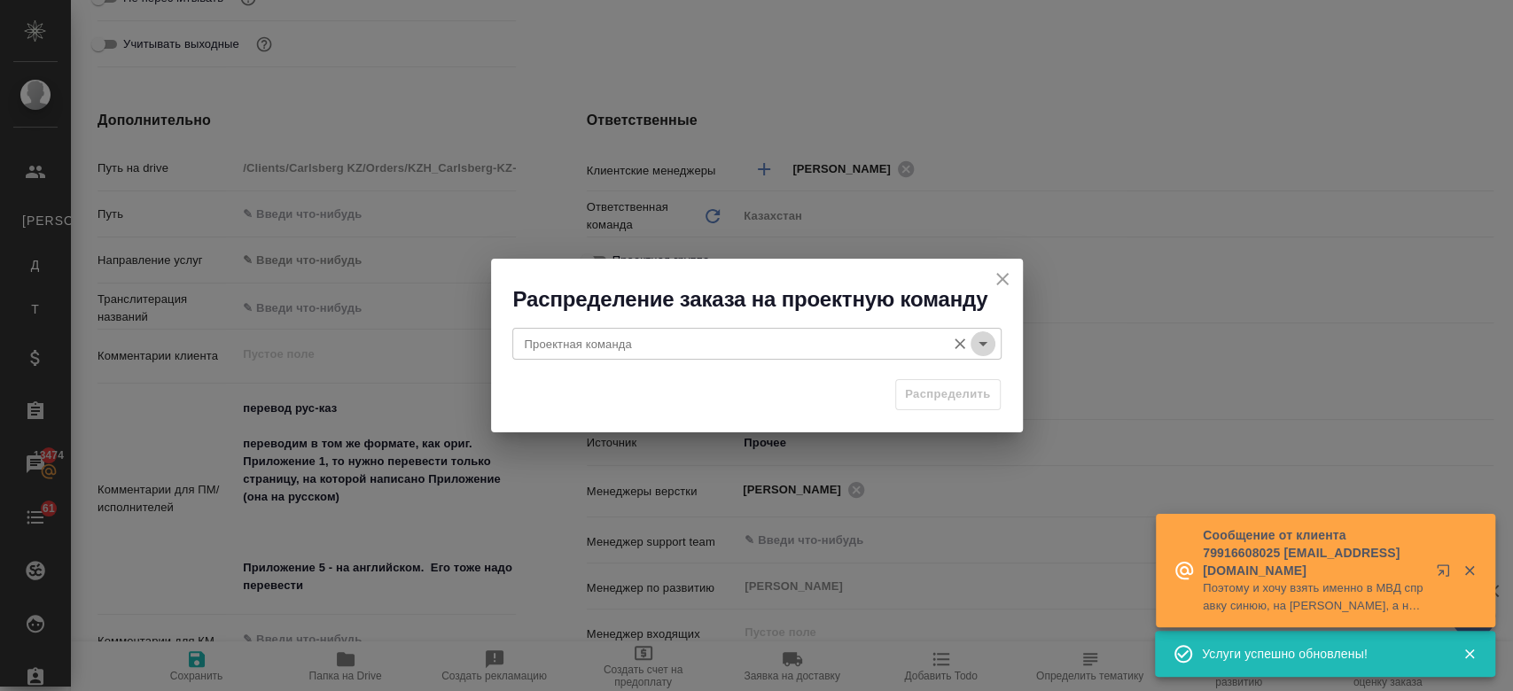
click at [982, 339] on icon "Open" at bounding box center [982, 343] width 21 height 21
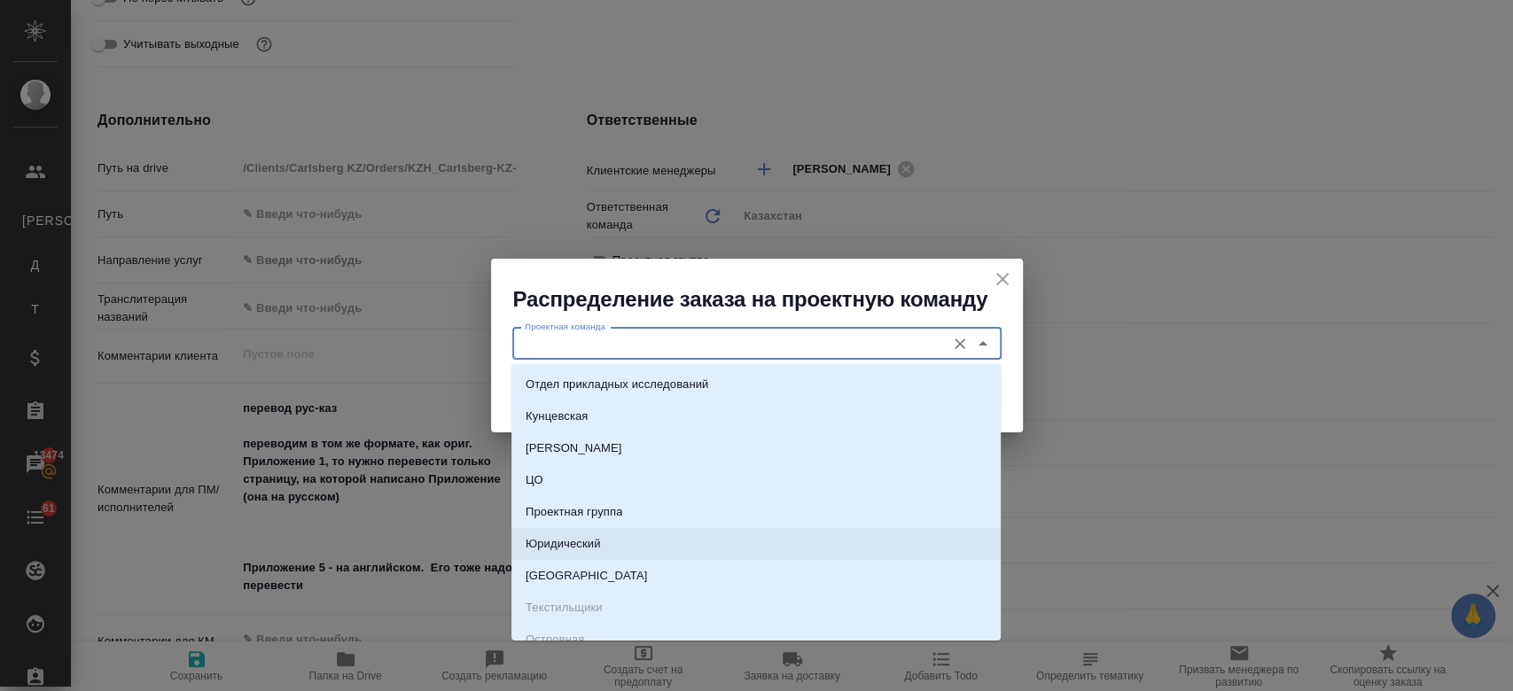
drag, startPoint x: 651, startPoint y: 542, endPoint x: 832, endPoint y: 548, distance: 181.8
click at [832, 548] on li "Юридический" at bounding box center [755, 544] width 489 height 32
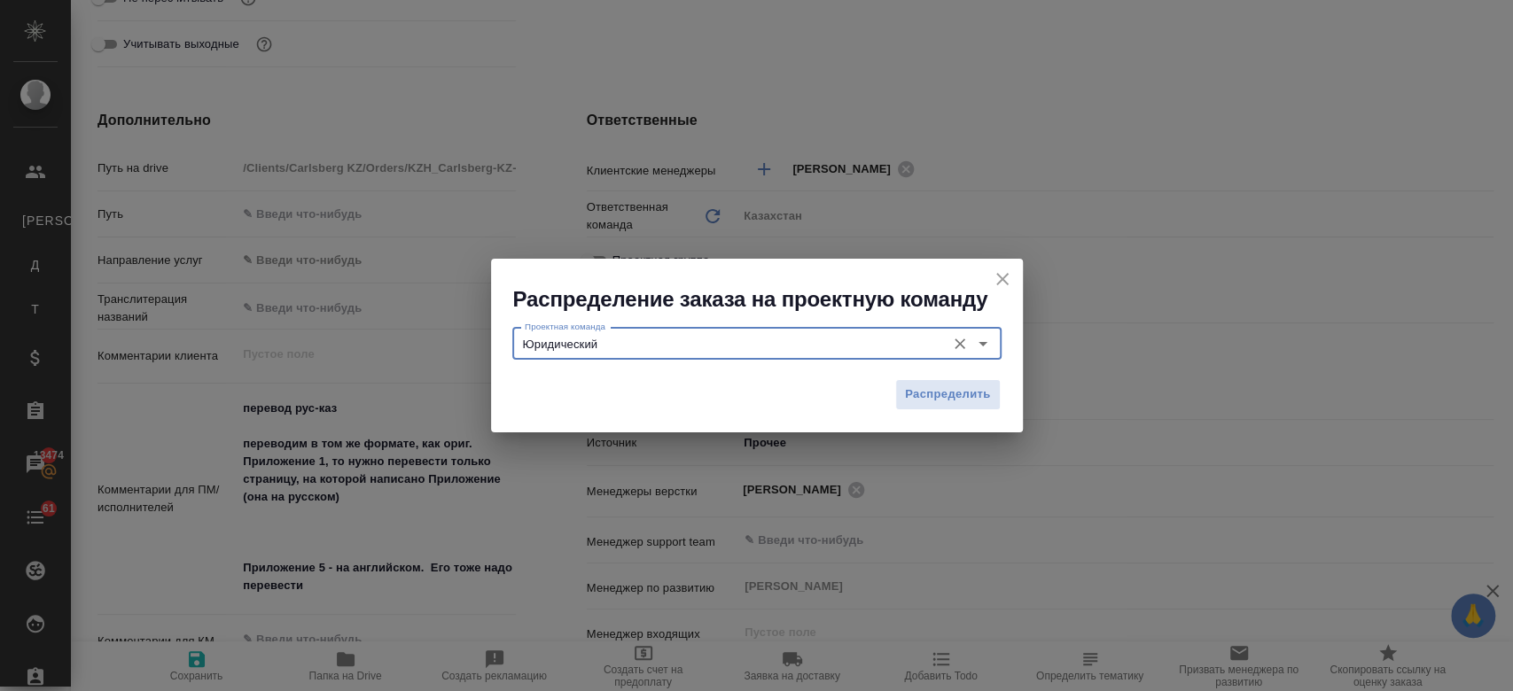
type input "Юридический"
click at [931, 401] on span "Распределить" at bounding box center [948, 395] width 86 height 20
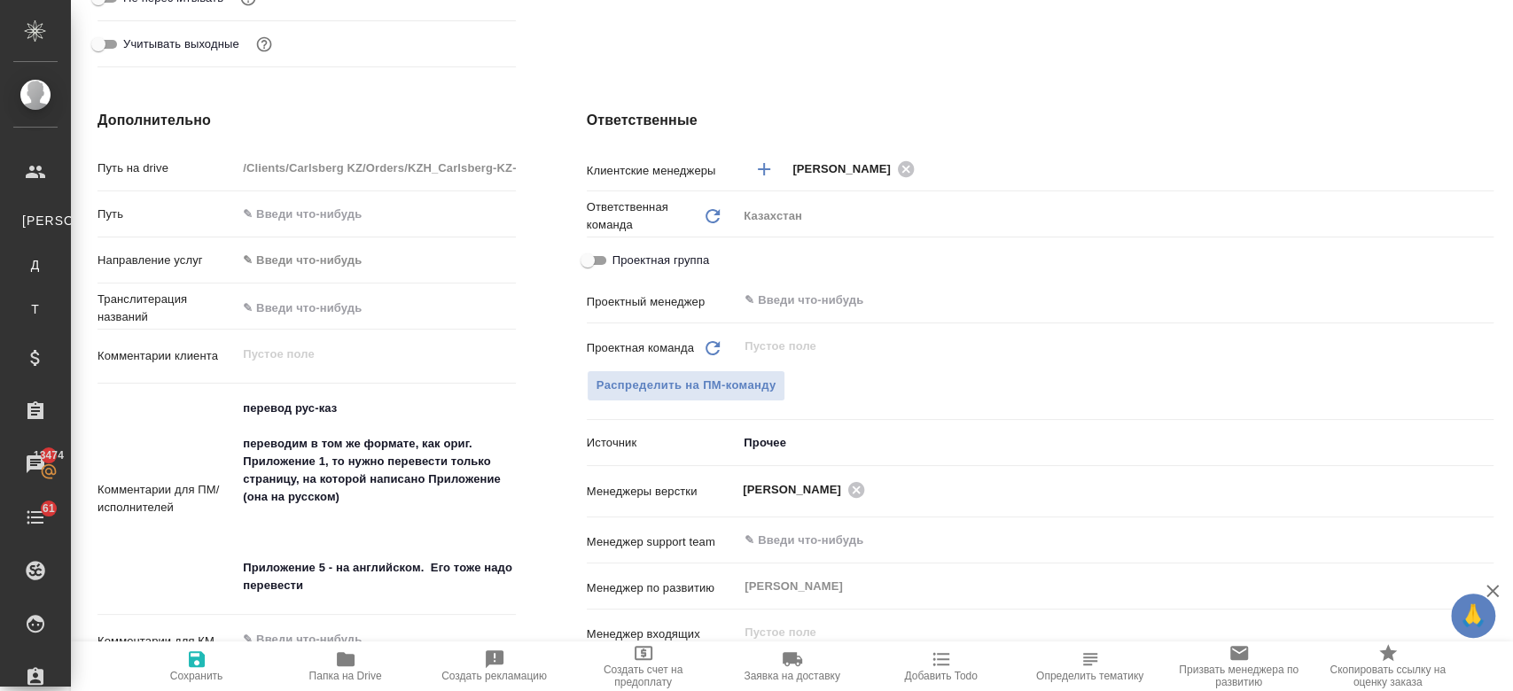
click at [191, 667] on icon "button" at bounding box center [197, 659] width 16 height 16
type textarea "x"
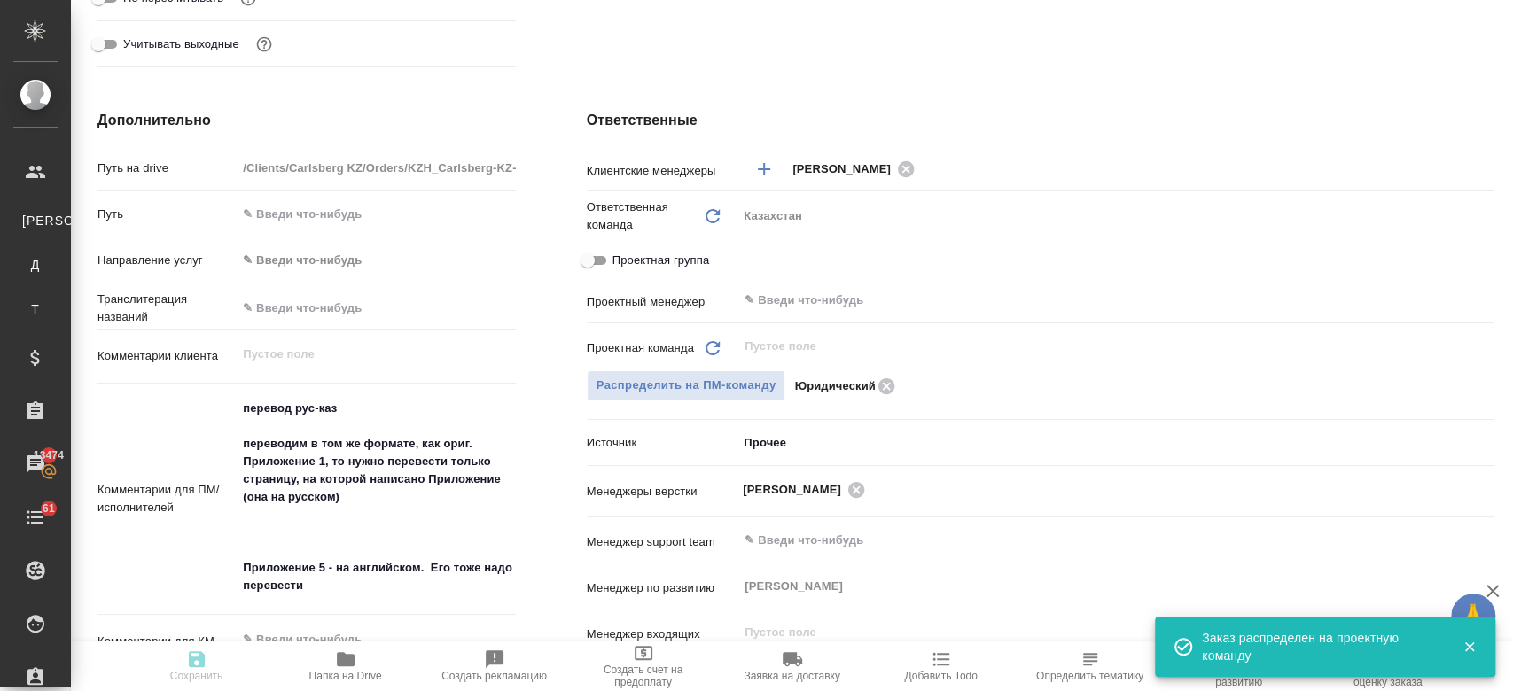
type textarea "x"
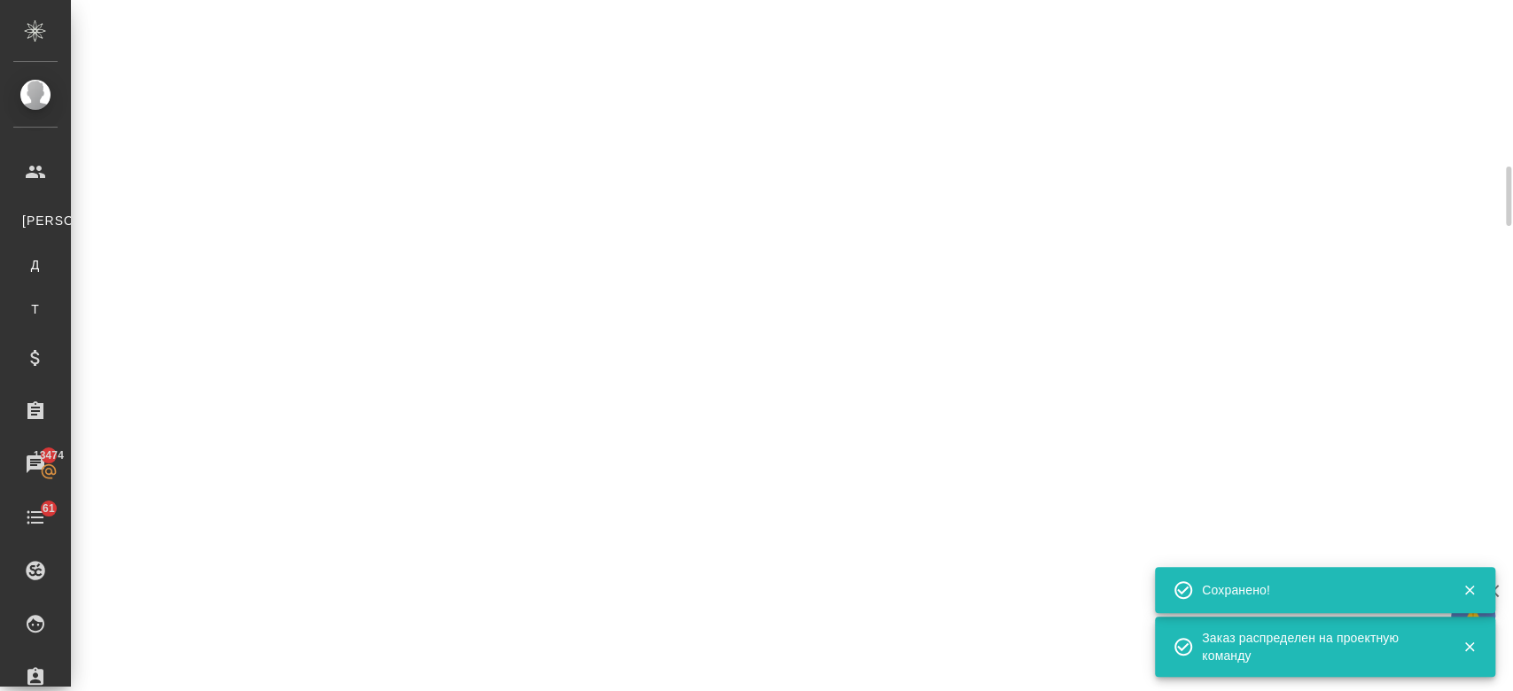
scroll to position [631, 0]
select select "RU"
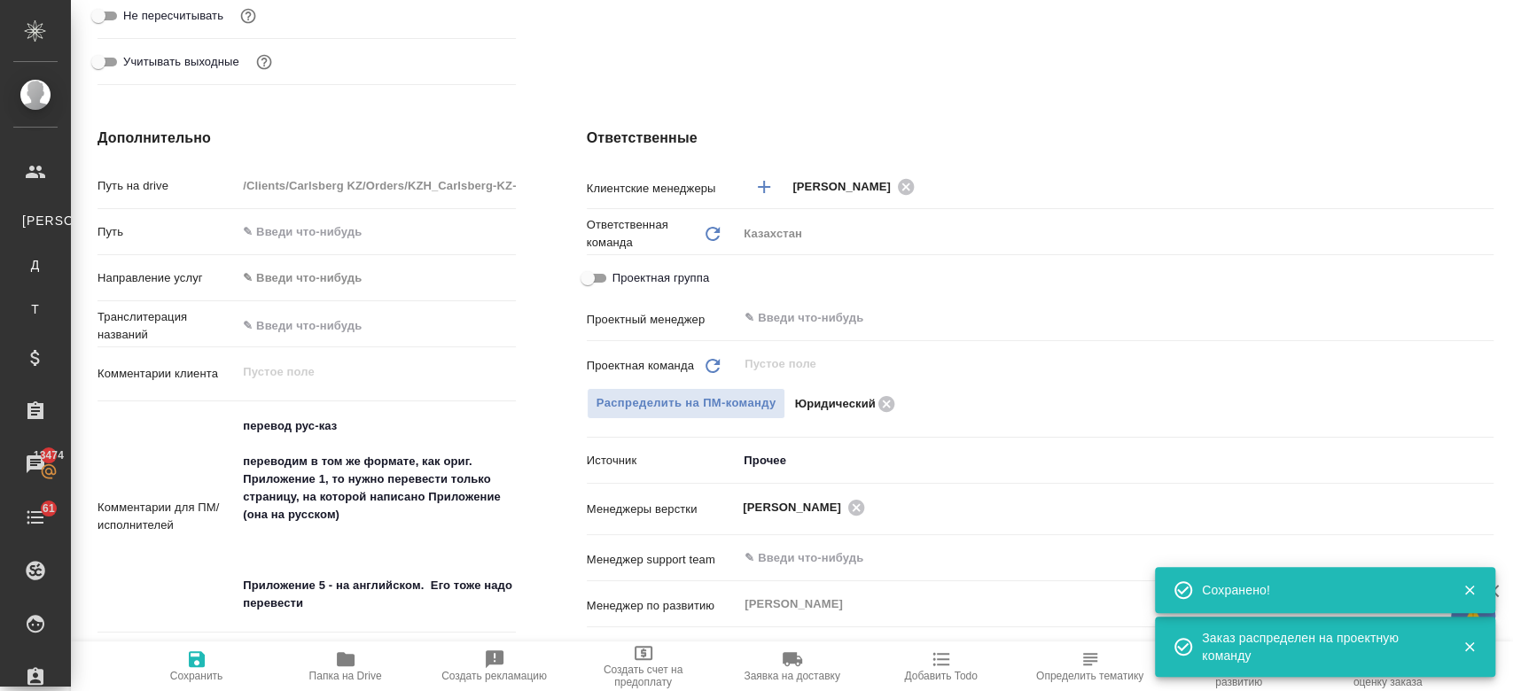
type textarea "x"
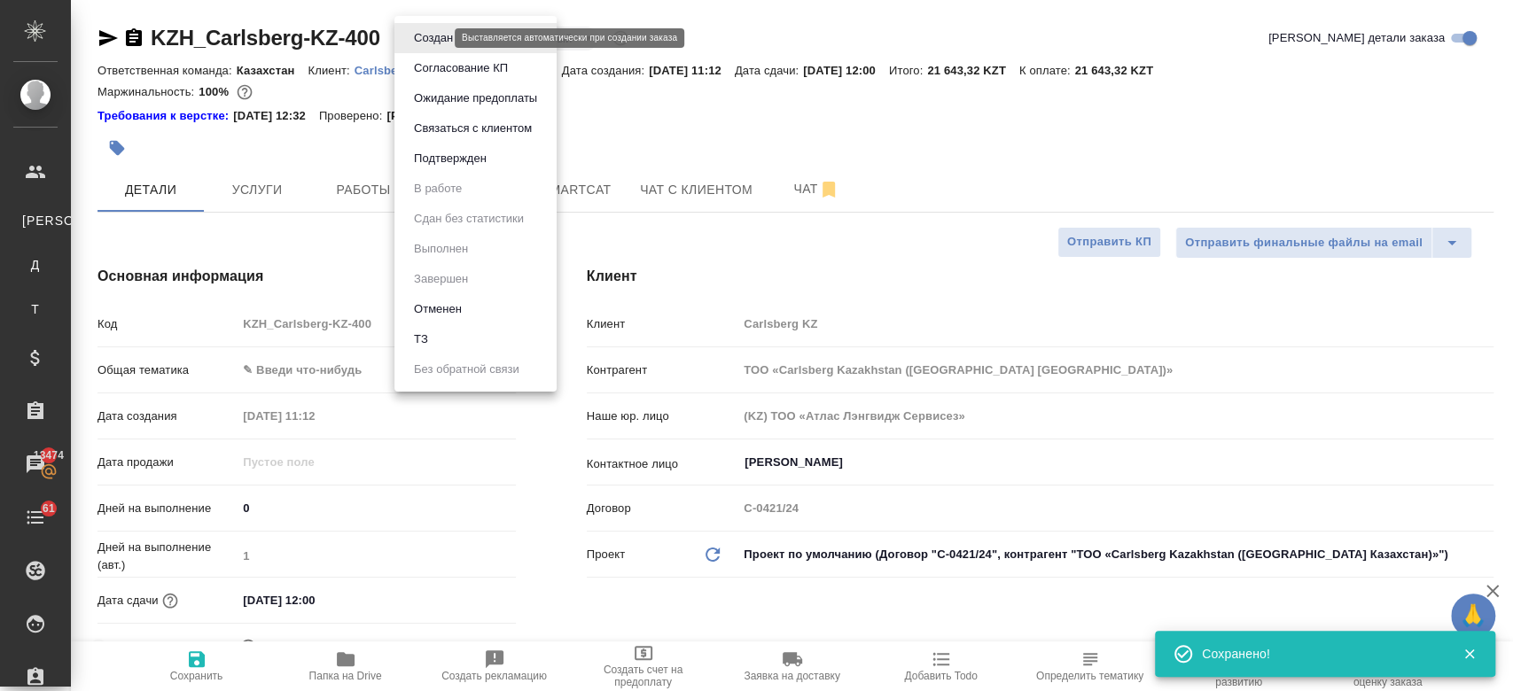
click at [433, 35] on body "🙏 .cls-1 fill:#fff; AWATERA Kosherbayeva Nazerke Клиенты К Клиенты Д Договоры Т…" at bounding box center [756, 345] width 1513 height 691
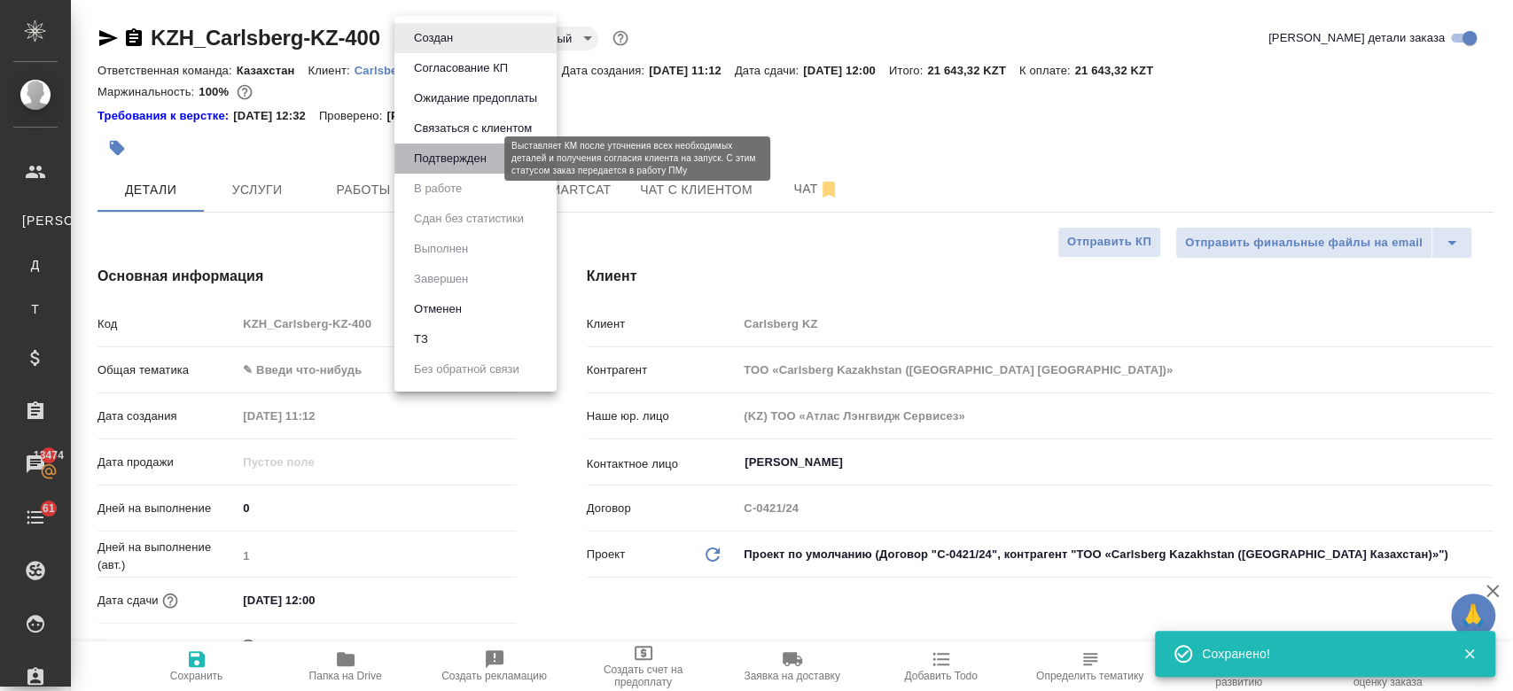
click at [449, 158] on button "Подтвержден" at bounding box center [450, 158] width 83 height 19
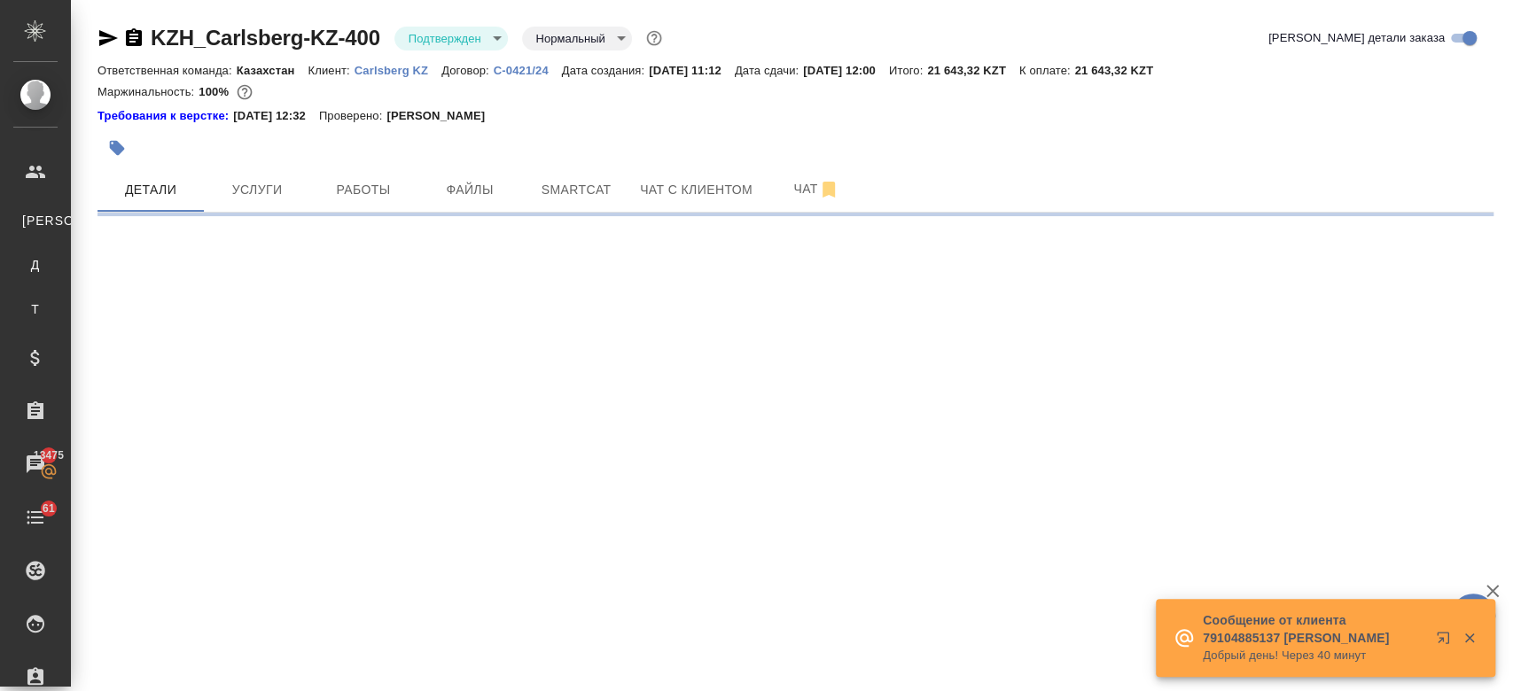
select select "RU"
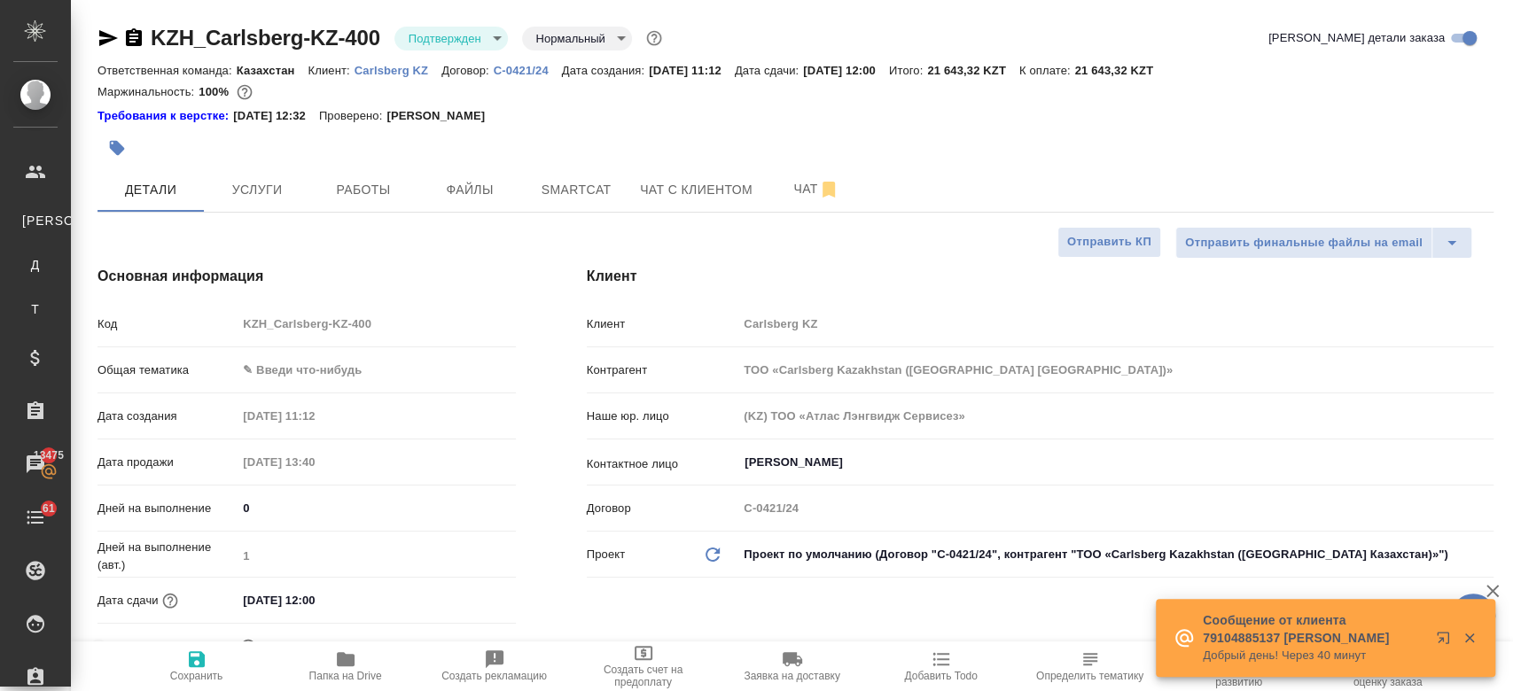
click at [602, 129] on div at bounding box center [562, 148] width 931 height 39
type textarea "x"
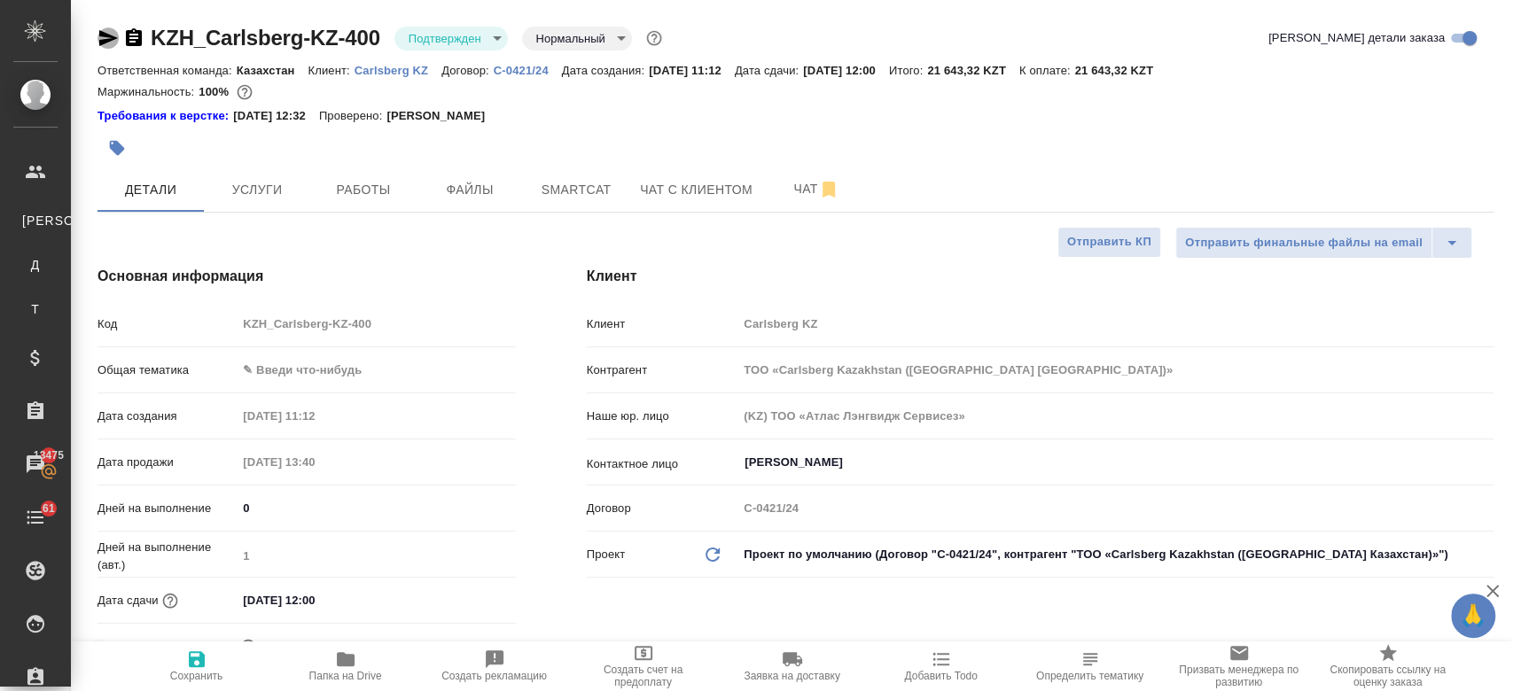
click at [103, 39] on icon "button" at bounding box center [107, 37] width 21 height 21
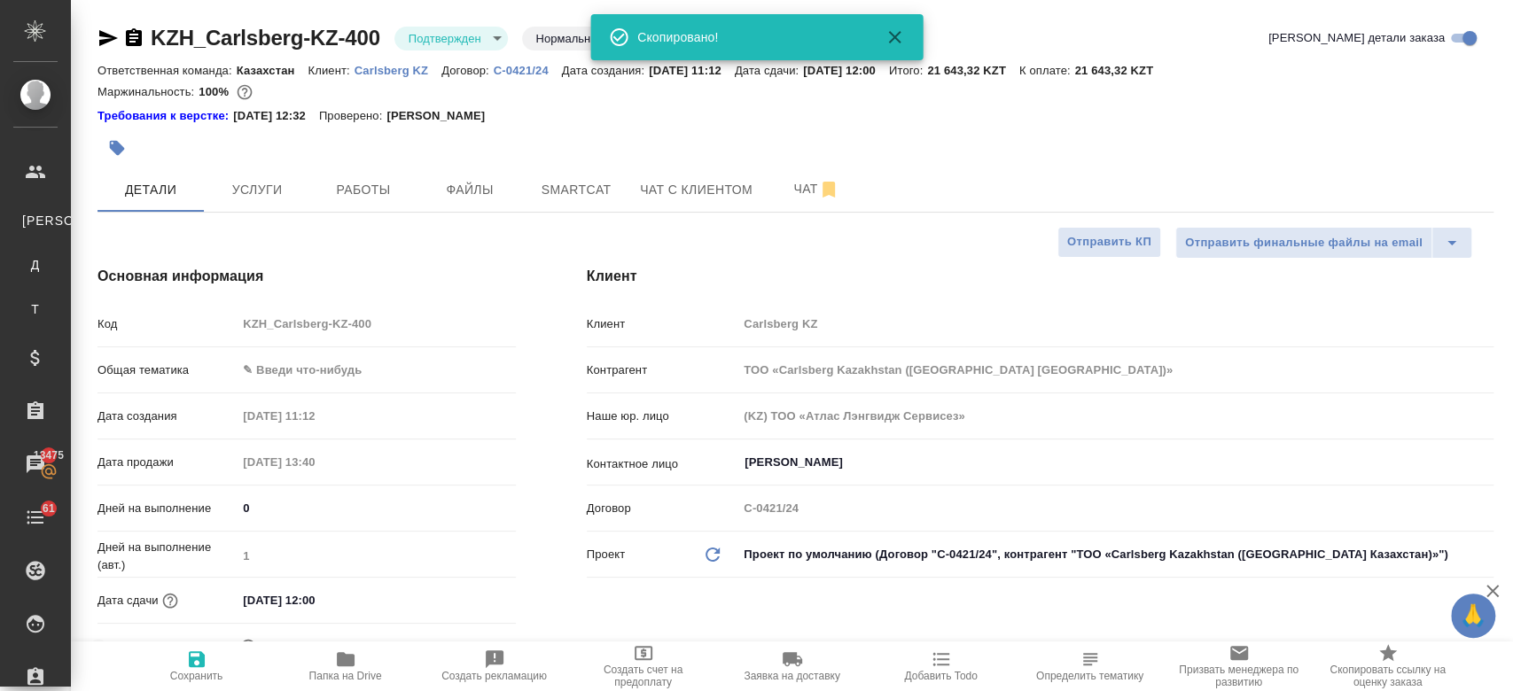
type textarea "x"
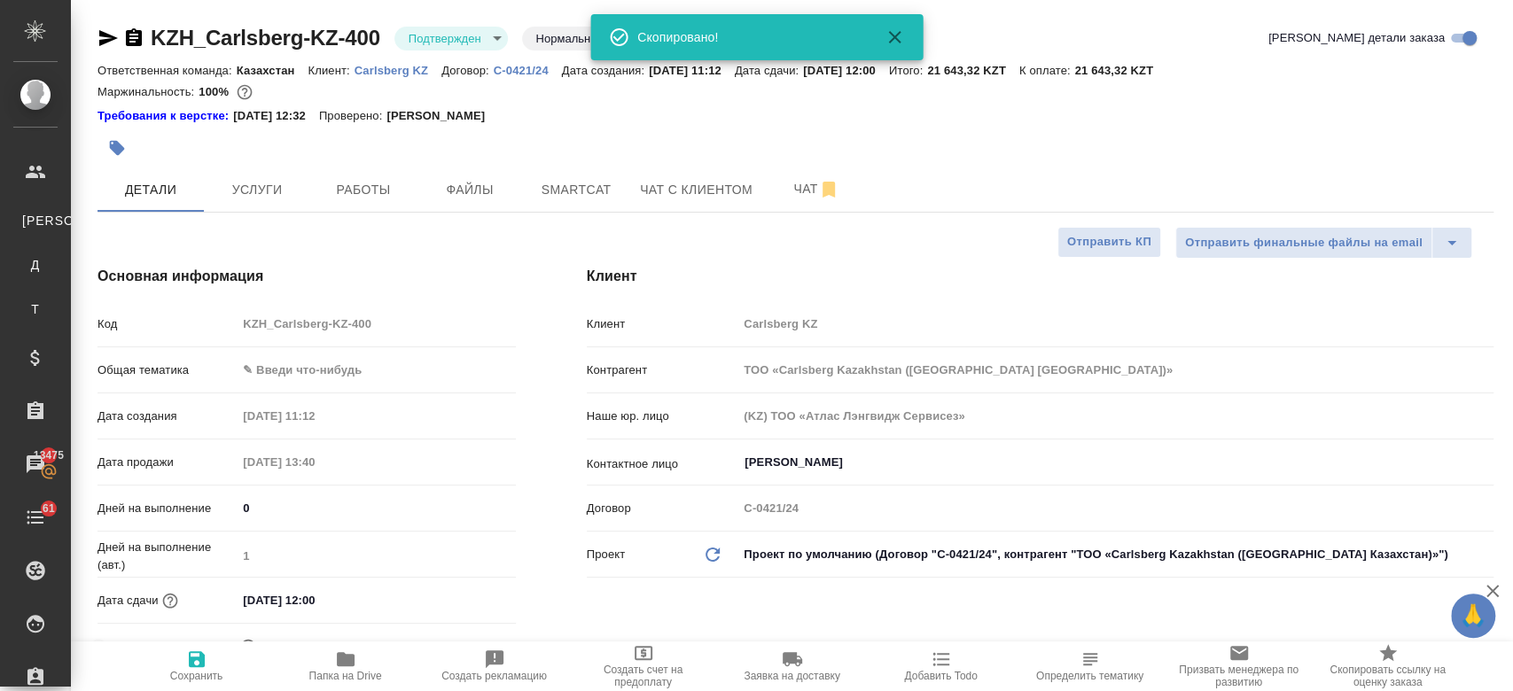
type textarea "x"
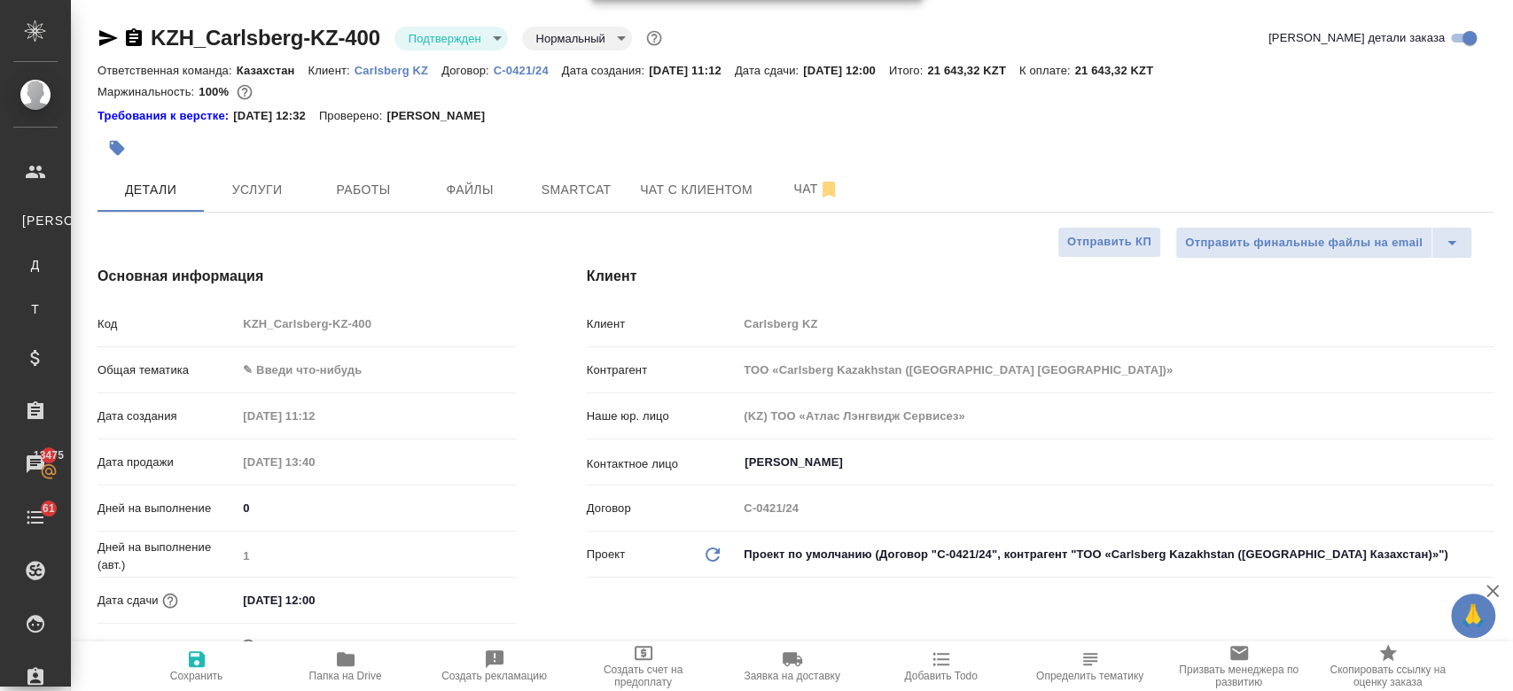
click at [968, 115] on div "Требования к верстке: 01.04.2025 12:32 Проверено: Петрова Валерия" at bounding box center [795, 116] width 1396 height 18
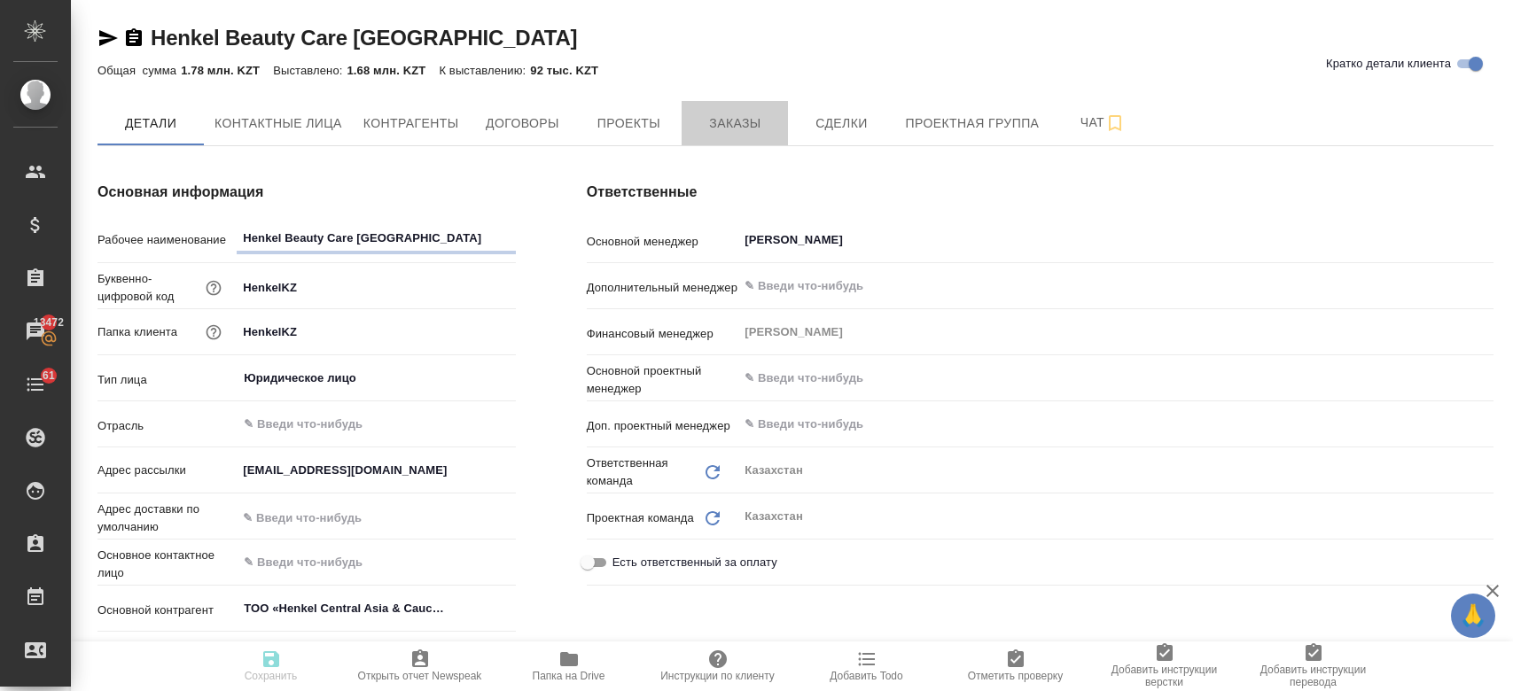
type textarea "x"
click at [749, 122] on span "Заказы" at bounding box center [734, 124] width 85 height 22
type textarea "x"
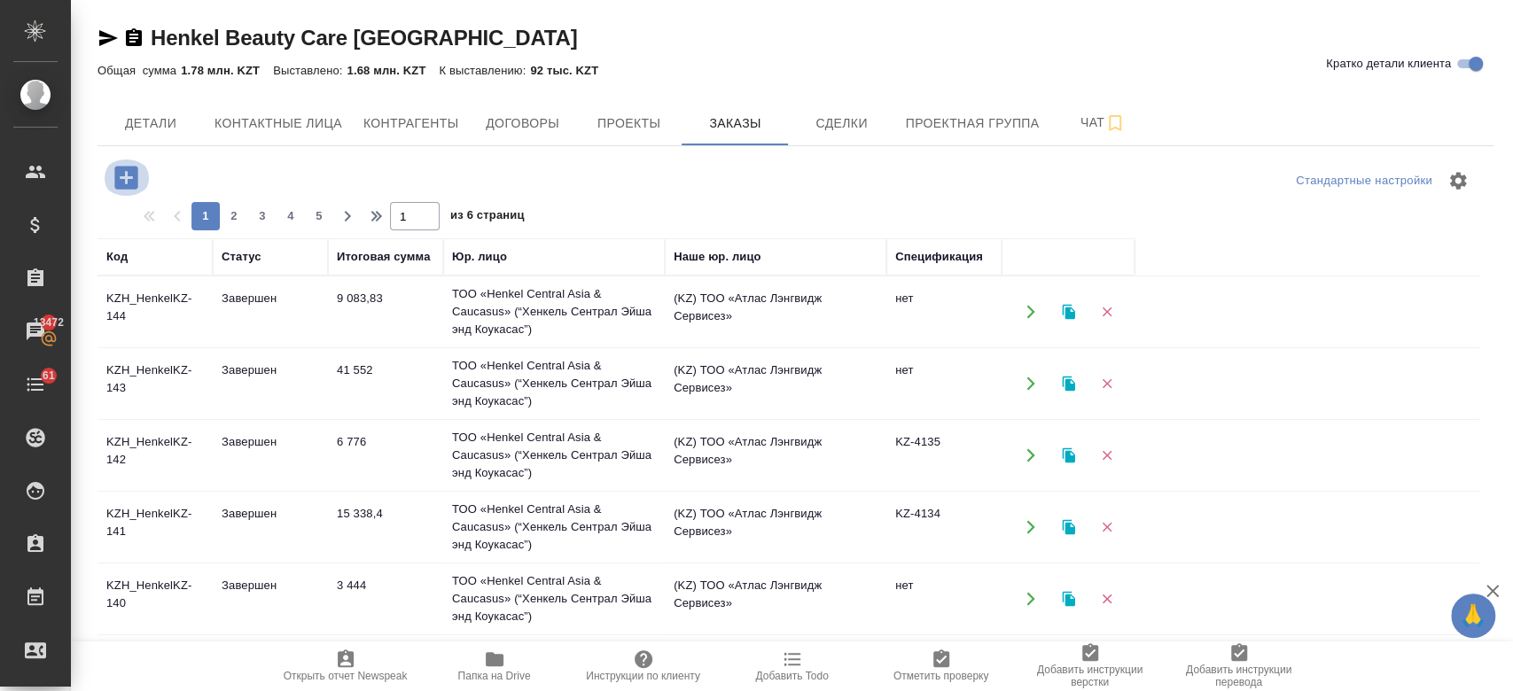
click at [129, 168] on icon "button" at bounding box center [125, 177] width 23 height 23
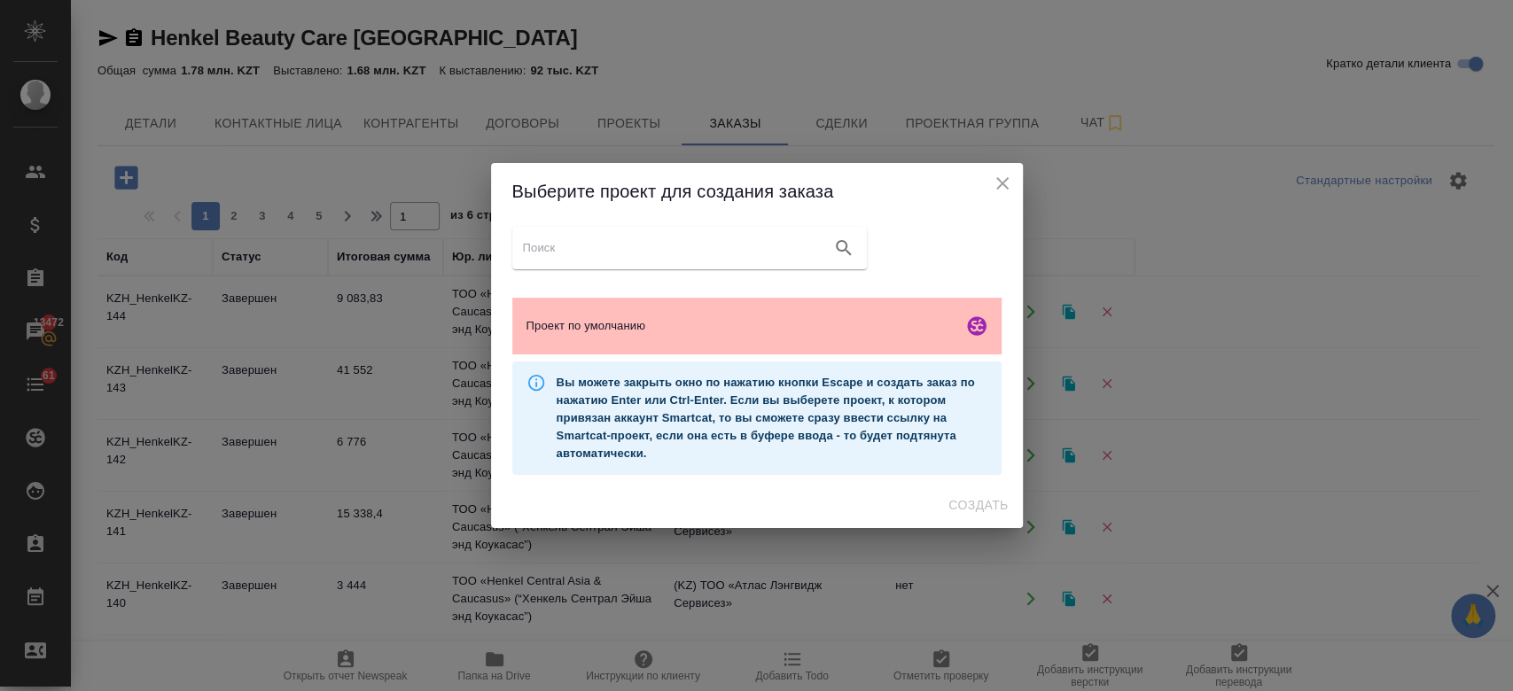
click at [729, 320] on span "Проект по умолчанию" at bounding box center [740, 326] width 429 height 18
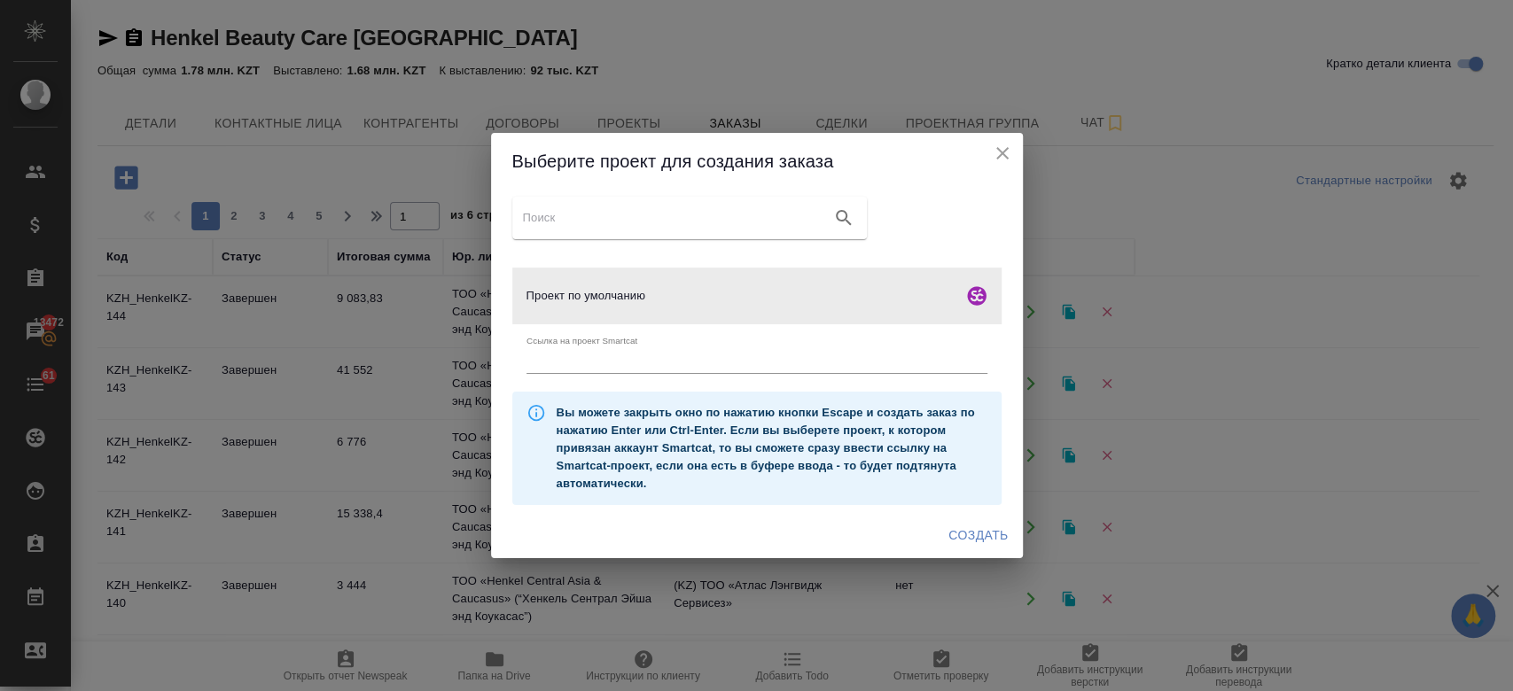
click at [968, 528] on span "Создать" at bounding box center [977, 536] width 59 height 22
click at [968, 528] on div "Создать" at bounding box center [757, 535] width 532 height 47
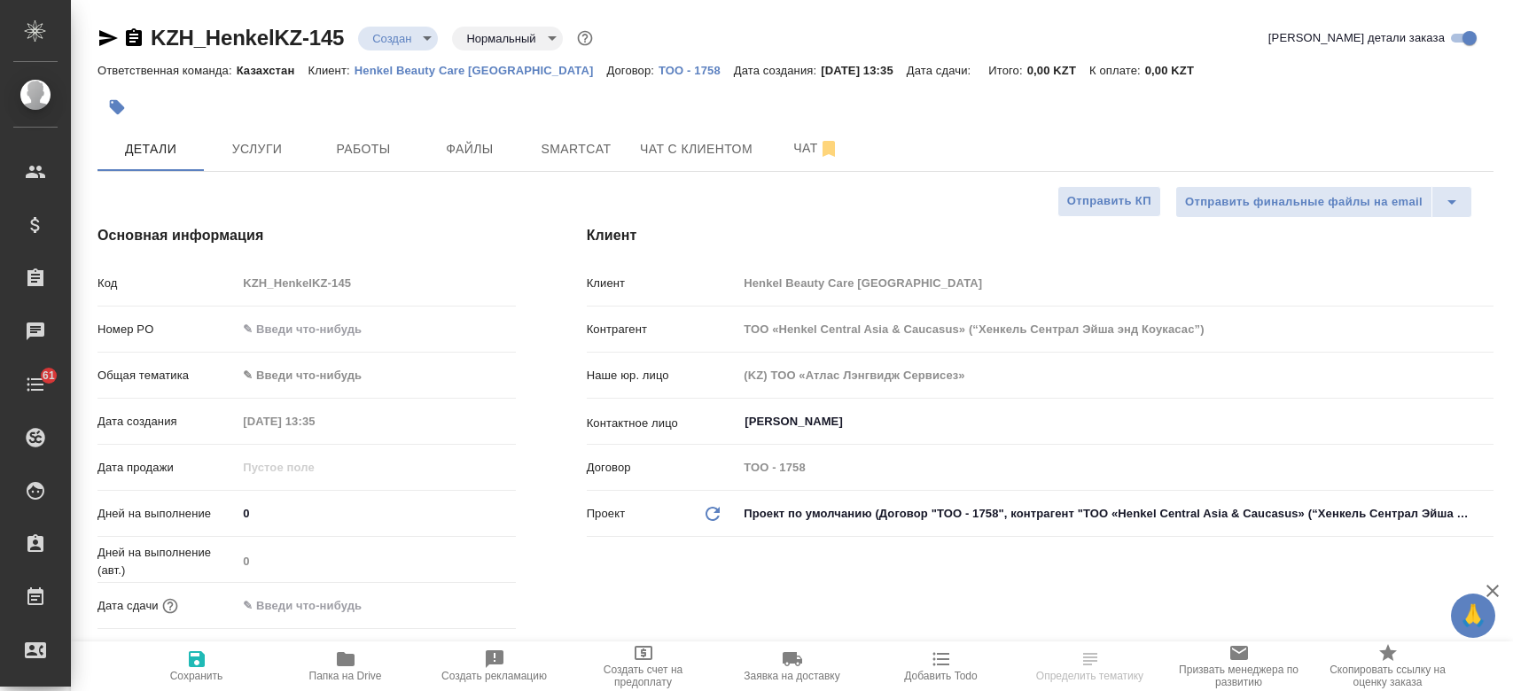
select select "RU"
click at [477, 145] on span "Файлы" at bounding box center [469, 149] width 85 height 22
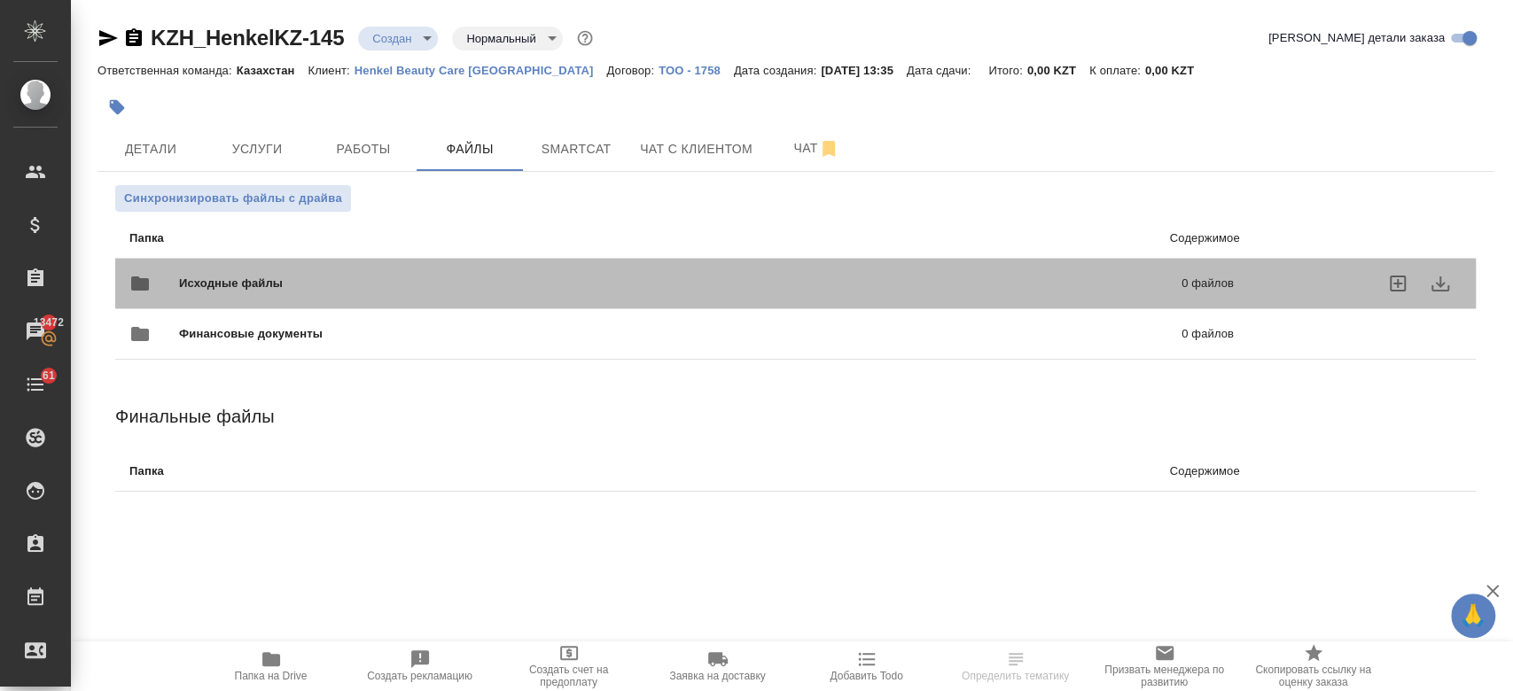
click at [369, 265] on div "Исходные файлы 0 файлов" at bounding box center [681, 283] width 1104 height 43
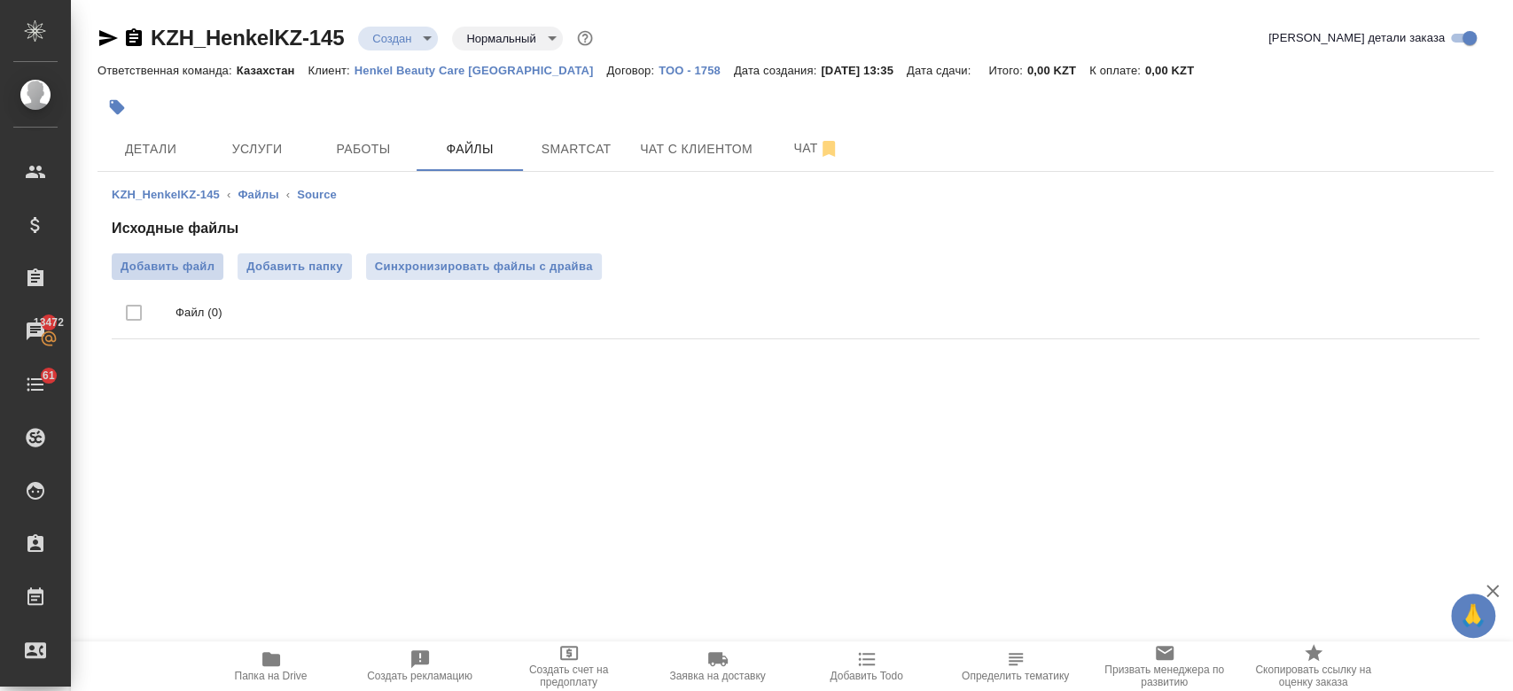
click at [181, 266] on span "Добавить файл" at bounding box center [168, 267] width 94 height 18
click at [0, 0] on input "Добавить файл" at bounding box center [0, 0] width 0 height 0
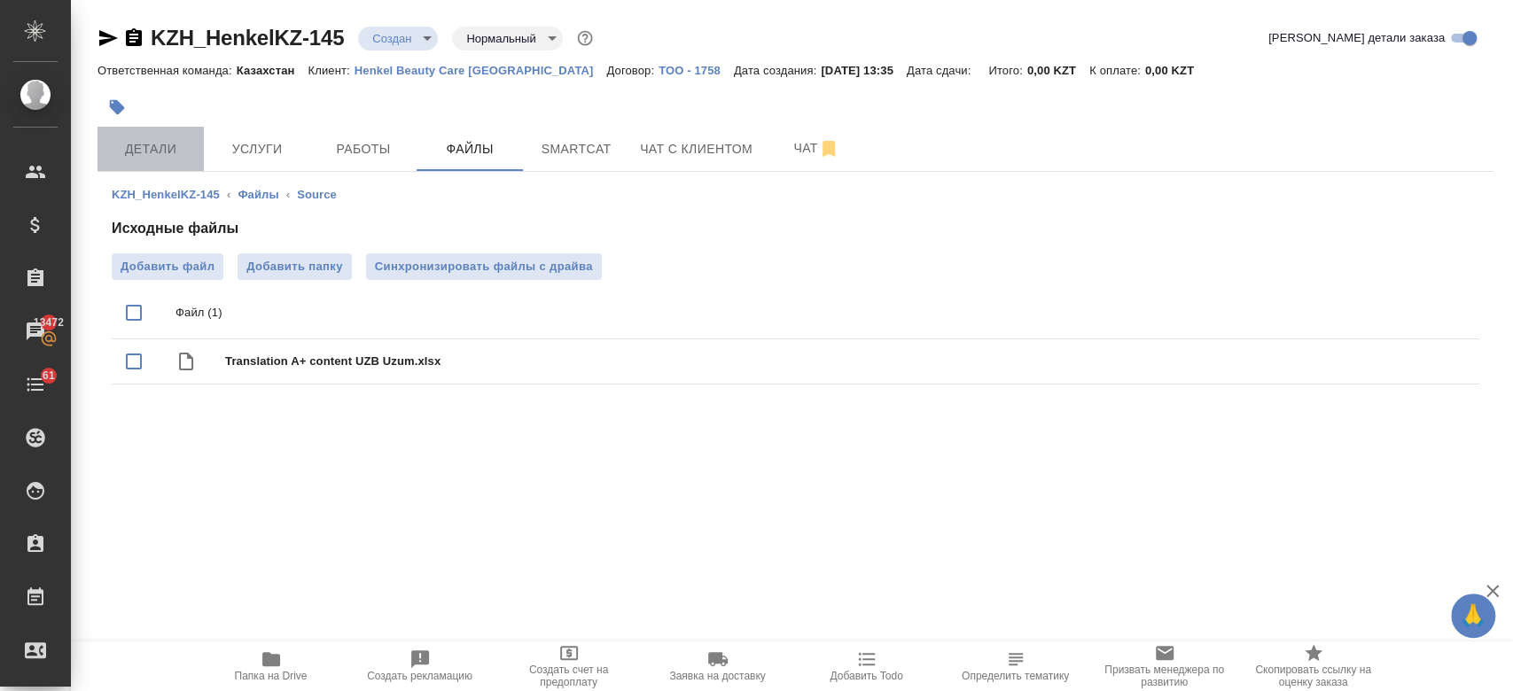
click at [162, 152] on span "Детали" at bounding box center [150, 149] width 85 height 22
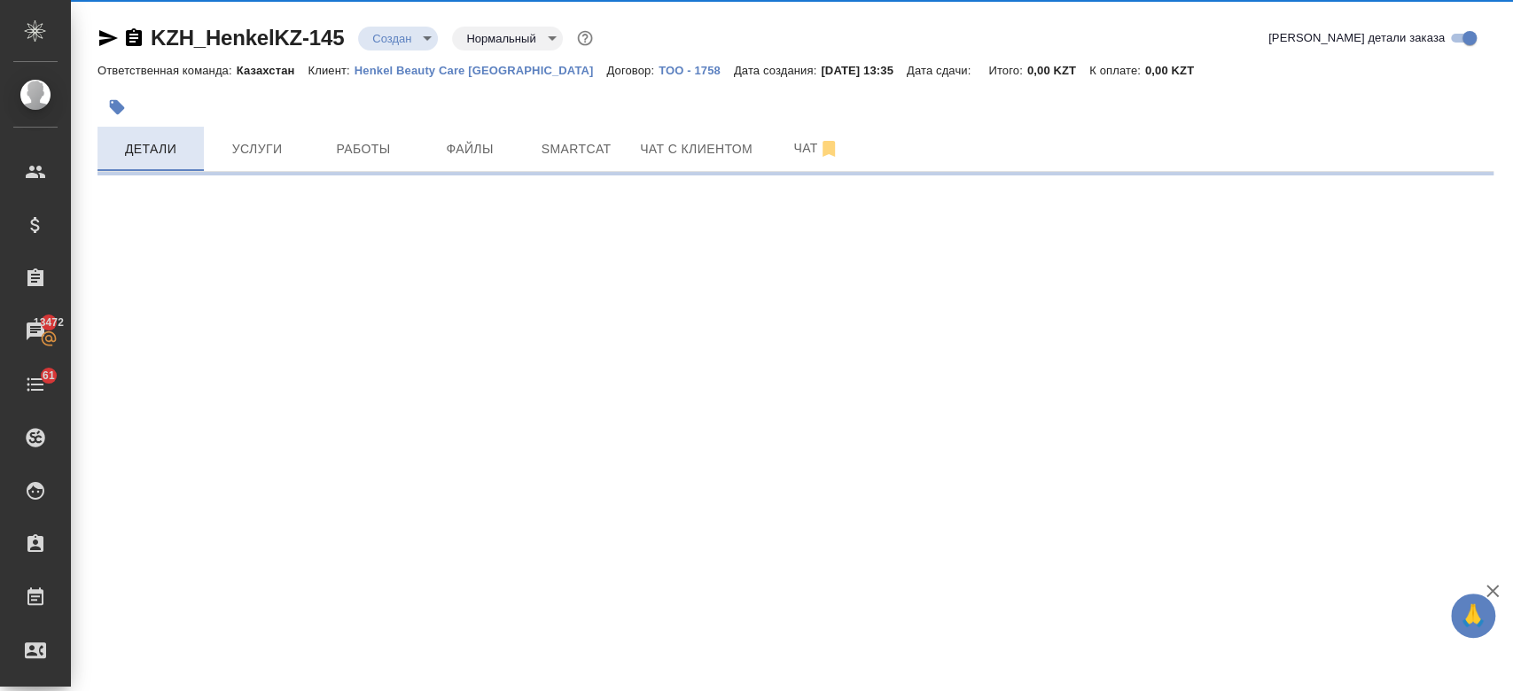
select select "RU"
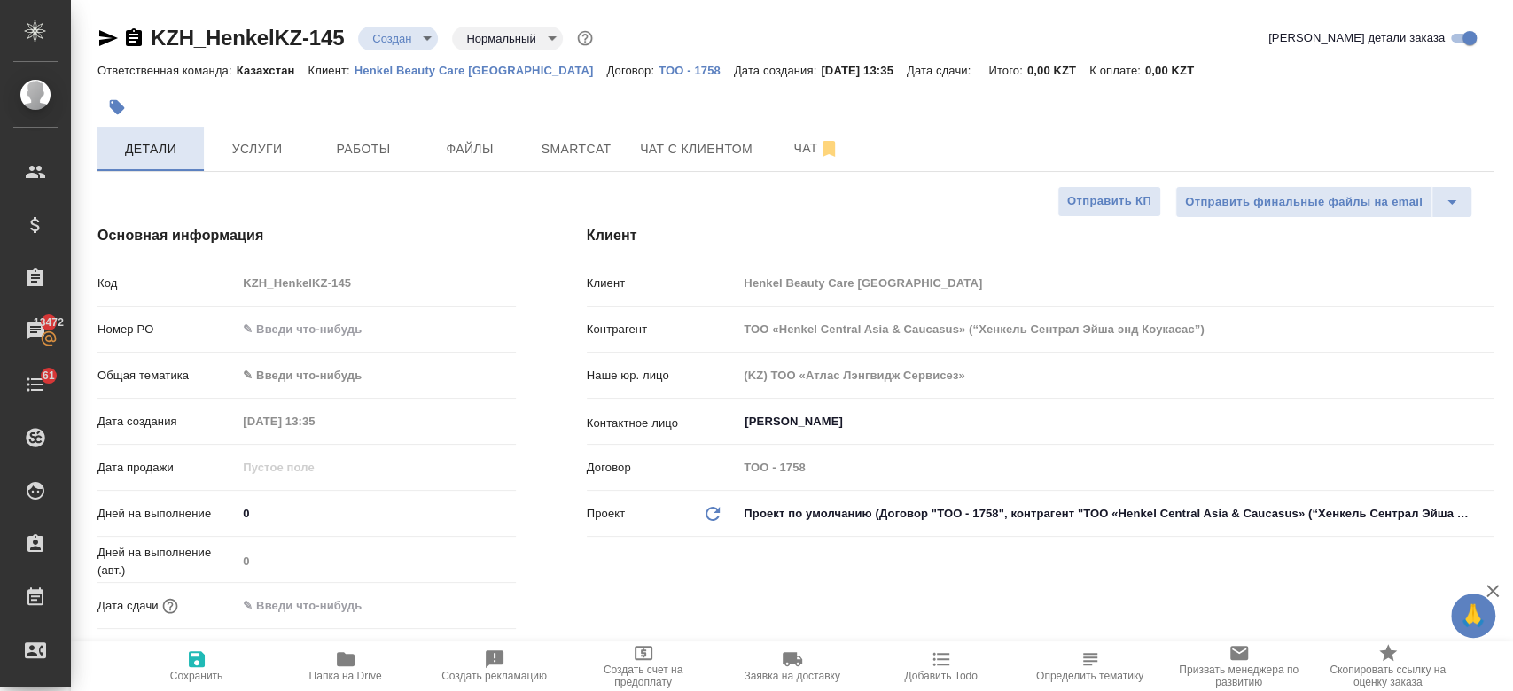
type textarea "x"
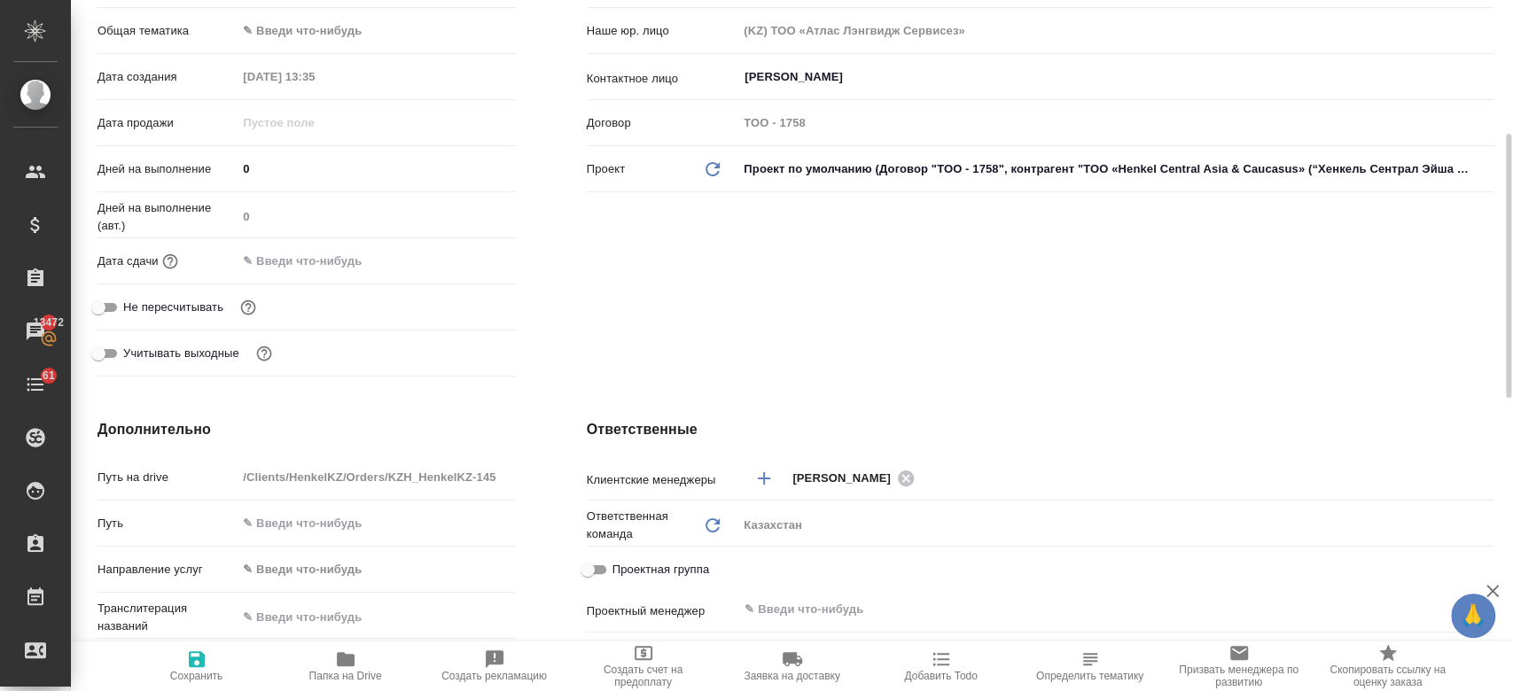
scroll to position [347, 0]
type textarea "x"
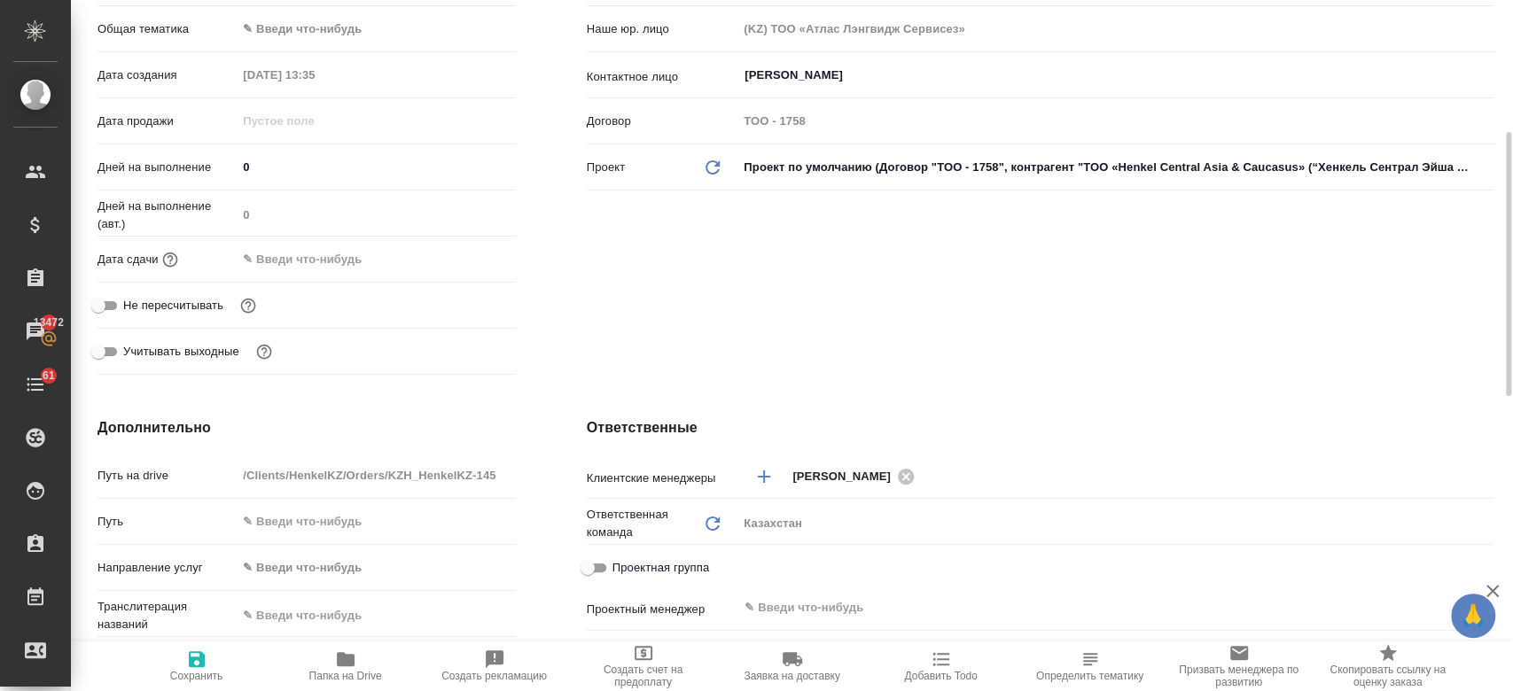
type textarea "x"
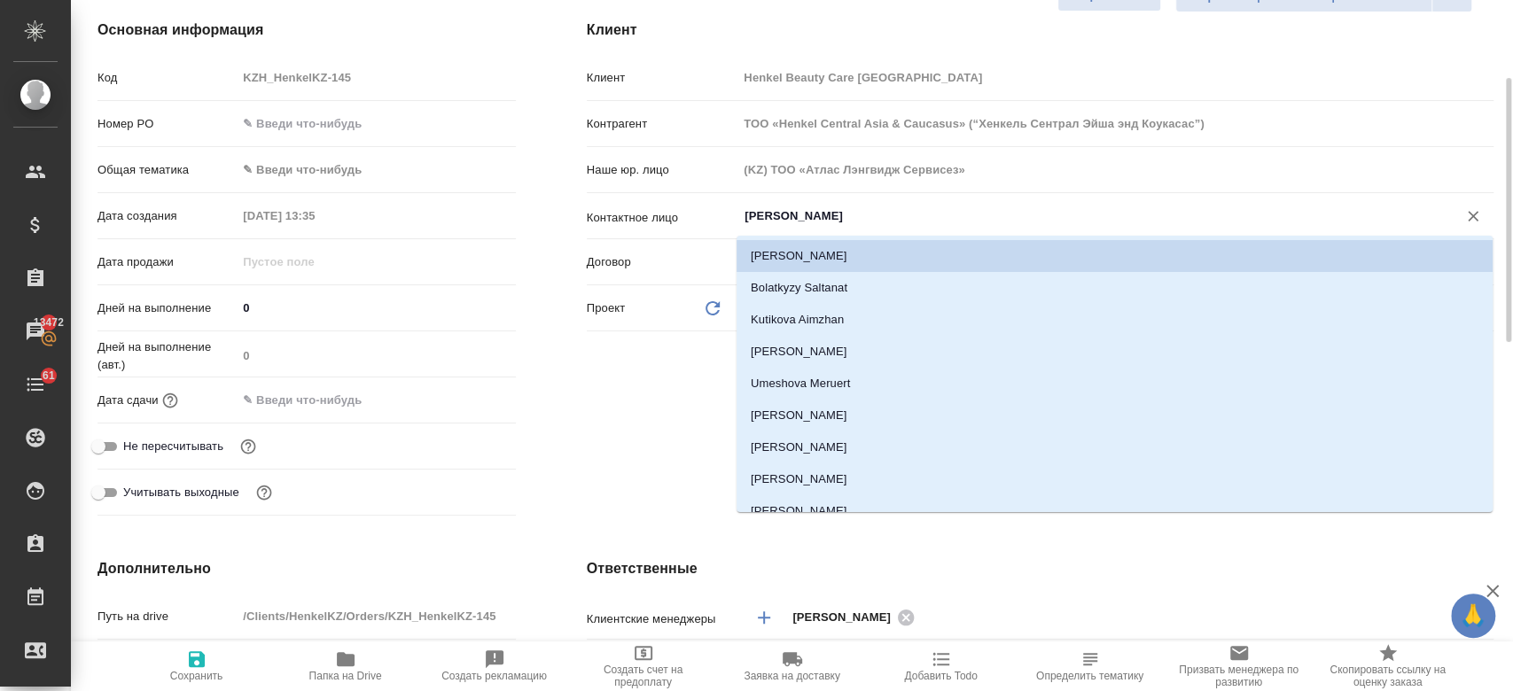
click at [784, 216] on input "[PERSON_NAME]" at bounding box center [1086, 216] width 686 height 21
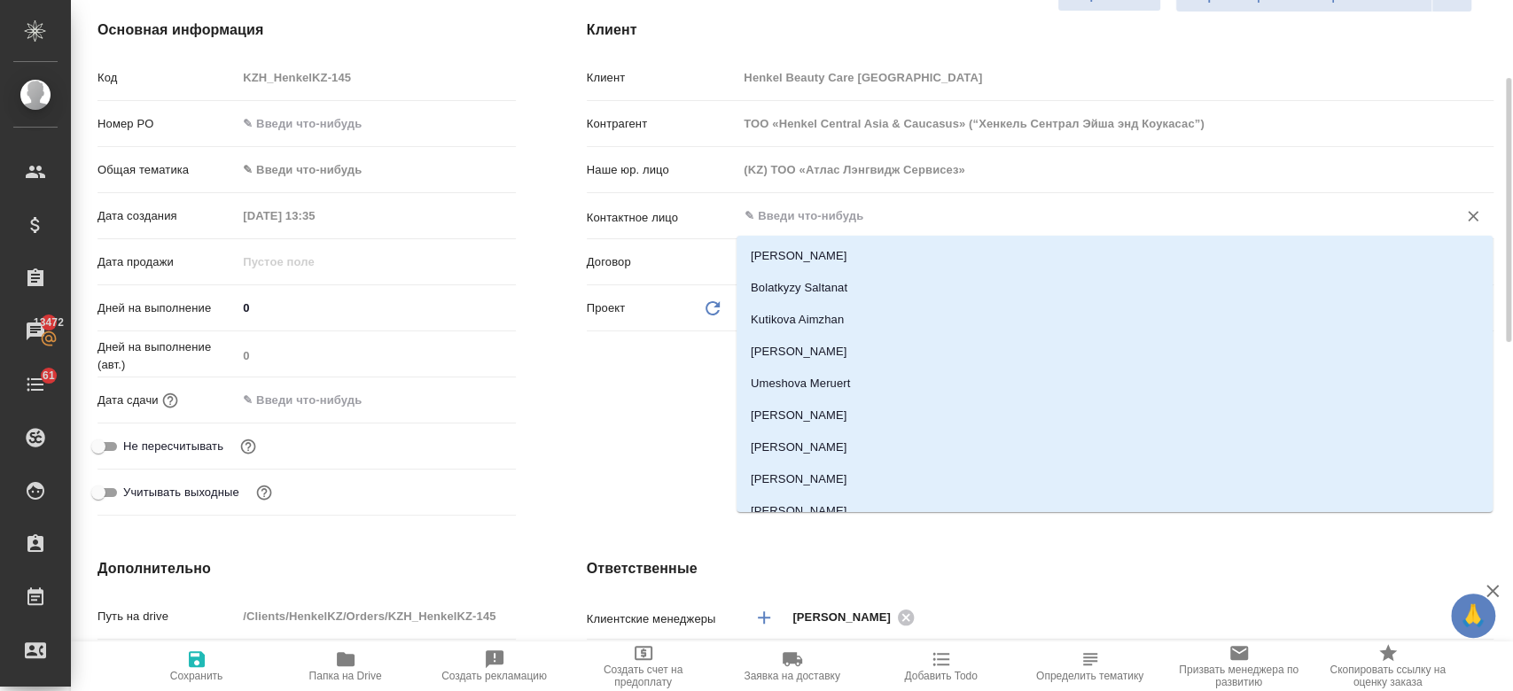
type textarea "x"
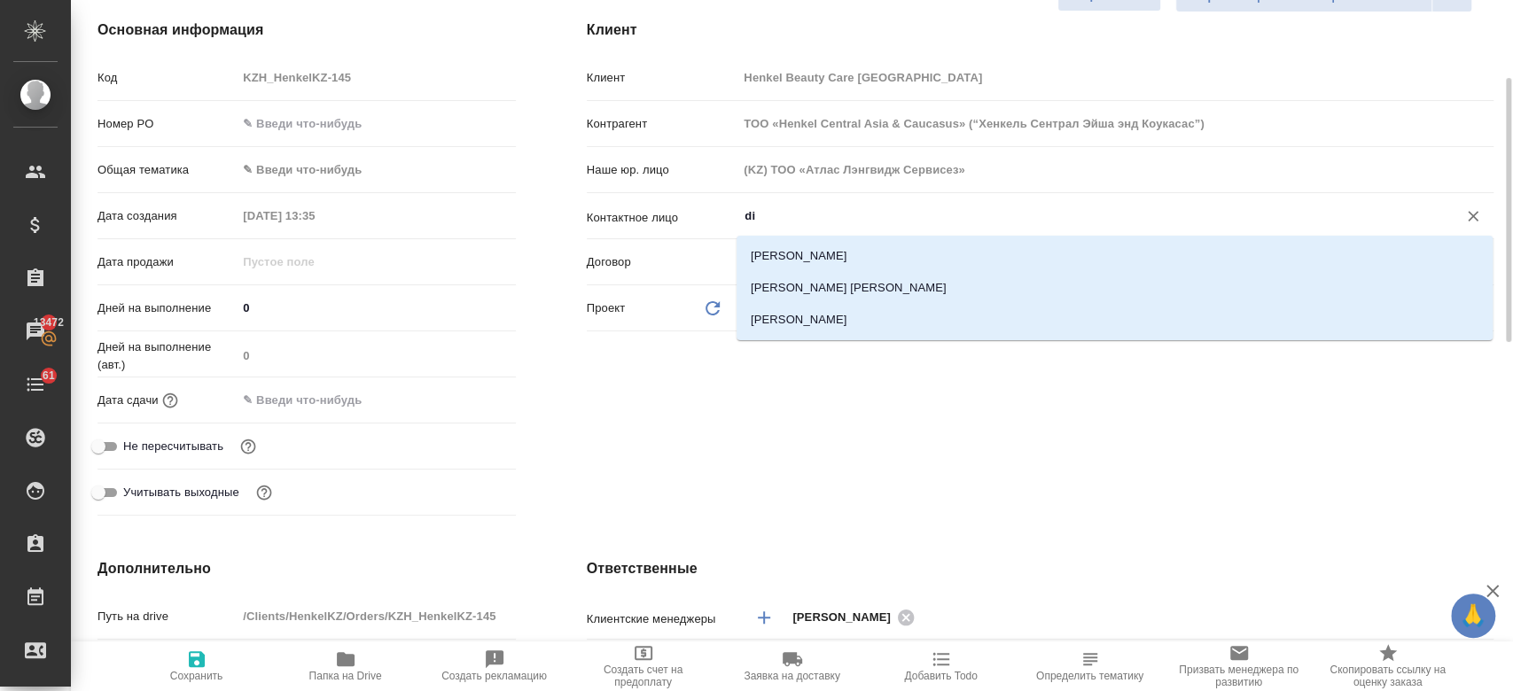
type input "d"
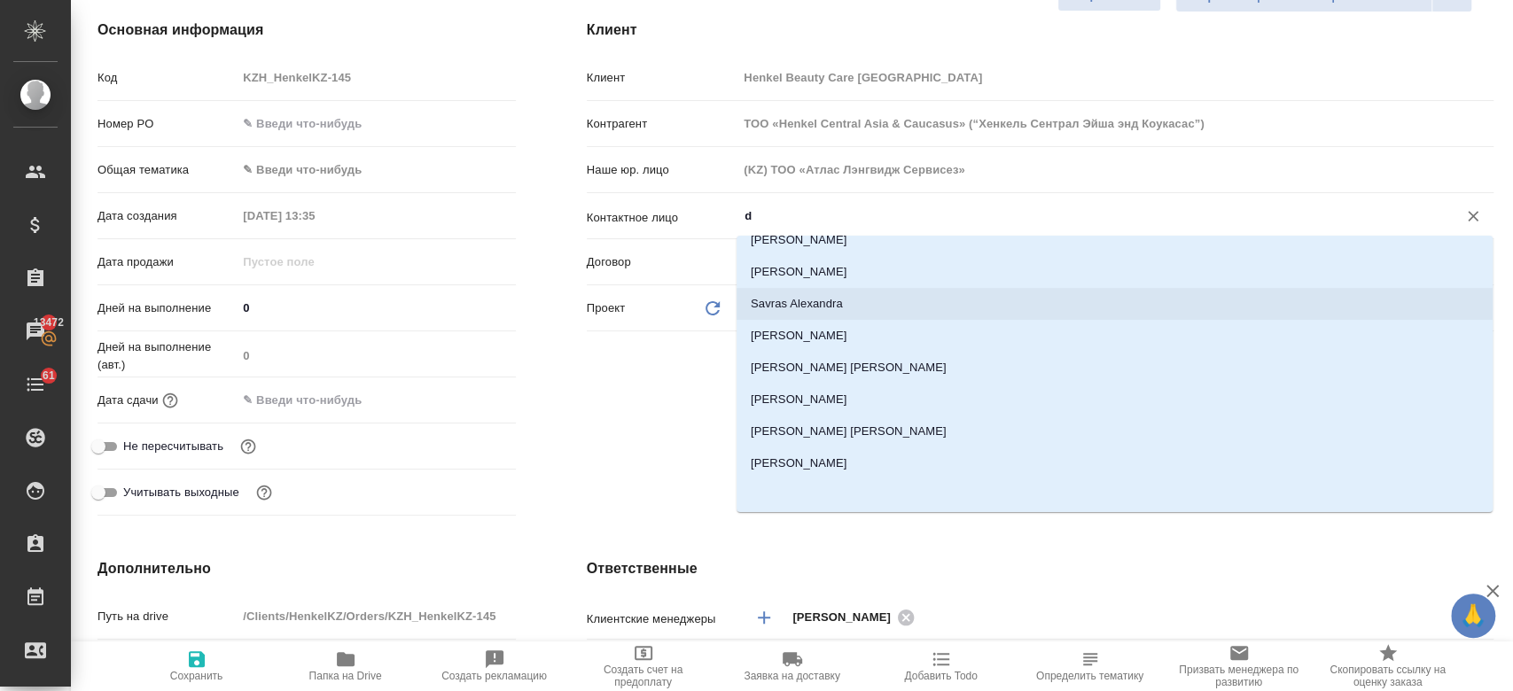
scroll to position [0, 0]
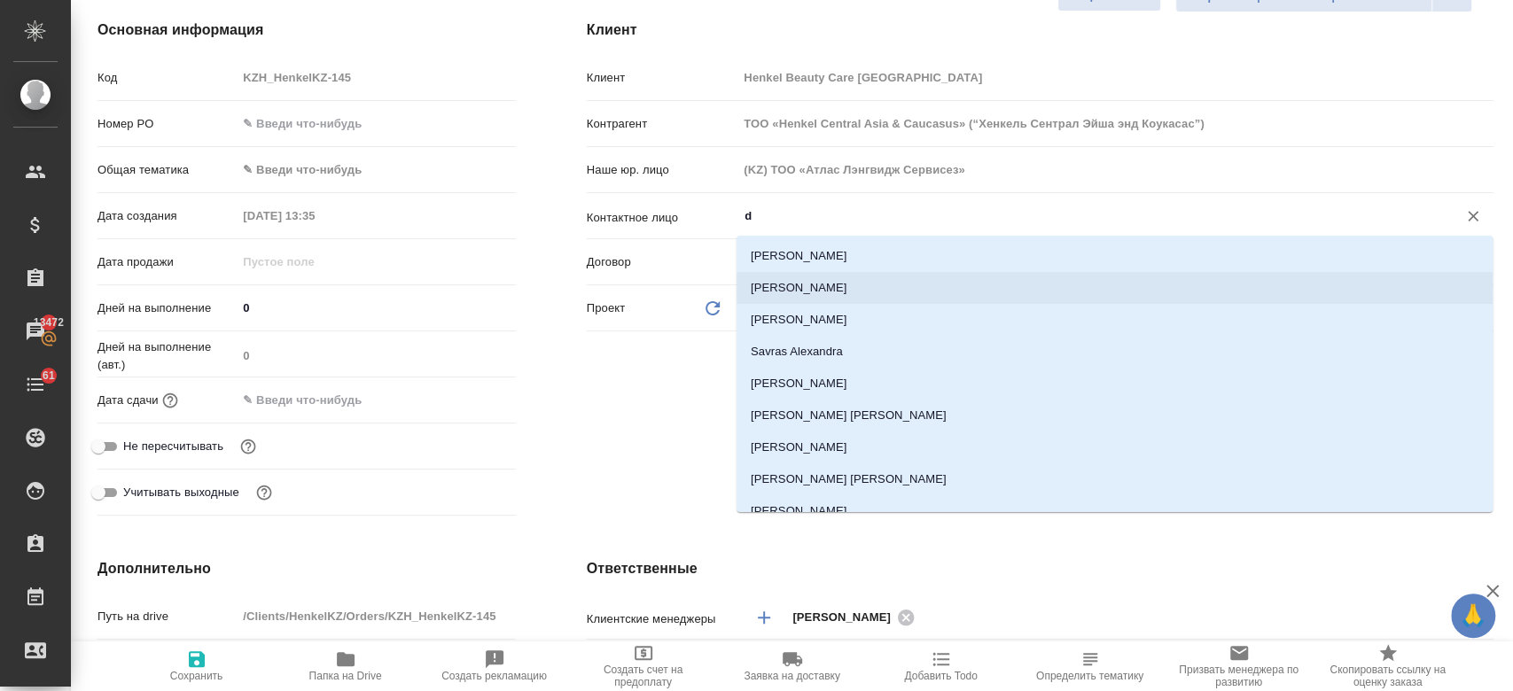
type textarea "x"
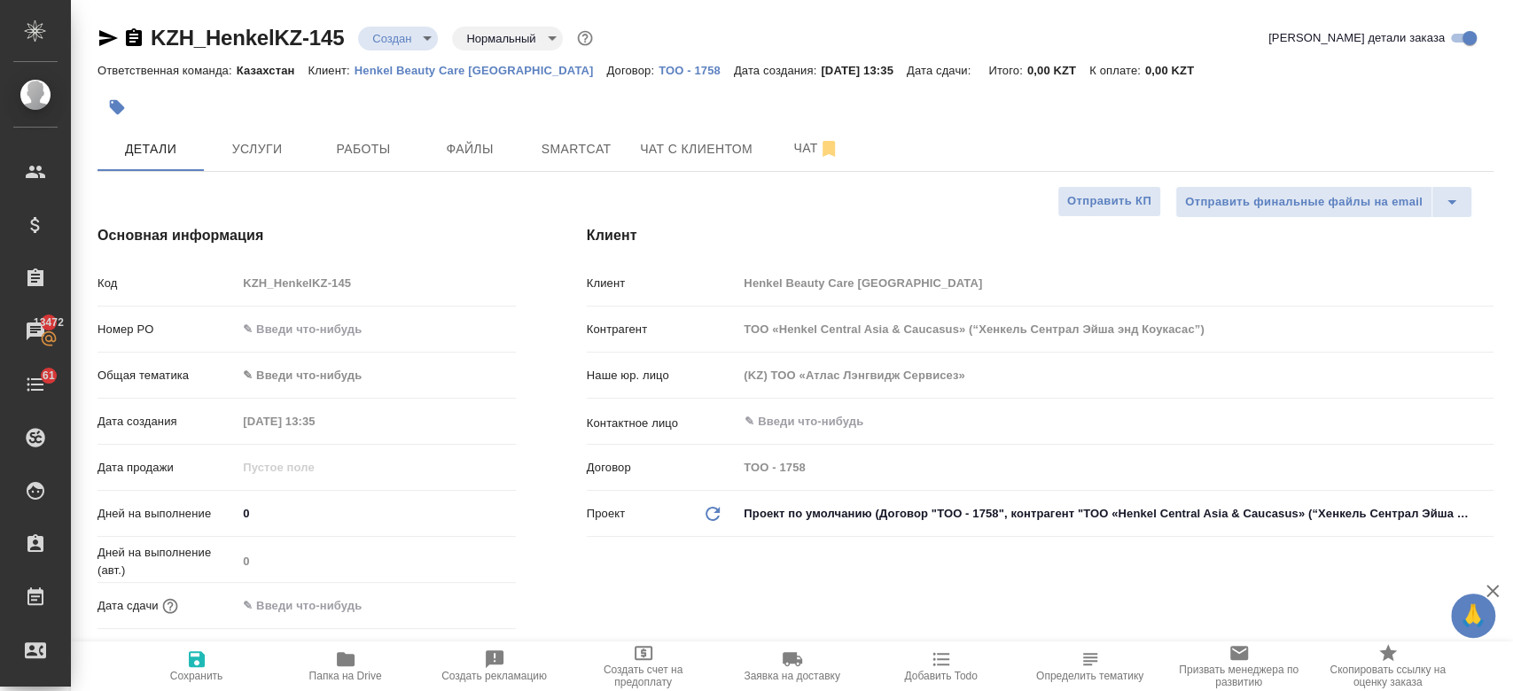
type textarea "x"
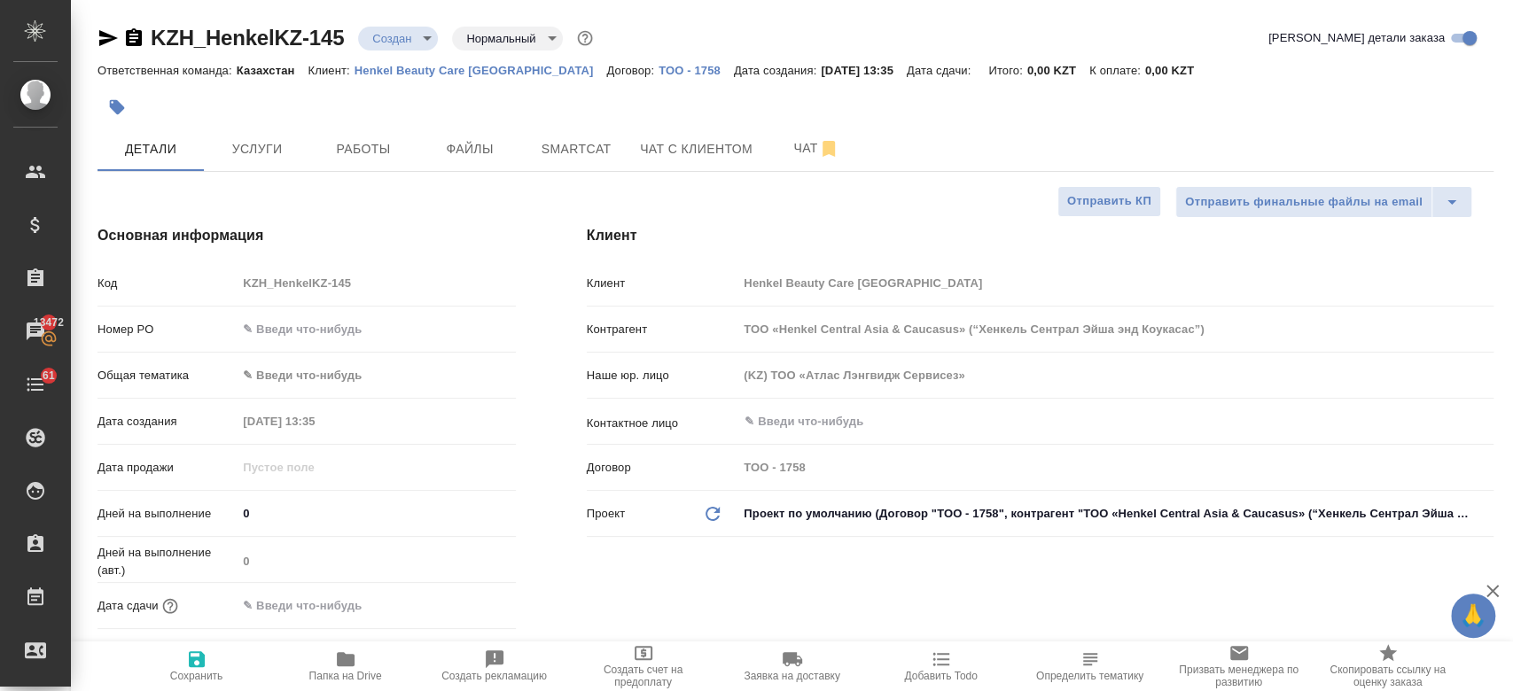
type textarea "x"
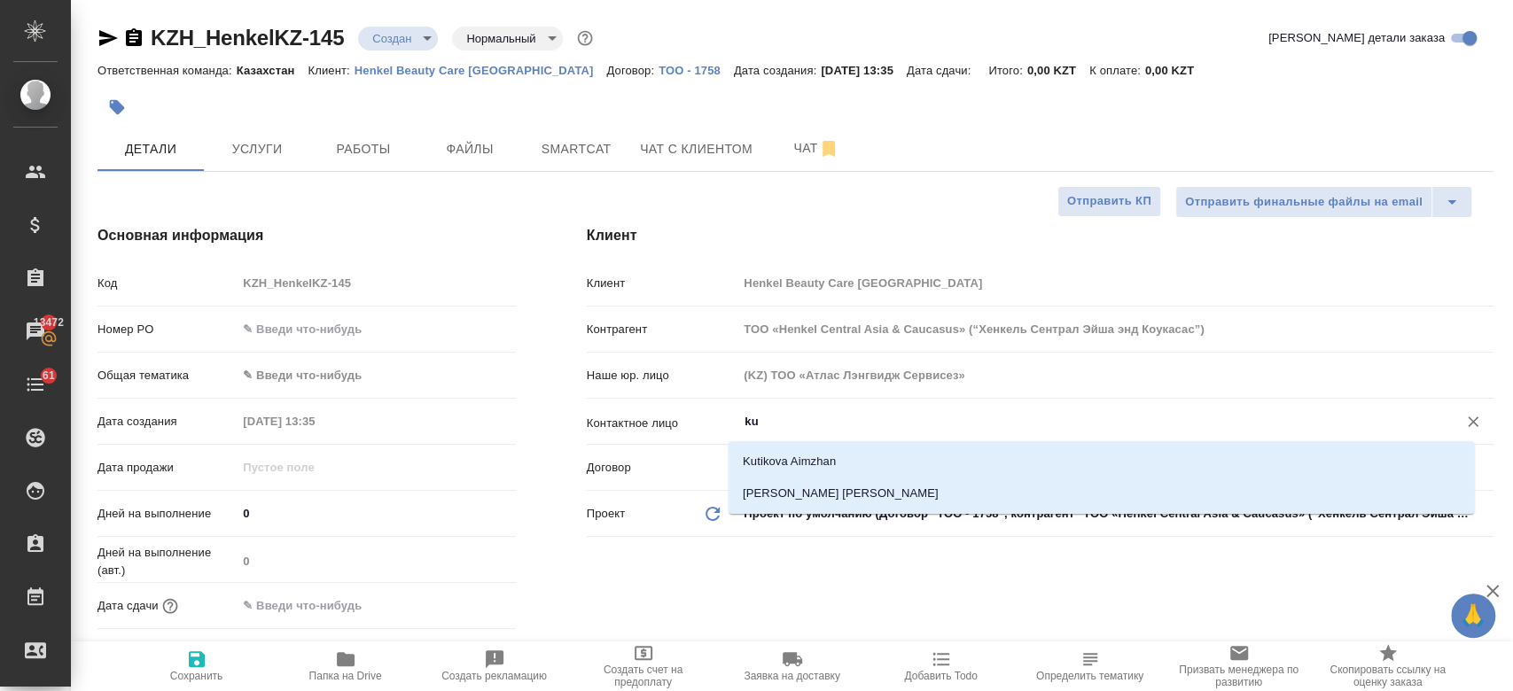
type input "k"
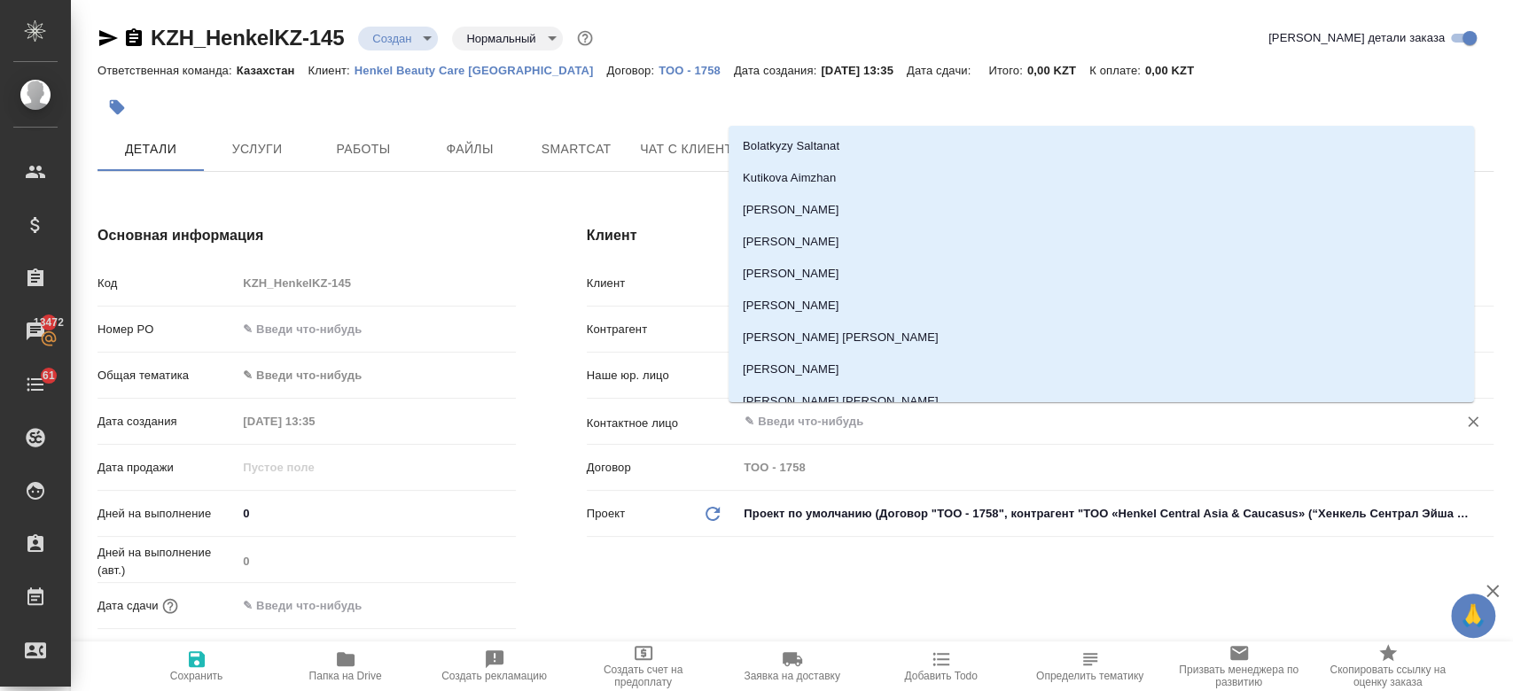
type textarea "x"
type input "l"
type textarea "x"
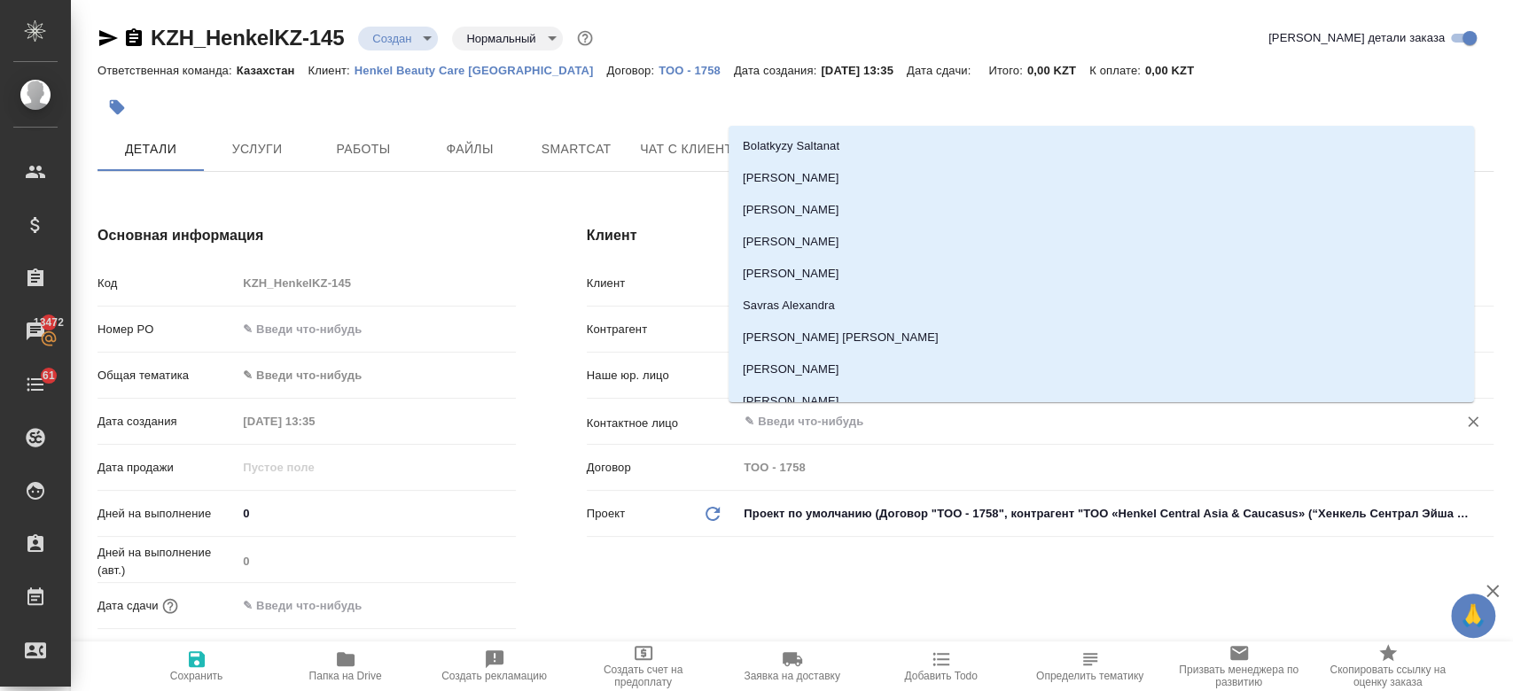
type textarea "x"
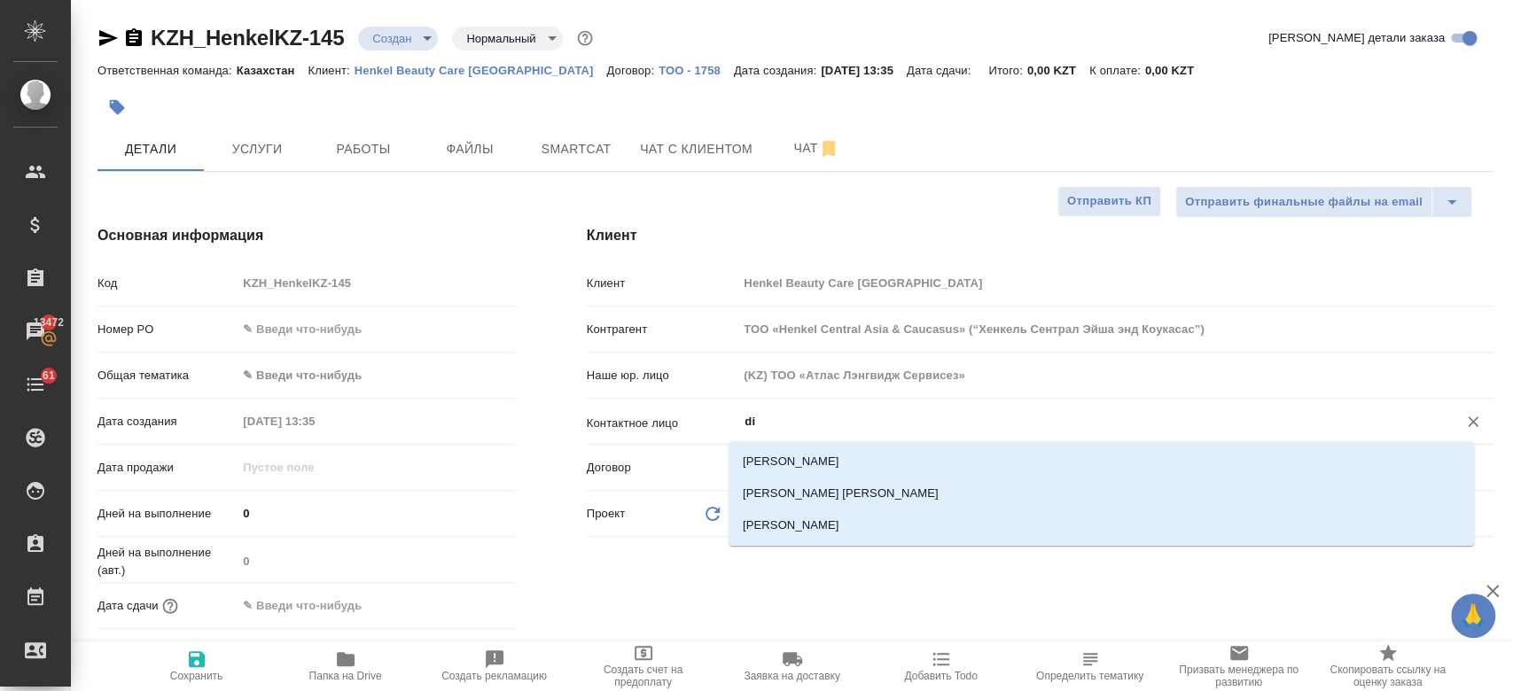
type input "d"
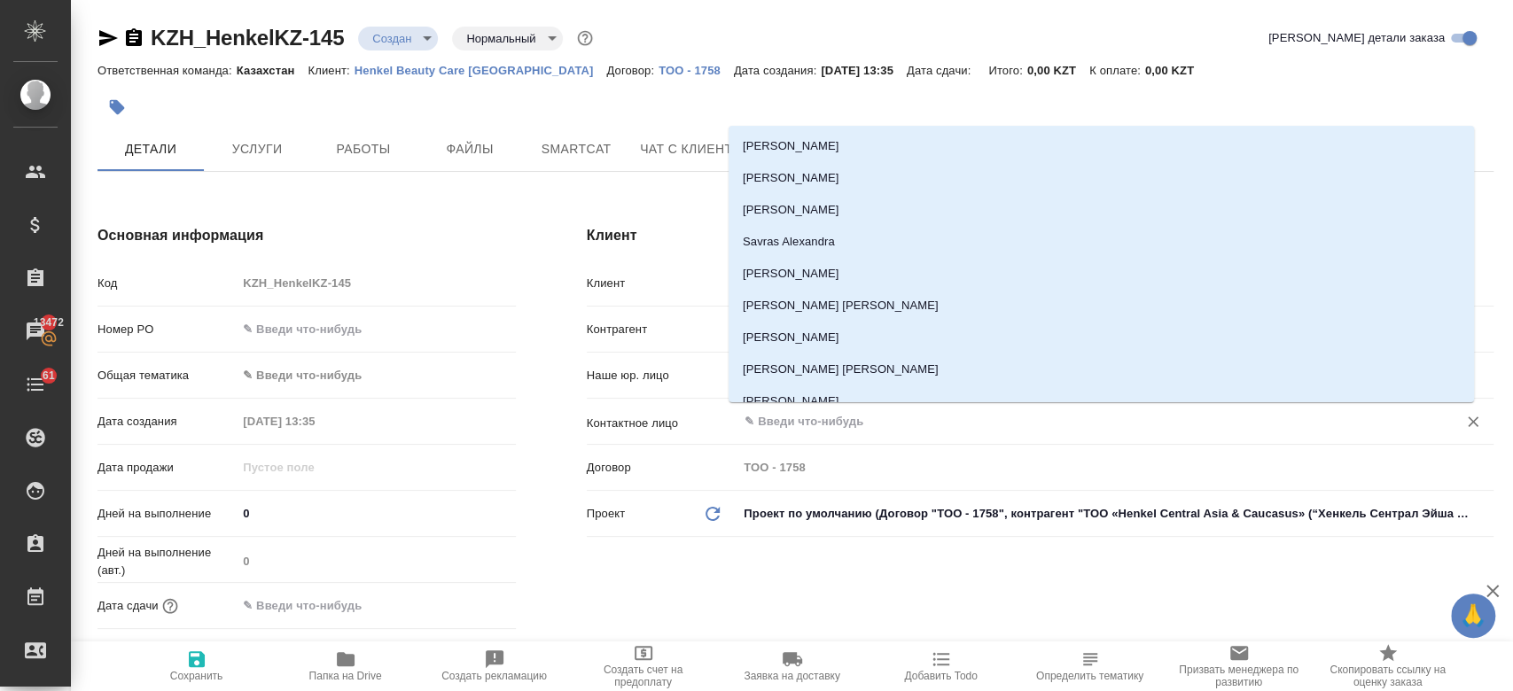
type textarea "x"
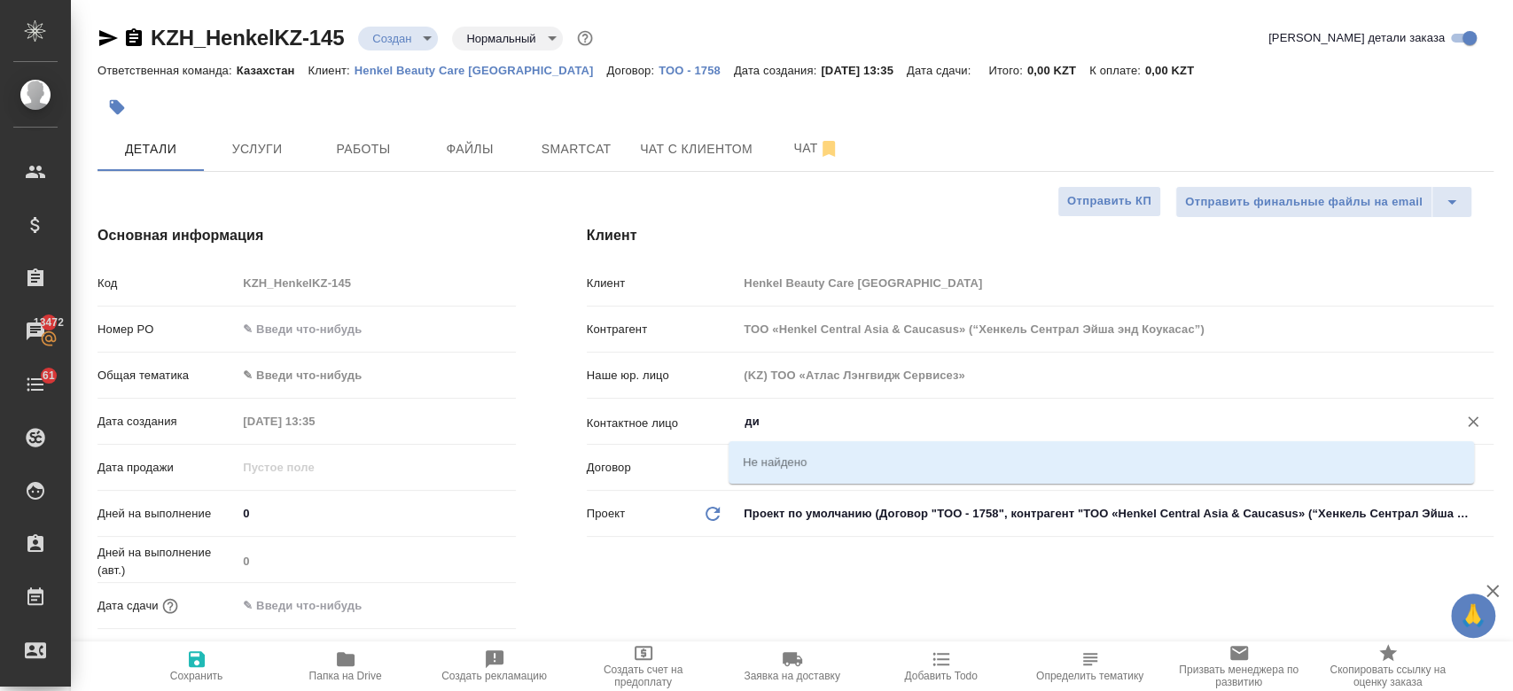
type input "д"
type textarea "x"
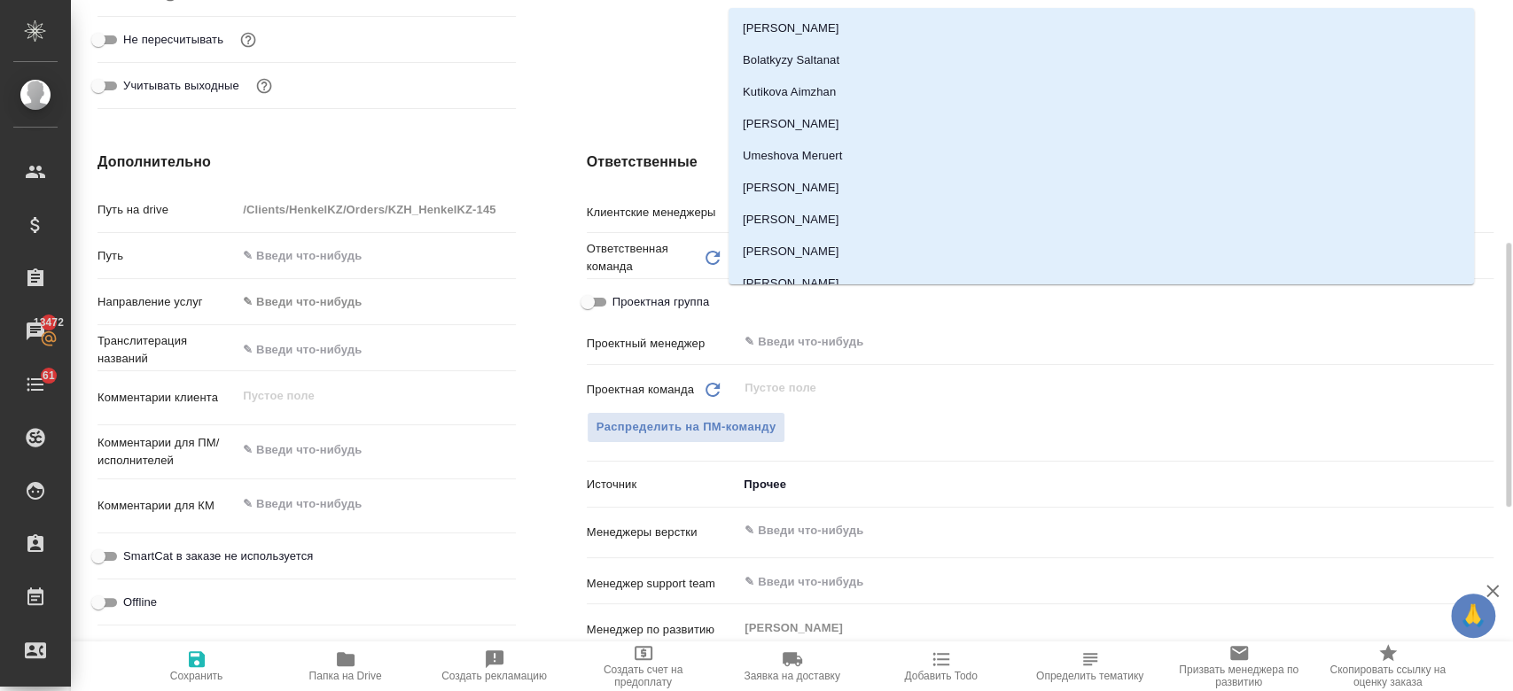
scroll to position [619, 0]
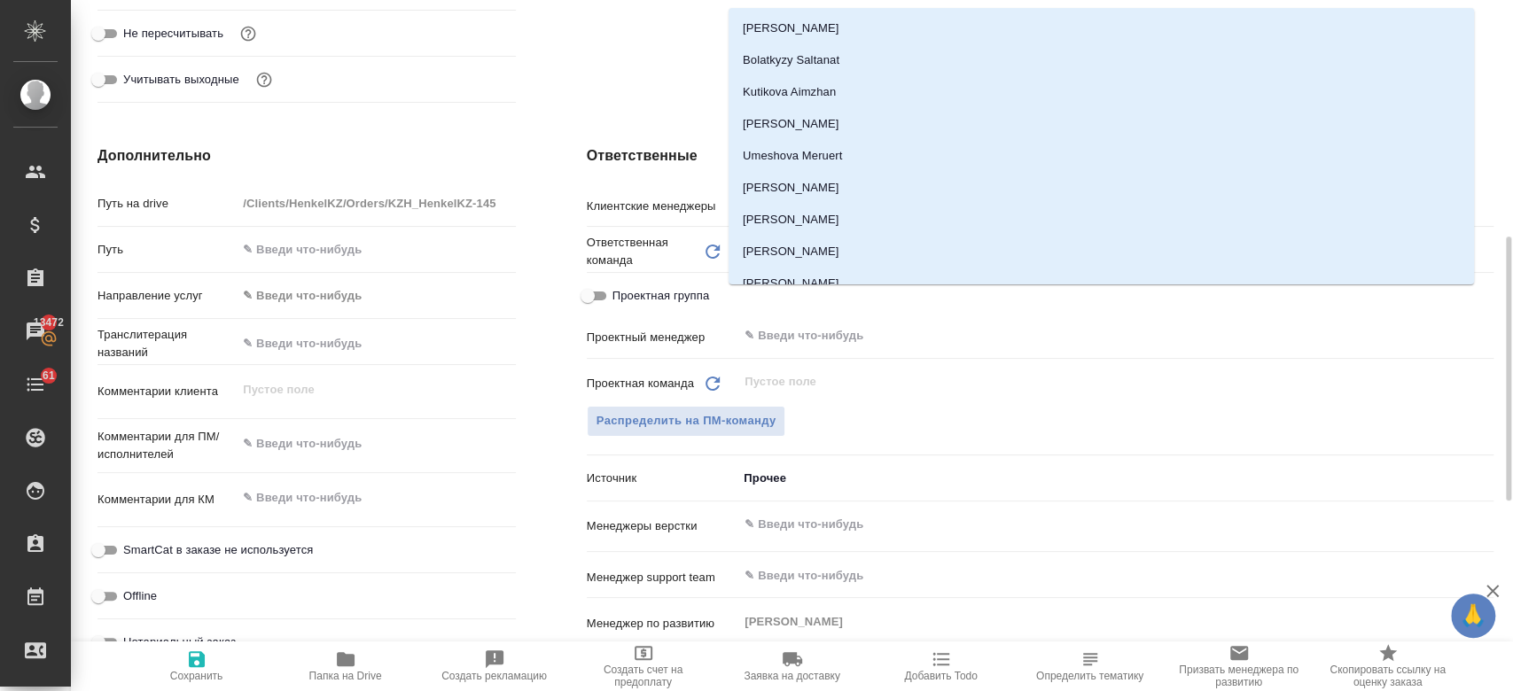
type textarea "x"
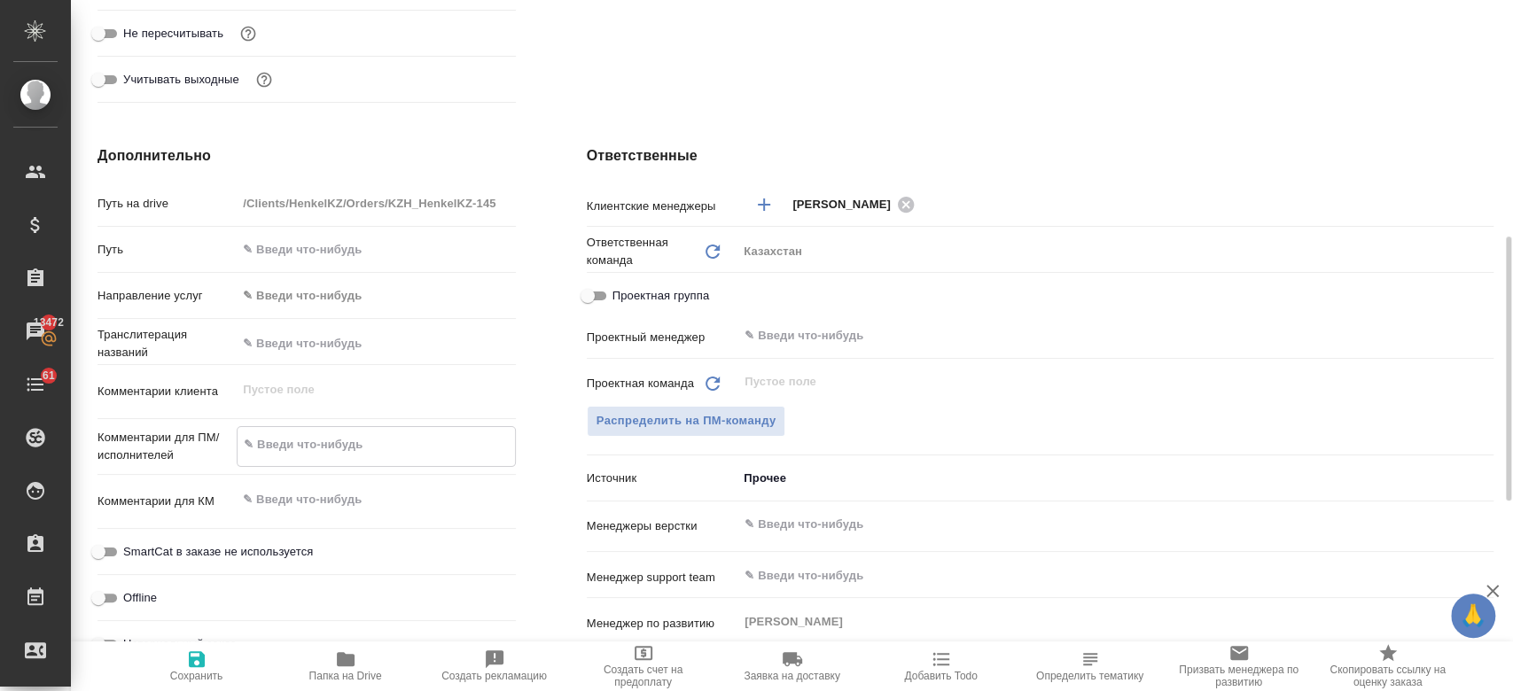
click at [326, 455] on textarea at bounding box center [376, 445] width 277 height 30
paste textarea "перевести во вложении файл с русского на узбекский язык (только те строки, кото…"
type textarea "перевести во вложении файл с русского на узбекский язык (только те строки, кото…"
type textarea "x"
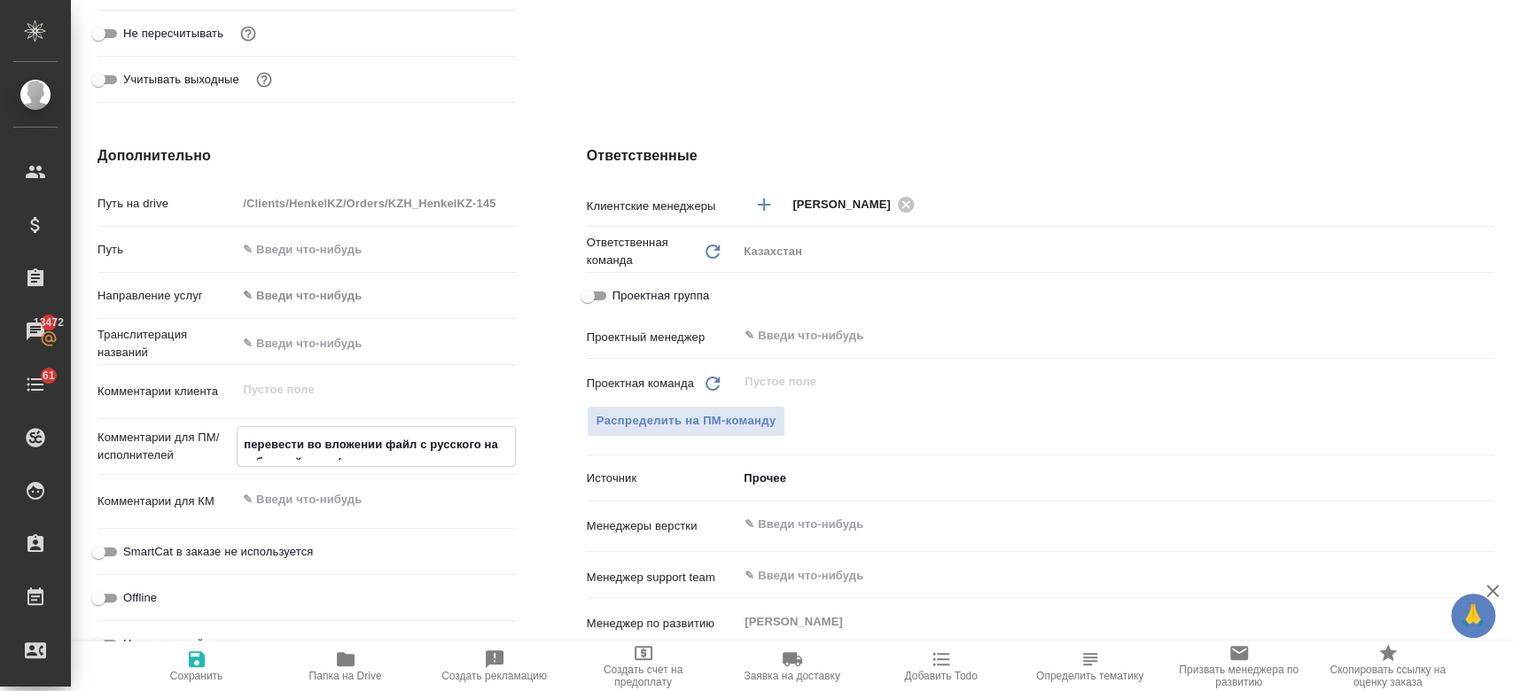
type textarea "x"
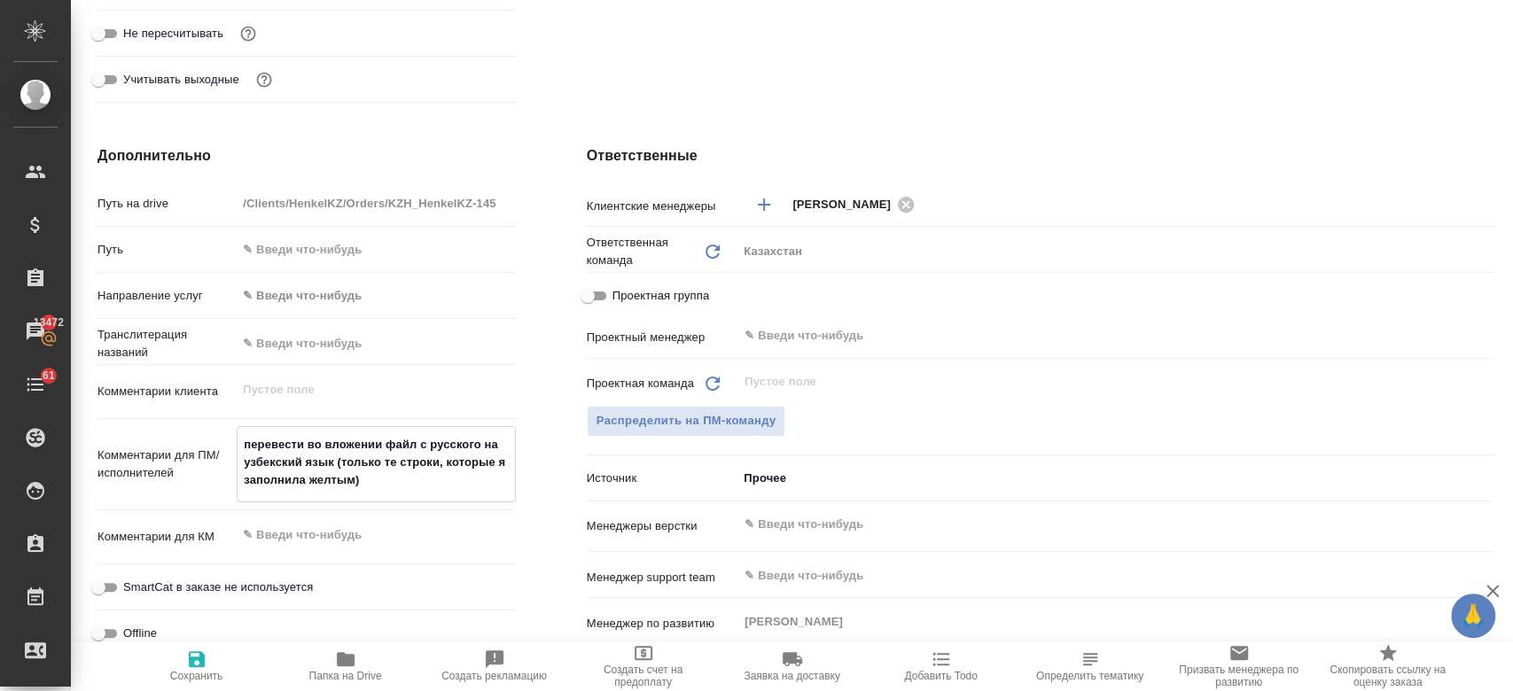
click at [503, 459] on textarea "перевести во вложении файл с русского на узбекский язык (только те строки, кото…" at bounding box center [376, 463] width 277 height 66
type textarea "x"
type textarea "перевести во вложении файл с русского на узбекский язык (только те строки, кото…"
type textarea "x"
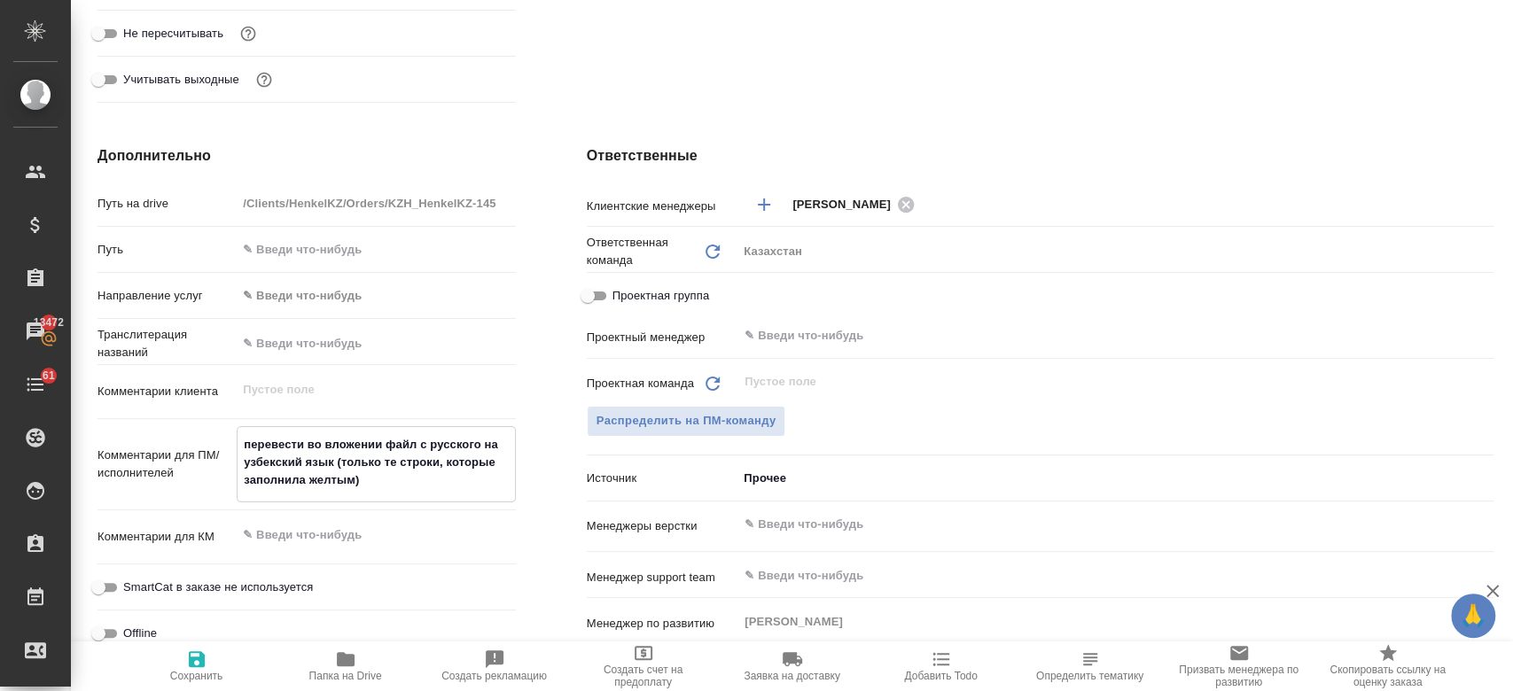
click at [299, 475] on textarea "перевести во вложении файл с русского на узбекский язык (только те строки, кото…" at bounding box center [376, 463] width 277 height 66
type textarea "перевести во вложении файл с русского на узбекский язык (только те строки, кото…"
type textarea "x"
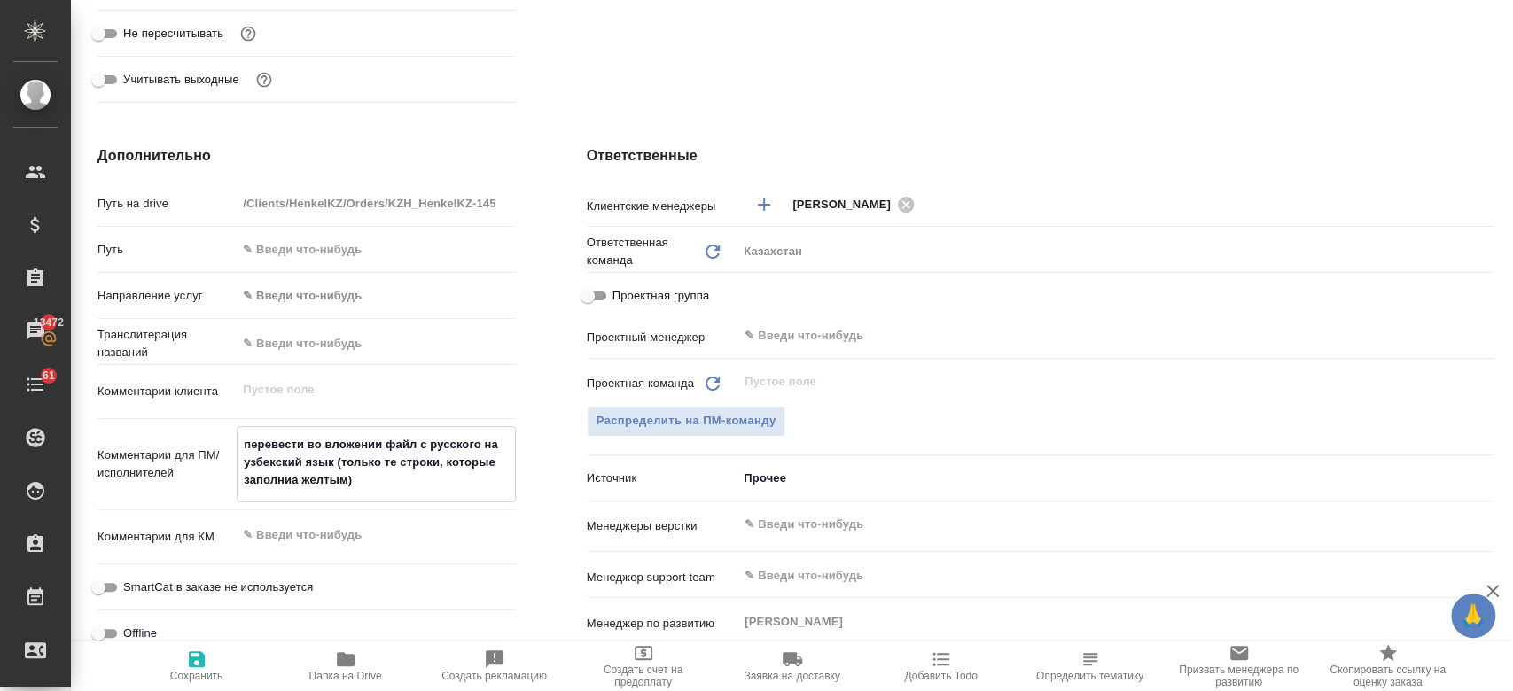
type textarea "перевести во вложении файл с русского на узбекский язык (только те строки, кото…"
type textarea "x"
type textarea "перевести во вложении файл с русского на узбекский язык (только те строки, кото…"
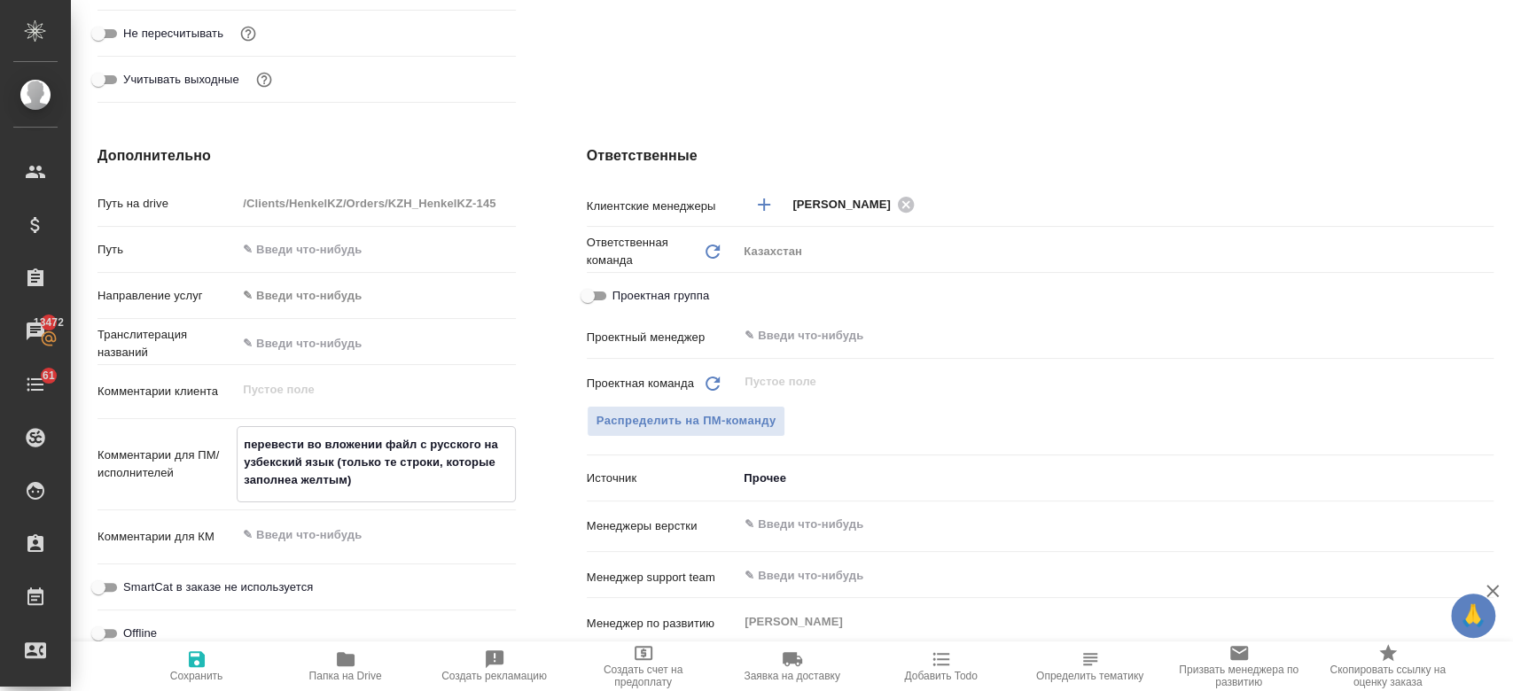
type textarea "x"
type textarea "перевести во вложении файл с русского на узбекский язык (только те строки, кото…"
type textarea "x"
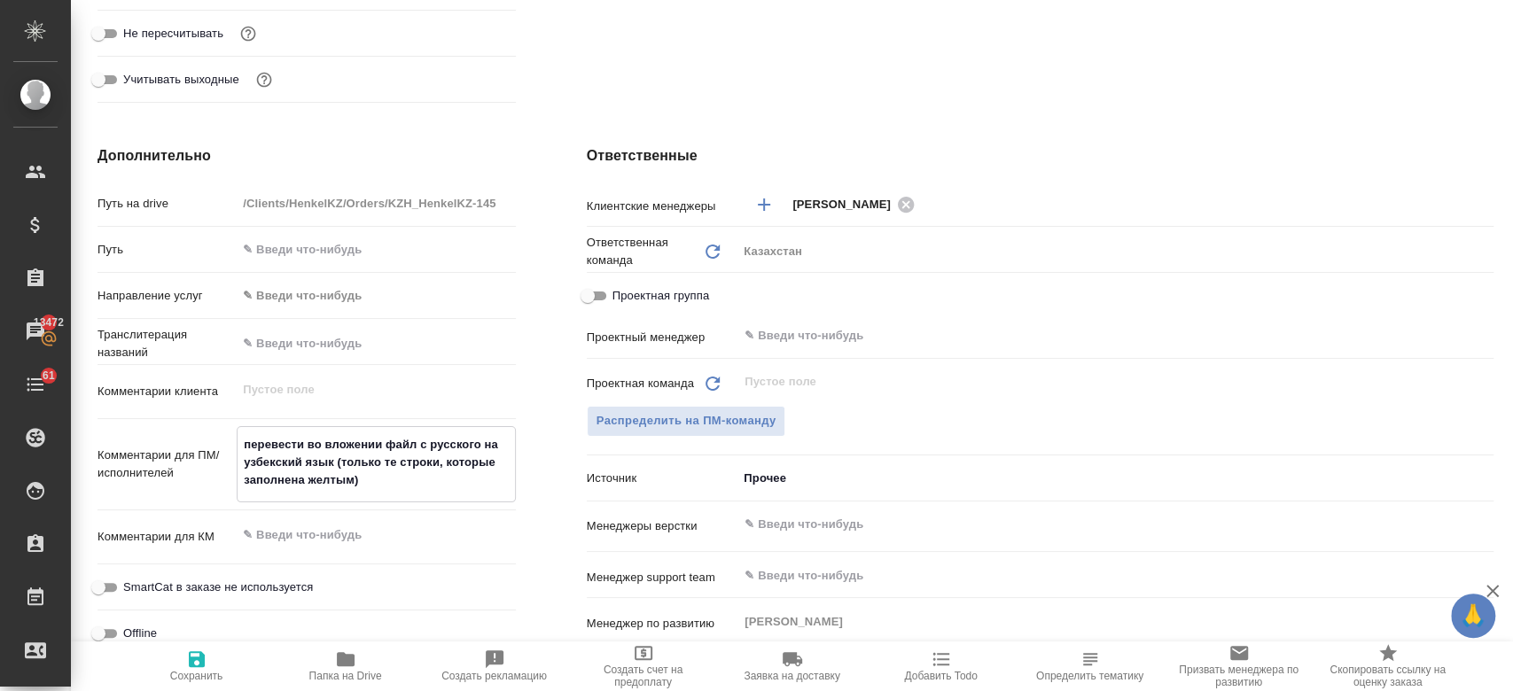
type textarea "x"
type textarea "перевести во вложении файл с русского на узбекский язык (только те строки, кото…"
type textarea "x"
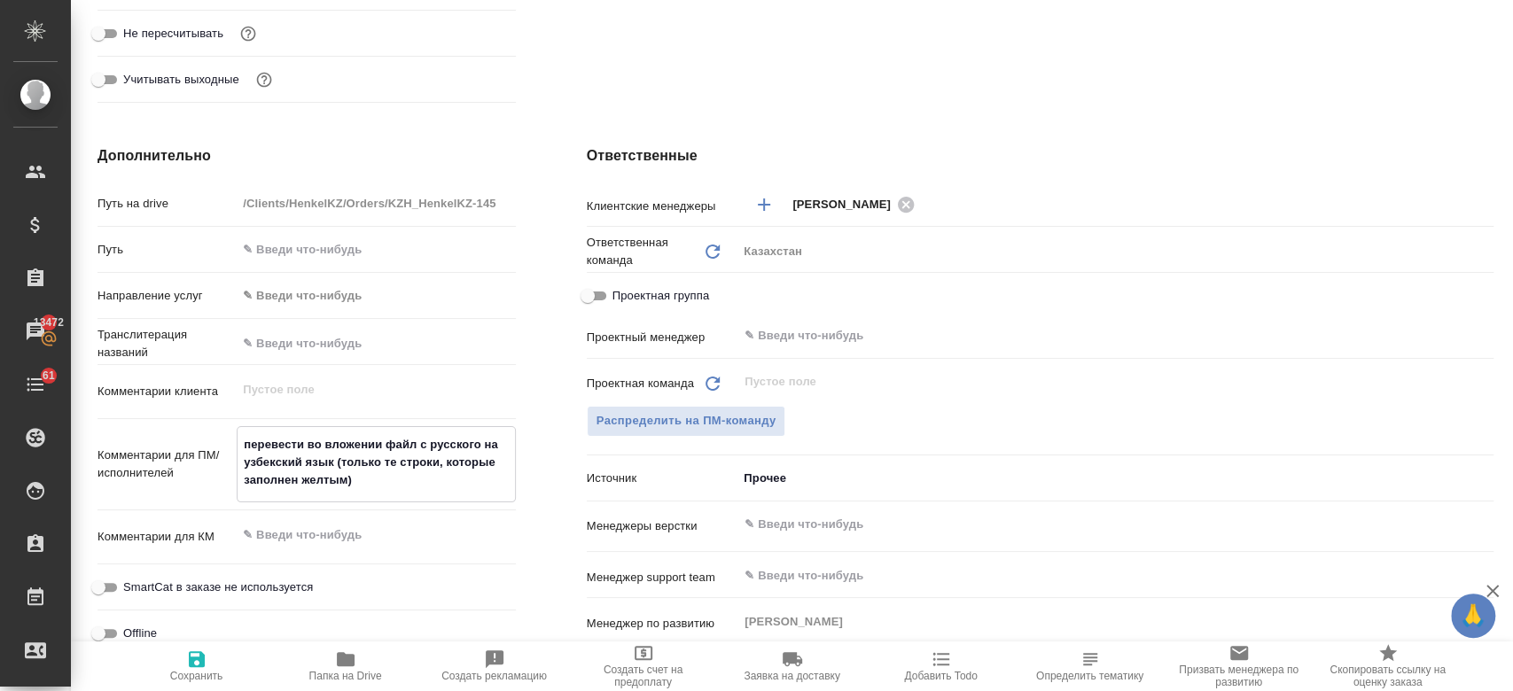
type textarea "x"
type textarea "перевести во вложении файл с русского на узбекский язык (только те строки, кото…"
type textarea "x"
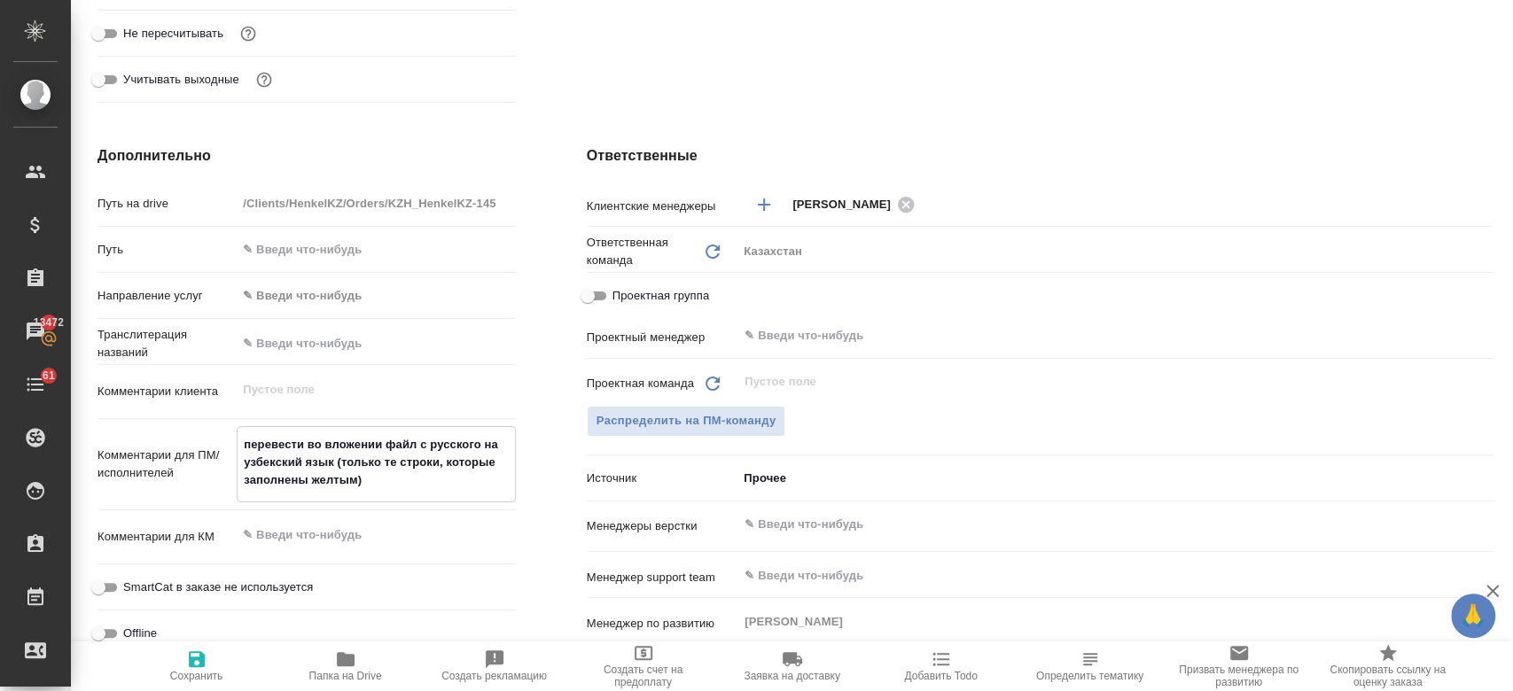
type textarea "перевести во вложении файл с русского на узбекский язык (только те строки, кото…"
type textarea "x"
click at [199, 658] on icon "button" at bounding box center [197, 659] width 16 height 16
type textarea "x"
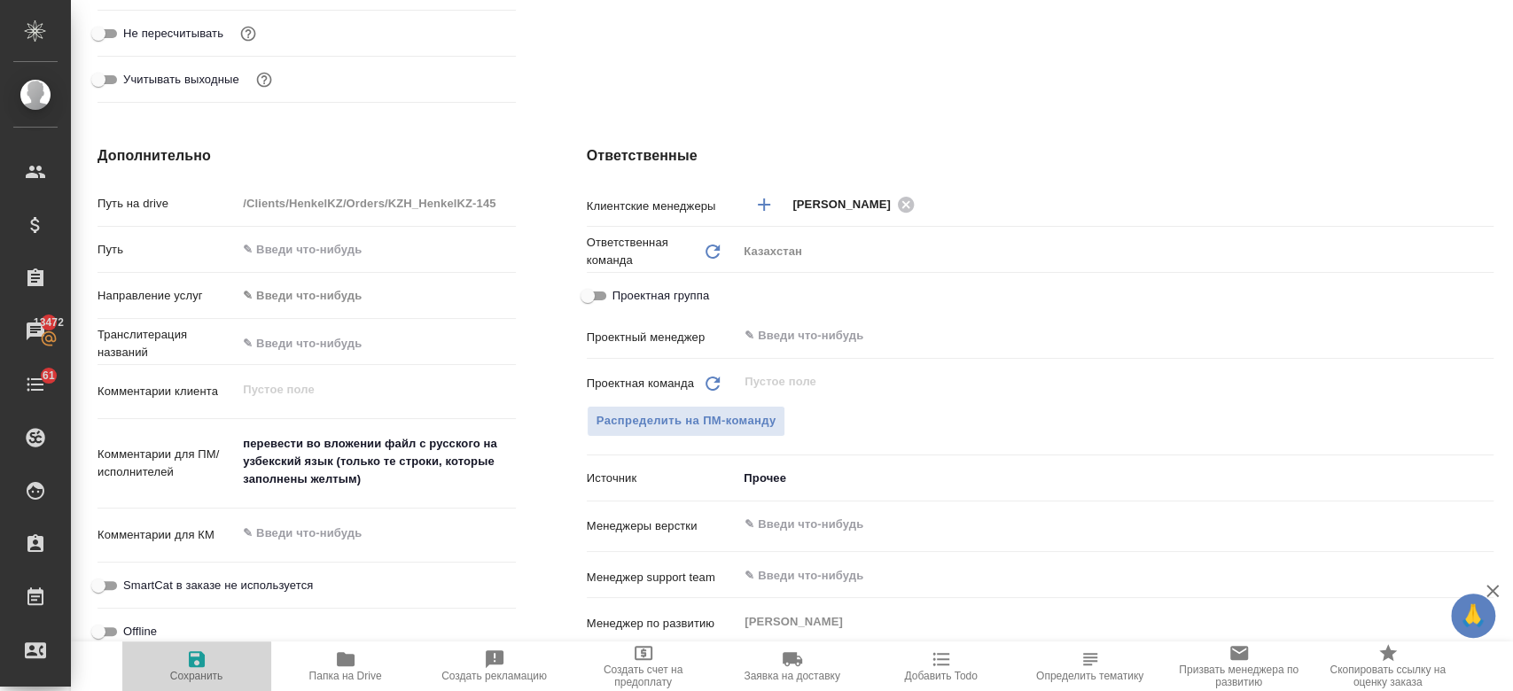
type textarea "x"
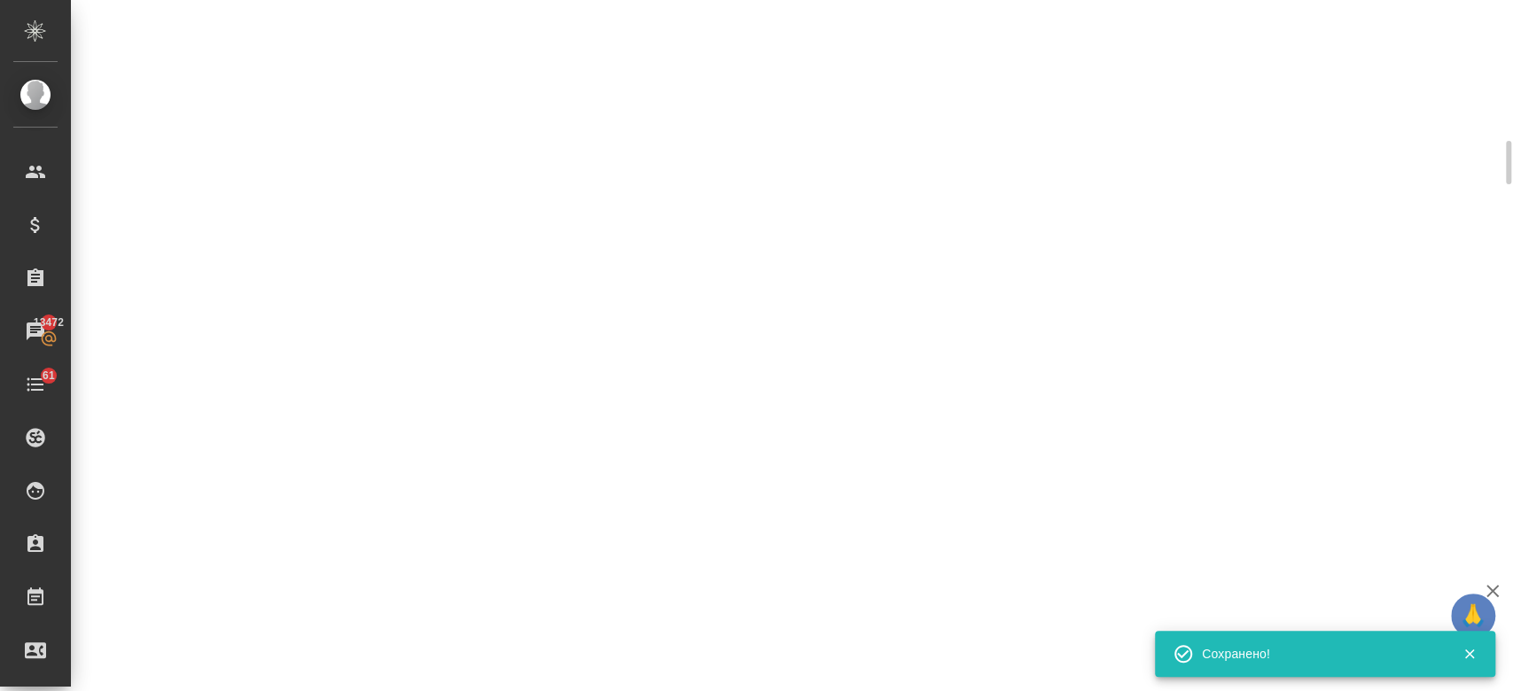
scroll to position [603, 0]
select select "RU"
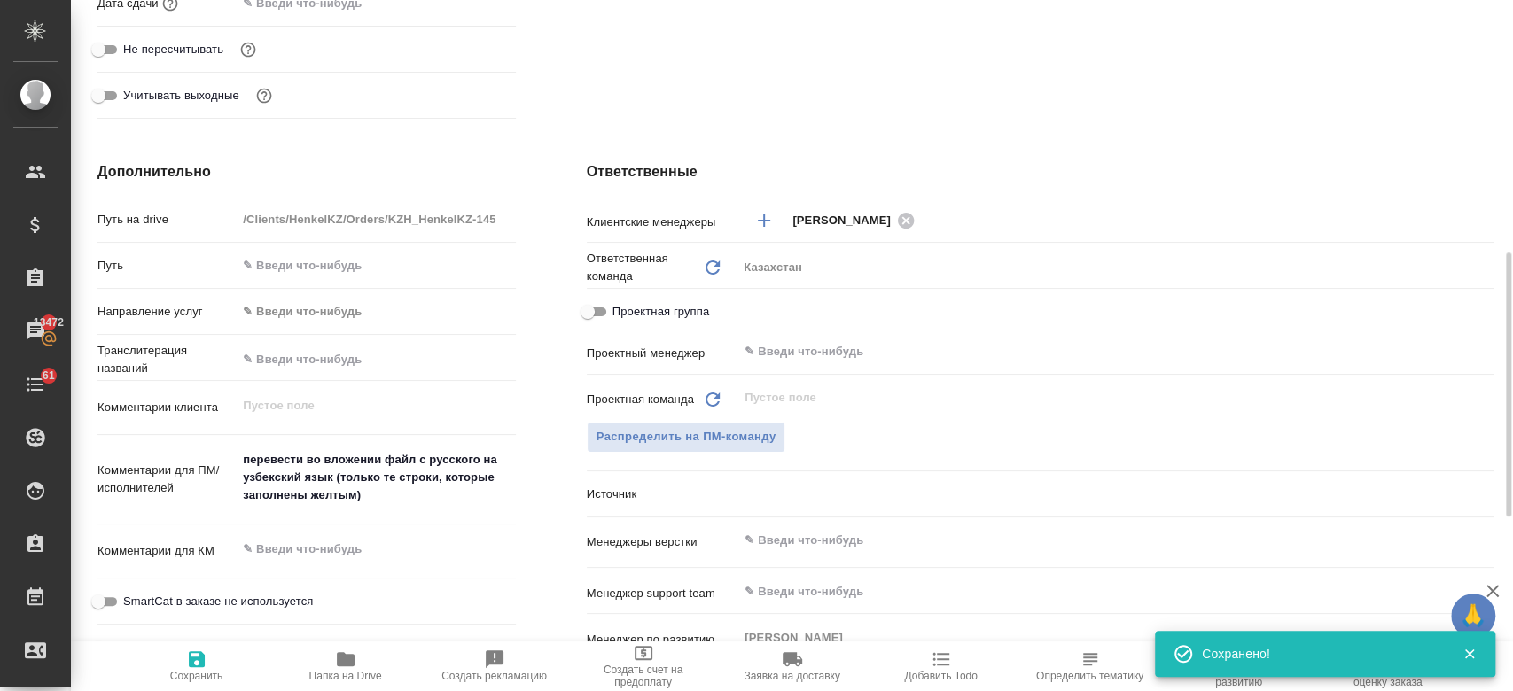
type textarea "x"
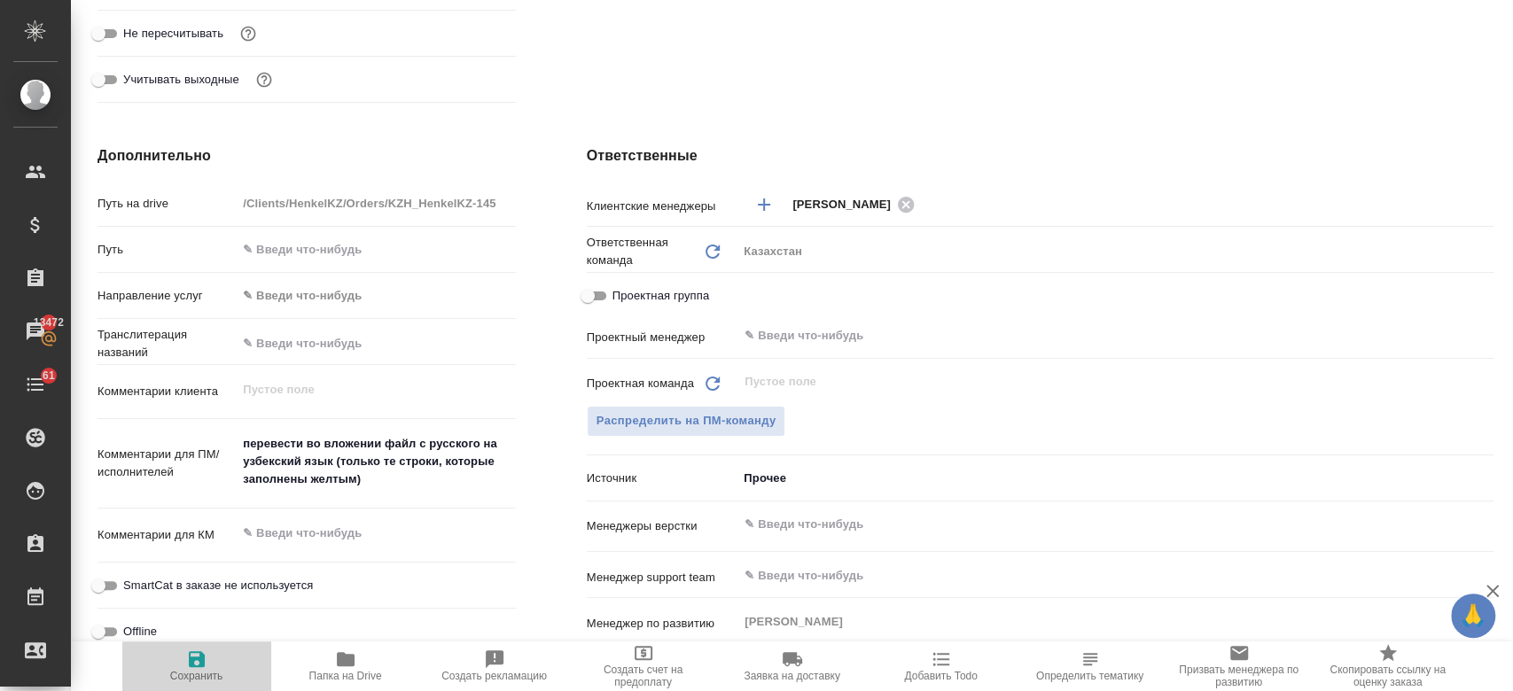
click at [201, 670] on span "Сохранить" at bounding box center [196, 676] width 53 height 12
type textarea "x"
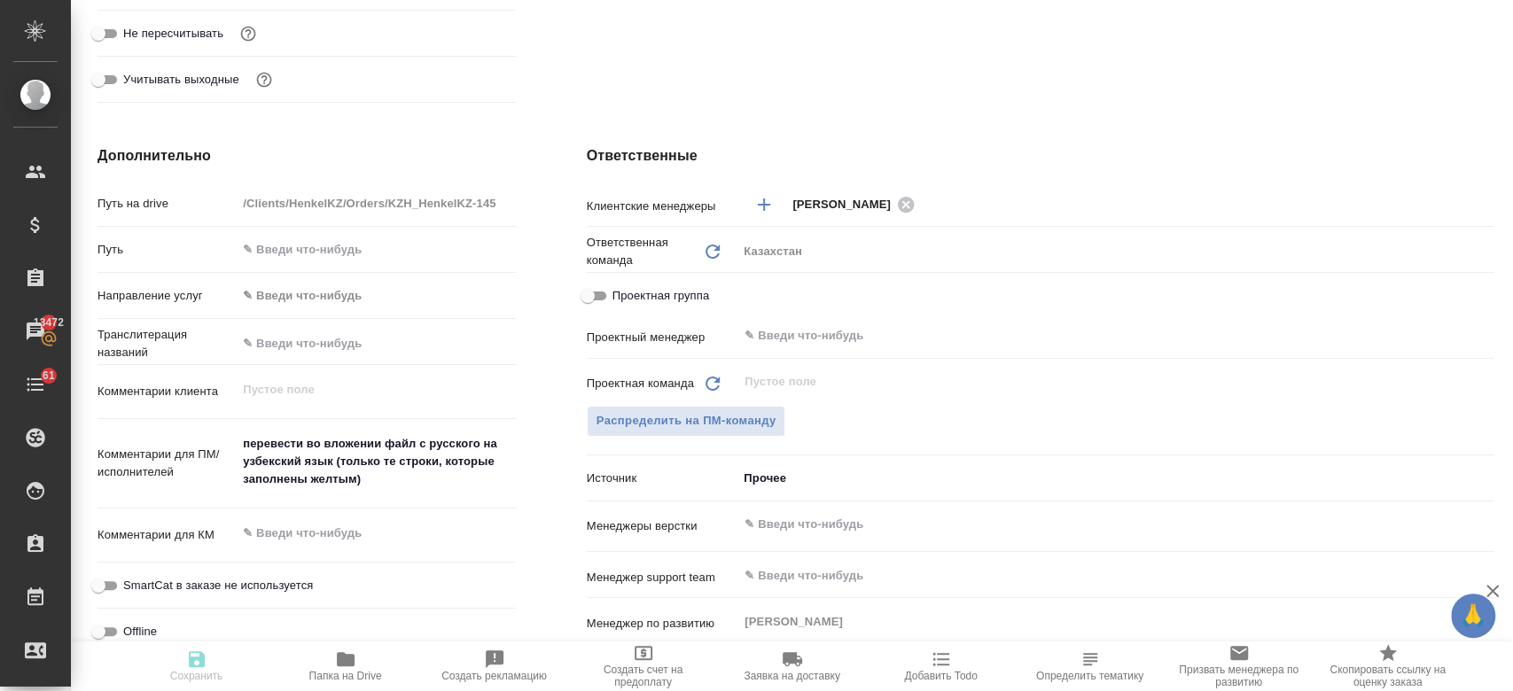
type textarea "x"
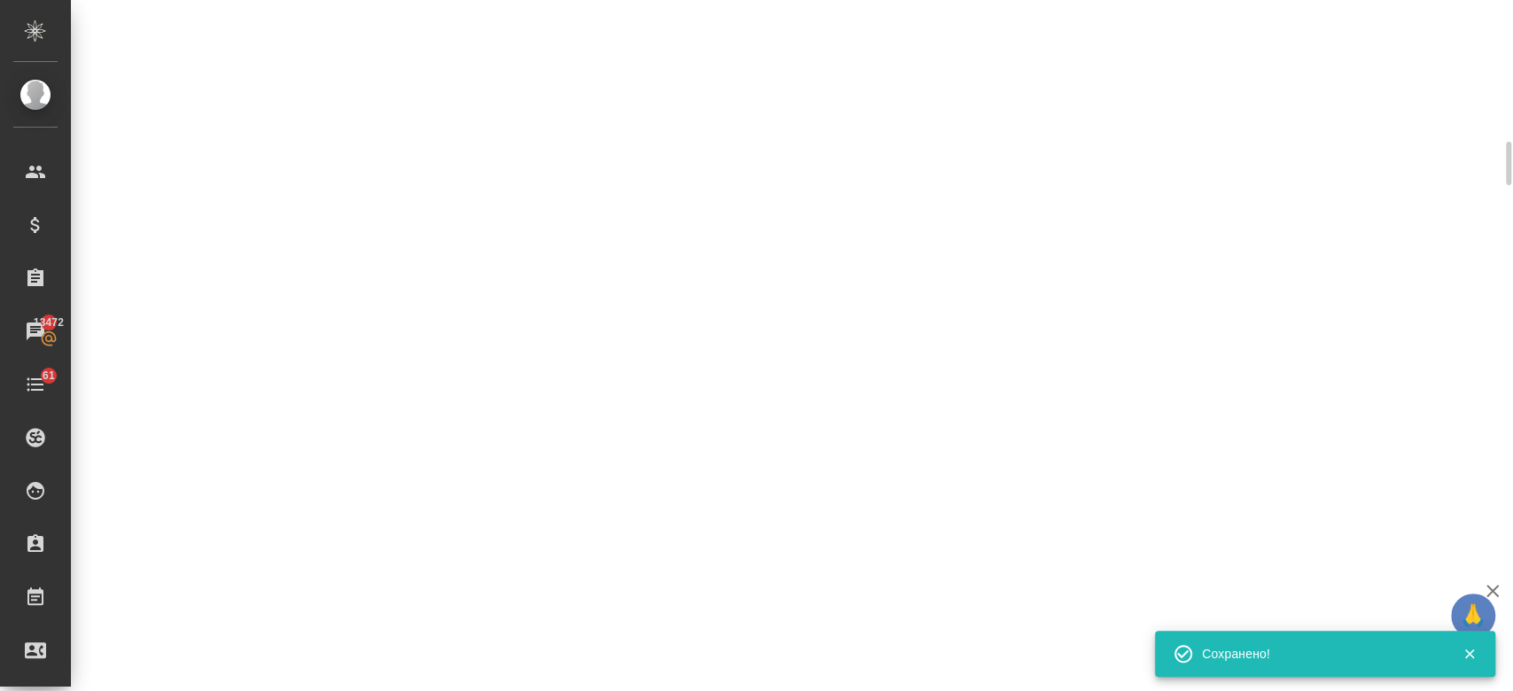
scroll to position [603, 0]
select select "RU"
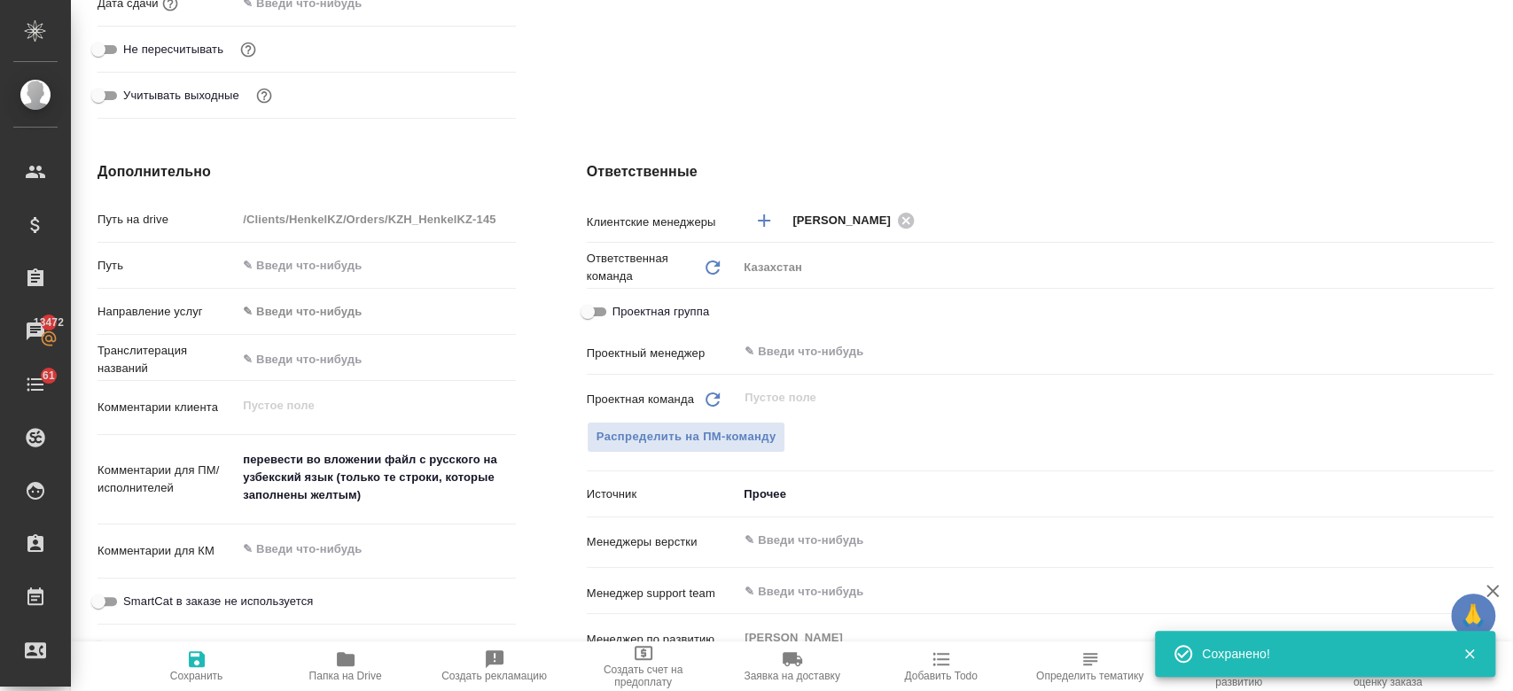
type textarea "x"
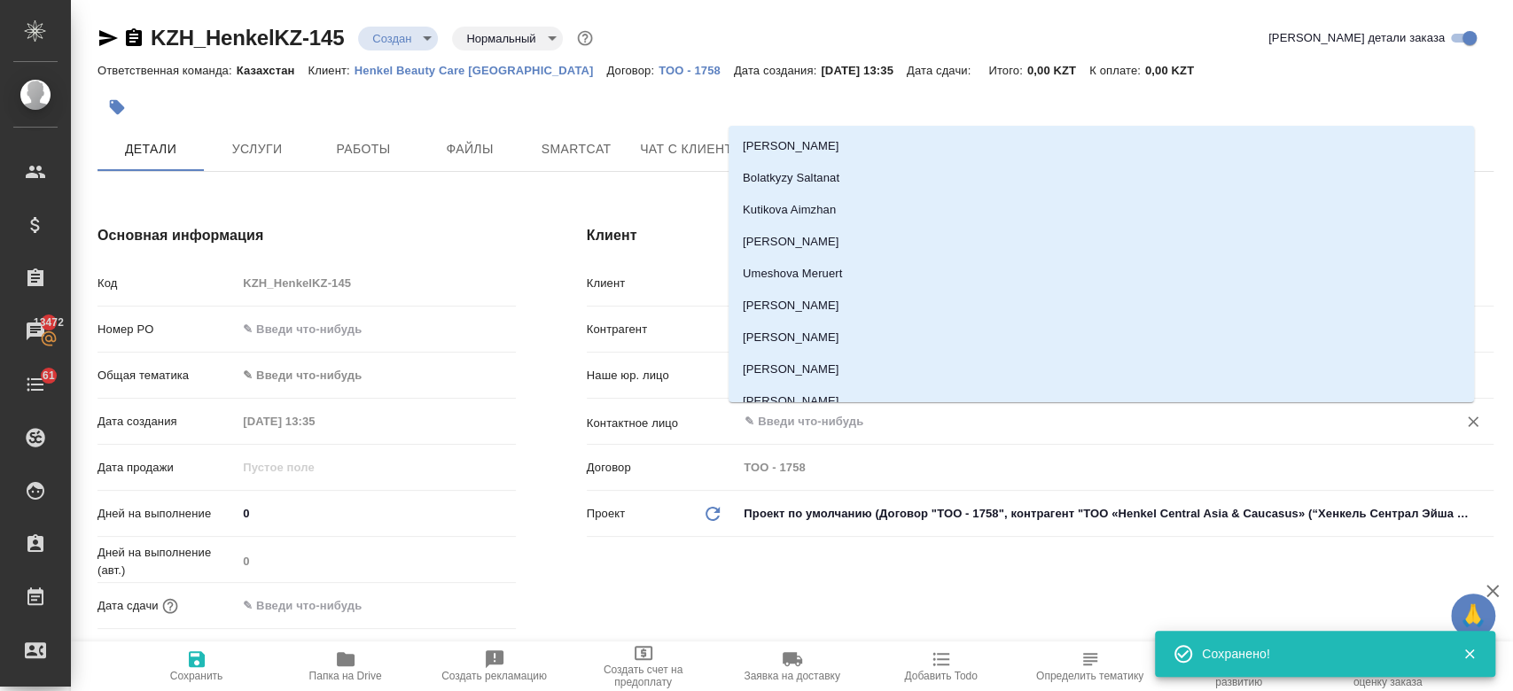
click at [807, 417] on input "text" at bounding box center [1086, 421] width 686 height 21
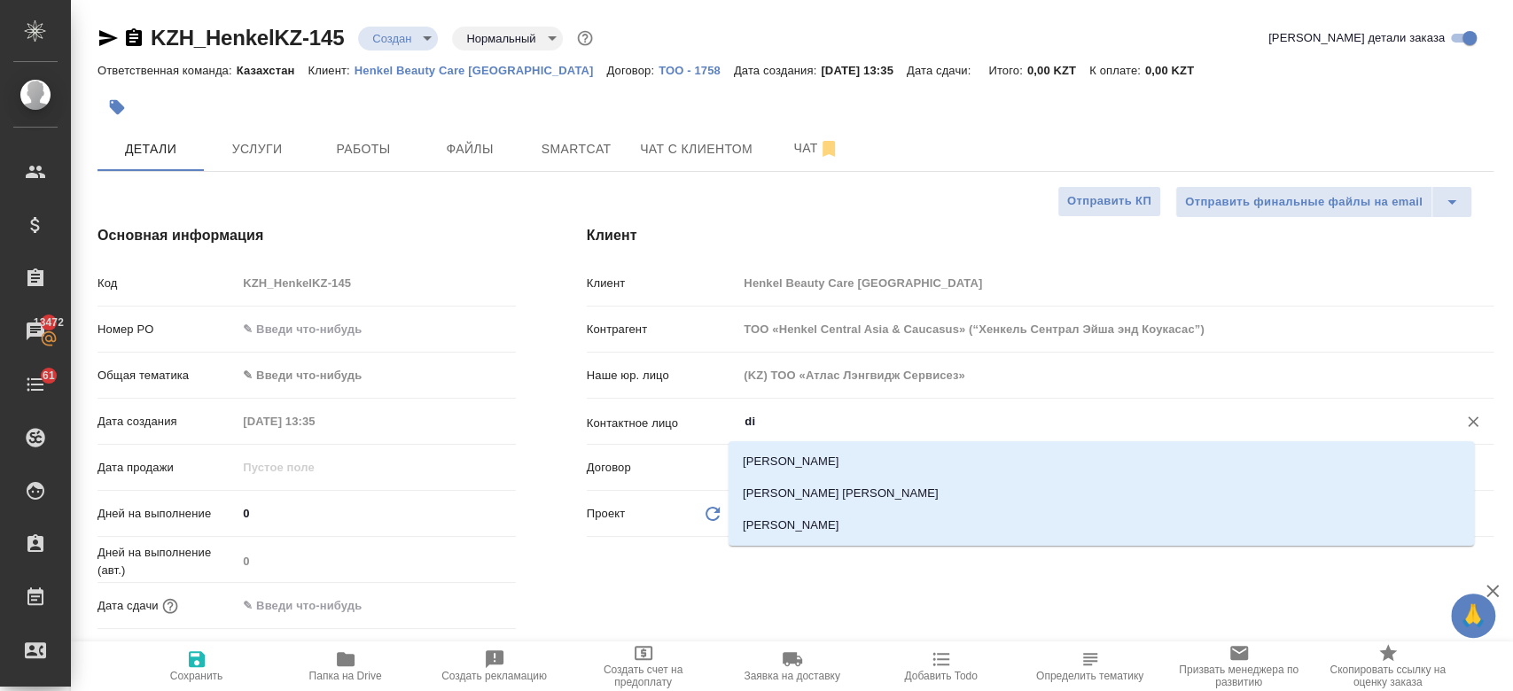
type input "d"
type textarea "x"
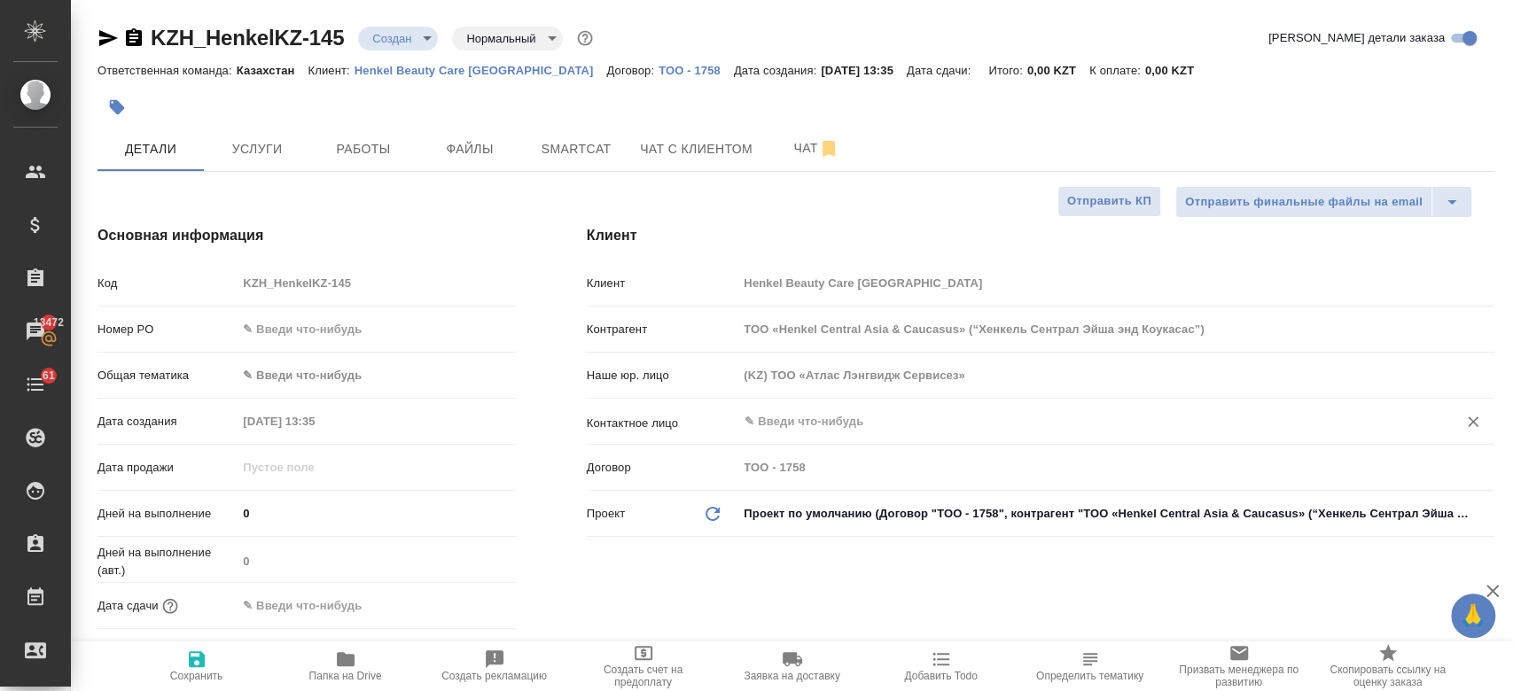
type textarea "x"
click at [395, 73] on p "Henkel Beauty Care [GEOGRAPHIC_DATA]" at bounding box center [481, 70] width 253 height 13
click at [404, 43] on body "🙏 .cls-1 fill:#fff; AWATERA Kosherbayeva Nazerke Клиенты Спецификации Заказы 13…" at bounding box center [756, 345] width 1513 height 691
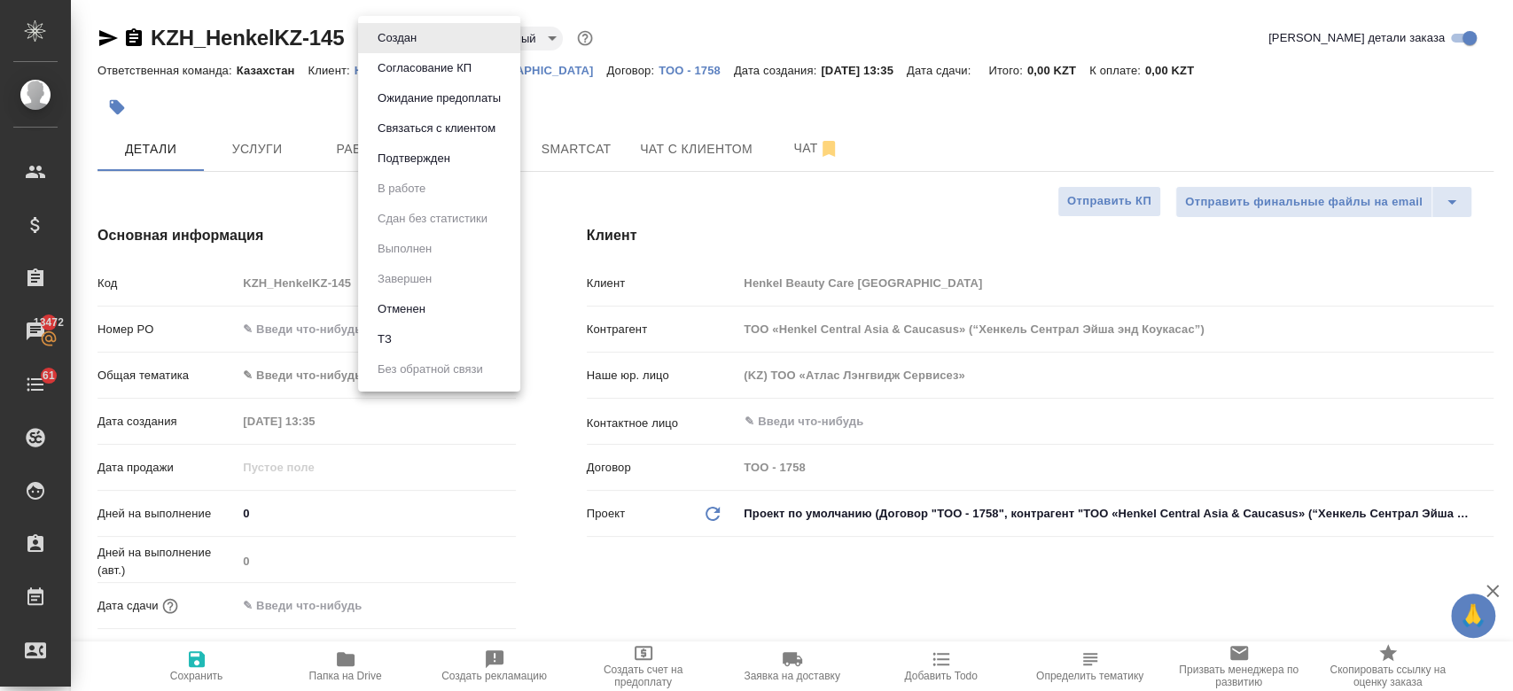
type textarea "x"
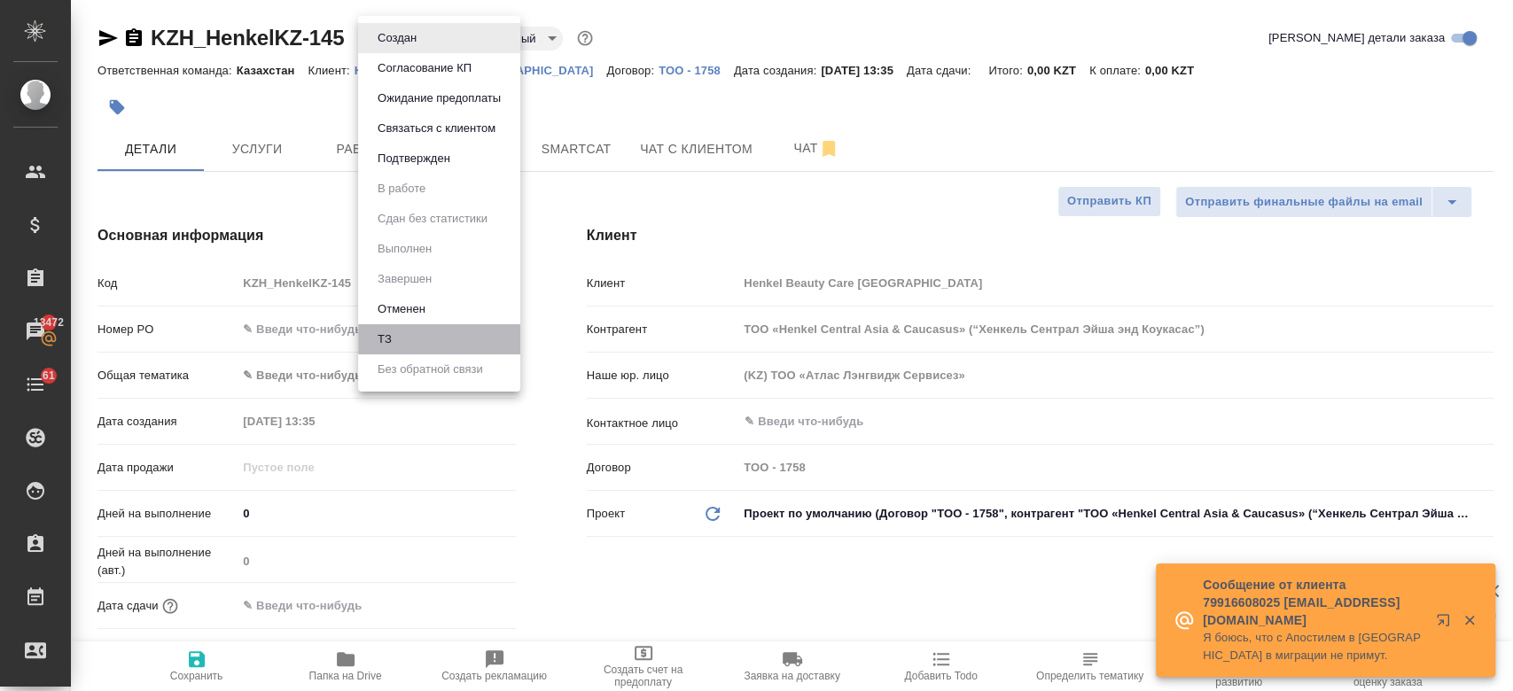
click at [409, 340] on li "ТЗ" at bounding box center [439, 339] width 162 height 30
type textarea "x"
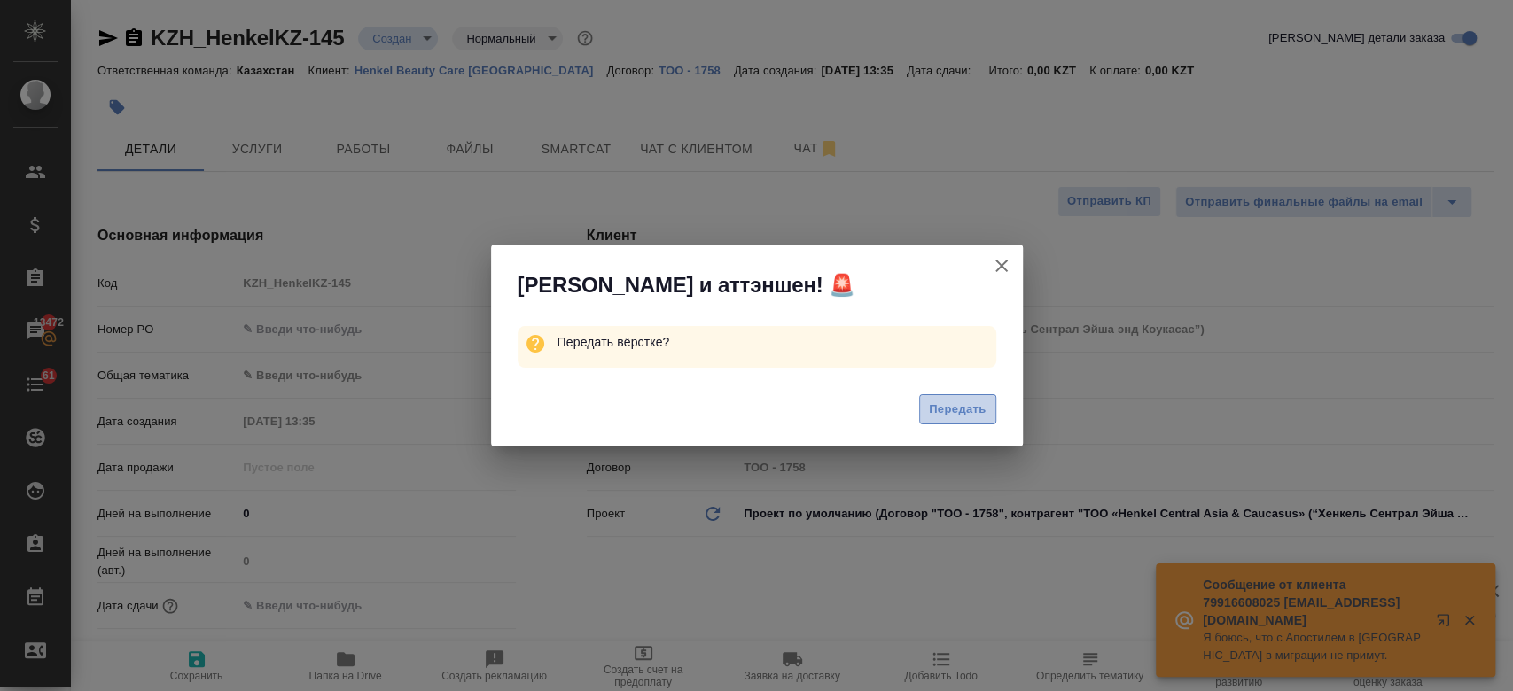
click at [954, 394] on button "Передать" at bounding box center [957, 409] width 77 height 31
type textarea "x"
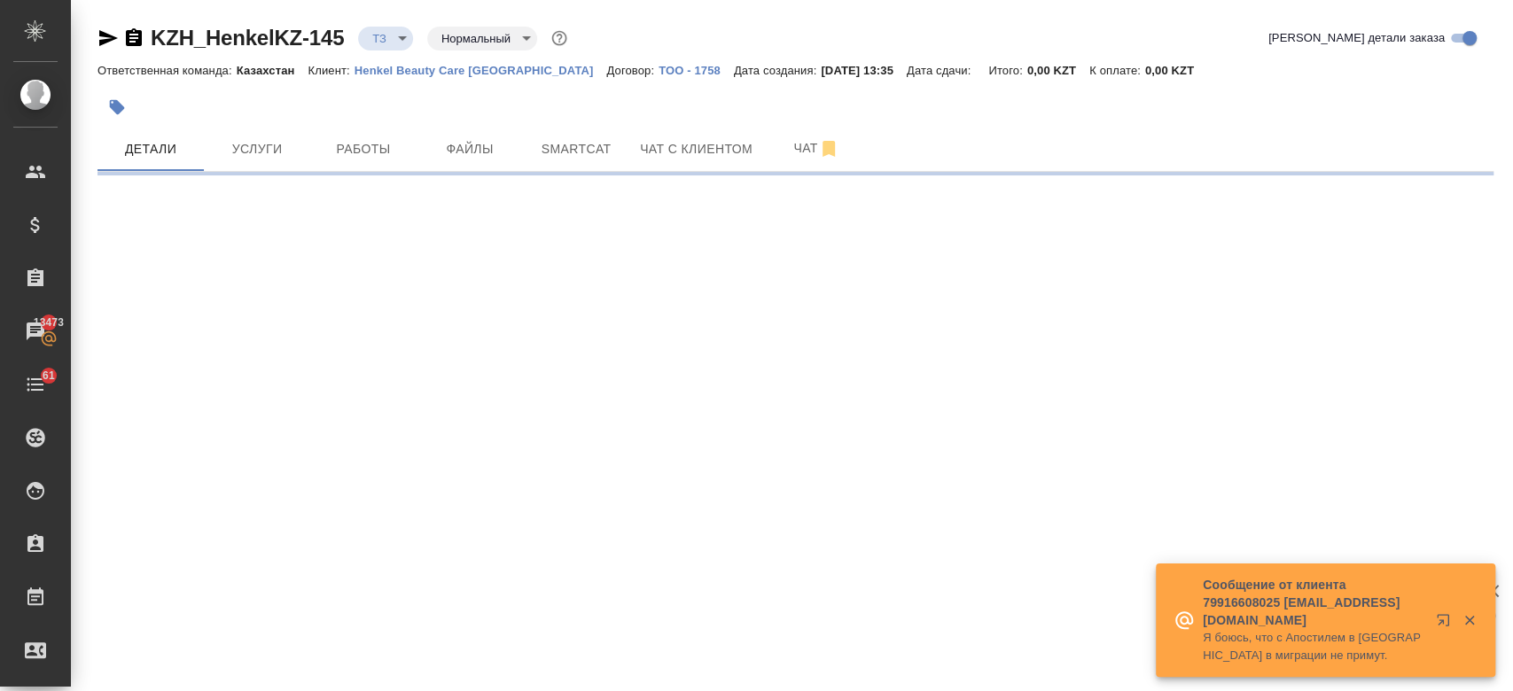
click at [633, 100] on div at bounding box center [562, 107] width 931 height 39
select select "RU"
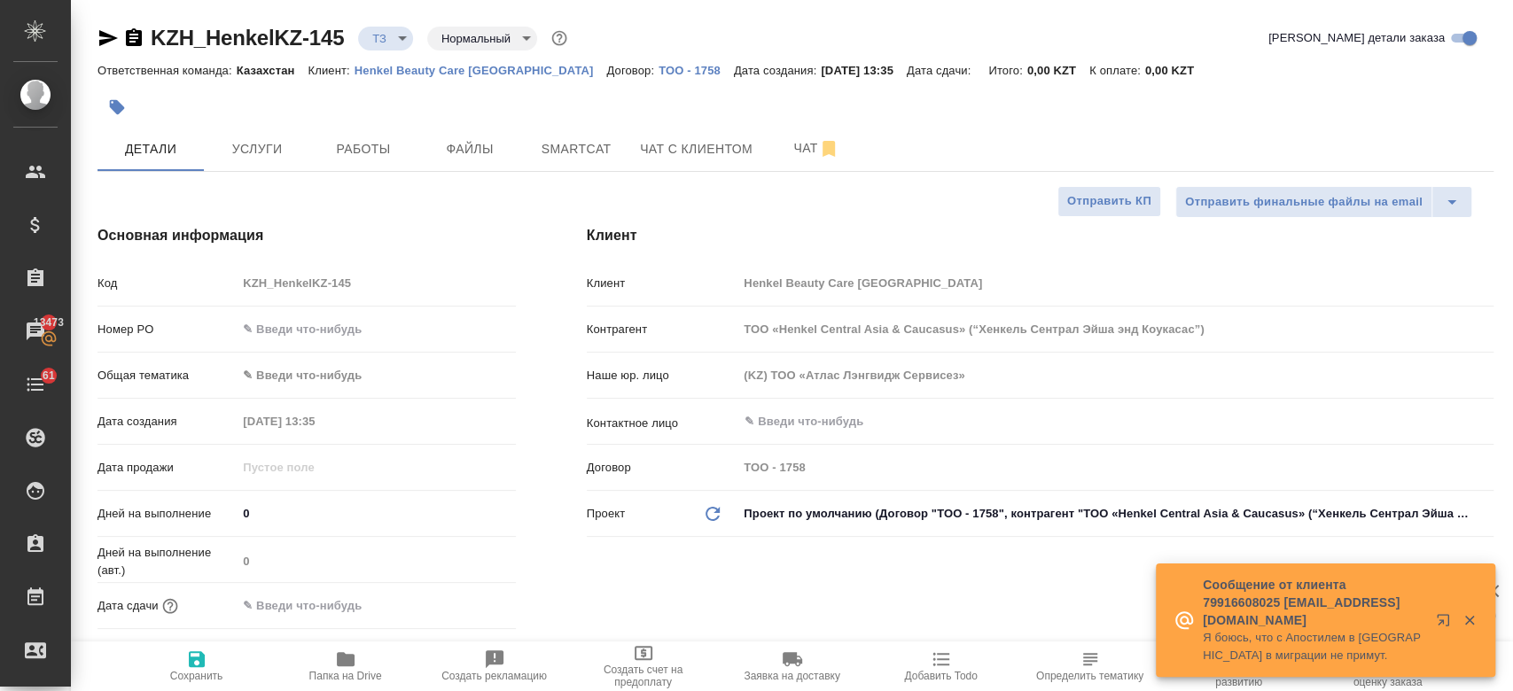
type textarea "x"
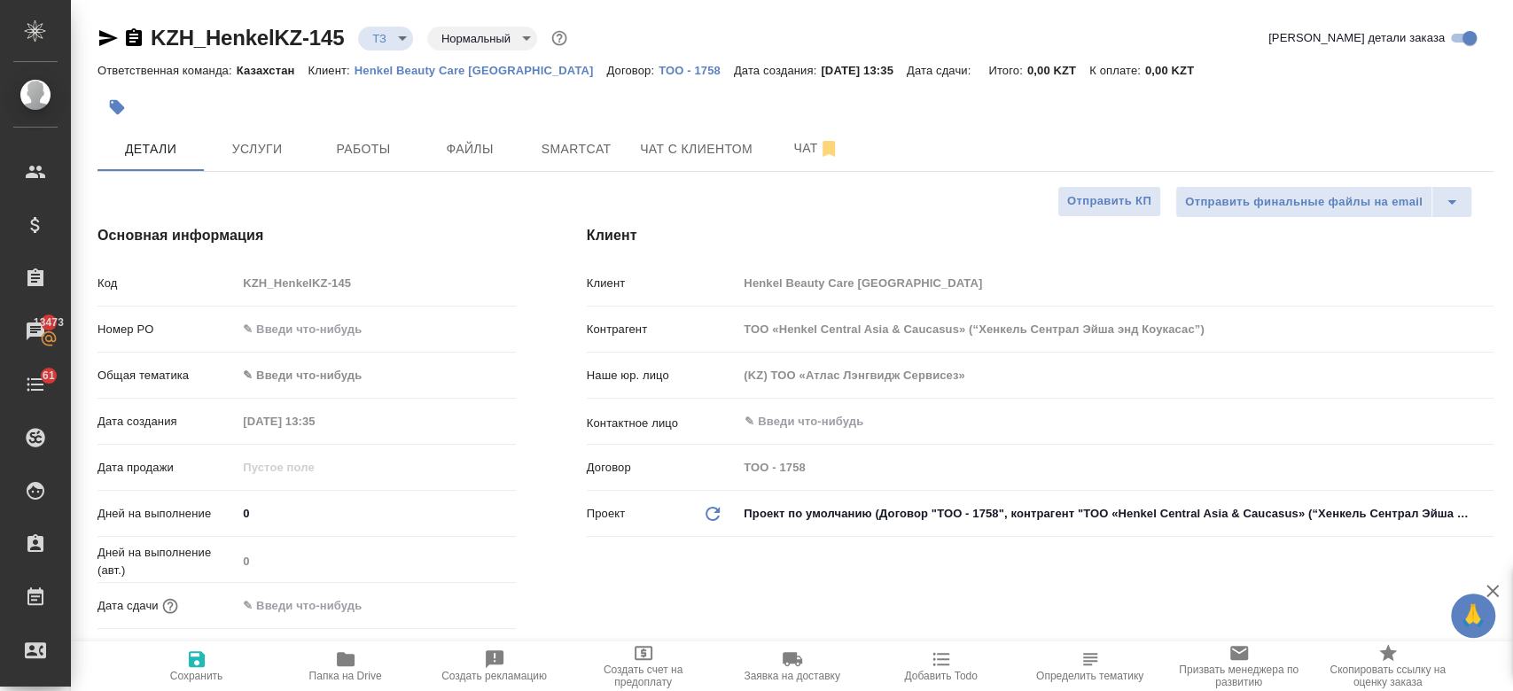
type textarea "x"
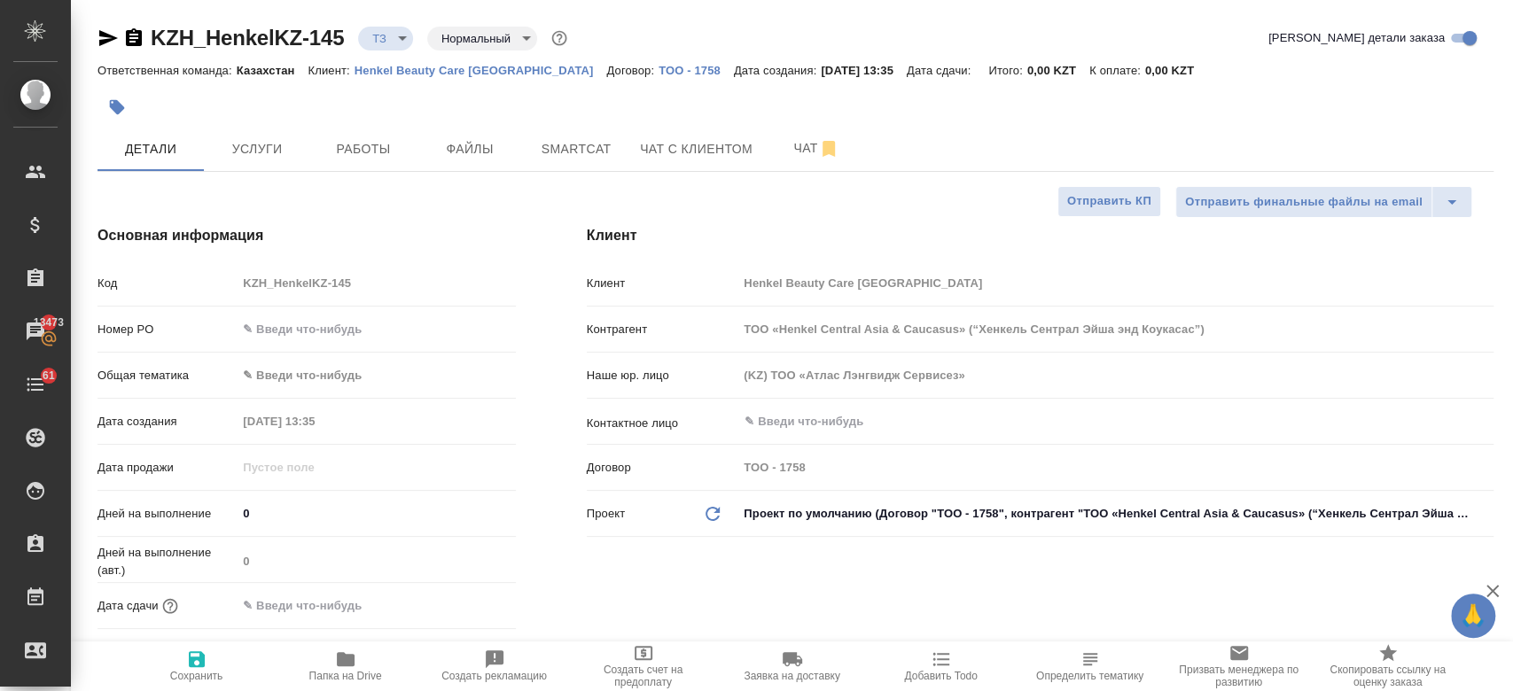
type textarea "x"
click at [787, 144] on span "Чат" at bounding box center [816, 148] width 85 height 22
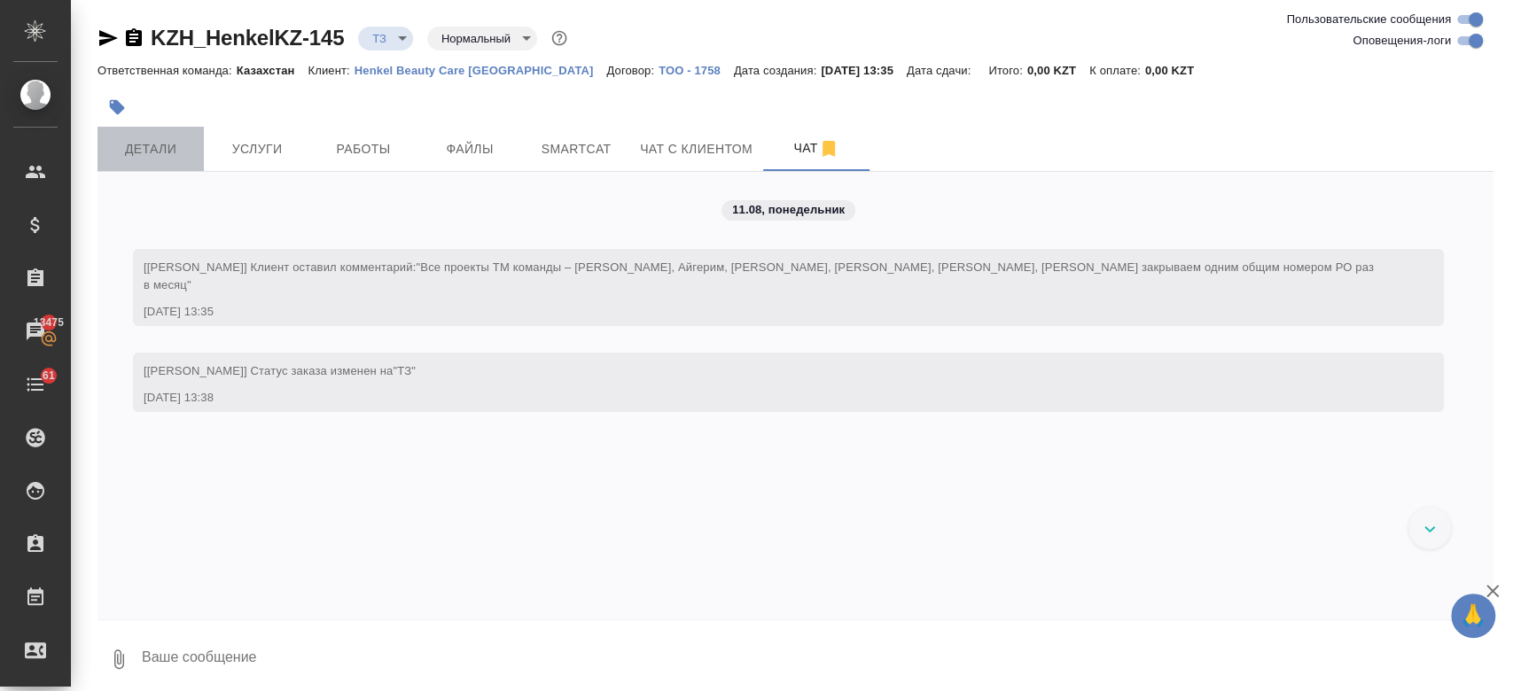
click at [168, 147] on span "Детали" at bounding box center [150, 149] width 85 height 22
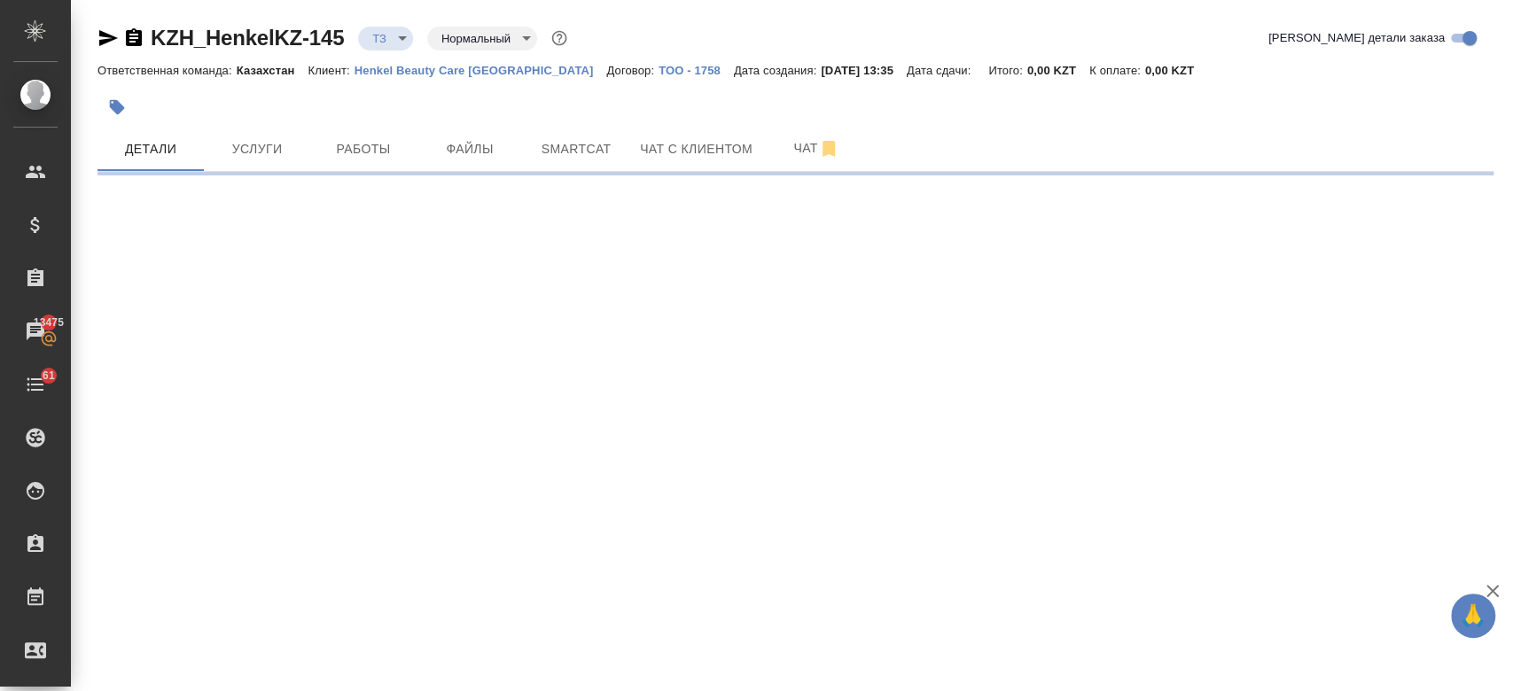
select select "RU"
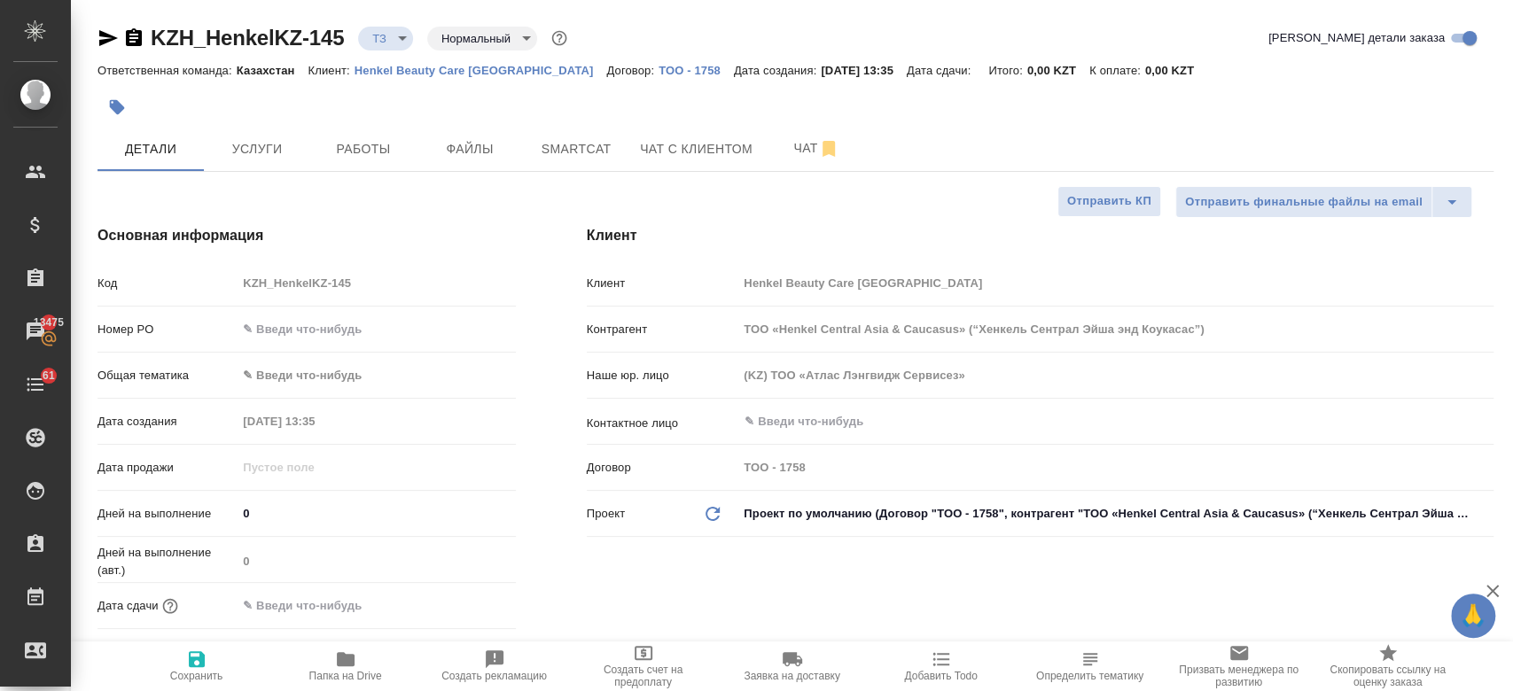
type textarea "x"
click at [806, 433] on div "​" at bounding box center [1115, 422] width 756 height 32
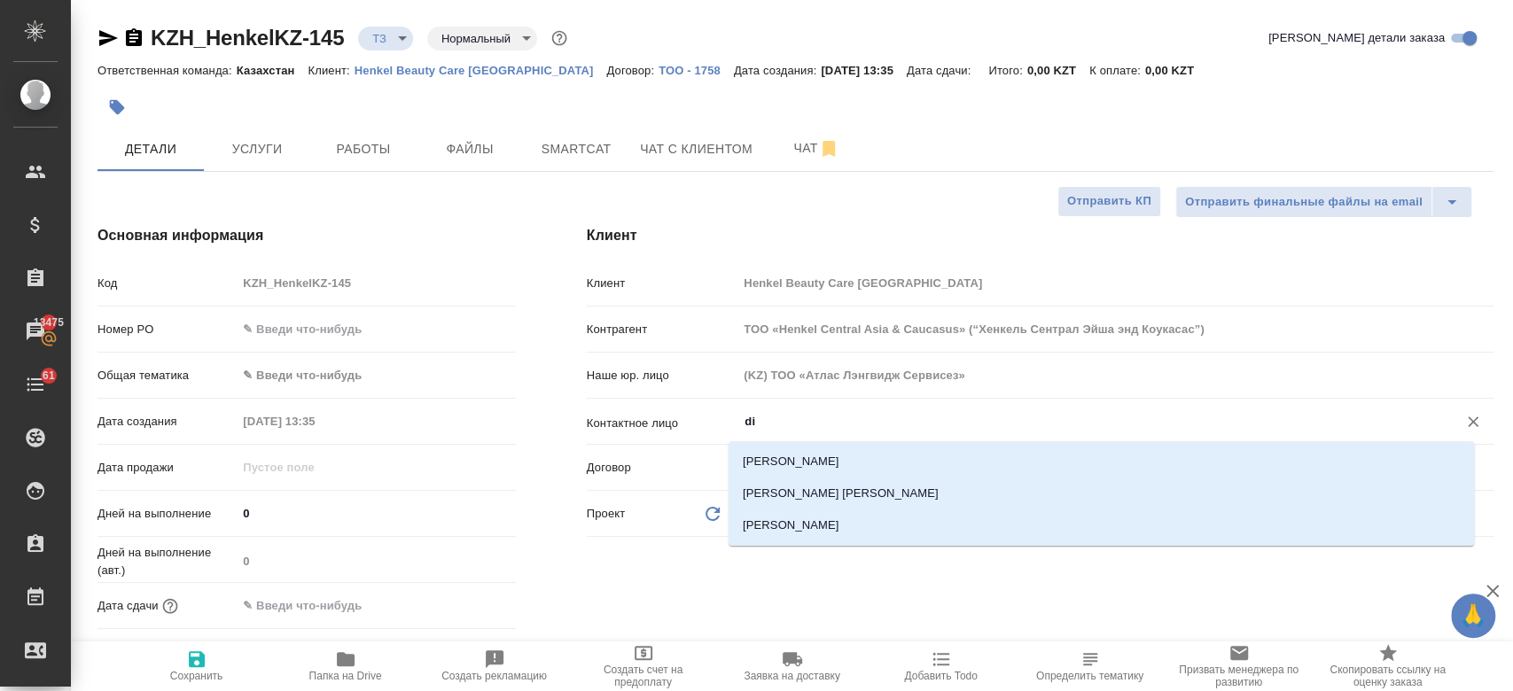
type input "d"
type textarea "x"
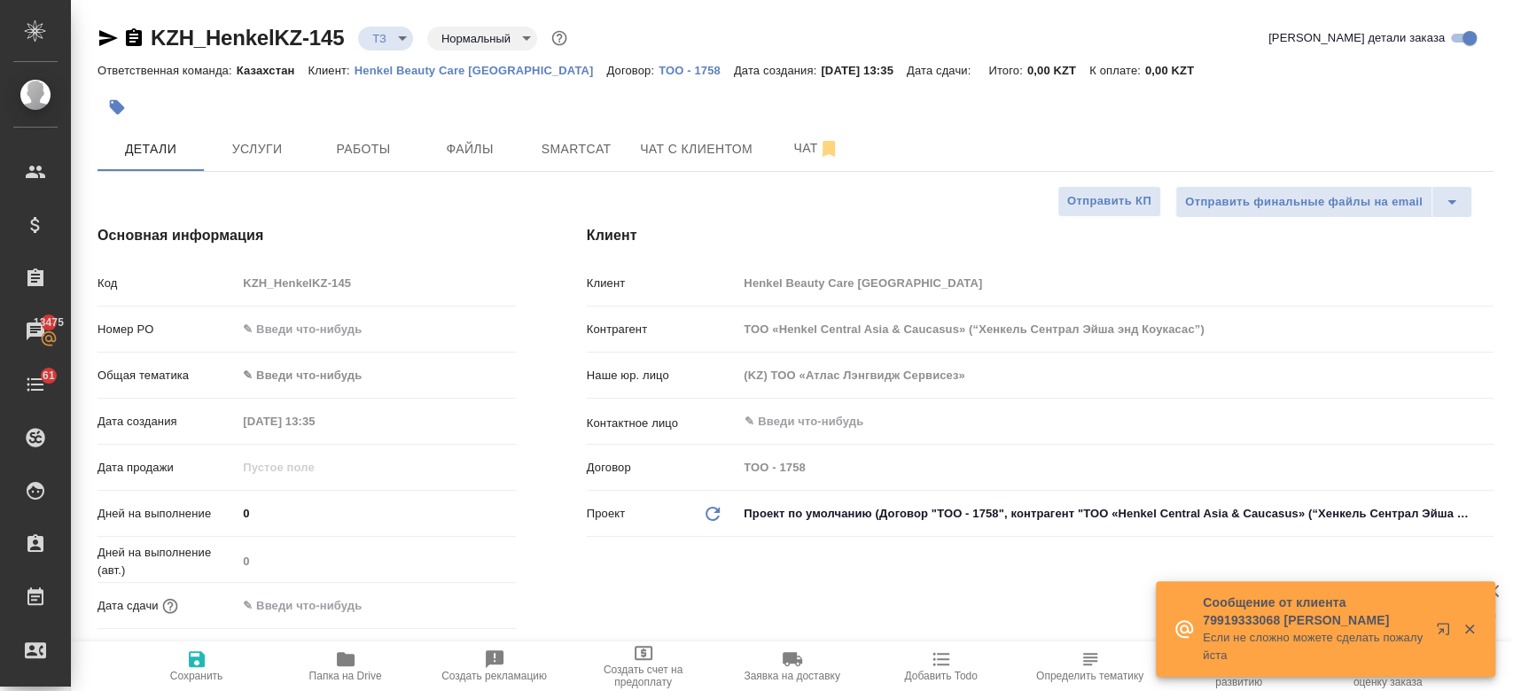
click at [387, 74] on p "Henkel Beauty Care [GEOGRAPHIC_DATA]" at bounding box center [481, 70] width 253 height 13
type textarea "x"
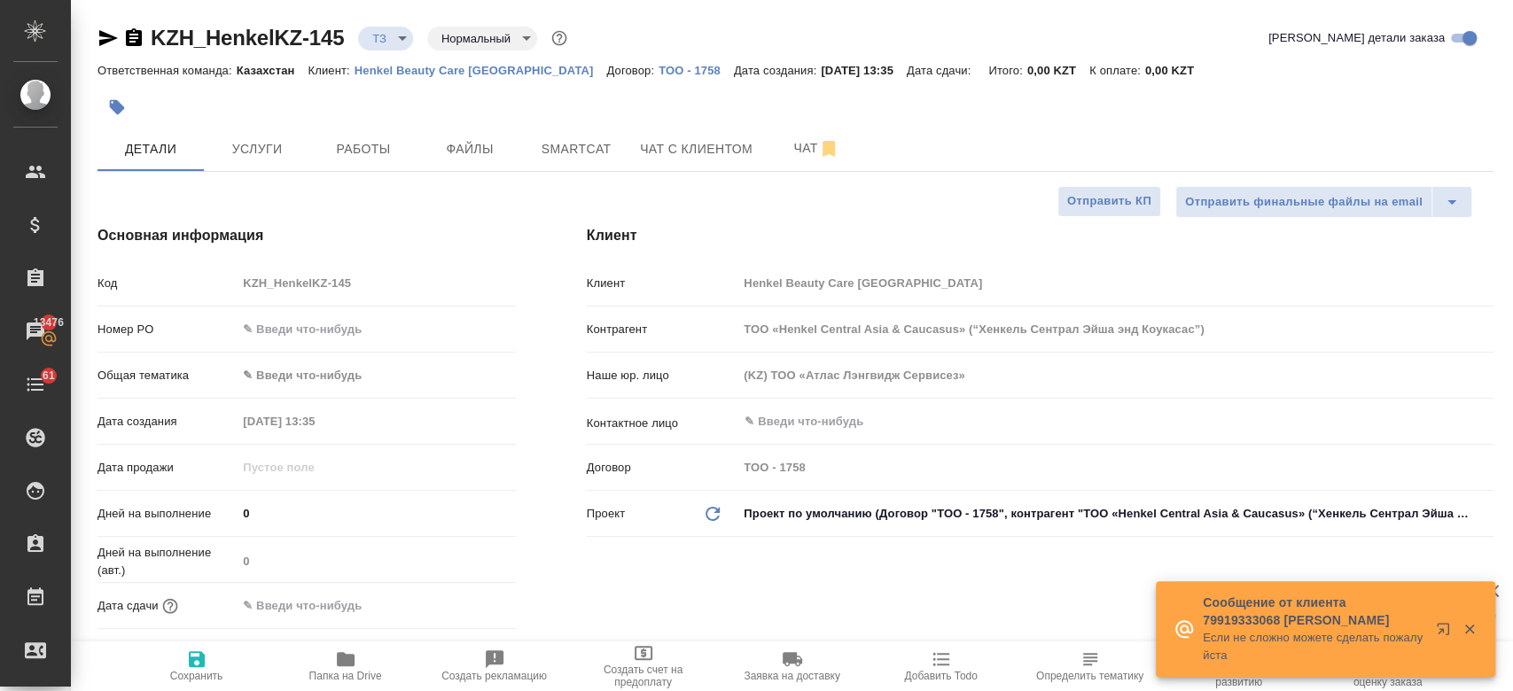
type textarea "x"
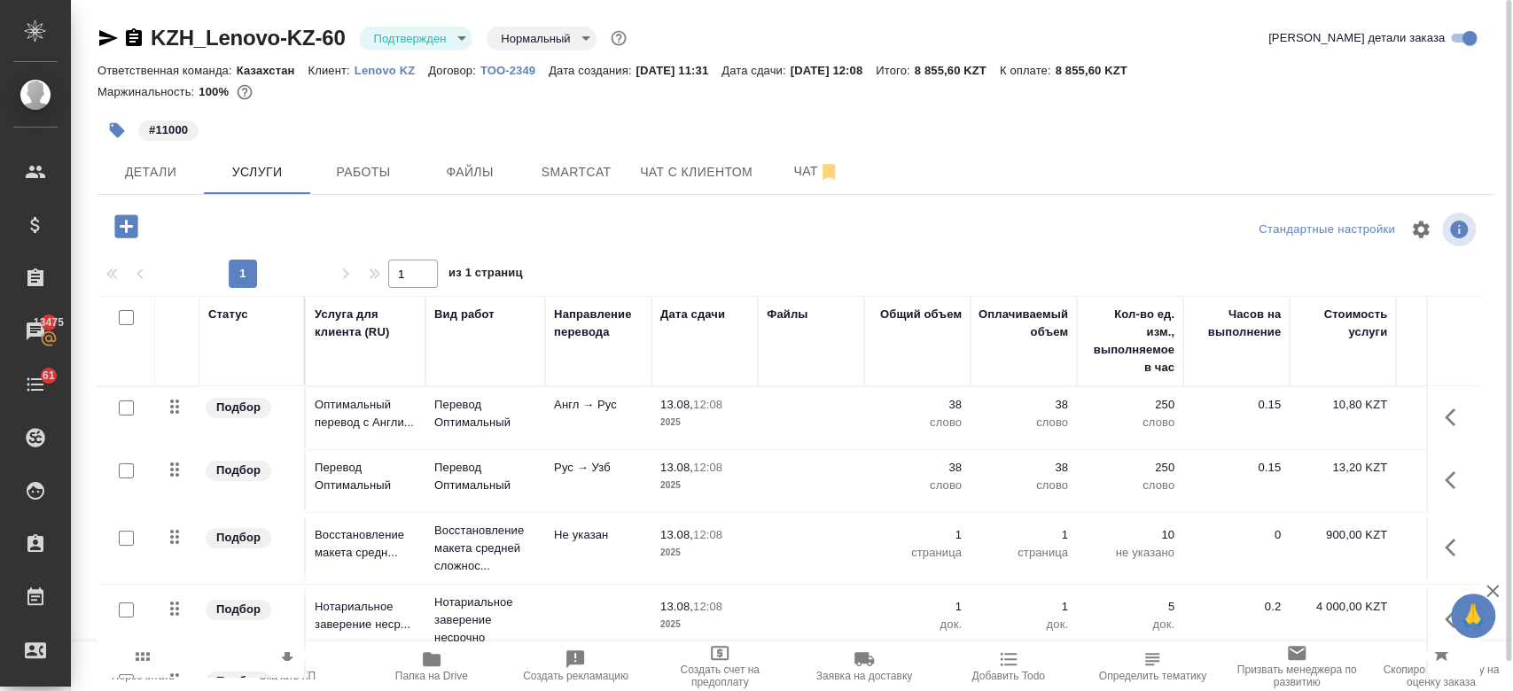
click at [731, 100] on div "Маржинальность: 100%" at bounding box center [795, 92] width 1396 height 23
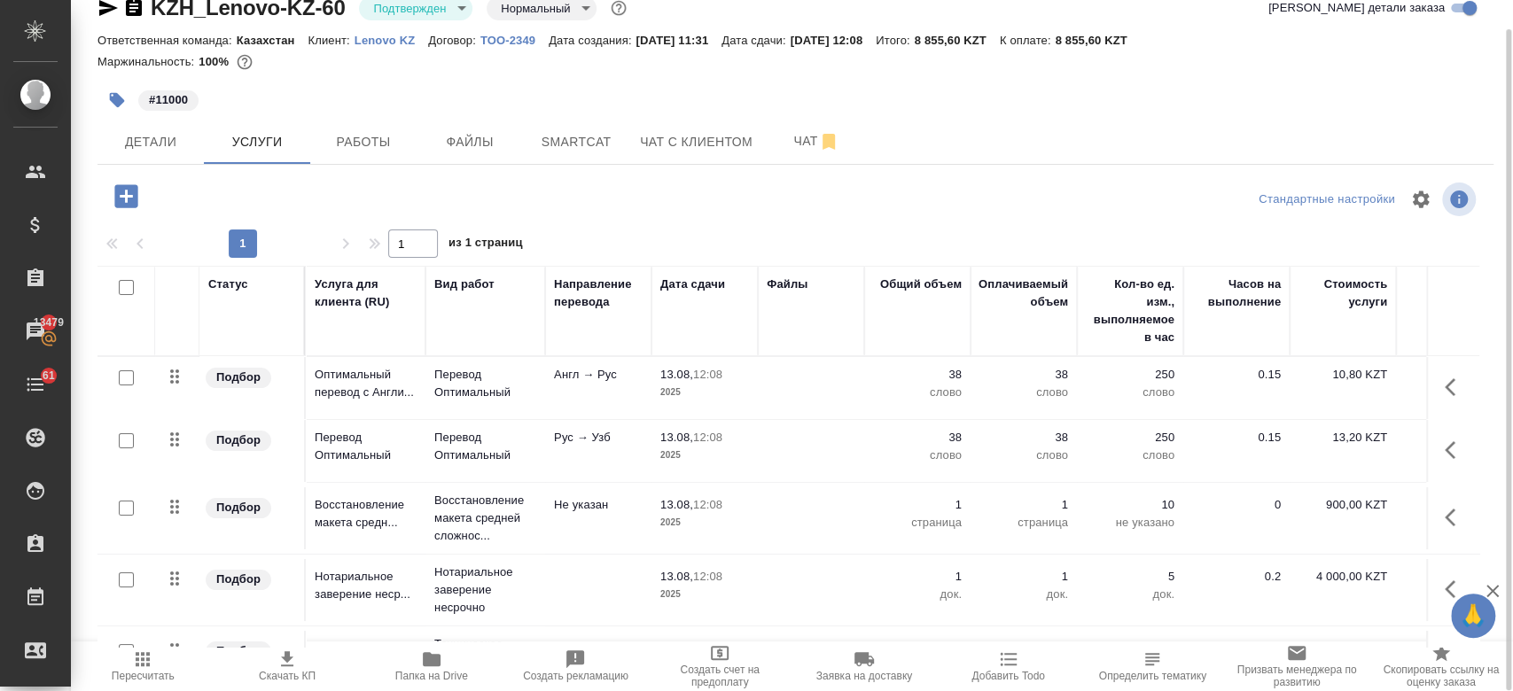
click at [660, 90] on div "#11000" at bounding box center [562, 100] width 931 height 39
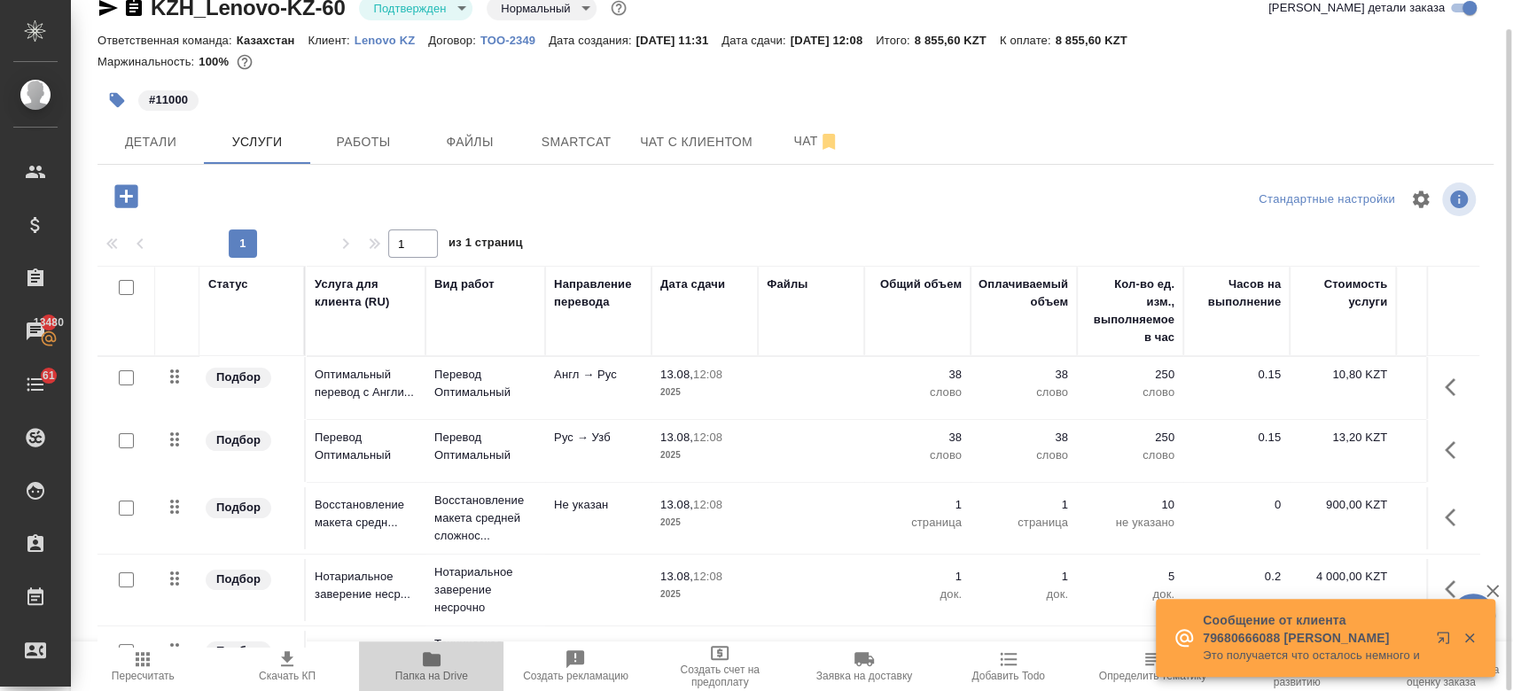
click at [431, 665] on icon "button" at bounding box center [432, 659] width 18 height 14
click at [607, 376] on p "Англ → Рус" at bounding box center [598, 375] width 89 height 18
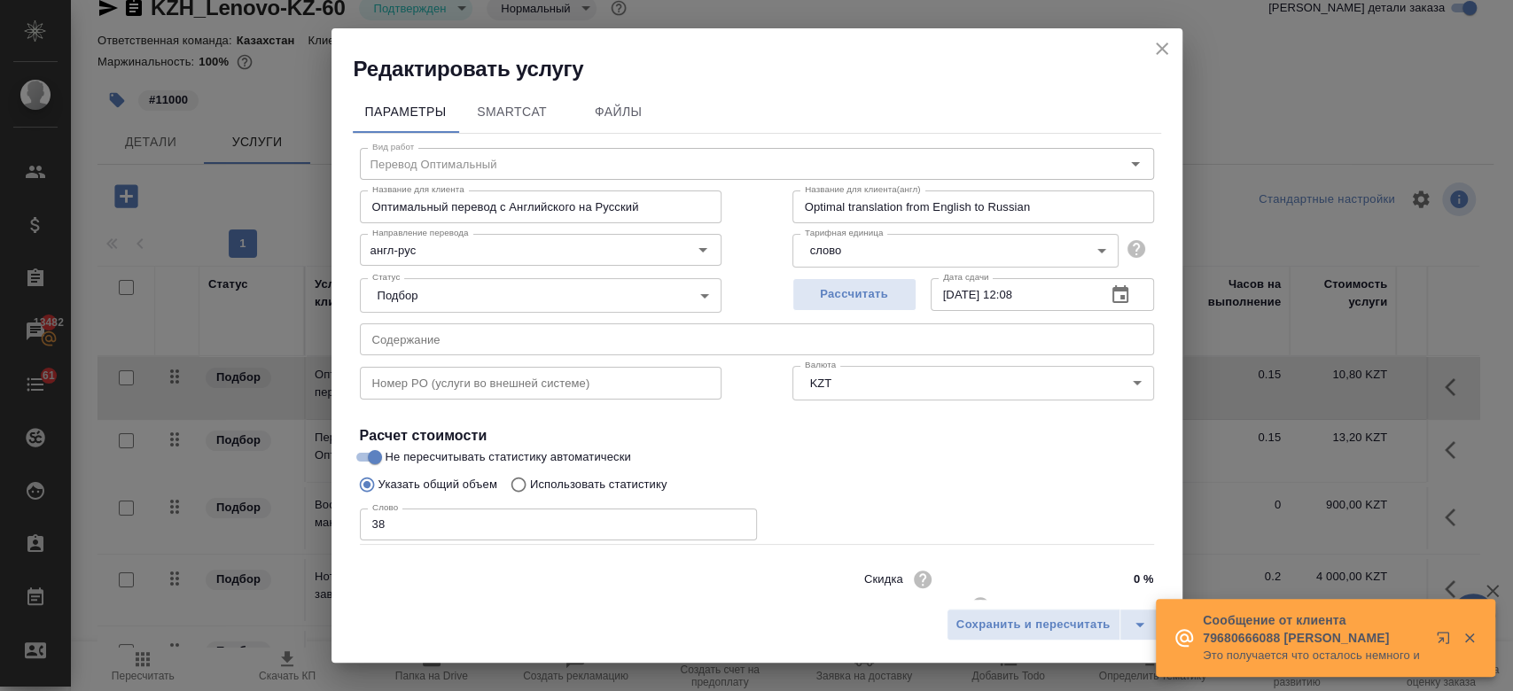
click at [691, 384] on input "text" at bounding box center [541, 383] width 362 height 32
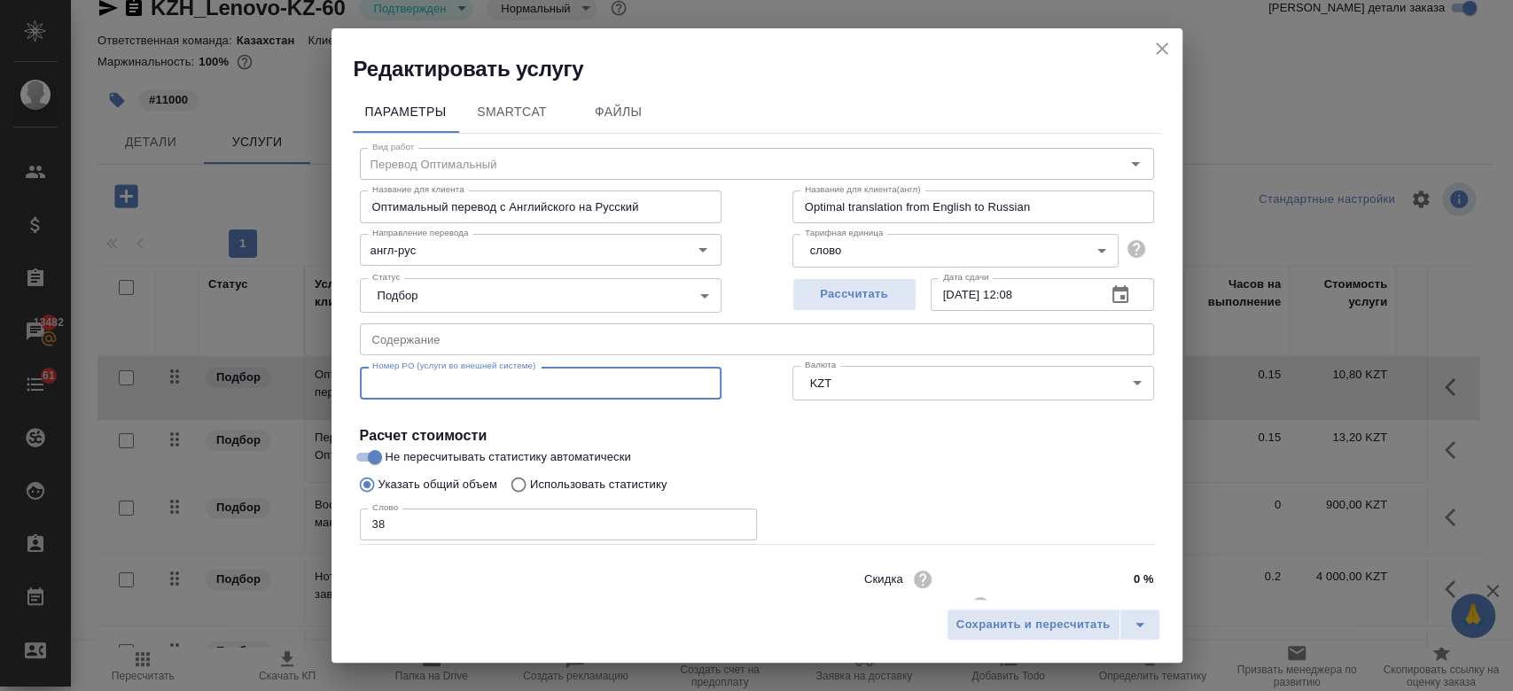
click at [766, 419] on div "Вид работ Перевод Оптимальный Вид работ Название для клиента Оптимальный перево…" at bounding box center [757, 392] width 808 height 517
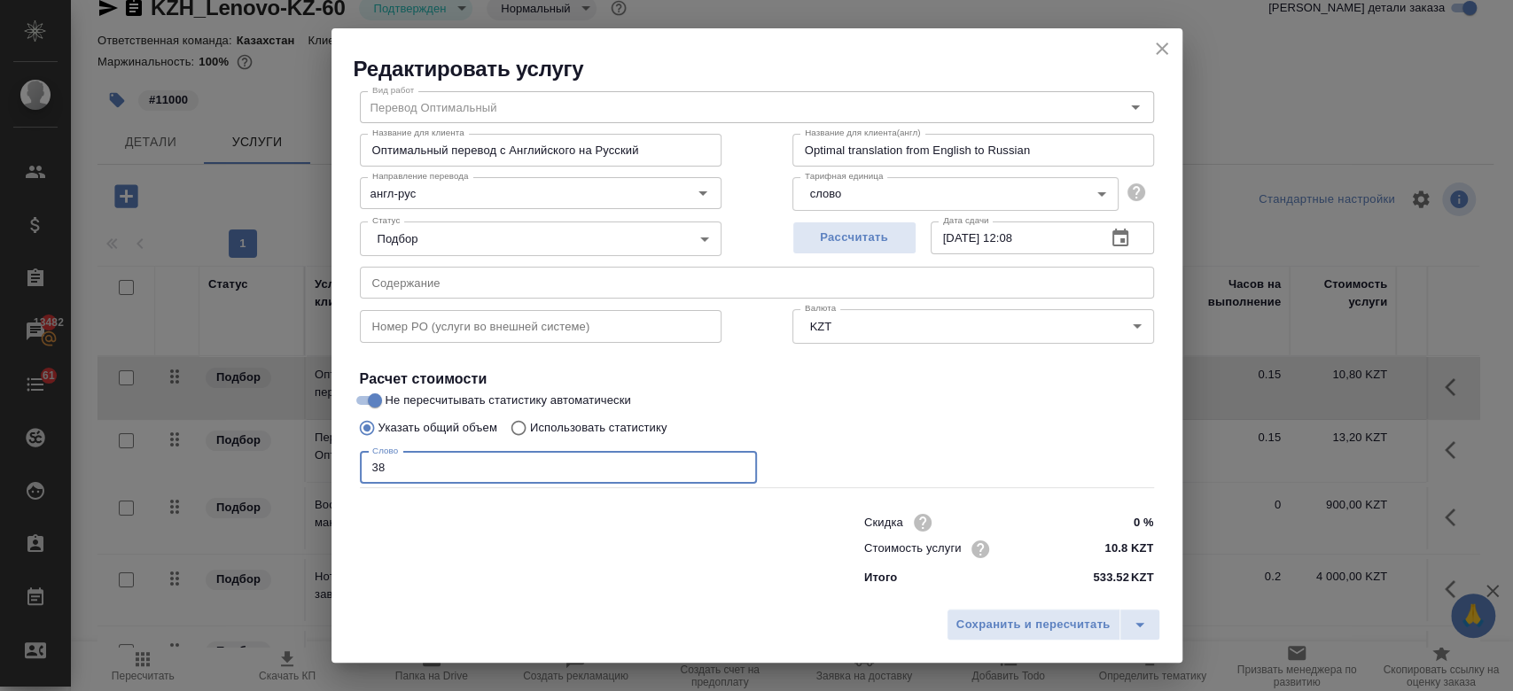
click at [536, 471] on input "38" at bounding box center [558, 468] width 397 height 32
type input "3"
type input "250"
drag, startPoint x: 1003, startPoint y: 606, endPoint x: 993, endPoint y: 626, distance: 22.2
click at [993, 626] on div "Сохранить и пересчитать" at bounding box center [756, 631] width 851 height 63
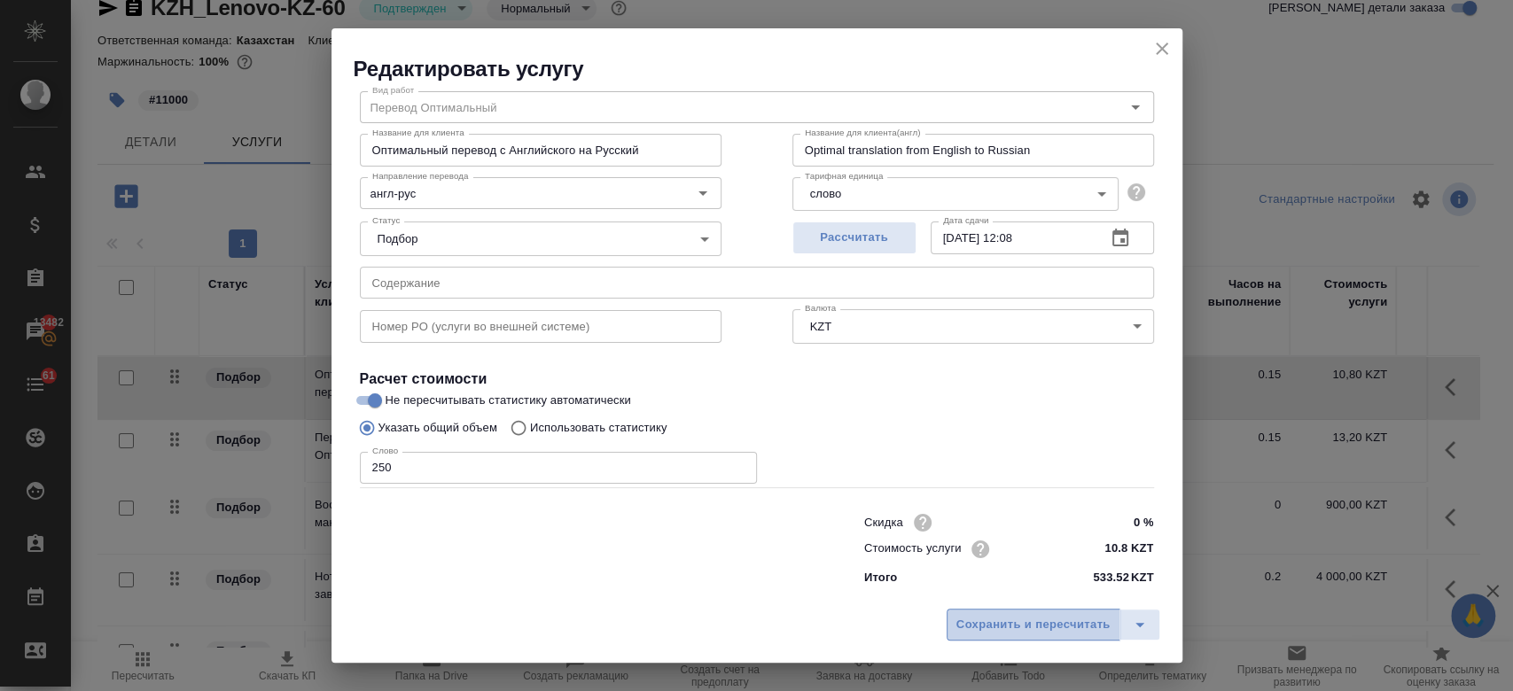
click at [993, 626] on span "Сохранить и пересчитать" at bounding box center [1033, 625] width 154 height 20
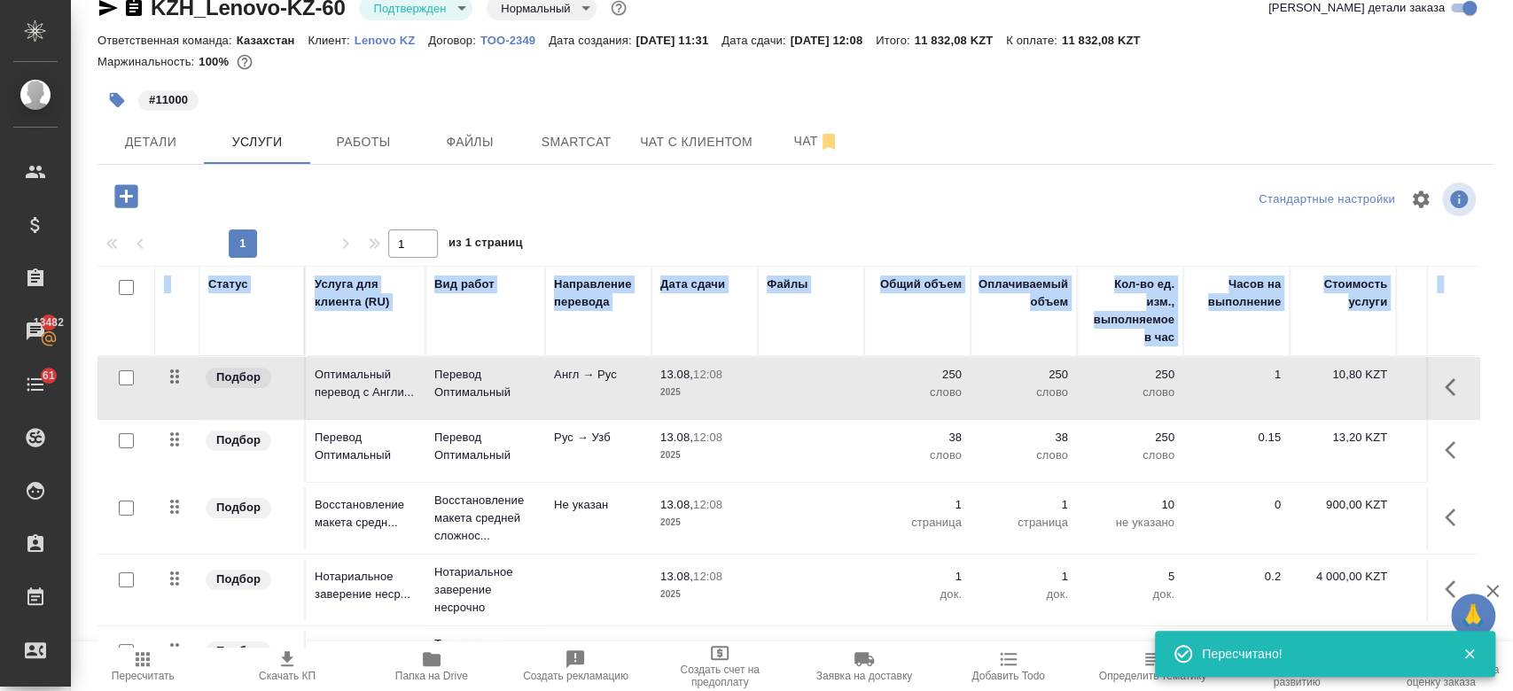
click at [709, 460] on p "2025" at bounding box center [704, 456] width 89 height 18
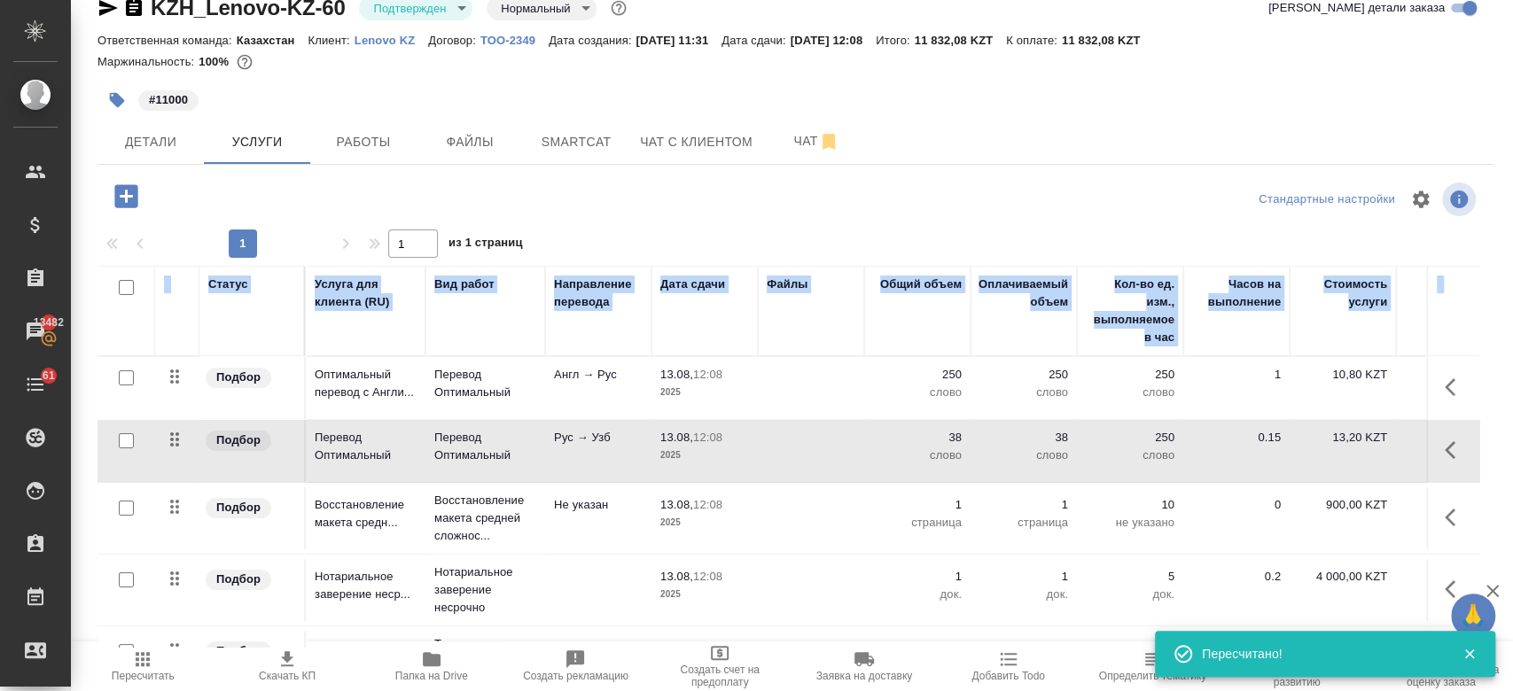
click at [709, 460] on p "2025" at bounding box center [704, 456] width 89 height 18
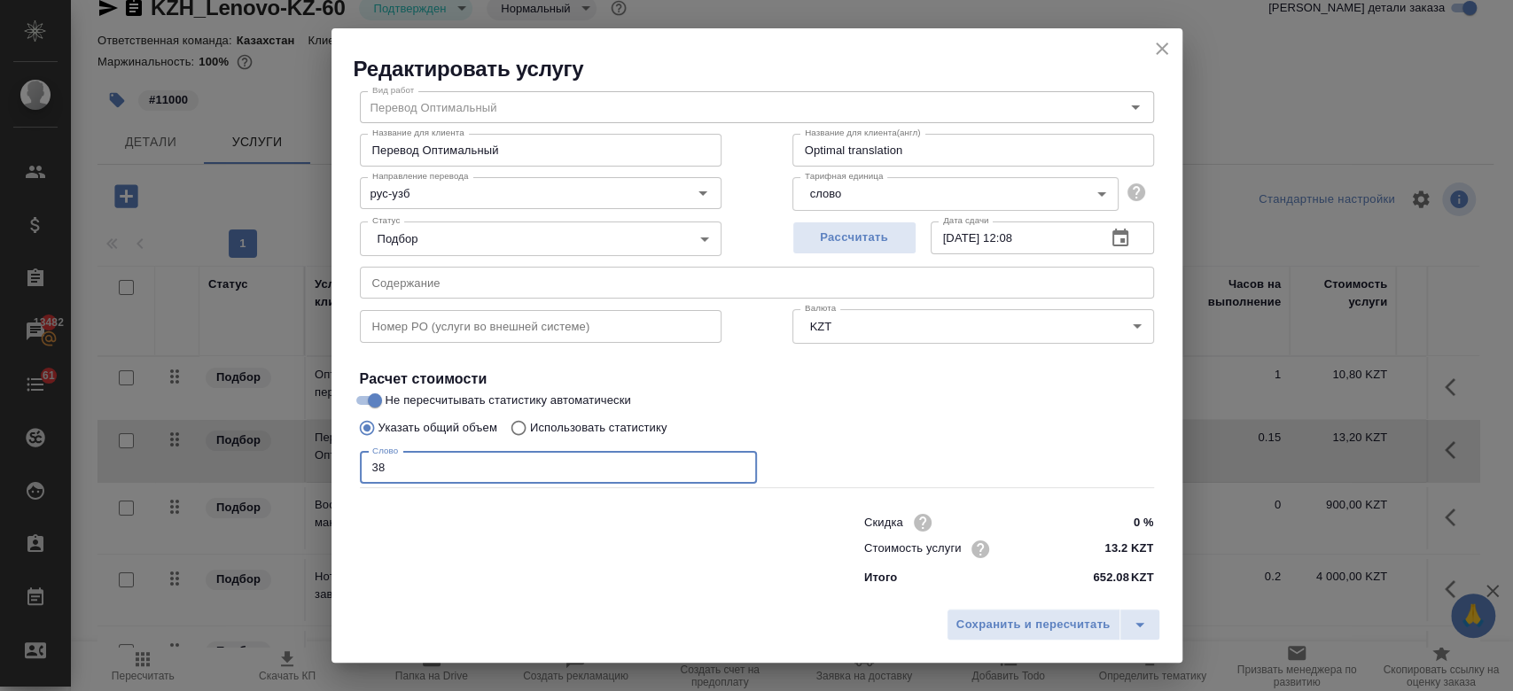
click at [547, 473] on input "38" at bounding box center [558, 468] width 397 height 32
type input "3"
type input "250"
click at [1003, 636] on button "Сохранить и пересчитать" at bounding box center [1034, 625] width 174 height 32
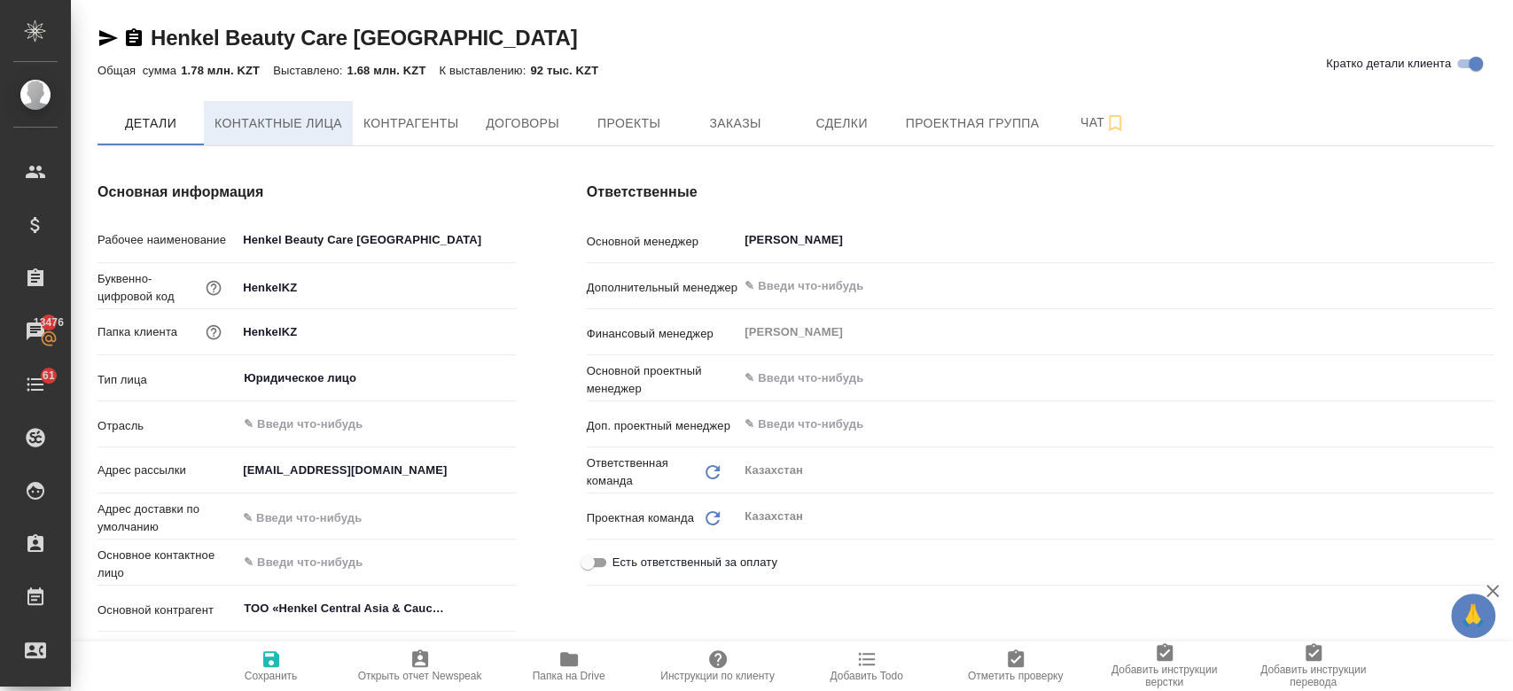
drag, startPoint x: 404, startPoint y: 124, endPoint x: 261, endPoint y: 115, distance: 143.0
click at [261, 115] on div "[PERSON_NAME] лица Контрагенты Договоры Проекты Заказы Сделки Проектная группа …" at bounding box center [795, 123] width 1396 height 44
click at [261, 115] on span "Контактные лица" at bounding box center [278, 124] width 128 height 22
select select "RU"
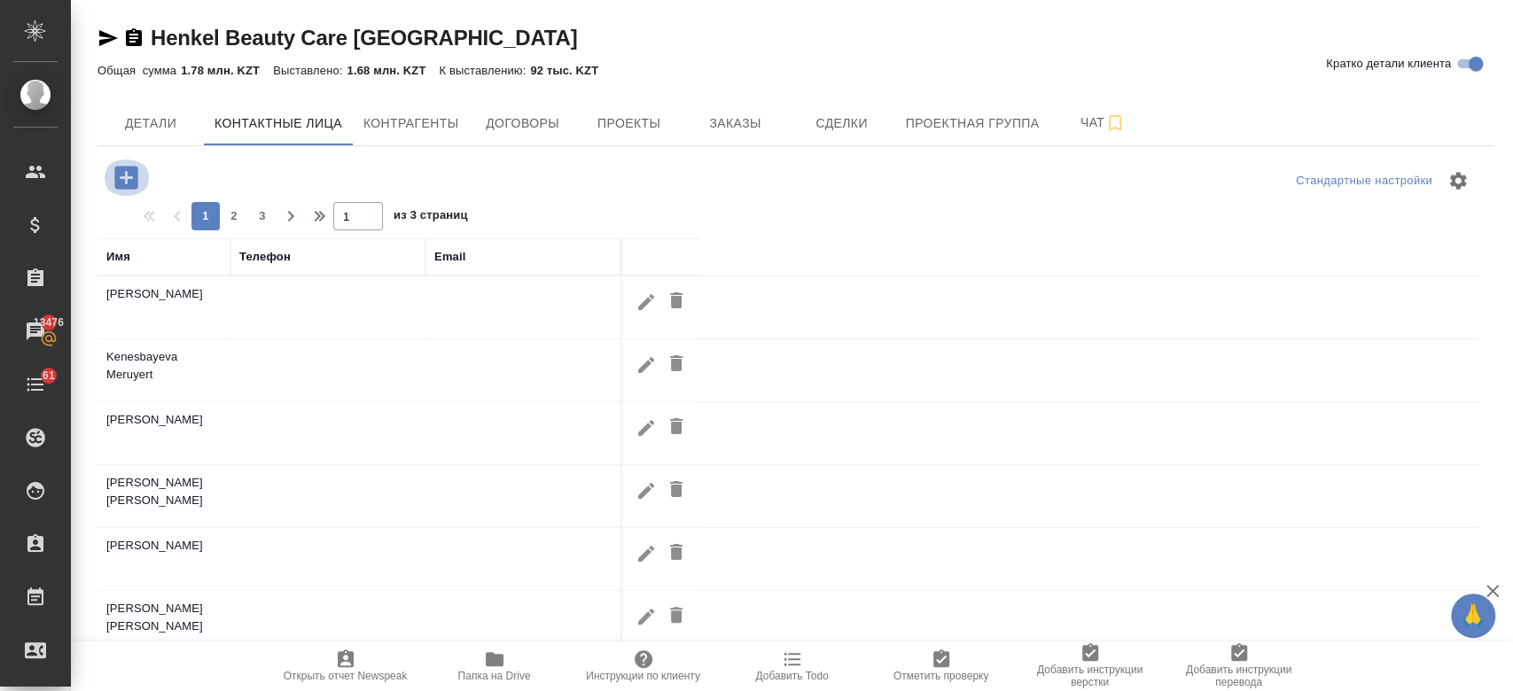
click at [136, 174] on icon "button" at bounding box center [125, 177] width 23 height 23
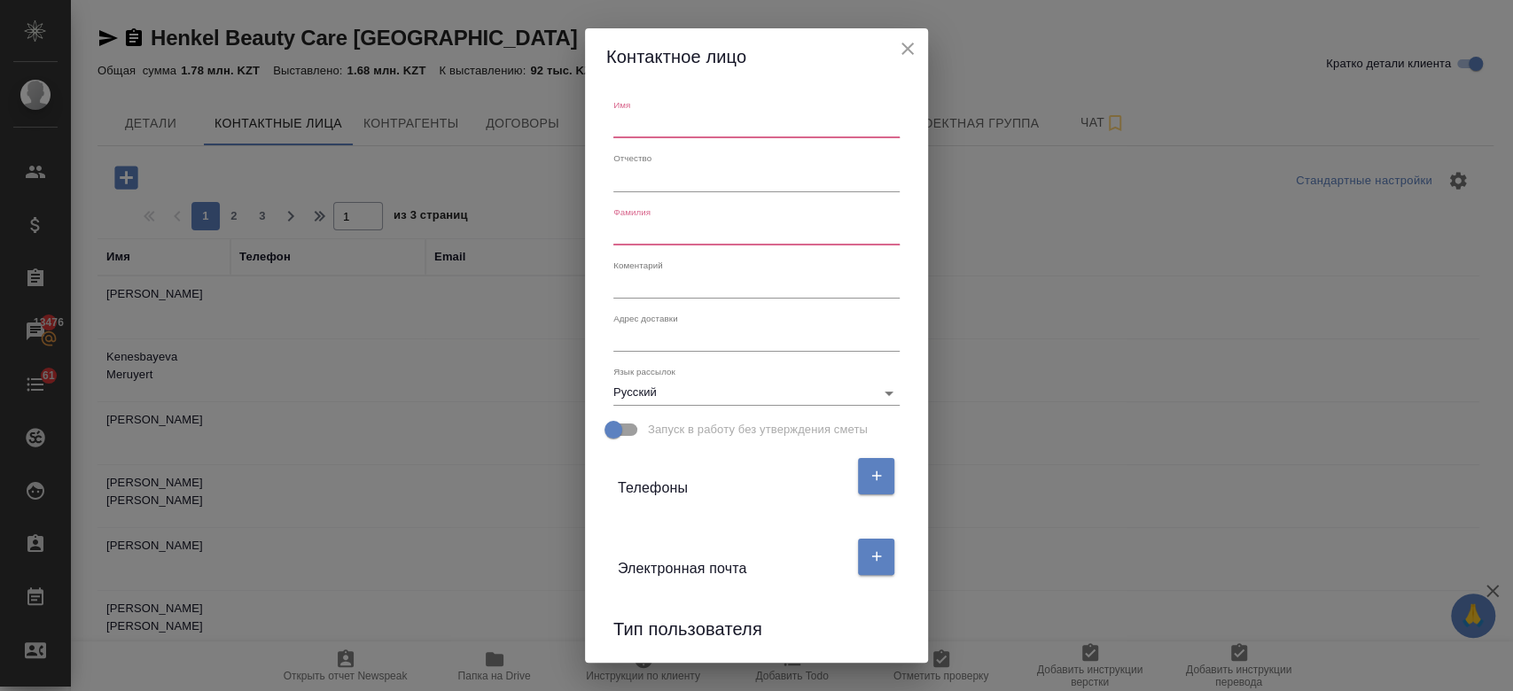
click at [660, 124] on input "text" at bounding box center [756, 125] width 286 height 25
paste input "[PERSON_NAME]"
type input "Dilnaz"
click at [651, 223] on input "text" at bounding box center [756, 233] width 286 height 25
paste input "Dilnaz Kuan"
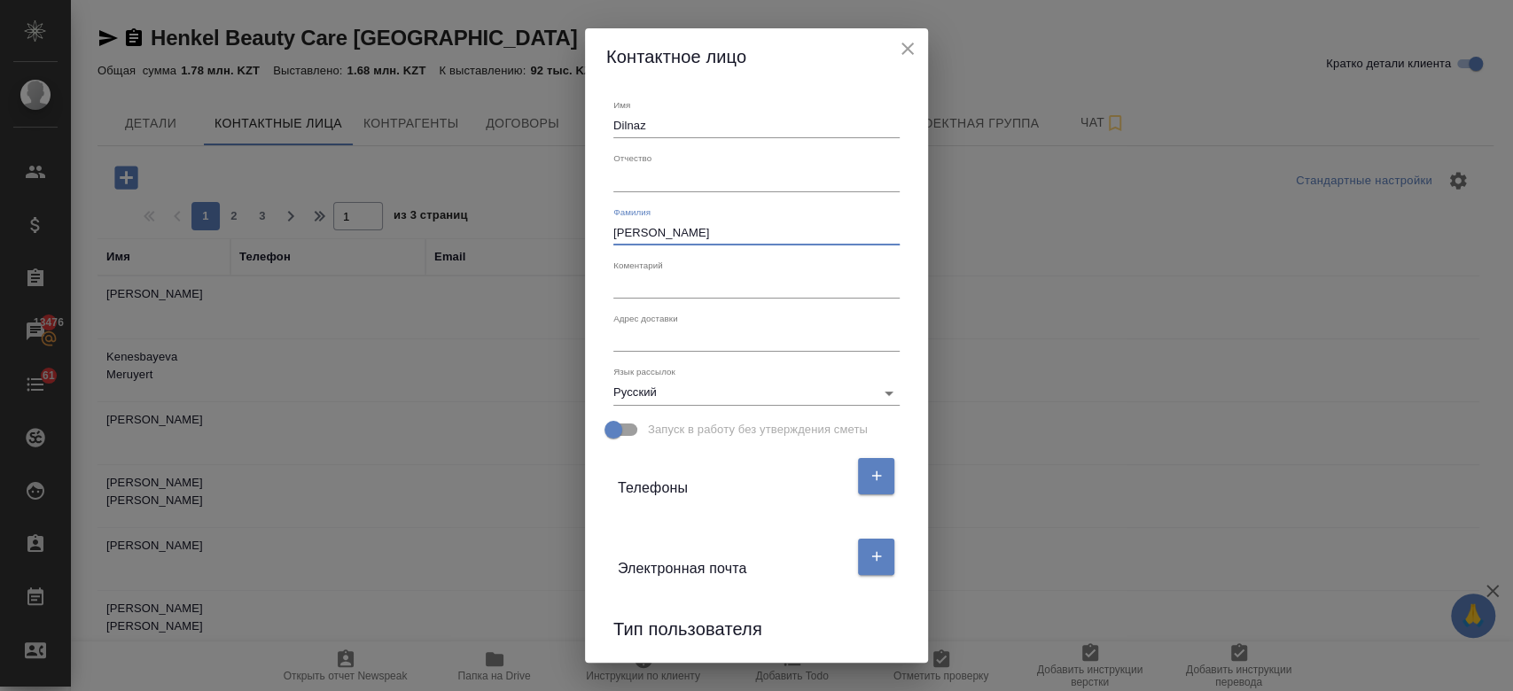
click at [641, 234] on input "Dilnaz Kuan" at bounding box center [756, 233] width 286 height 25
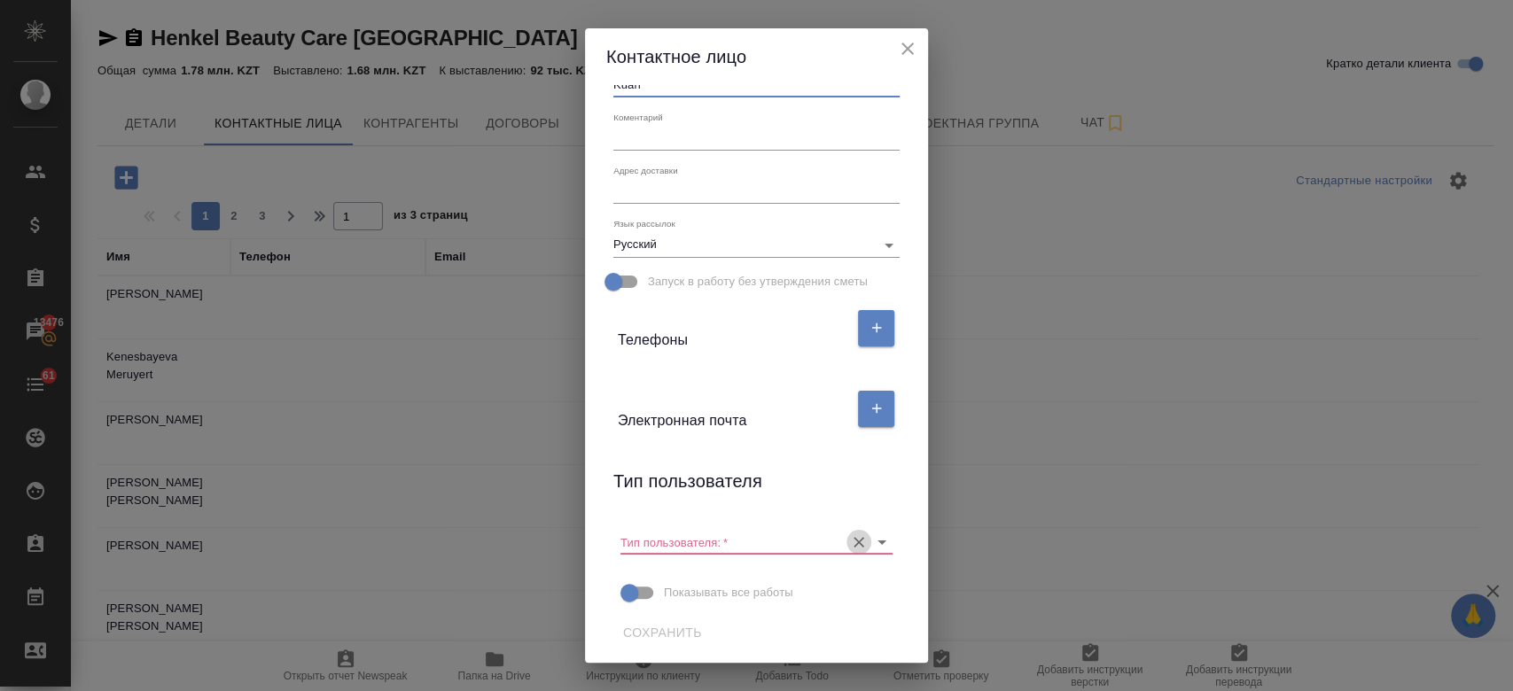
click at [850, 545] on icon "Очистить" at bounding box center [859, 543] width 18 height 18
type input "Kuan"
click at [666, 625] on span "Сохранить" at bounding box center [662, 633] width 79 height 22
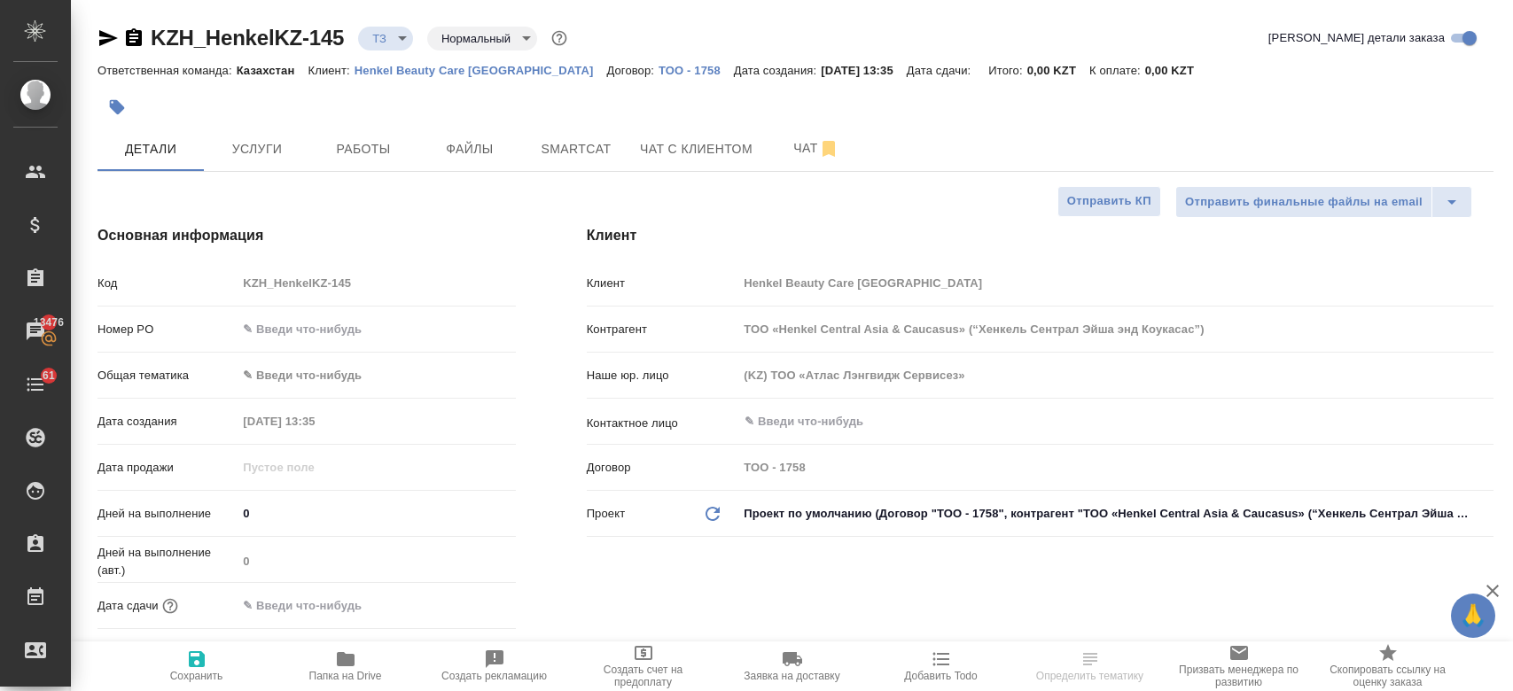
select select "RU"
click at [810, 408] on div "​" at bounding box center [1115, 422] width 756 height 32
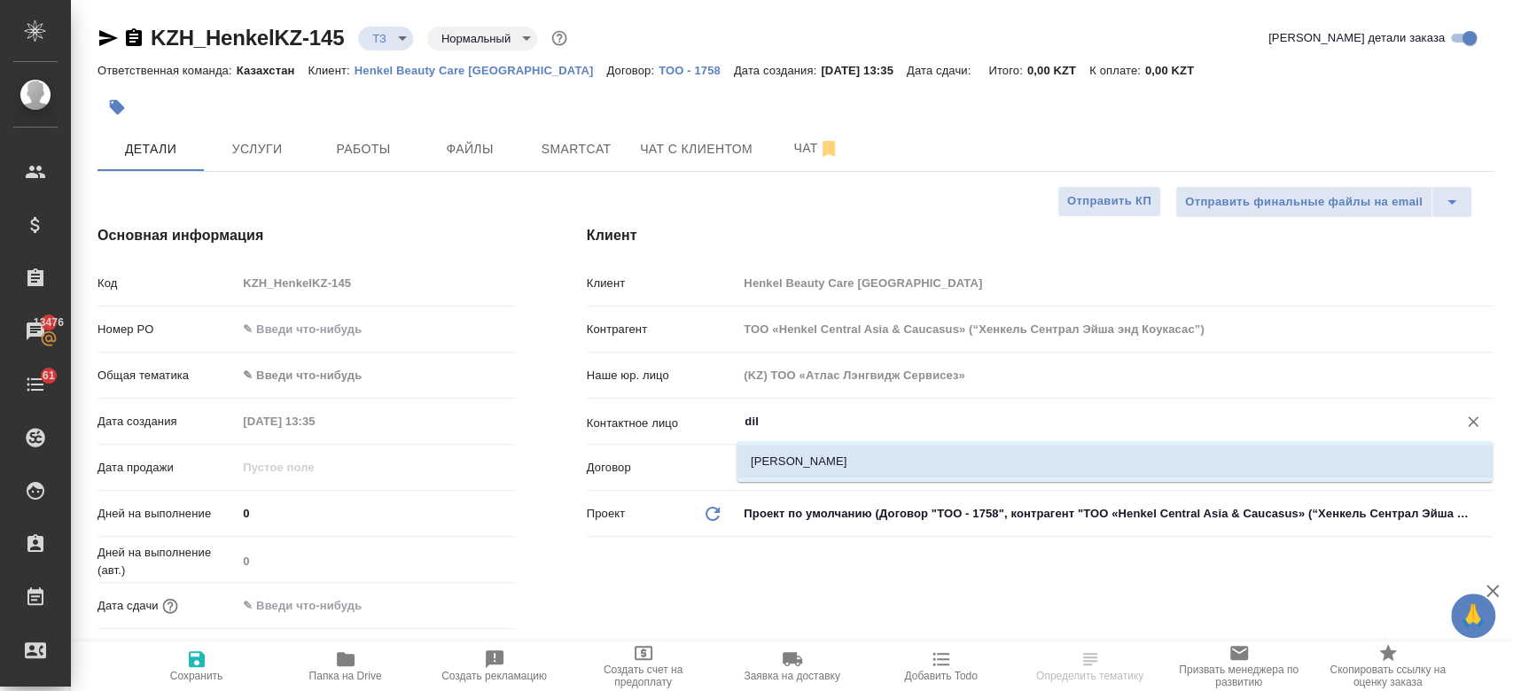
click at [785, 473] on li "[PERSON_NAME]" at bounding box center [1114, 462] width 756 height 32
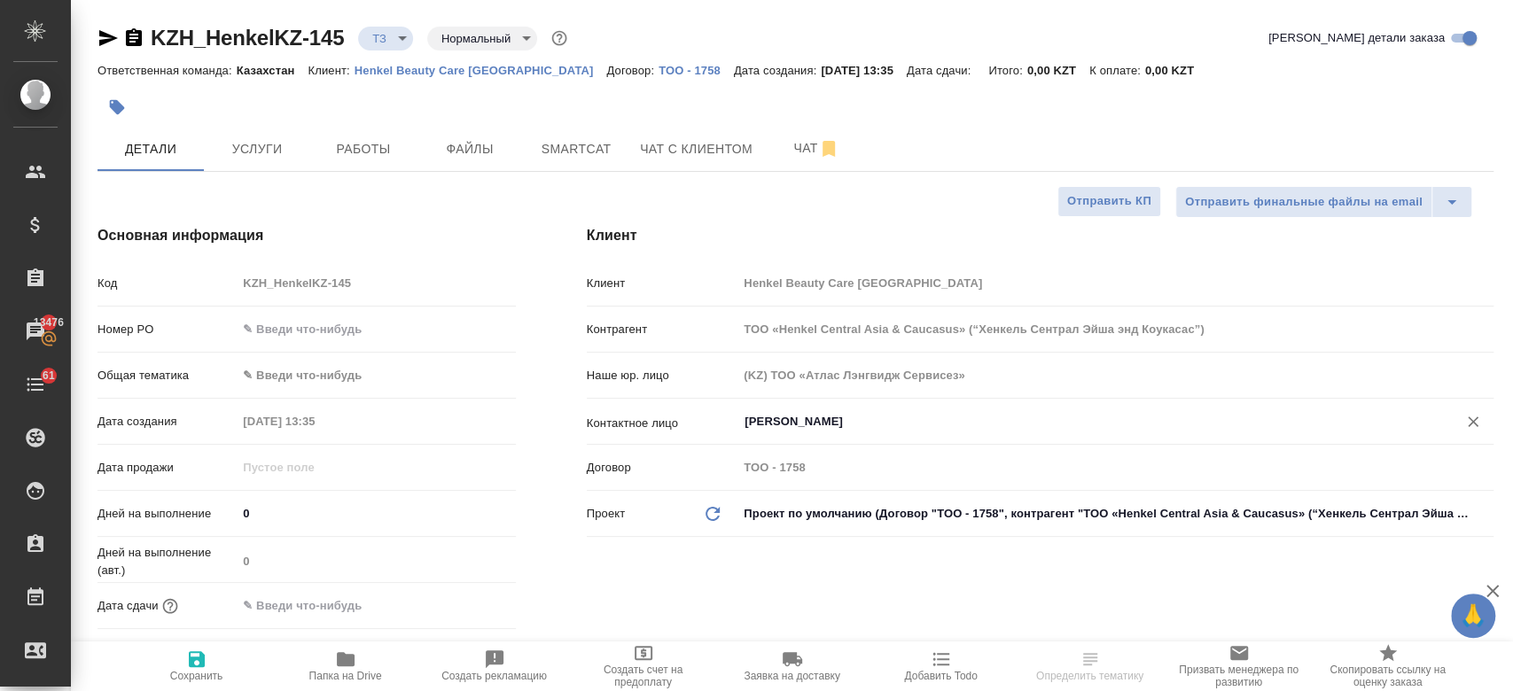
type input "[PERSON_NAME]"
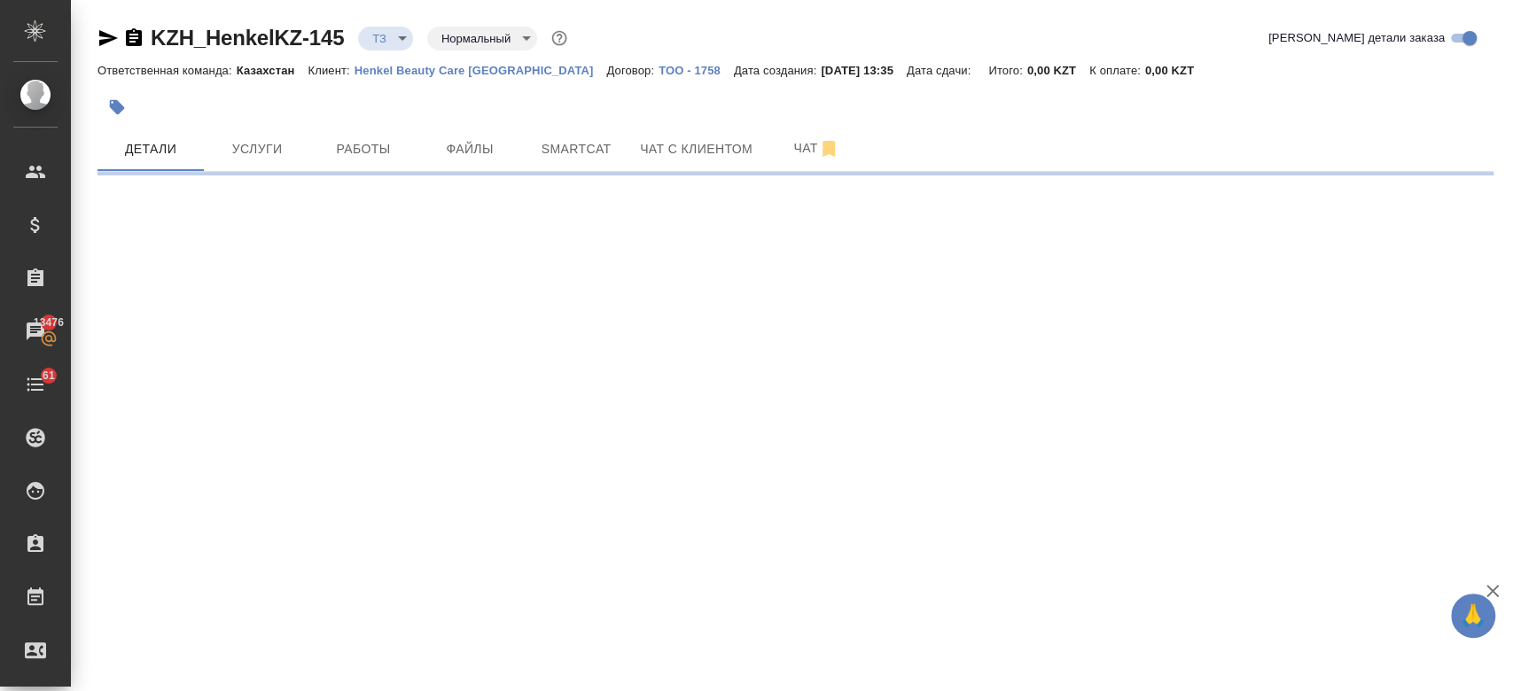
select select "RU"
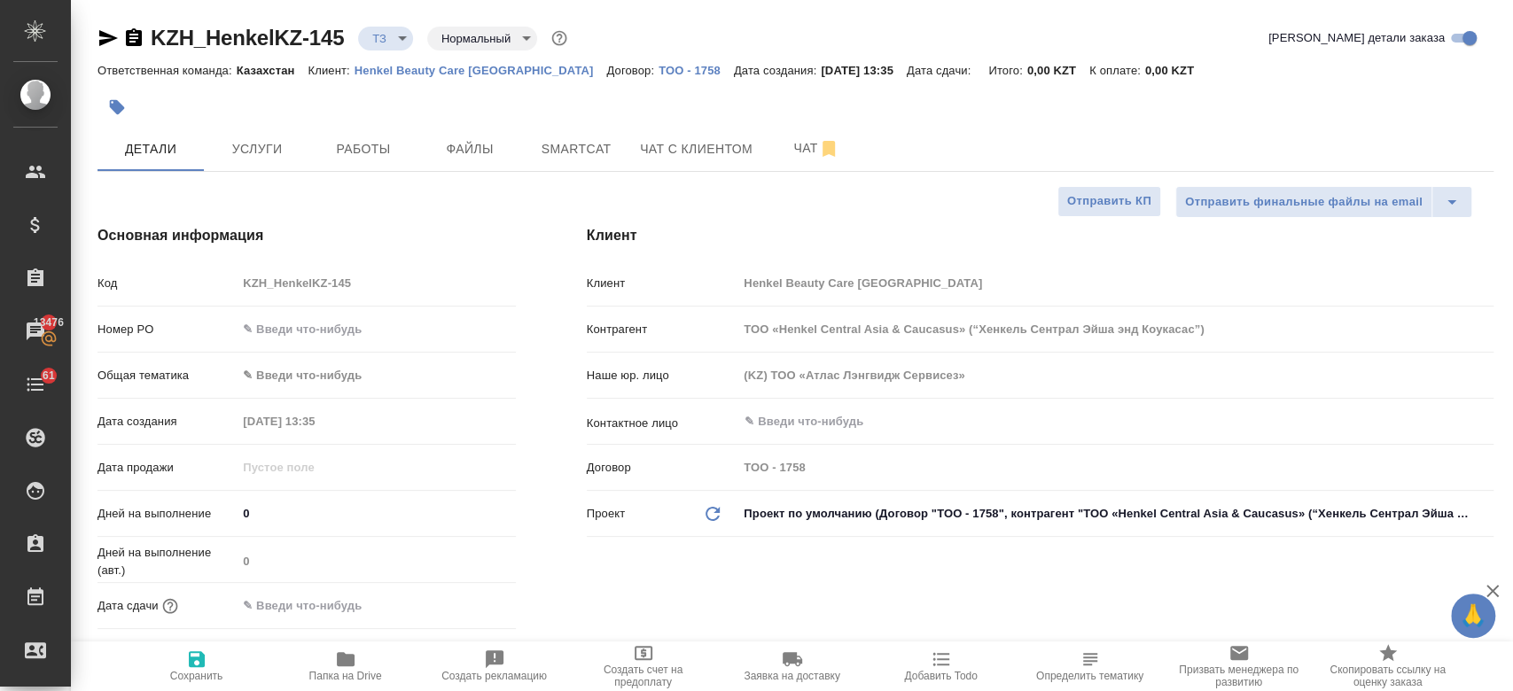
type textarea "x"
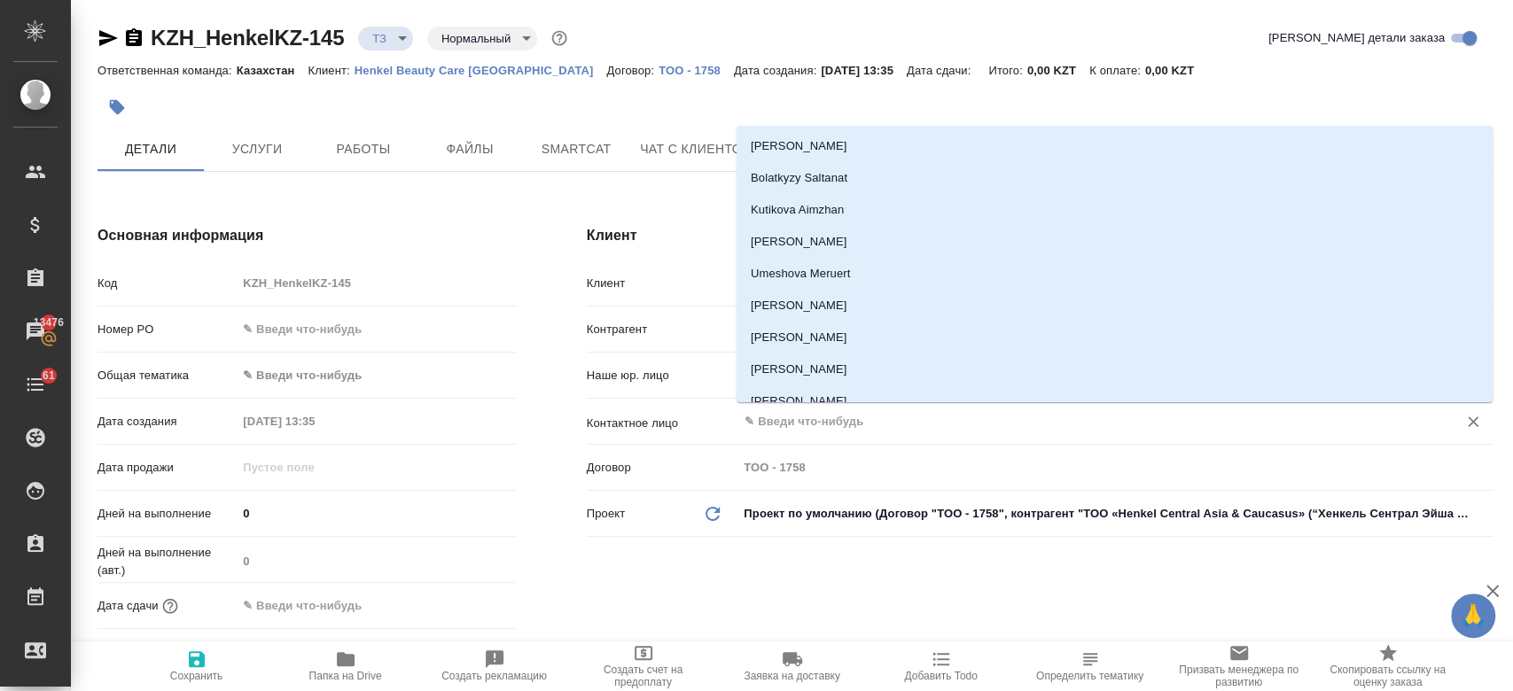
click at [802, 425] on input "text" at bounding box center [1086, 421] width 686 height 21
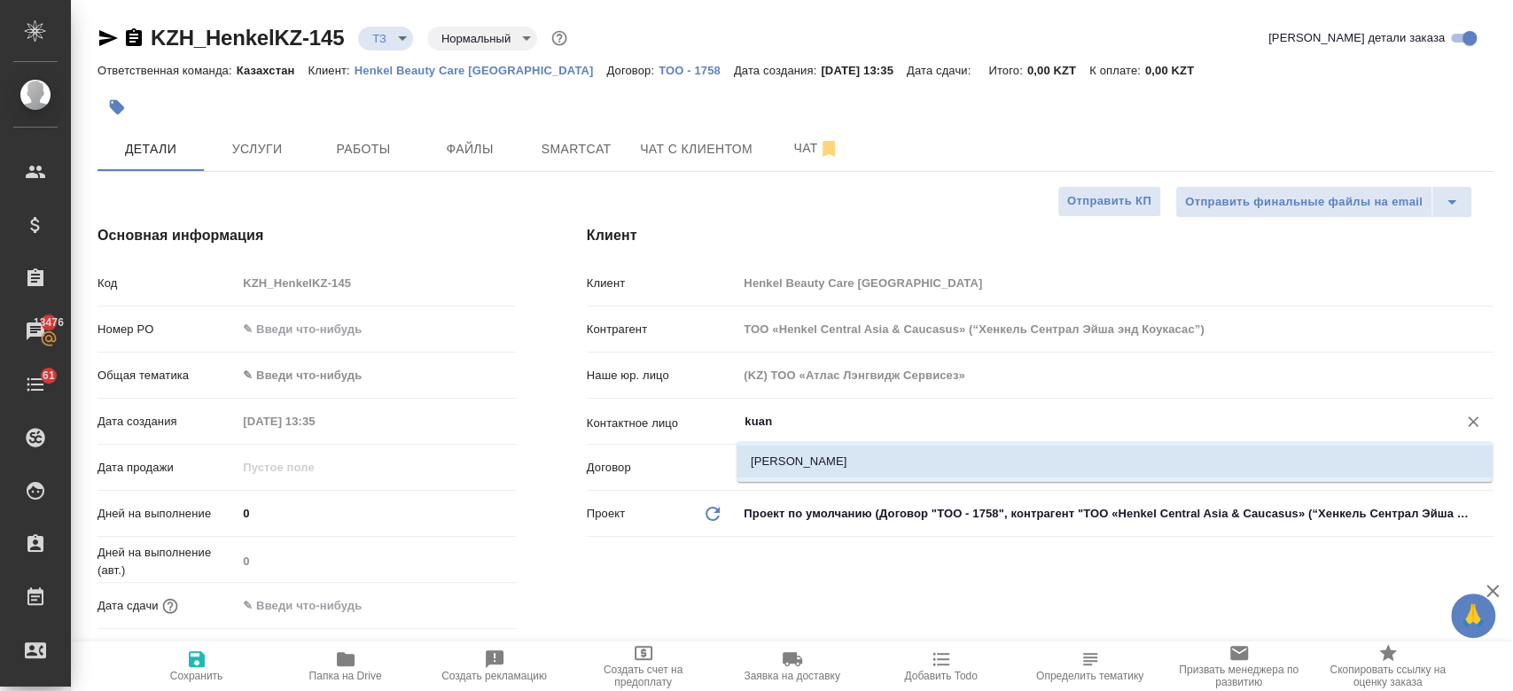
click at [777, 457] on li "[PERSON_NAME]" at bounding box center [1114, 462] width 756 height 32
type input "[PERSON_NAME]"
type textarea "x"
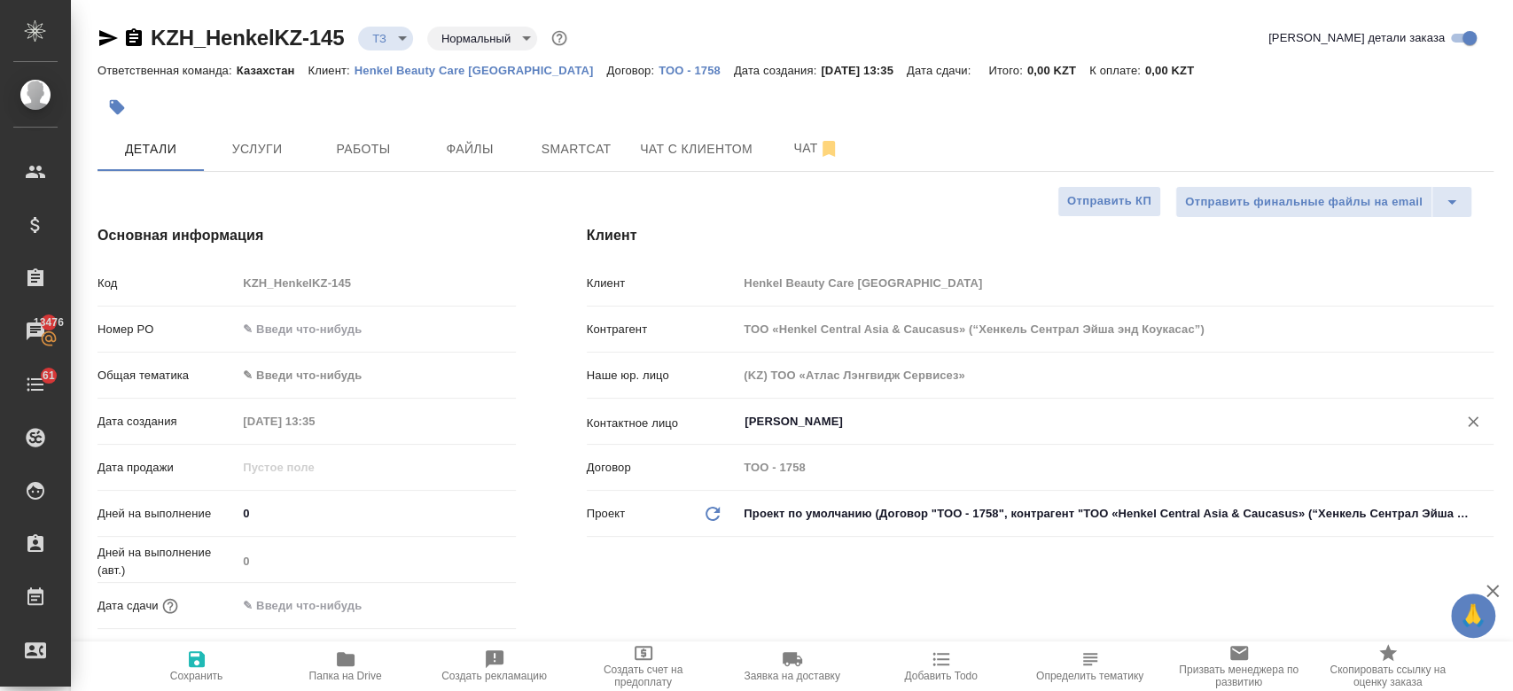
type input "Kuan Dilnaz"
click at [200, 670] on span "Сохранить" at bounding box center [196, 676] width 53 height 12
type textarea "x"
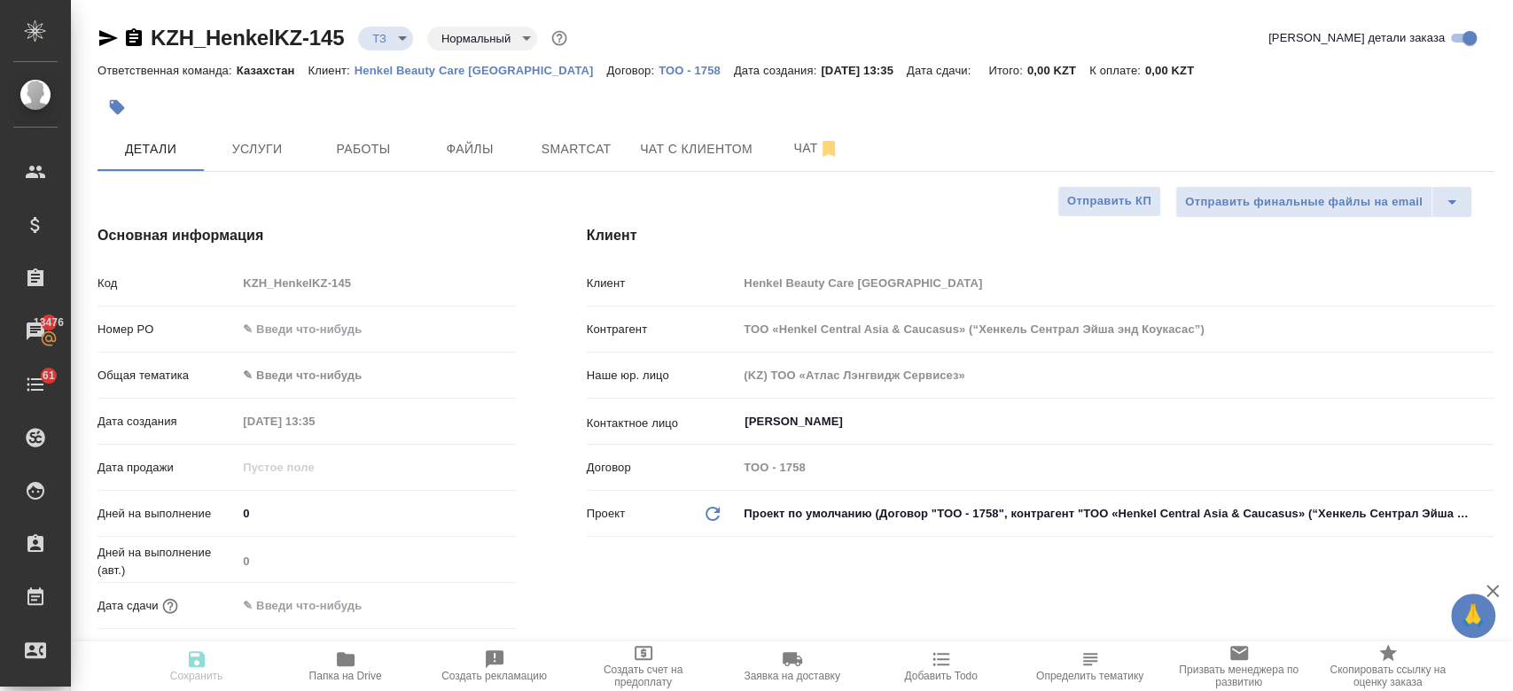
type textarea "x"
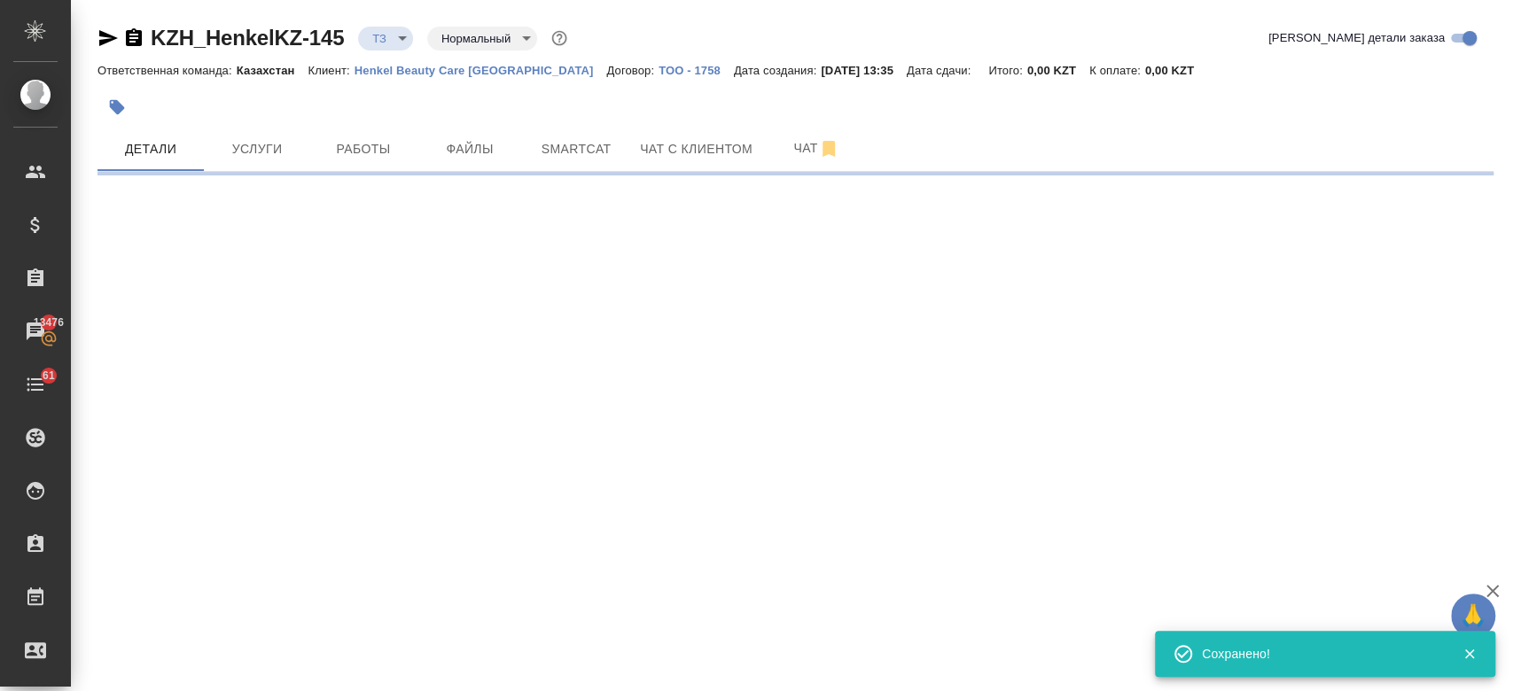
select select "RU"
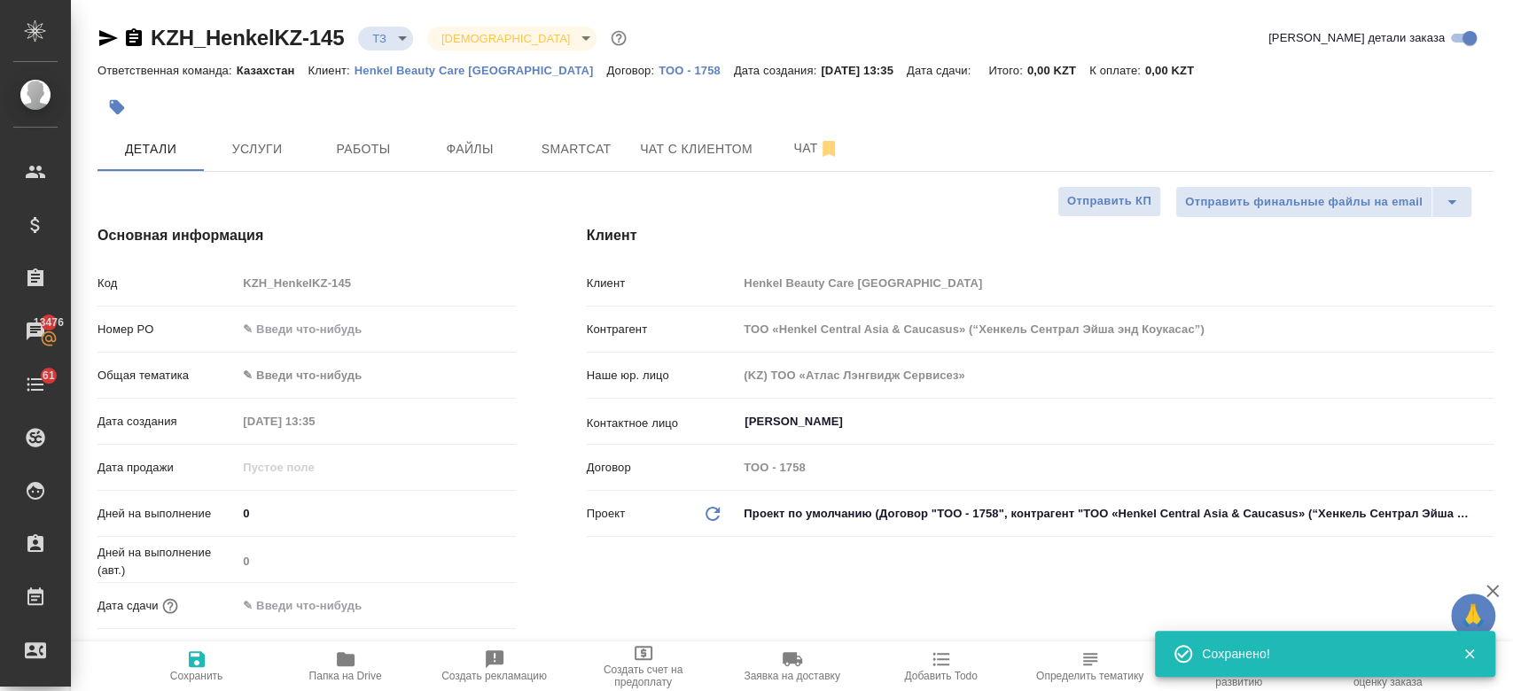
type input "holyTrinity"
type textarea "x"
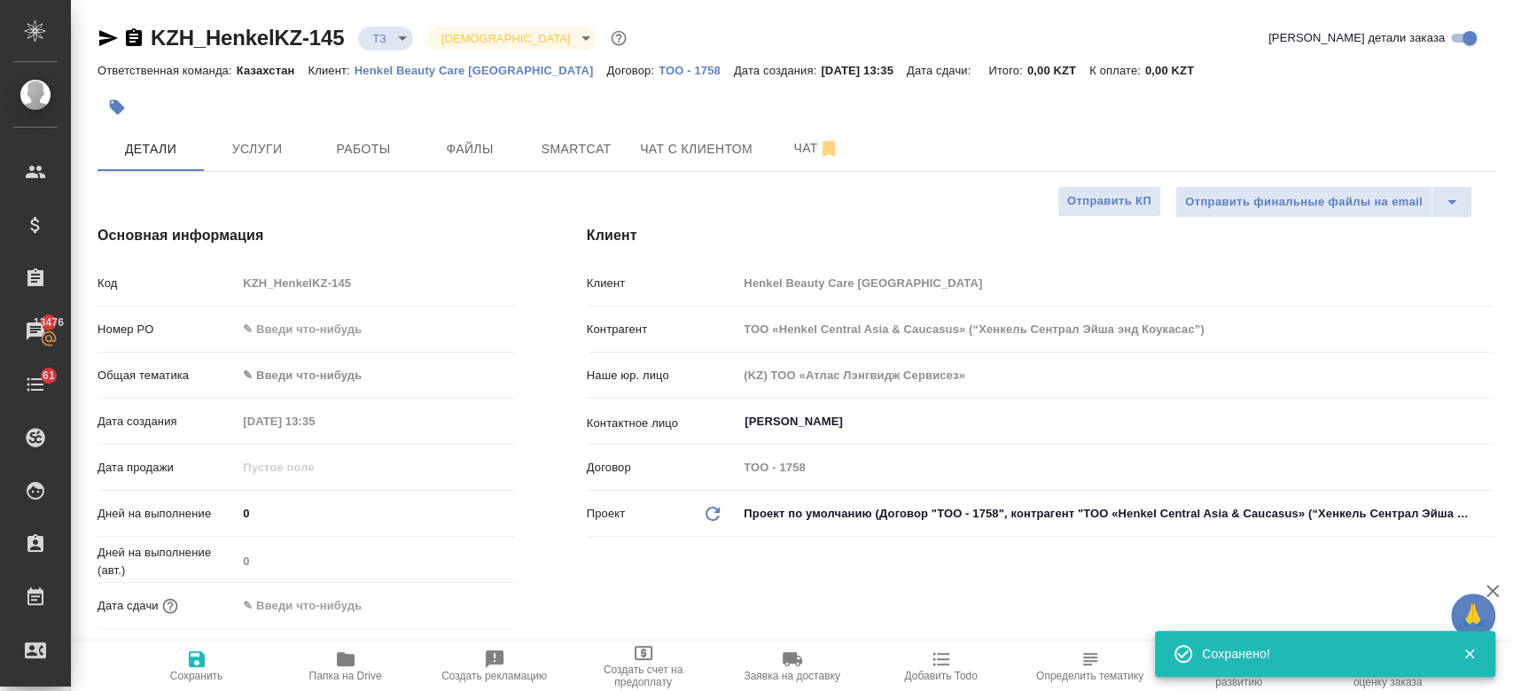
type textarea "x"
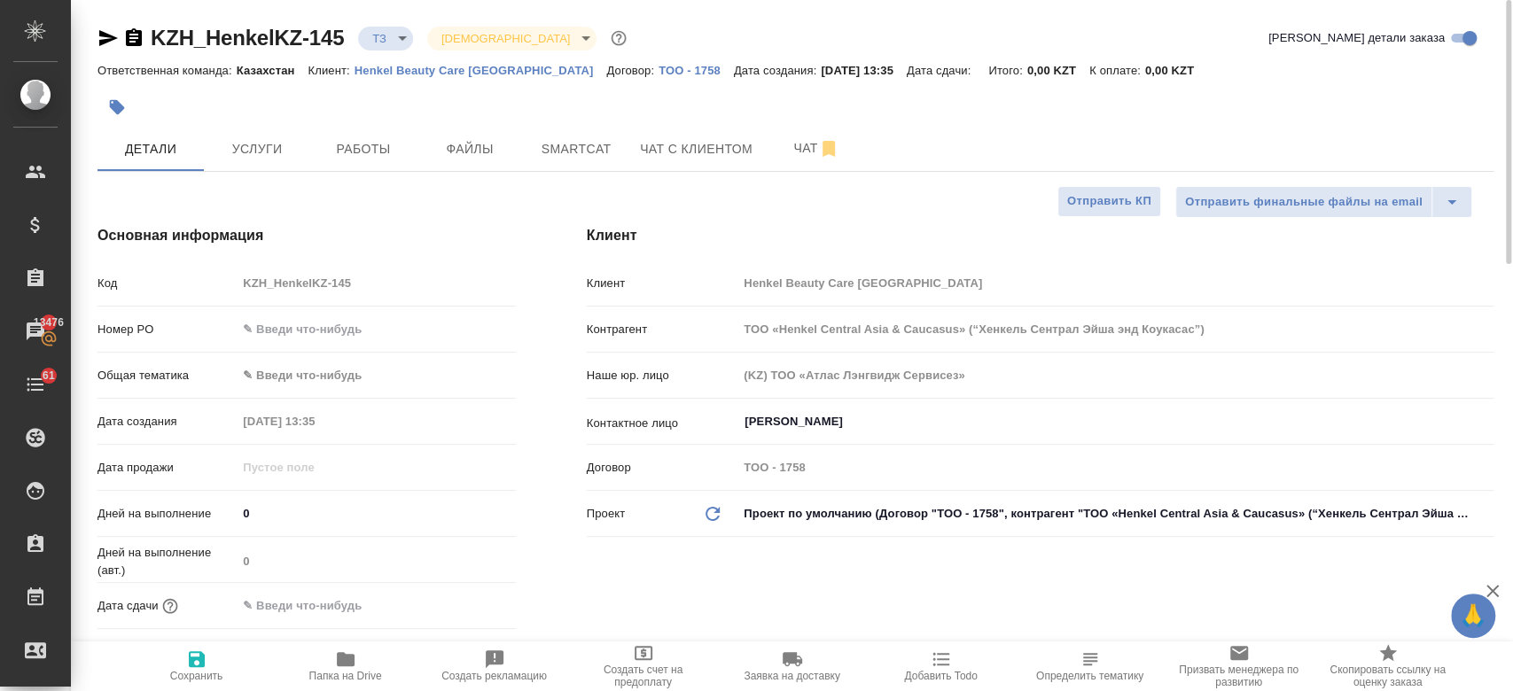
click at [534, 92] on div at bounding box center [562, 107] width 931 height 39
type textarea "x"
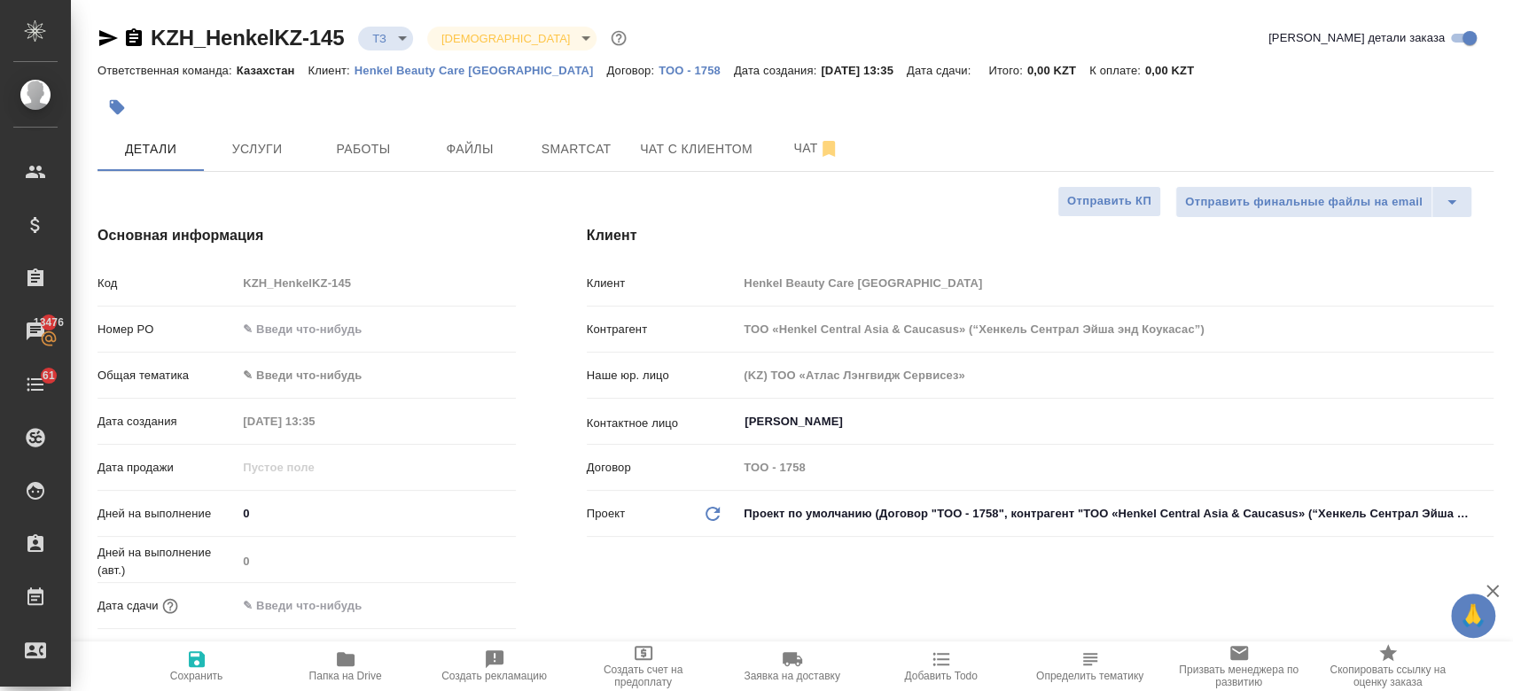
type textarea "x"
click at [705, 117] on div at bounding box center [562, 107] width 931 height 39
click at [797, 153] on span "Чат" at bounding box center [816, 148] width 85 height 22
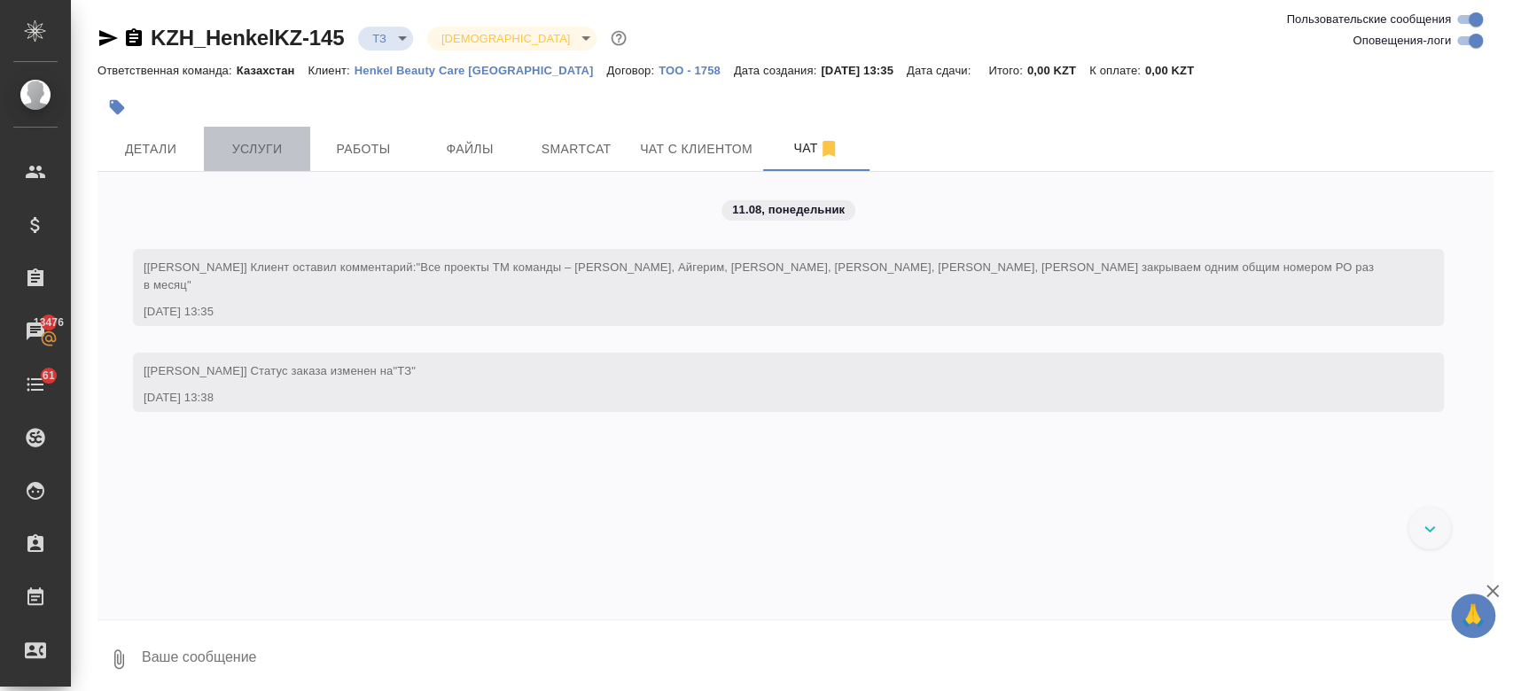
click at [267, 152] on span "Услуги" at bounding box center [256, 149] width 85 height 22
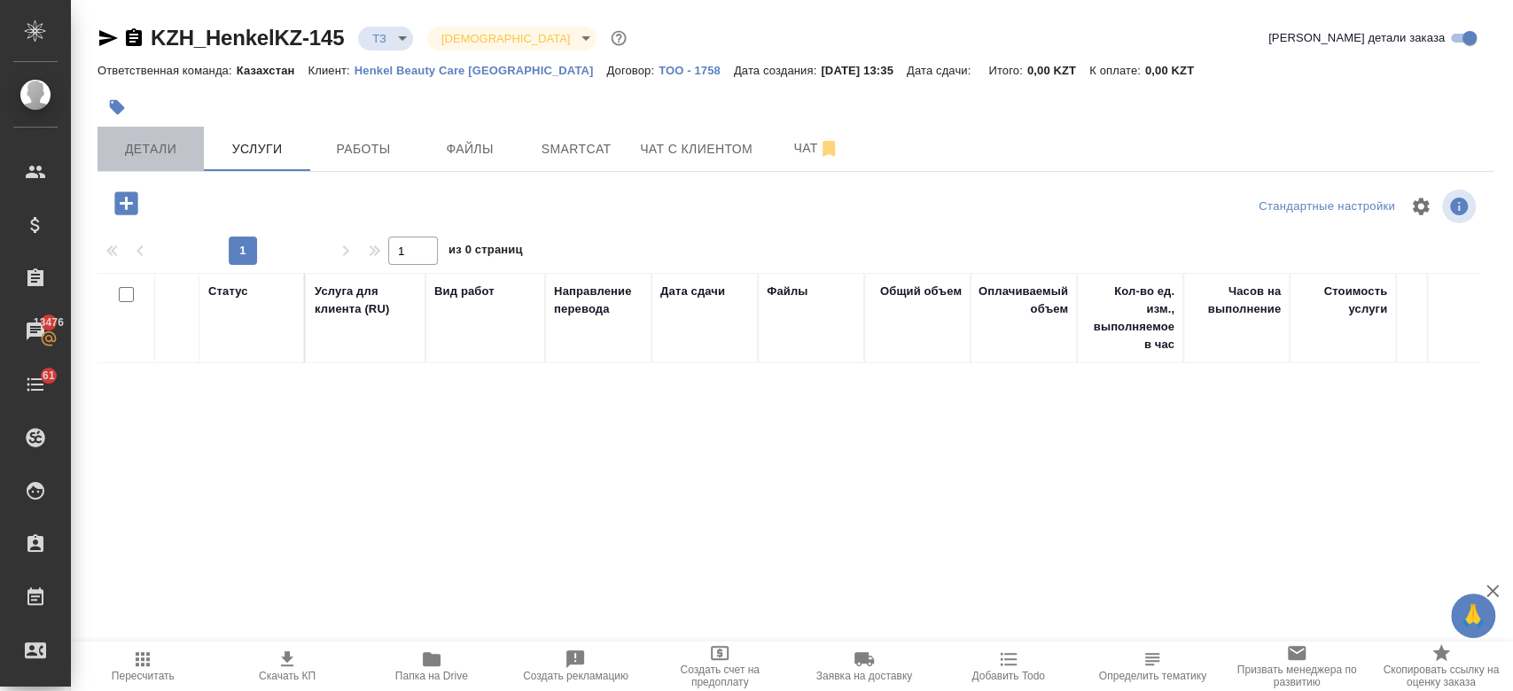
click at [170, 145] on span "Детали" at bounding box center [150, 149] width 85 height 22
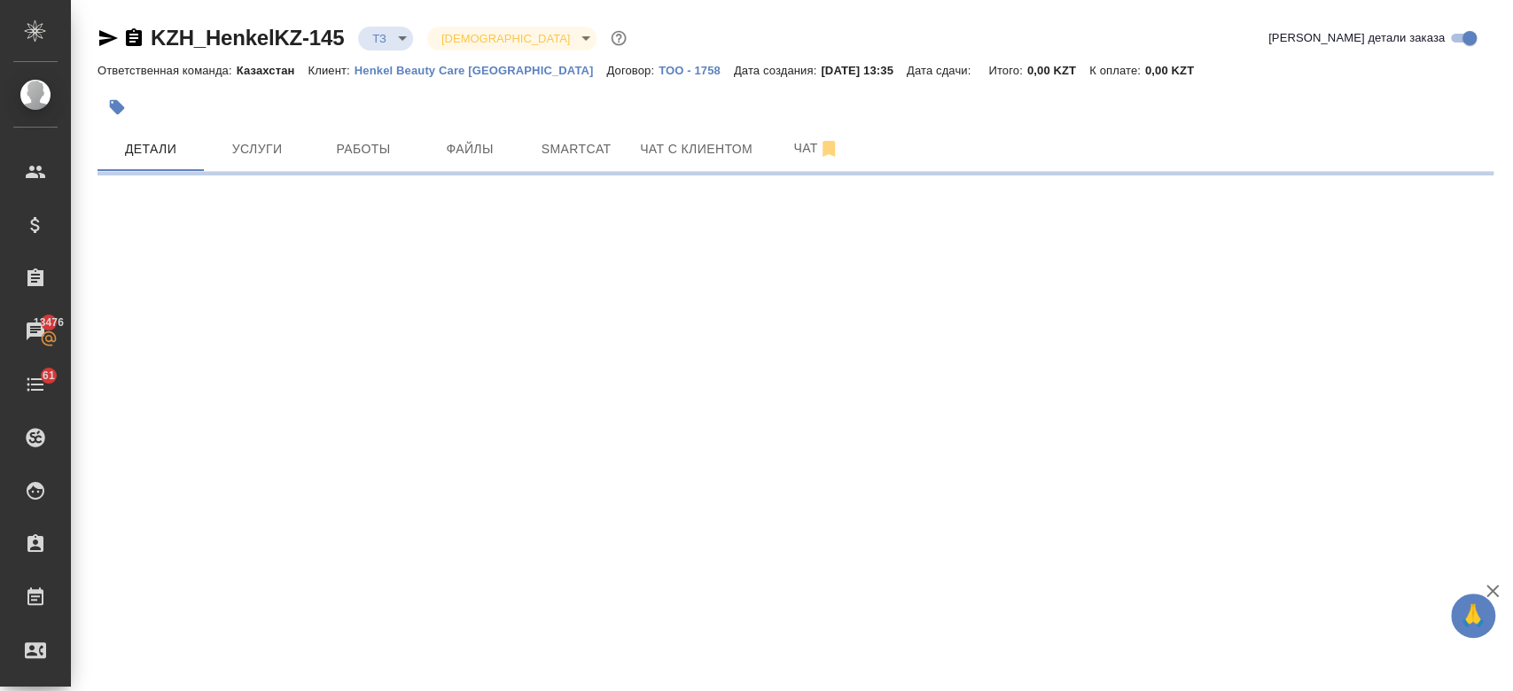
select select "RU"
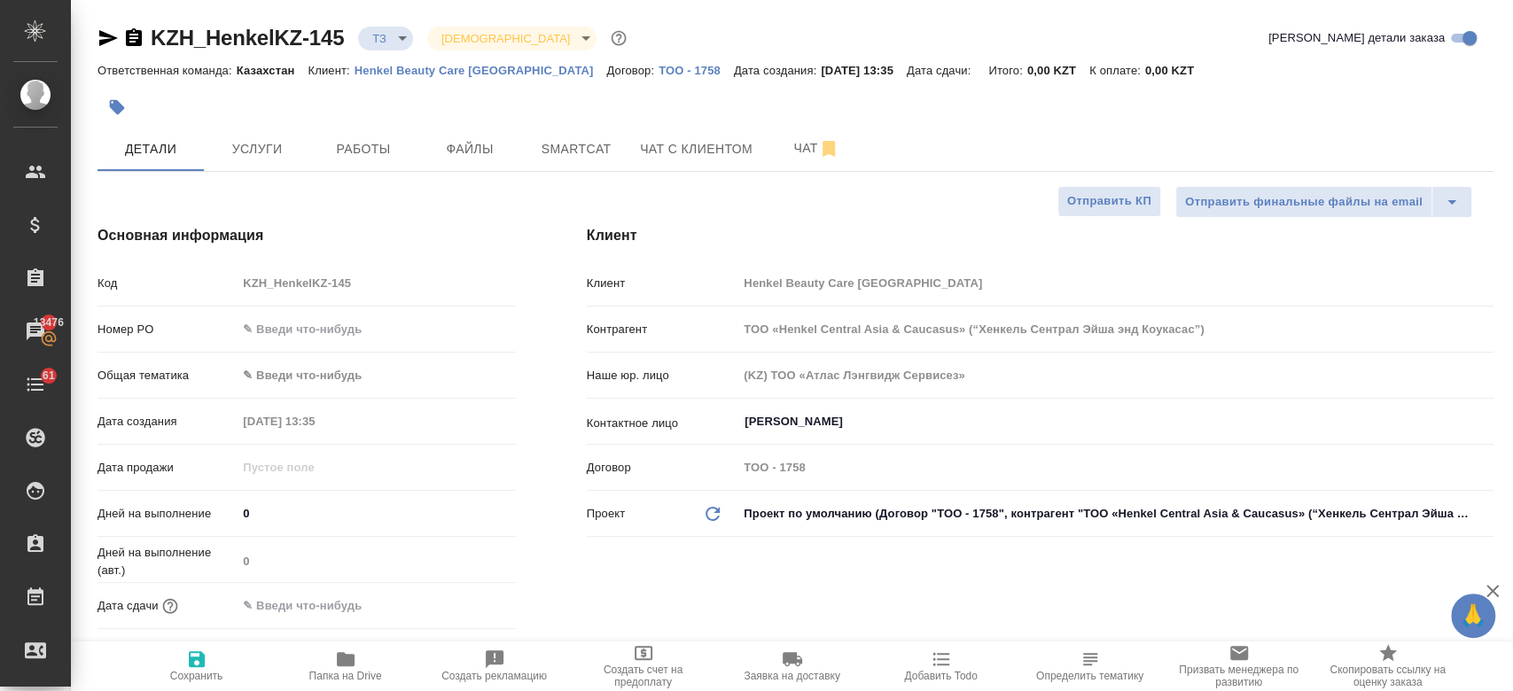
type textarea "x"
click at [251, 144] on span "Услуги" at bounding box center [256, 149] width 85 height 22
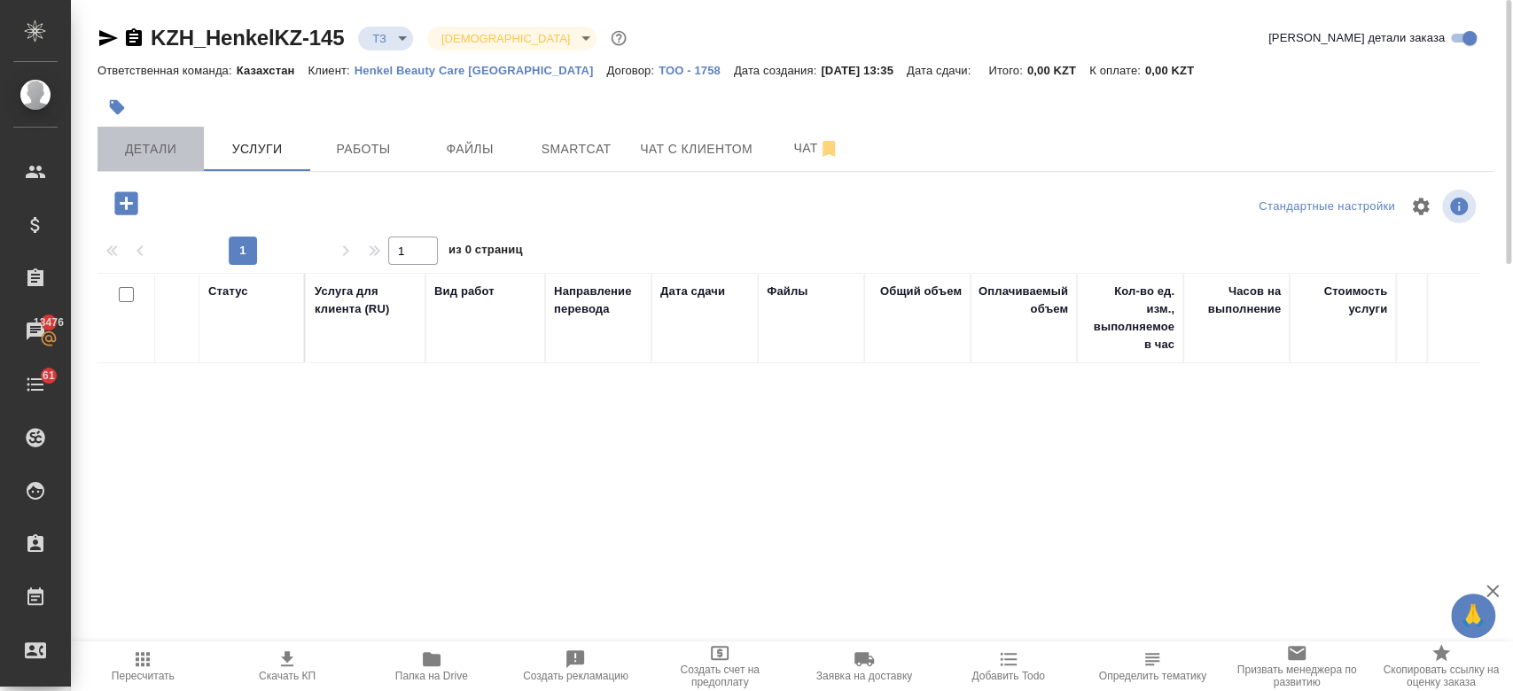
click at [136, 149] on span "Детали" at bounding box center [150, 149] width 85 height 22
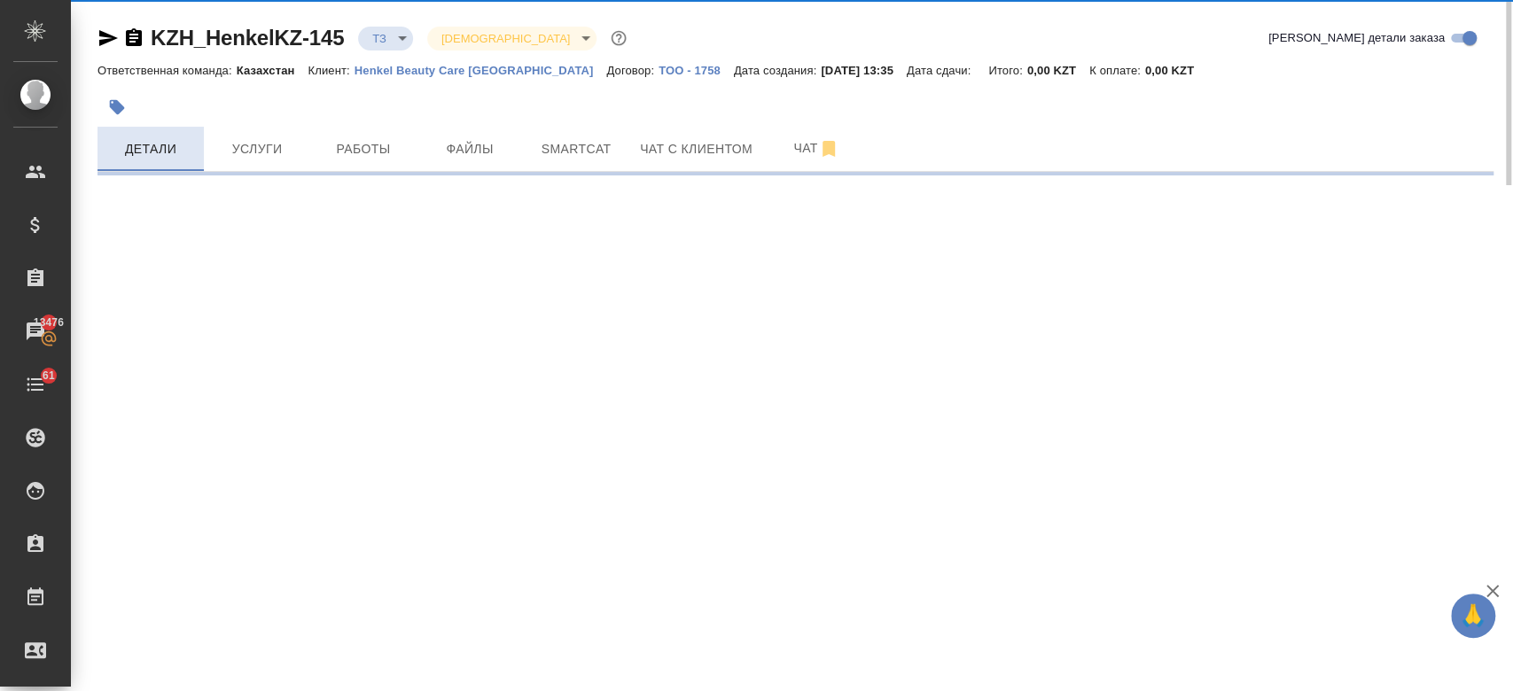
select select "RU"
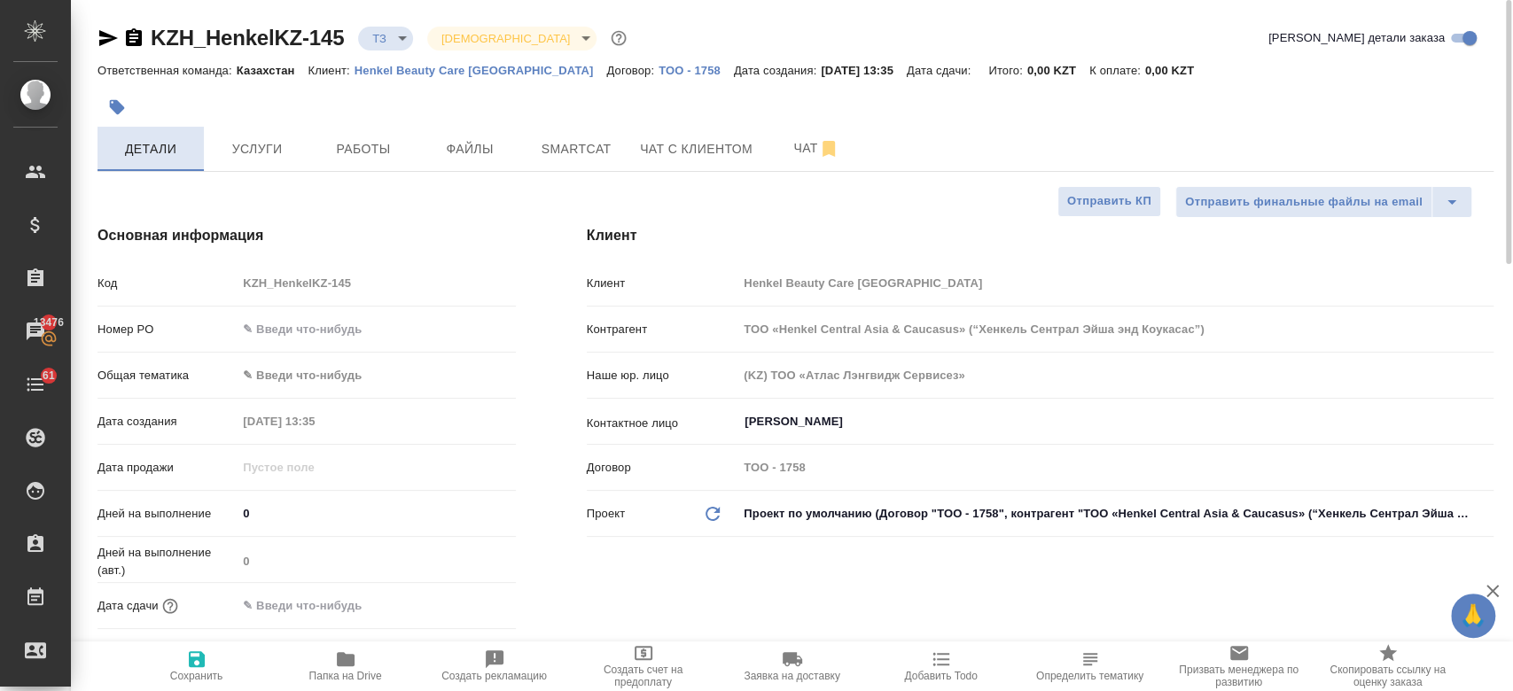
type textarea "x"
click at [256, 141] on span "Услуги" at bounding box center [256, 149] width 85 height 22
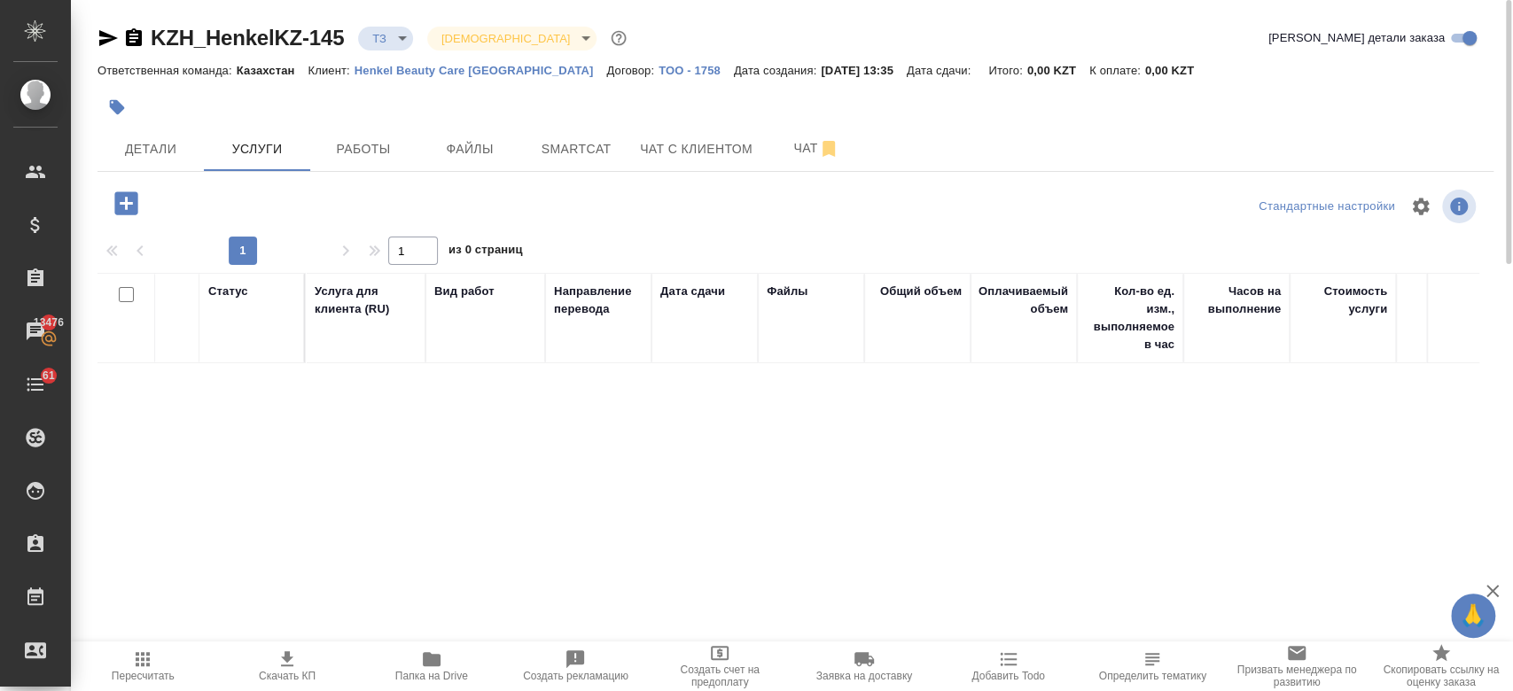
click at [136, 203] on icon "button" at bounding box center [125, 202] width 23 height 23
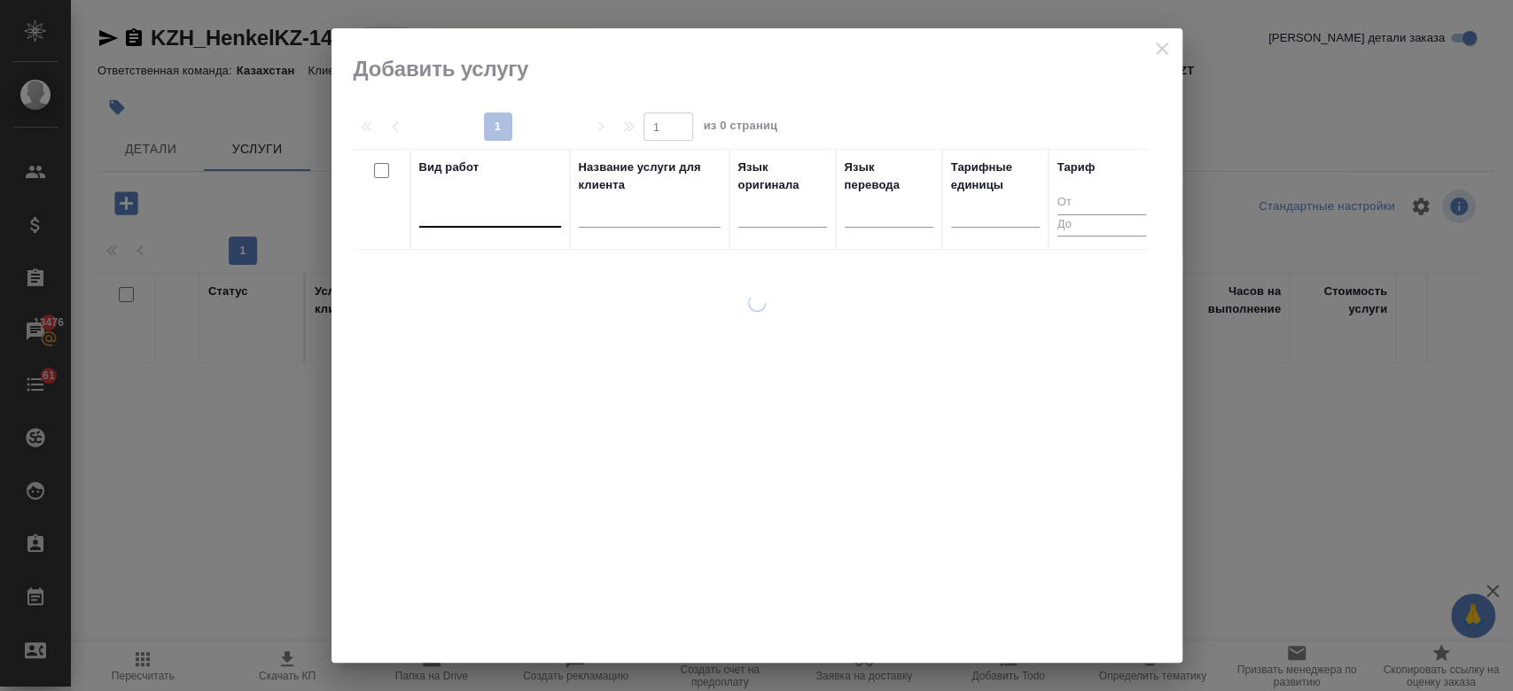
click at [478, 214] on div at bounding box center [490, 210] width 142 height 26
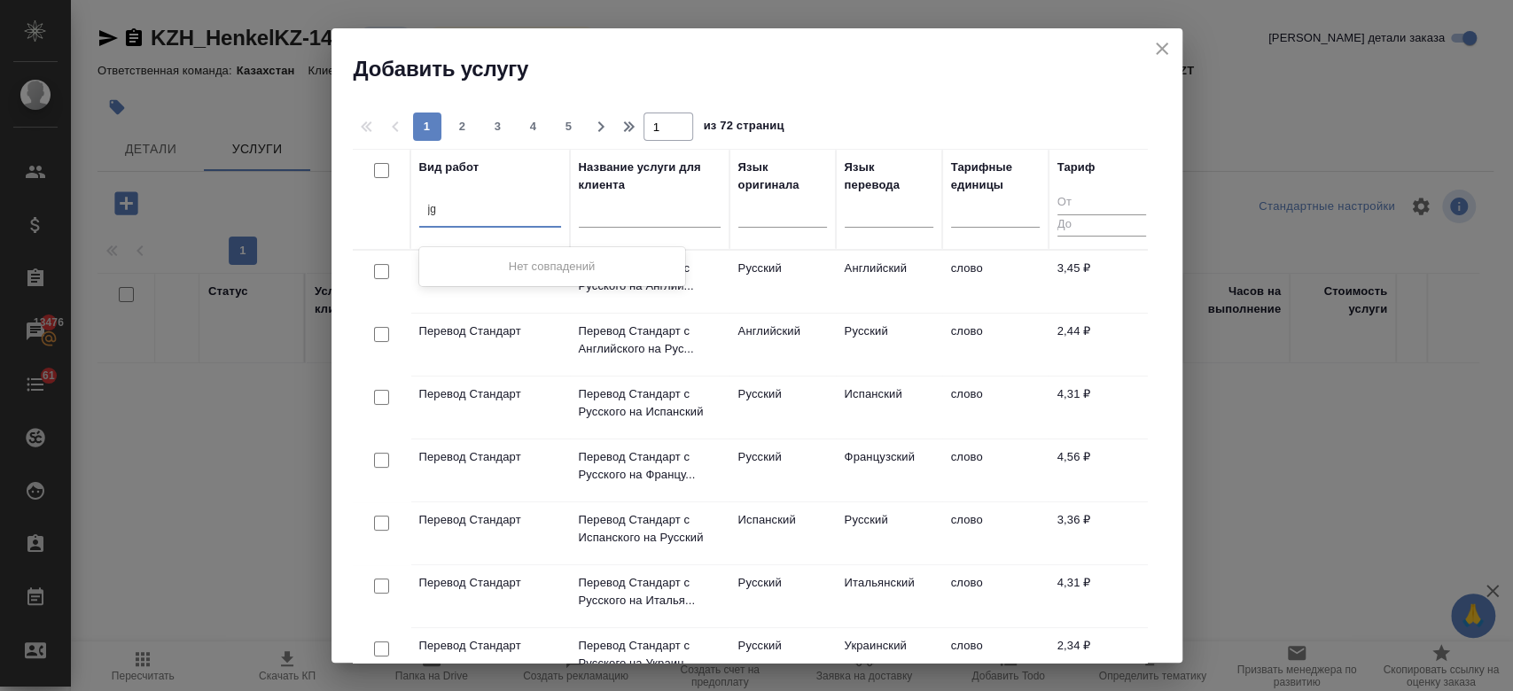
type input "j"
type input "оптим"
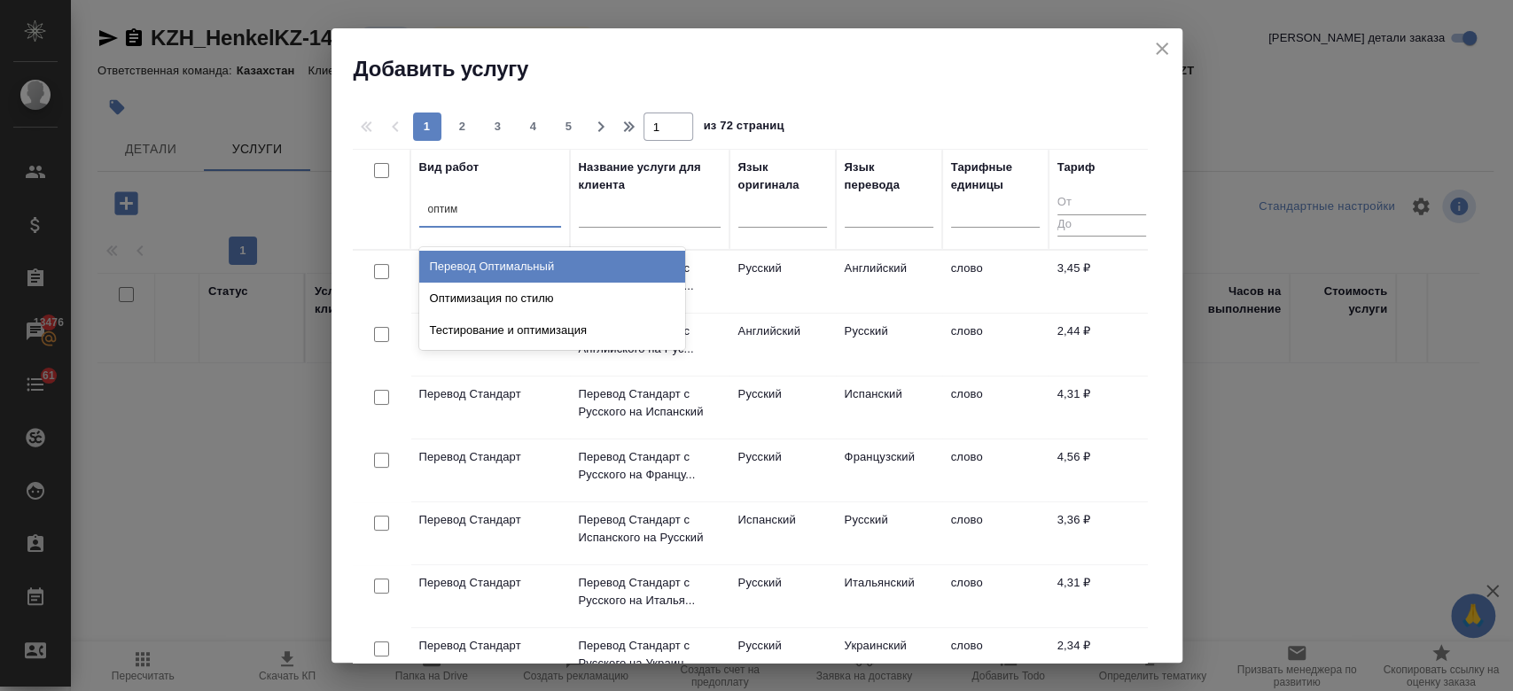
click at [497, 262] on div "Перевод Оптимальный" at bounding box center [552, 267] width 266 height 32
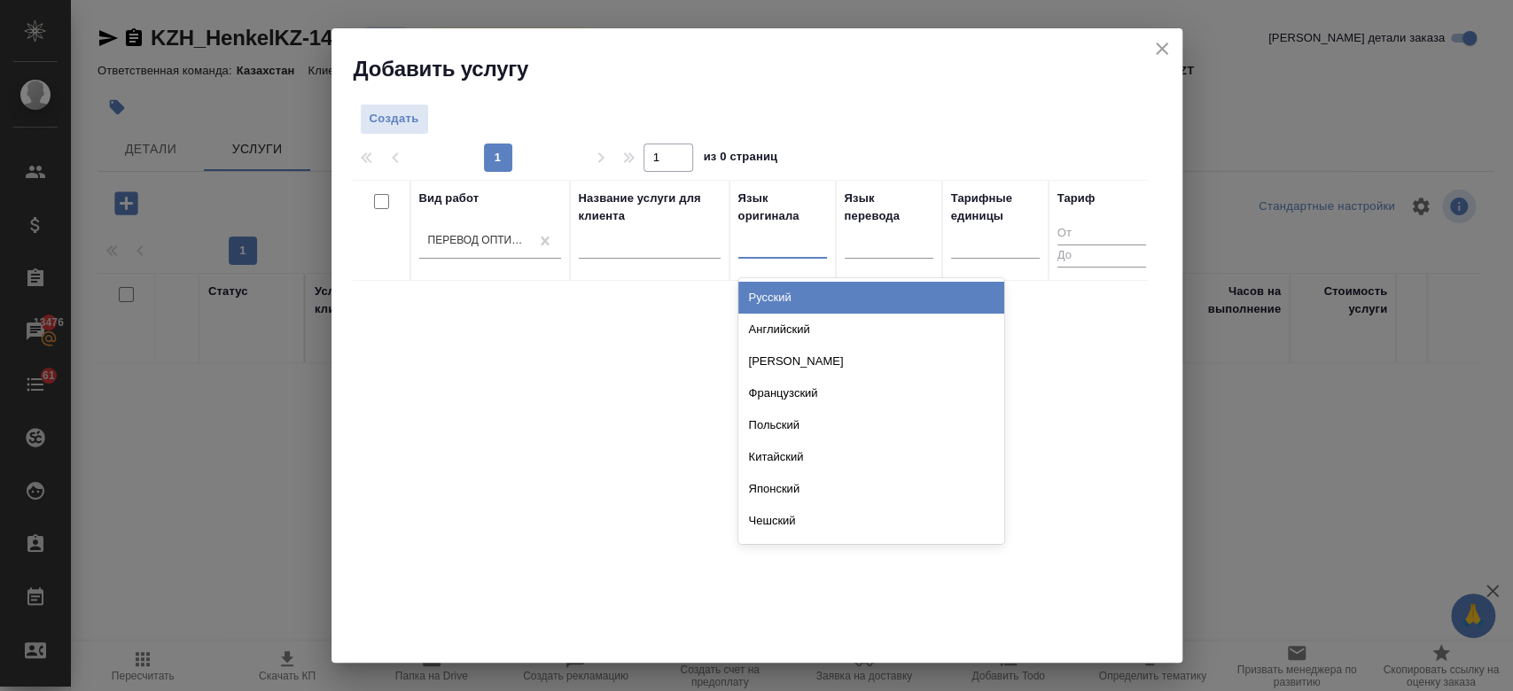
click at [759, 236] on div at bounding box center [782, 241] width 89 height 26
type input "рус"
click at [794, 293] on div "Русский" at bounding box center [871, 298] width 266 height 32
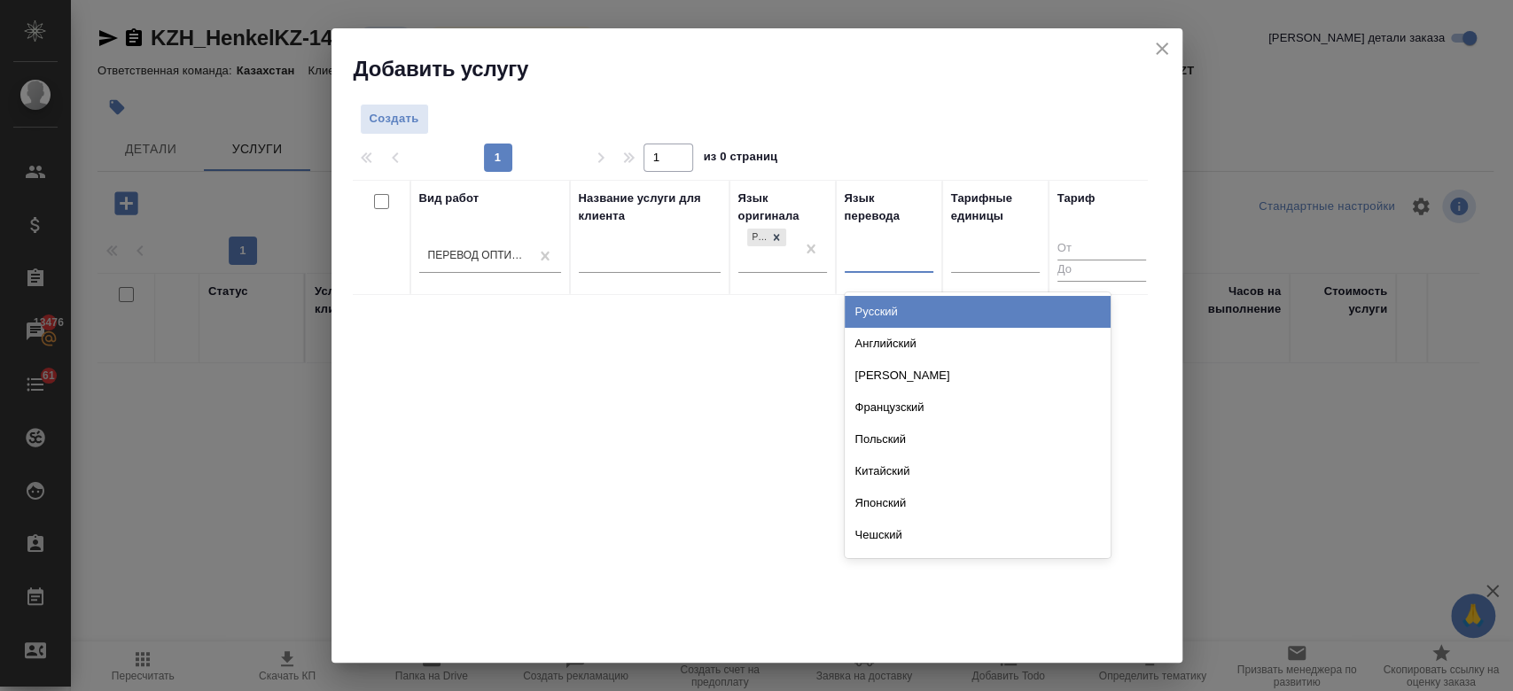
click at [884, 243] on div at bounding box center [889, 256] width 89 height 26
type input "узб"
click at [887, 301] on div "Узбекский" at bounding box center [978, 312] width 266 height 32
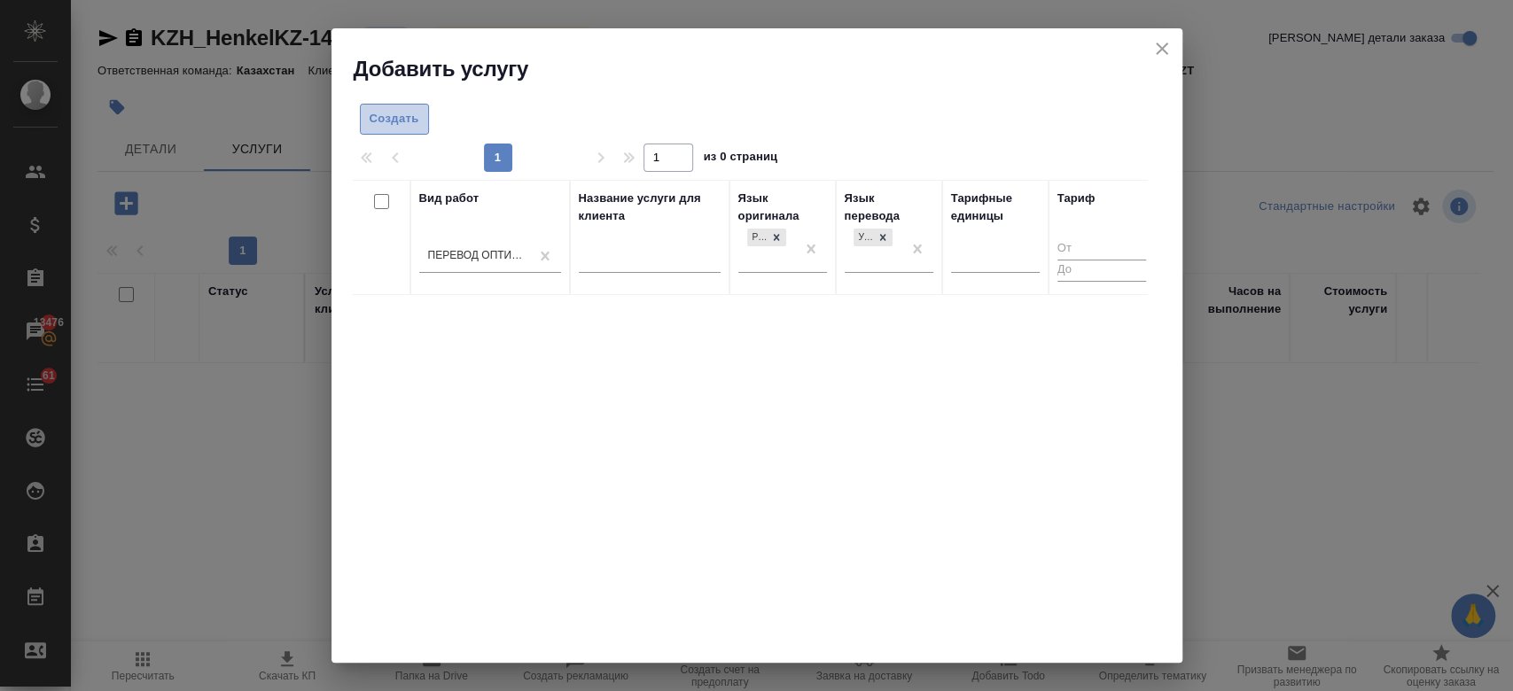
click at [407, 122] on span "Создать" at bounding box center [395, 119] width 50 height 20
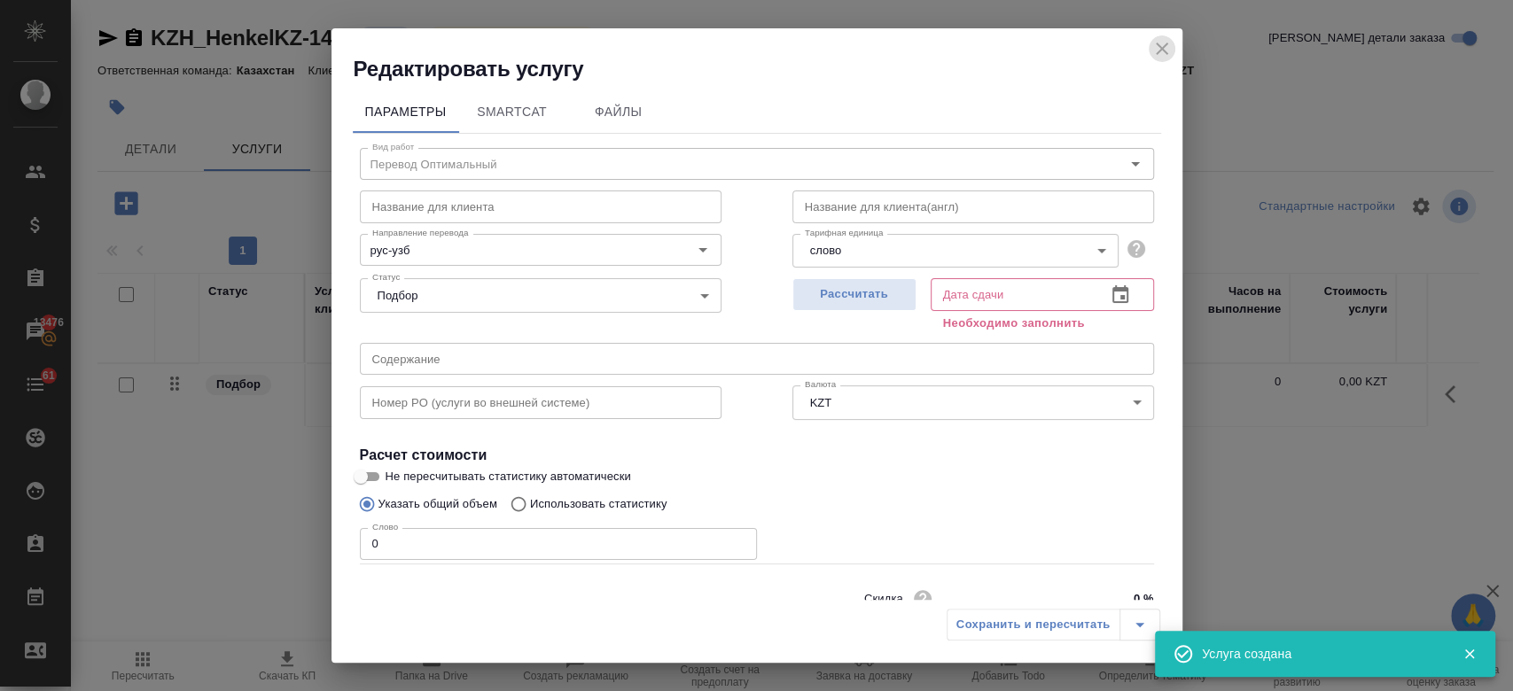
click at [1163, 53] on icon "close" at bounding box center [1161, 48] width 21 height 21
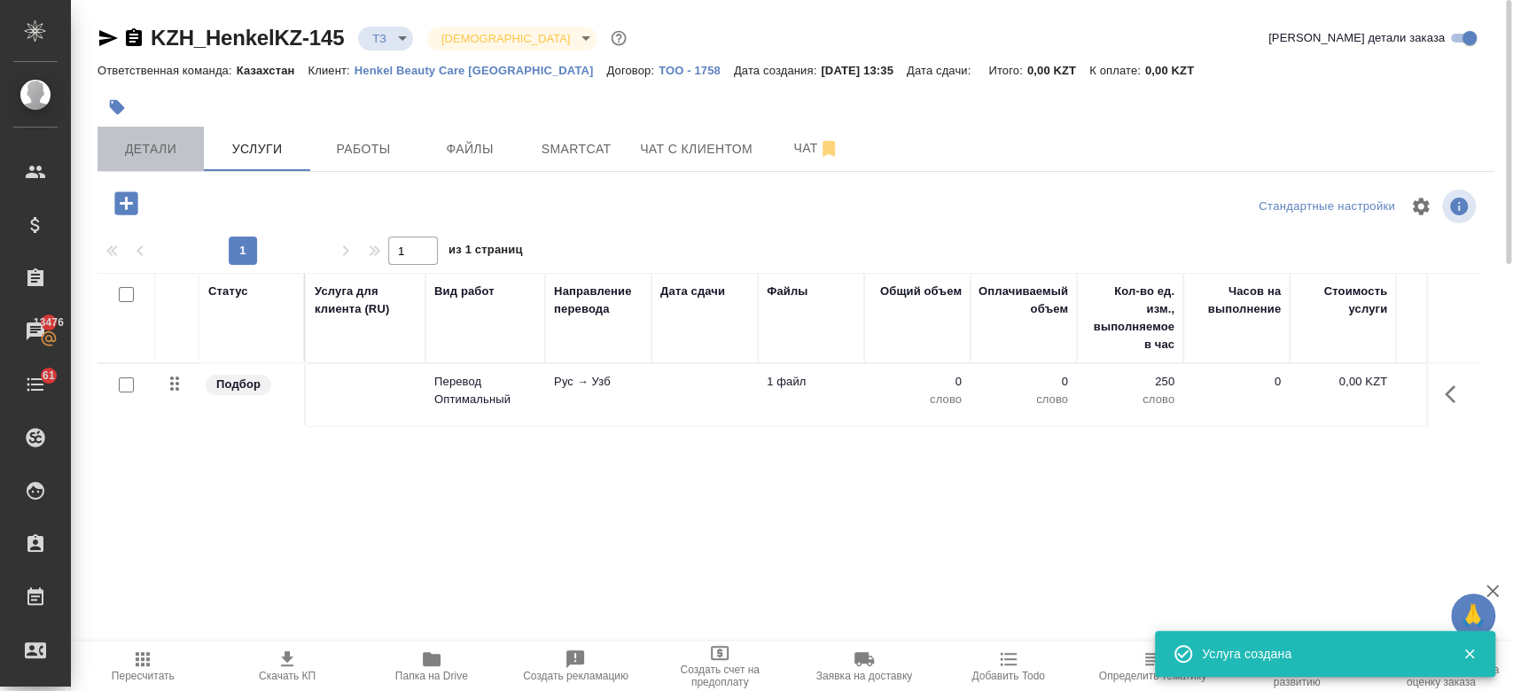
click at [188, 164] on button "Детали" at bounding box center [150, 149] width 106 height 44
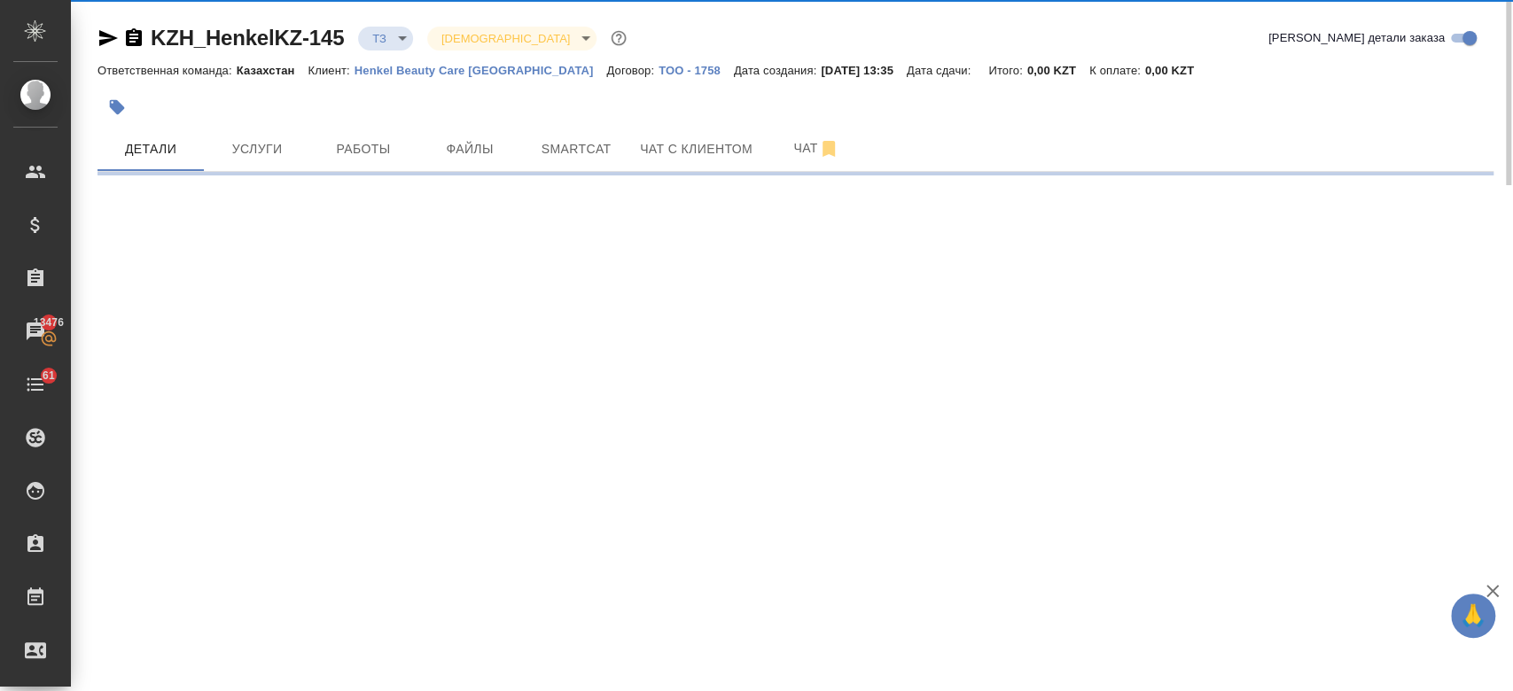
select select "RU"
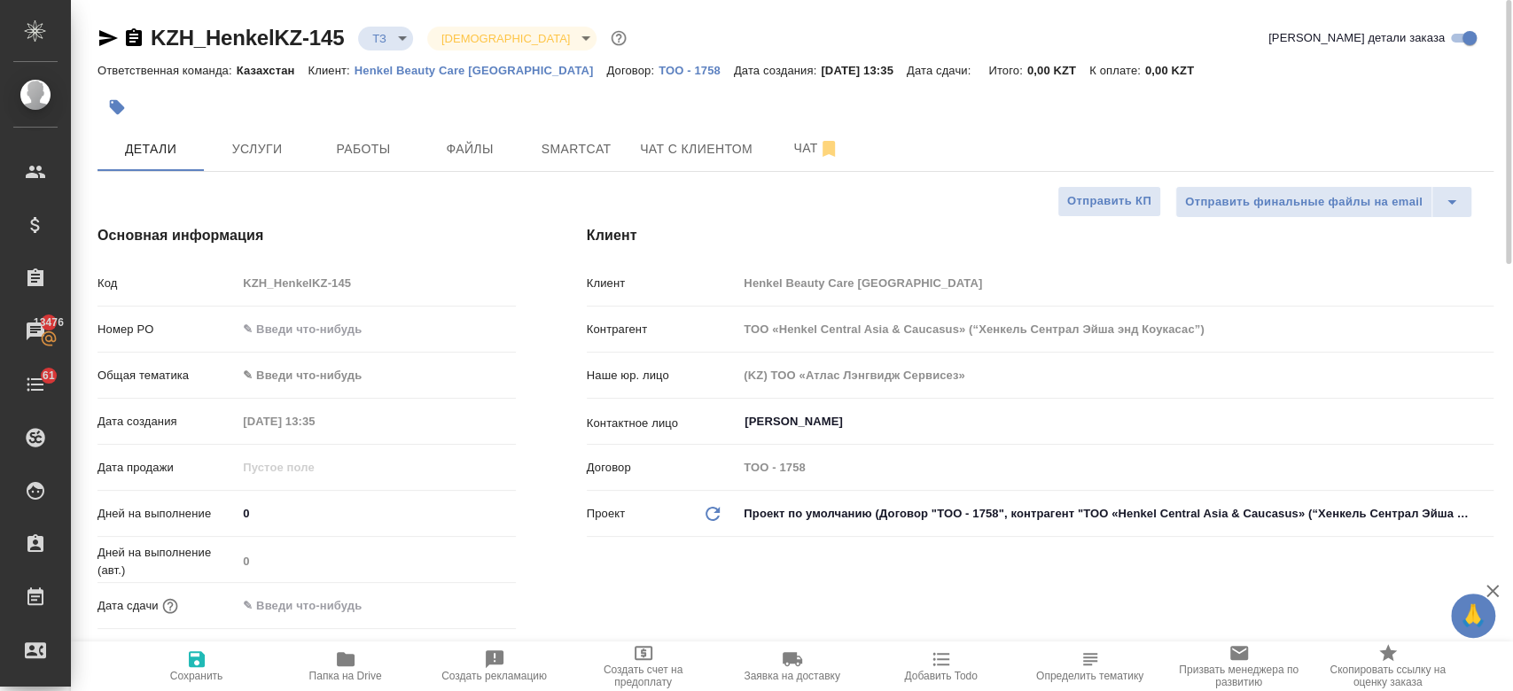
type textarea "x"
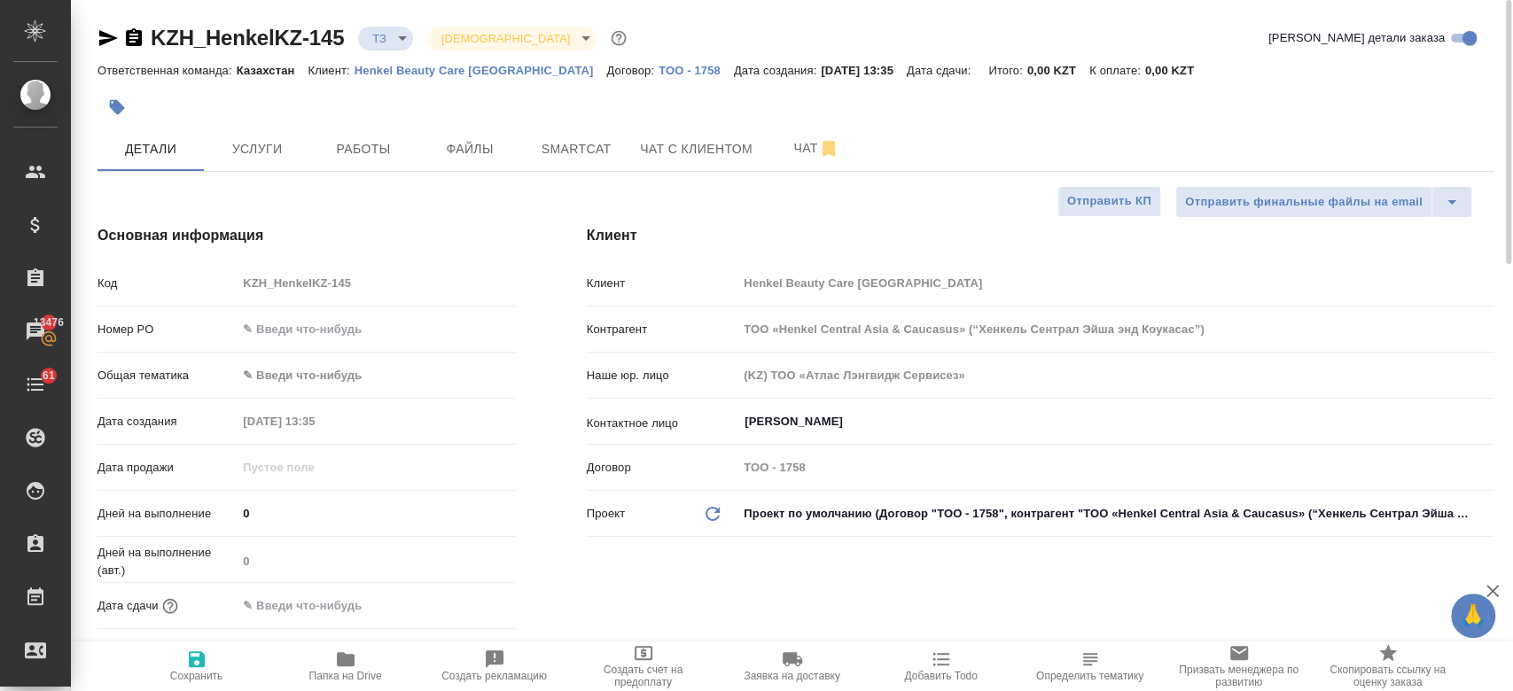
type textarea "x"
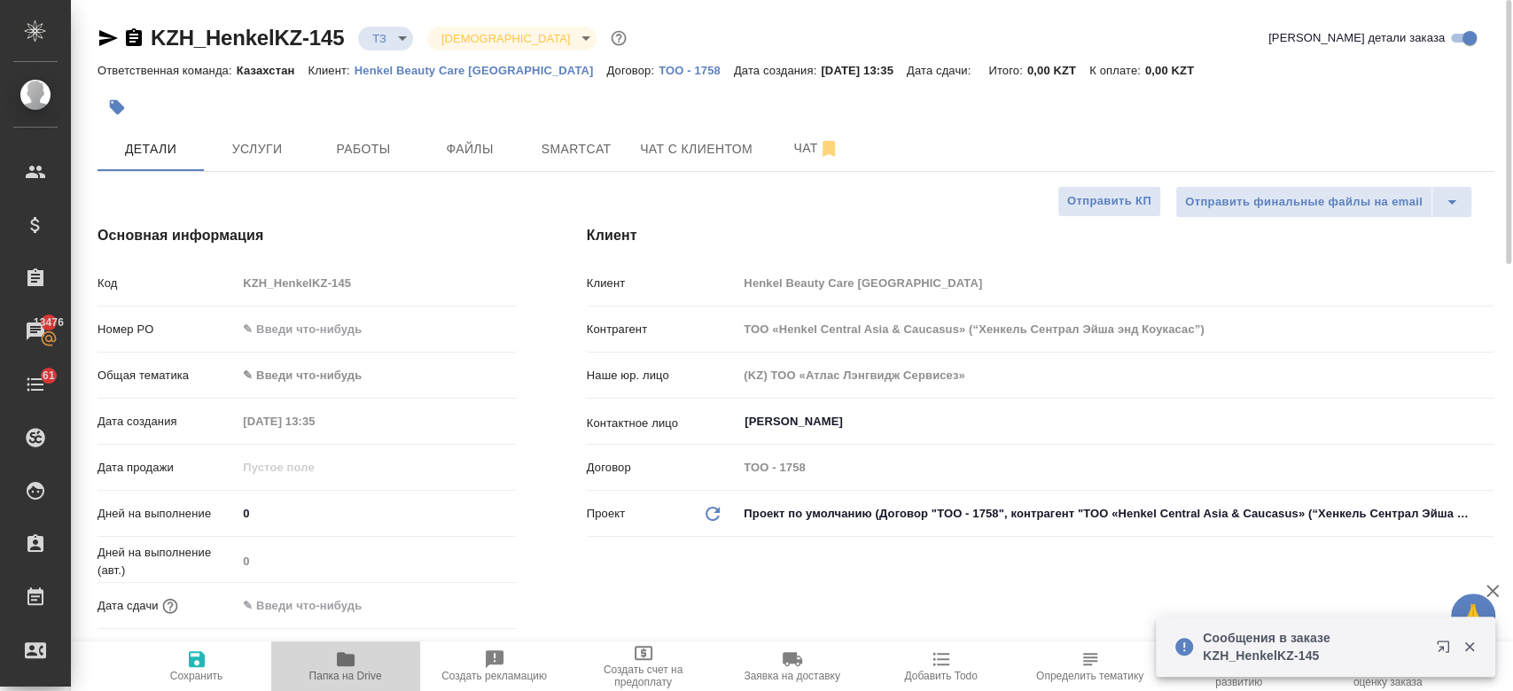
click at [336, 649] on icon "button" at bounding box center [345, 659] width 21 height 21
type textarea "x"
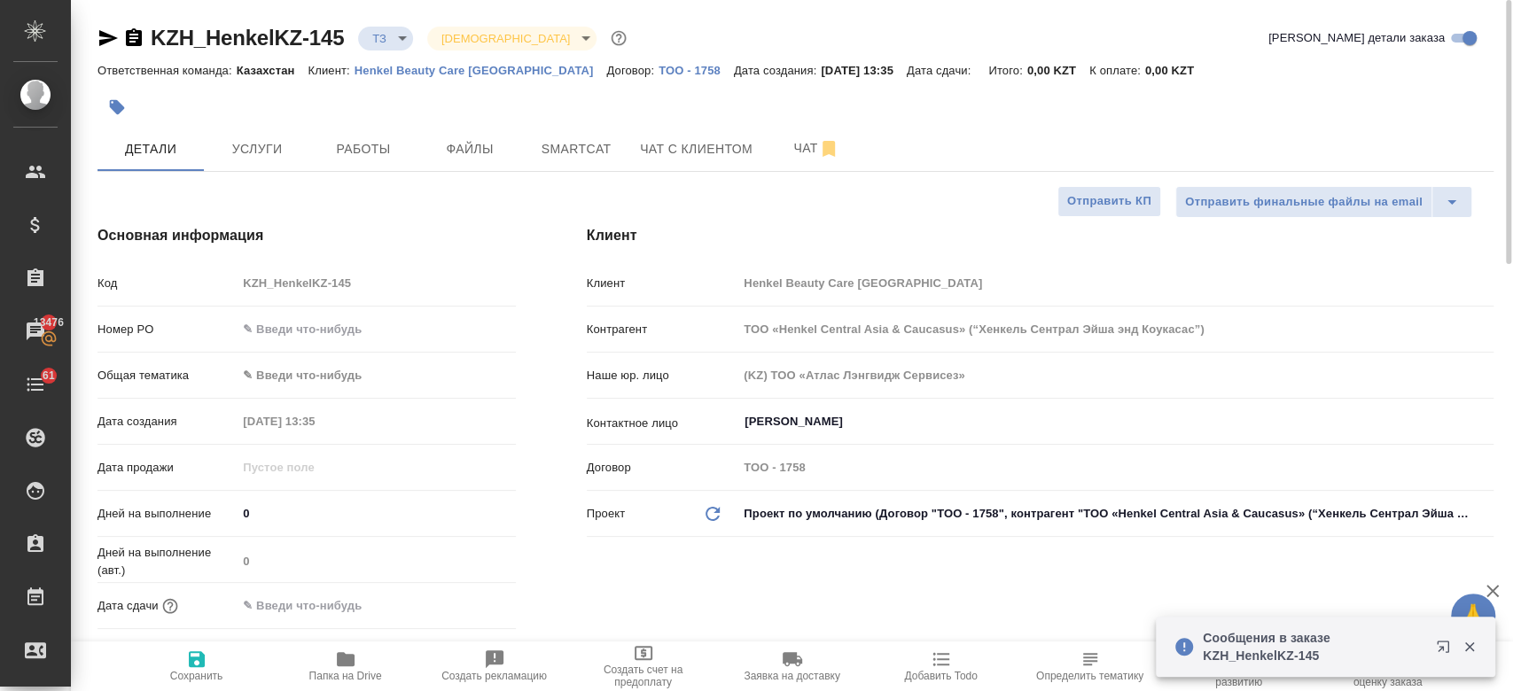
type textarea "x"
click at [252, 159] on span "Услуги" at bounding box center [256, 149] width 85 height 22
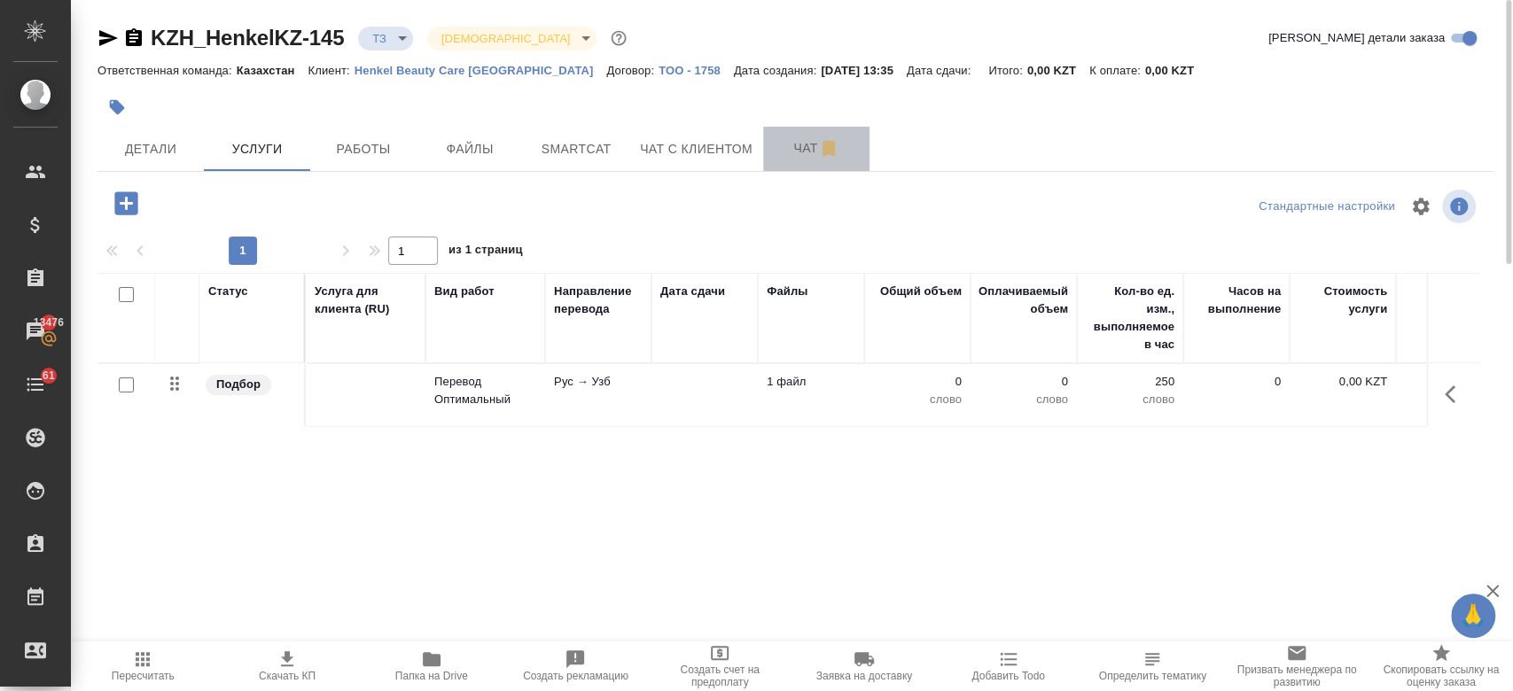
click at [799, 152] on span "Чат" at bounding box center [816, 148] width 85 height 22
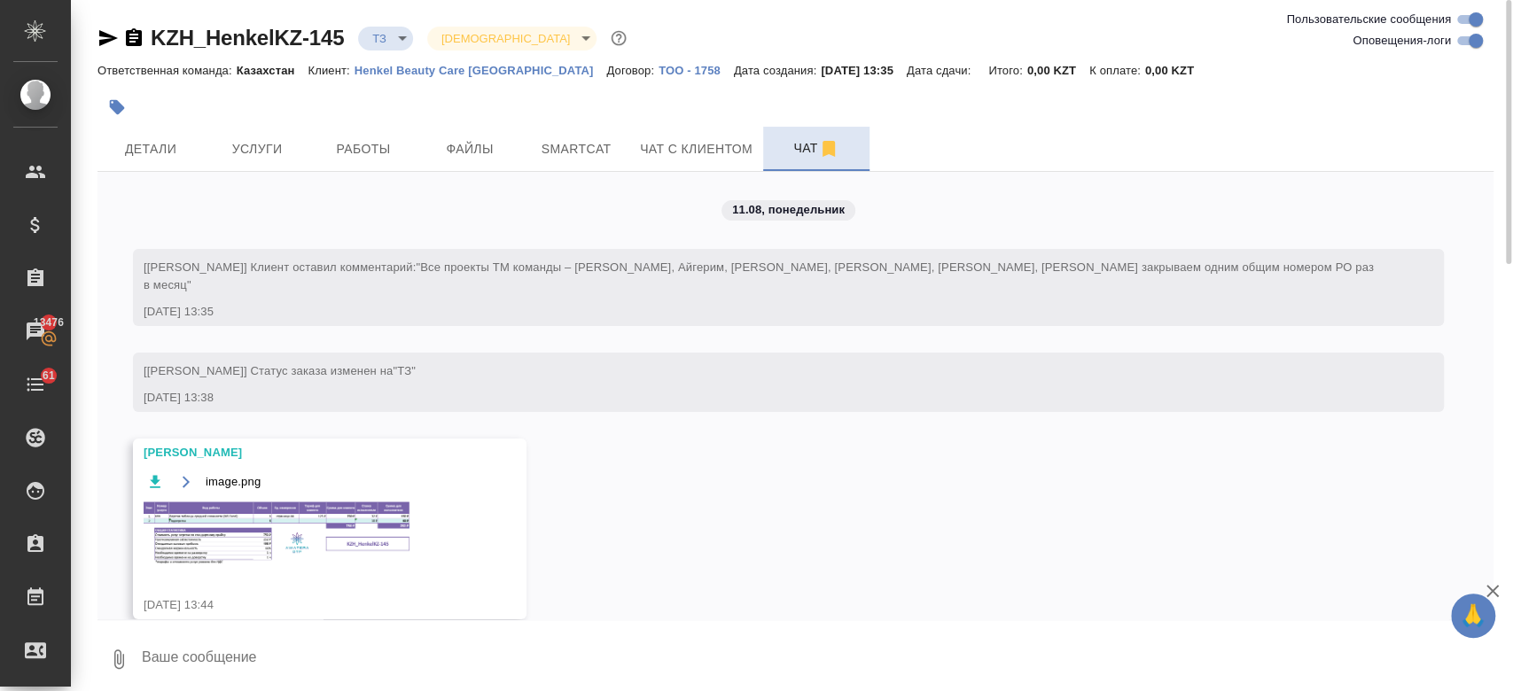
scroll to position [30, 0]
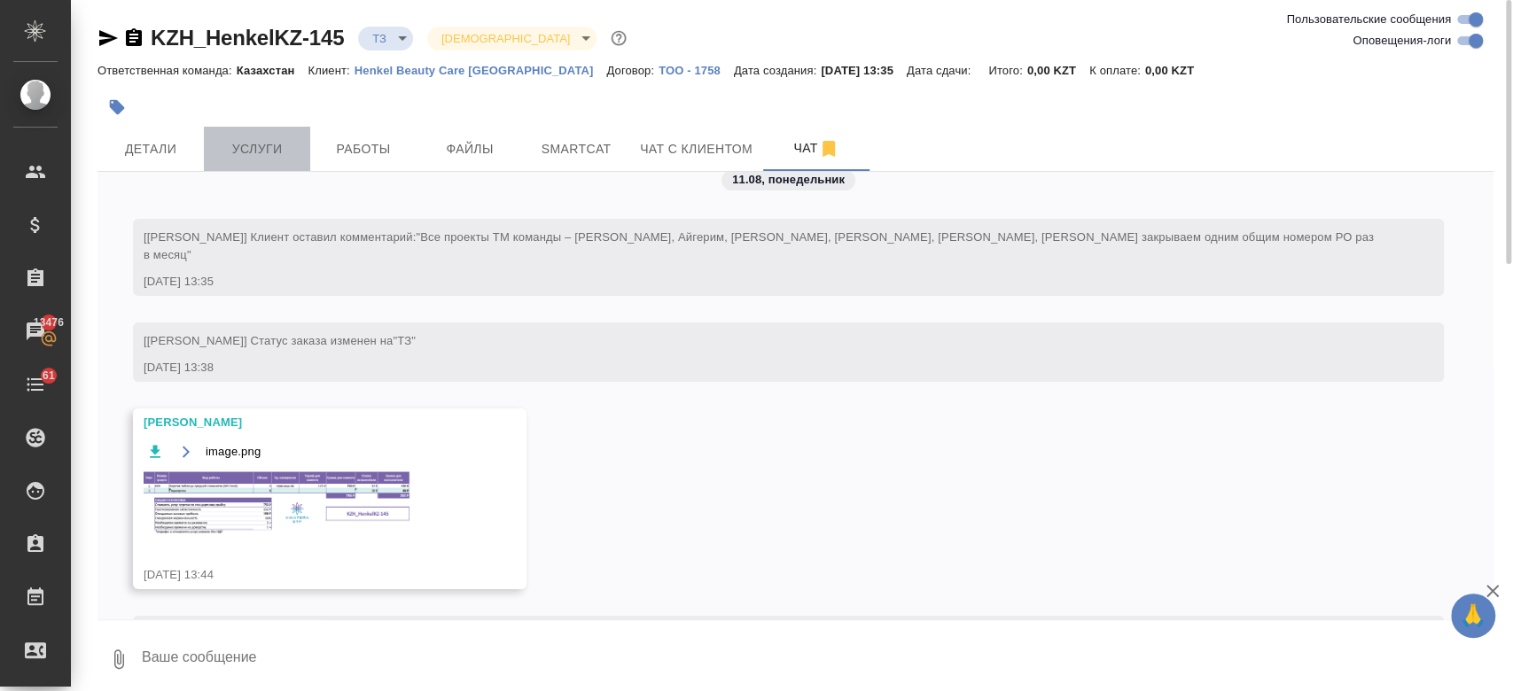
click at [253, 129] on button "Услуги" at bounding box center [257, 149] width 106 height 44
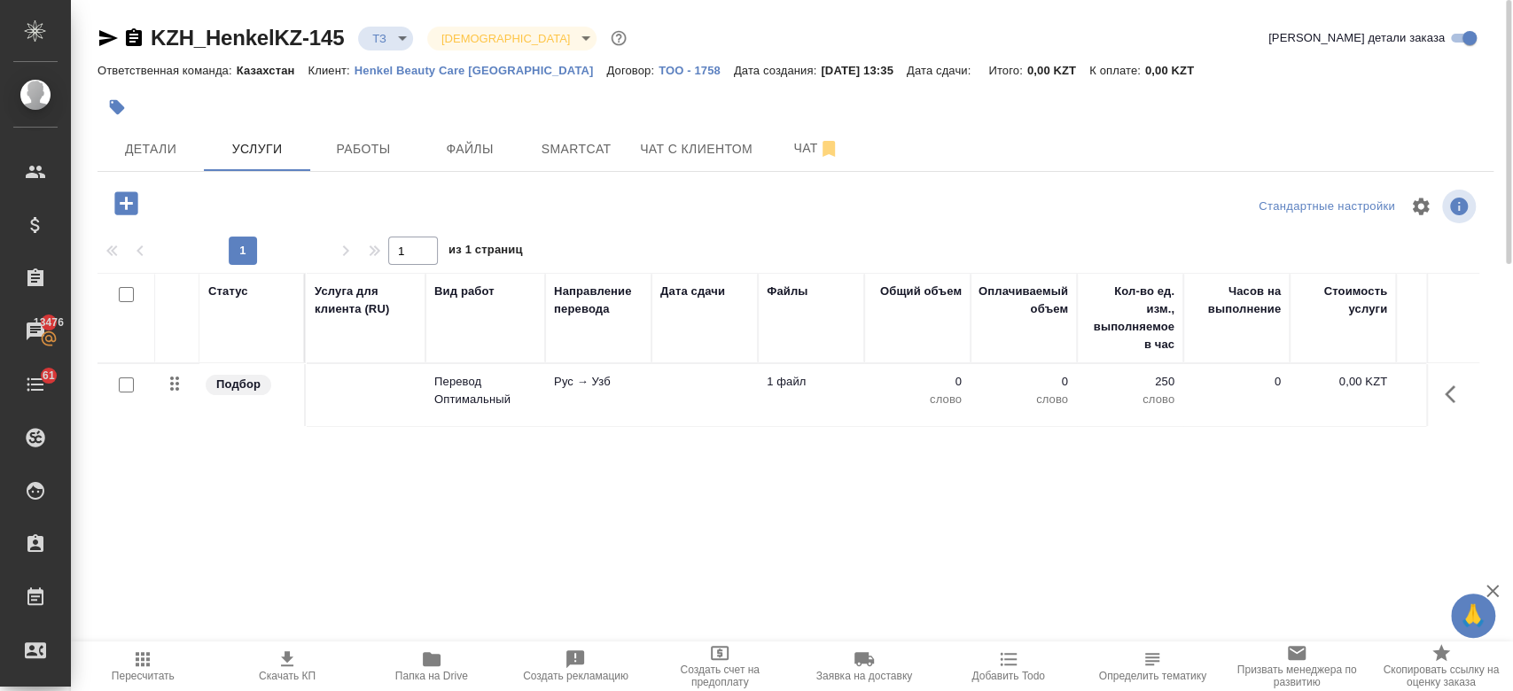
click at [413, 409] on td at bounding box center [366, 395] width 120 height 62
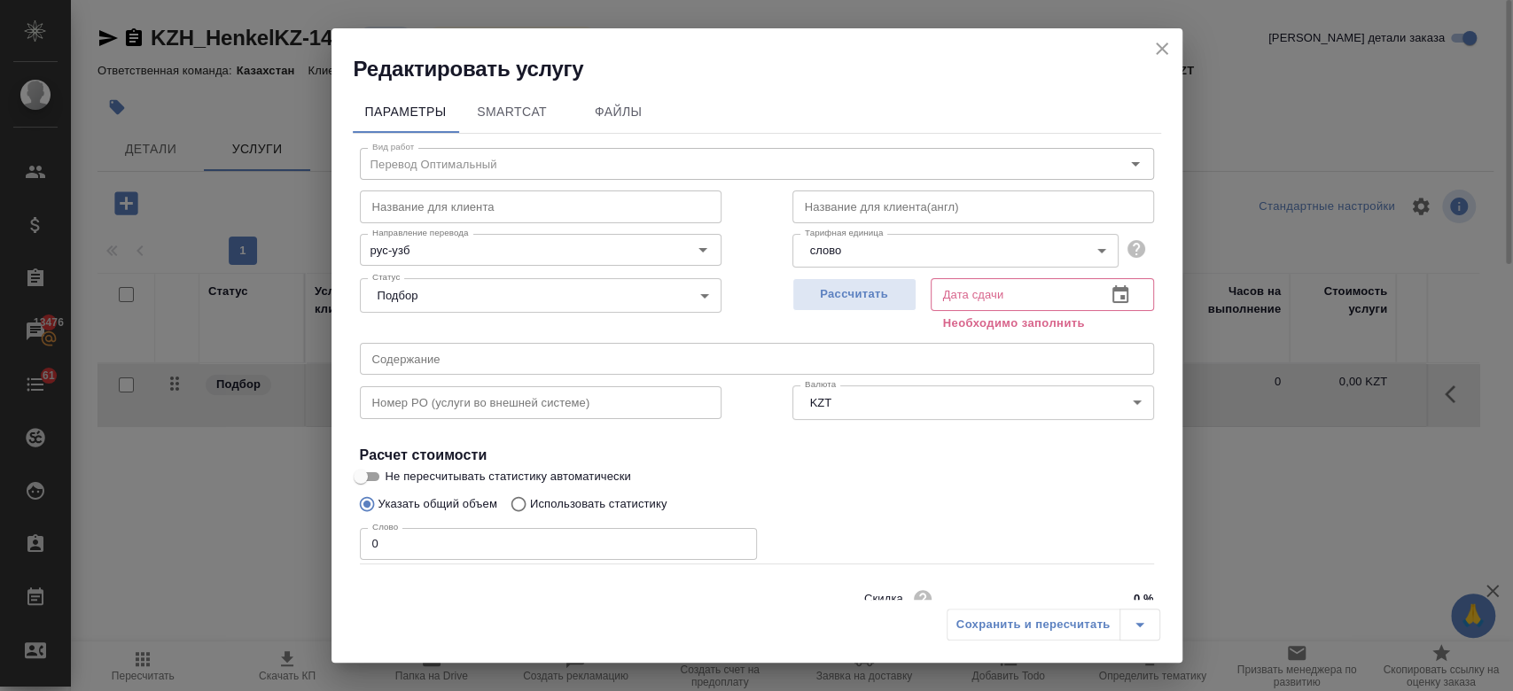
scroll to position [76, 0]
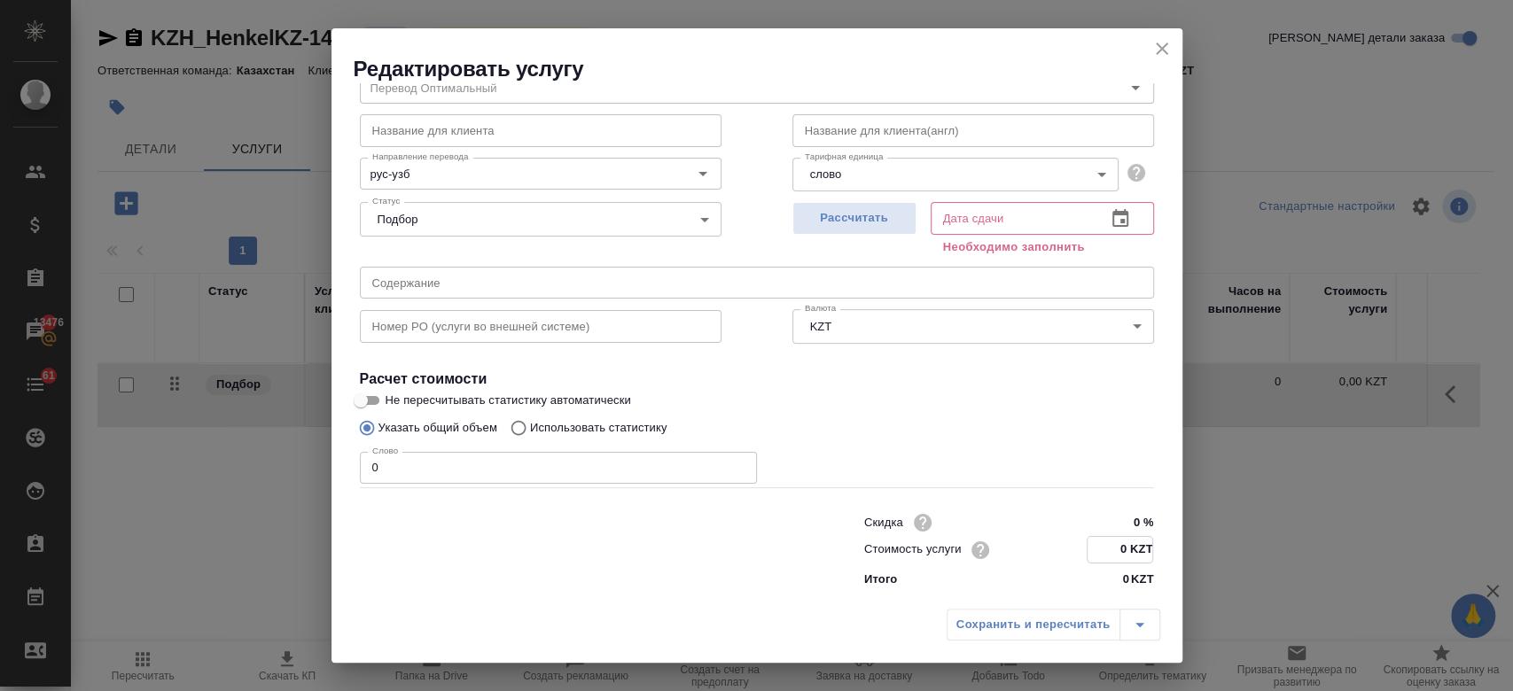
click at [1113, 555] on input "0 KZT" at bounding box center [1119, 550] width 65 height 26
type input "13.2 KZT"
click at [1032, 441] on div "Указать общий объем Использовать статистику" at bounding box center [757, 428] width 794 height 34
click at [837, 225] on span "Рассчитать" at bounding box center [854, 218] width 105 height 20
type input "11.08.2025 13:46"
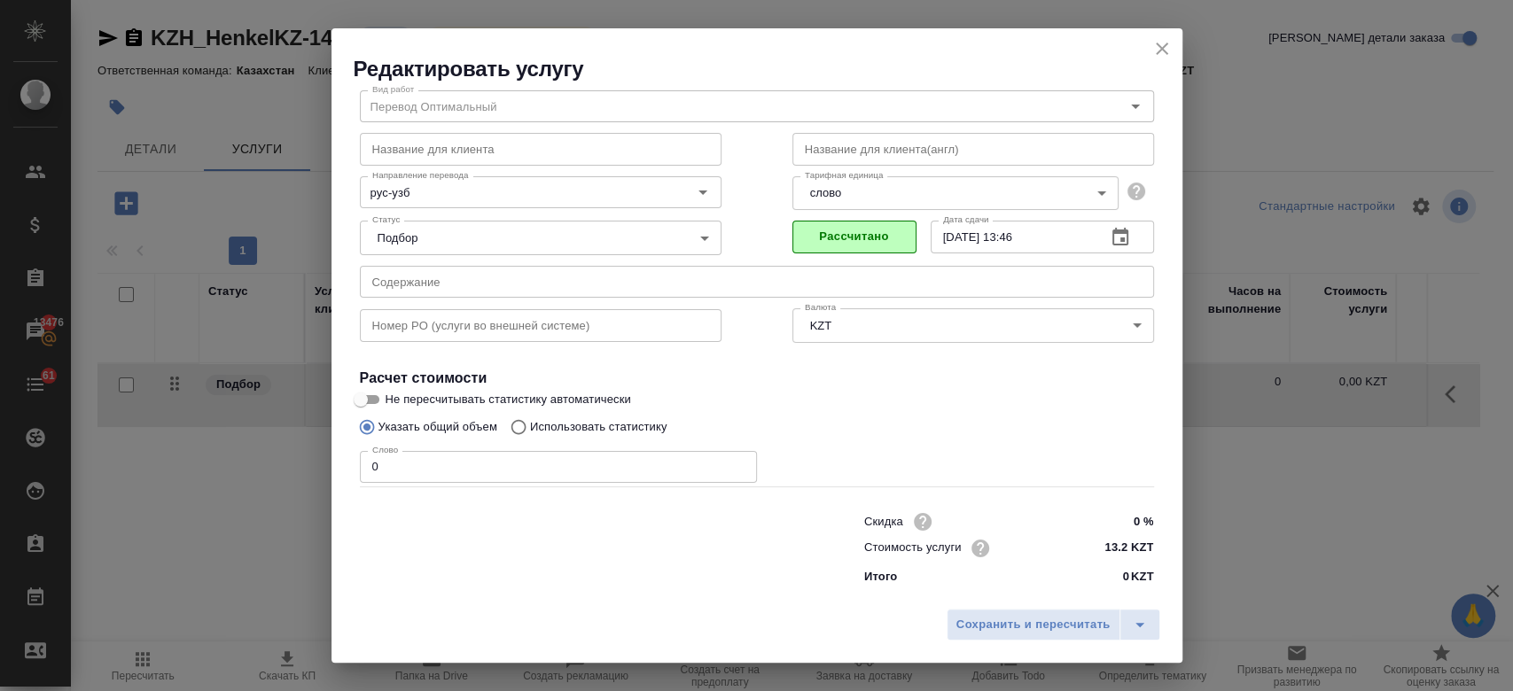
scroll to position [57, 0]
click at [1027, 620] on span "Сохранить и пересчитать" at bounding box center [1033, 625] width 154 height 20
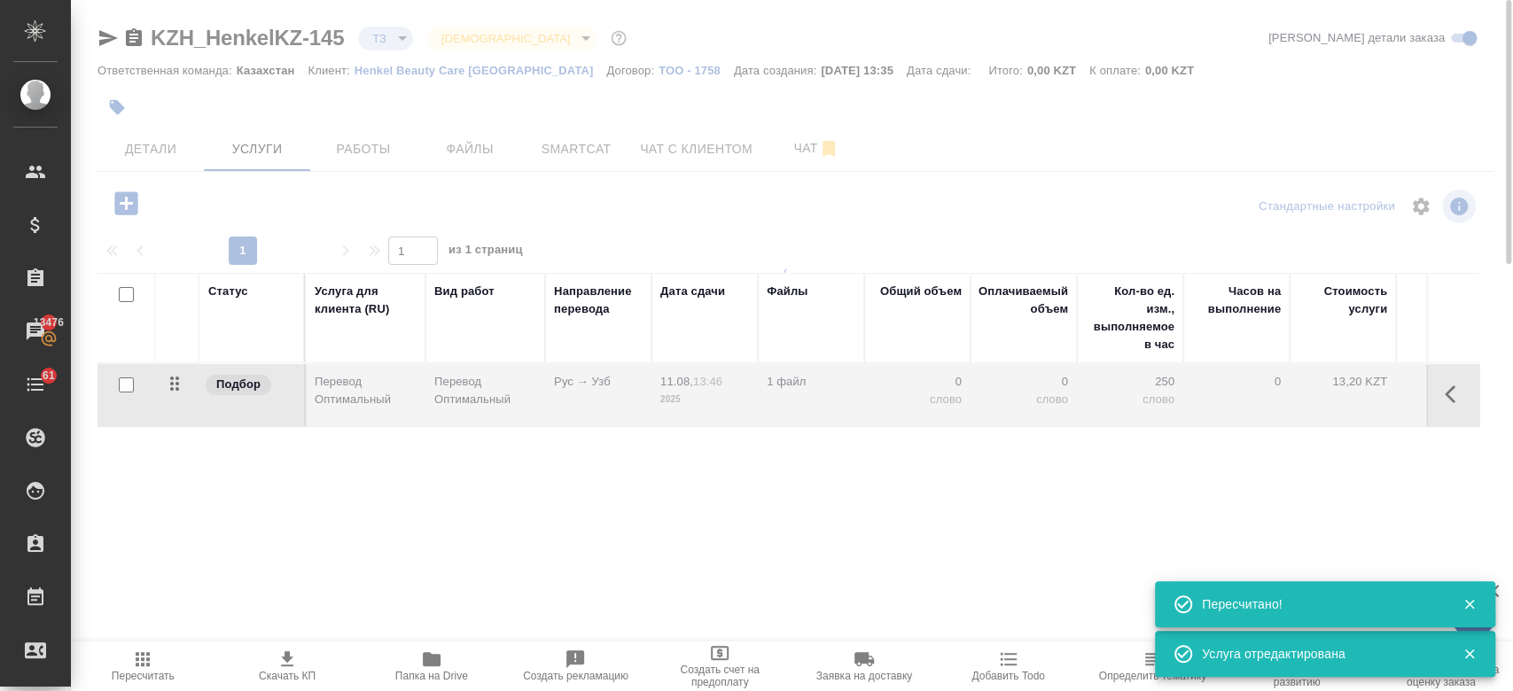
type input "new"
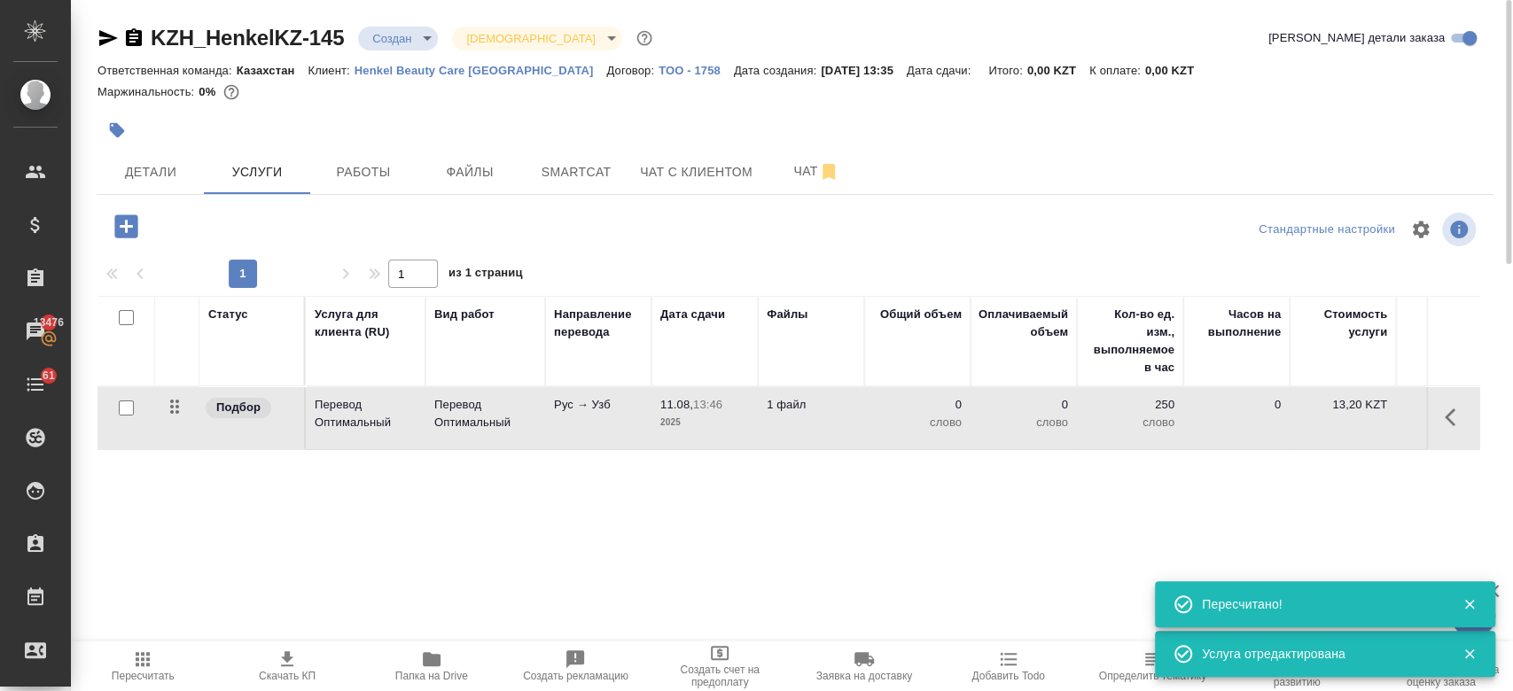
click at [122, 403] on input "checkbox" at bounding box center [126, 408] width 15 height 15
checkbox input "true"
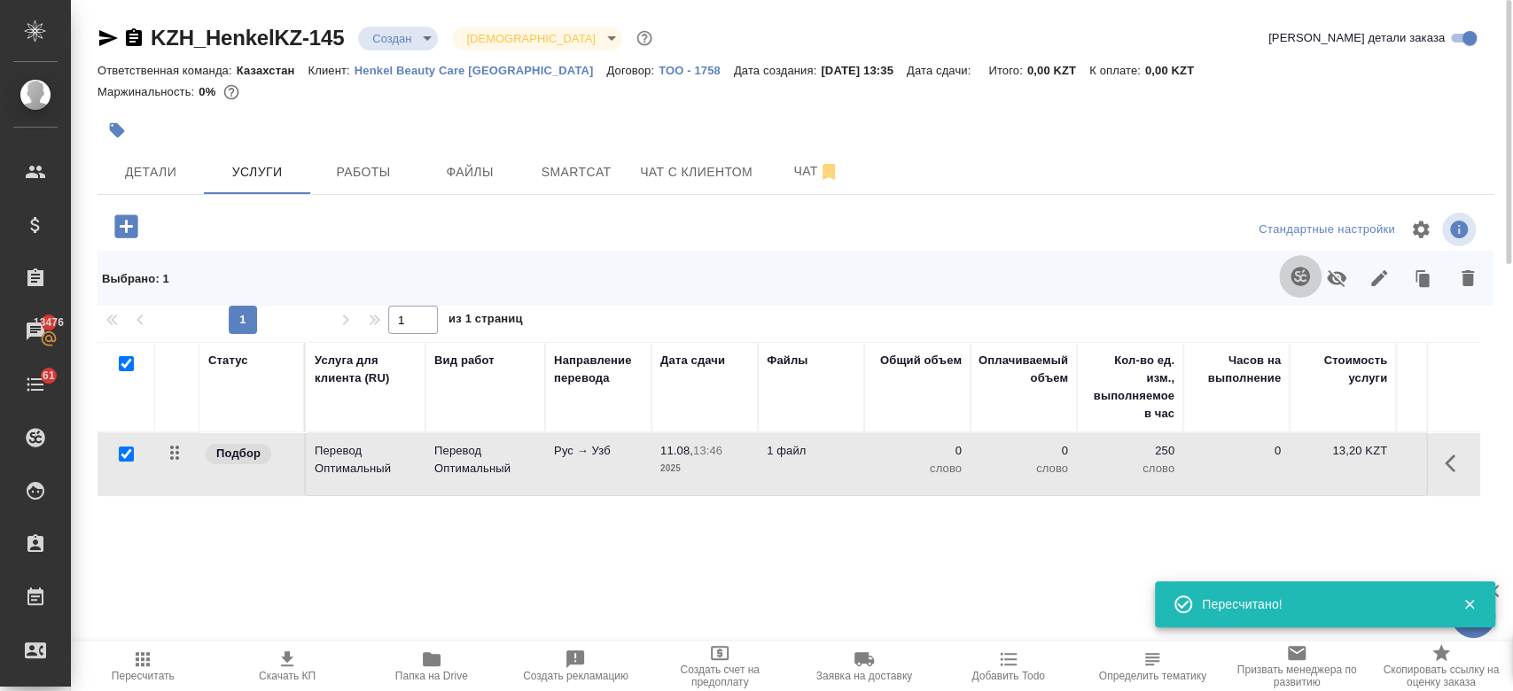
click at [1286, 279] on button "button" at bounding box center [1300, 276] width 43 height 43
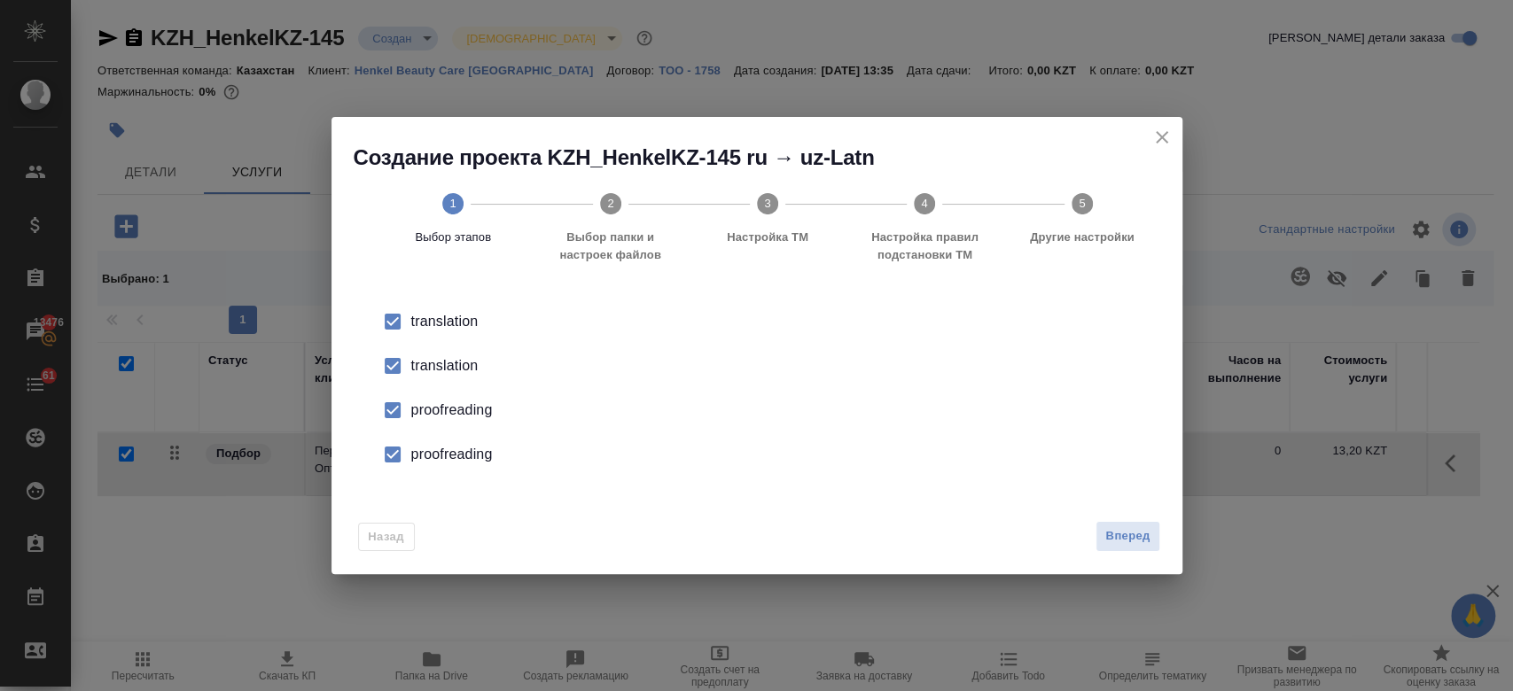
click at [457, 332] on div "translation" at bounding box center [775, 321] width 729 height 21
click at [458, 426] on li "proofreading" at bounding box center [757, 410] width 794 height 44
click at [443, 421] on div "proofreading" at bounding box center [775, 410] width 729 height 21
click at [1126, 534] on span "Вперед" at bounding box center [1127, 536] width 44 height 20
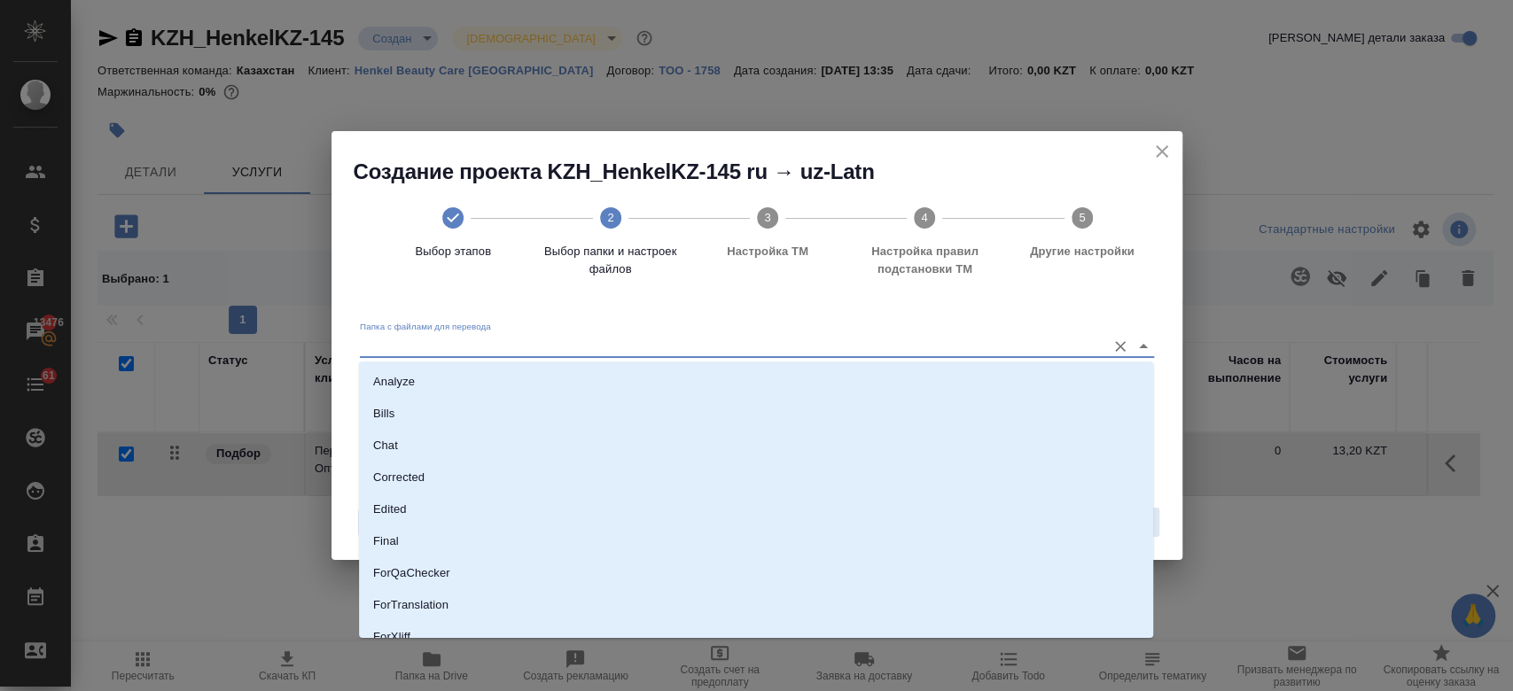
click at [752, 342] on input "Папка с файлами для перевода" at bounding box center [728, 345] width 737 height 21
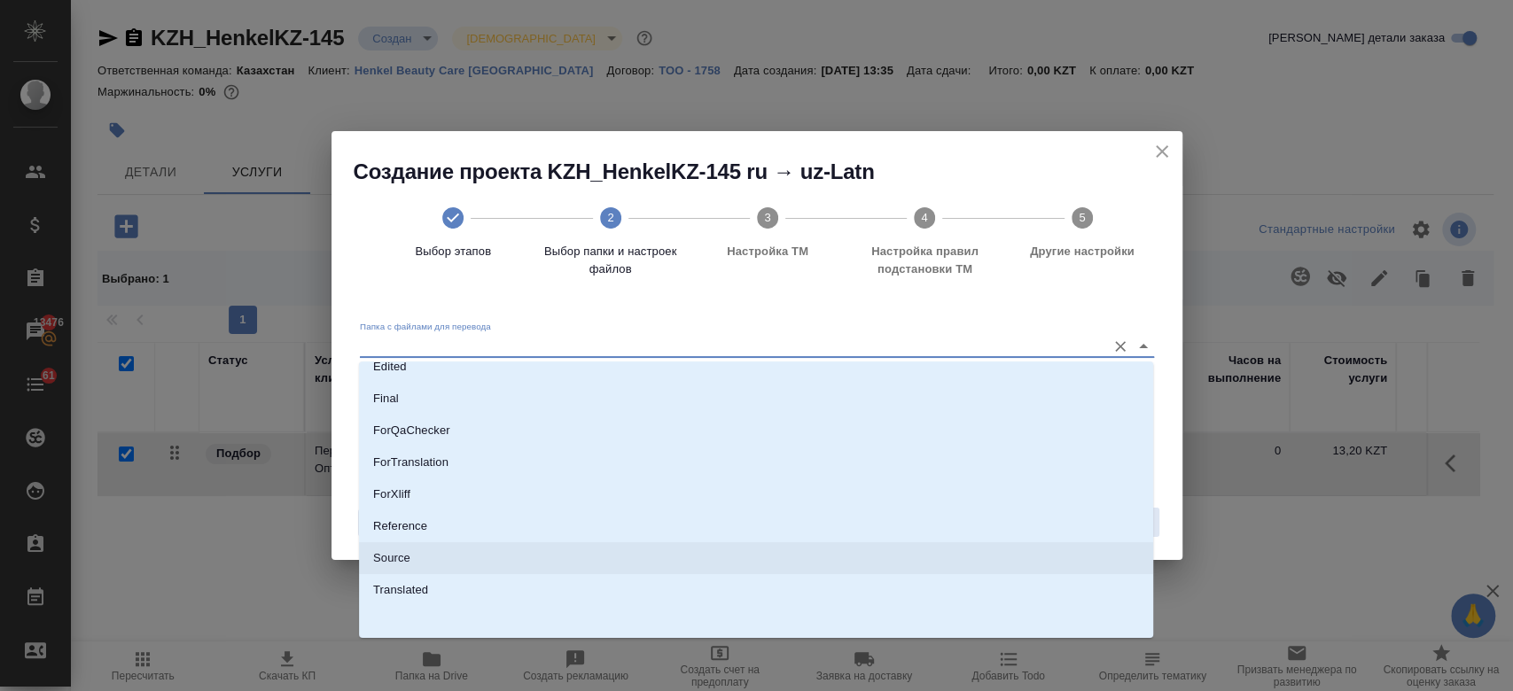
click at [563, 565] on li "Source" at bounding box center [756, 558] width 794 height 32
type input "Source"
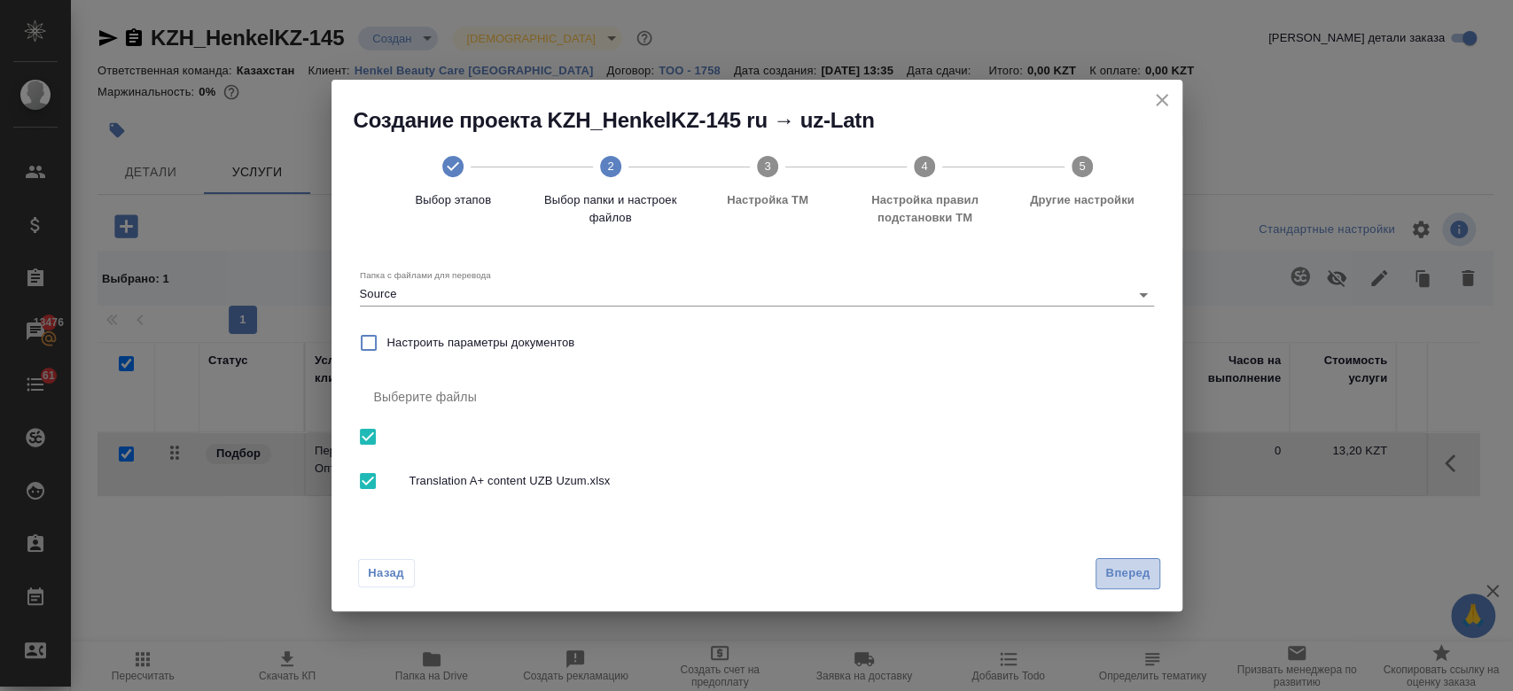
click at [1114, 572] on span "Вперед" at bounding box center [1127, 574] width 44 height 20
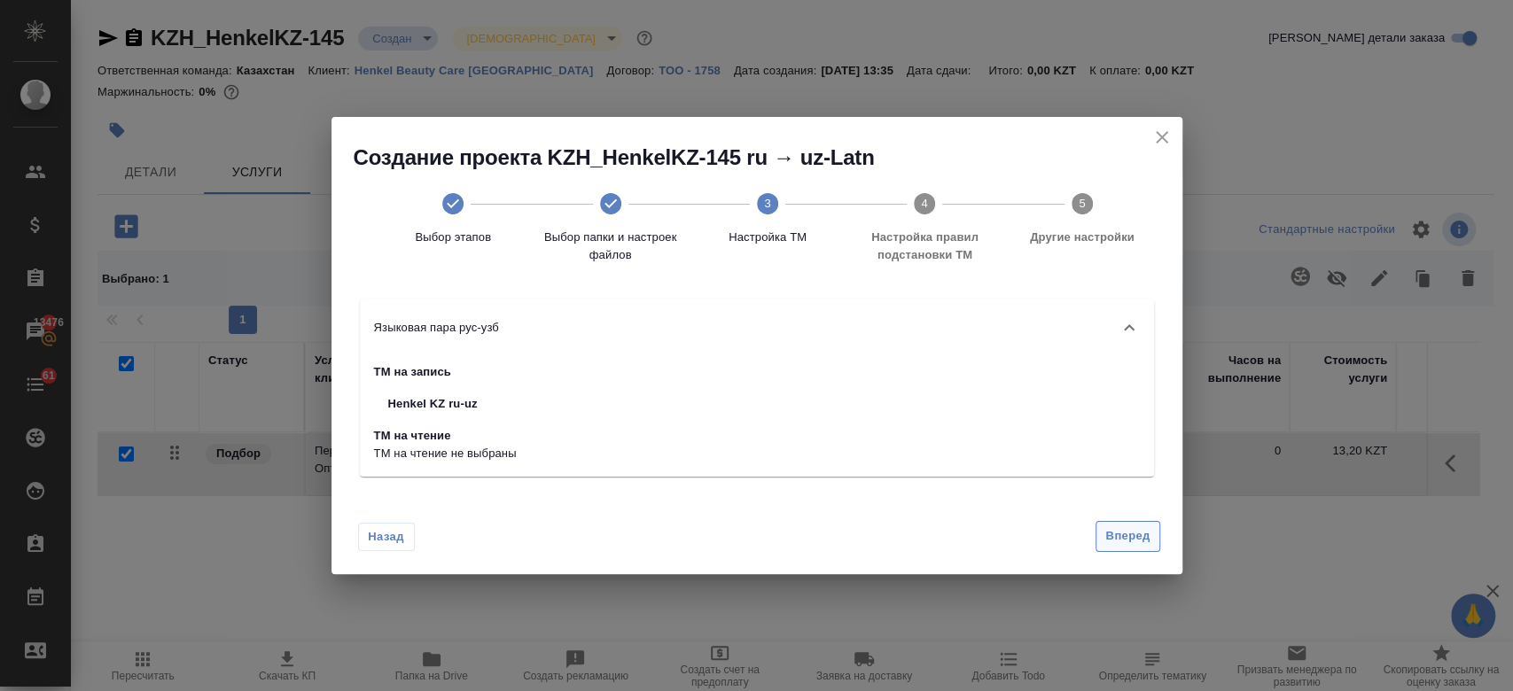
click at [1126, 547] on button "Вперед" at bounding box center [1127, 536] width 64 height 31
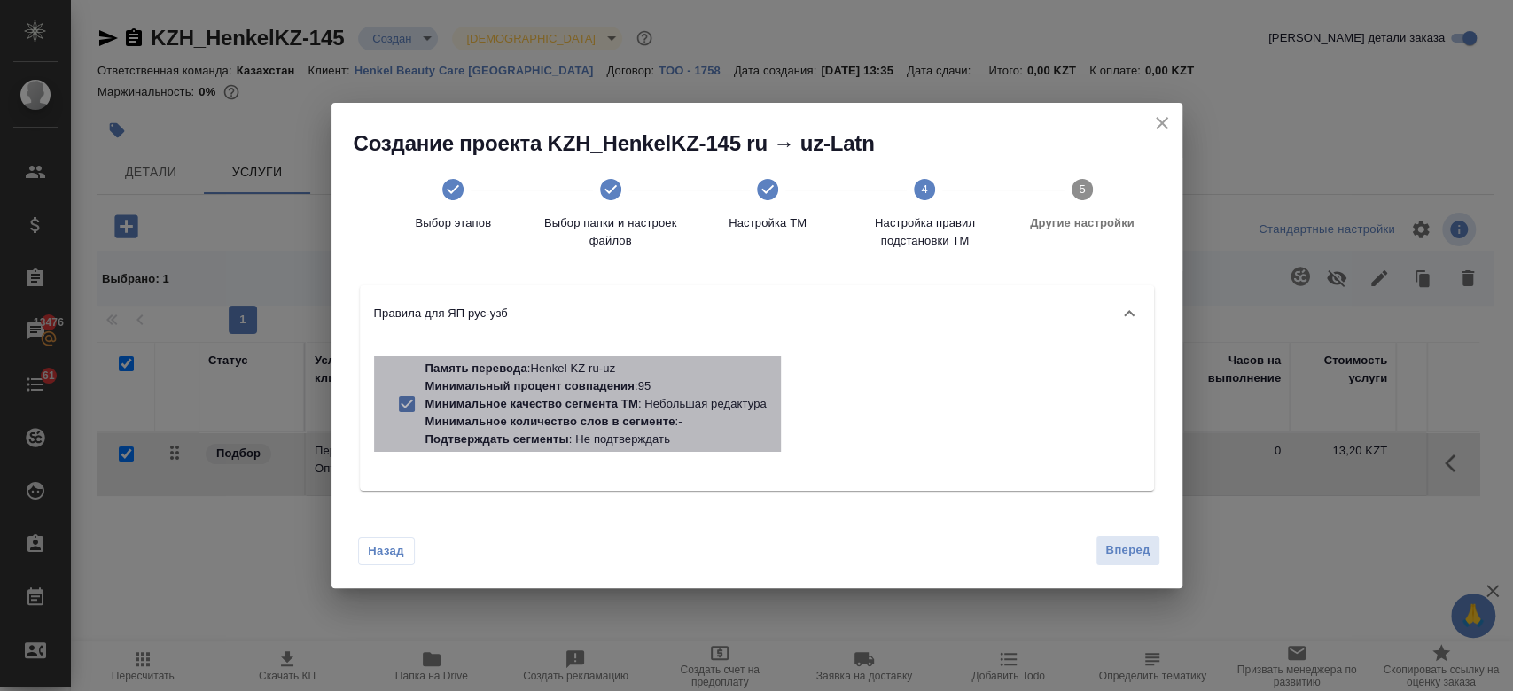
click at [766, 403] on div "Память перевода : Henkel KZ ru-uz Минимальный процент совпадения : 95 Минимальн…" at bounding box center [577, 404] width 407 height 96
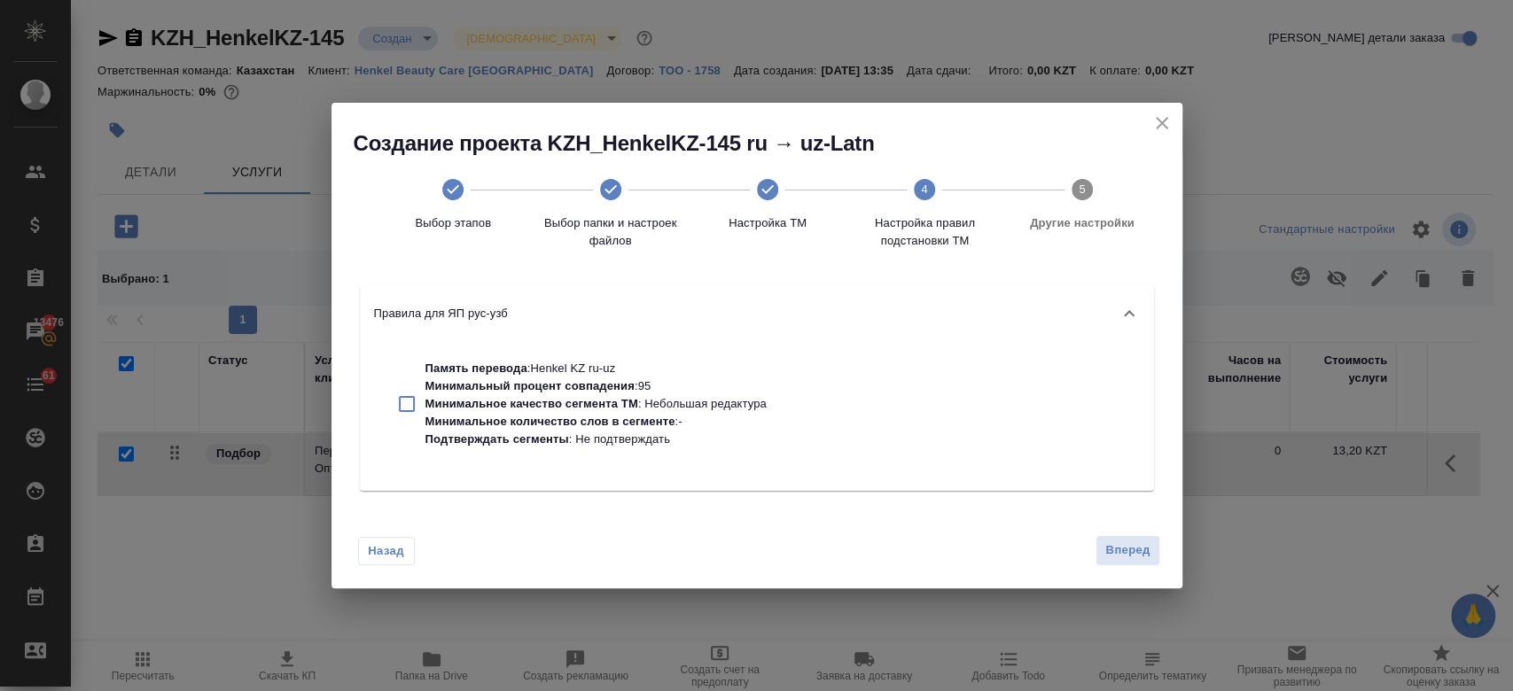
checkbox input "false"
drag, startPoint x: 766, startPoint y: 403, endPoint x: 1128, endPoint y: 549, distance: 390.9
click at [1128, 549] on div "Создание проекта KZH_HenkelKZ-145 ru → uz-Latn Выбор этапов Выбор папки и настр…" at bounding box center [756, 346] width 851 height 486
click at [1128, 549] on span "Вперед" at bounding box center [1127, 551] width 44 height 20
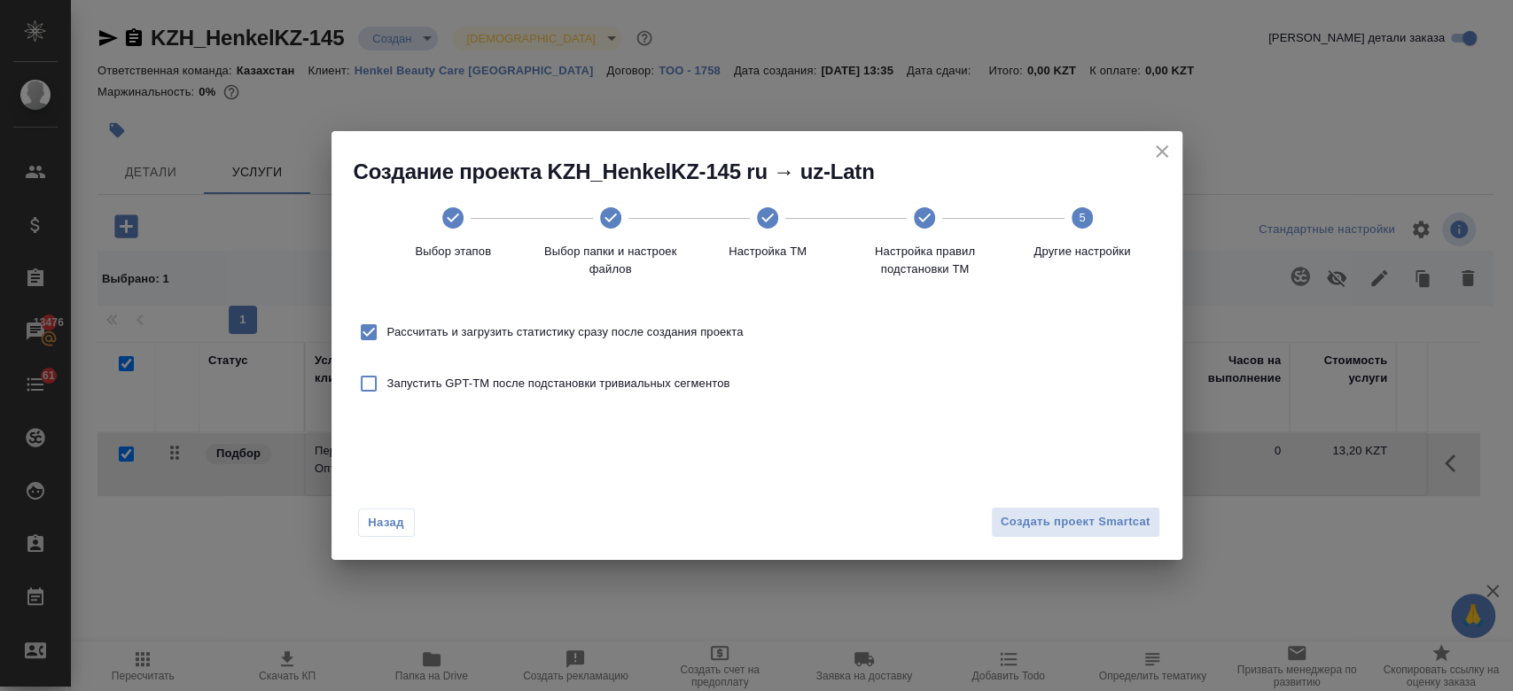
click at [1011, 505] on div "Назад Создать проект Smartcat" at bounding box center [756, 518] width 851 height 83
click at [1014, 514] on span "Создать проект Smartcat" at bounding box center [1076, 522] width 150 height 20
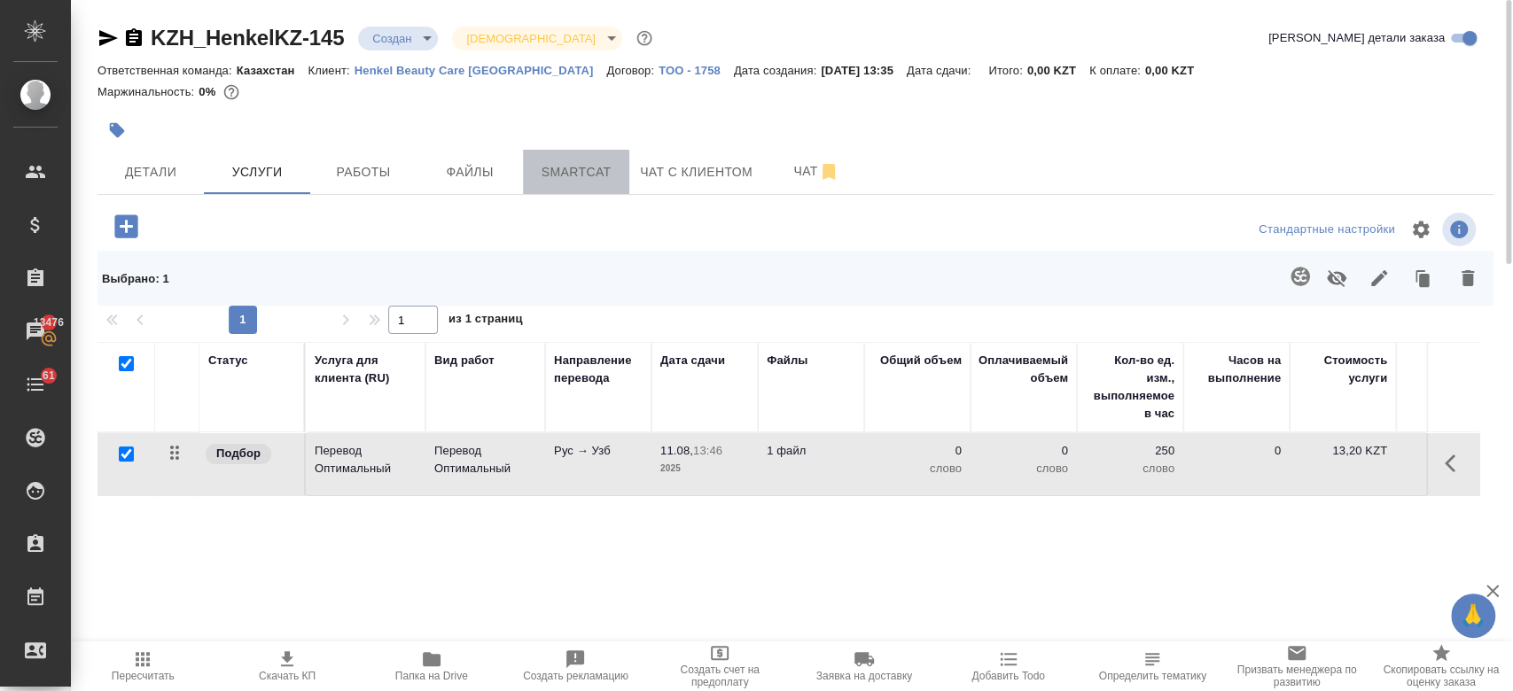
click at [597, 177] on span "Smartcat" at bounding box center [576, 172] width 85 height 22
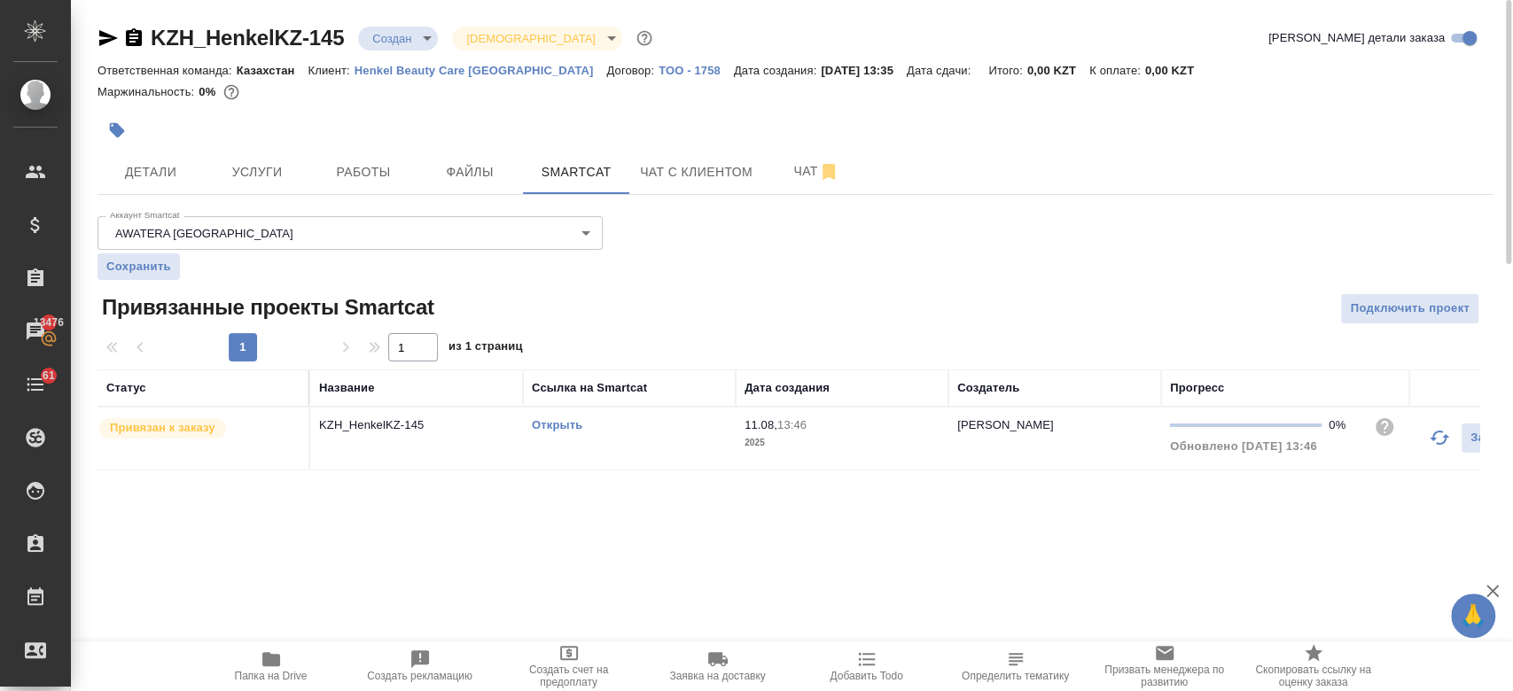
click at [568, 428] on link "Открыть" at bounding box center [557, 424] width 51 height 13
click at [440, 113] on div at bounding box center [562, 130] width 931 height 39
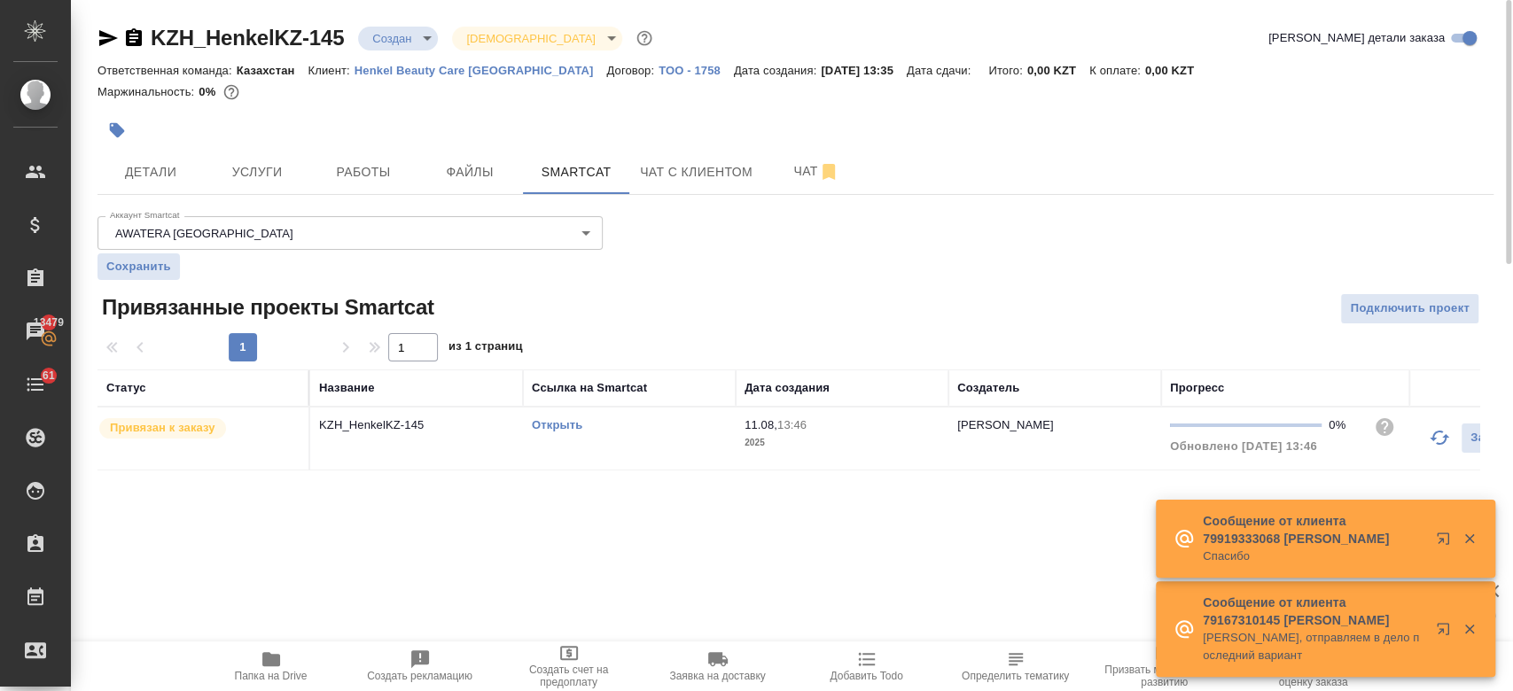
click at [450, 111] on div at bounding box center [562, 130] width 931 height 39
click at [607, 90] on div "Маржинальность: 0%" at bounding box center [795, 92] width 1396 height 23
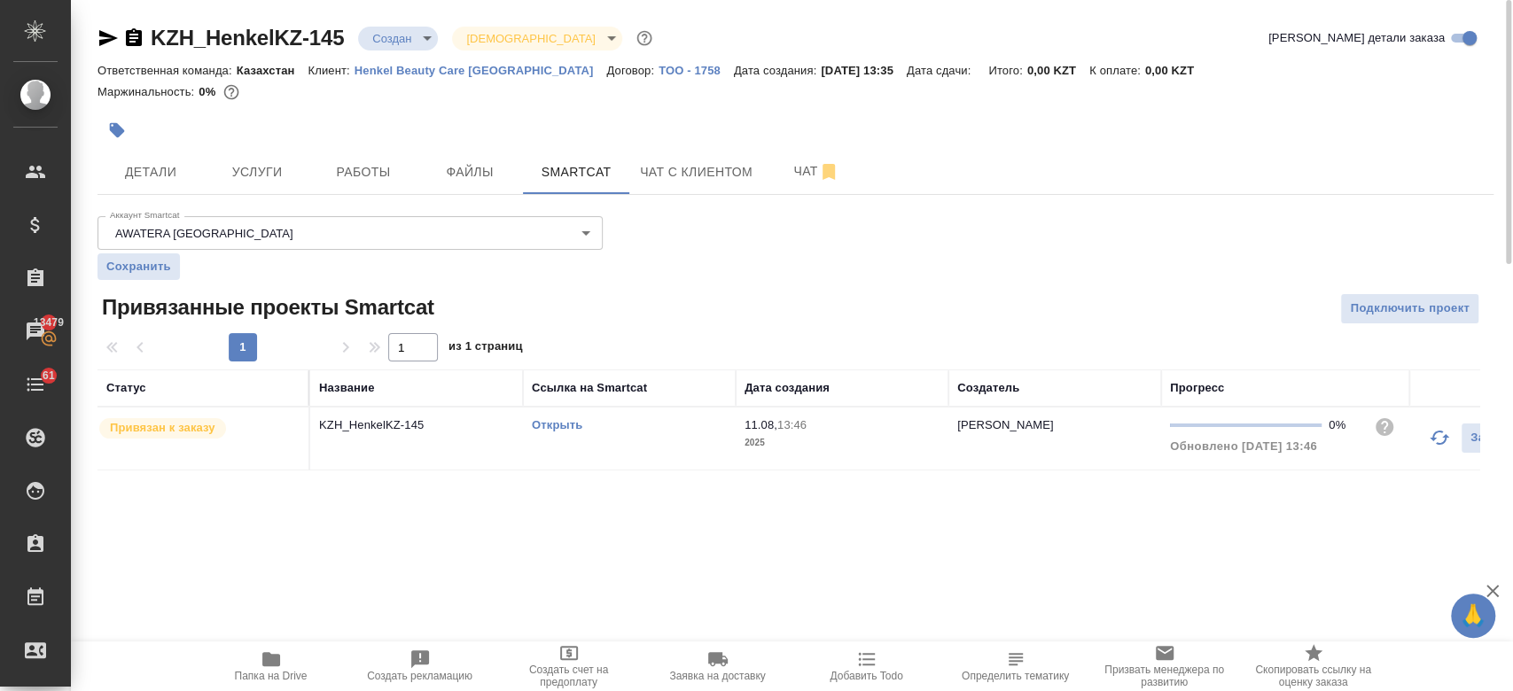
click at [908, 112] on div at bounding box center [562, 130] width 931 height 39
click at [895, 96] on div "Маржинальность: 0%" at bounding box center [795, 92] width 1396 height 23
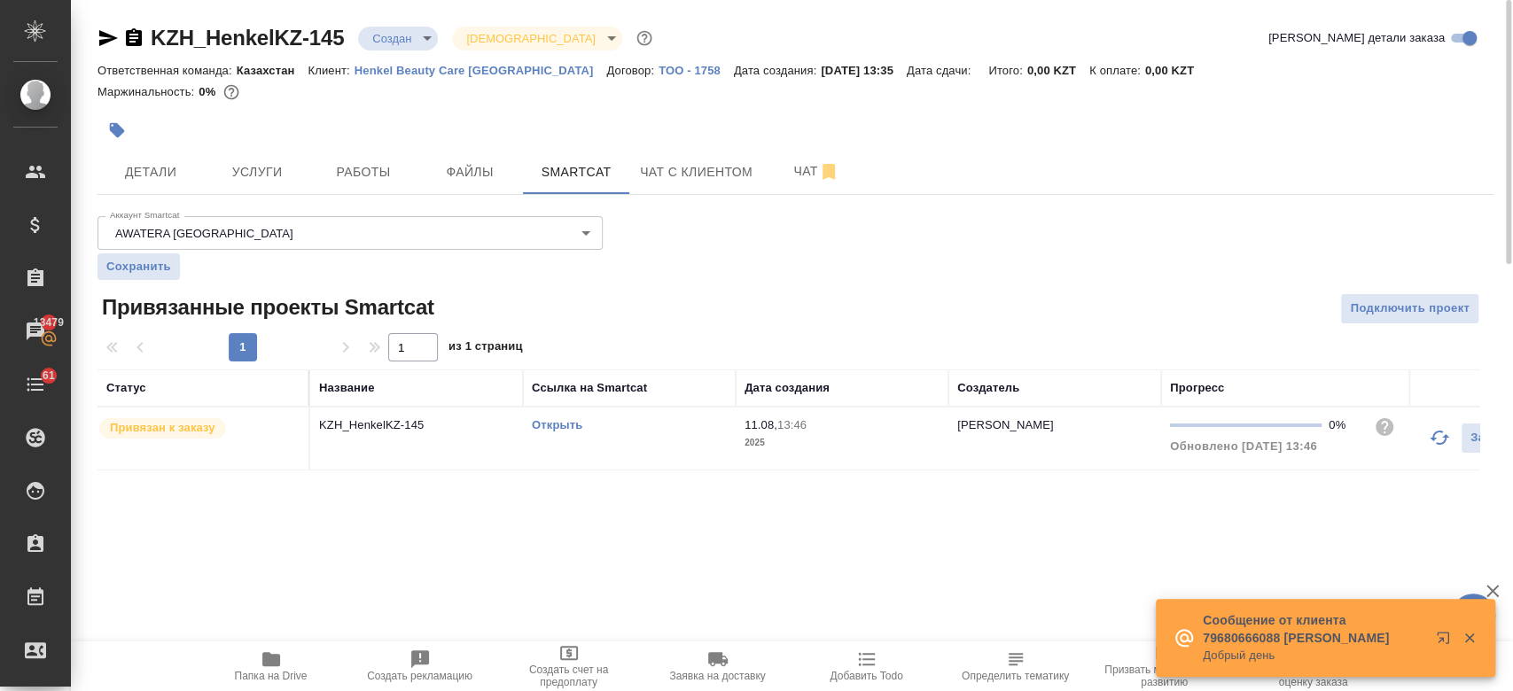
click at [822, 98] on div "Маржинальность: 0%" at bounding box center [795, 92] width 1396 height 23
click at [956, 130] on div at bounding box center [562, 130] width 931 height 39
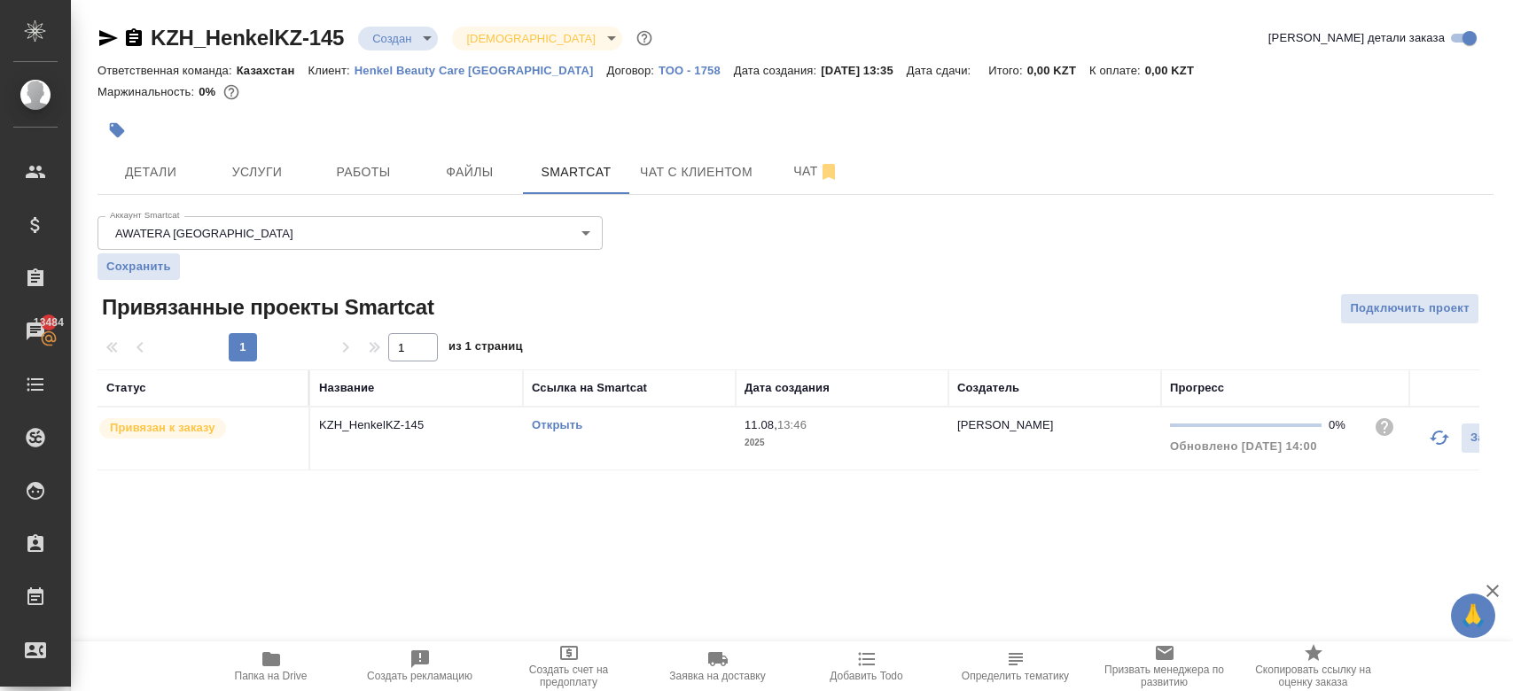
click at [578, 97] on div "Маржинальность: 0%" at bounding box center [795, 92] width 1396 height 23
click at [98, 32] on icon "button" at bounding box center [107, 37] width 21 height 21
click at [104, 42] on icon "button" at bounding box center [108, 38] width 19 height 16
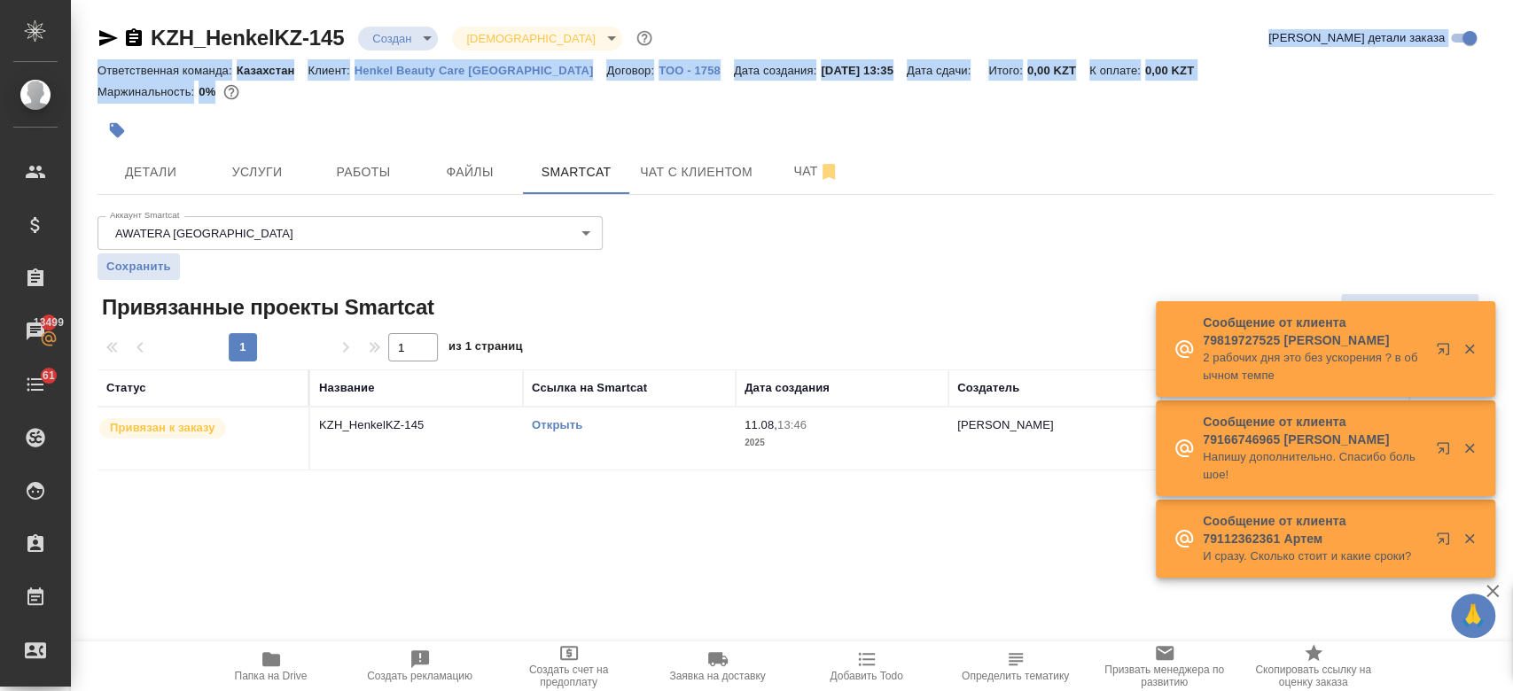
drag, startPoint x: 427, startPoint y: 103, endPoint x: 611, endPoint y: -103, distance: 275.6
click at [611, 0] on html "🙏 .cls-1 fill:#fff; AWATERA Kosherbayeva Nazerke Клиенты Спецификации Заказы 13…" at bounding box center [756, 345] width 1513 height 691
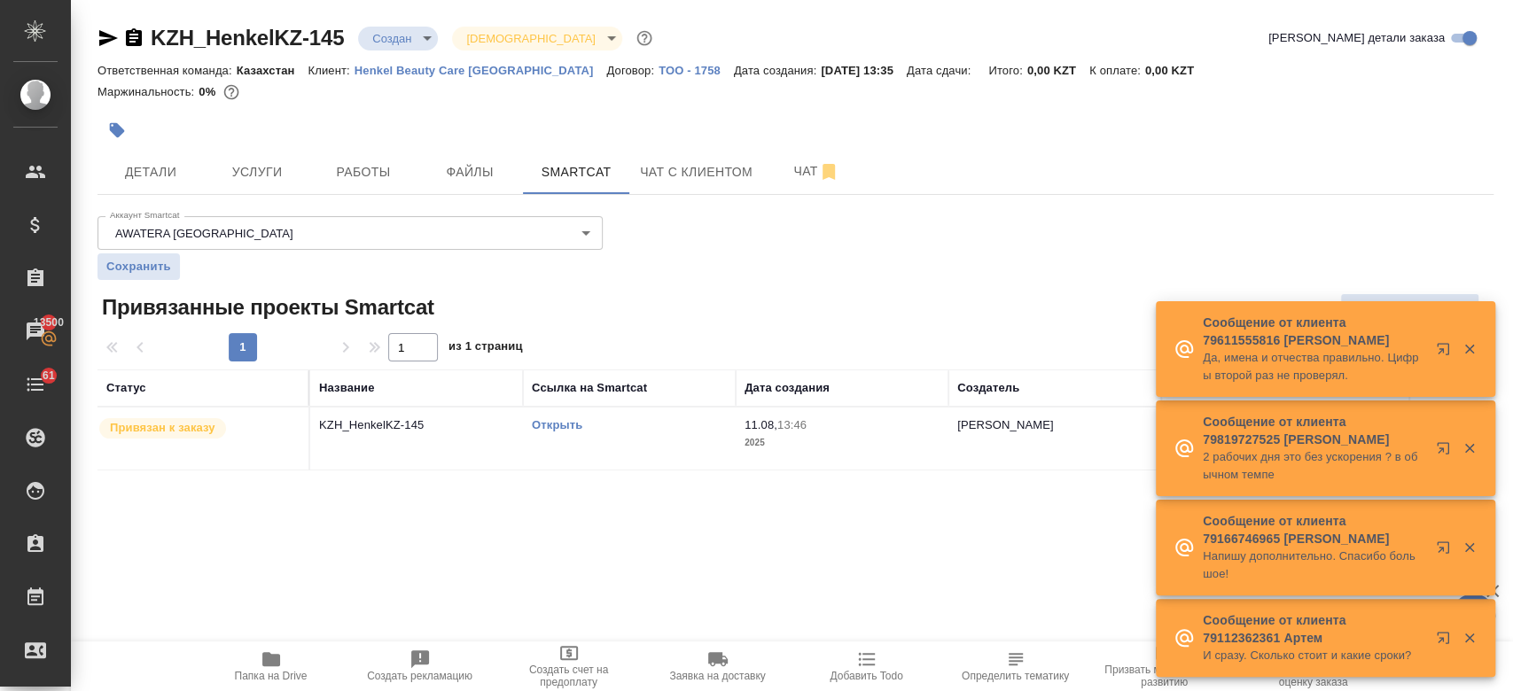
click at [601, 127] on div at bounding box center [562, 130] width 931 height 39
click at [469, 103] on div "Маржинальность: 0%" at bounding box center [795, 92] width 1396 height 23
click at [507, 118] on div at bounding box center [562, 130] width 931 height 39
